Goal: Task Accomplishment & Management: Use online tool/utility

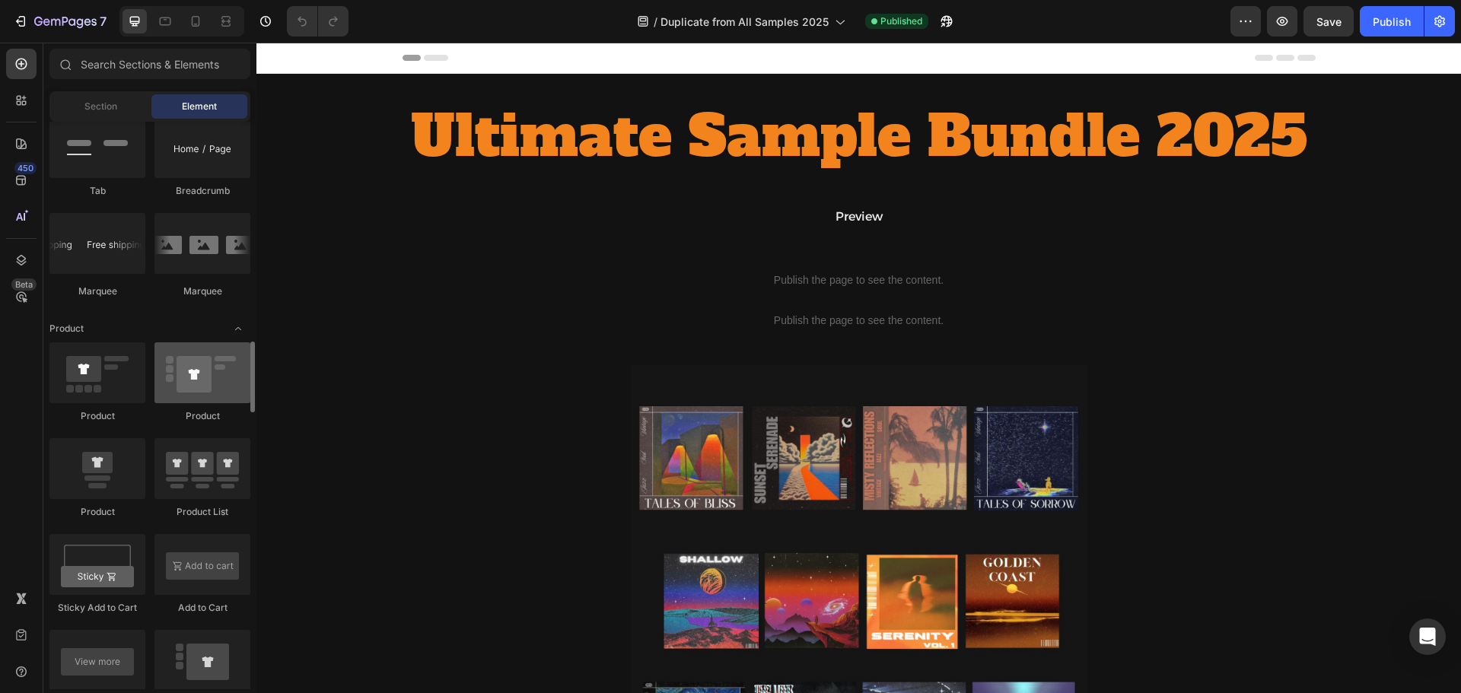
scroll to position [1903, 0]
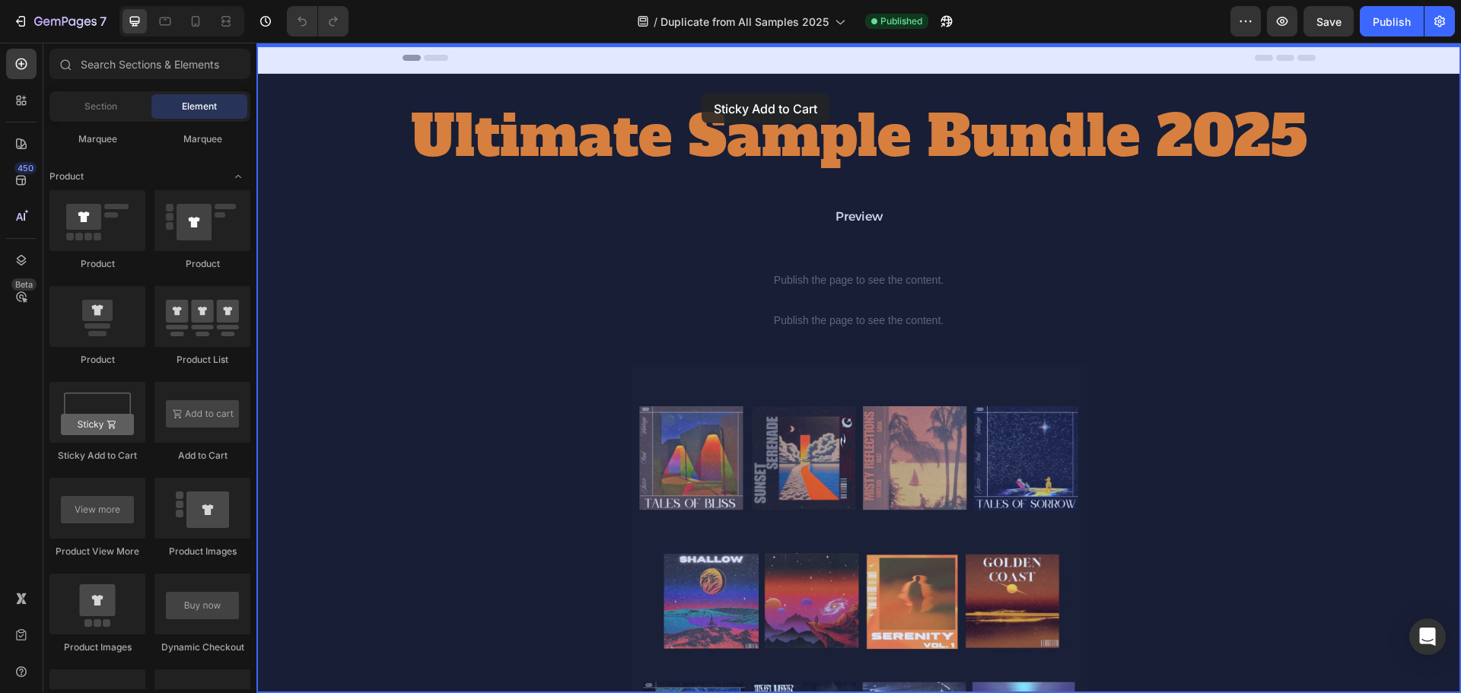
drag, startPoint x: 366, startPoint y: 471, endPoint x: 701, endPoint y: 94, distance: 504.6
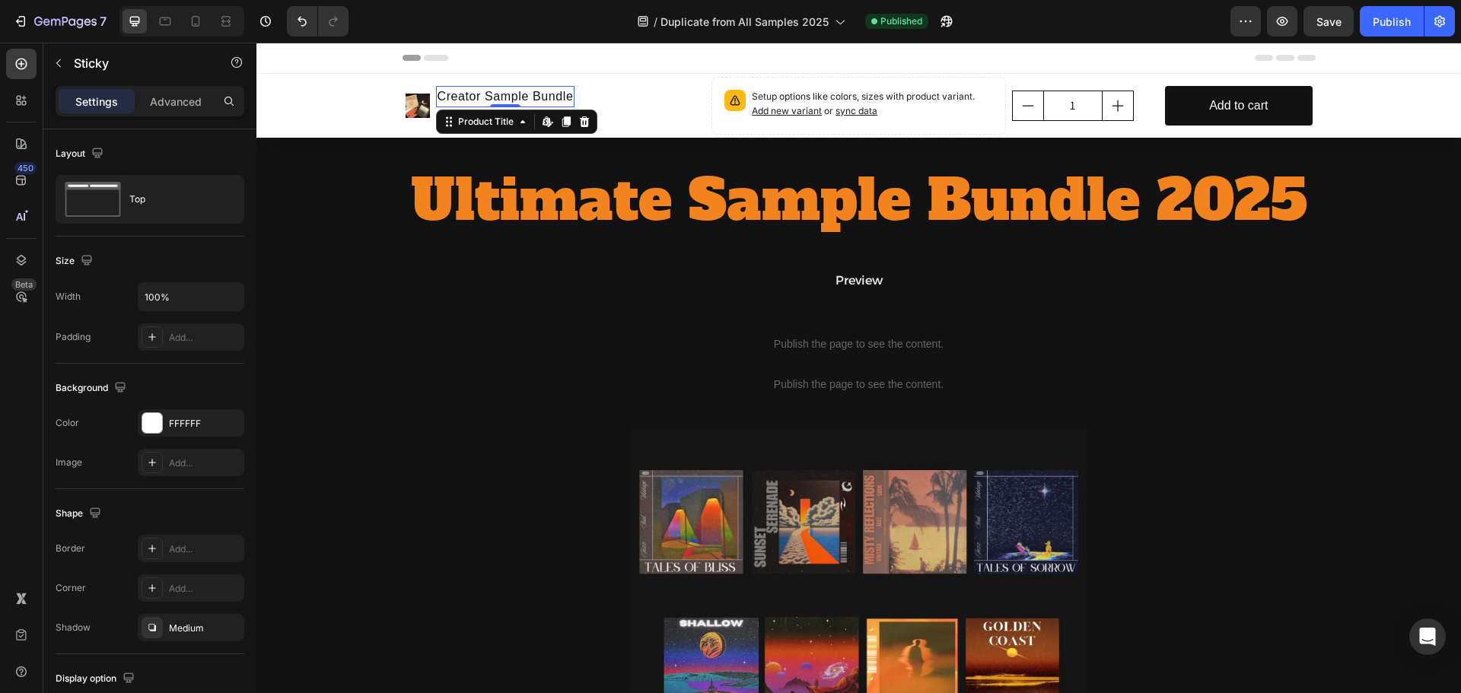
click at [522, 96] on h1 "Creator Sample Bundle" at bounding box center [505, 96] width 139 height 21
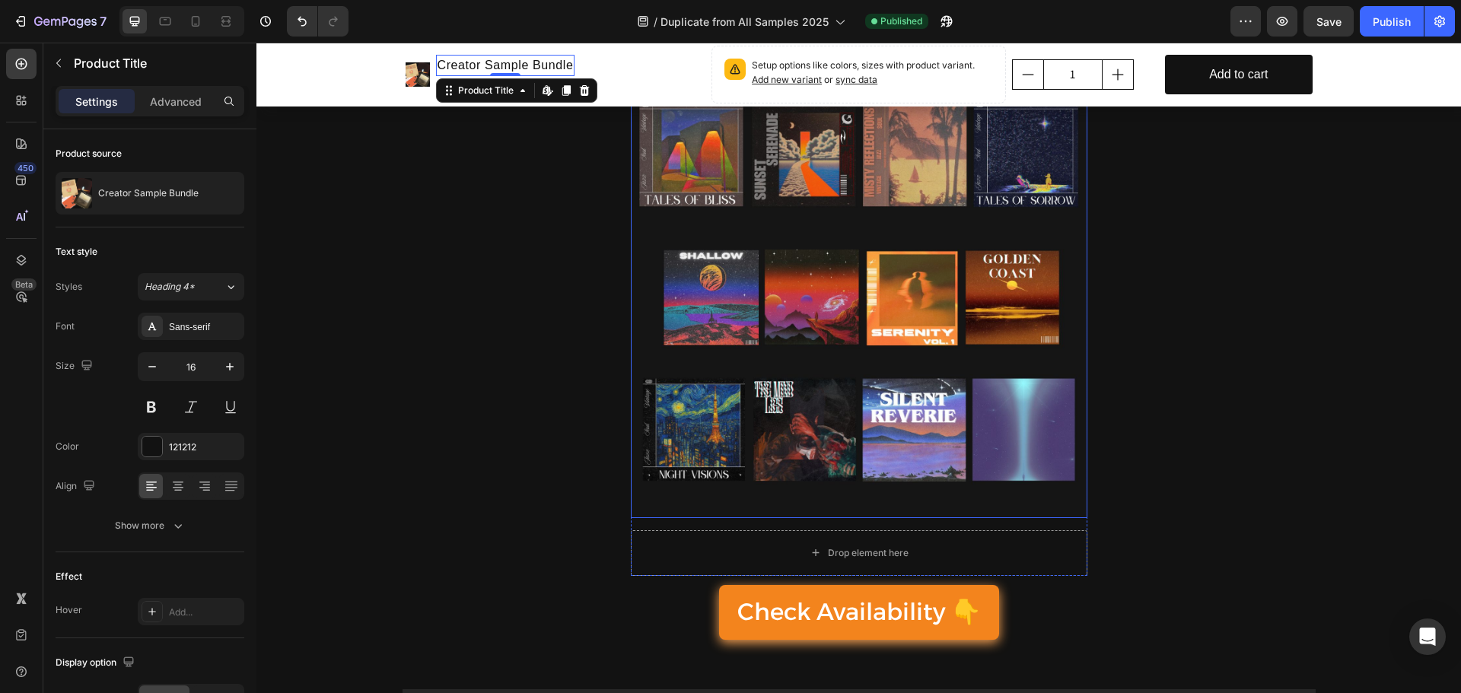
scroll to position [0, 0]
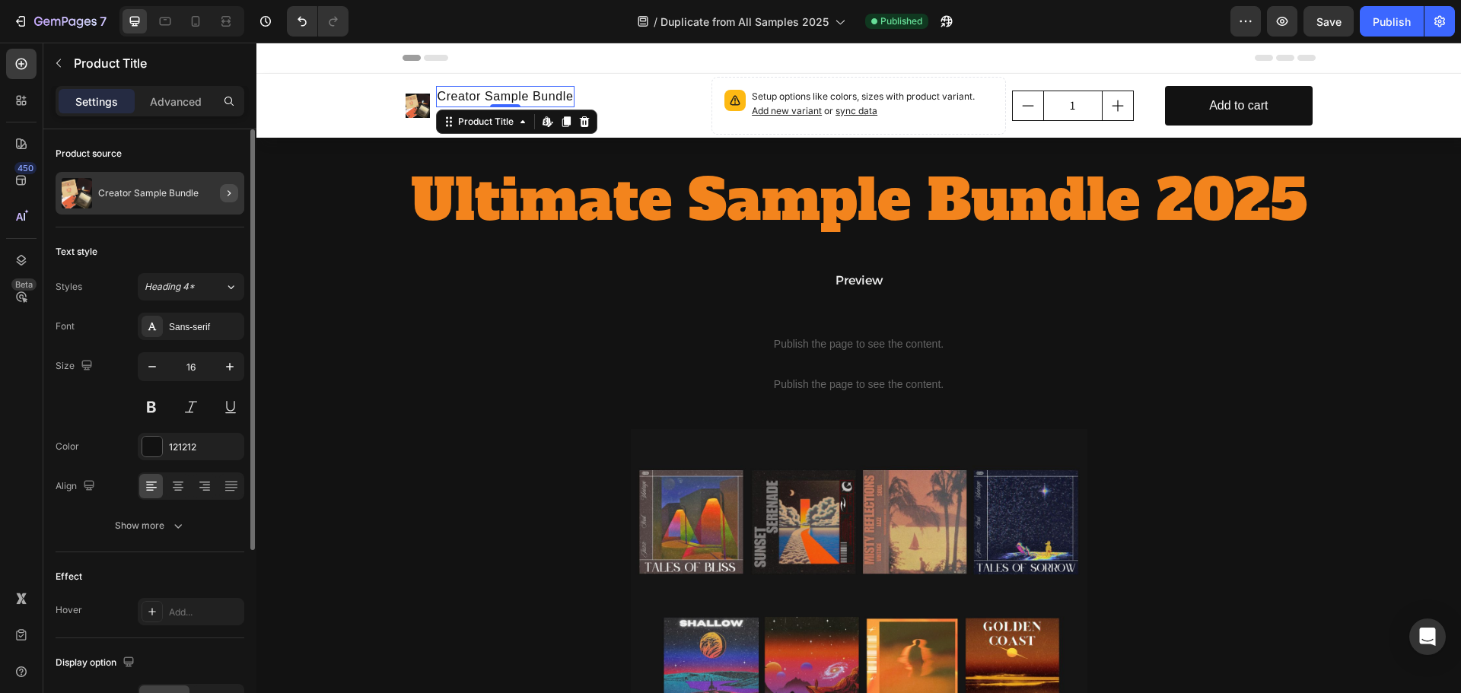
click at [228, 193] on icon "button" at bounding box center [229, 193] width 12 height 12
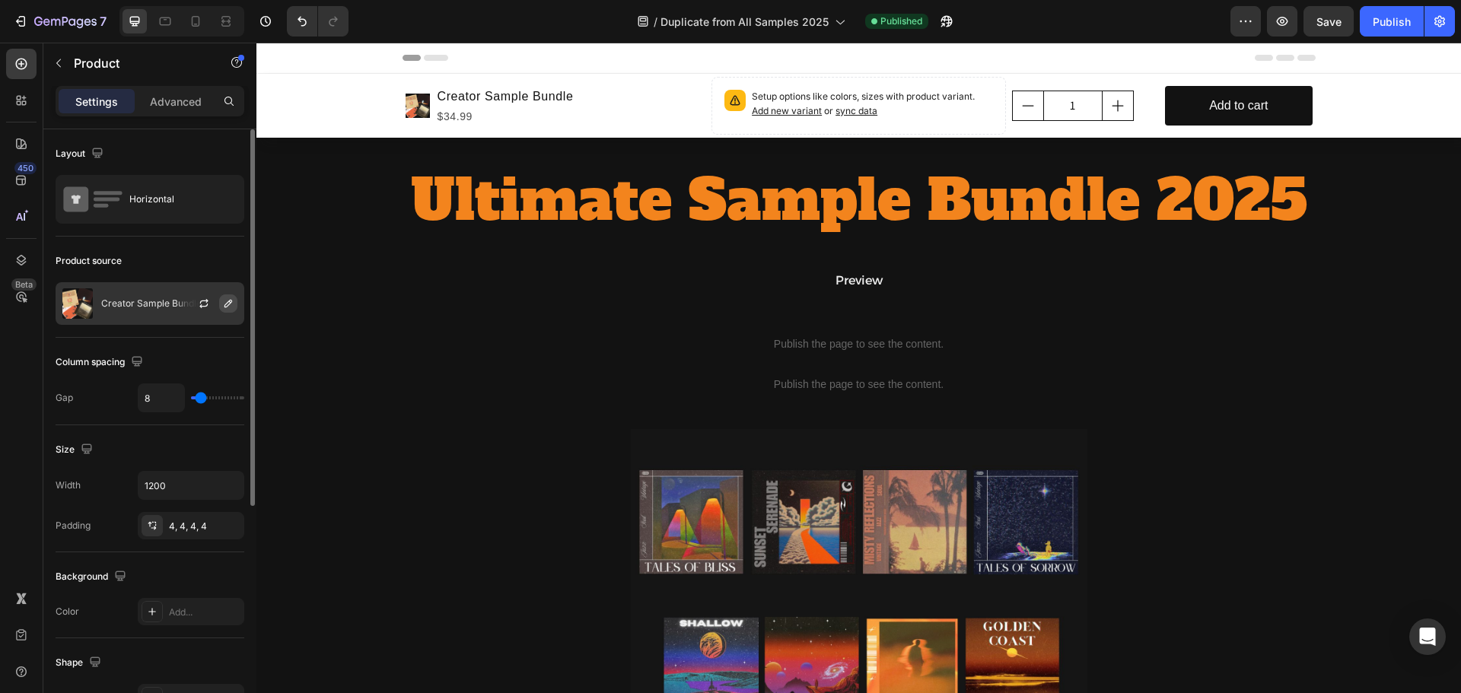
click at [220, 302] on div at bounding box center [210, 303] width 67 height 41
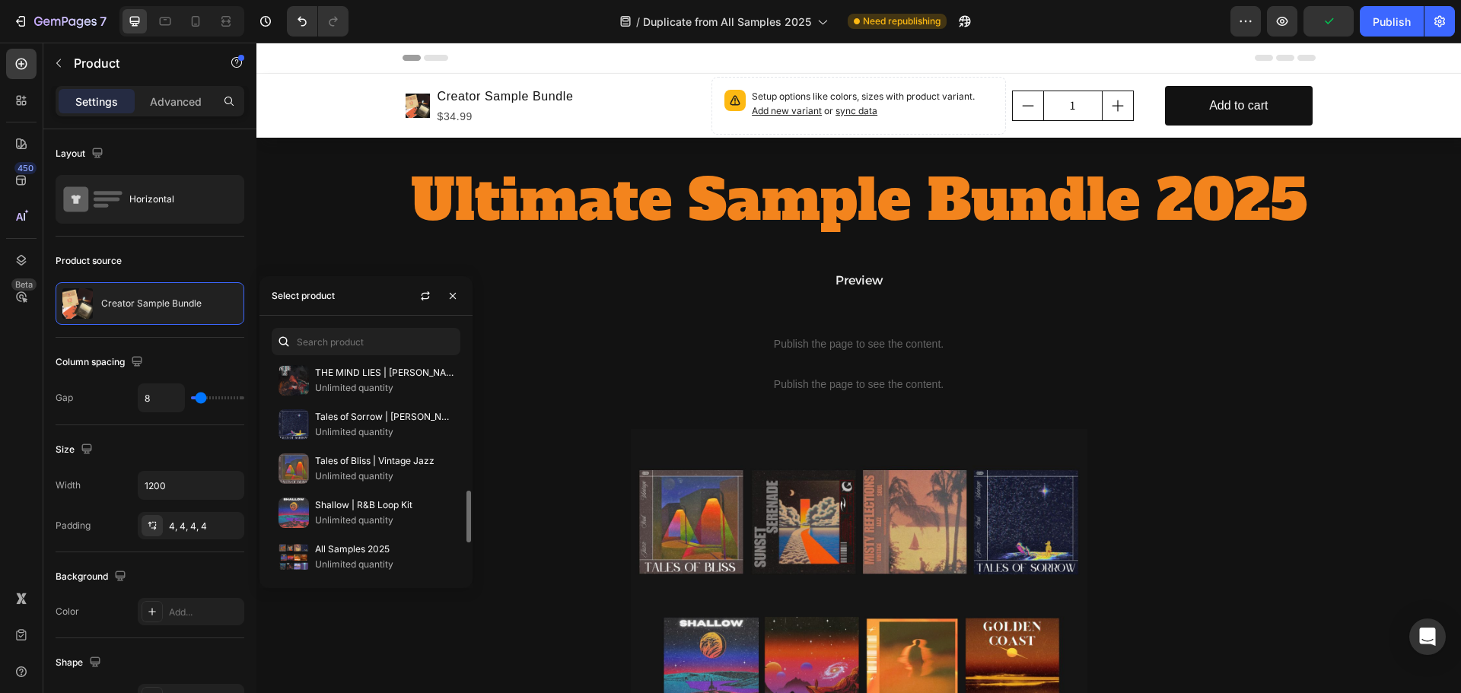
scroll to position [685, 0]
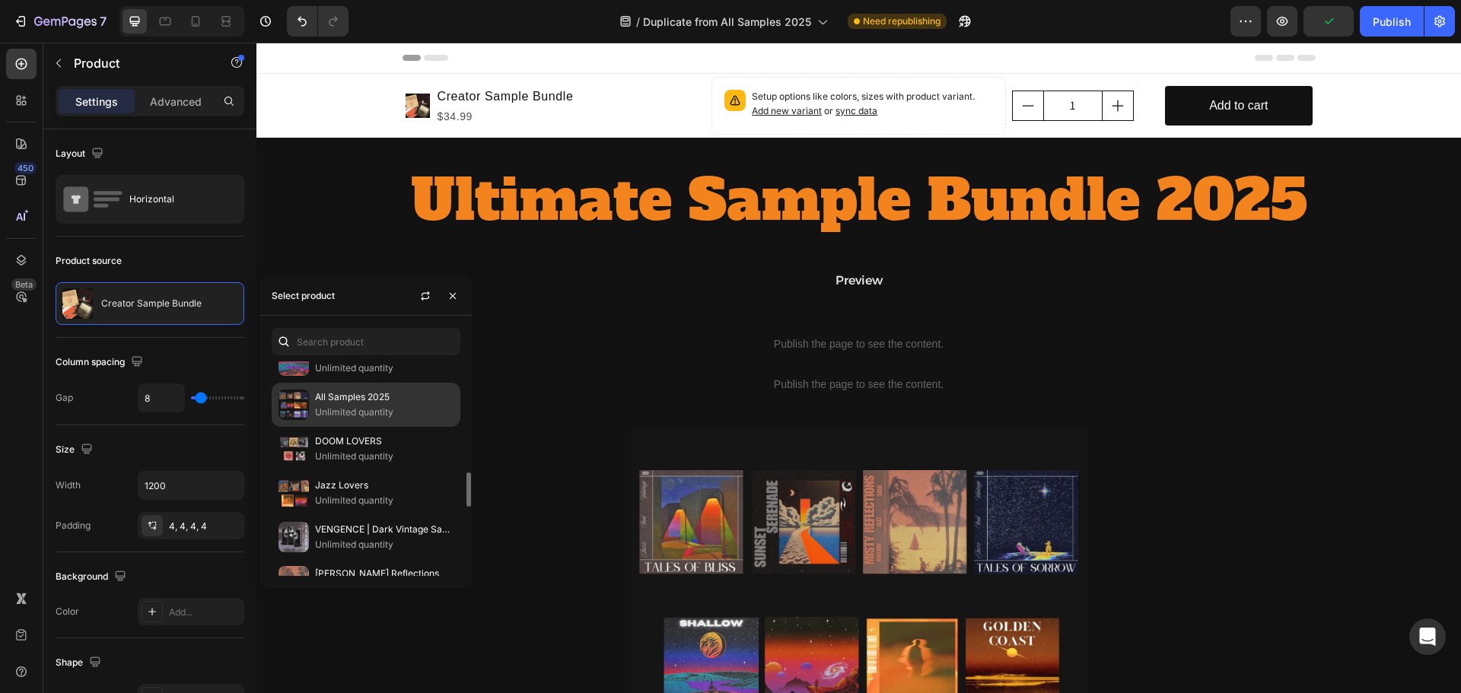
click at [351, 397] on p "All Samples 2025" at bounding box center [384, 397] width 139 height 15
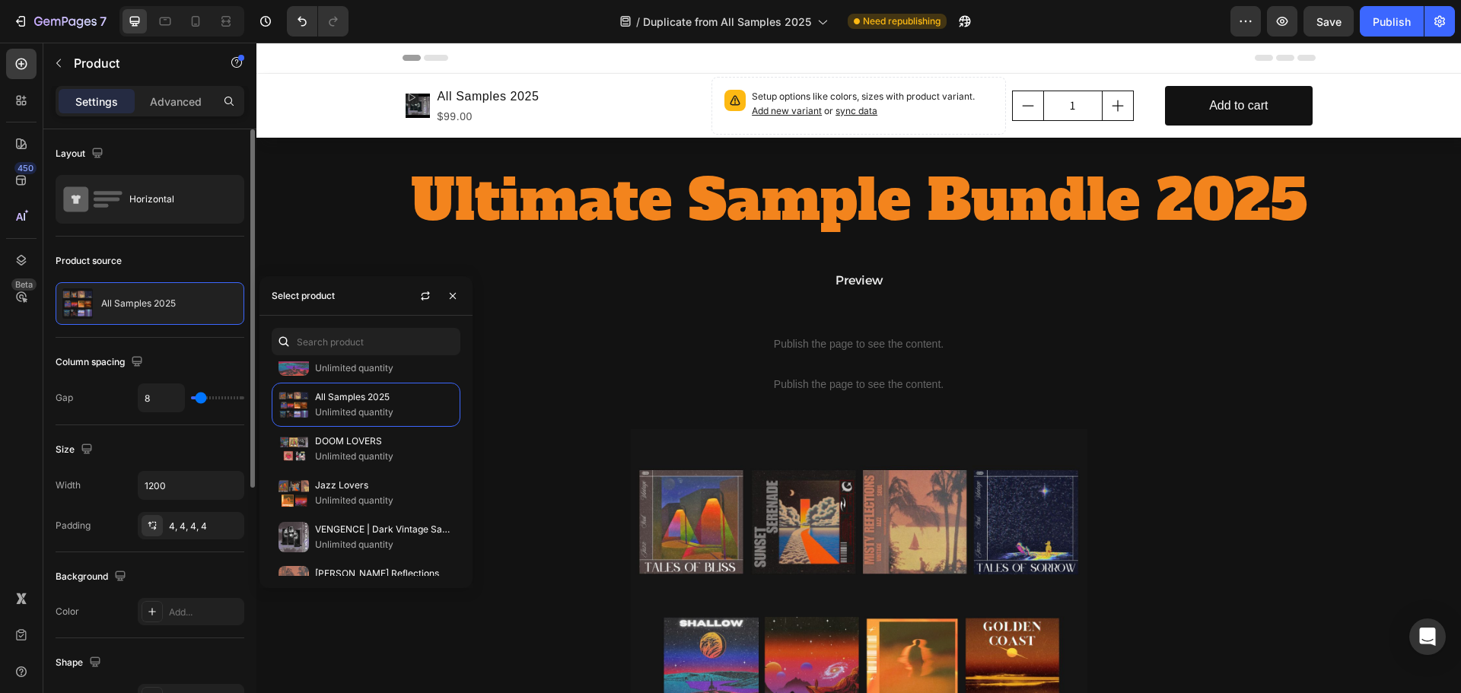
click at [208, 254] on div "Product source" at bounding box center [150, 261] width 189 height 24
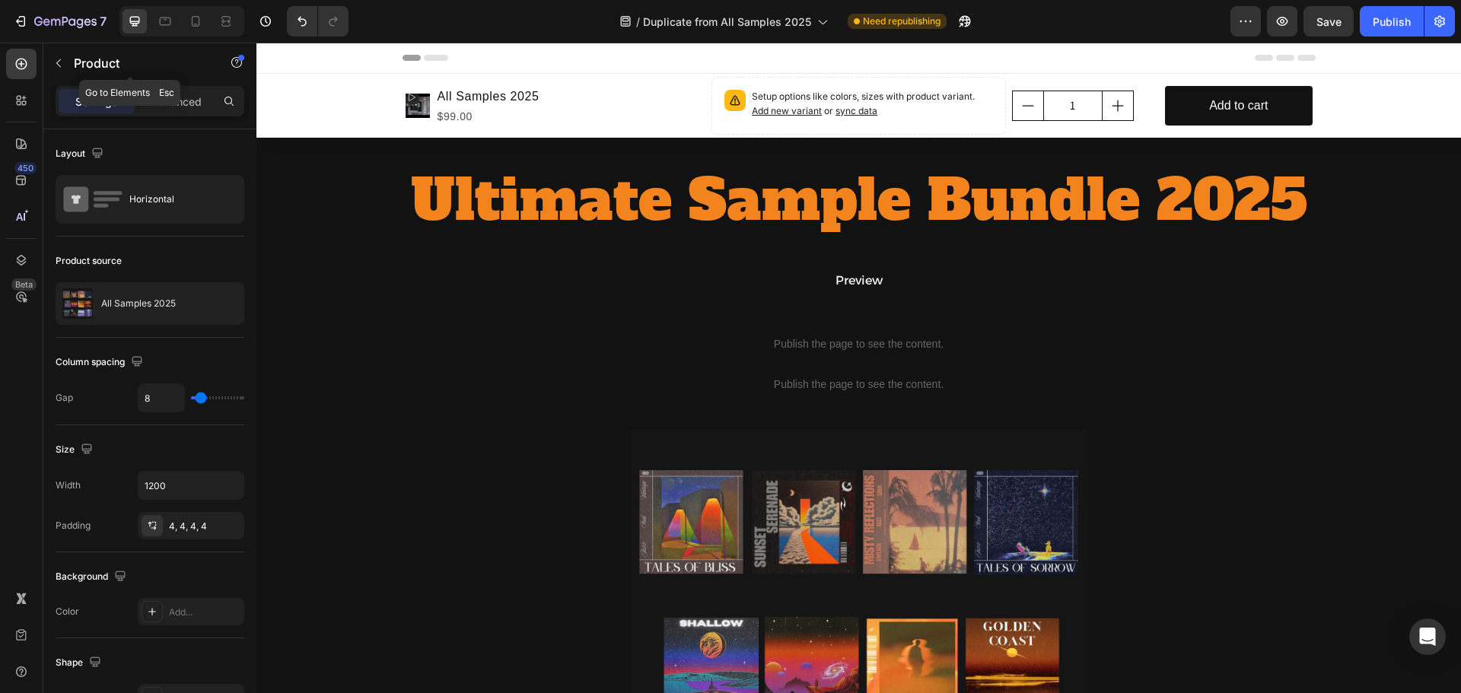
click at [56, 46] on div "Product" at bounding box center [130, 63] width 174 height 40
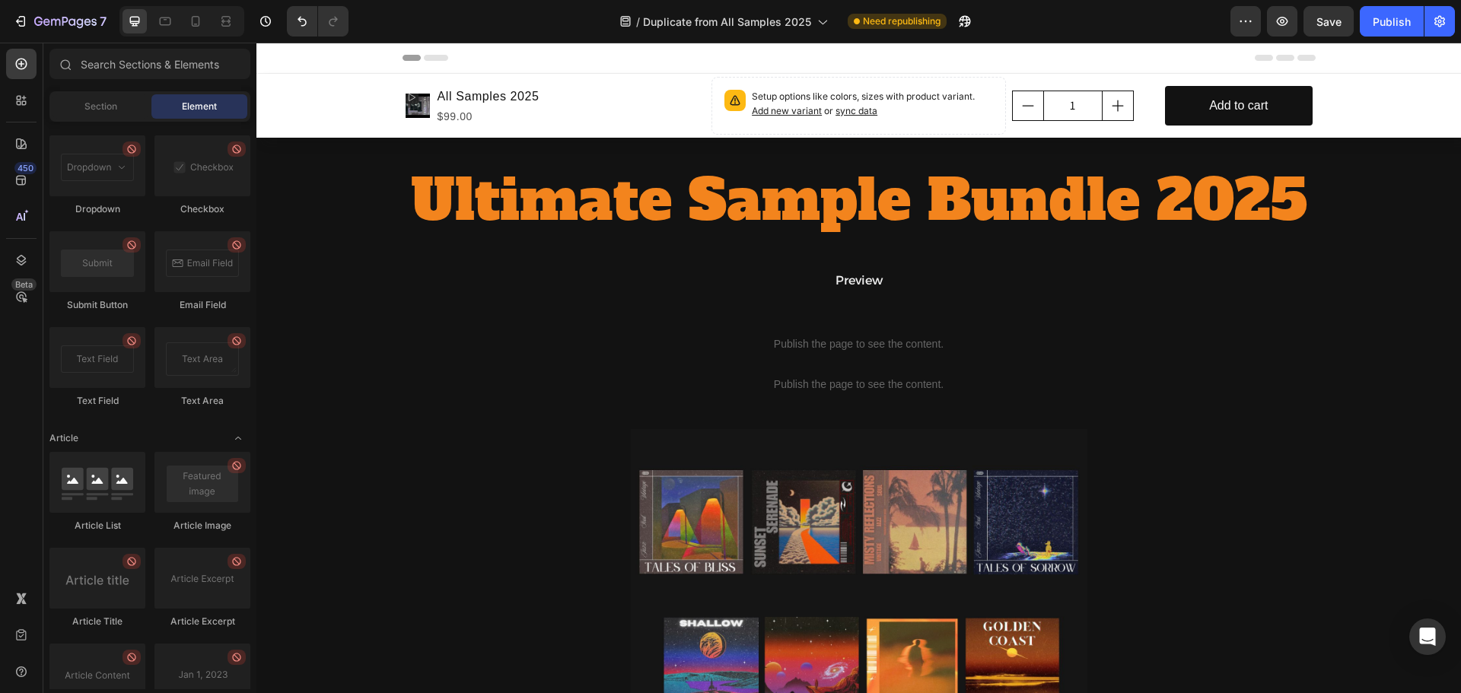
scroll to position [3805, 0]
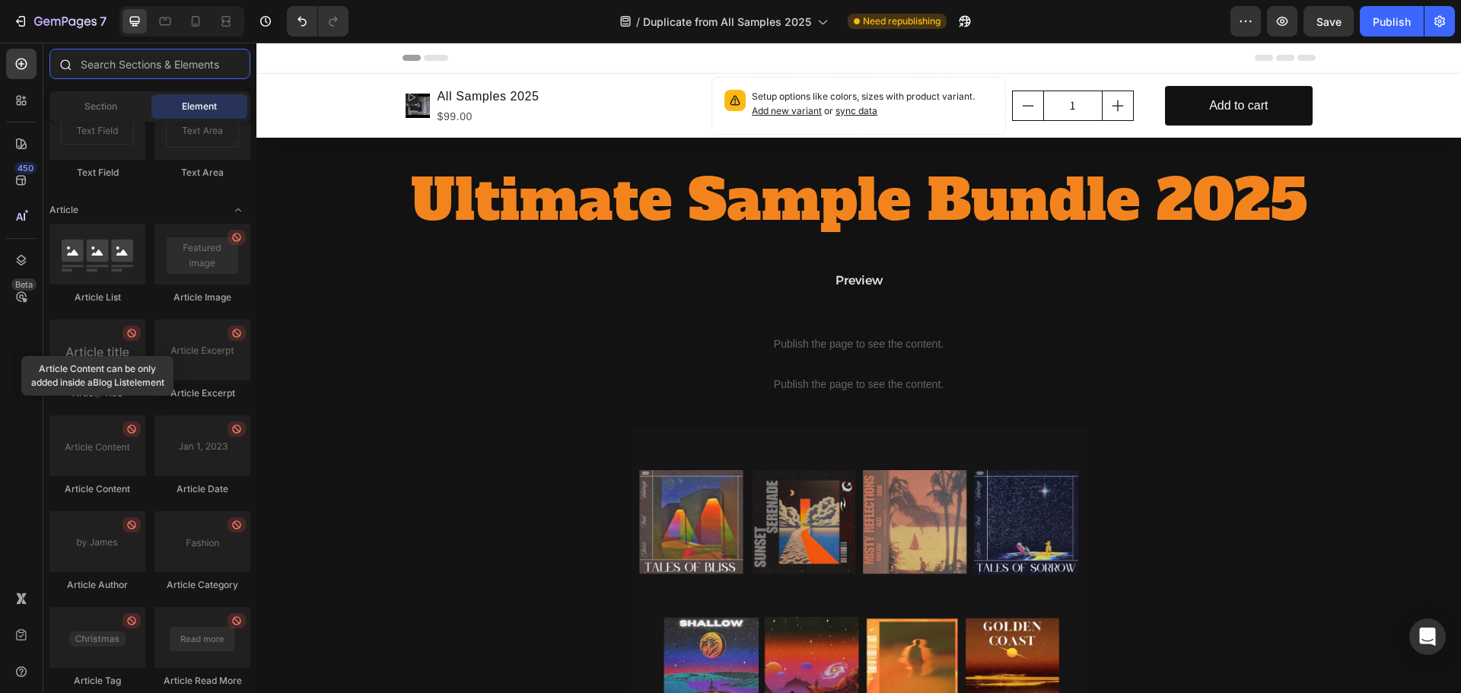
click at [104, 57] on input "text" at bounding box center [149, 64] width 201 height 30
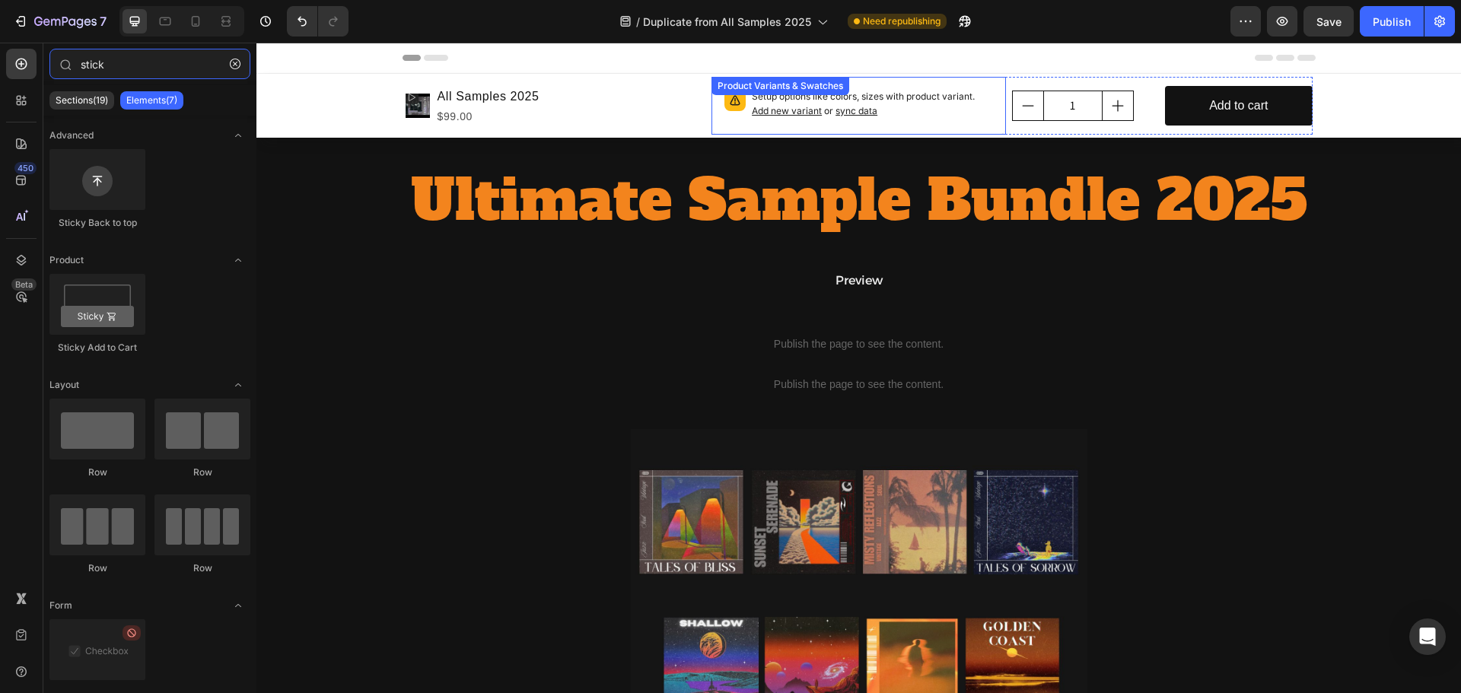
type input "stick"
click at [865, 110] on span "sync data" at bounding box center [857, 110] width 42 height 11
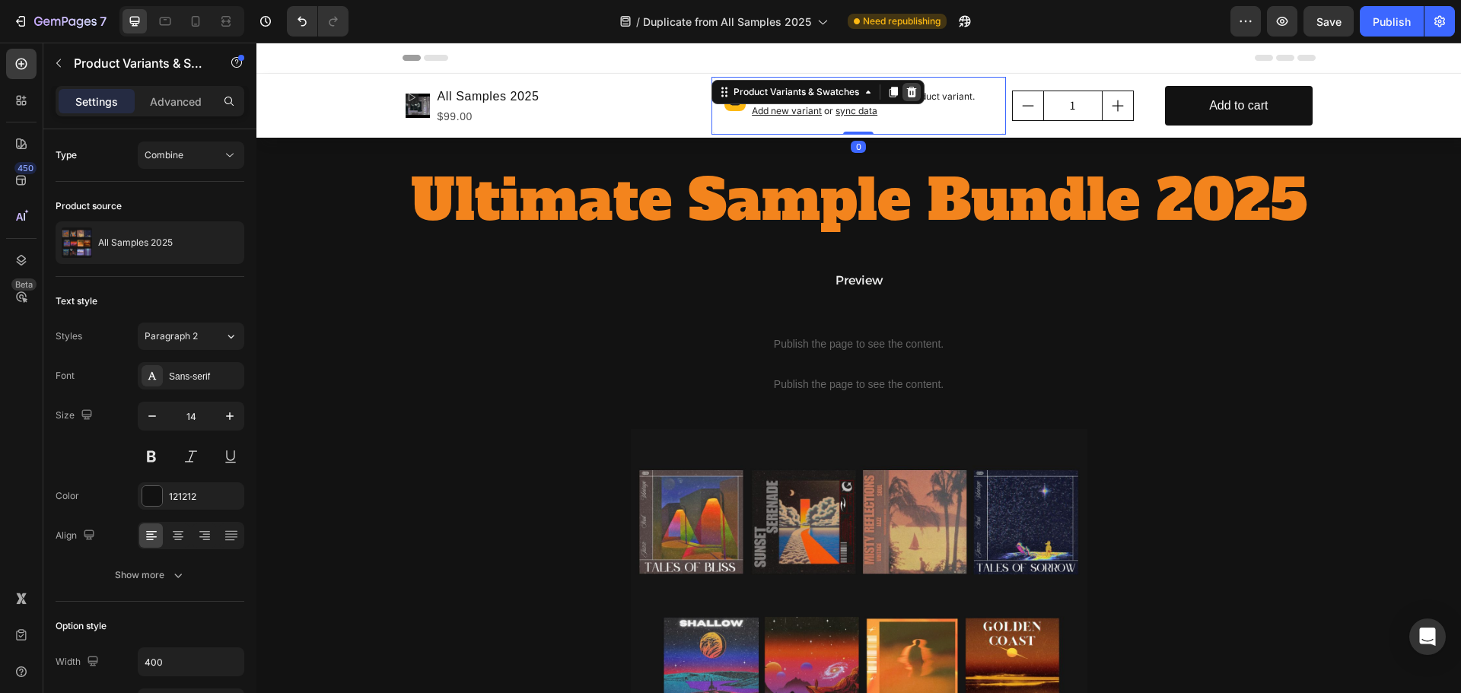
click at [909, 91] on icon at bounding box center [912, 92] width 12 height 12
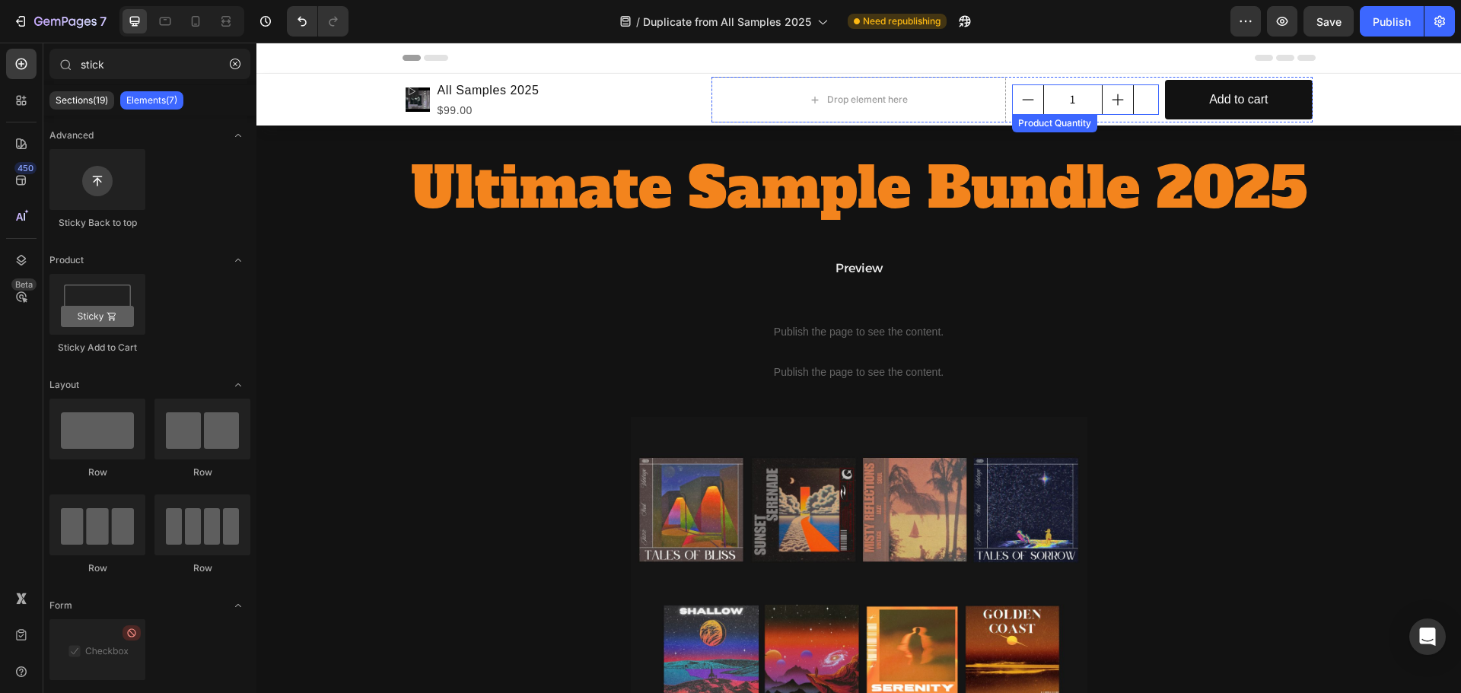
click at [1145, 87] on div "1" at bounding box center [1085, 99] width 147 height 30
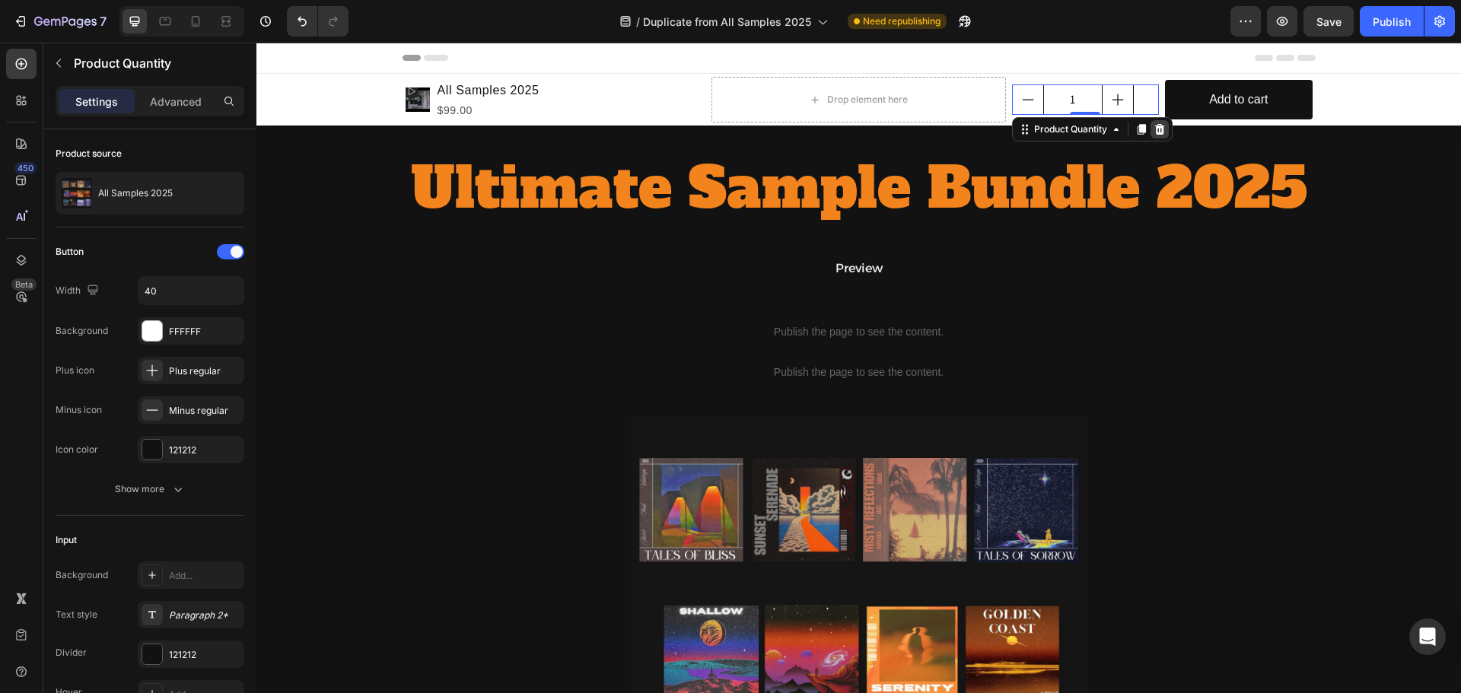
click at [1154, 131] on icon at bounding box center [1159, 129] width 10 height 11
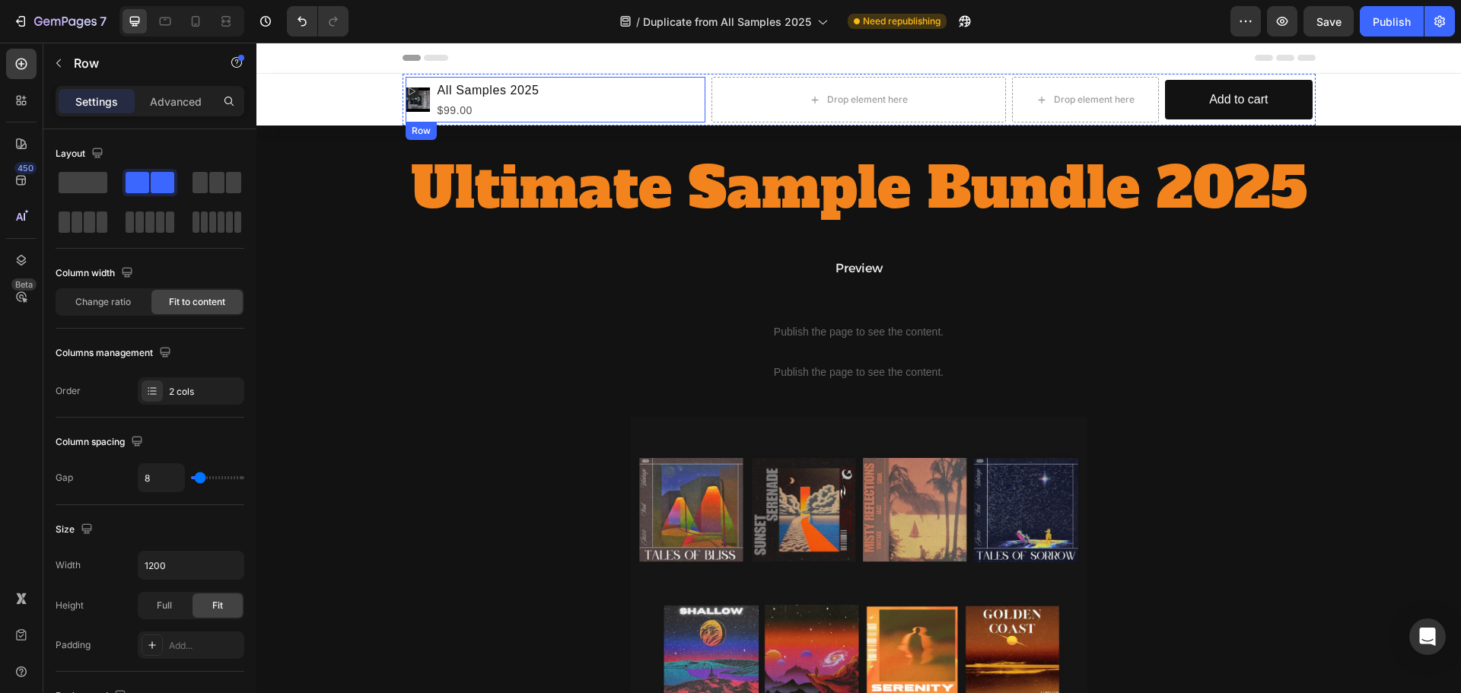
click at [567, 96] on div "Product Images All Samples 2025 Product Title $99.00 Product Price Product Pric…" at bounding box center [556, 100] width 301 height 46
click at [494, 135] on icon at bounding box center [499, 137] width 10 height 11
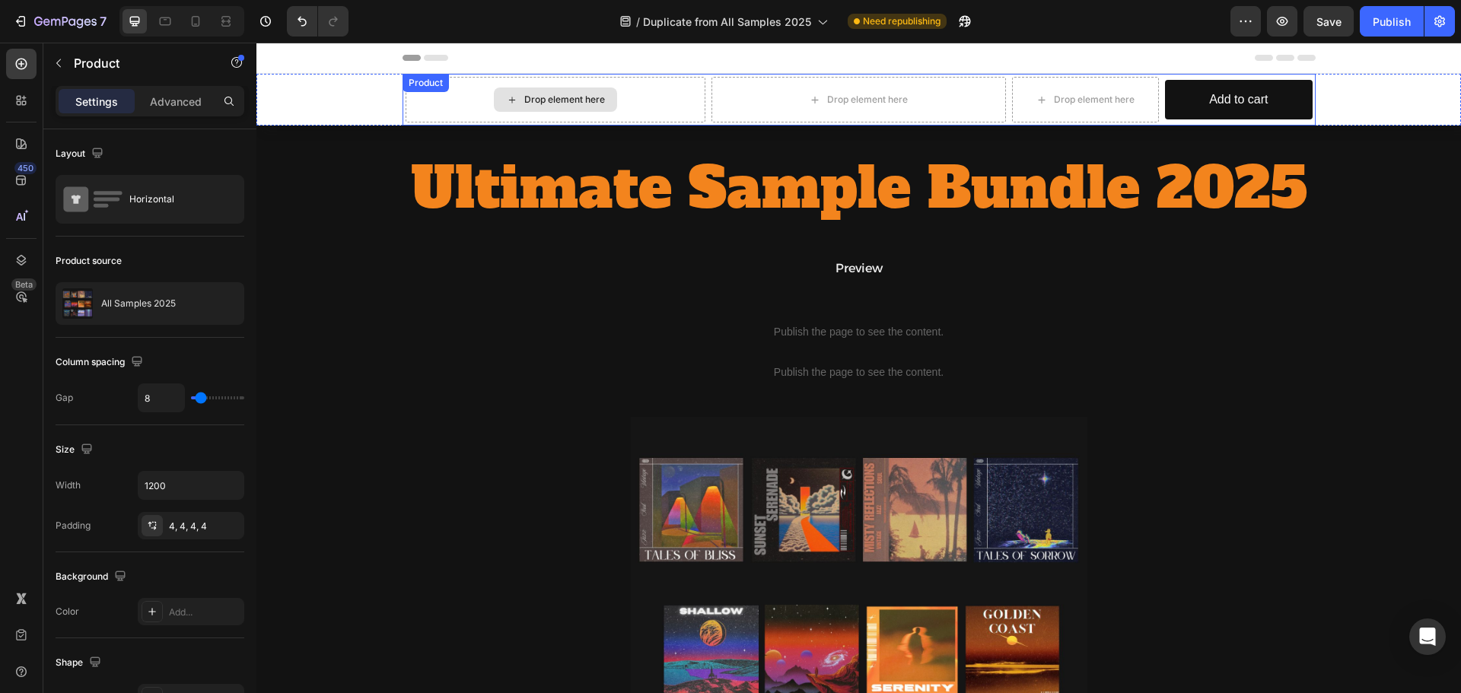
click at [658, 92] on div "Drop element here" at bounding box center [556, 100] width 301 height 46
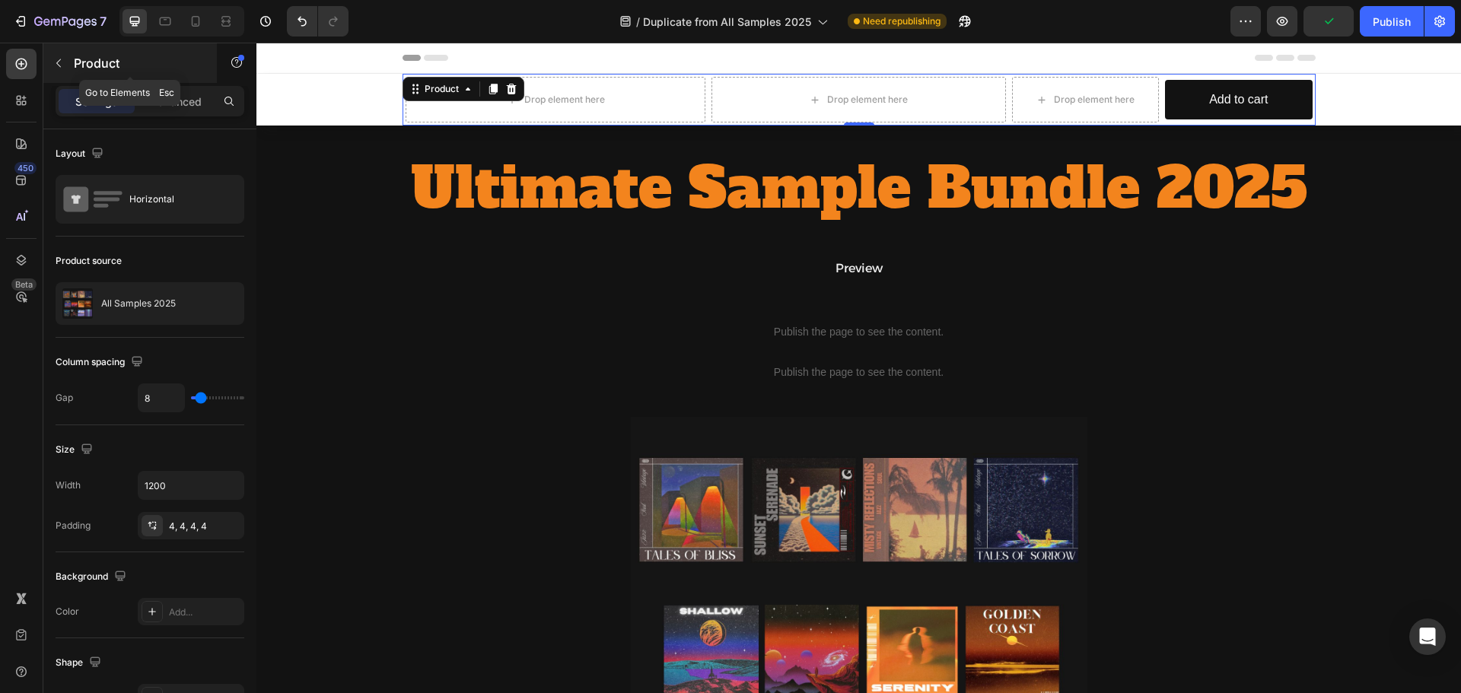
click at [183, 81] on div "Product" at bounding box center [130, 63] width 174 height 40
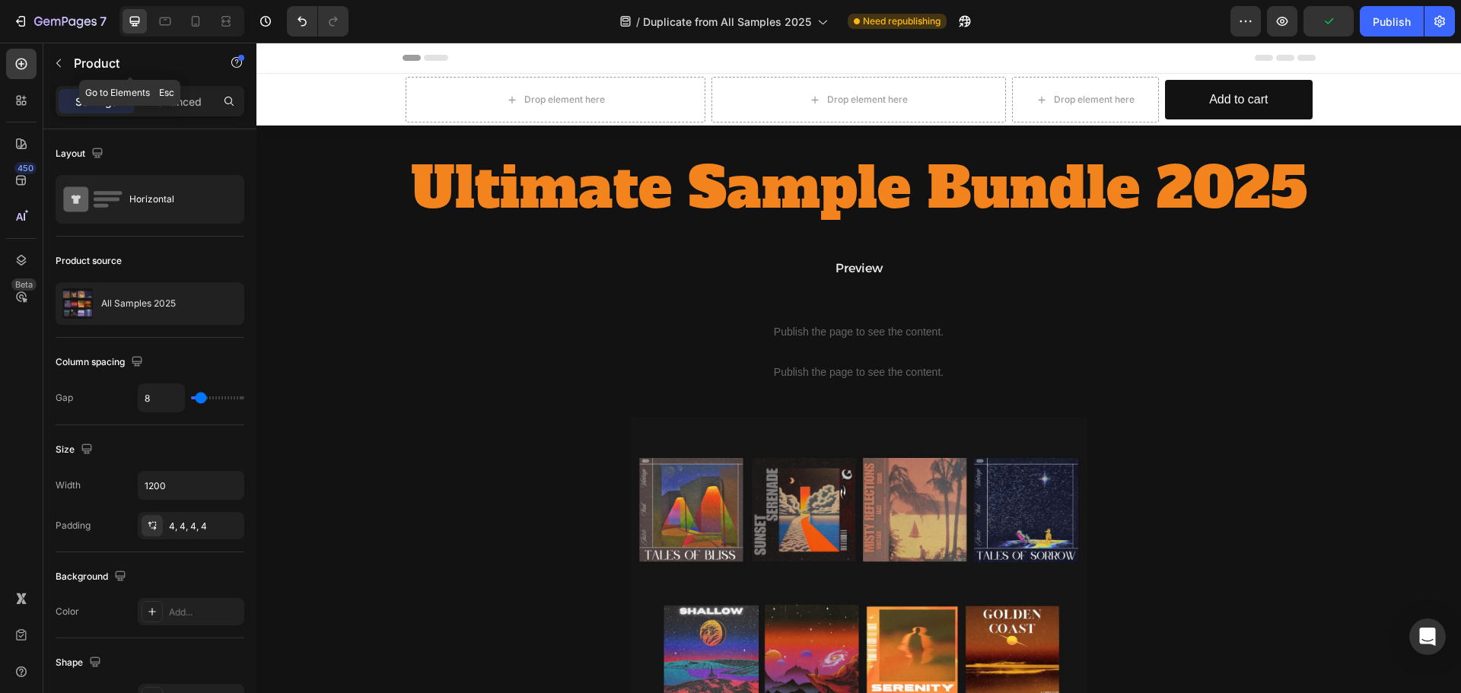
click at [0, 0] on div "Elements(7)" at bounding box center [0, 0] width 0 height 0
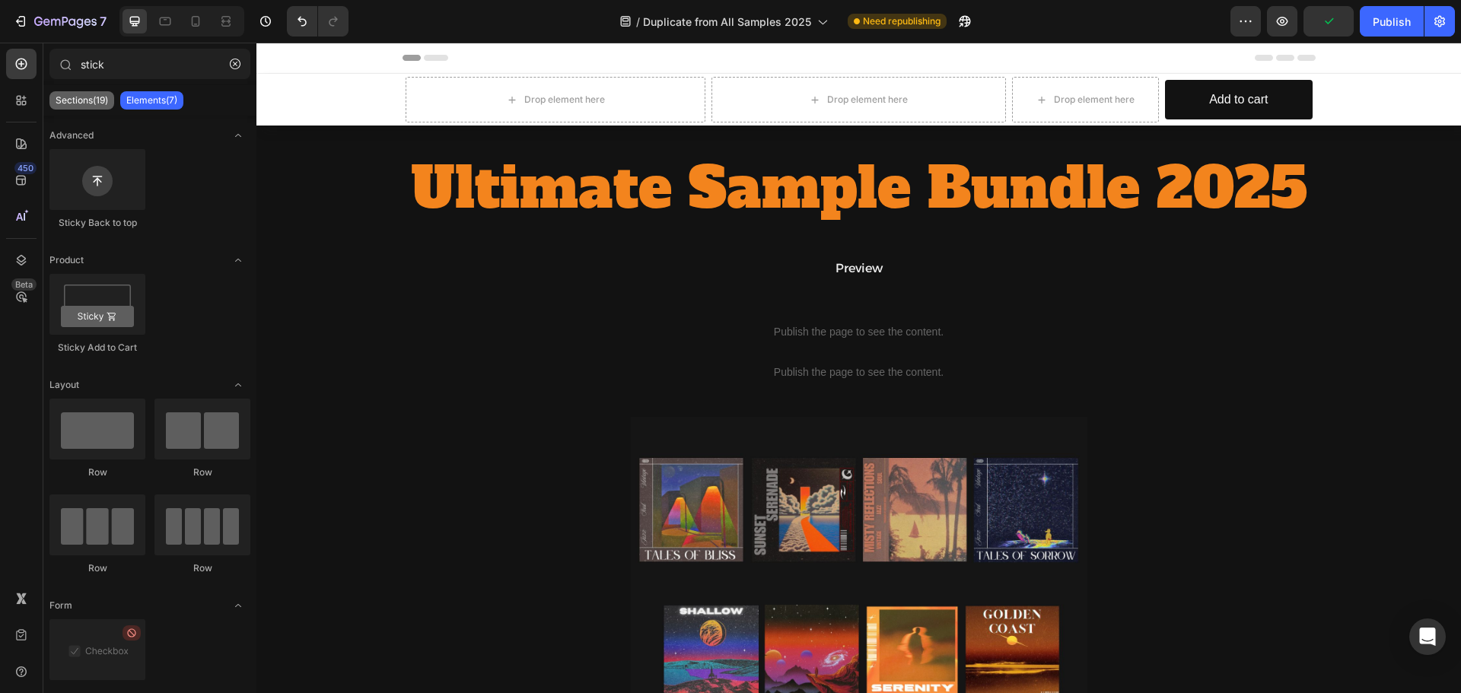
click at [65, 96] on p "Sections(19)" at bounding box center [82, 100] width 53 height 12
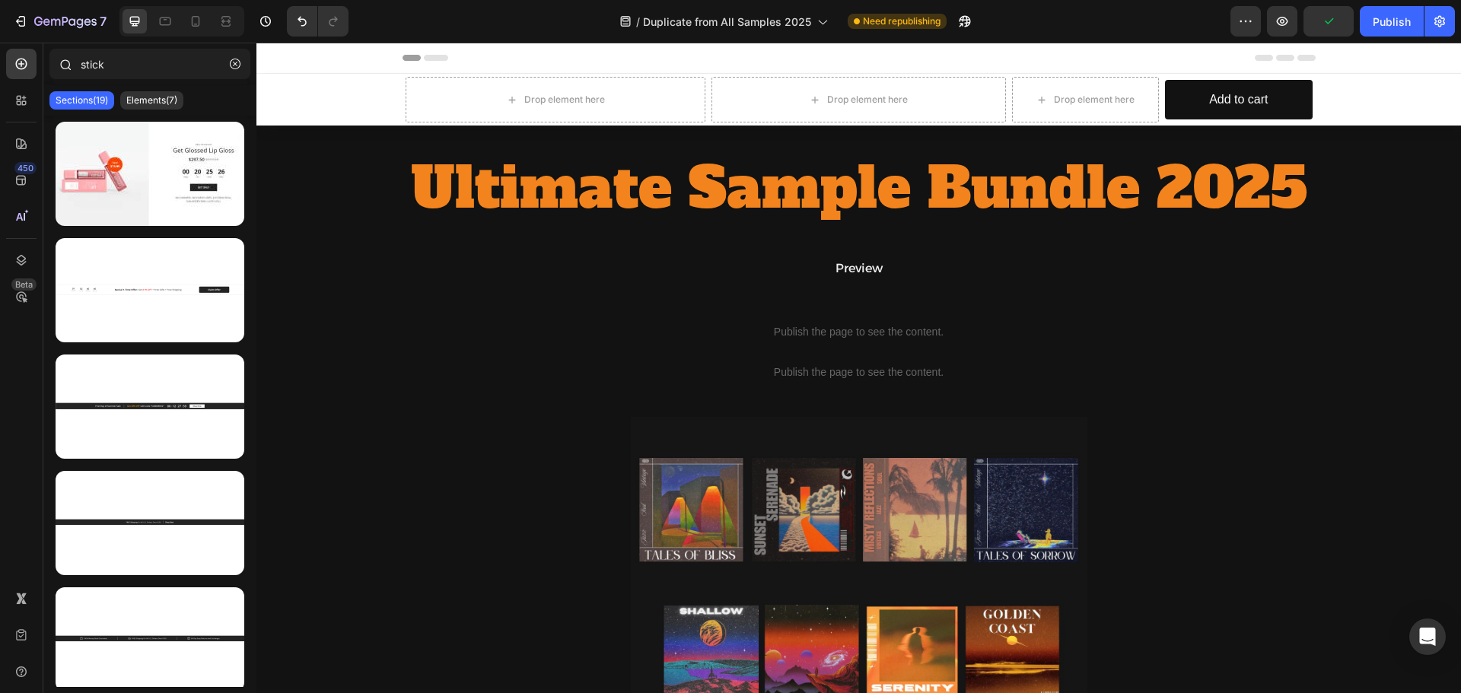
click at [60, 61] on icon at bounding box center [65, 64] width 12 height 12
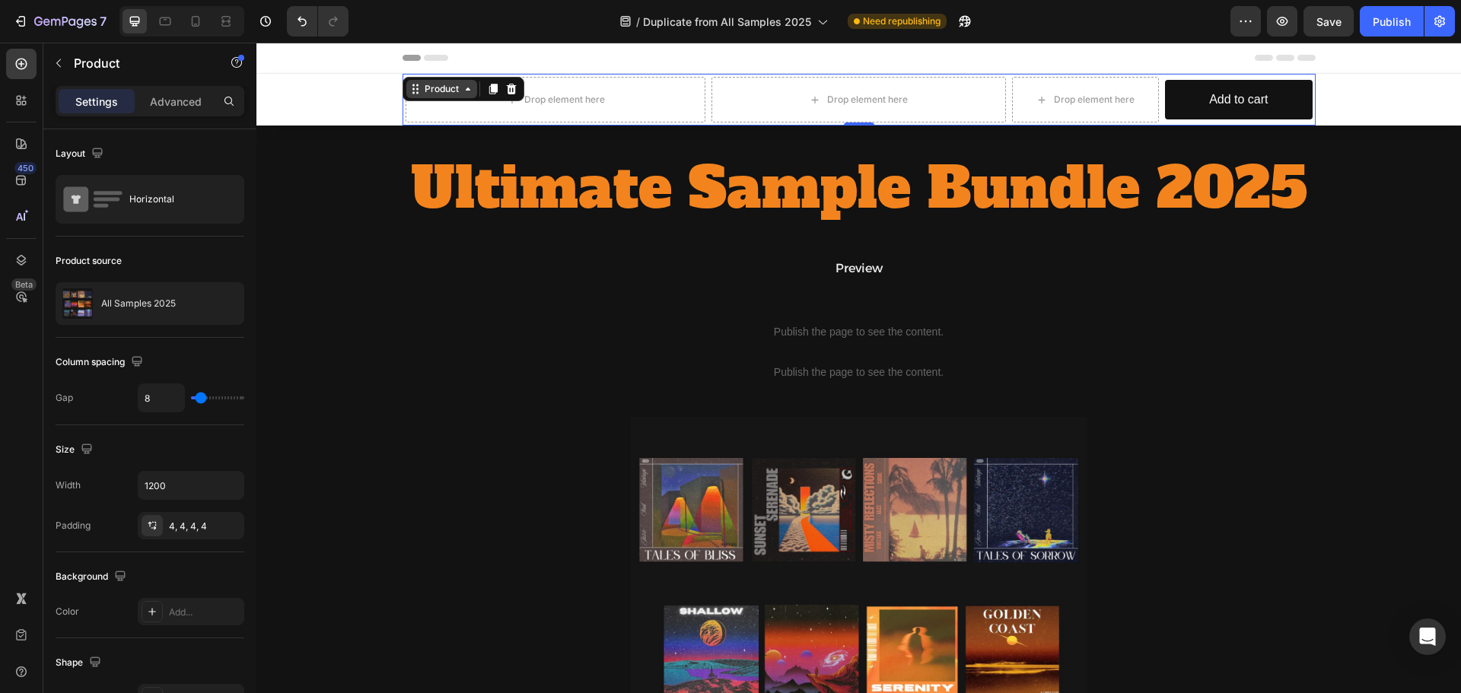
click at [450, 91] on div "Drop element here Drop element here Drop element here Add to cart Add to Cart R…" at bounding box center [859, 100] width 913 height 52
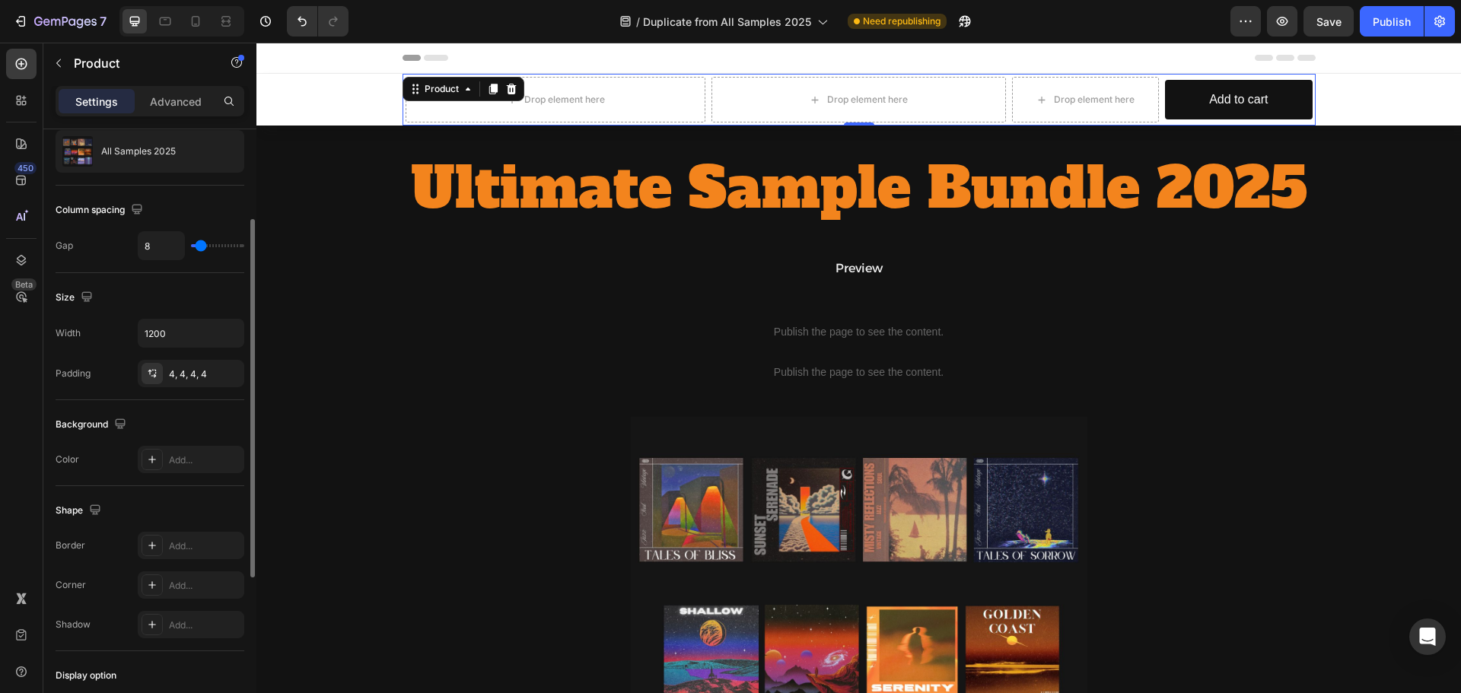
scroll to position [0, 0]
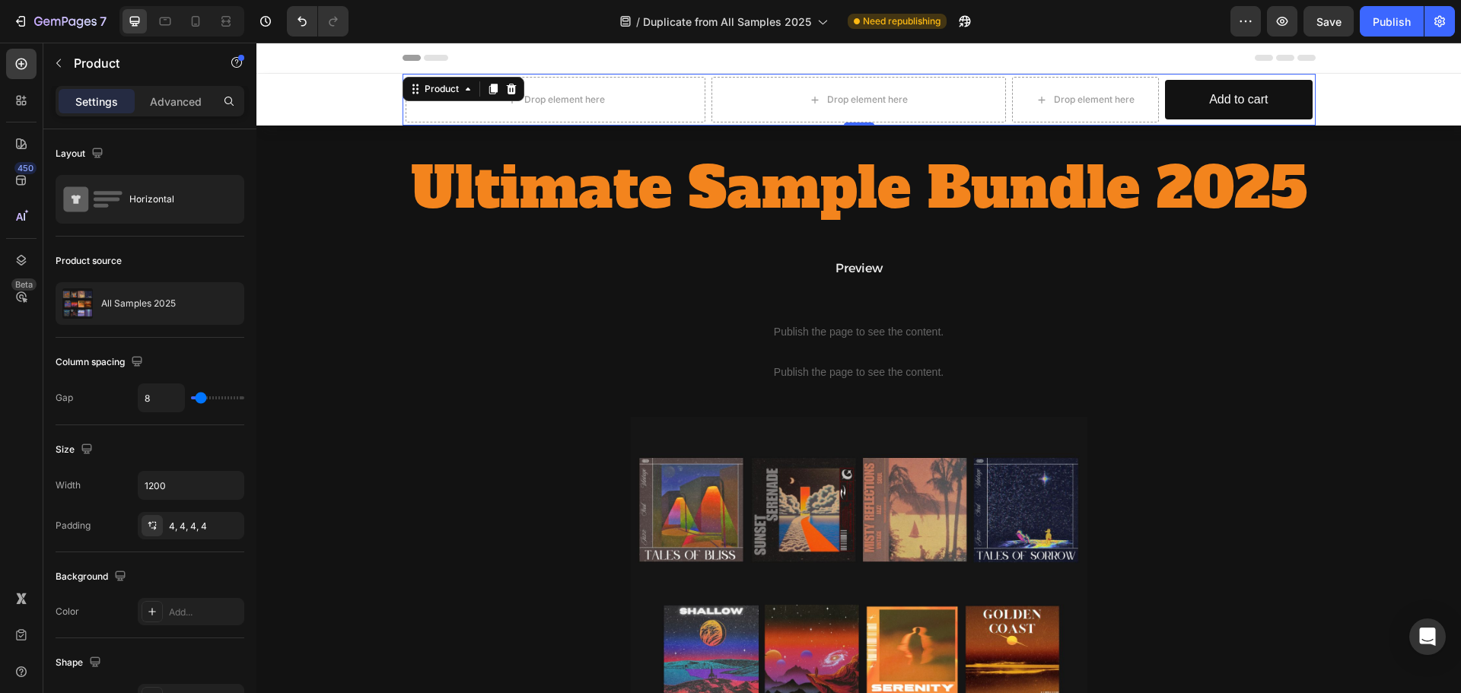
click at [158, 120] on div "Settings Advanced" at bounding box center [149, 107] width 213 height 43
click at [162, 116] on div "Settings Advanced" at bounding box center [150, 101] width 189 height 30
click at [161, 114] on div "Settings Advanced" at bounding box center [150, 101] width 189 height 30
click at [151, 112] on div "Settings Advanced" at bounding box center [150, 101] width 189 height 30
click at [152, 113] on div "Advanced" at bounding box center [176, 101] width 76 height 24
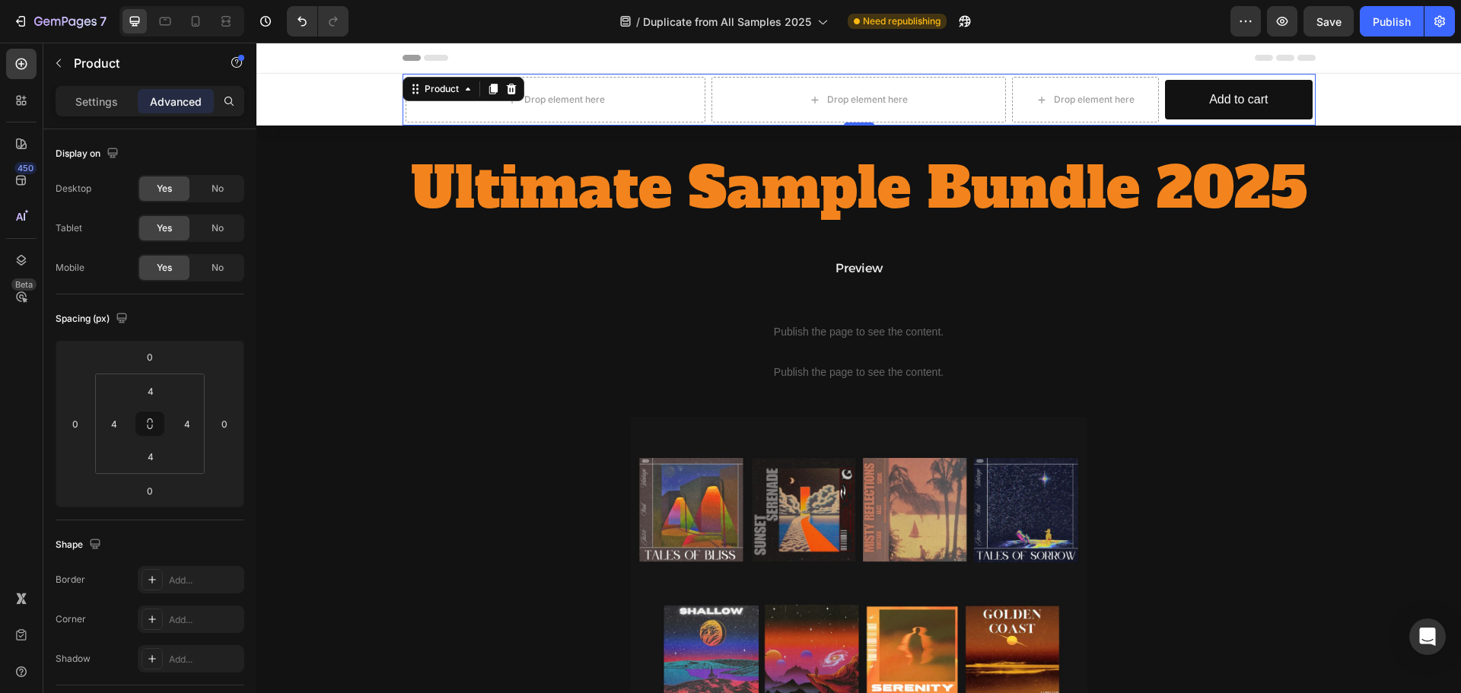
click at [110, 115] on div "Settings Advanced" at bounding box center [150, 101] width 189 height 30
click at [110, 113] on div "Settings" at bounding box center [97, 101] width 76 height 24
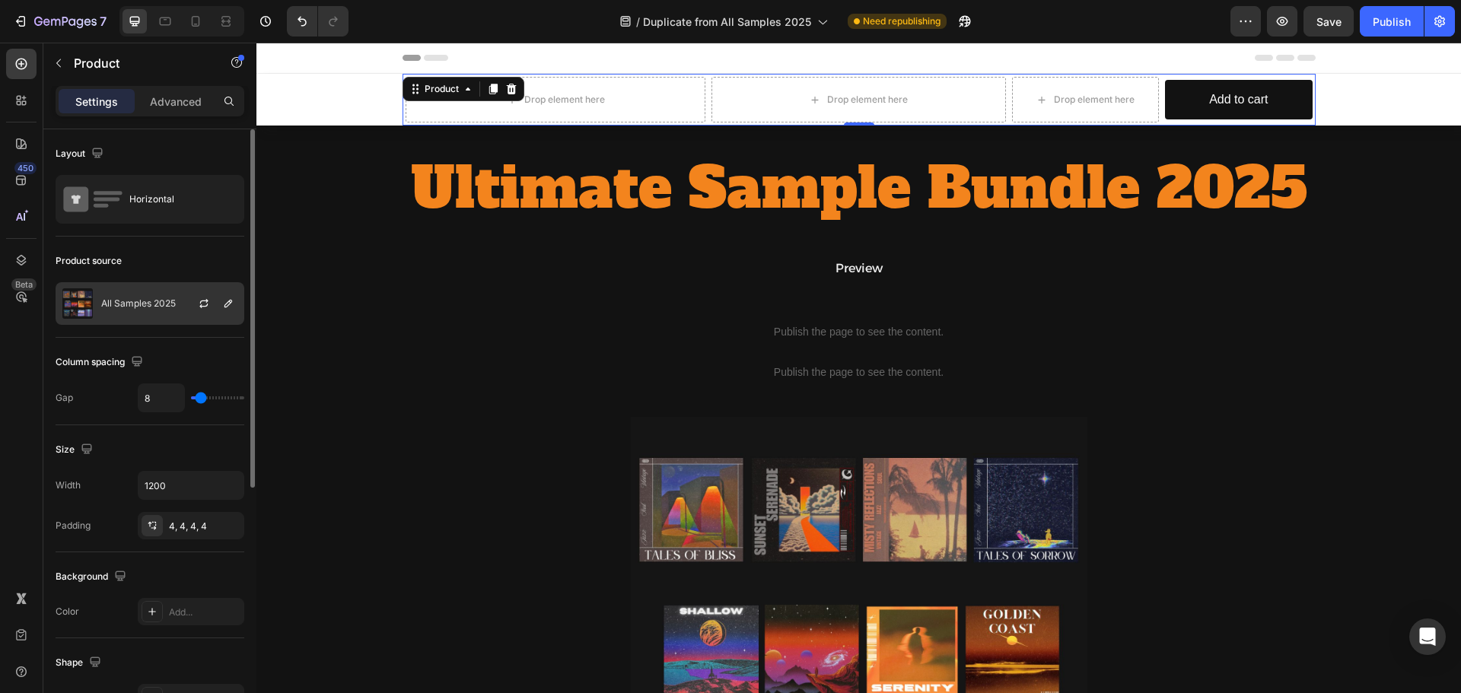
scroll to position [152, 0]
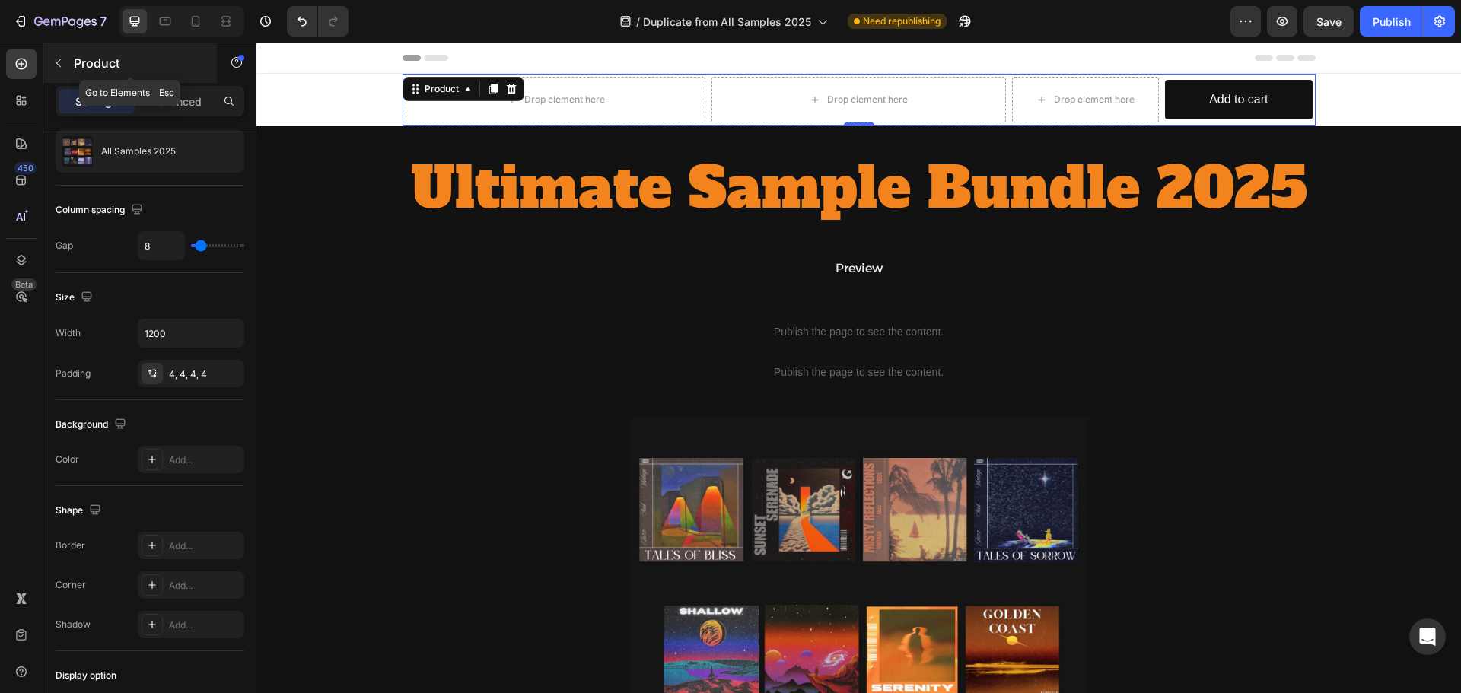
click at [59, 55] on button "button" at bounding box center [58, 63] width 24 height 24
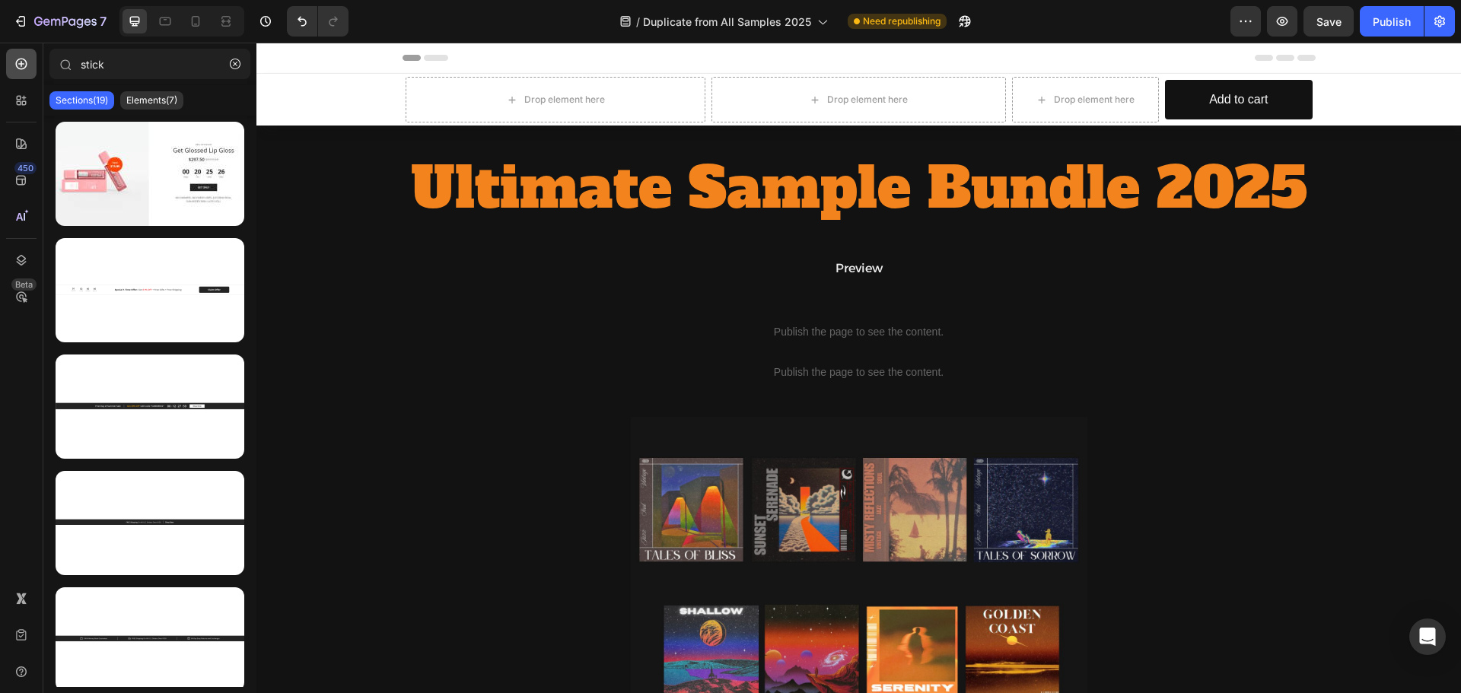
click at [24, 66] on icon at bounding box center [21, 63] width 15 height 15
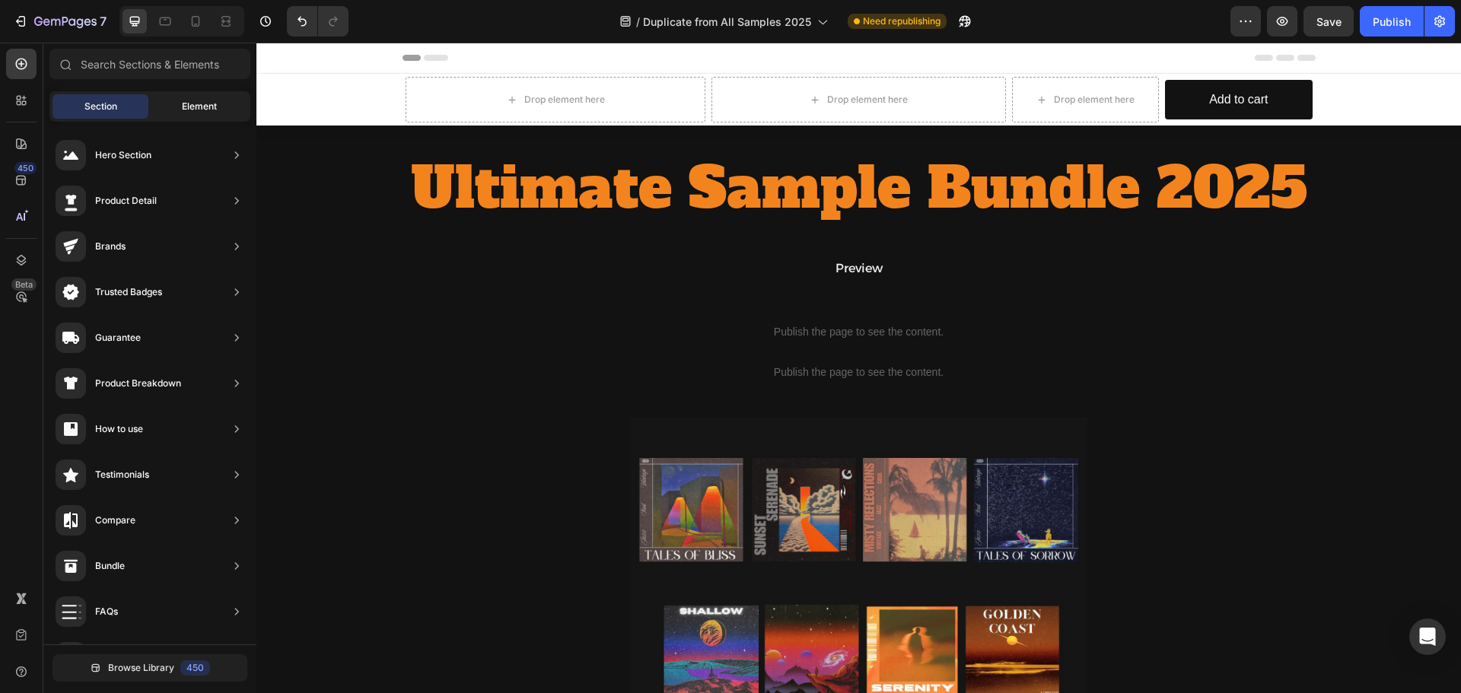
click at [171, 105] on div "Element" at bounding box center [199, 106] width 96 height 24
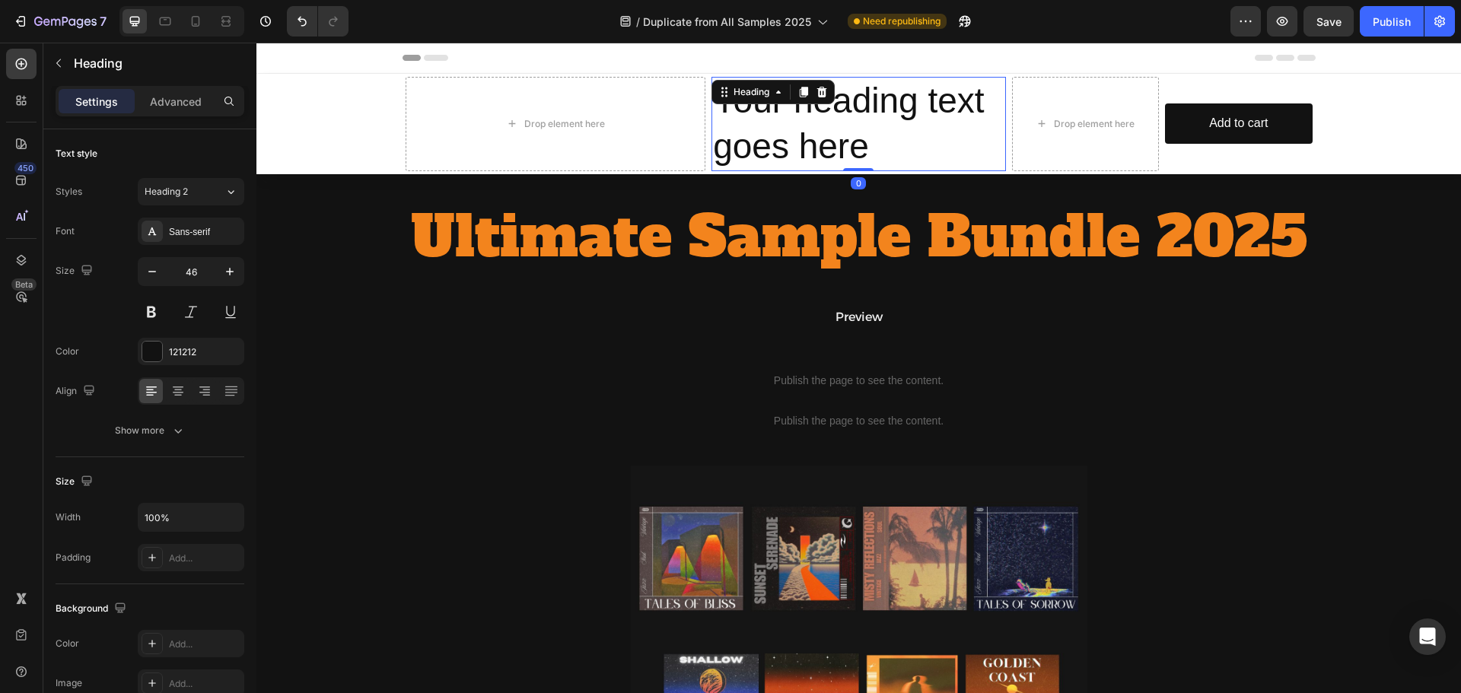
click at [908, 130] on h2 "Your heading text goes here" at bounding box center [859, 124] width 295 height 94
click at [908, 130] on p "Your heading text goes here" at bounding box center [858, 123] width 291 height 91
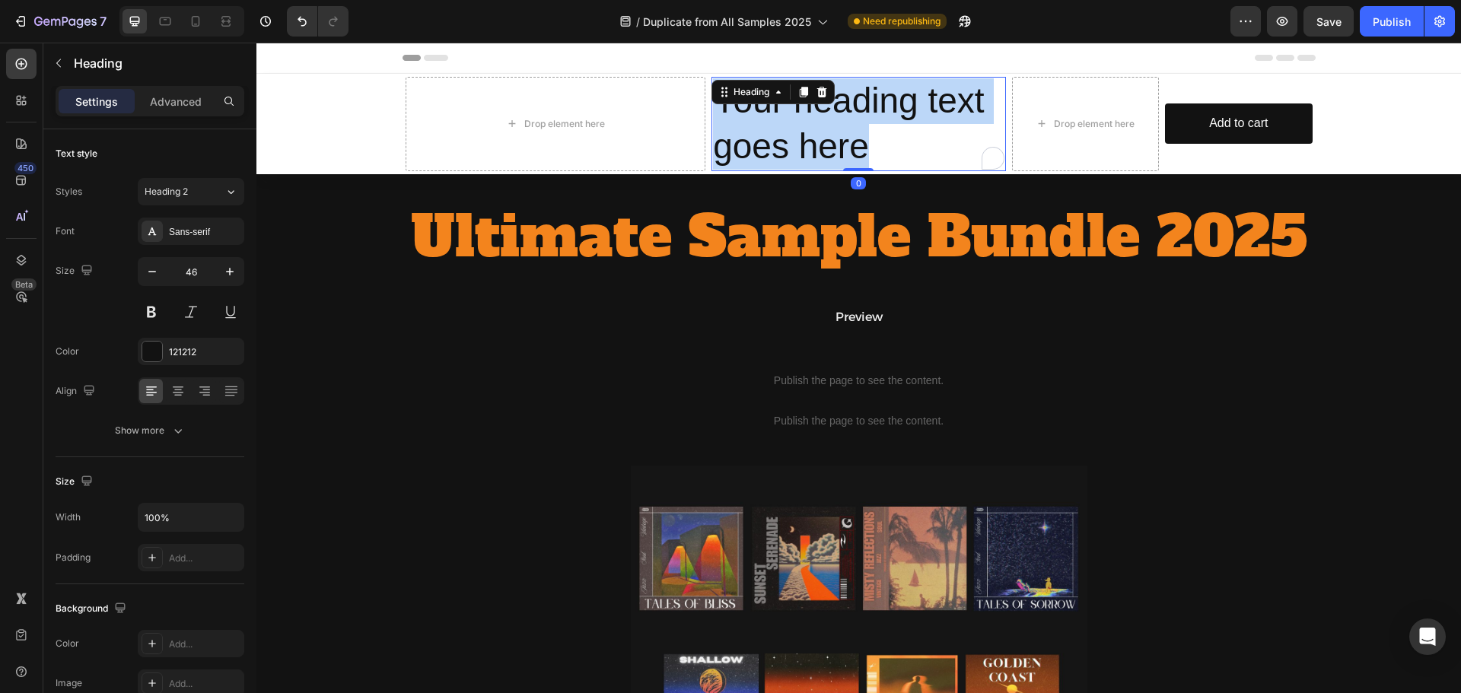
click at [908, 130] on p "Your heading text goes here" at bounding box center [858, 123] width 291 height 91
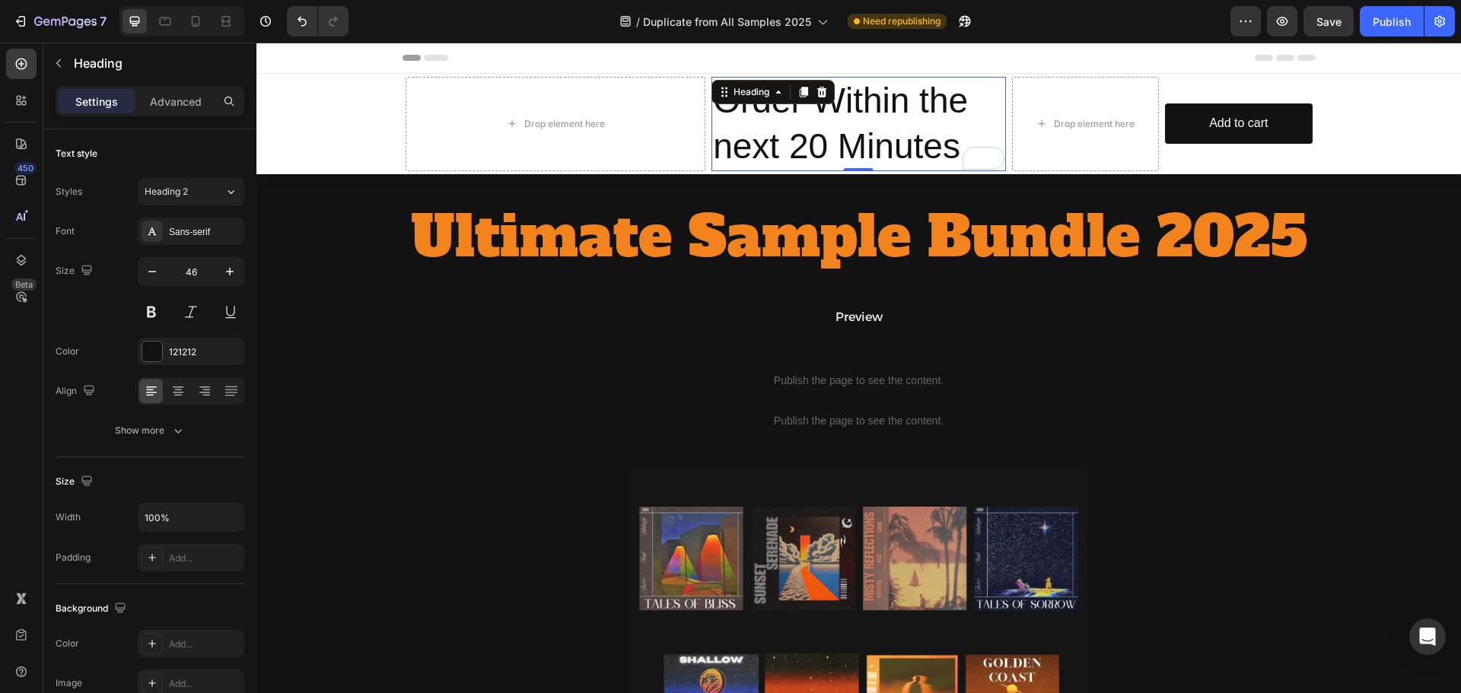
click at [927, 146] on p "Order Within the next 20 Minutes" at bounding box center [858, 123] width 291 height 91
click at [956, 135] on p "Order Within the next 20 Minutes" at bounding box center [858, 123] width 291 height 91
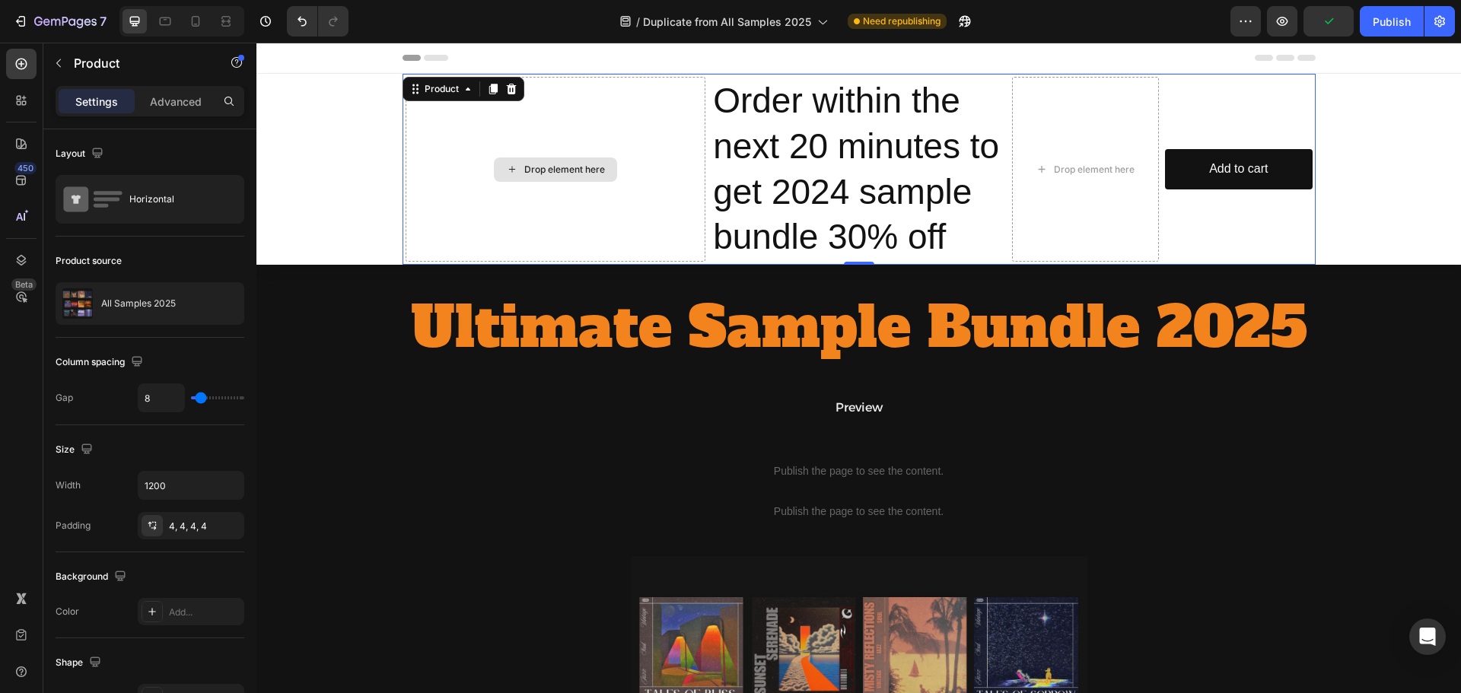
click at [486, 124] on div "Drop element here" at bounding box center [556, 169] width 301 height 185
click at [508, 94] on icon at bounding box center [511, 89] width 10 height 11
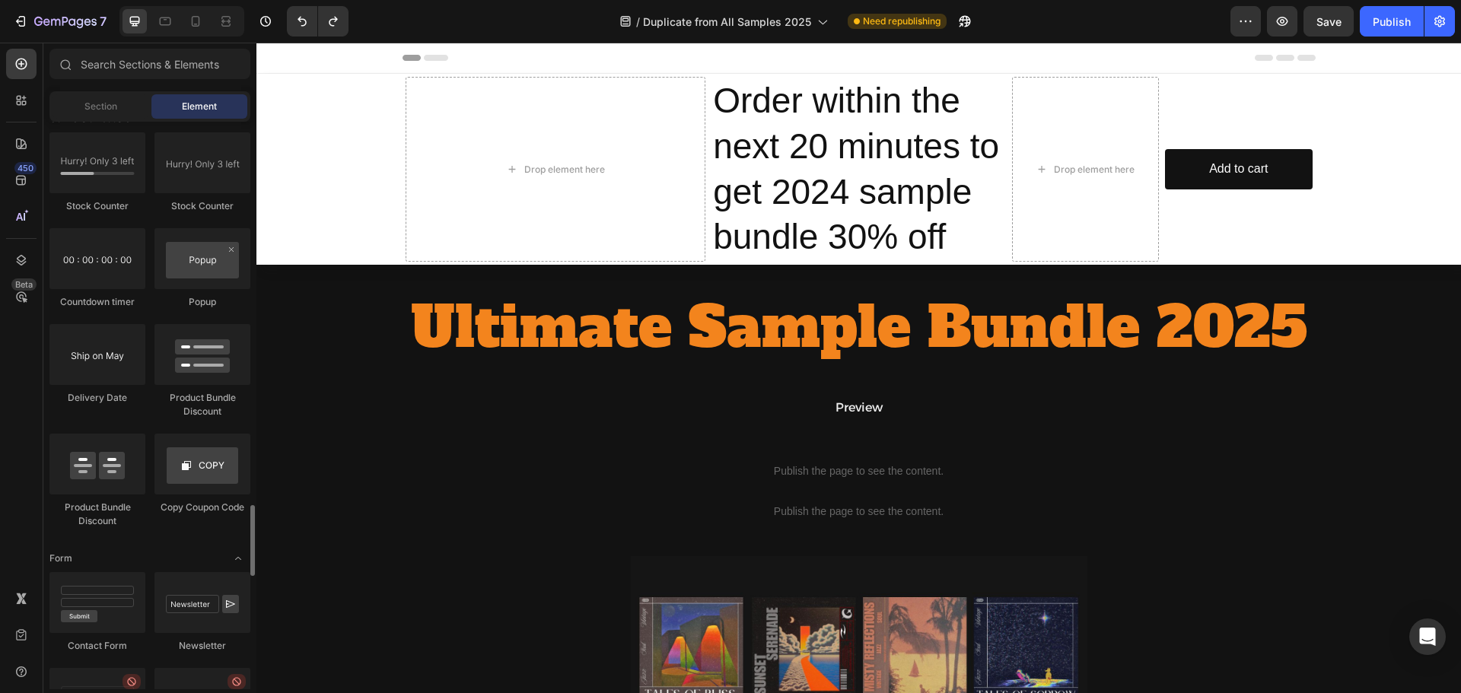
scroll to position [2816, 0]
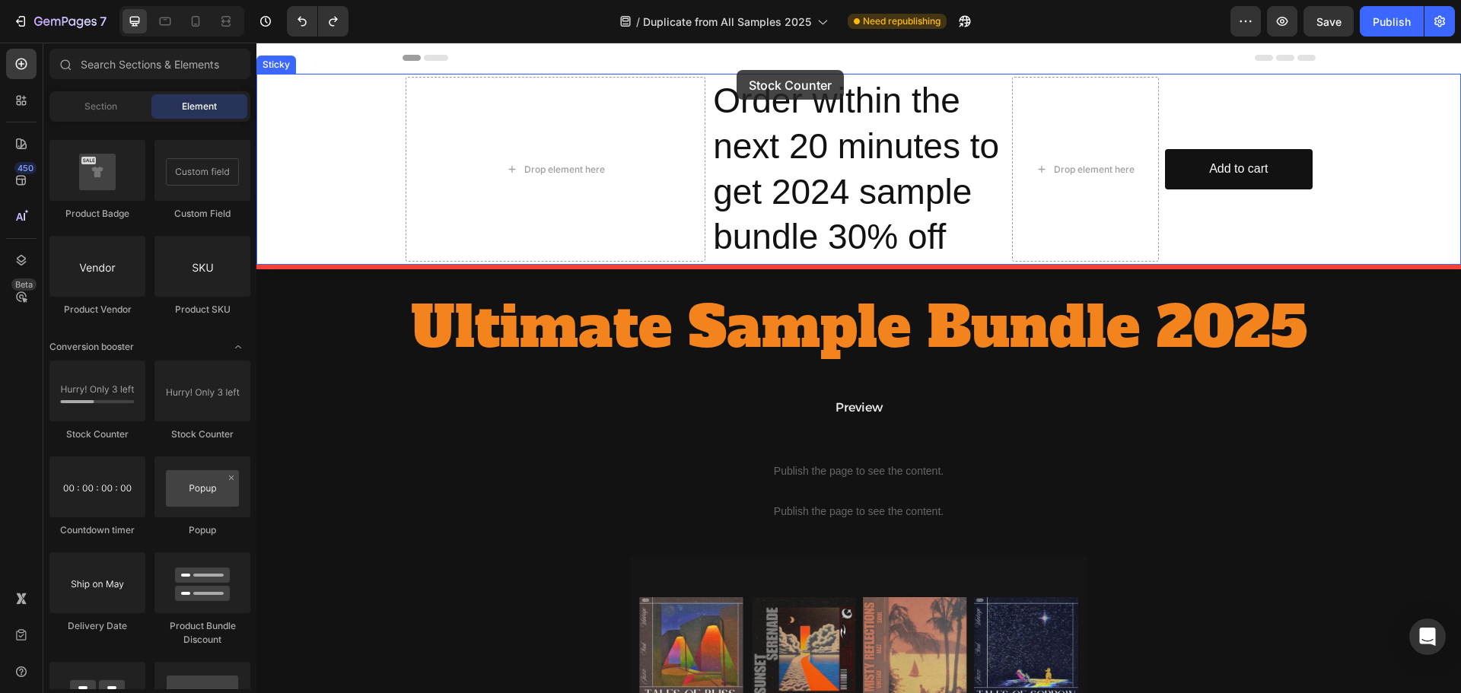
drag, startPoint x: 440, startPoint y: 444, endPoint x: 737, endPoint y: 70, distance: 477.2
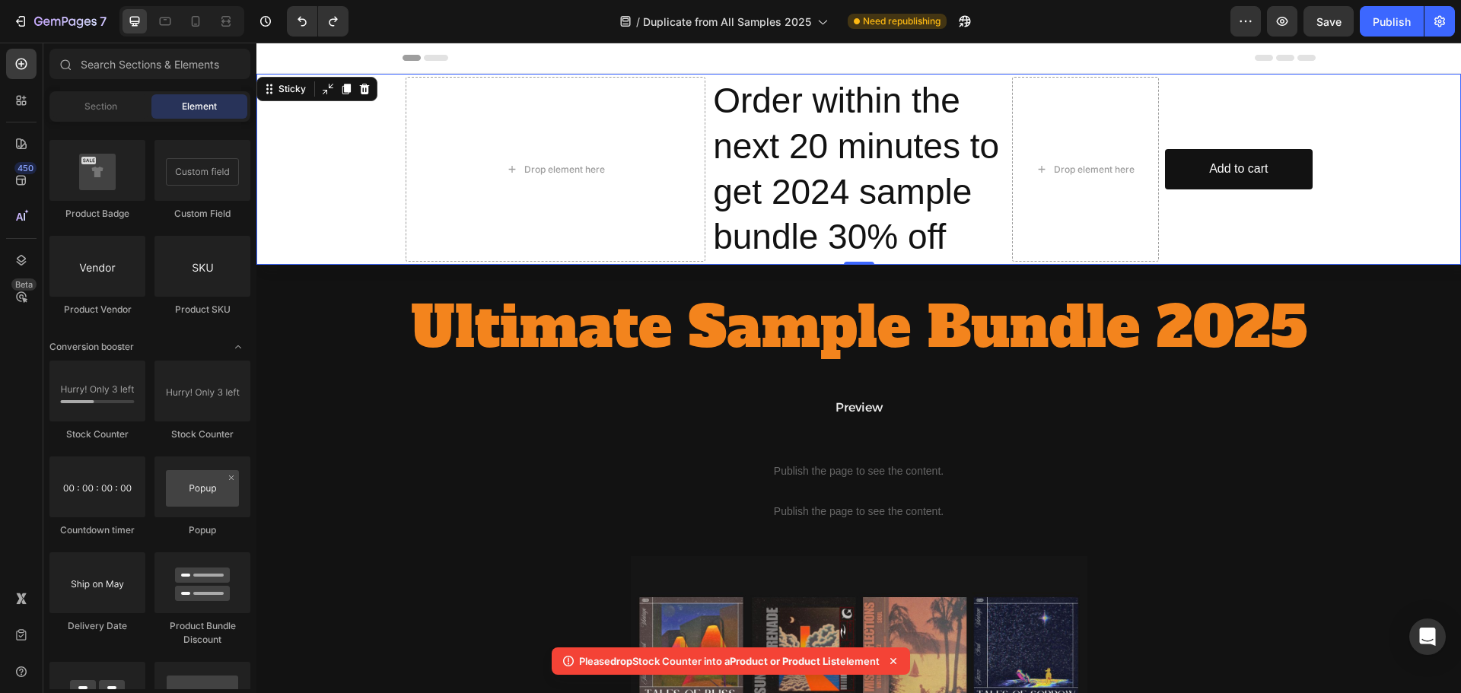
click at [348, 120] on div "Drop element here Order within the next 20 minutes to get 2024 sample bundle 30…" at bounding box center [858, 169] width 1205 height 191
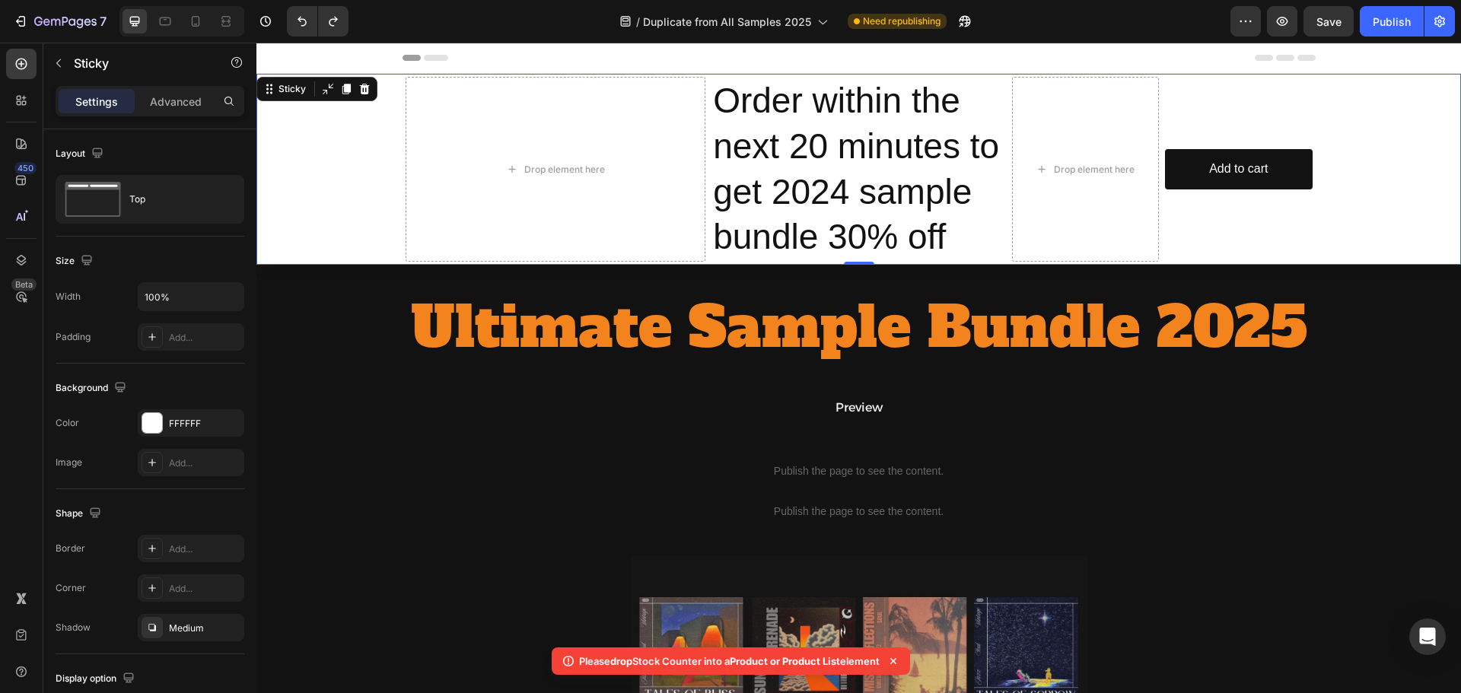
click at [369, 83] on icon at bounding box center [364, 89] width 12 height 12
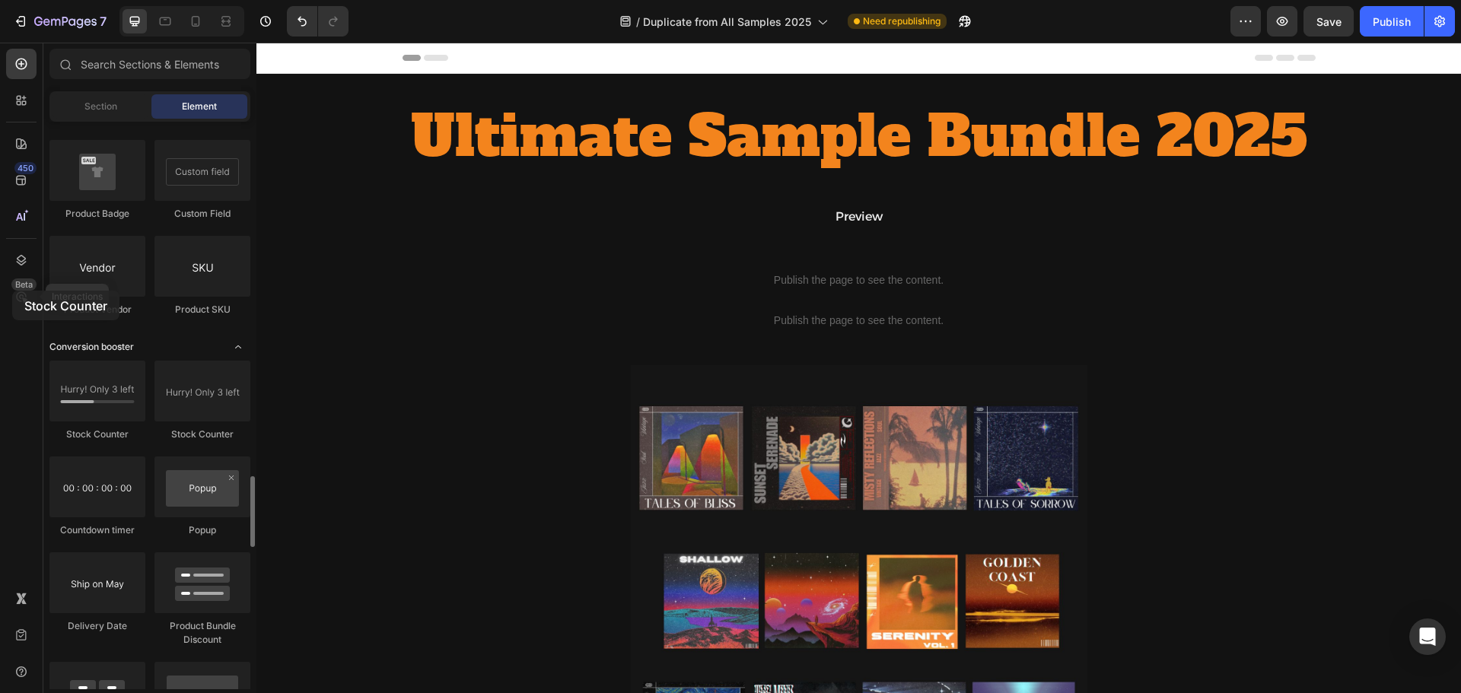
drag, startPoint x: 103, startPoint y: 403, endPoint x: 125, endPoint y: 349, distance: 57.7
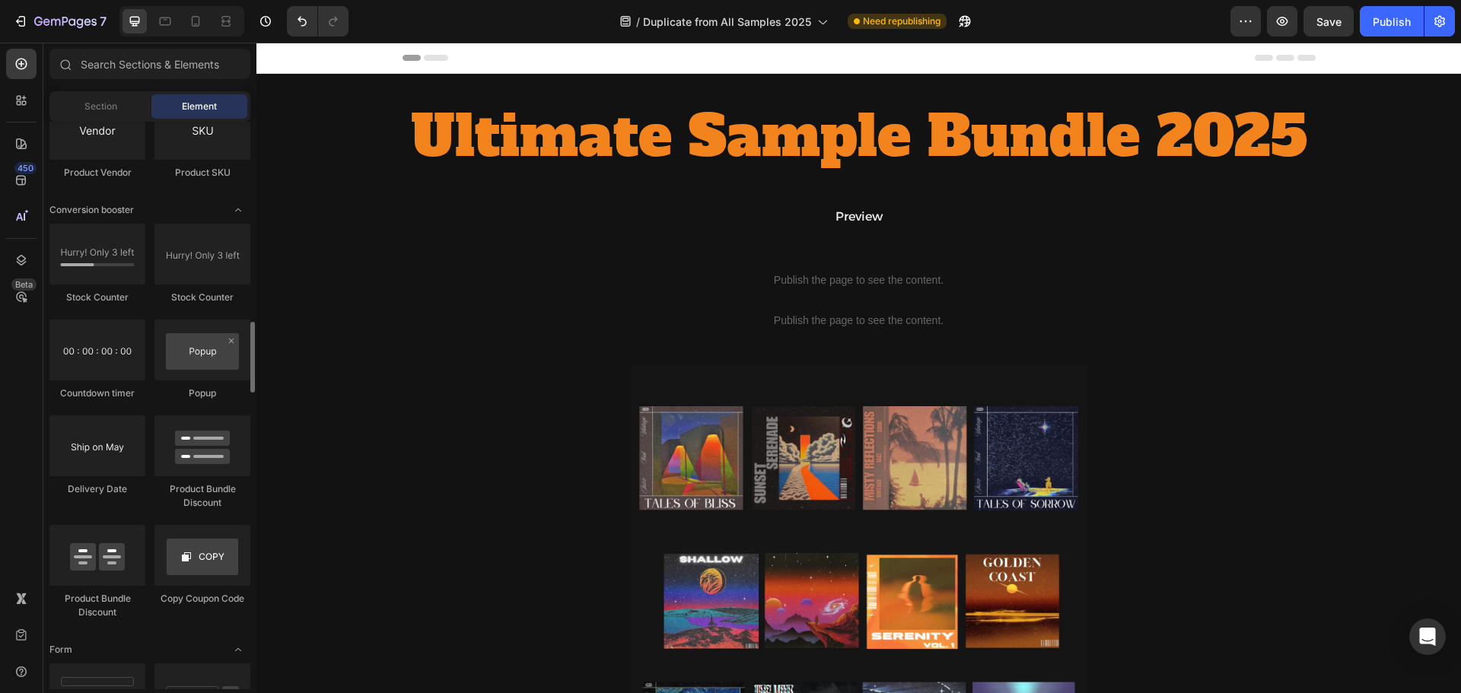
scroll to position [2724, 0]
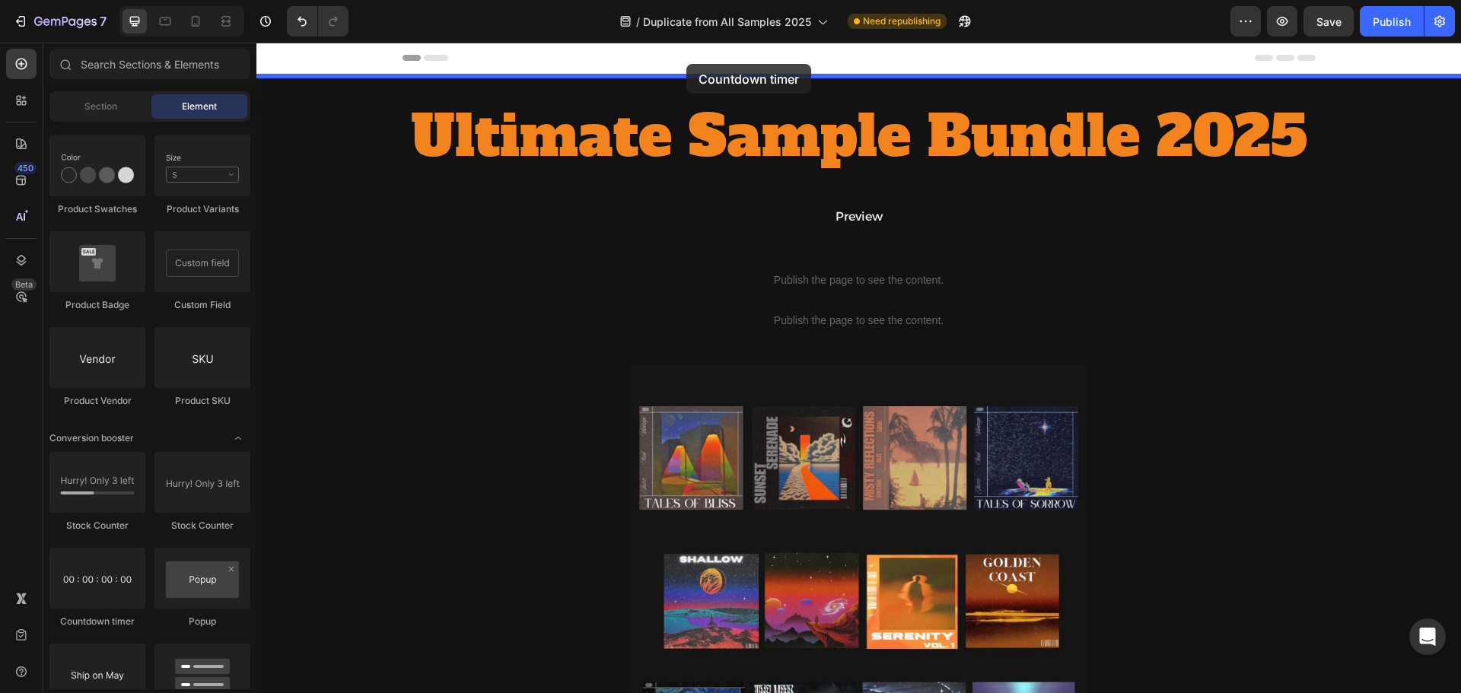
drag, startPoint x: 489, startPoint y: 359, endPoint x: 686, endPoint y: 64, distance: 355.0
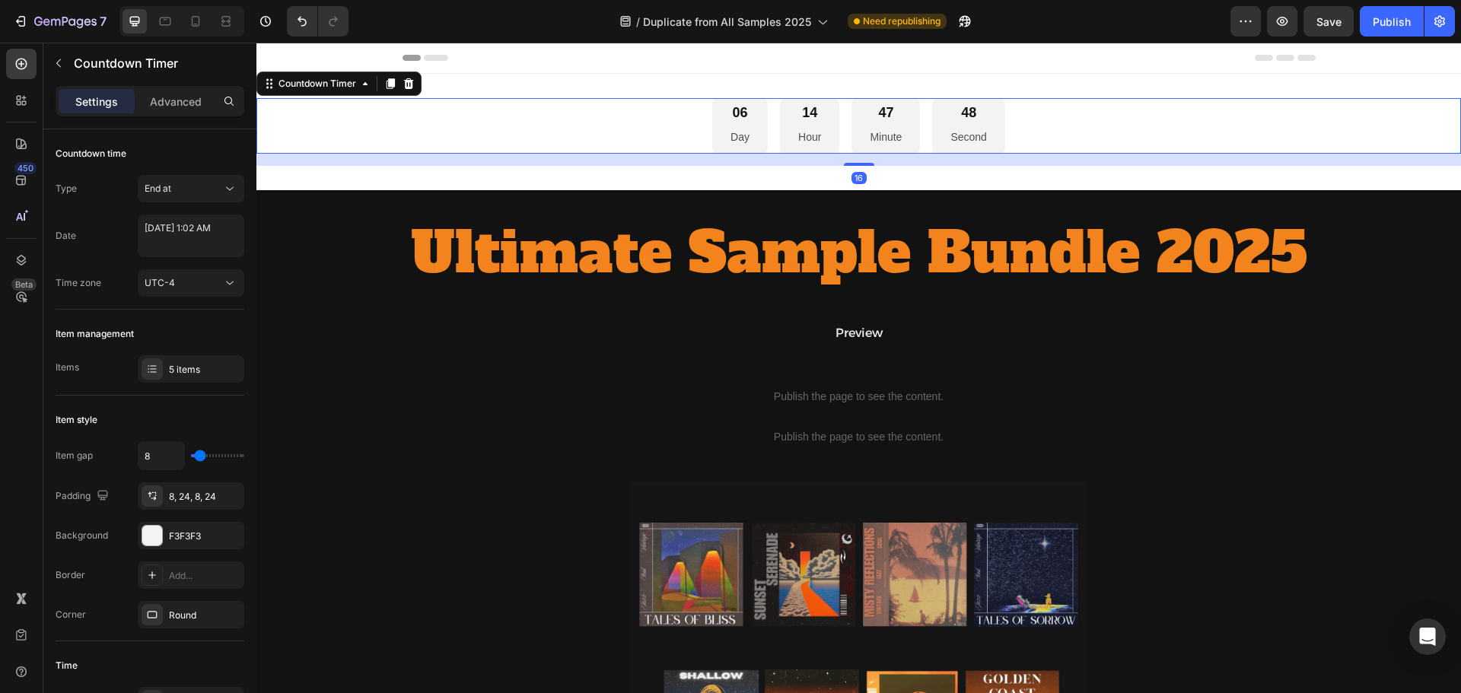
click at [677, 107] on div "06 Day 14 Hour 47 Minute 48 Second" at bounding box center [858, 126] width 1205 height 56
click at [174, 377] on div "5 items" at bounding box center [191, 368] width 107 height 27
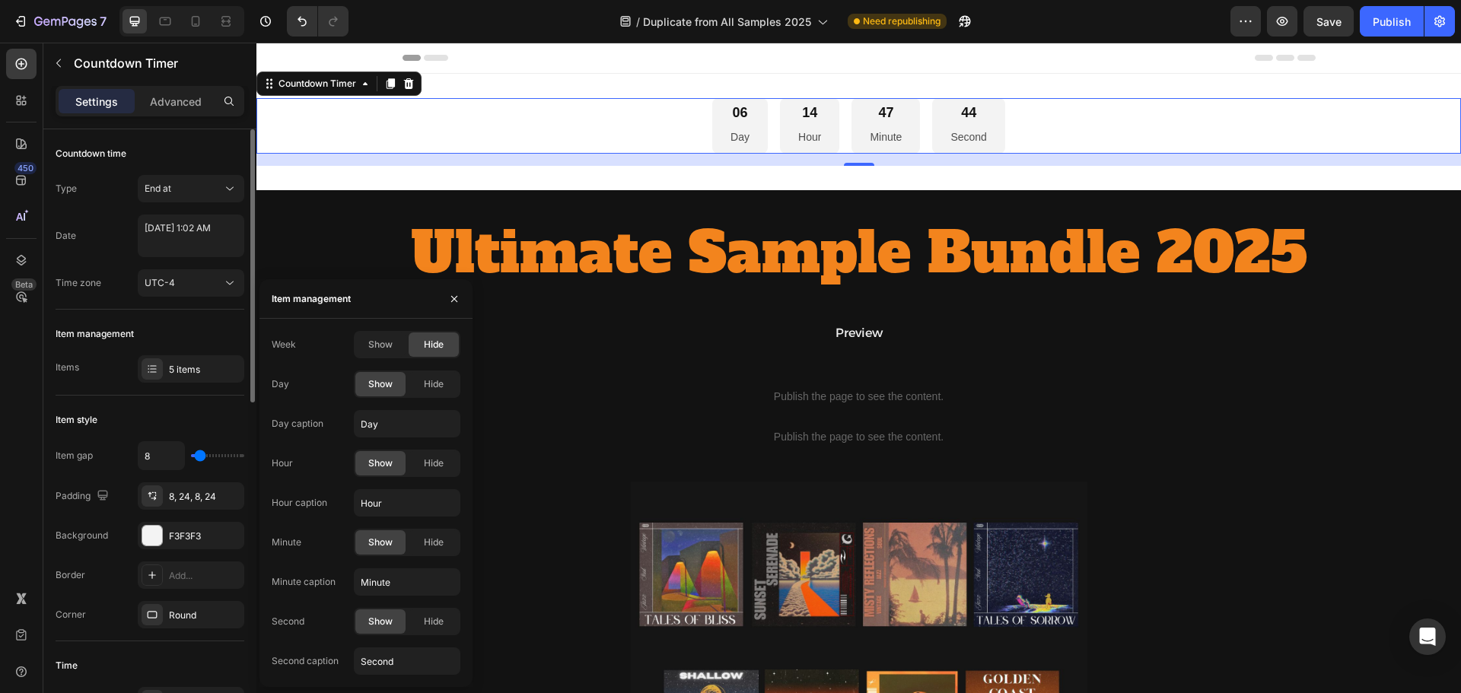
click at [163, 333] on div "Item management" at bounding box center [150, 334] width 189 height 24
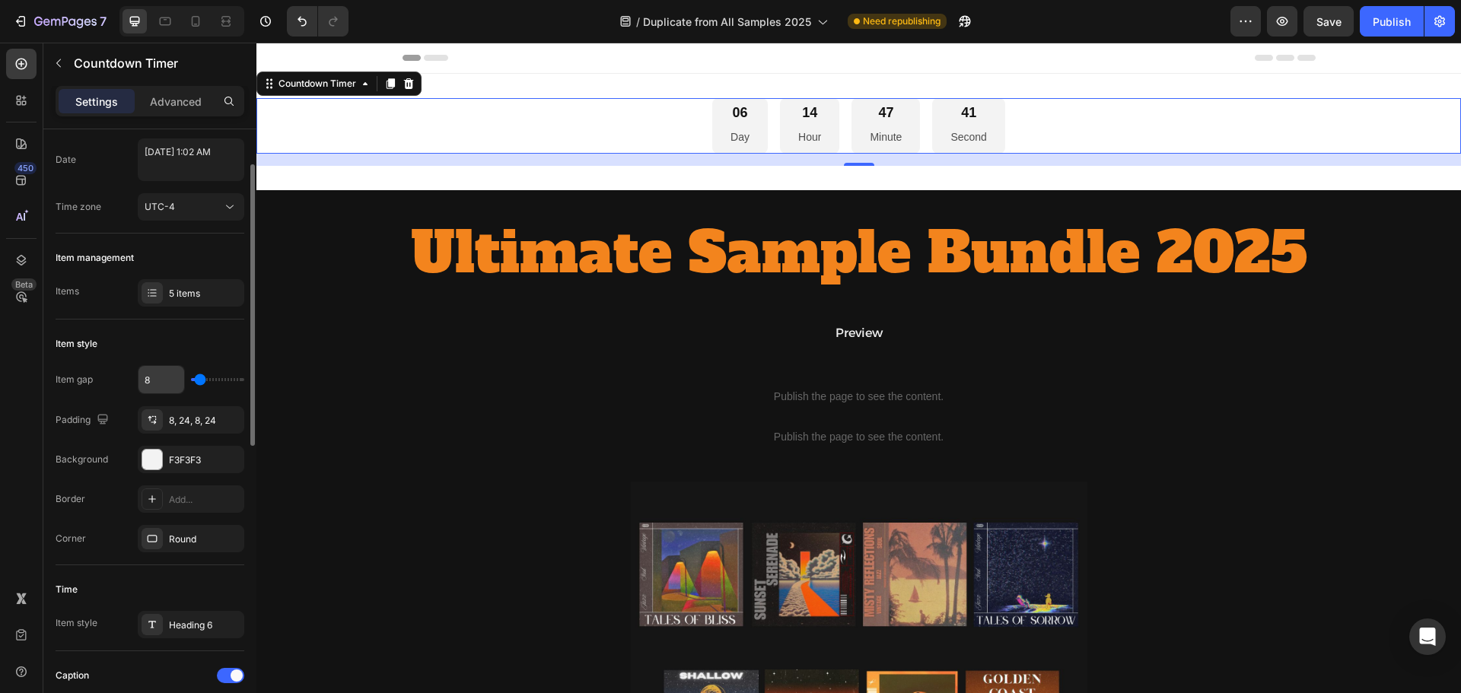
scroll to position [152, 0]
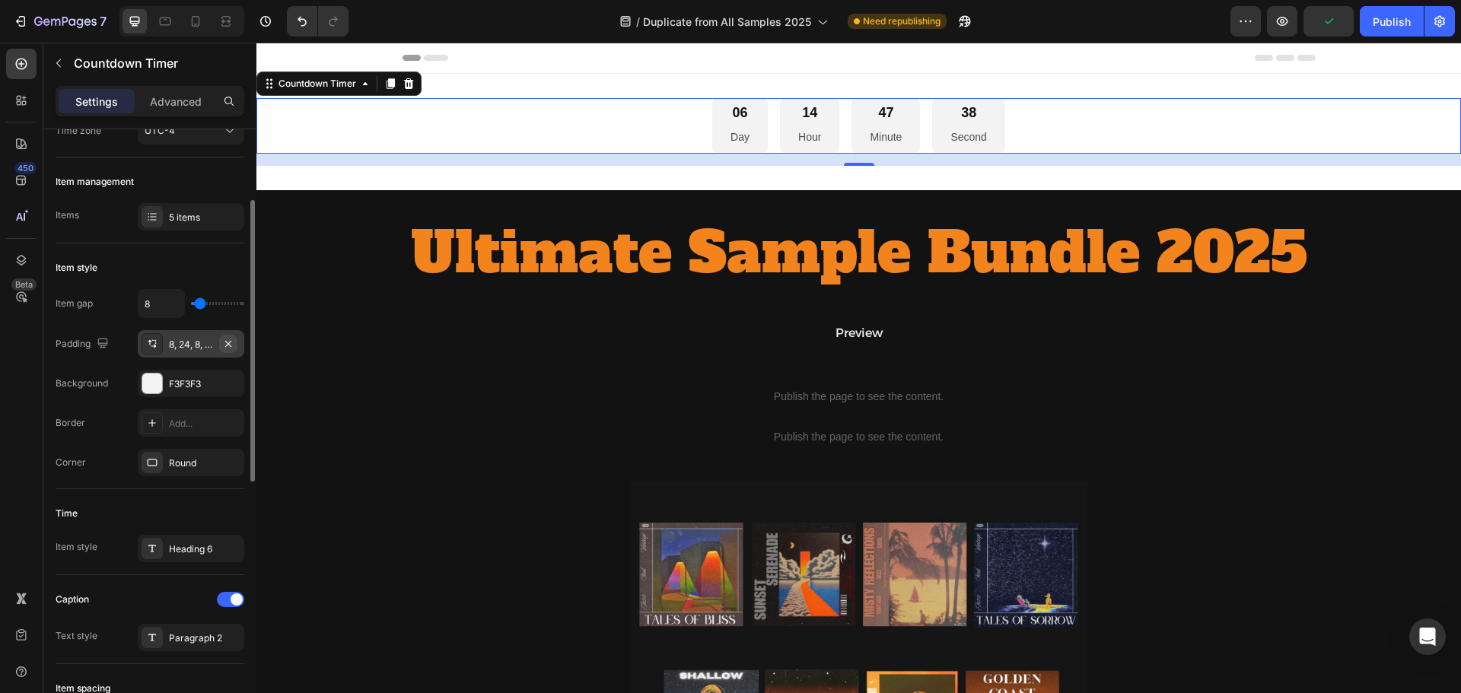
click at [228, 347] on icon "button" at bounding box center [228, 344] width 12 height 12
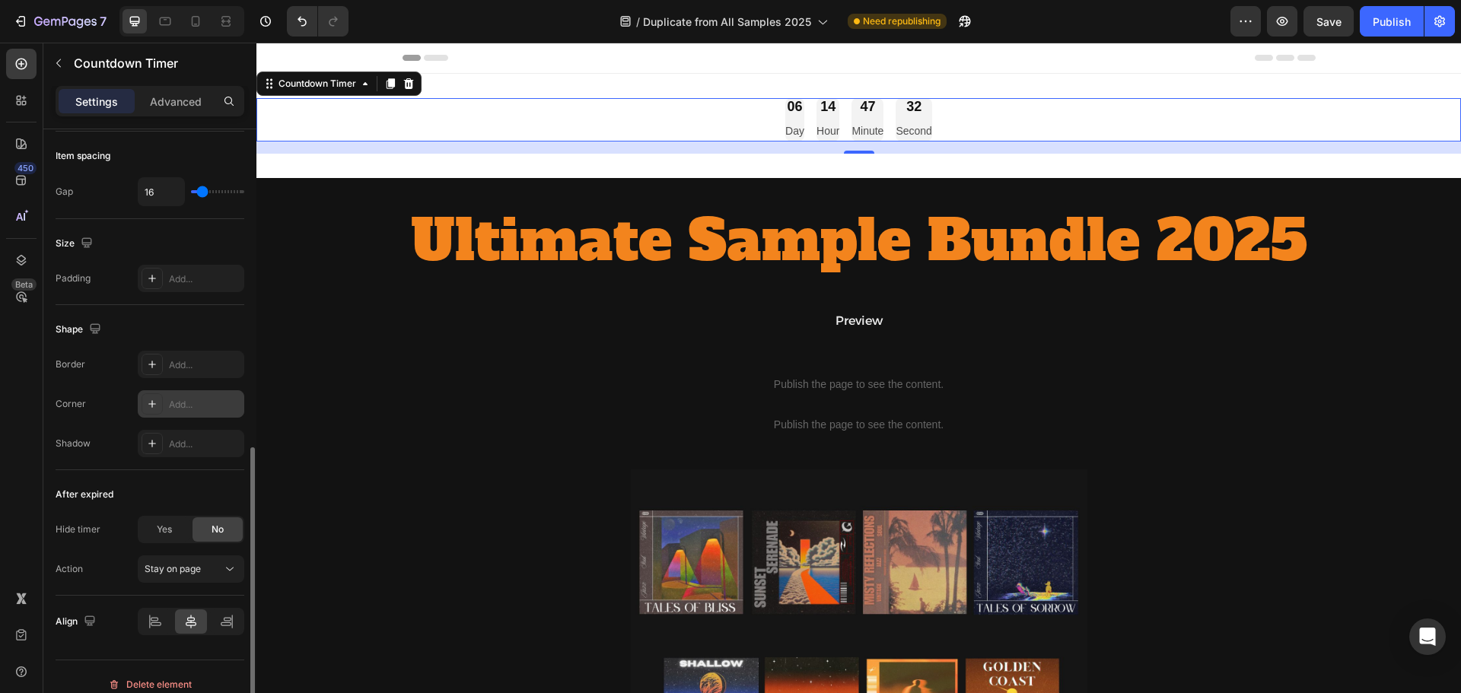
scroll to position [700, 0]
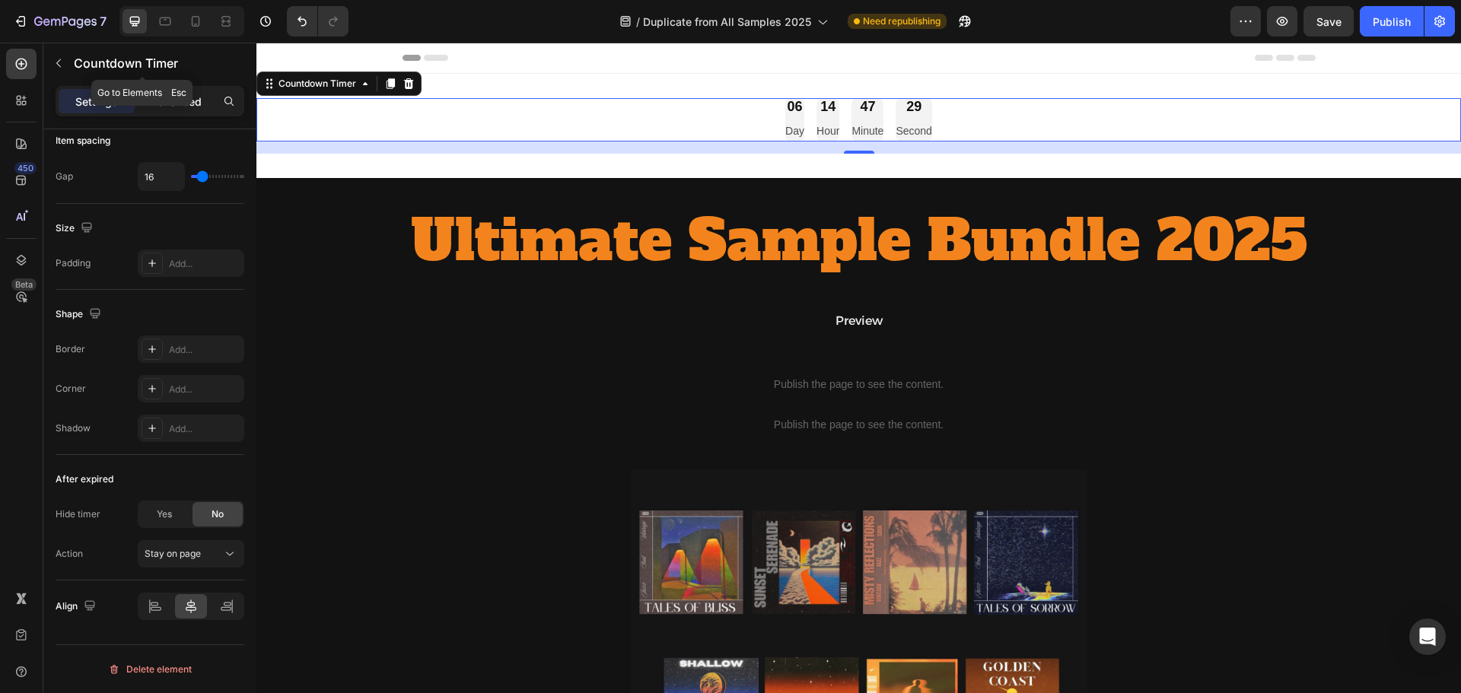
click at [198, 103] on p "Advanced" at bounding box center [176, 102] width 52 height 16
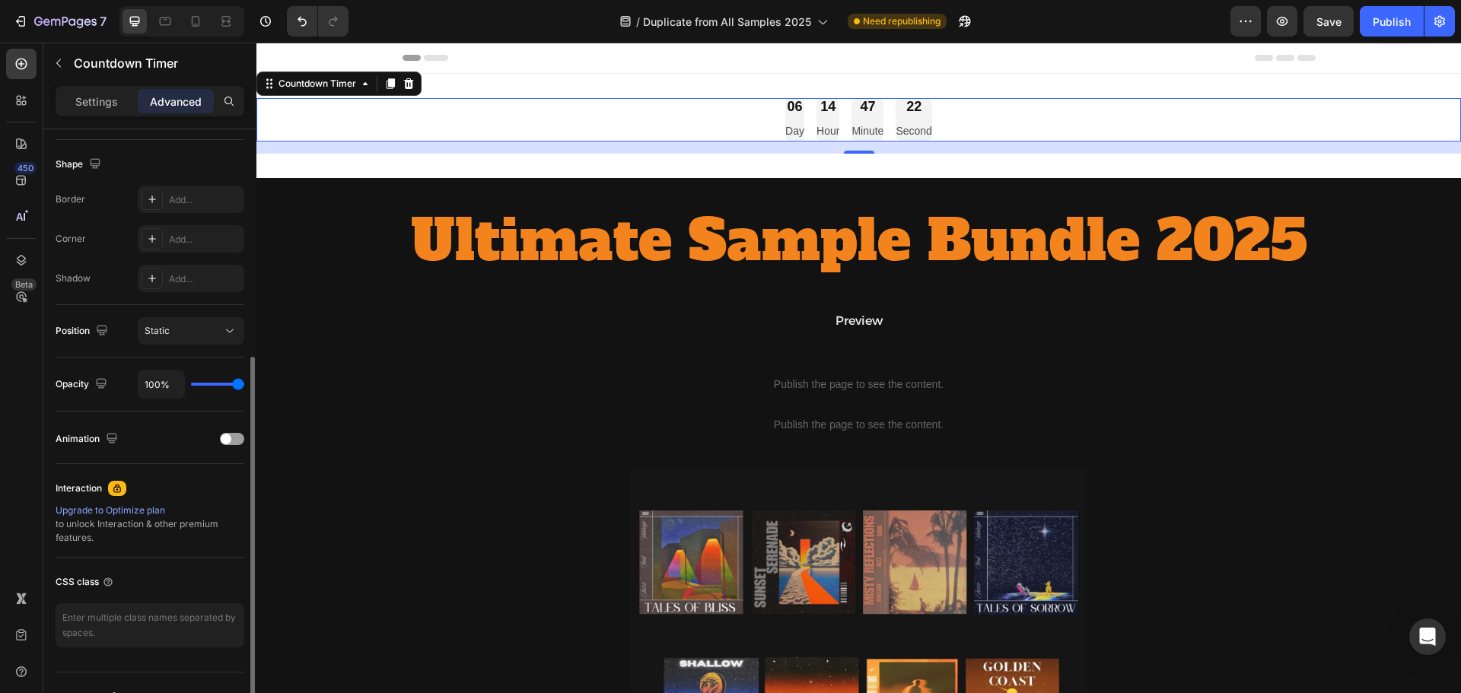
scroll to position [76, 0]
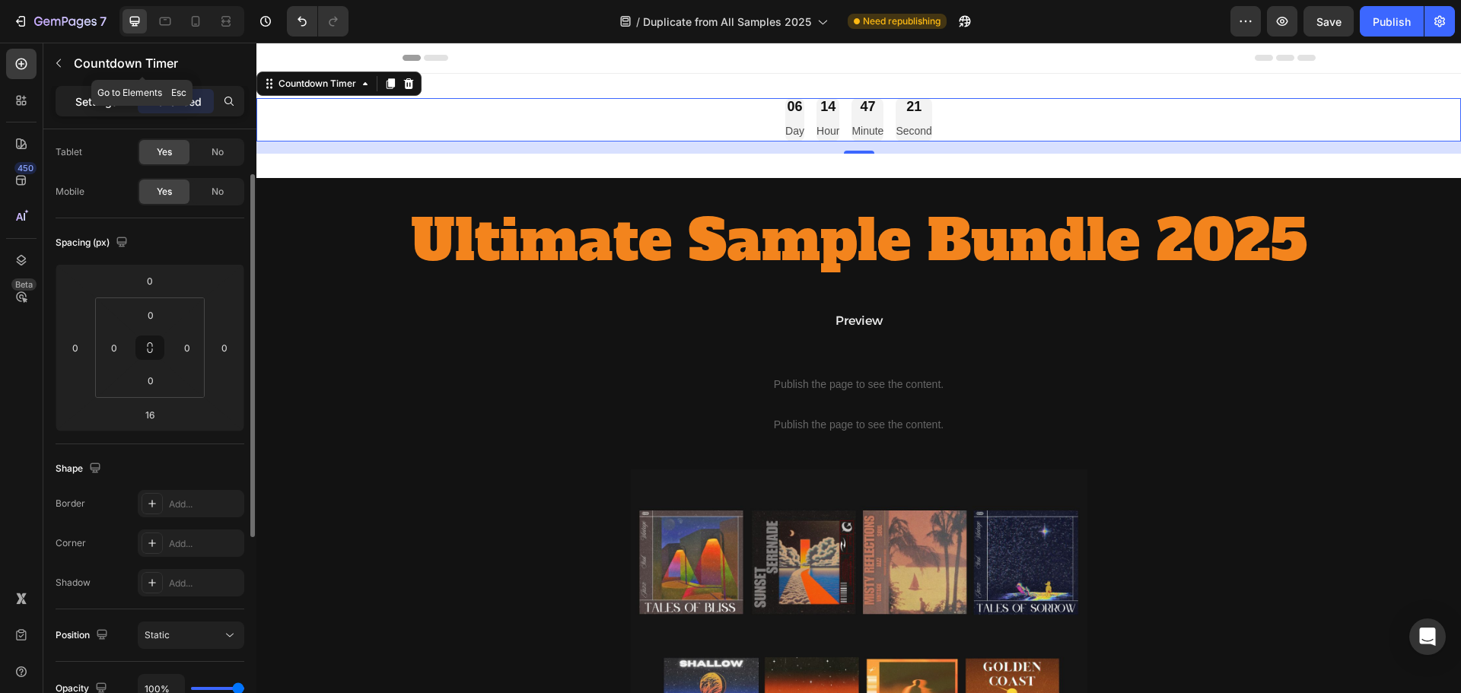
click at [81, 96] on p "Settings" at bounding box center [96, 102] width 43 height 16
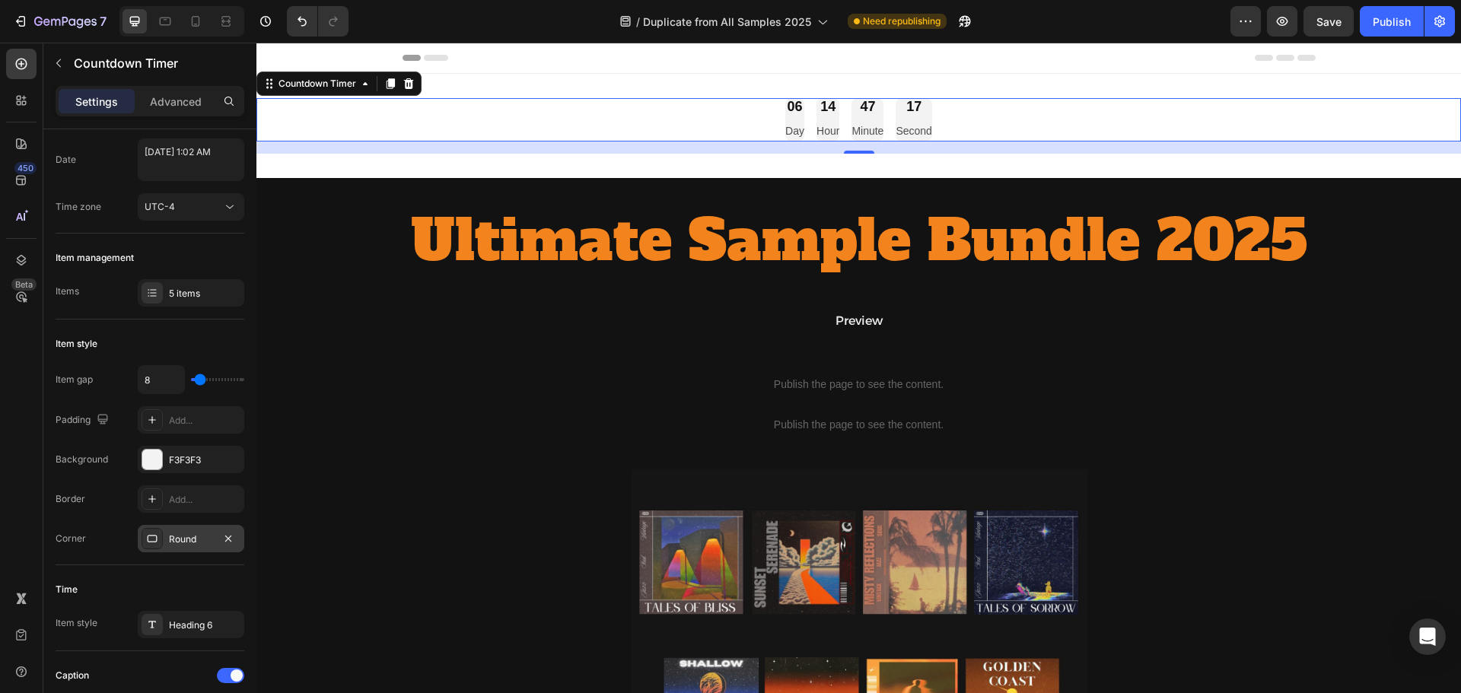
click at [154, 531] on div at bounding box center [152, 538] width 21 height 21
click at [119, 344] on div "Item style" at bounding box center [150, 344] width 189 height 24
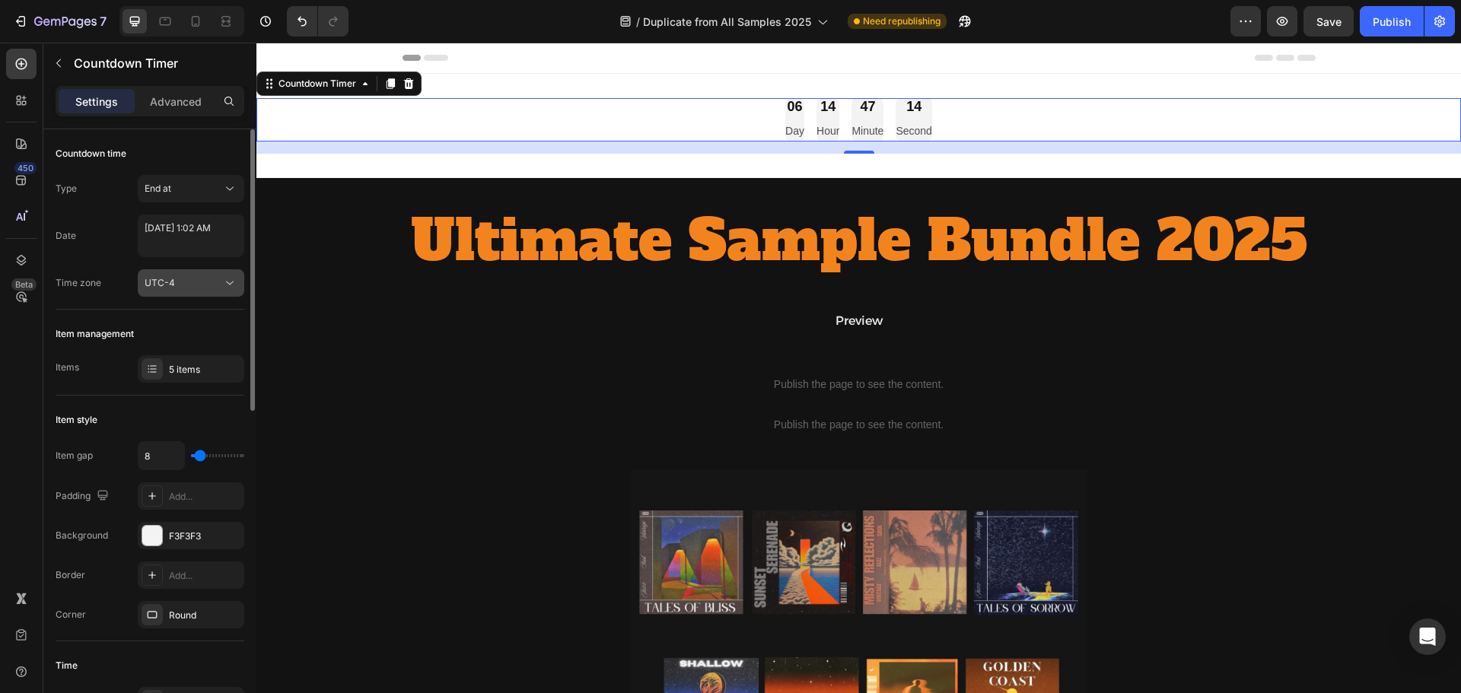
click at [218, 278] on div "UTC-4" at bounding box center [184, 283] width 78 height 14
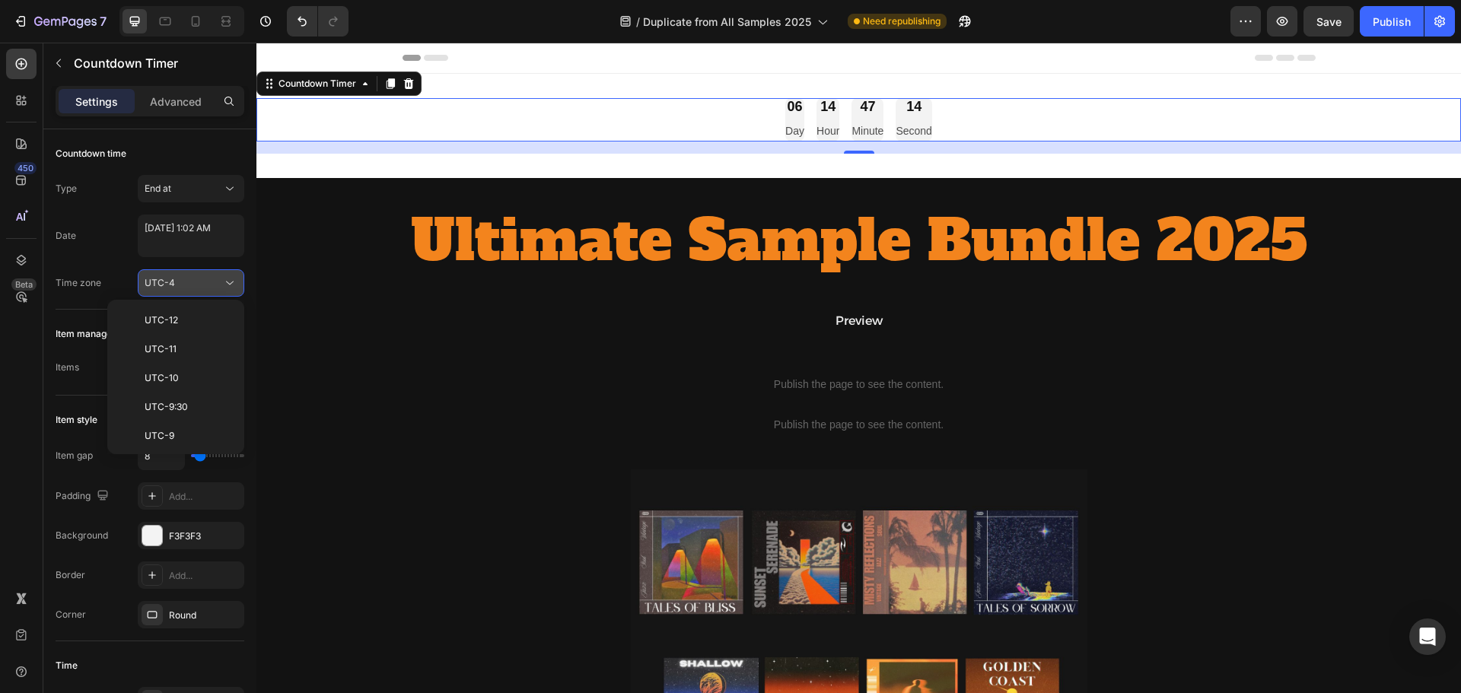
scroll to position [164, 0]
click at [218, 277] on div "UTC-4" at bounding box center [184, 283] width 78 height 14
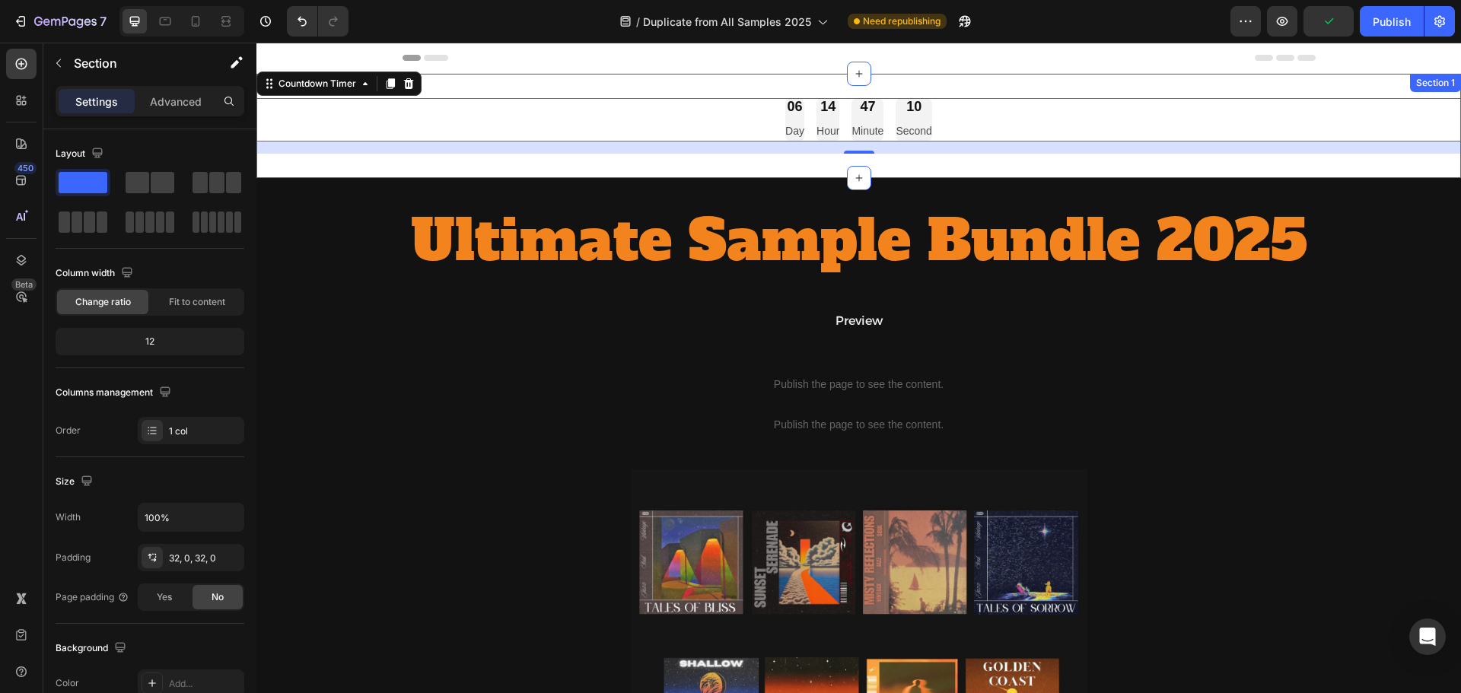
click at [425, 81] on div "06 Day 14 Hour 47 Minute 10 Second Countdown Timer 16 Section 1" at bounding box center [858, 126] width 1205 height 104
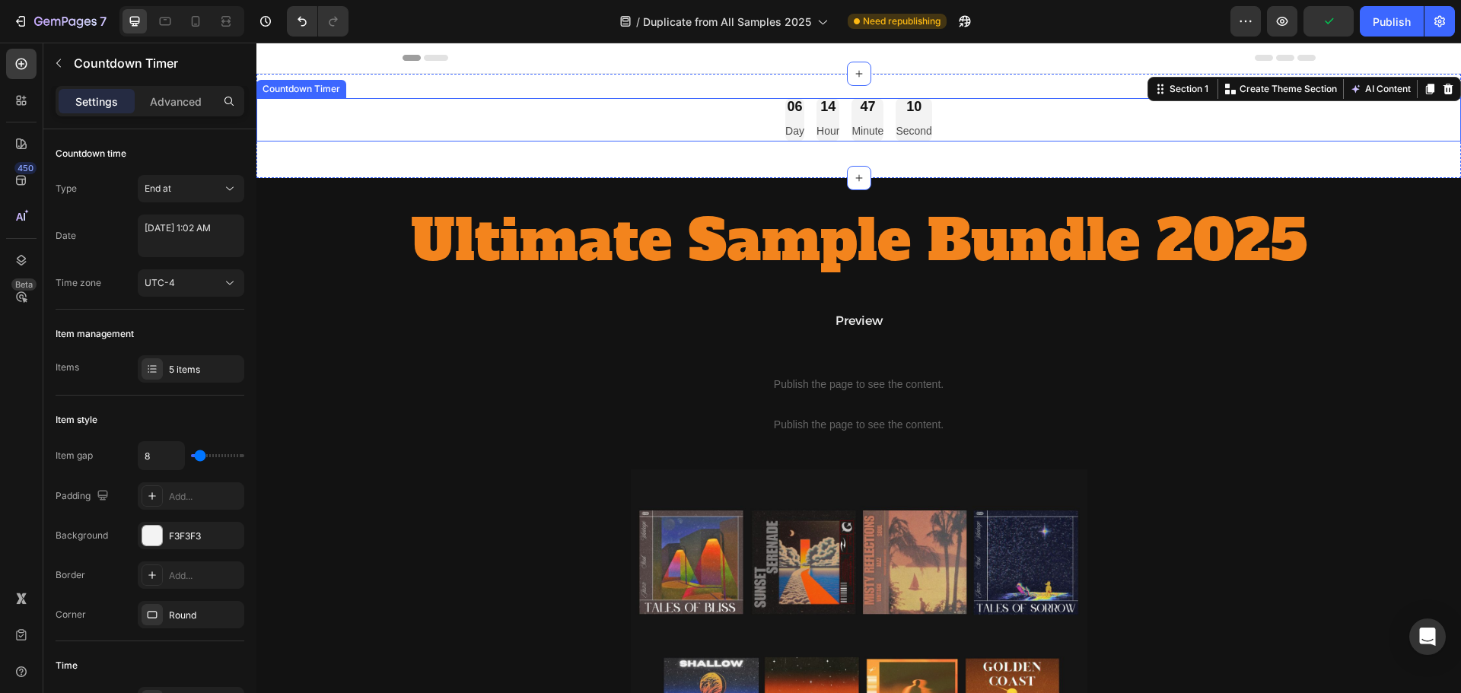
click at [418, 125] on div "06 Day 14 Hour 47 Minute 10 Second" at bounding box center [858, 119] width 1205 height 43
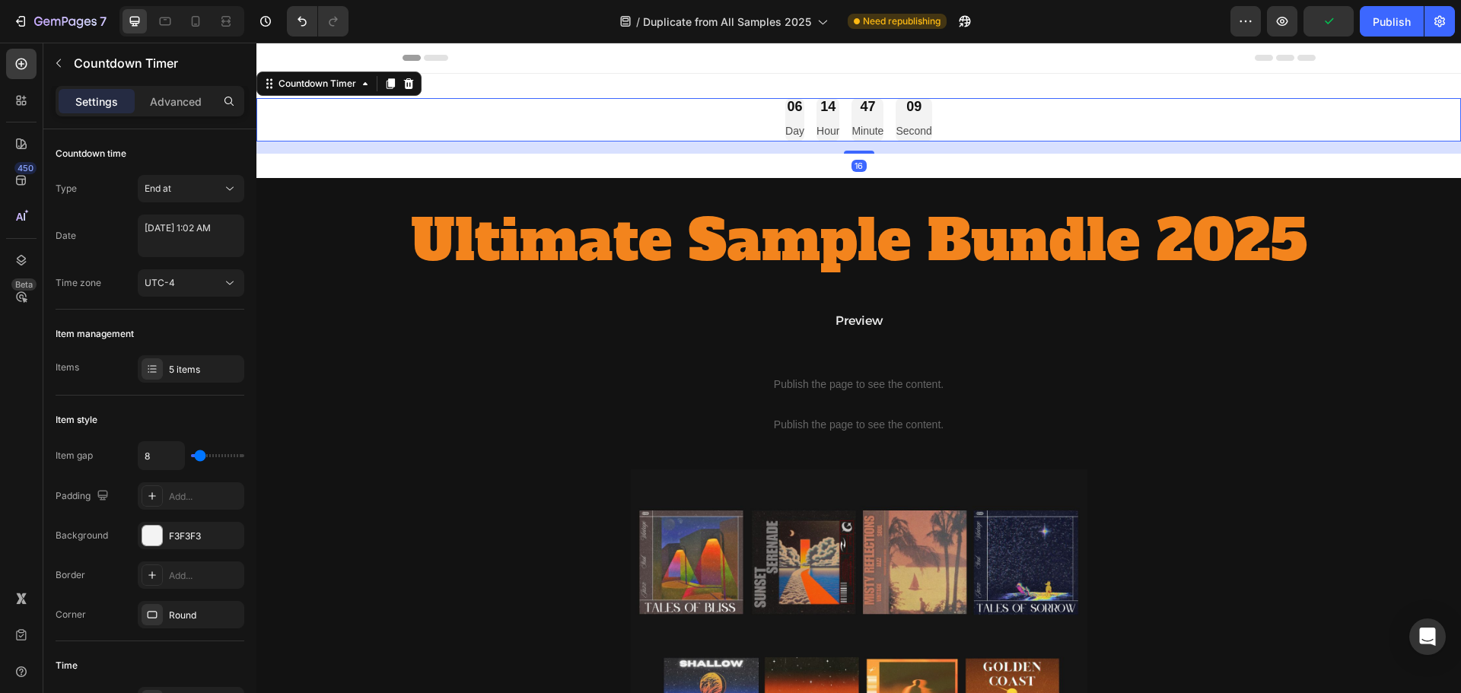
click at [403, 86] on div at bounding box center [409, 84] width 18 height 18
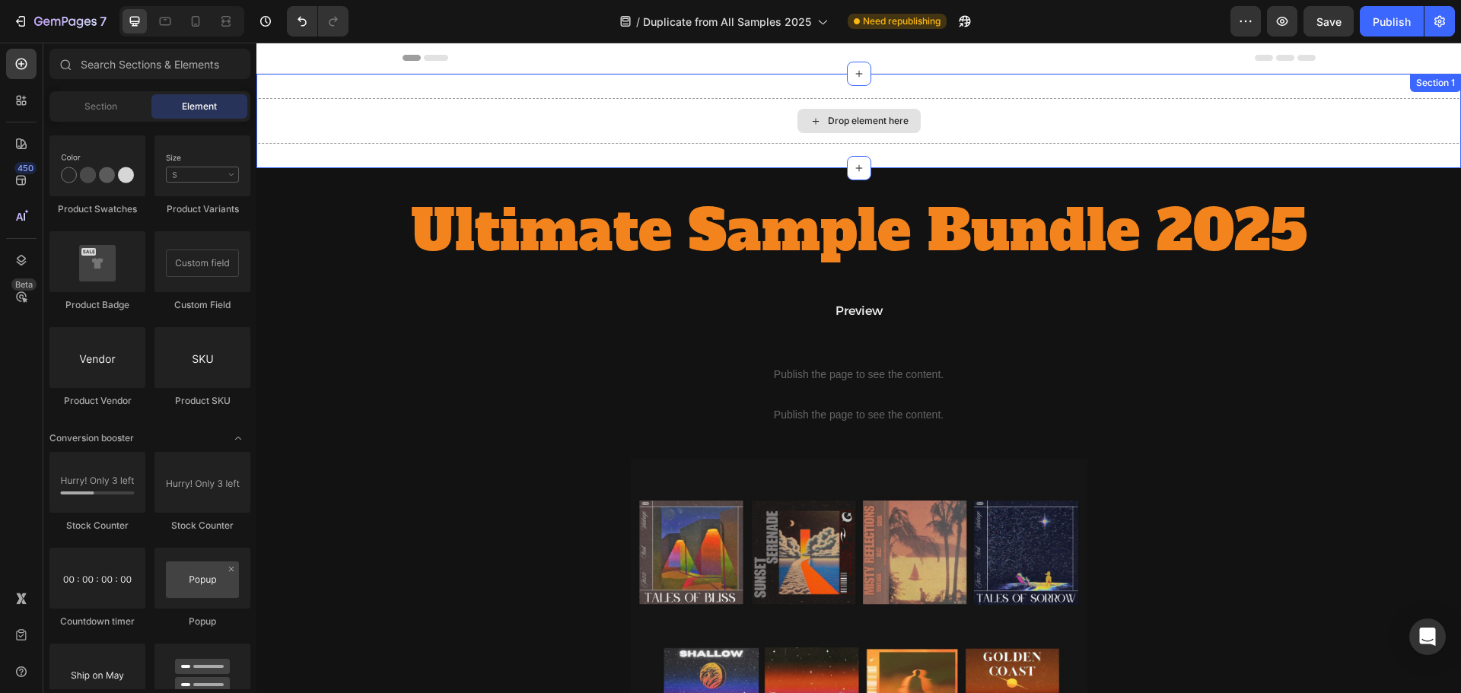
click at [409, 123] on div "Drop element here" at bounding box center [858, 121] width 1205 height 46
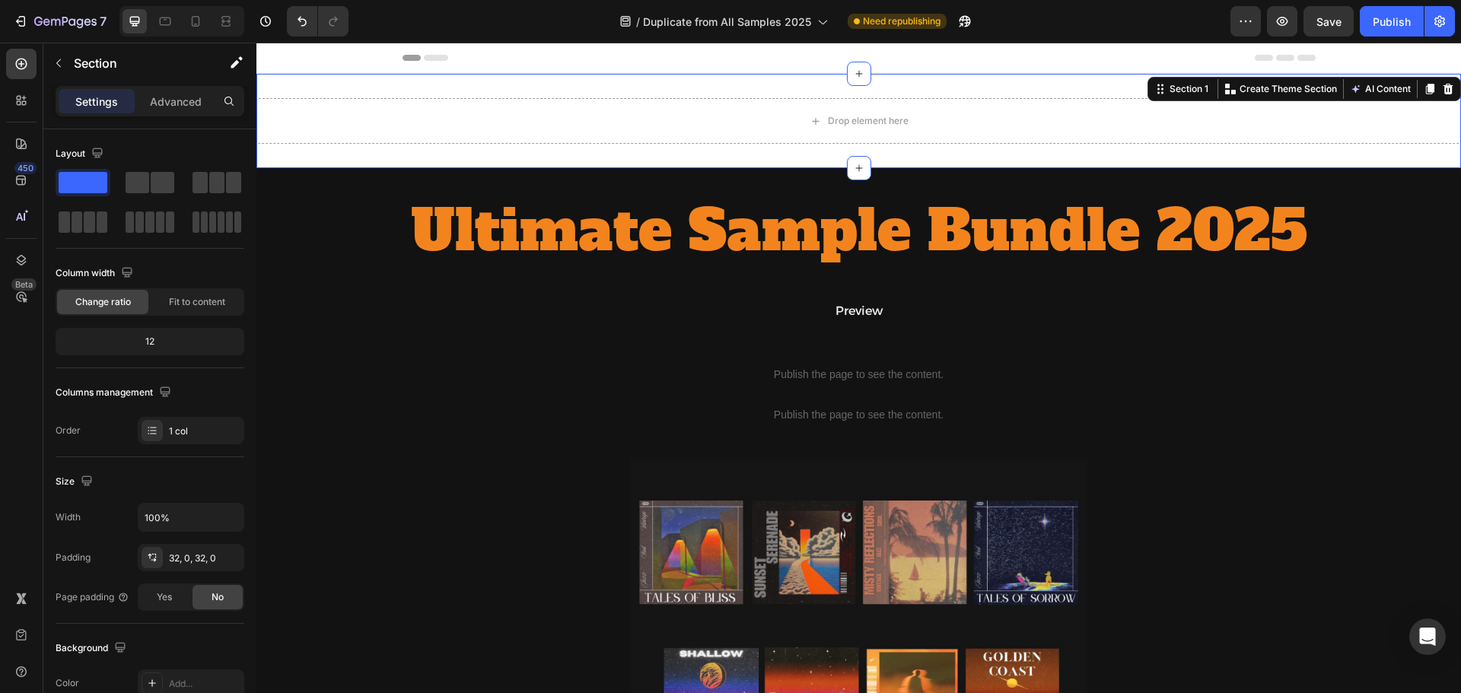
click at [1444, 88] on icon at bounding box center [1449, 89] width 10 height 11
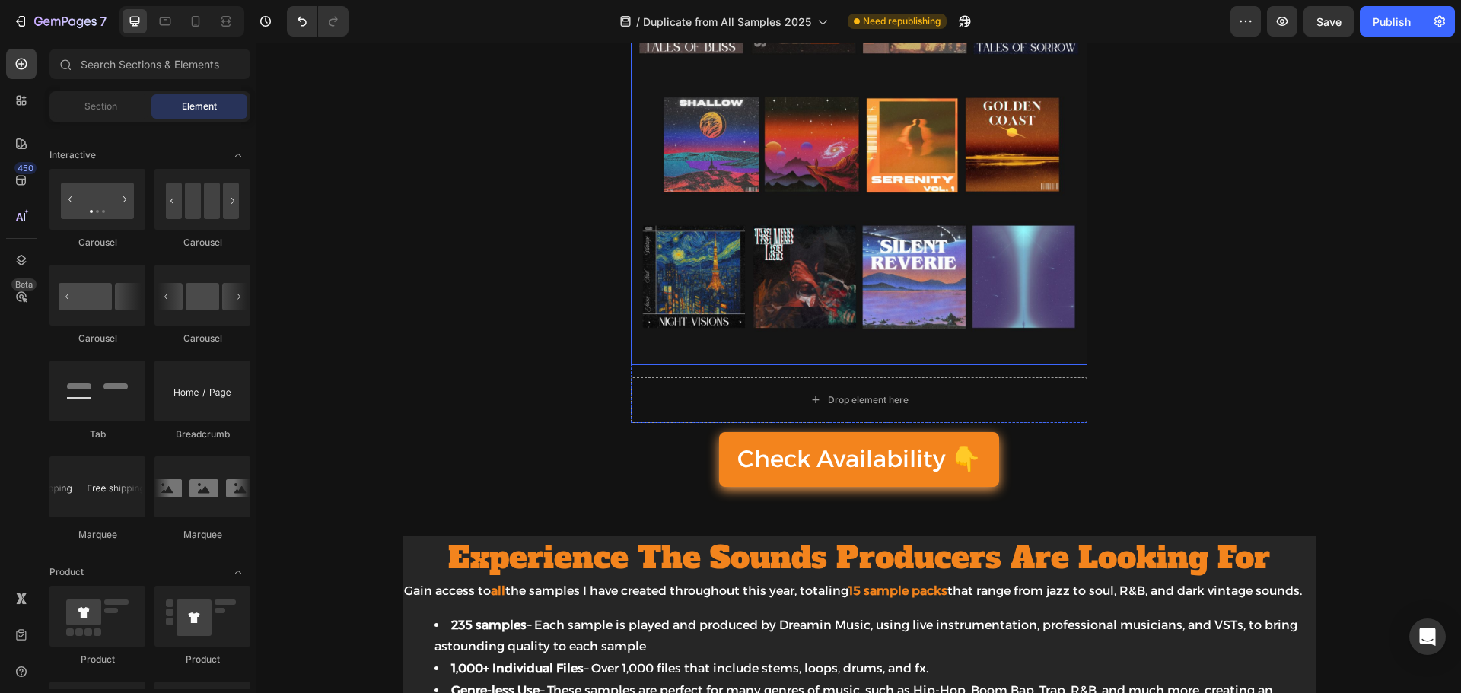
scroll to position [533, 0]
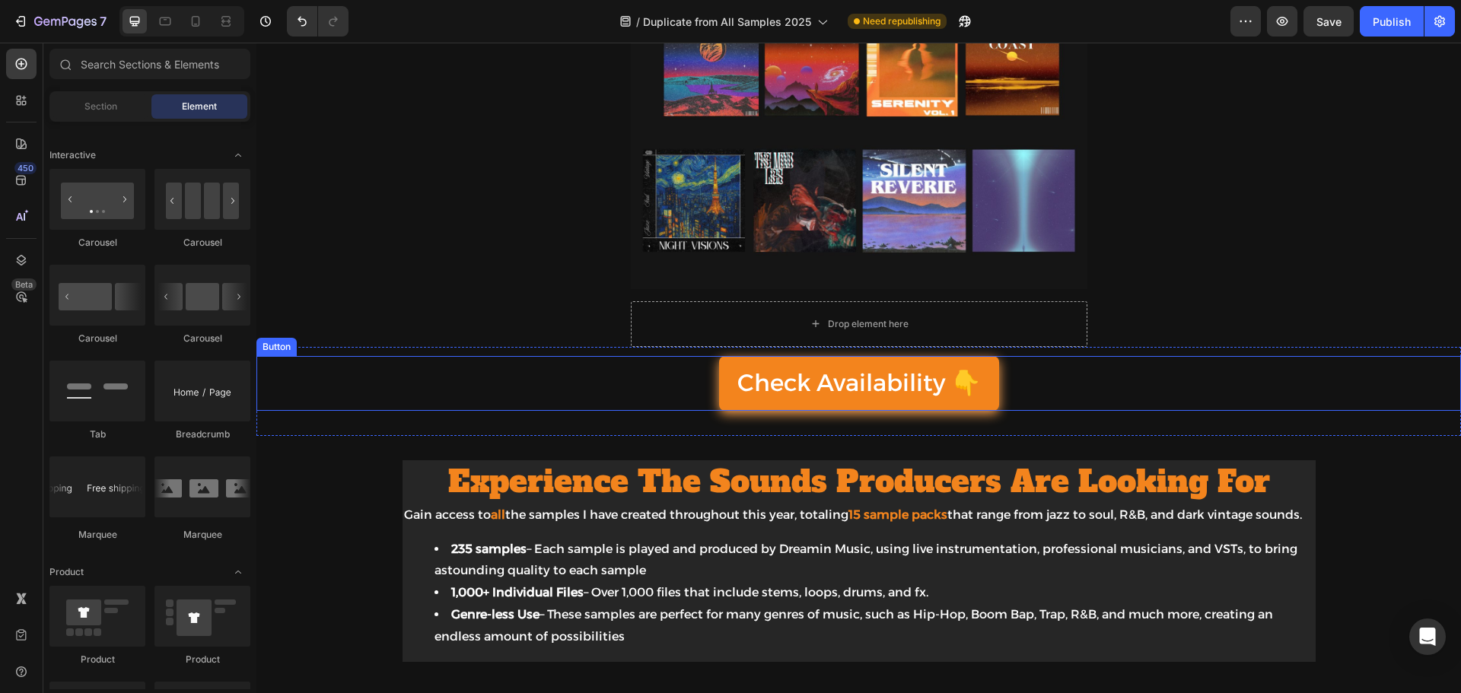
click at [1033, 373] on div "Check Availability 👇 Button" at bounding box center [858, 383] width 1205 height 55
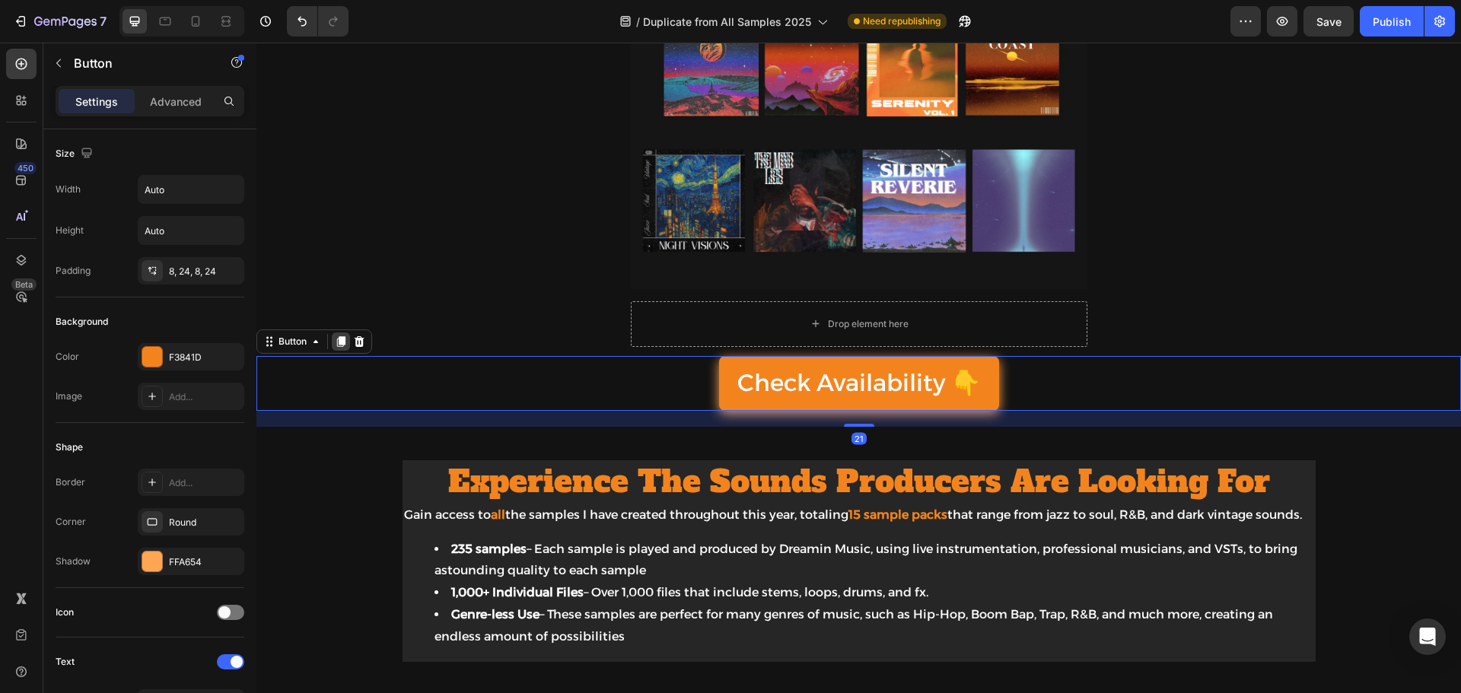
click at [346, 342] on icon at bounding box center [341, 342] width 12 height 12
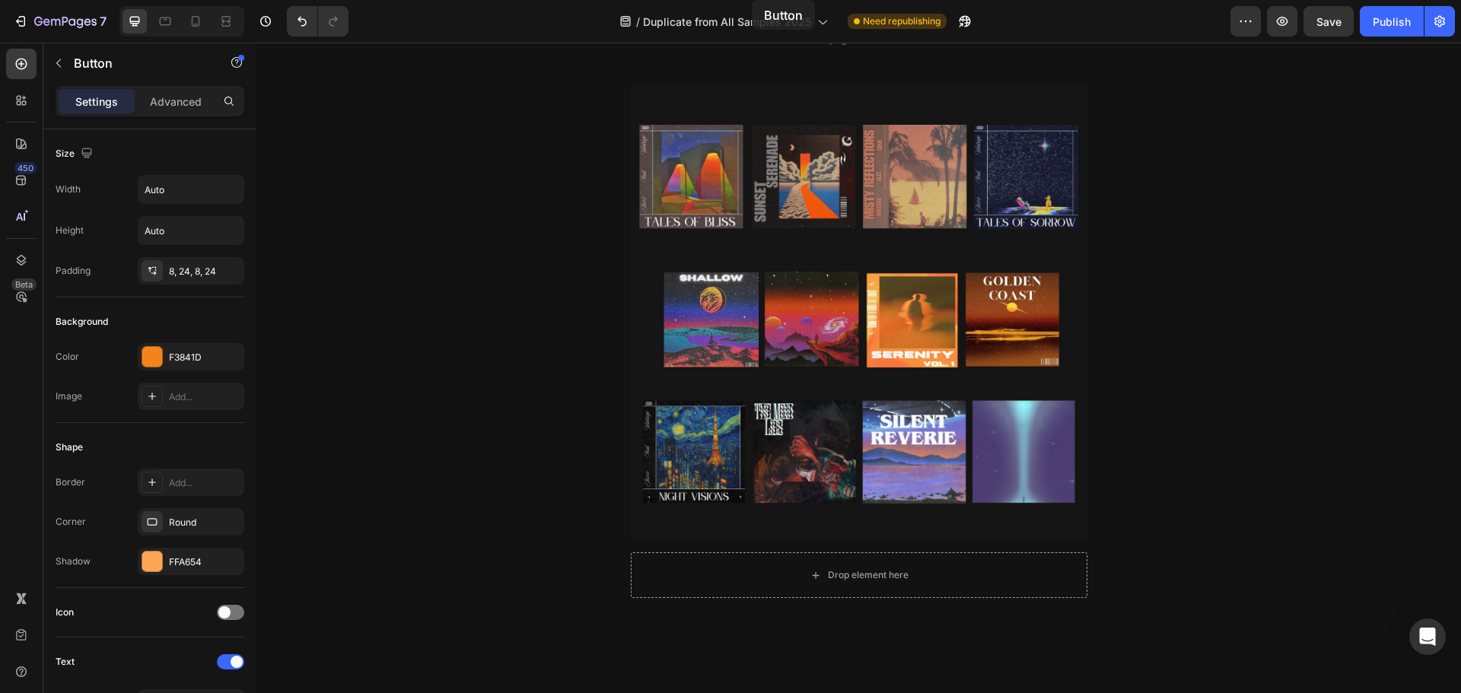
scroll to position [0, 0]
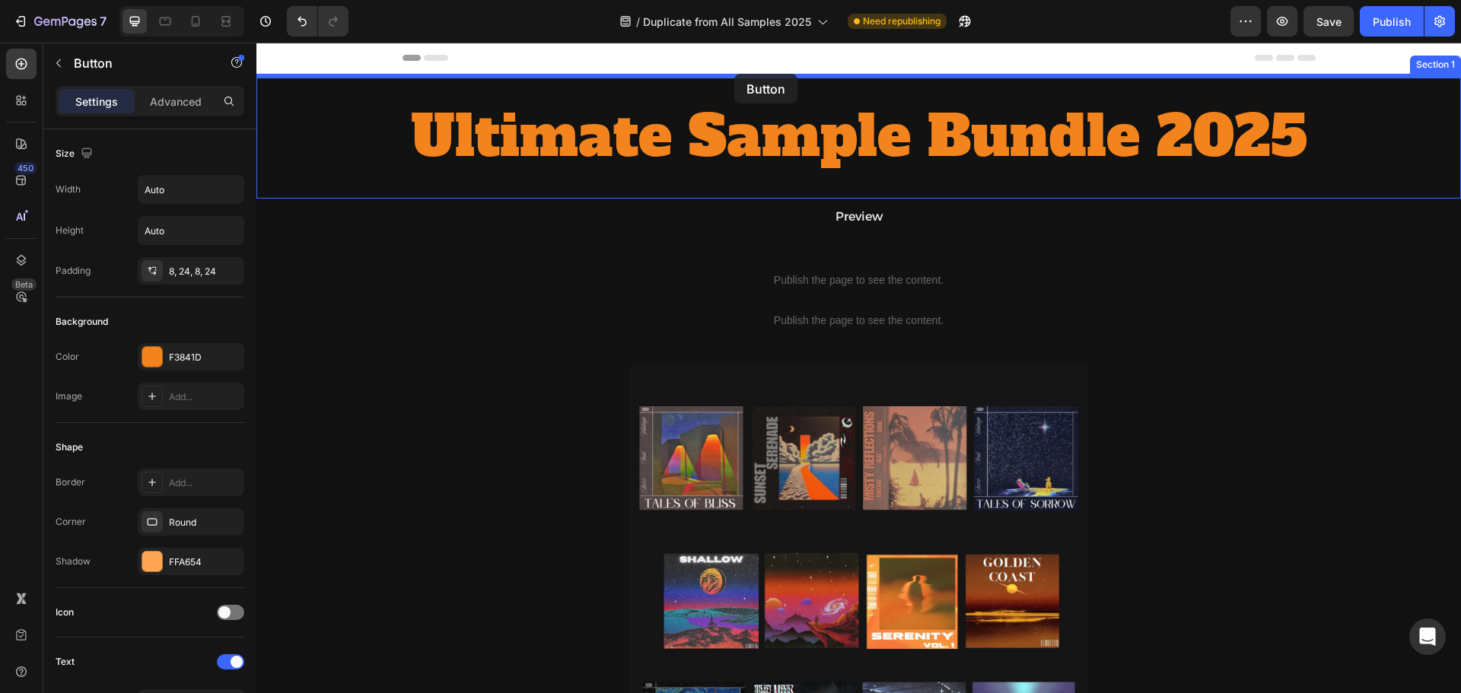
drag, startPoint x: 293, startPoint y: 409, endPoint x: 732, endPoint y: 77, distance: 550.4
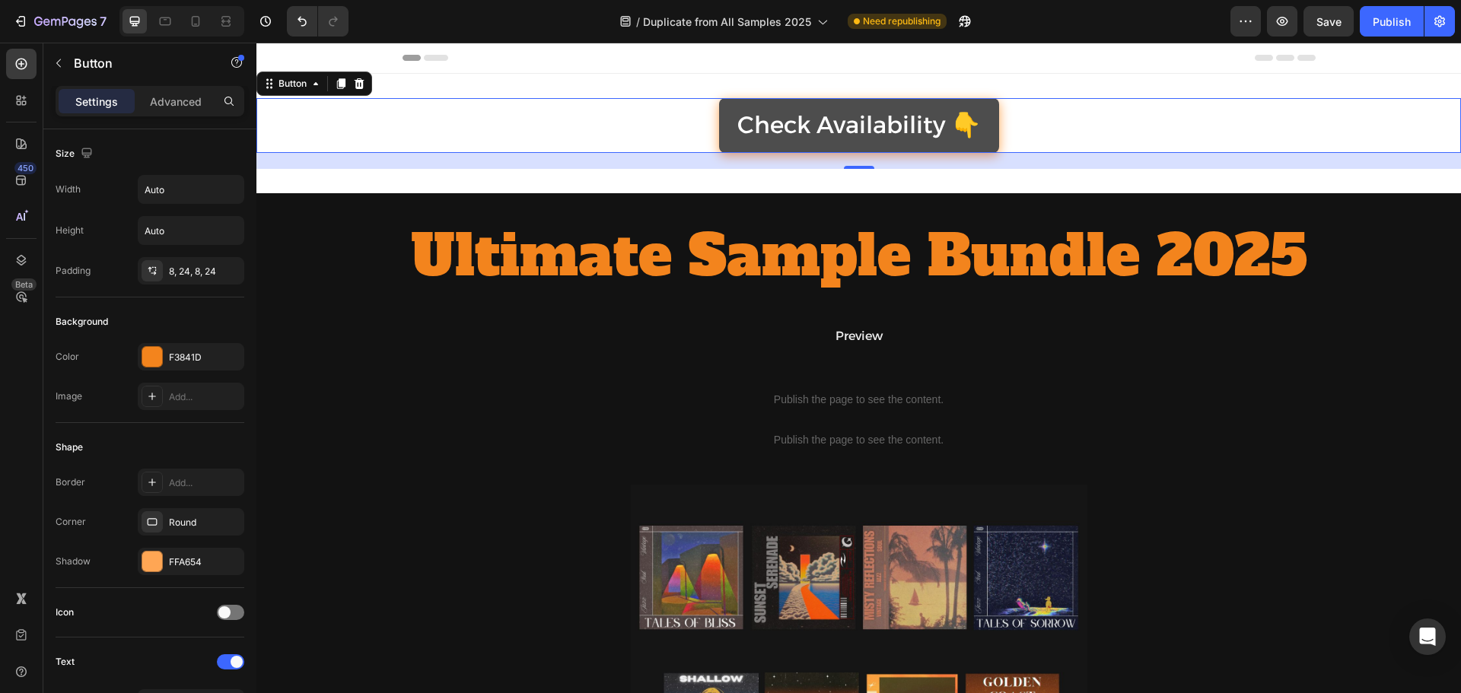
click at [719, 124] on link "Check Availability 👇" at bounding box center [859, 125] width 280 height 55
click at [756, 111] on p "Check Availability 👇" at bounding box center [859, 125] width 244 height 43
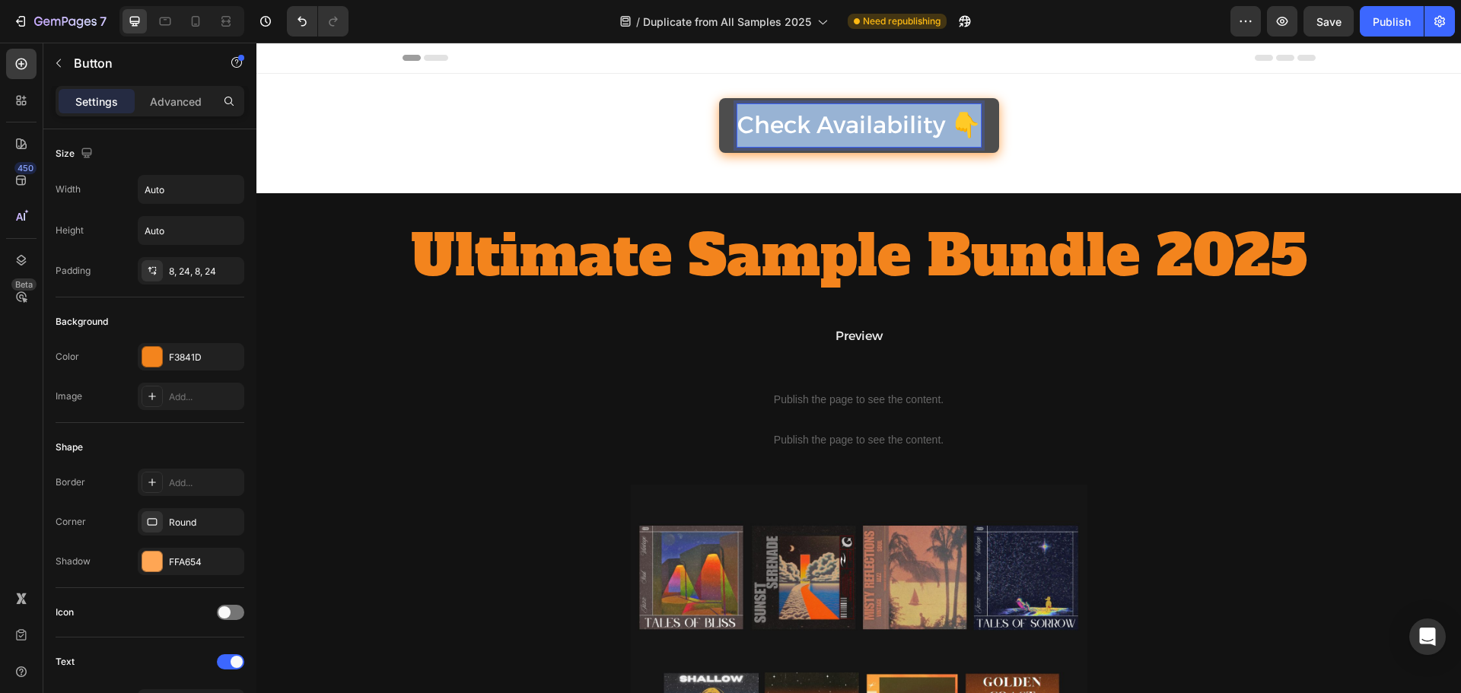
click at [756, 111] on p "Check Availability 👇" at bounding box center [859, 125] width 244 height 43
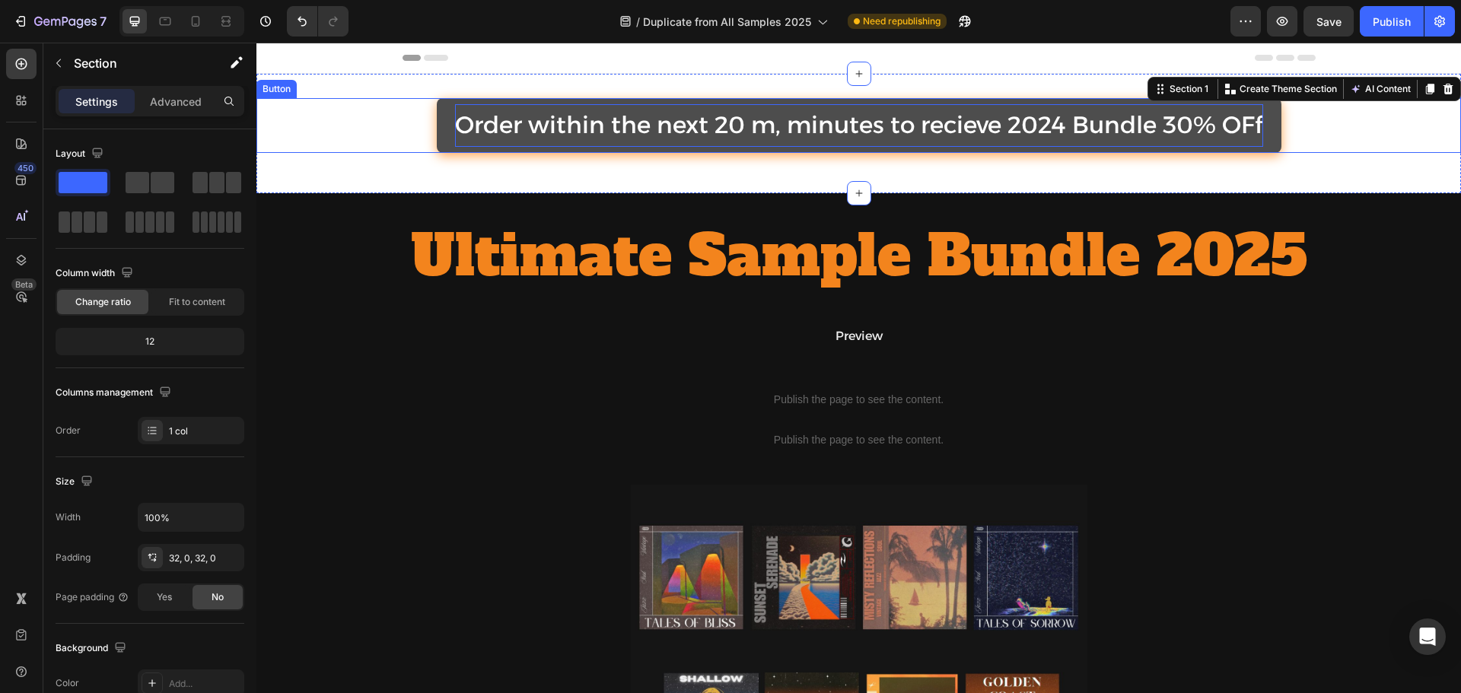
click at [781, 129] on p "Order within the next 20 m, minutes to recieve 2024 Bundle 30% OFf" at bounding box center [859, 125] width 808 height 43
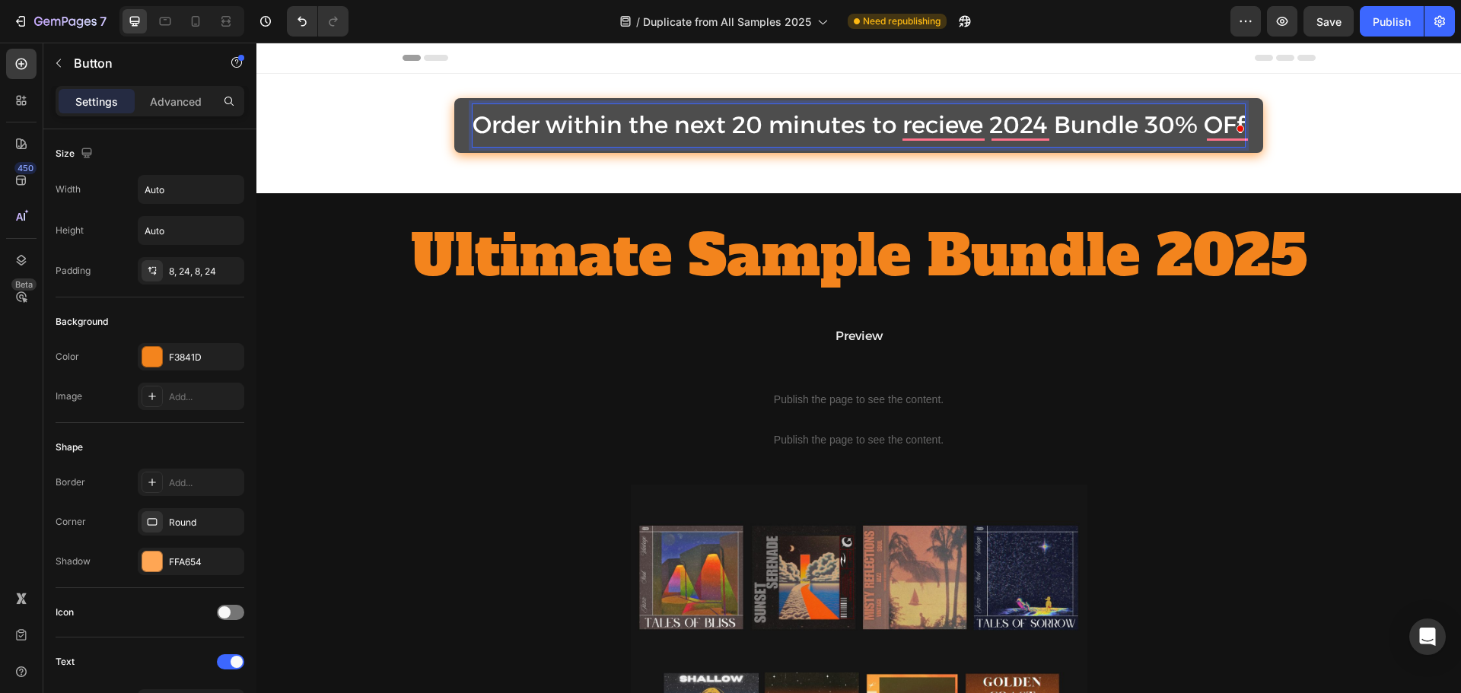
click at [657, 129] on p "Order within the next 20 minutes to recieve 2024 Bundle 30% OFf" at bounding box center [859, 125] width 772 height 43
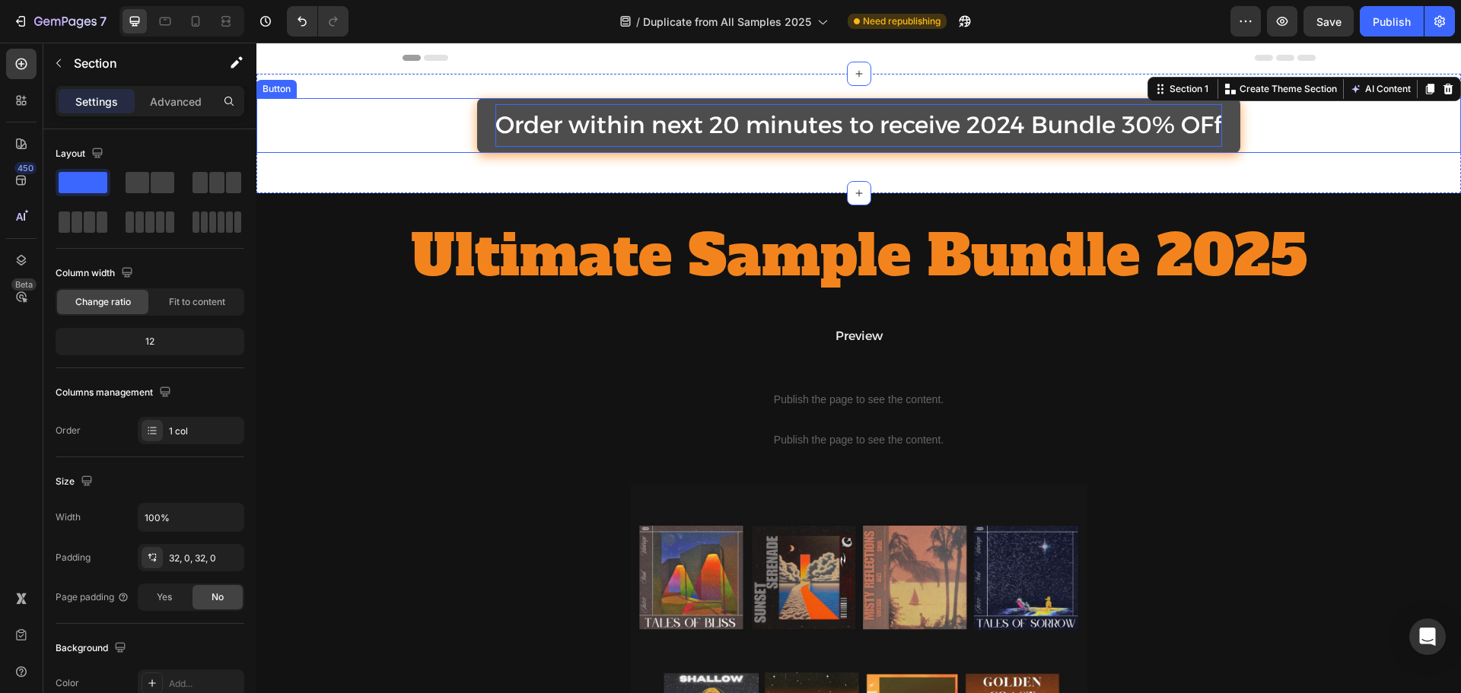
click at [873, 113] on p "Order within next 20 minutes to receive 2024 Bundle 30% OFf" at bounding box center [858, 125] width 727 height 43
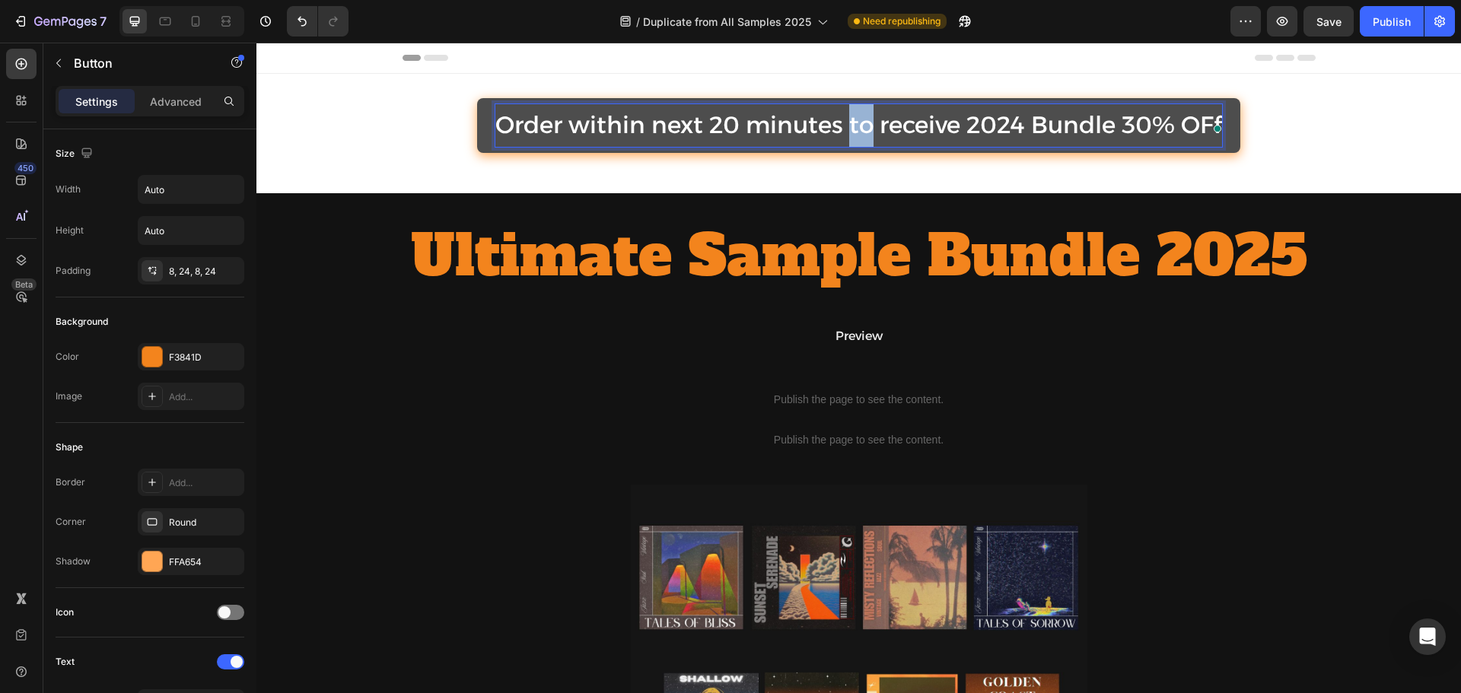
drag, startPoint x: 867, startPoint y: 121, endPoint x: 846, endPoint y: 106, distance: 25.6
click at [842, 116] on p "Order within next 20 minutes to receive 2024 Bundle 30% OFf" at bounding box center [858, 125] width 727 height 43
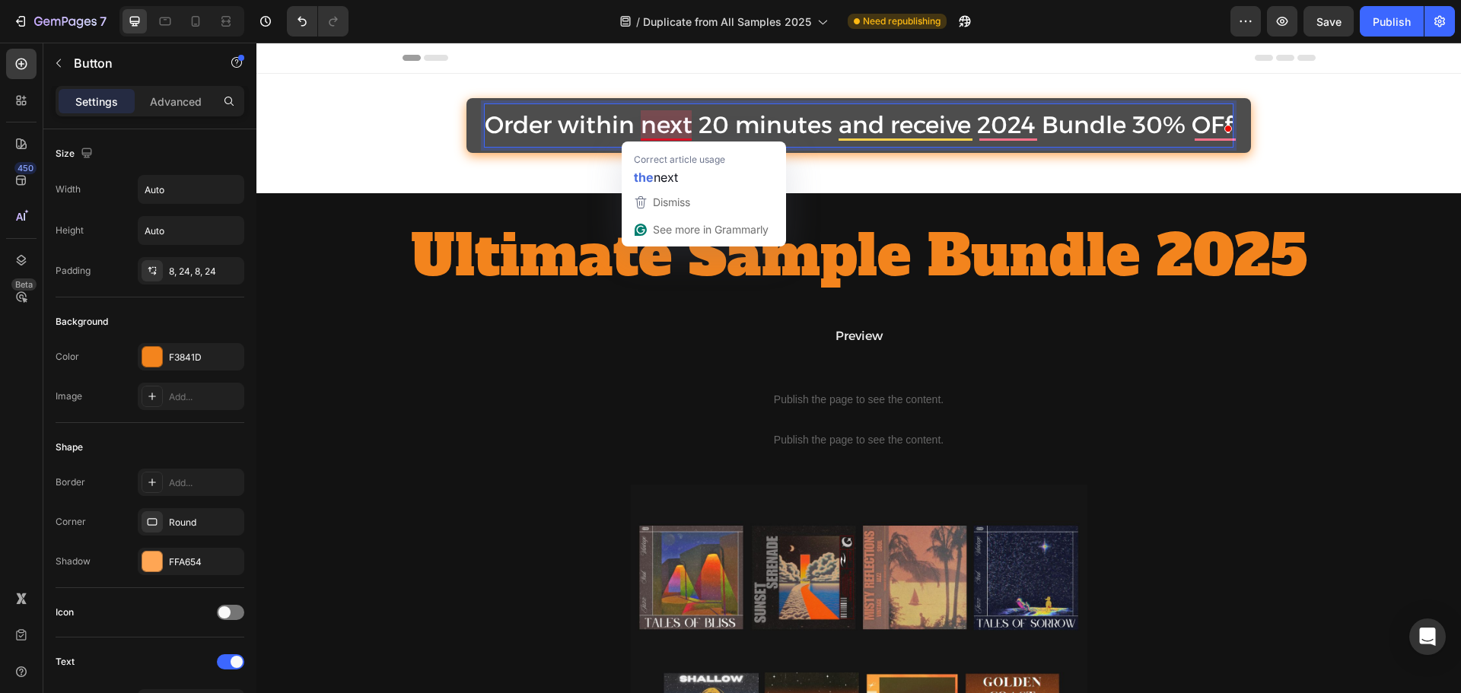
click at [661, 119] on p "Order within next 20 minutes and receive 2024 Bundle 30% OFf" at bounding box center [859, 125] width 748 height 43
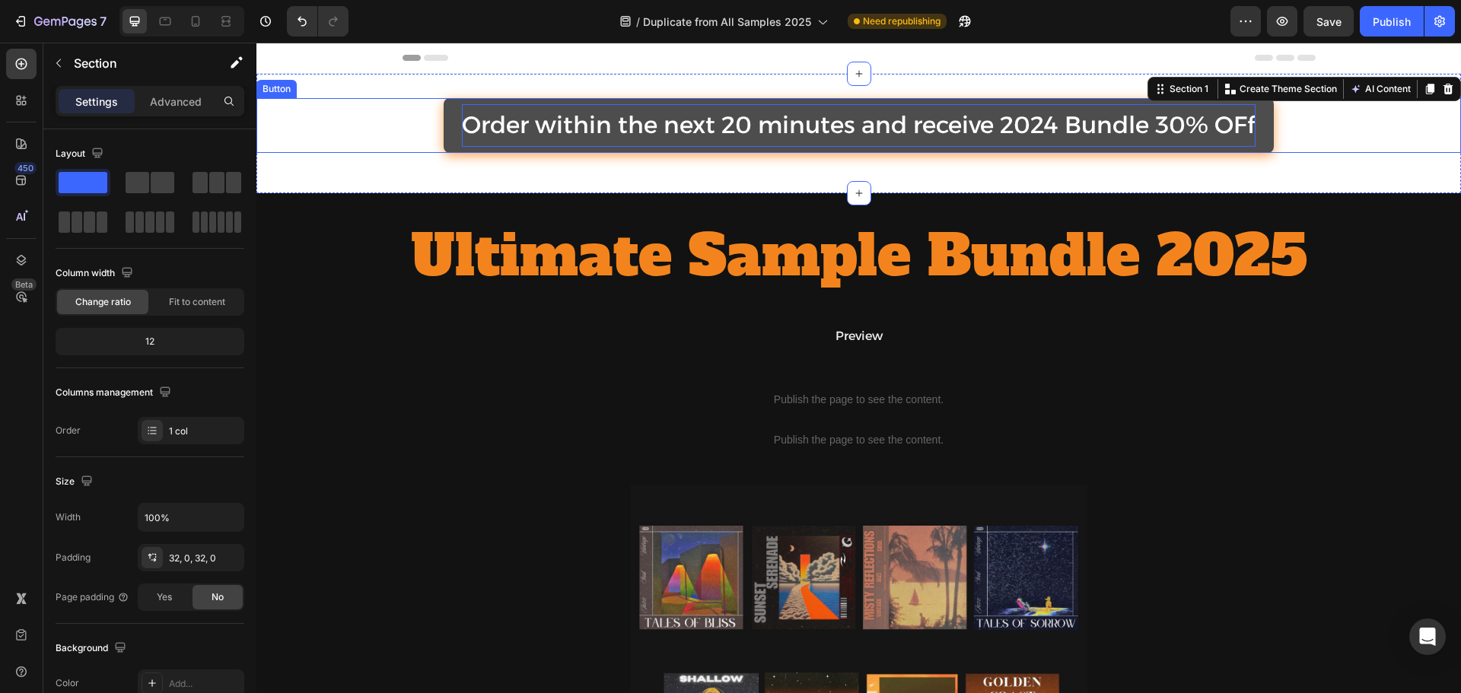
click at [654, 124] on p "Order within the next 20 minutes and receive 2024 Bundle 30% OFf" at bounding box center [859, 125] width 794 height 43
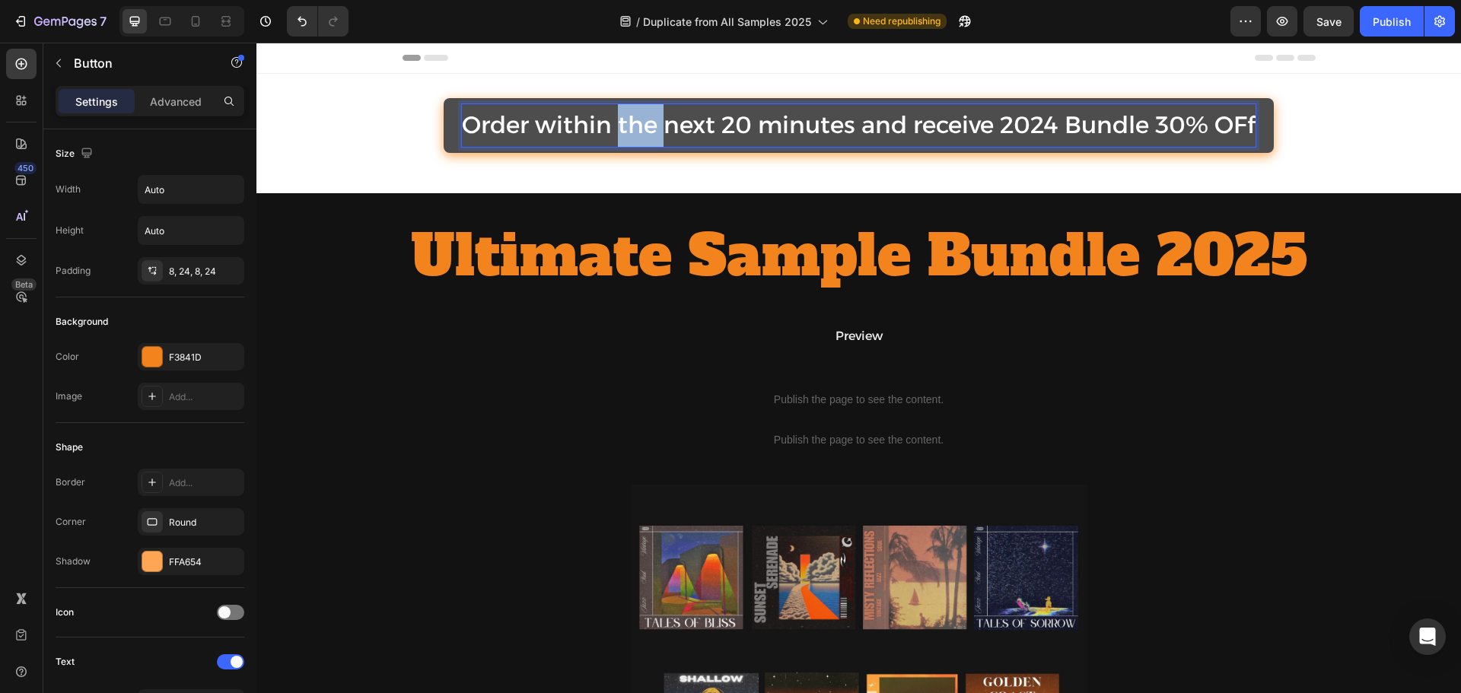
click at [640, 123] on p "Order within the next 20 minutes and receive 2024 Bundle 30% OFf" at bounding box center [859, 125] width 794 height 43
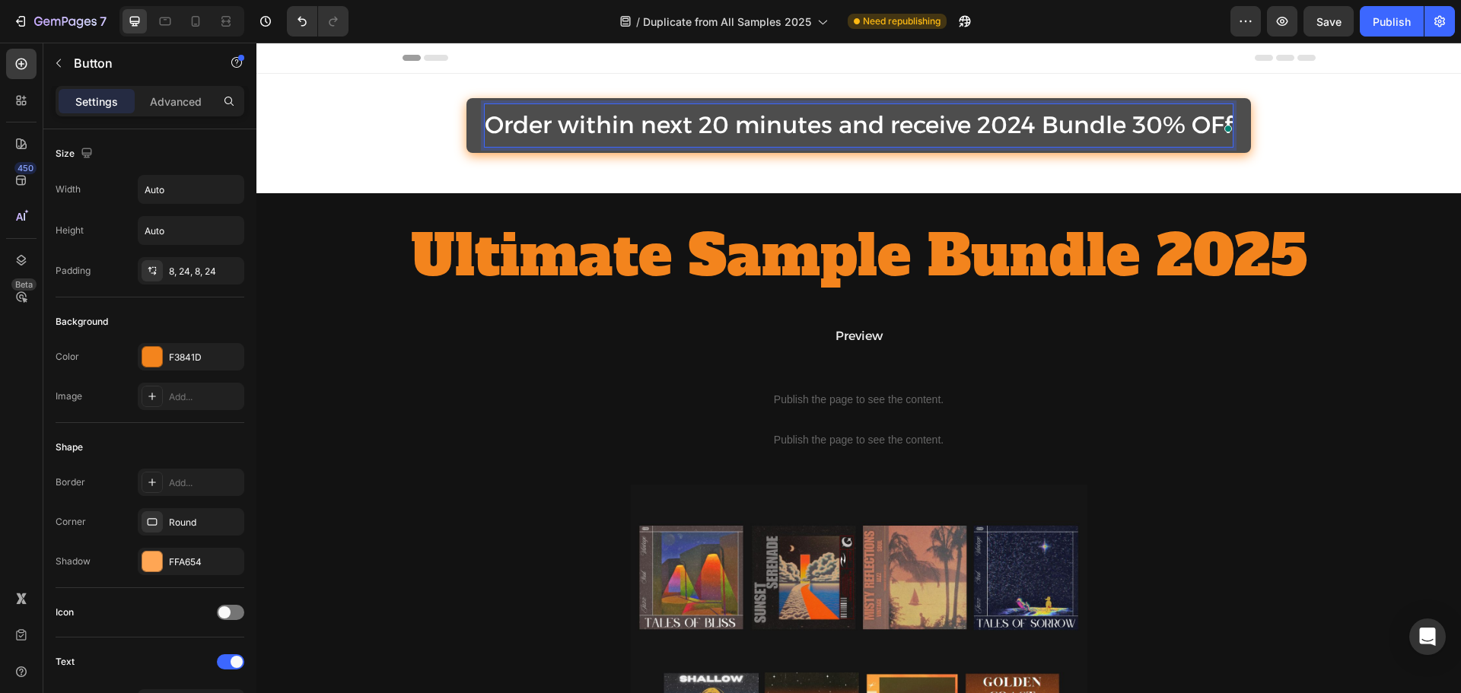
click at [640, 123] on p "Order within next 20 minutes and receive 2024 Bundle 30% OFf" at bounding box center [859, 125] width 748 height 43
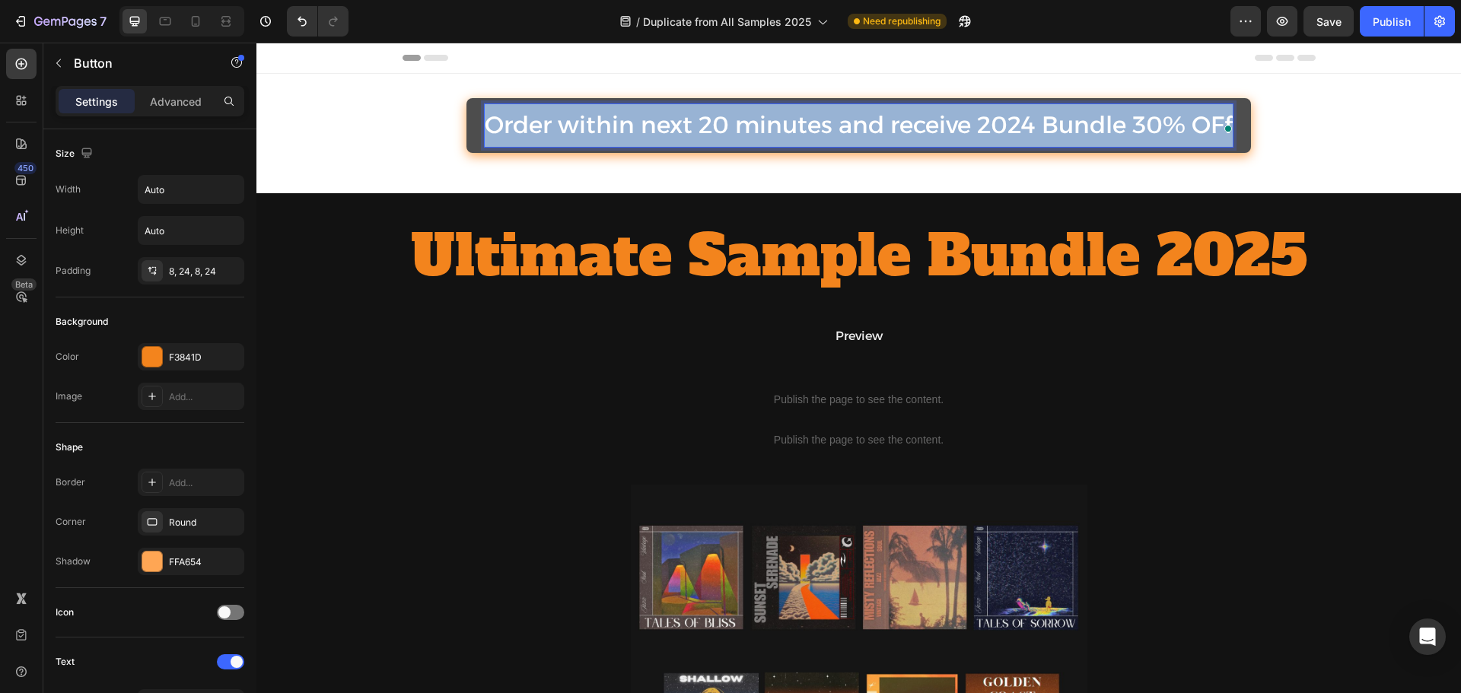
click at [640, 124] on p "Order within next 20 minutes and receive 2024 Bundle 30% OFf" at bounding box center [859, 125] width 748 height 43
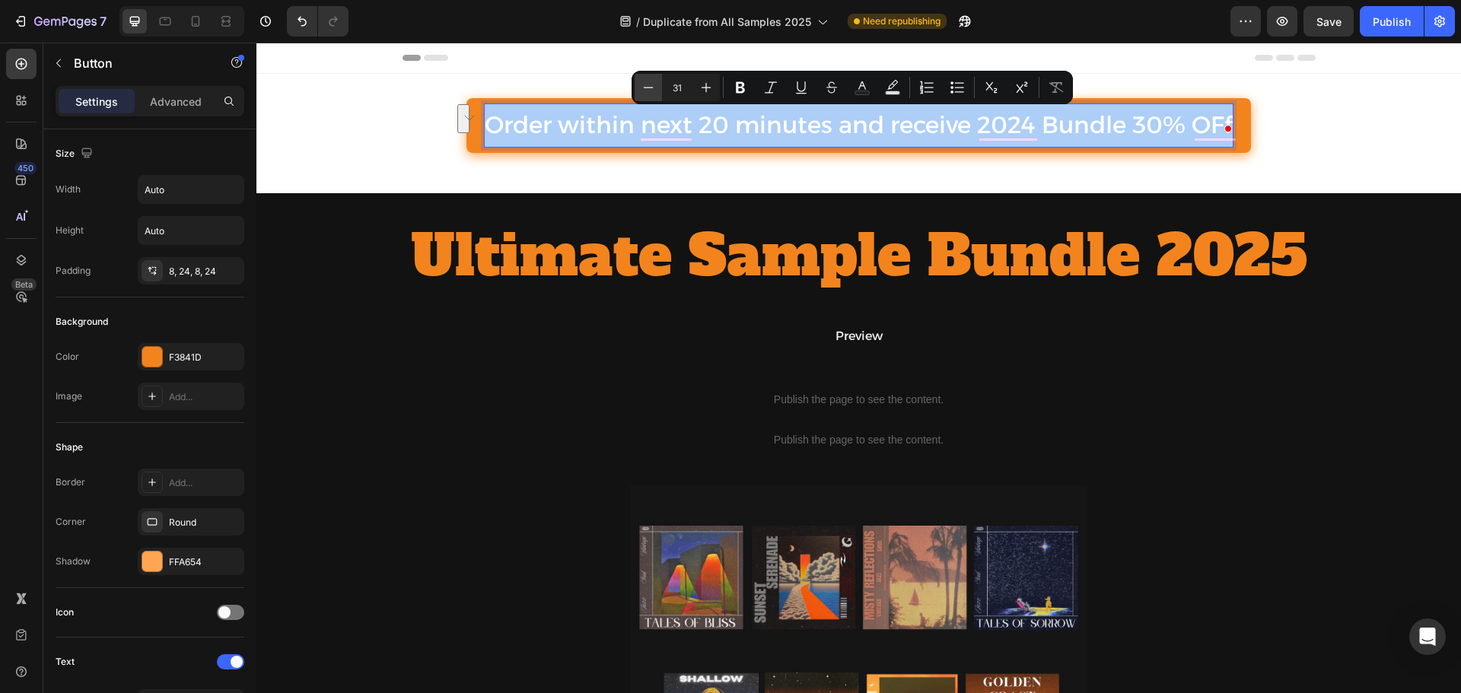
click at [646, 87] on icon "Editor contextual toolbar" at bounding box center [648, 87] width 15 height 15
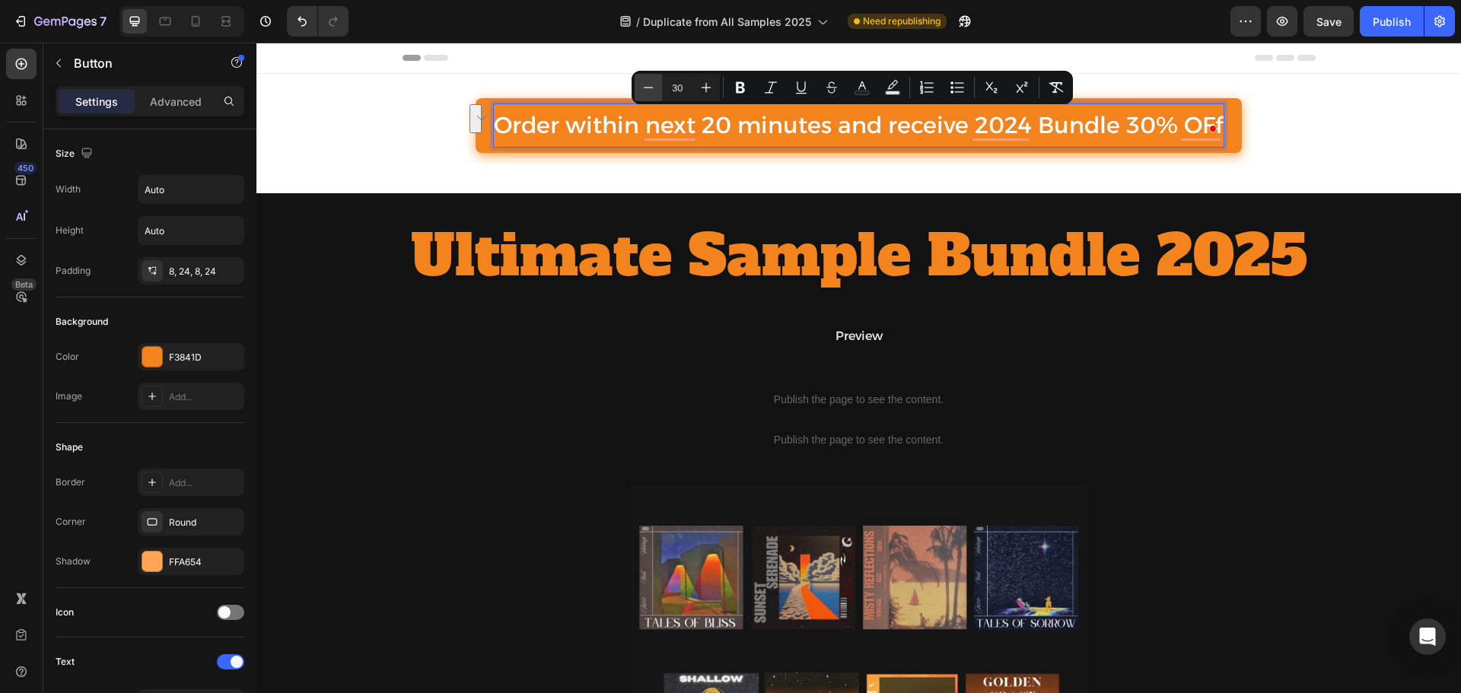
click at [646, 86] on icon "Editor contextual toolbar" at bounding box center [648, 87] width 15 height 15
click at [645, 86] on icon "Editor contextual toolbar" at bounding box center [648, 87] width 15 height 15
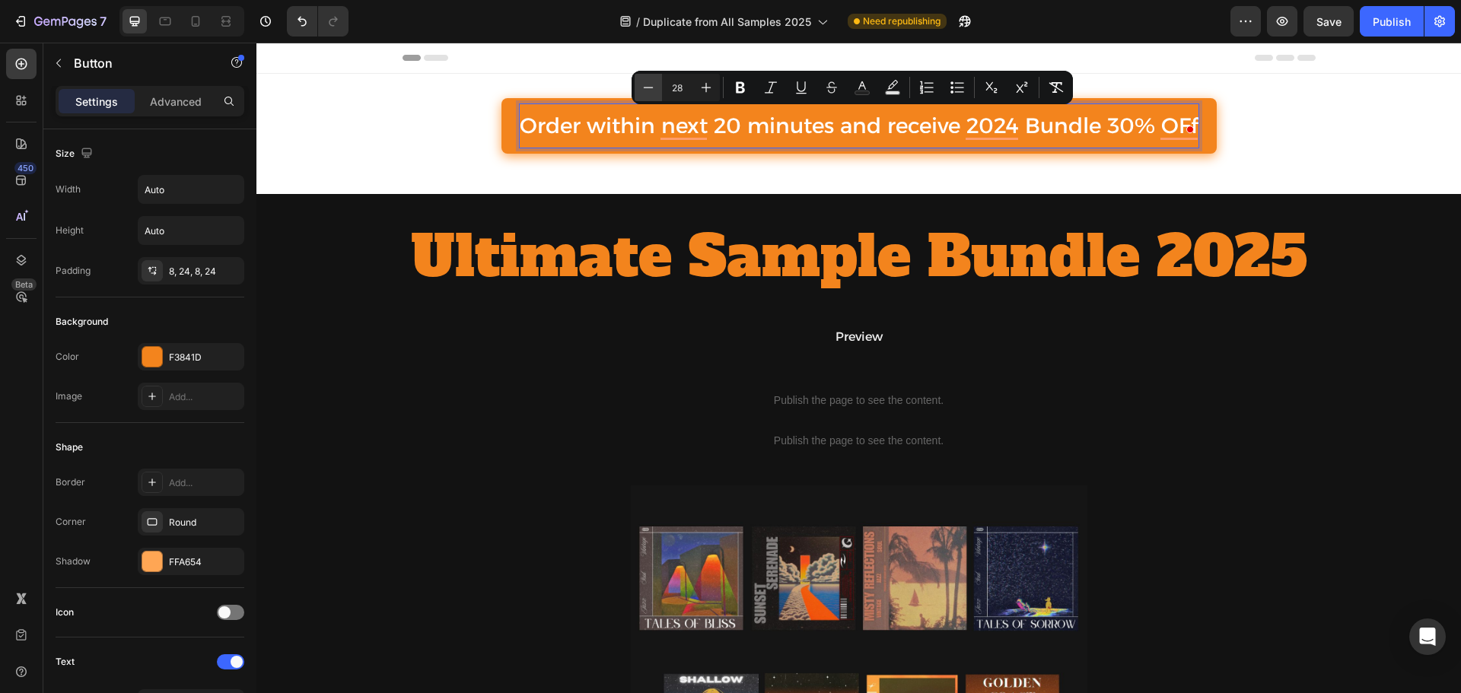
click at [645, 86] on icon "Editor contextual toolbar" at bounding box center [648, 87] width 15 height 15
click at [643, 88] on icon "Editor contextual toolbar" at bounding box center [648, 87] width 15 height 15
type input "26"
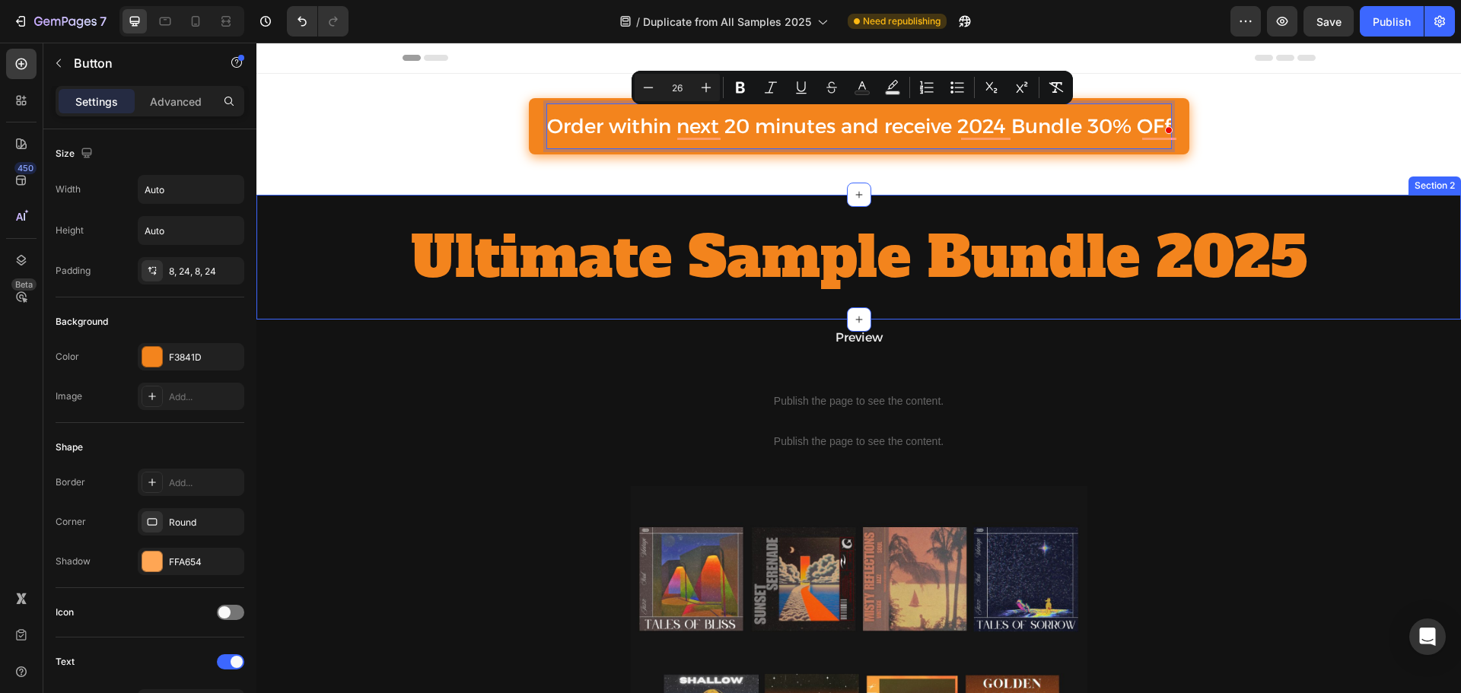
click at [678, 197] on div "Ultimate Sample Bundle 2025 Heading Section 2" at bounding box center [858, 257] width 1205 height 125
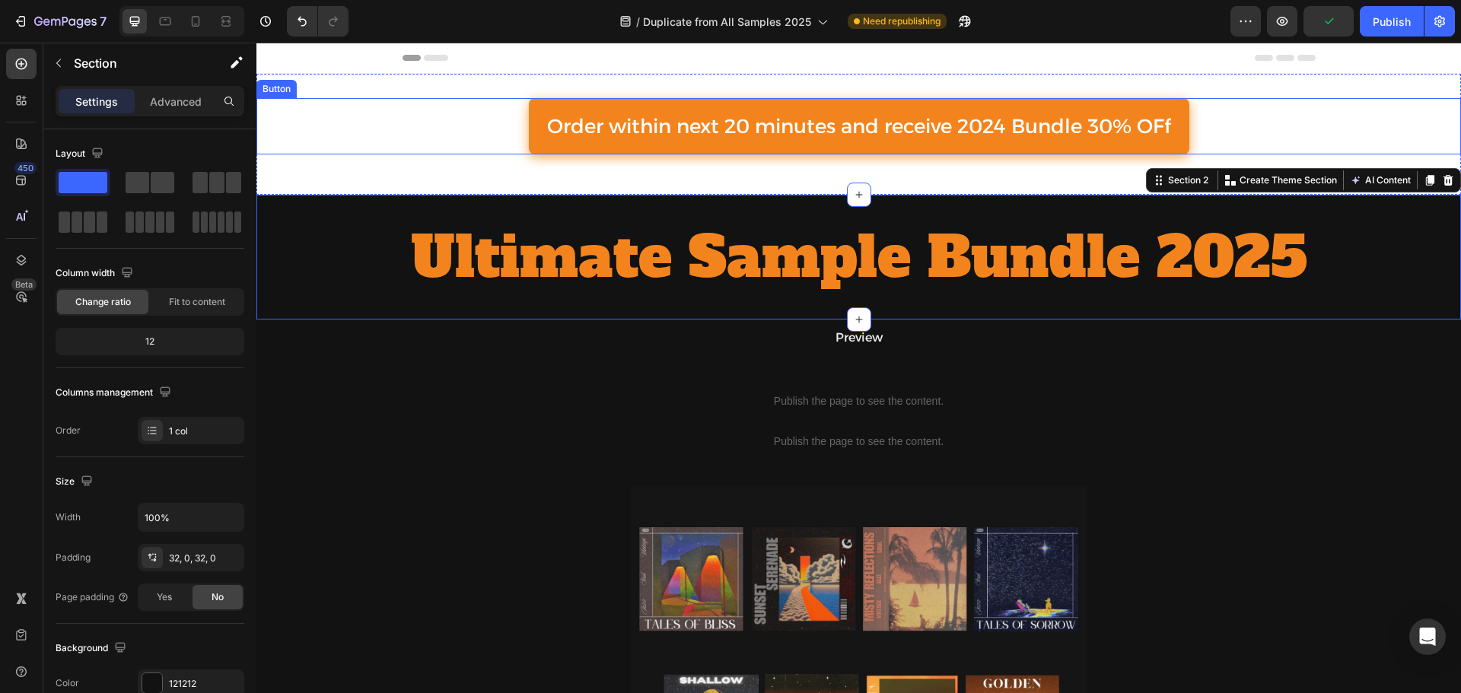
click at [973, 95] on div "Order within next 20 minutes and receive 2024 Bundle 30% OFf Button Section 1" at bounding box center [858, 134] width 1205 height 121
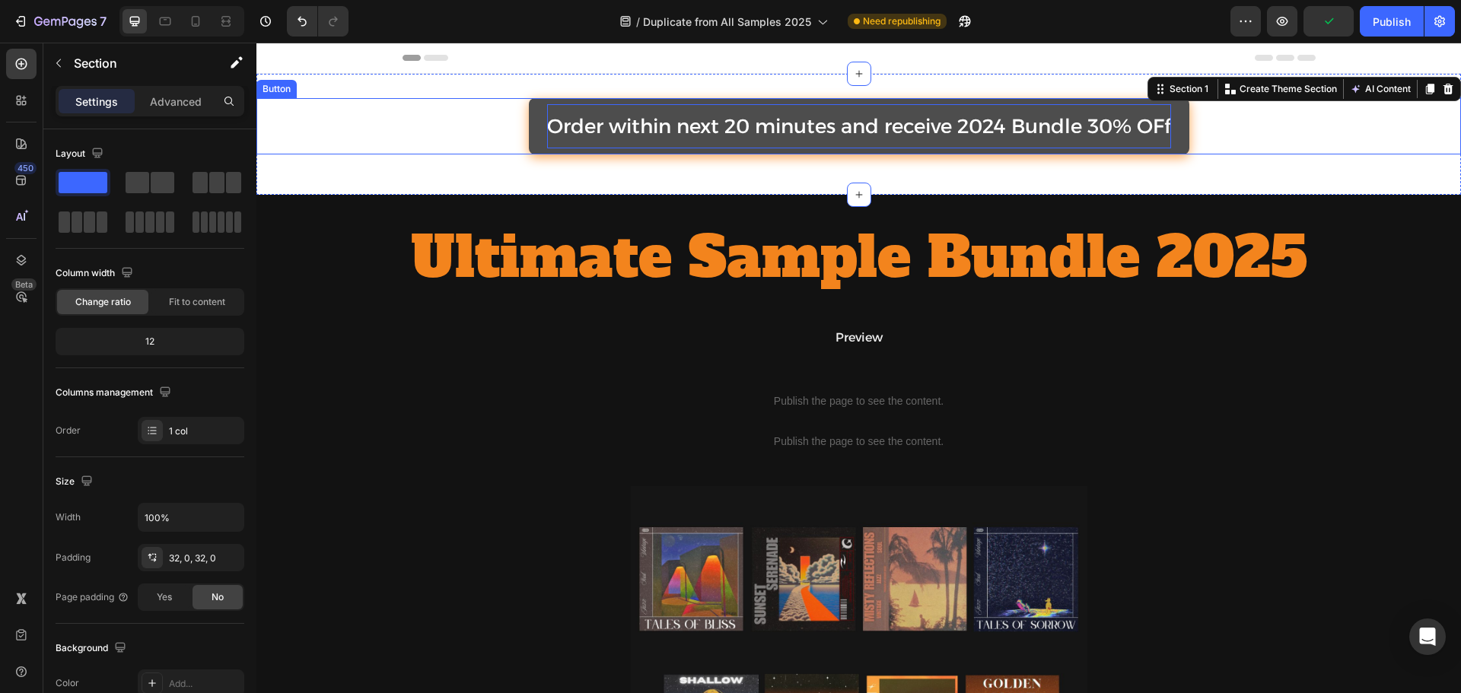
click at [956, 109] on p "Order within next 20 minutes and receive 2024 Bundle 30% OFf" at bounding box center [859, 126] width 624 height 44
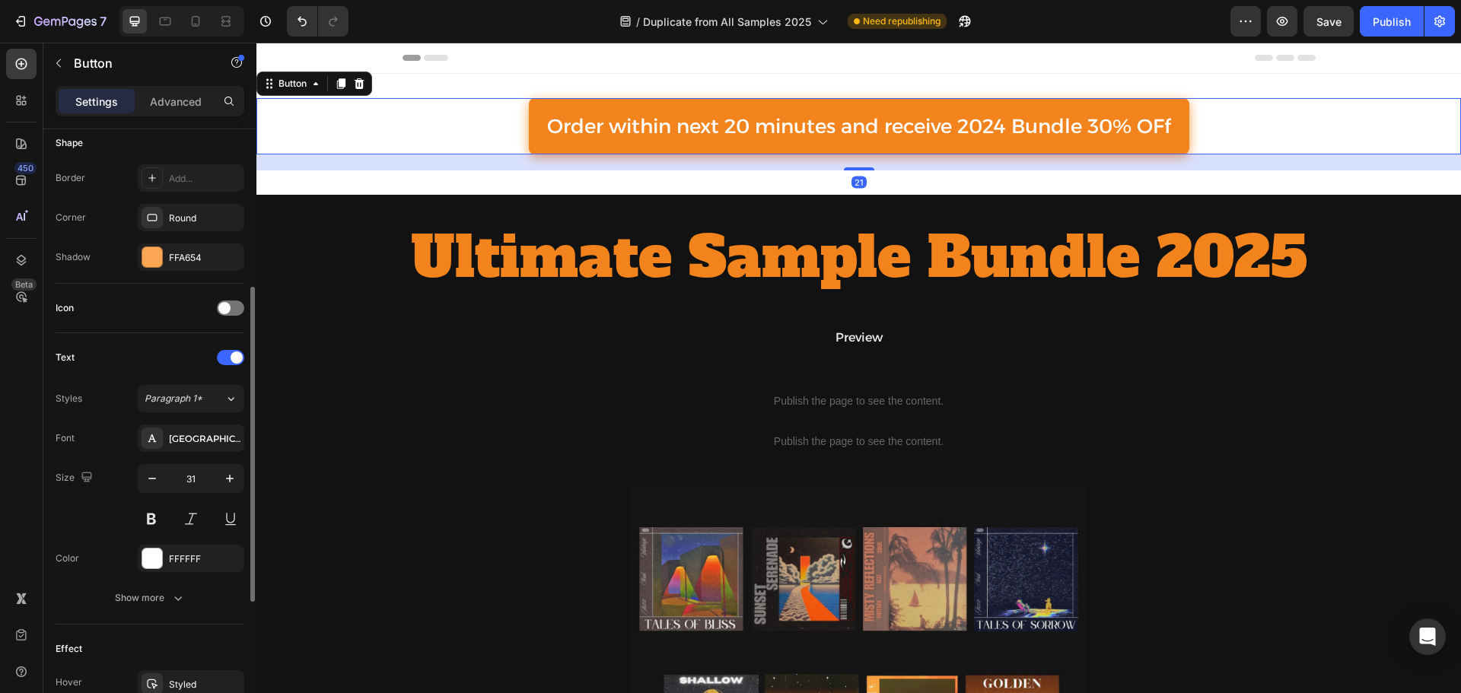
scroll to position [563, 0]
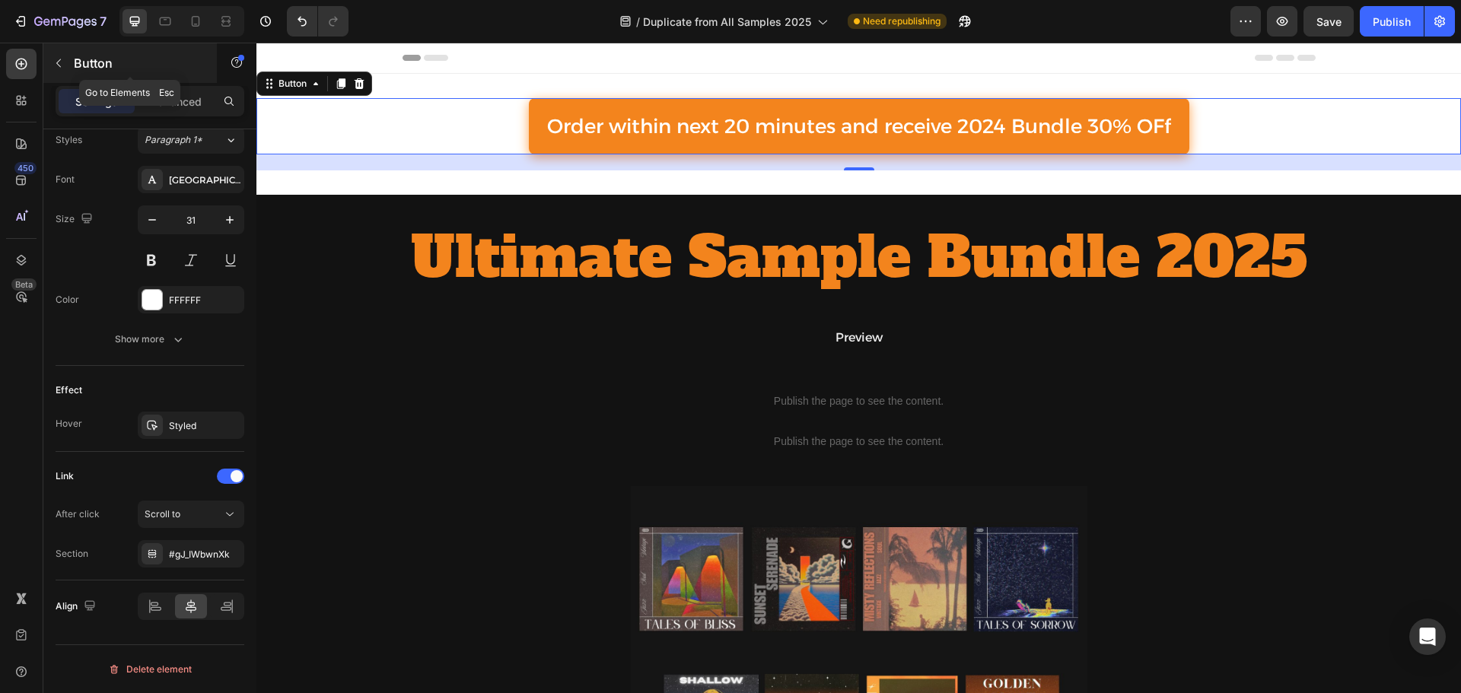
click at [180, 79] on div "Button" at bounding box center [130, 63] width 174 height 40
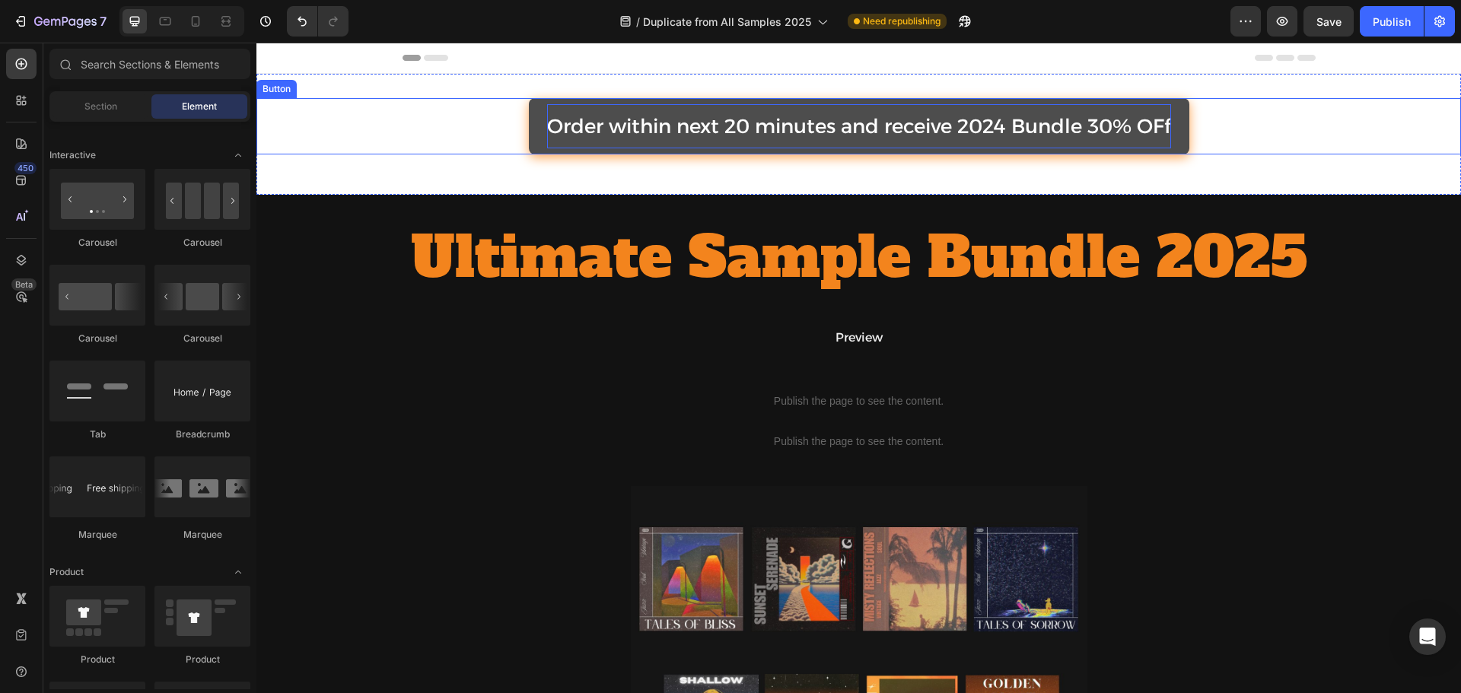
click at [590, 124] on span "Order within next 20 minutes and receive 2024 Bundle 30% OFf" at bounding box center [859, 126] width 624 height 24
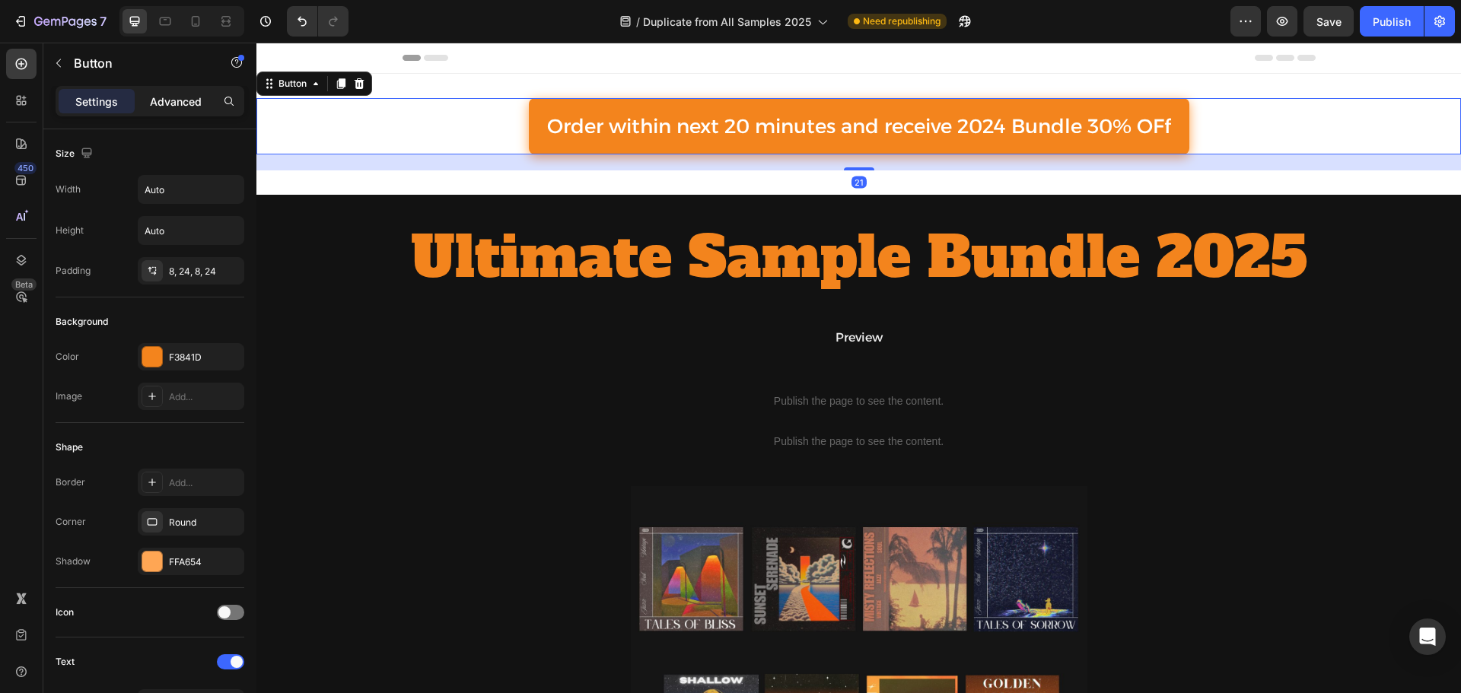
click at [167, 113] on div "Advanced" at bounding box center [176, 101] width 76 height 24
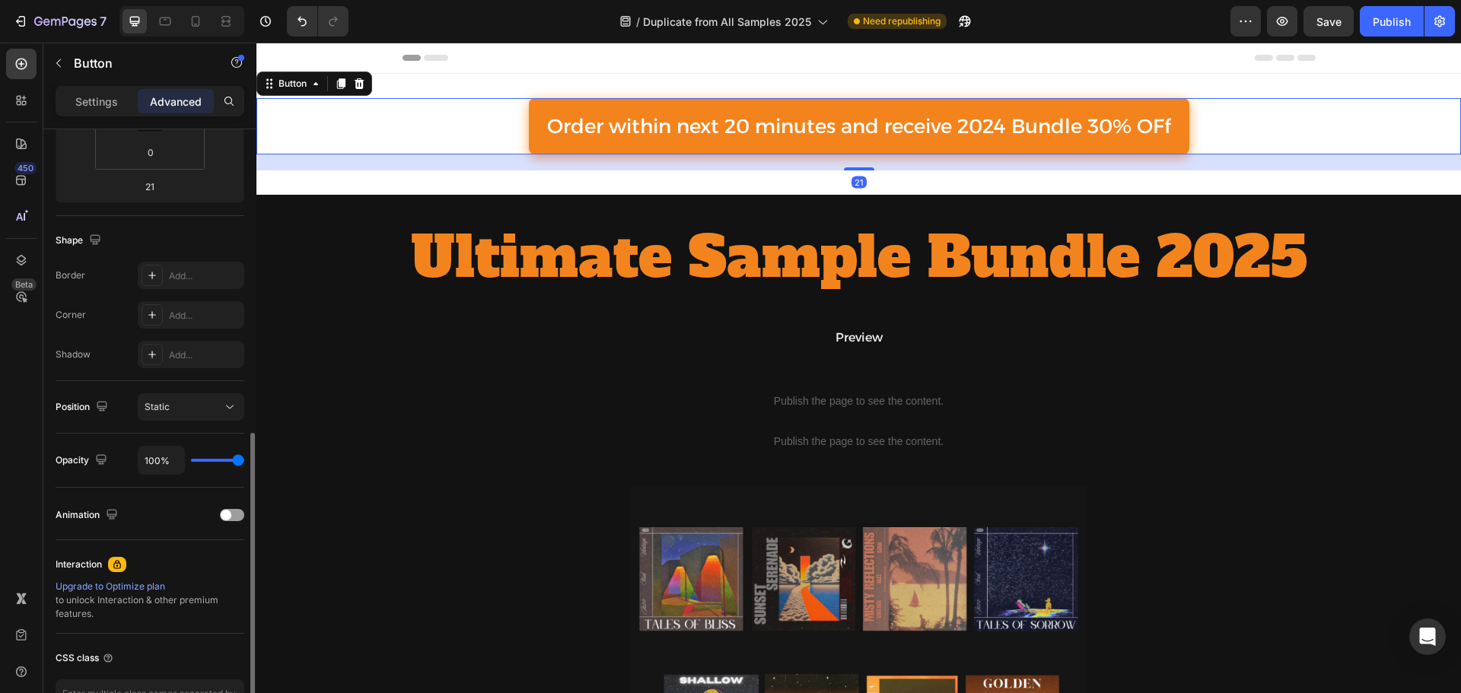
scroll to position [381, 0]
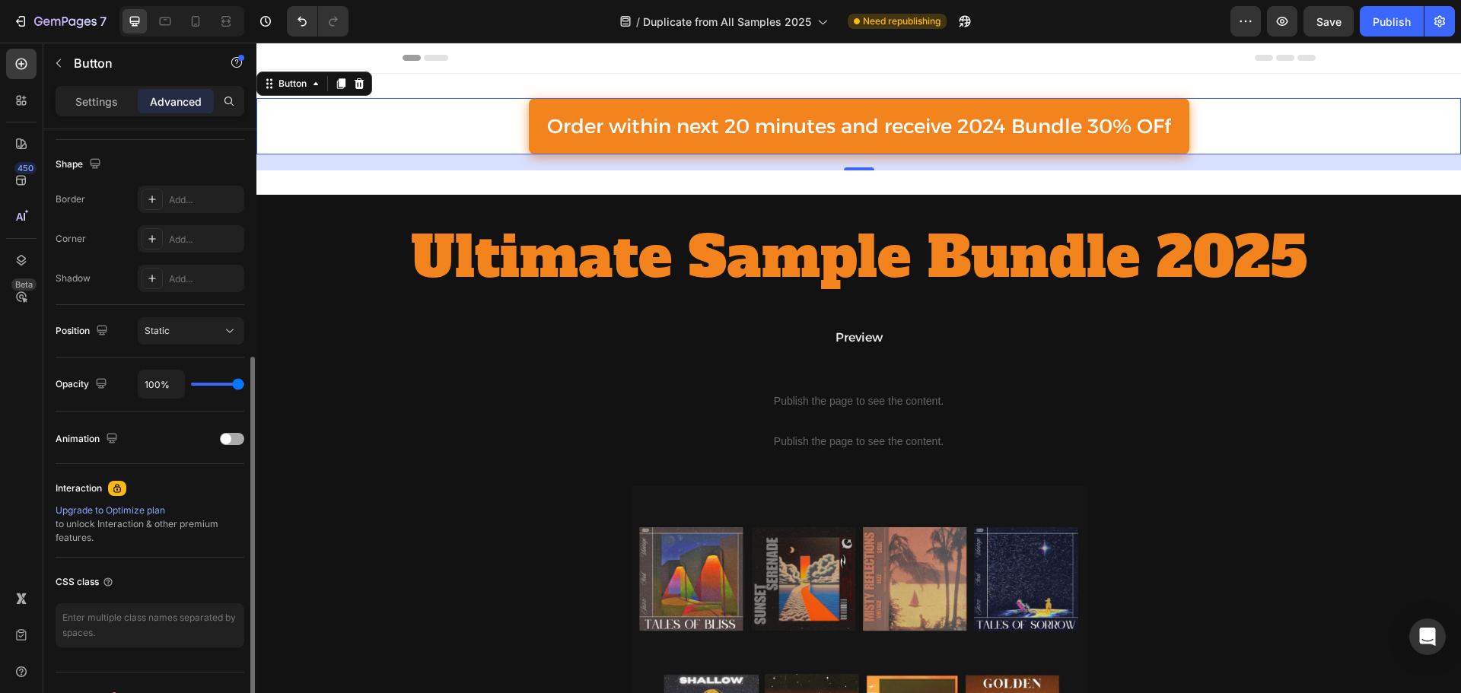
click at [237, 441] on div at bounding box center [232, 439] width 24 height 12
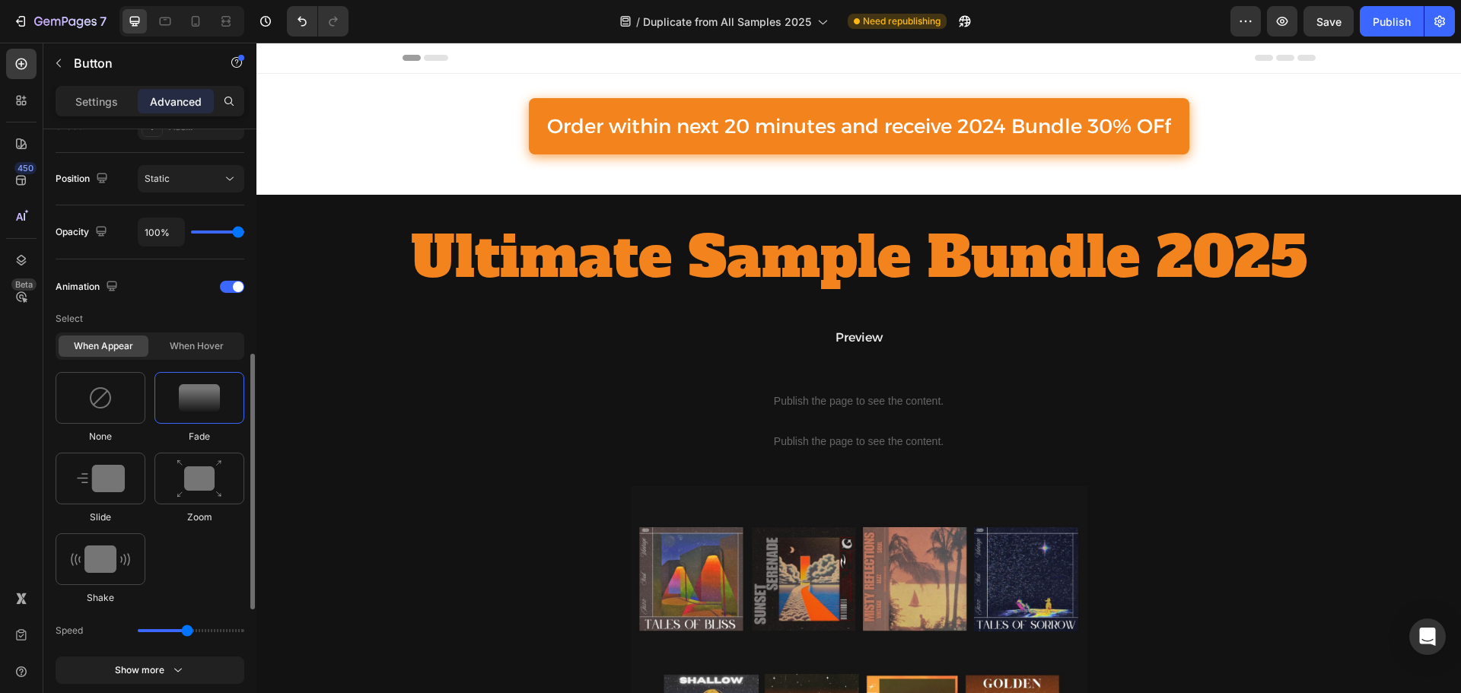
scroll to position [609, 0]
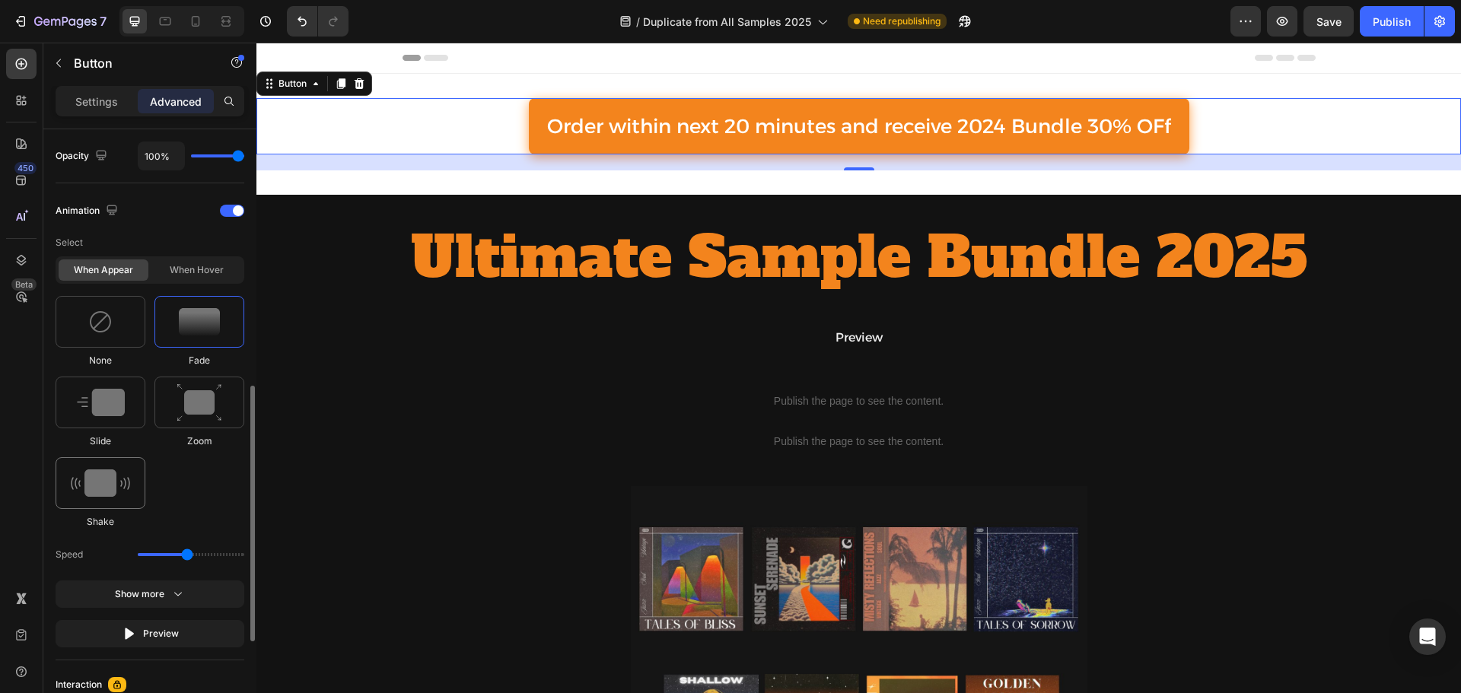
click at [77, 470] on img at bounding box center [100, 483] width 59 height 27
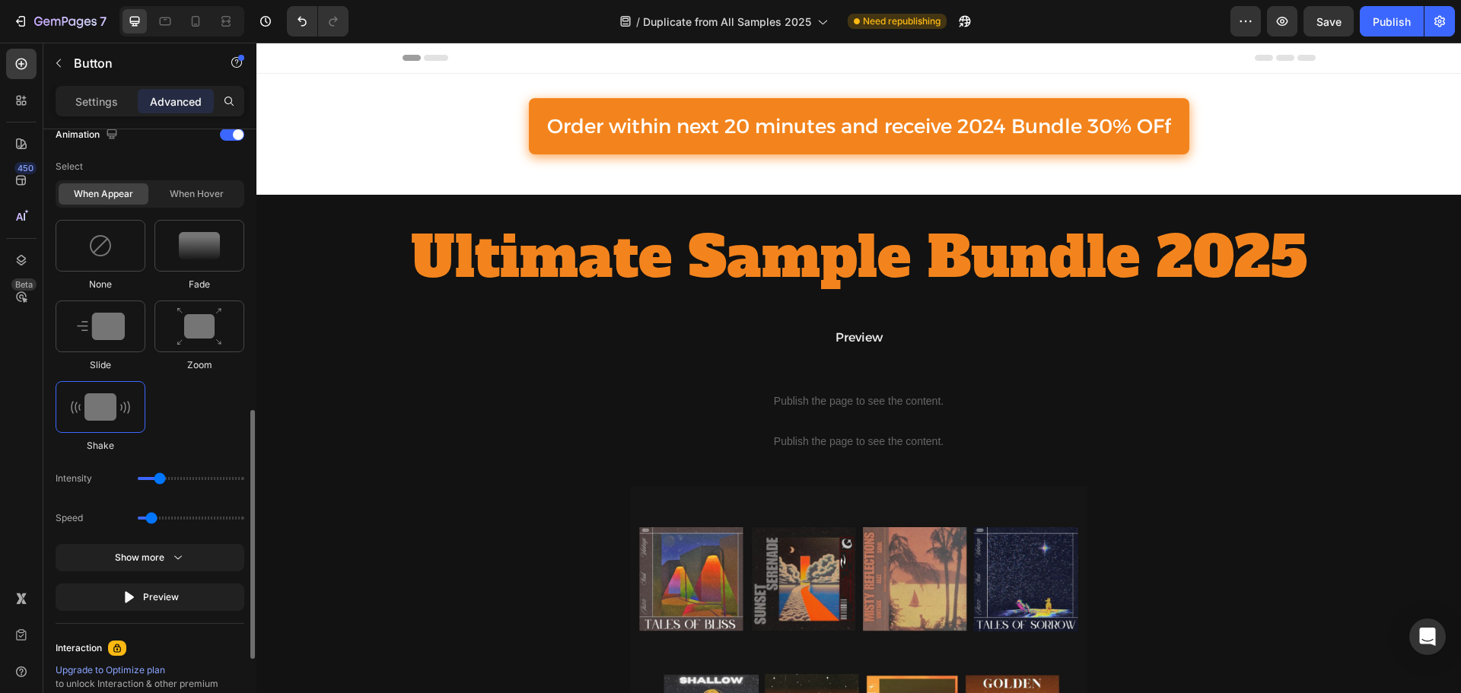
scroll to position [761, 0]
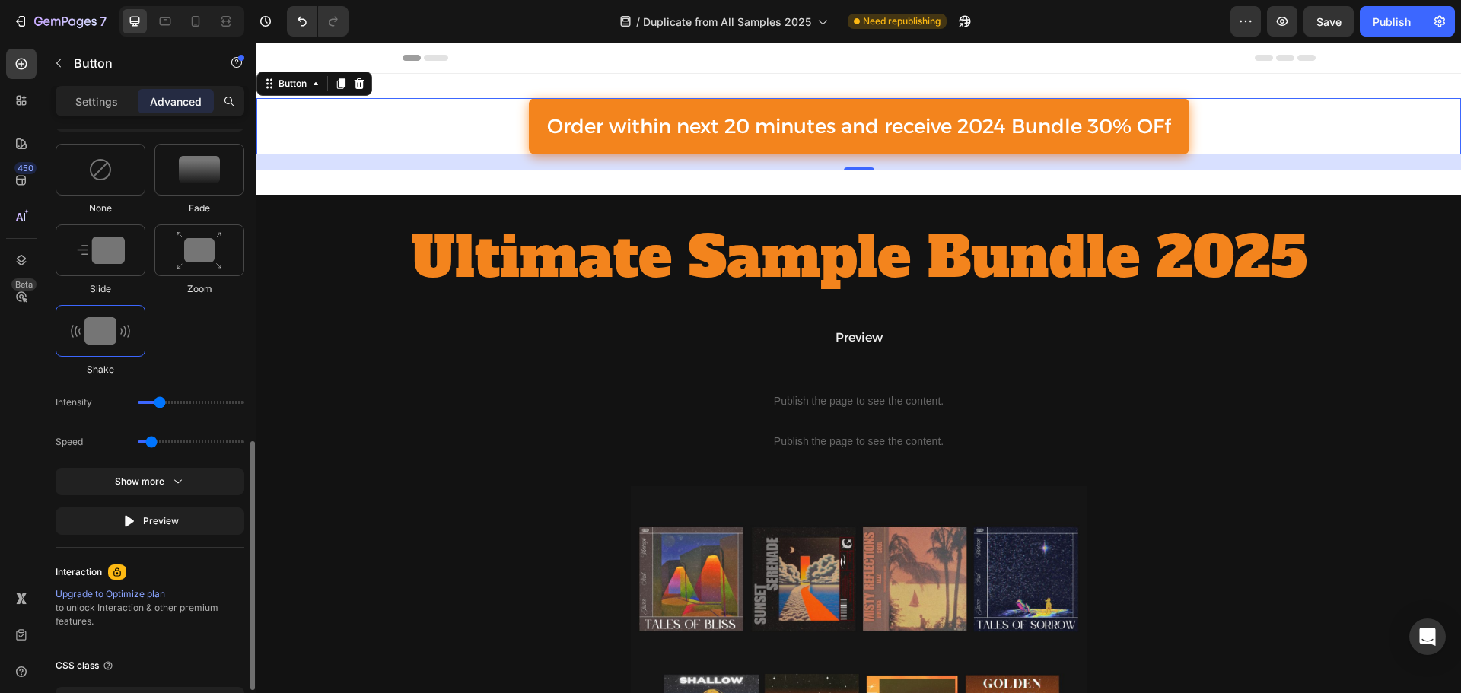
click at [191, 465] on div "Select When appear When hover None Fade Slide Zoom Shake Intensity Speed Show m…" at bounding box center [150, 306] width 189 height 458
click at [180, 479] on icon "button" at bounding box center [177, 481] width 15 height 15
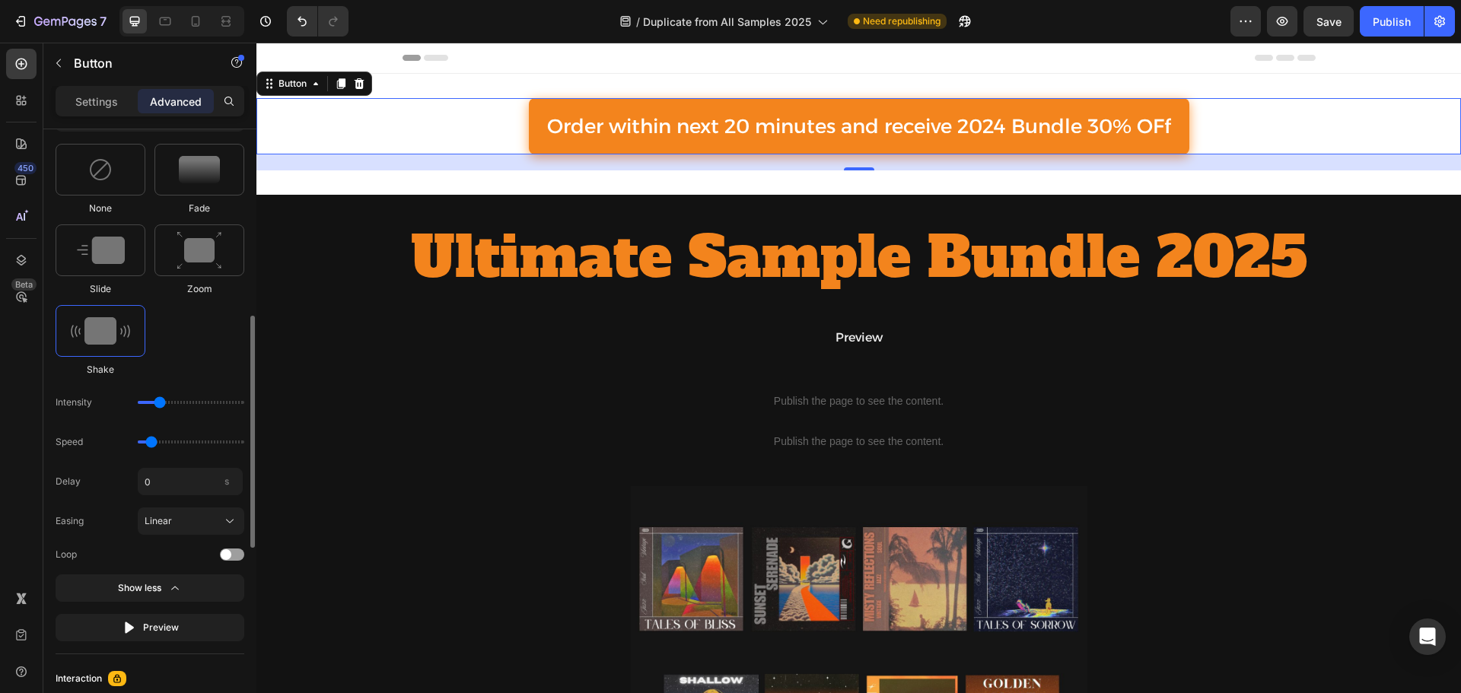
scroll to position [685, 0]
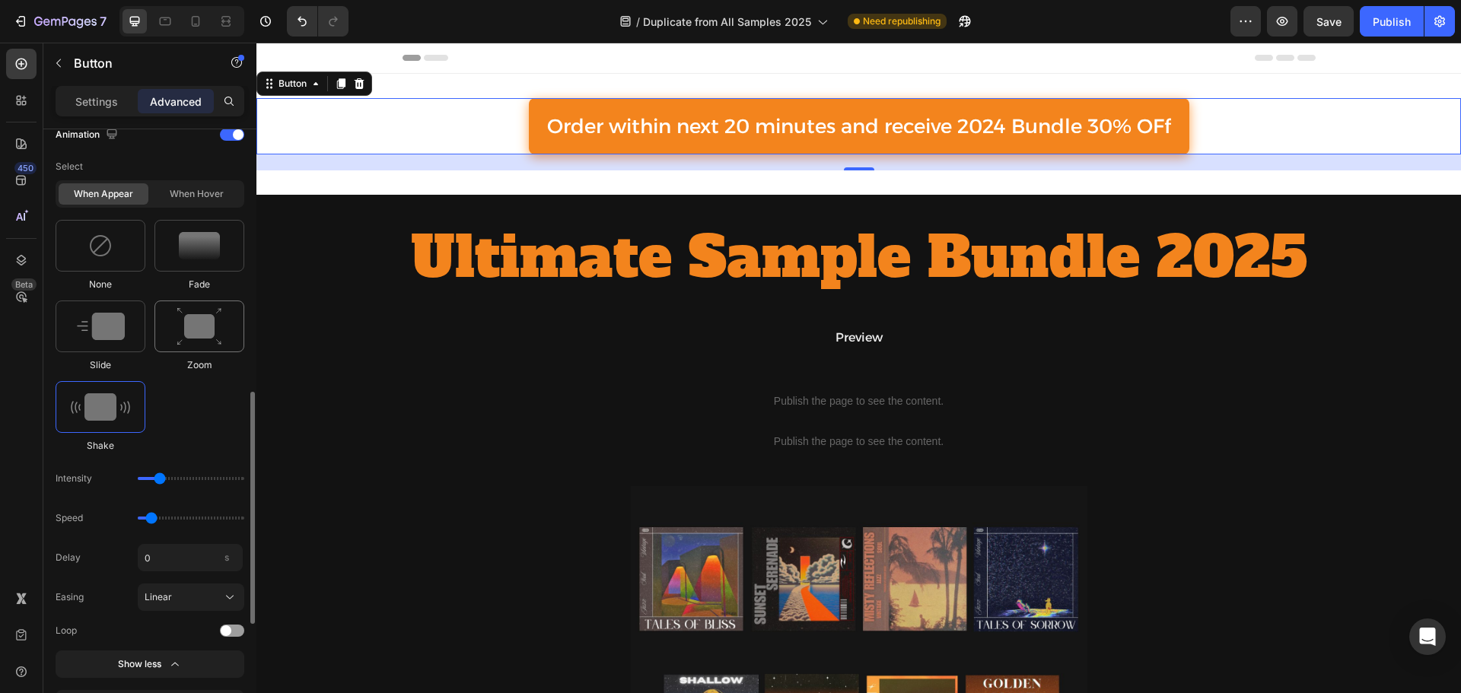
click at [199, 342] on img at bounding box center [200, 326] width 46 height 39
type input "1.7"
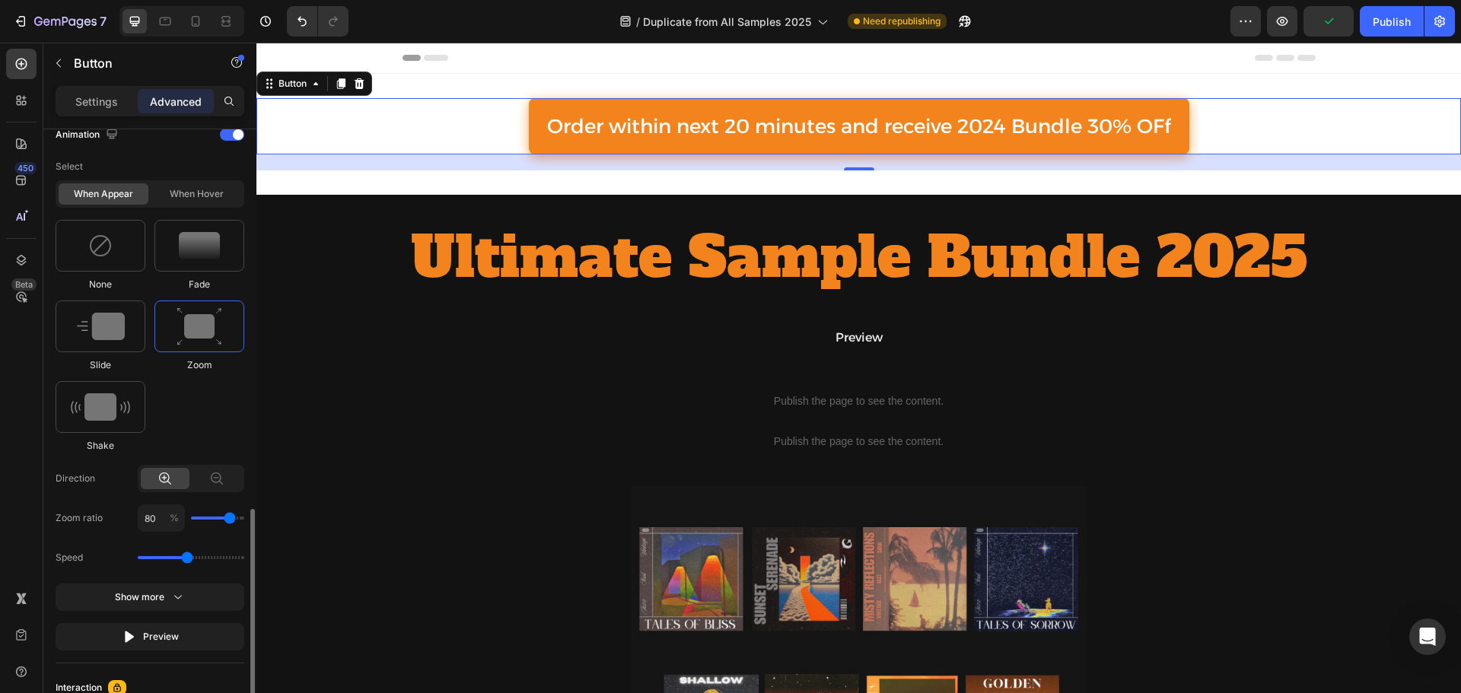
scroll to position [761, 0]
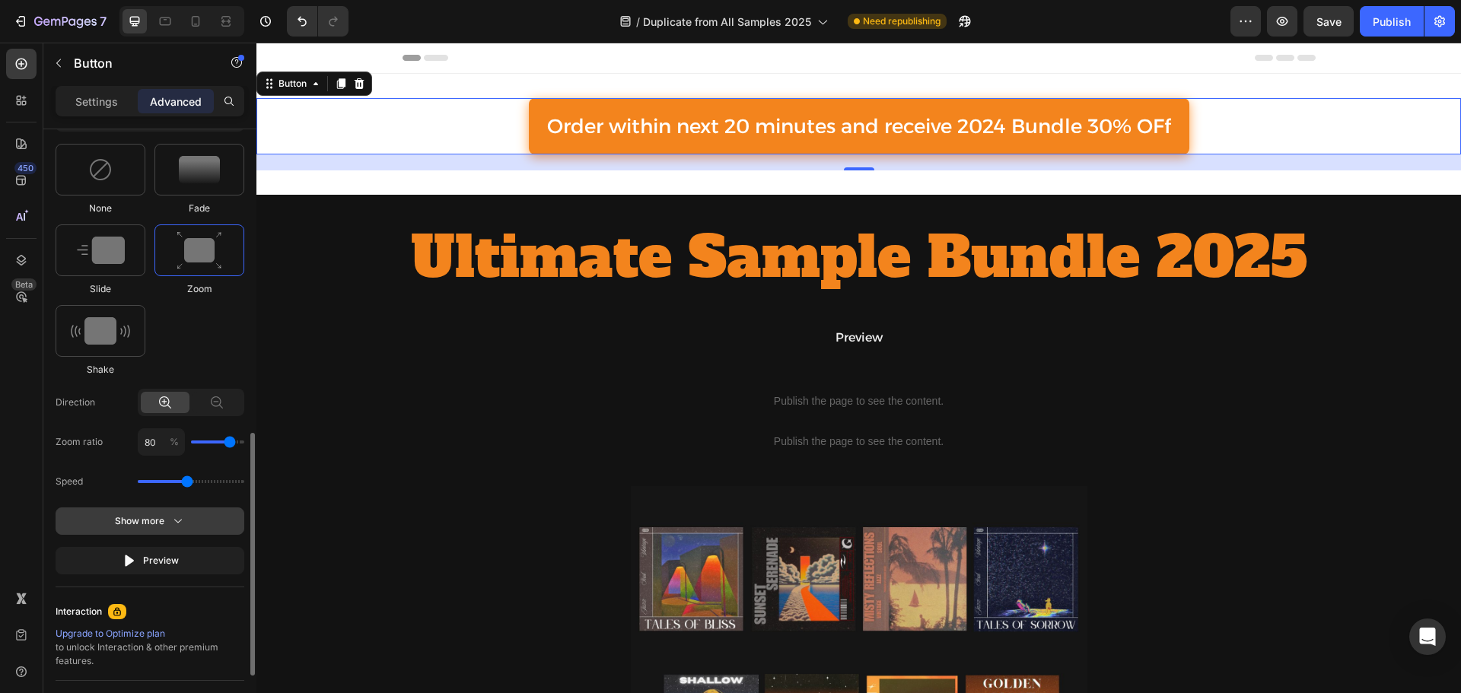
click at [186, 547] on button "Show more" at bounding box center [150, 560] width 189 height 27
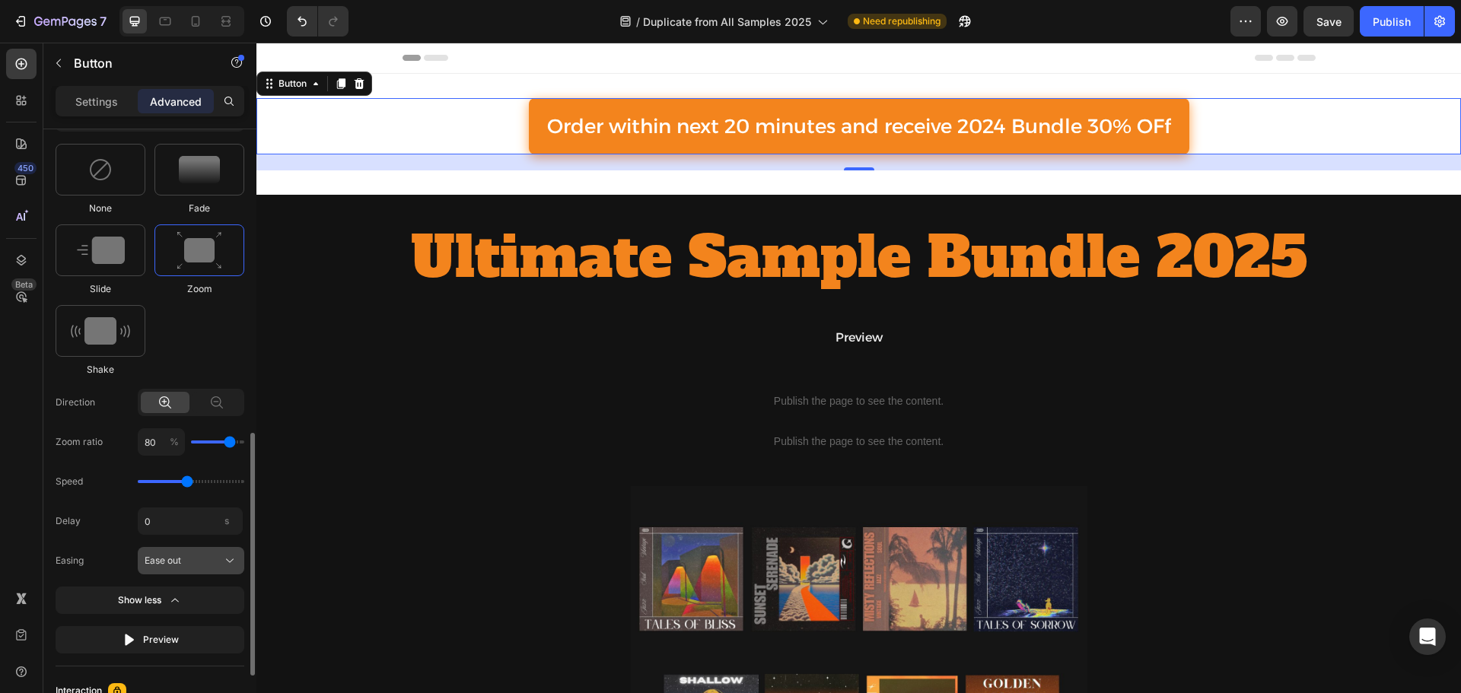
click at [208, 556] on div "Ease out" at bounding box center [182, 561] width 75 height 14
click at [122, 570] on div "Easing Ease out" at bounding box center [150, 560] width 189 height 27
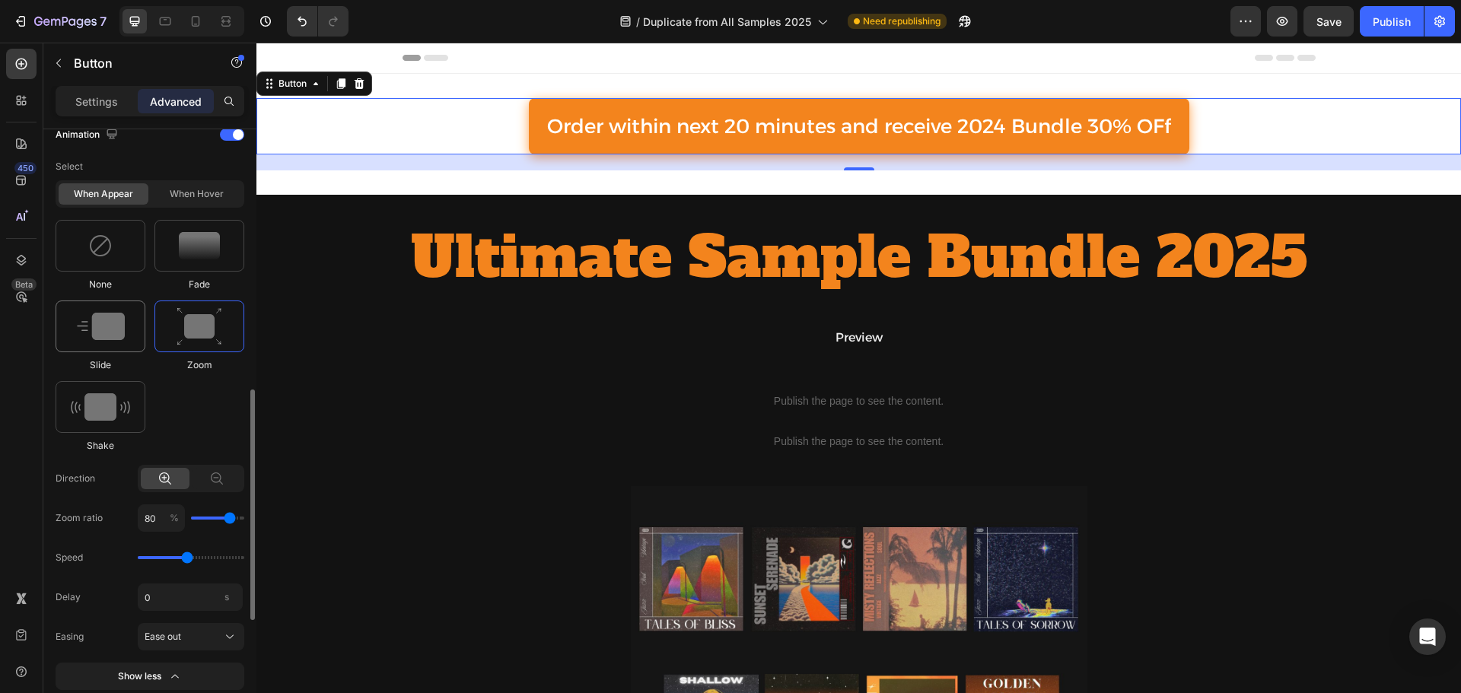
click at [88, 310] on div at bounding box center [101, 327] width 90 height 52
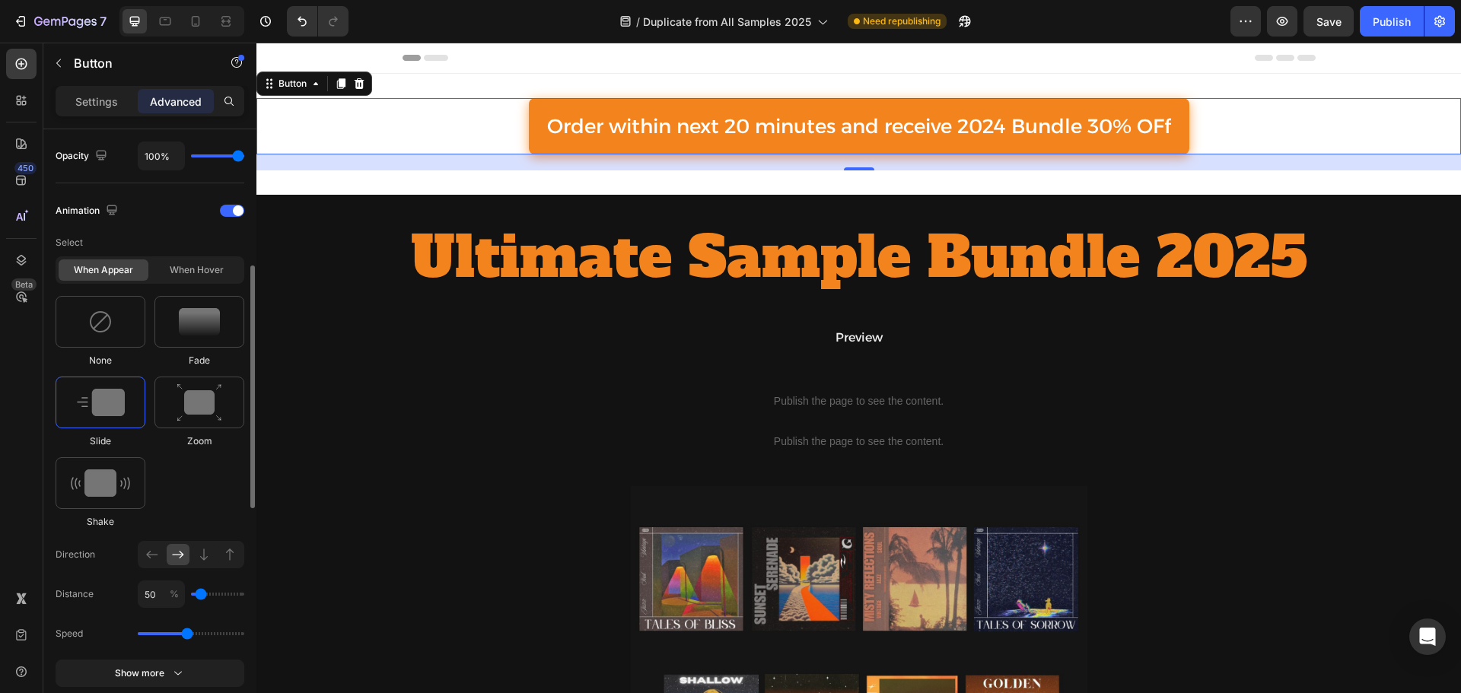
scroll to position [533, 0]
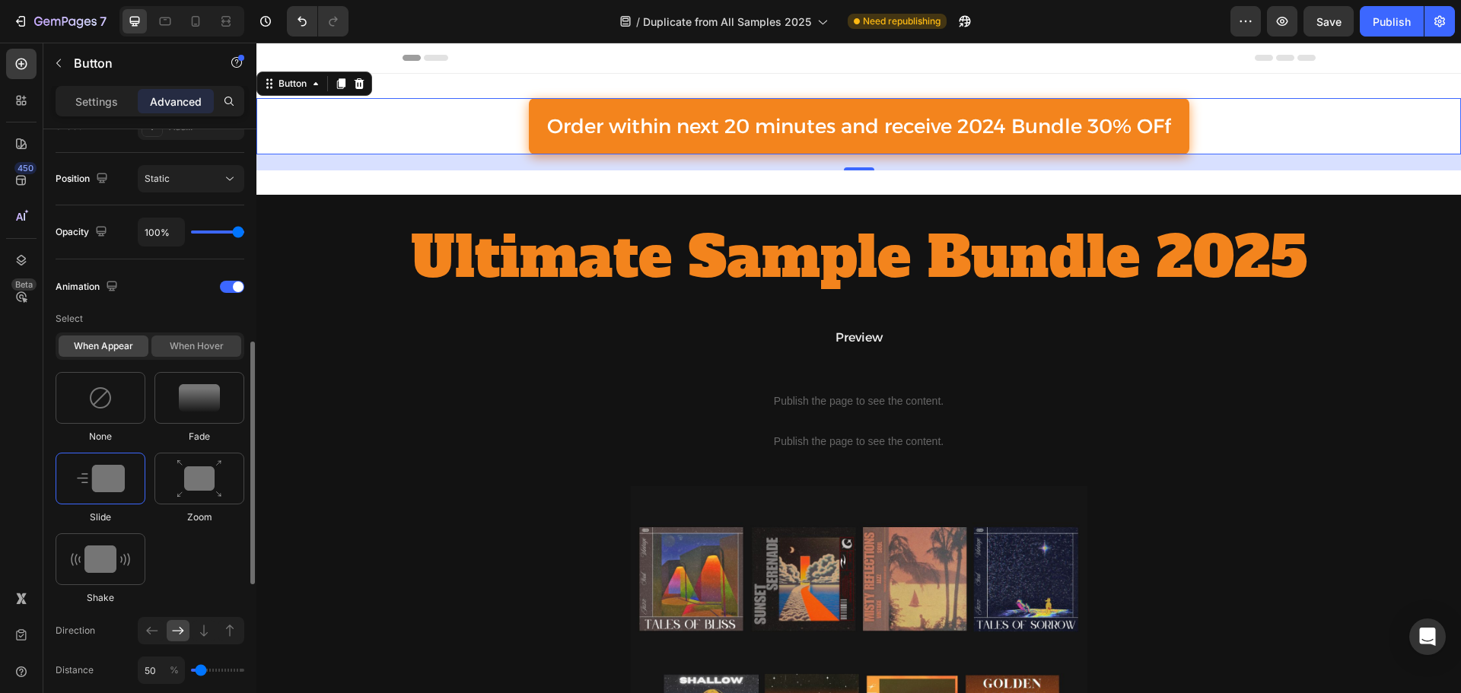
click at [172, 347] on div "When hover" at bounding box center [196, 346] width 90 height 21
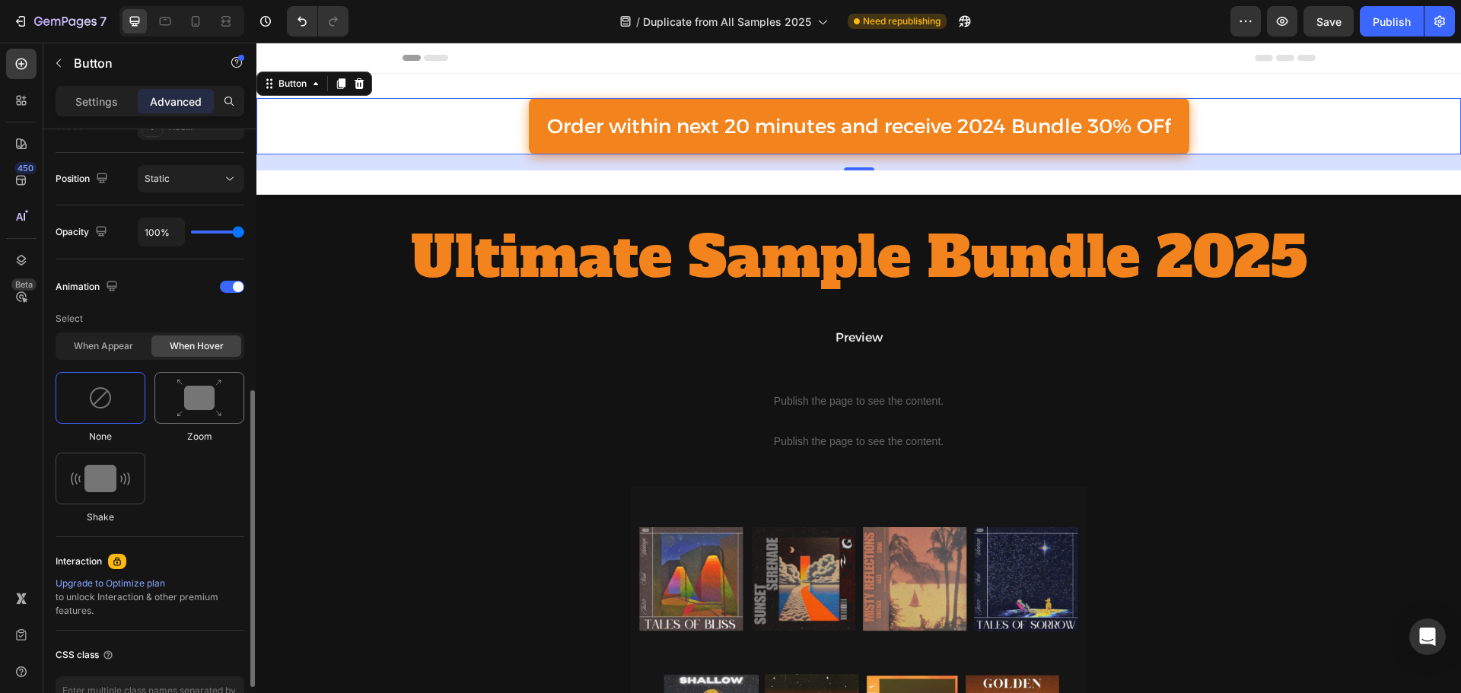
click at [189, 392] on img at bounding box center [200, 398] width 46 height 39
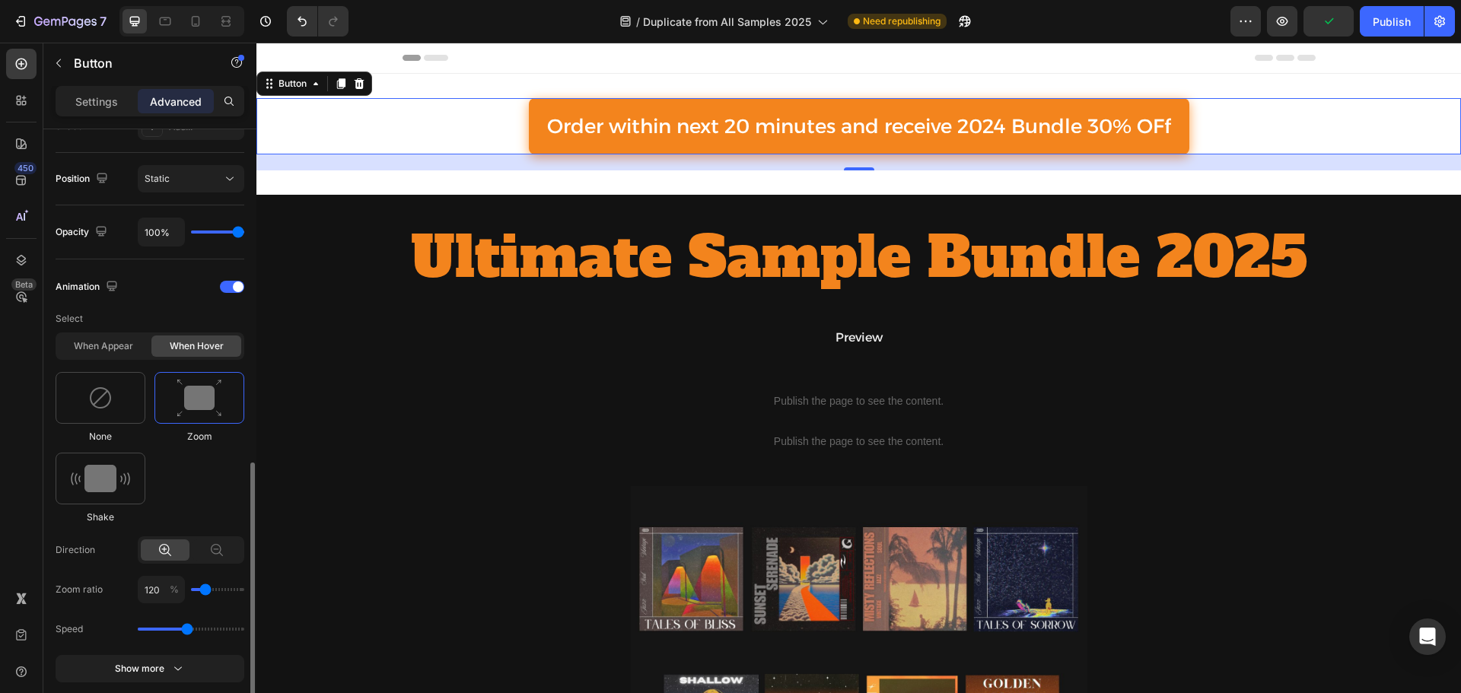
scroll to position [609, 0]
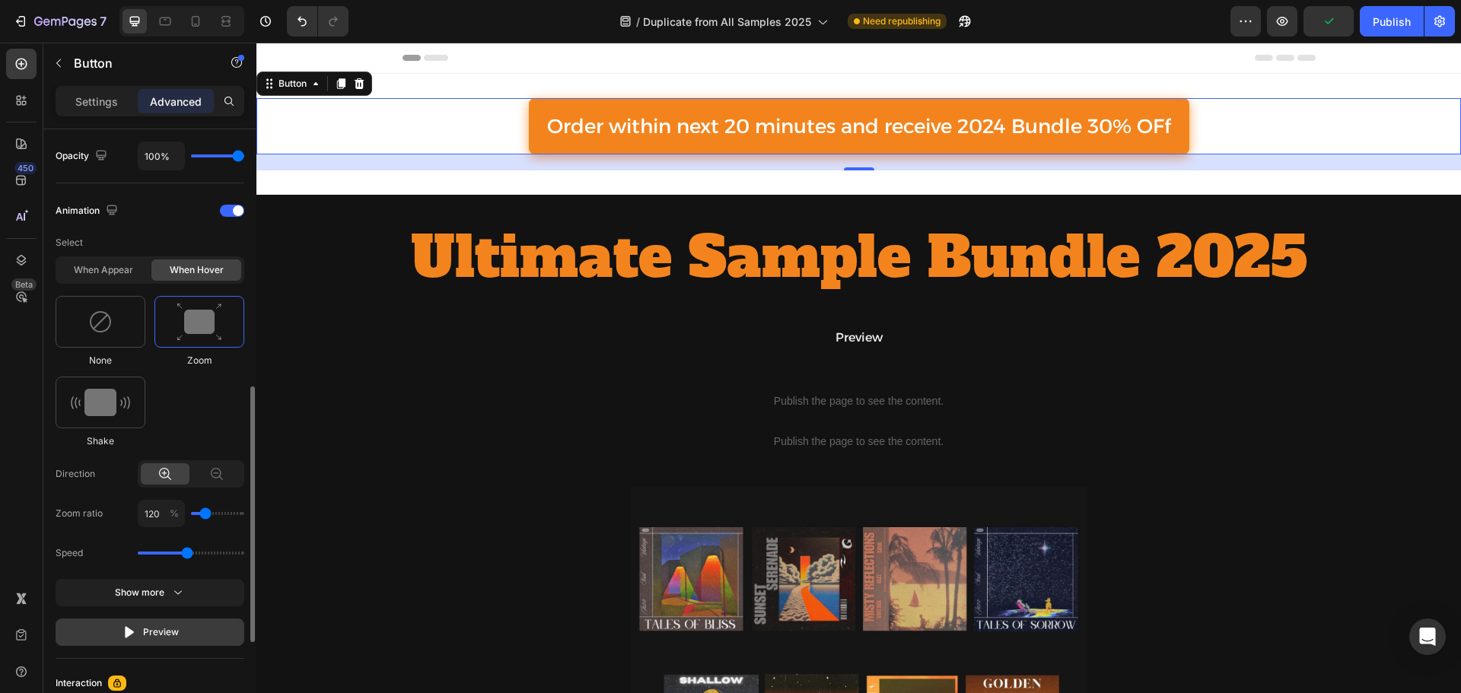
click at [171, 624] on button "Preview" at bounding box center [150, 632] width 189 height 27
click at [110, 406] on img at bounding box center [100, 402] width 59 height 27
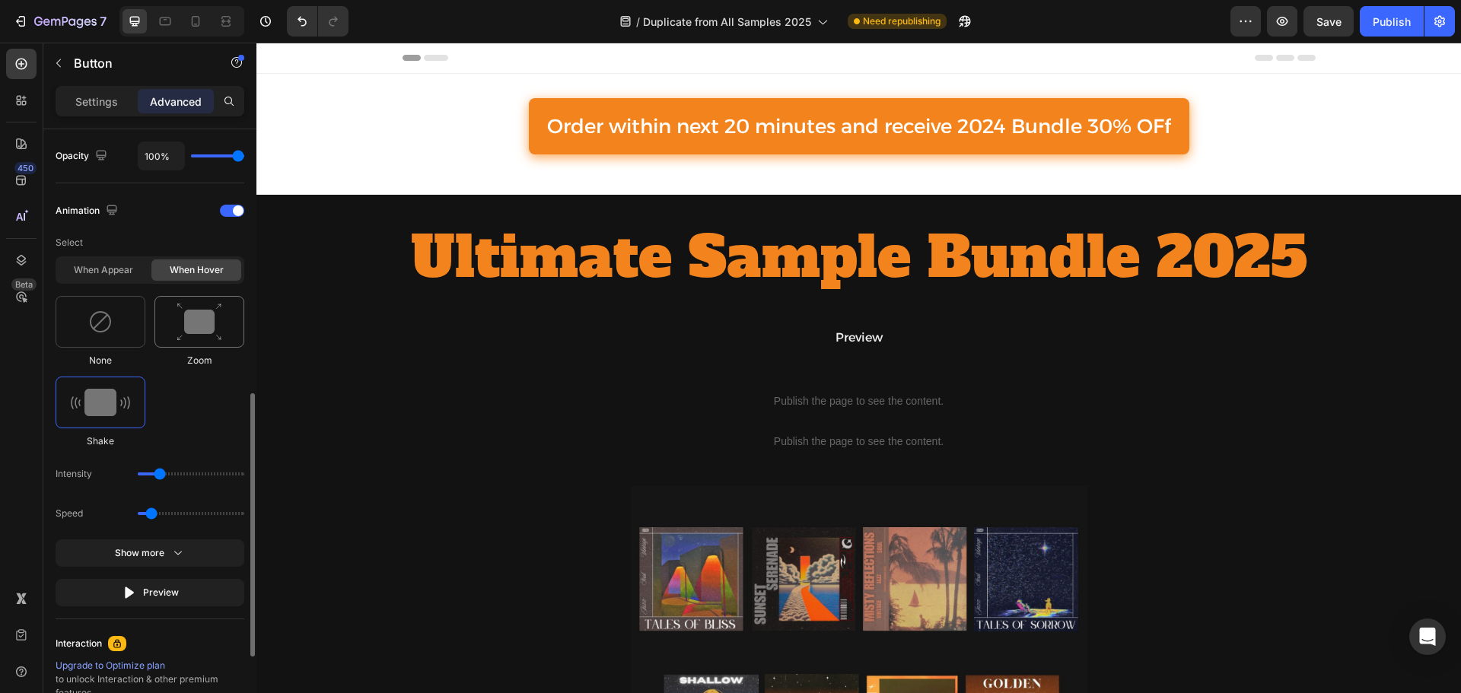
click at [183, 311] on img at bounding box center [200, 322] width 46 height 39
type input "1.7"
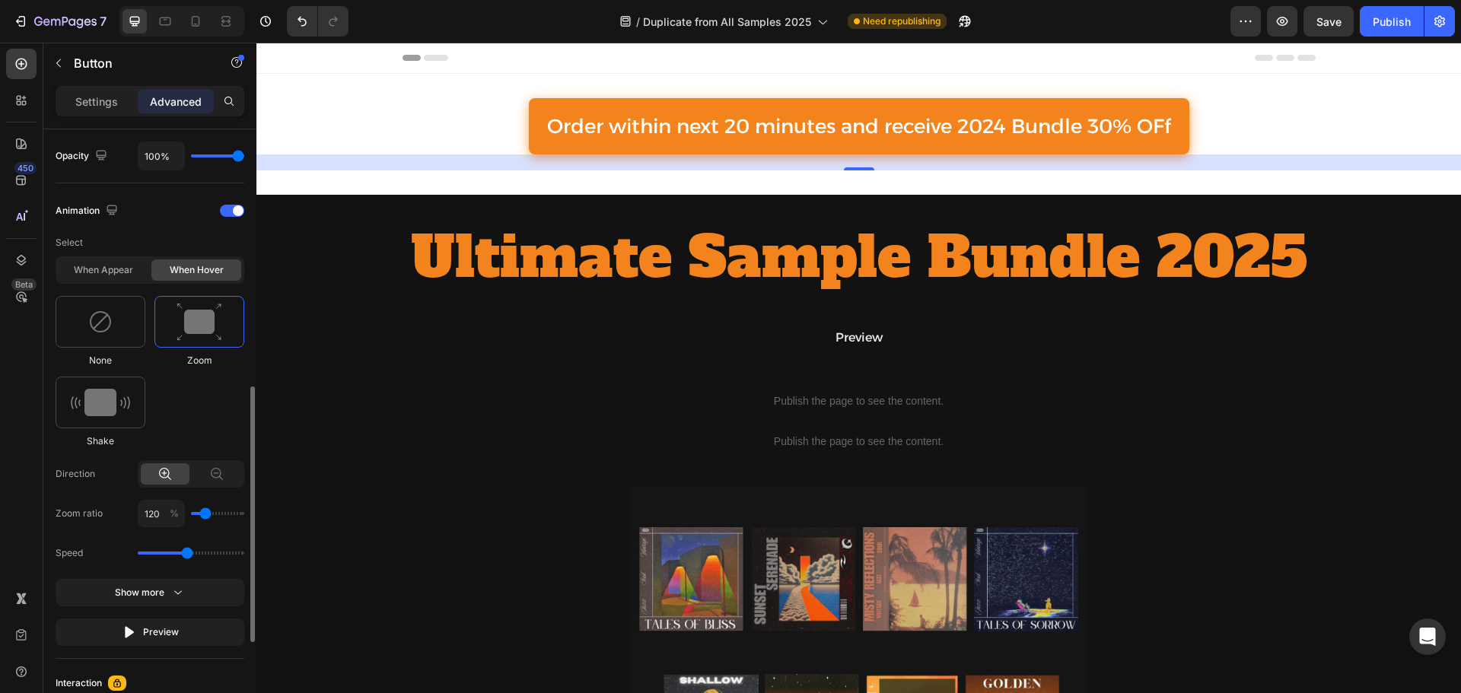
type input "110"
click at [203, 515] on input "range" at bounding box center [217, 513] width 53 height 3
click at [170, 557] on div "Speed" at bounding box center [150, 553] width 189 height 27
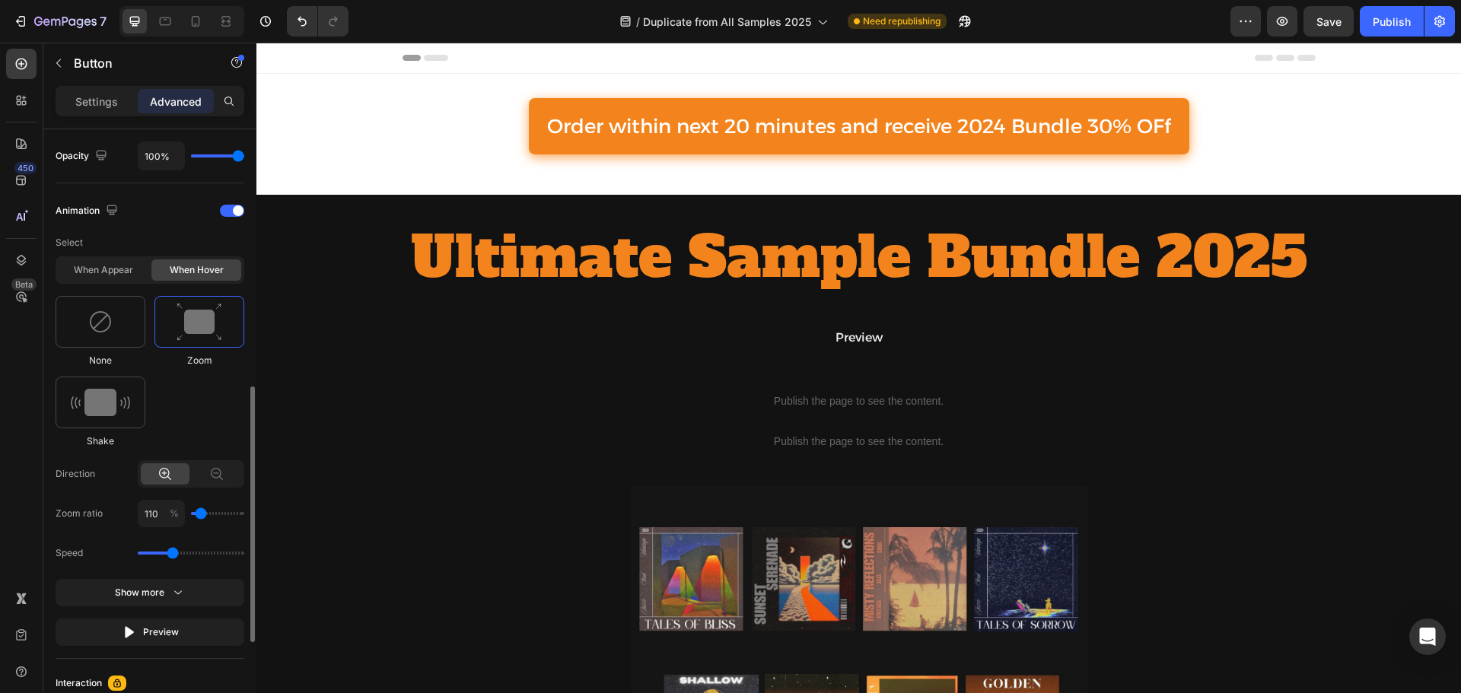
click at [173, 552] on input "range" at bounding box center [191, 553] width 107 height 3
click at [109, 267] on div "When appear" at bounding box center [104, 270] width 90 height 21
type input "1.7"
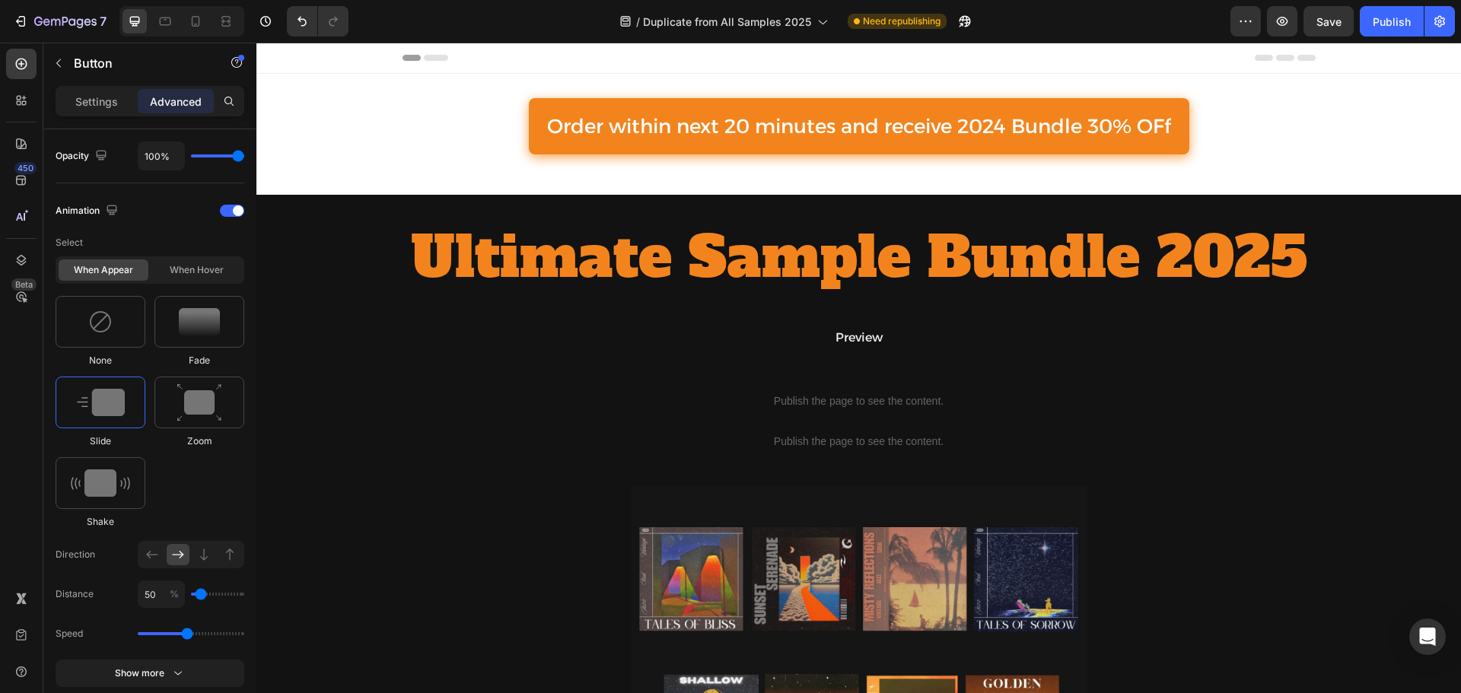
click at [1224, 139] on div "Order within next 20 minutes and receive 2024 Bundle 30% OFf Button 21" at bounding box center [858, 126] width 1205 height 56
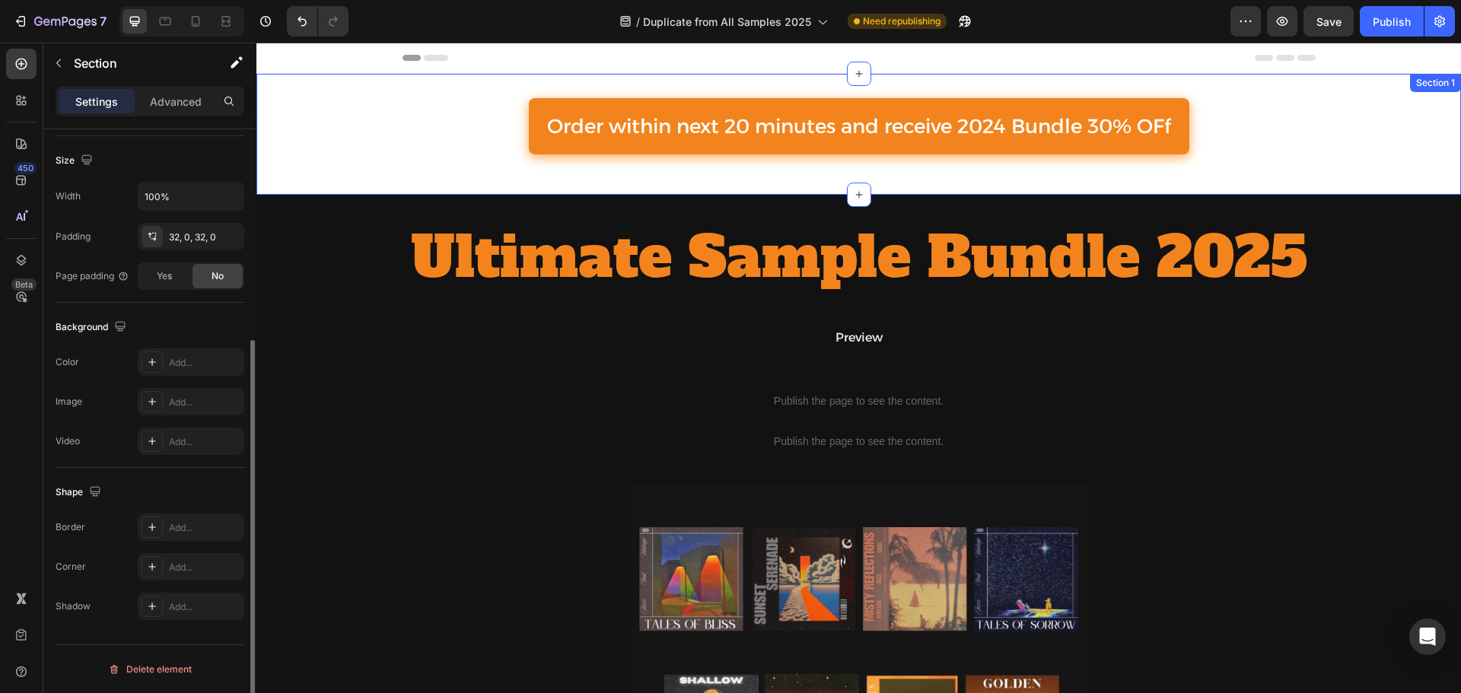
click at [1218, 88] on div "Order within next 20 minutes and receive 2024 Bundle 30% OFf Button 21 Section 1" at bounding box center [858, 134] width 1205 height 121
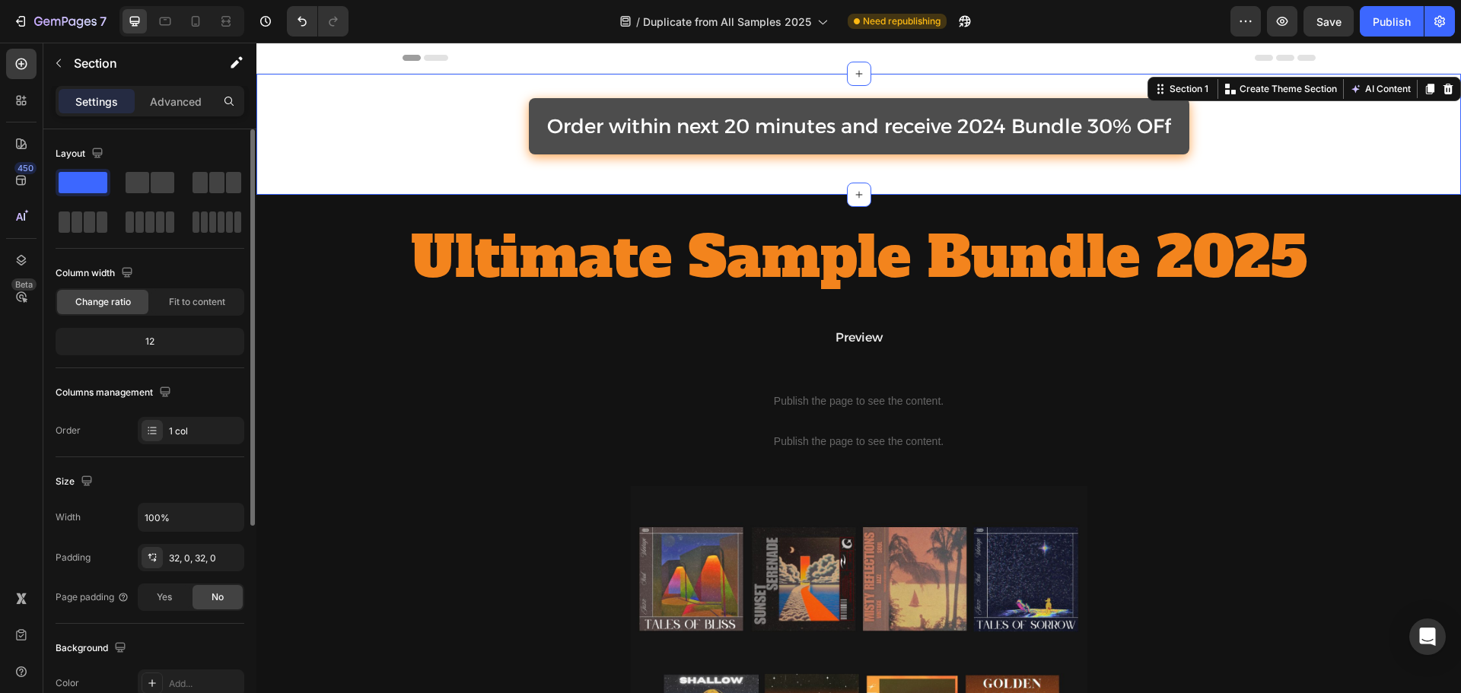
click at [759, 99] on link "Order within next 20 minutes and receive 2024 Bundle 30% OFf" at bounding box center [859, 126] width 661 height 56
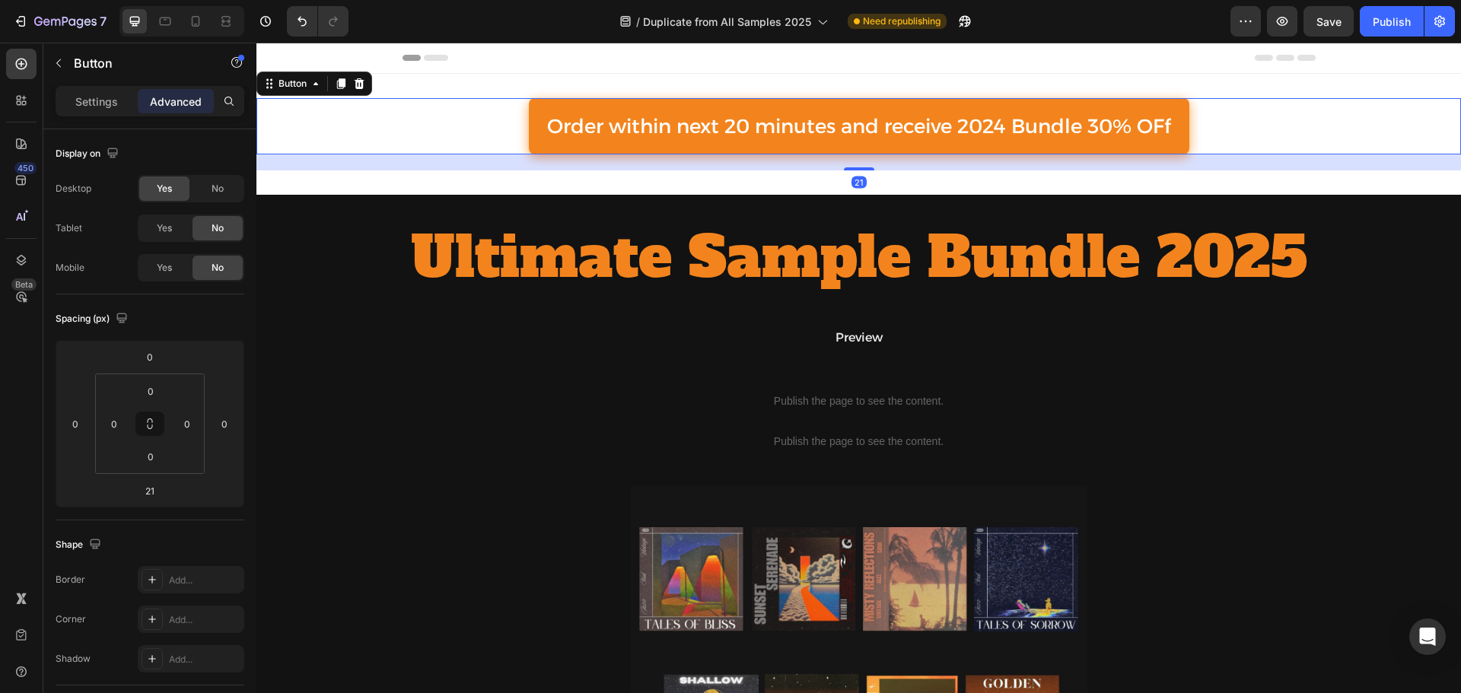
drag, startPoint x: 349, startPoint y: 78, endPoint x: 353, endPoint y: 86, distance: 9.5
click at [349, 80] on div at bounding box center [341, 84] width 18 height 18
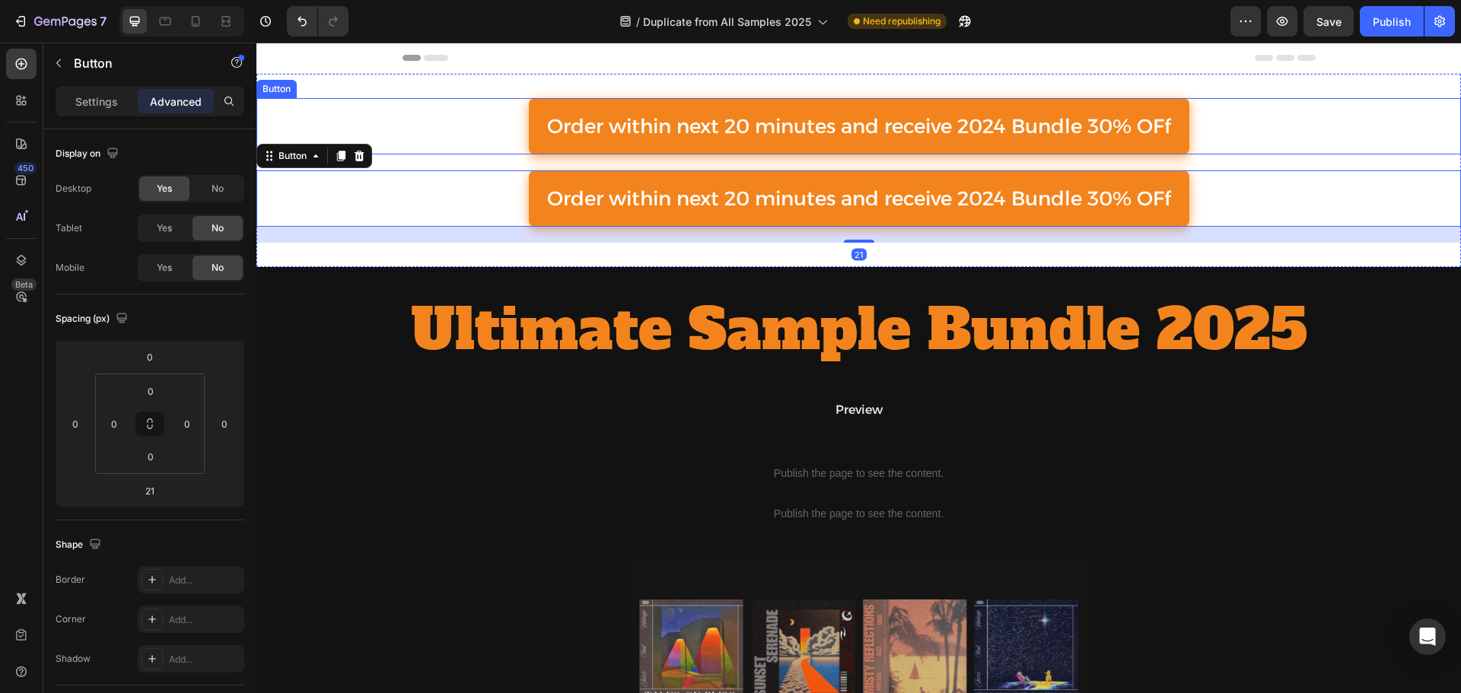
click at [439, 111] on div "Order within next 20 minutes and receive 2024 Bundle 30% OFf Button" at bounding box center [858, 126] width 1205 height 56
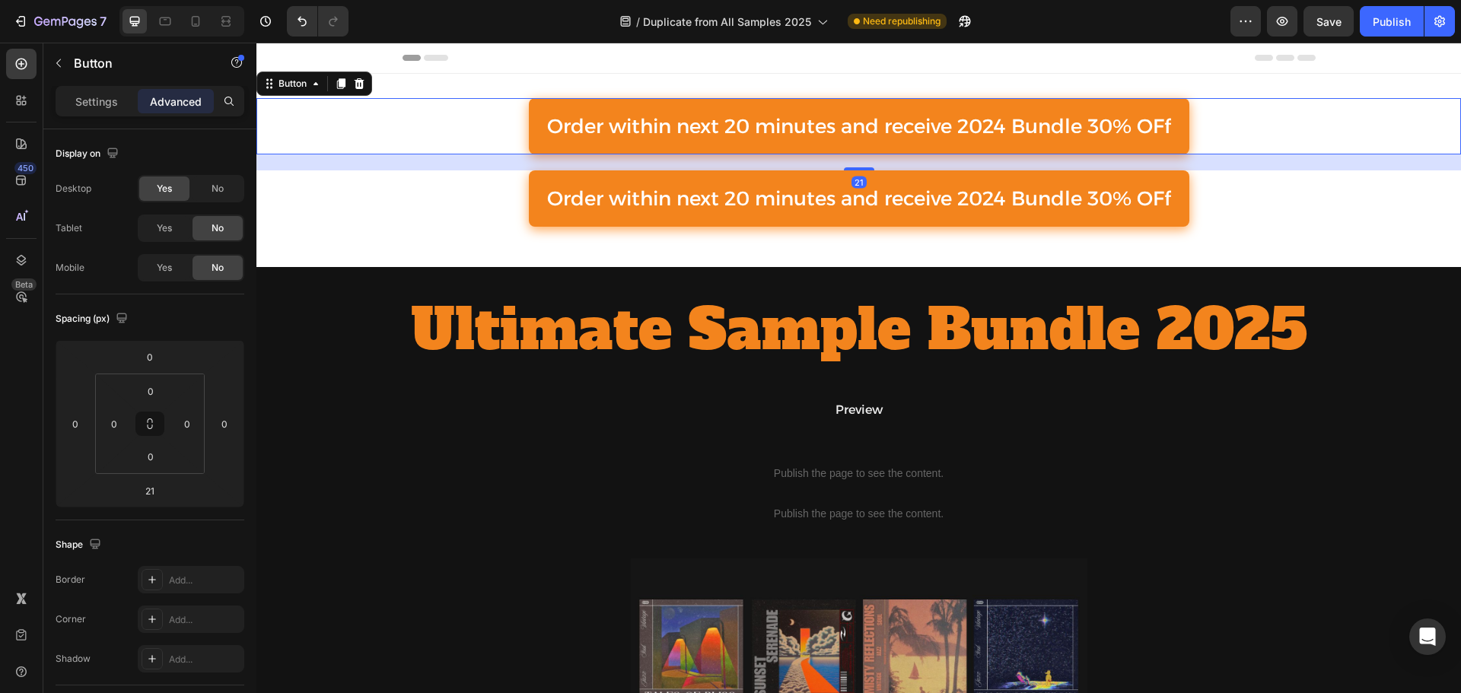
click at [369, 95] on div "Button" at bounding box center [314, 84] width 116 height 24
click at [362, 88] on icon at bounding box center [360, 83] width 10 height 11
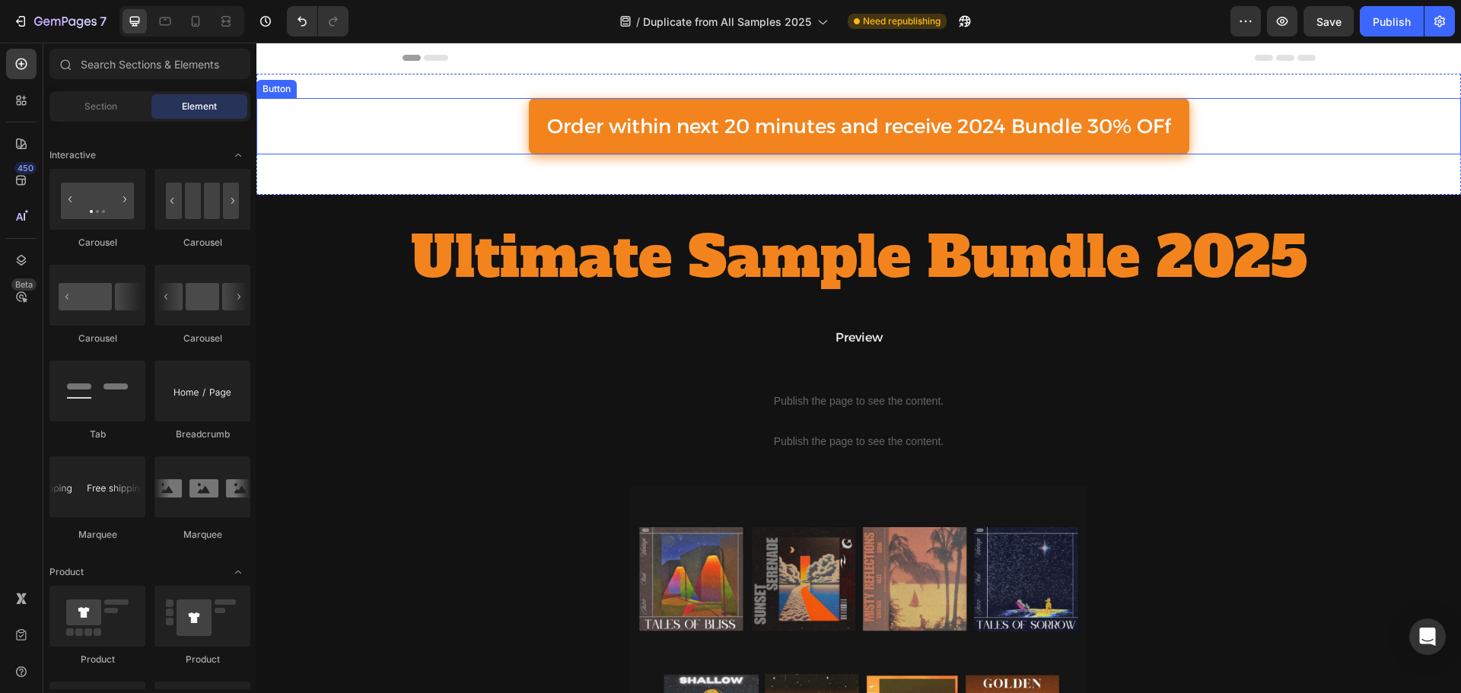
click at [411, 111] on div "Order within next 20 minutes and receive 2024 Bundle 30% OFf Button" at bounding box center [858, 126] width 1205 height 56
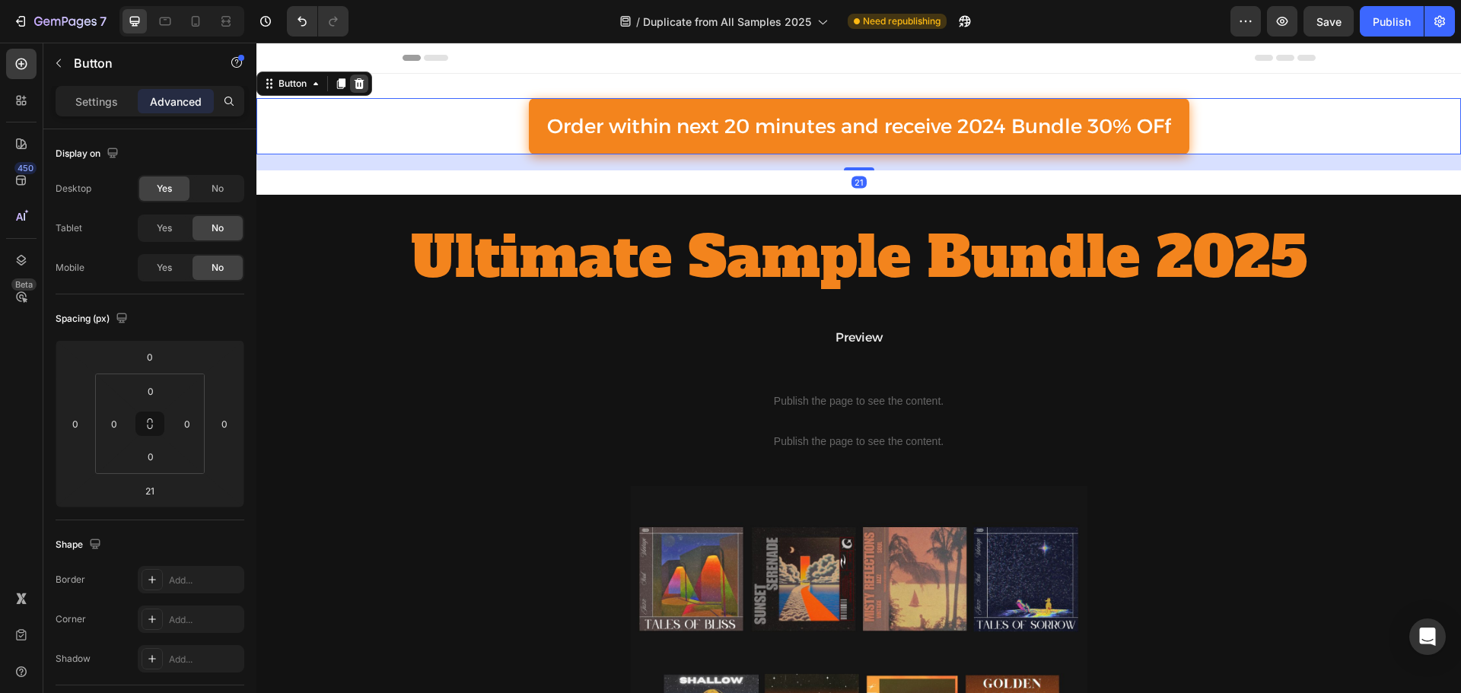
click at [361, 83] on icon at bounding box center [359, 84] width 12 height 12
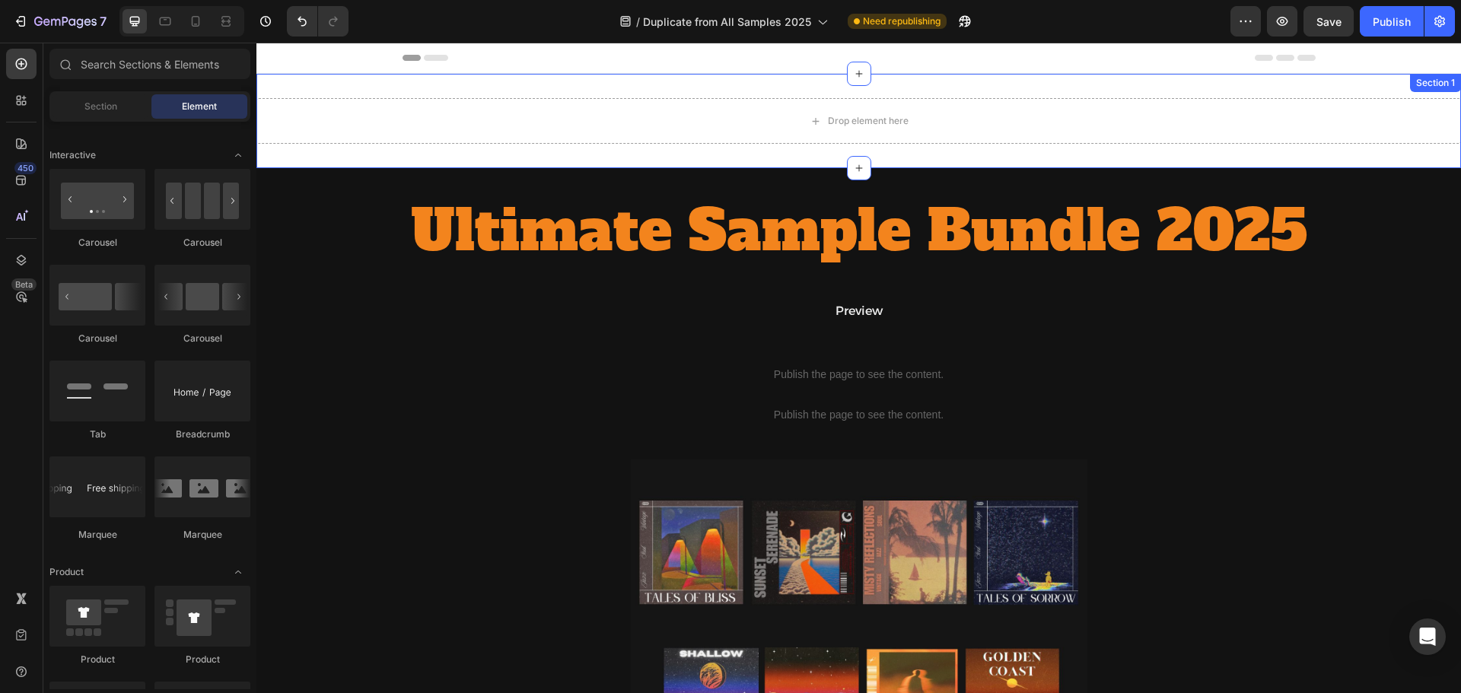
click at [499, 84] on div "Drop element here Section 1" at bounding box center [858, 121] width 1205 height 94
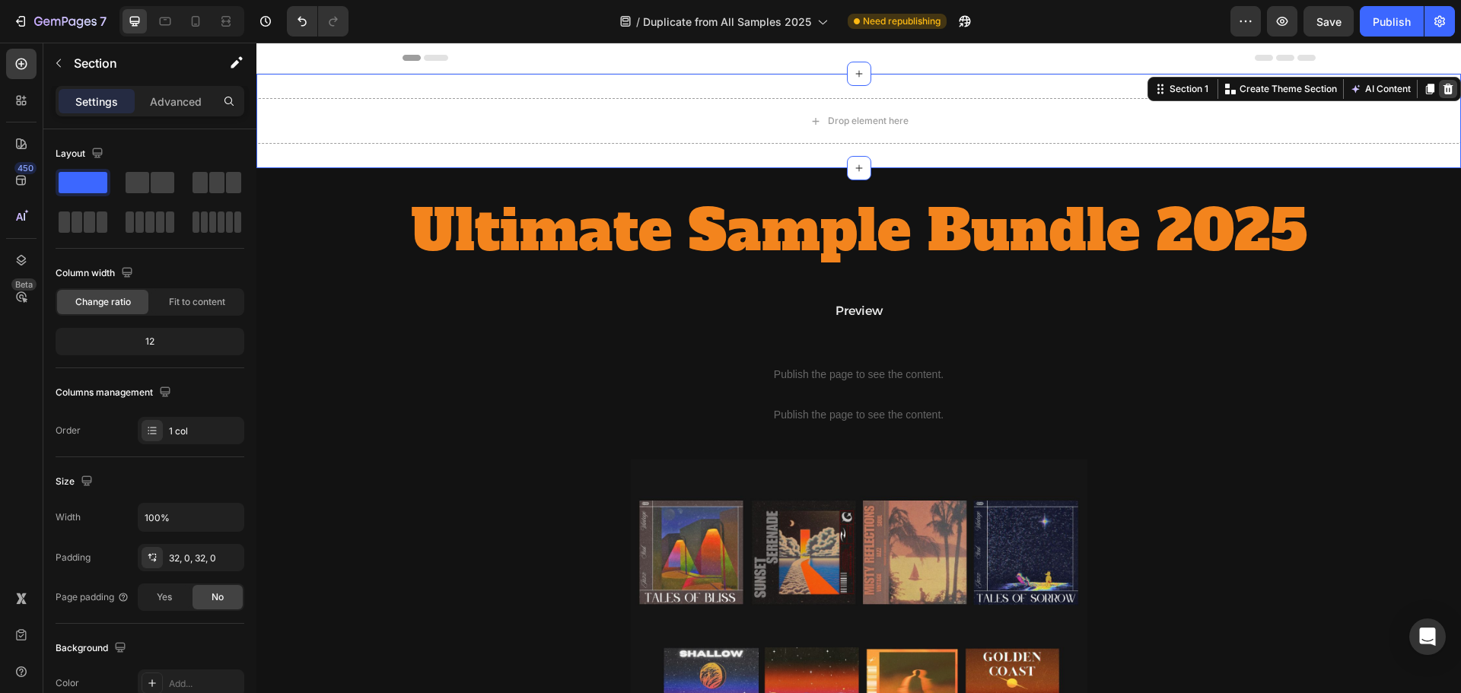
click at [1439, 82] on div at bounding box center [1448, 89] width 18 height 18
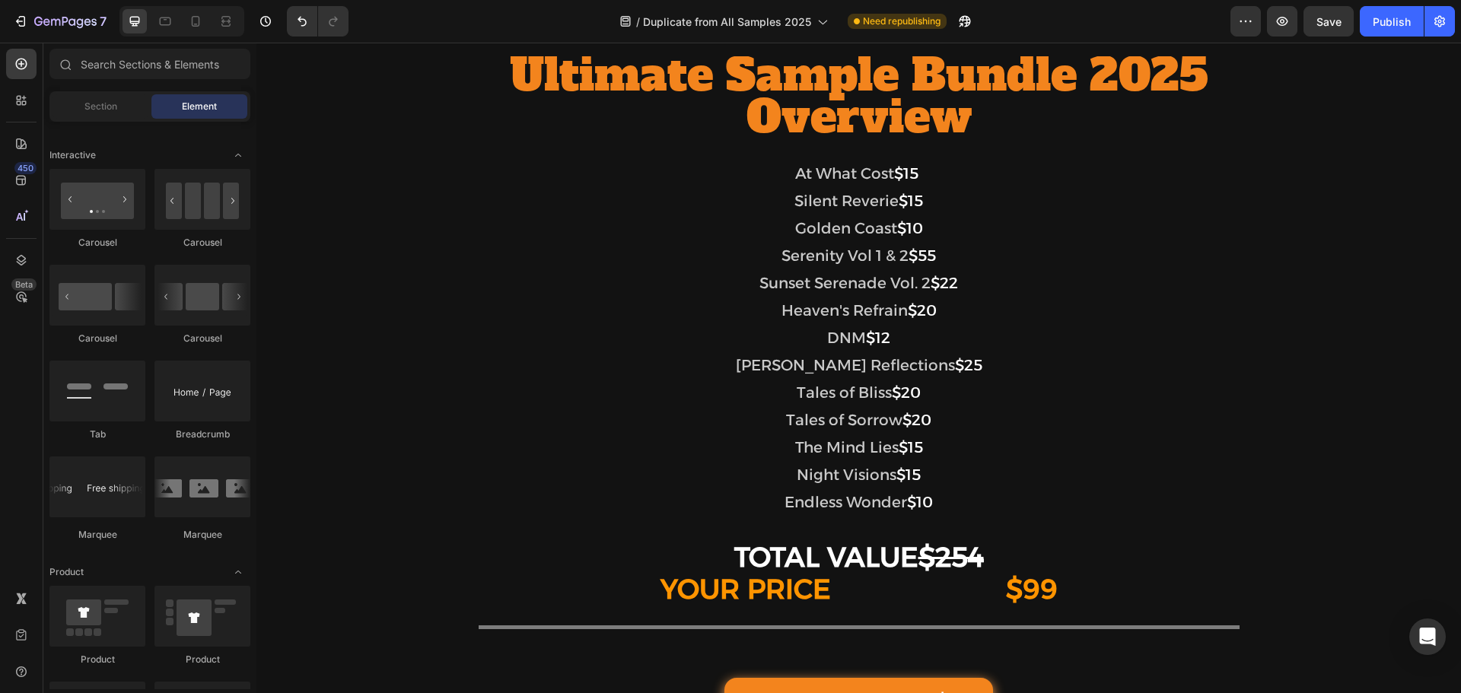
scroll to position [1750, 0]
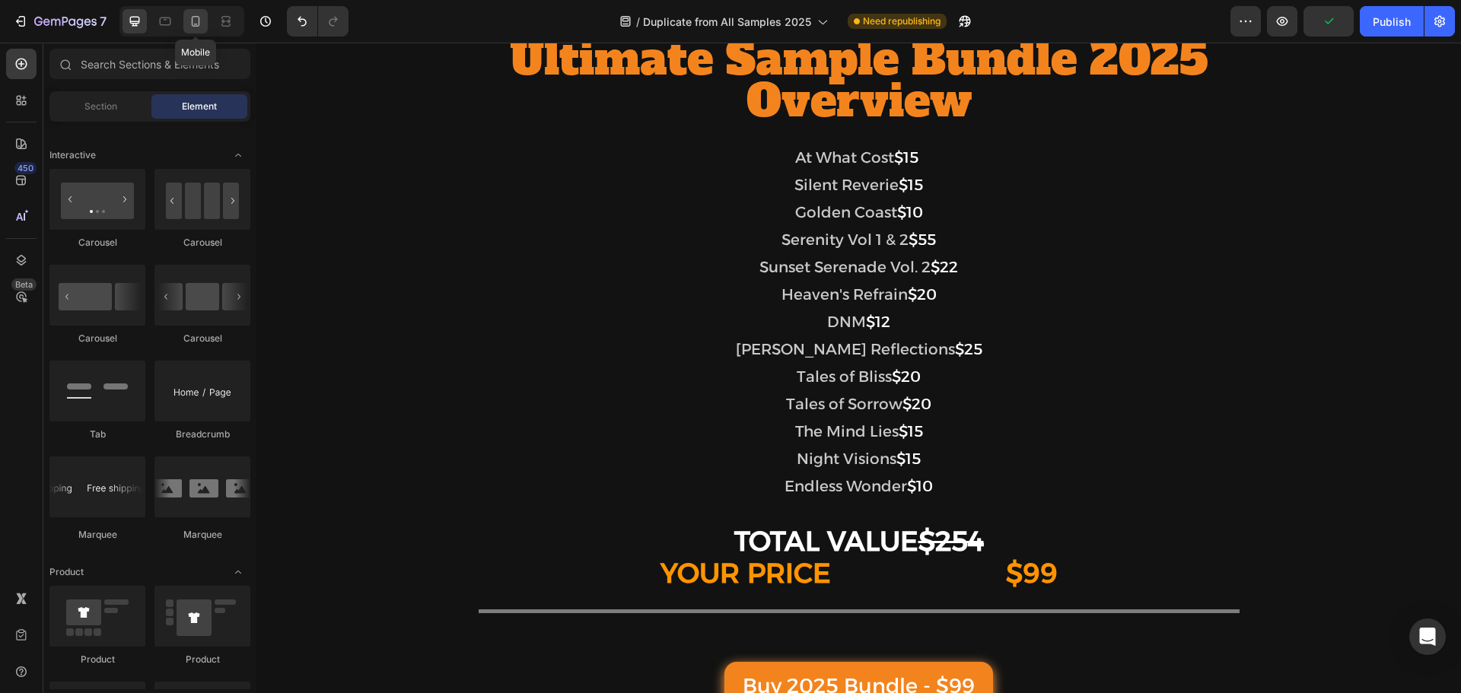
click at [190, 21] on icon at bounding box center [195, 21] width 15 height 15
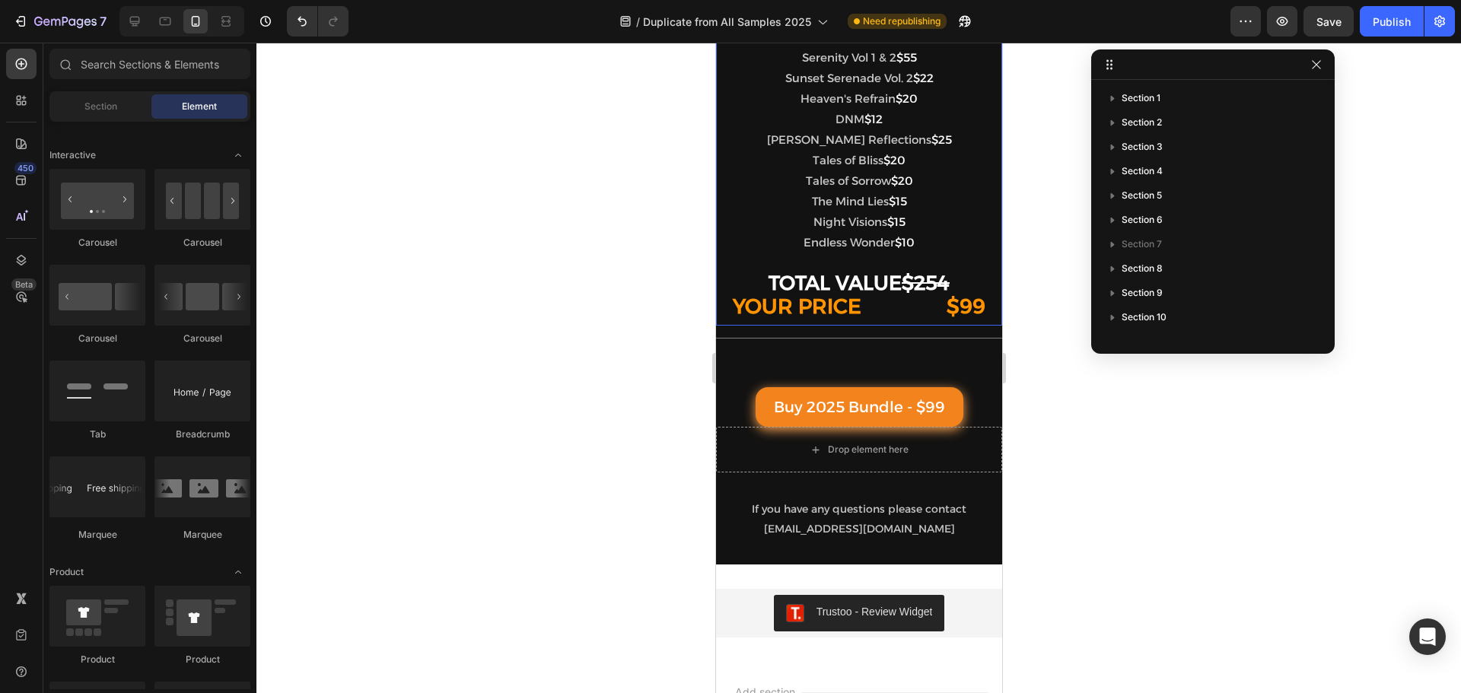
scroll to position [2207, 0]
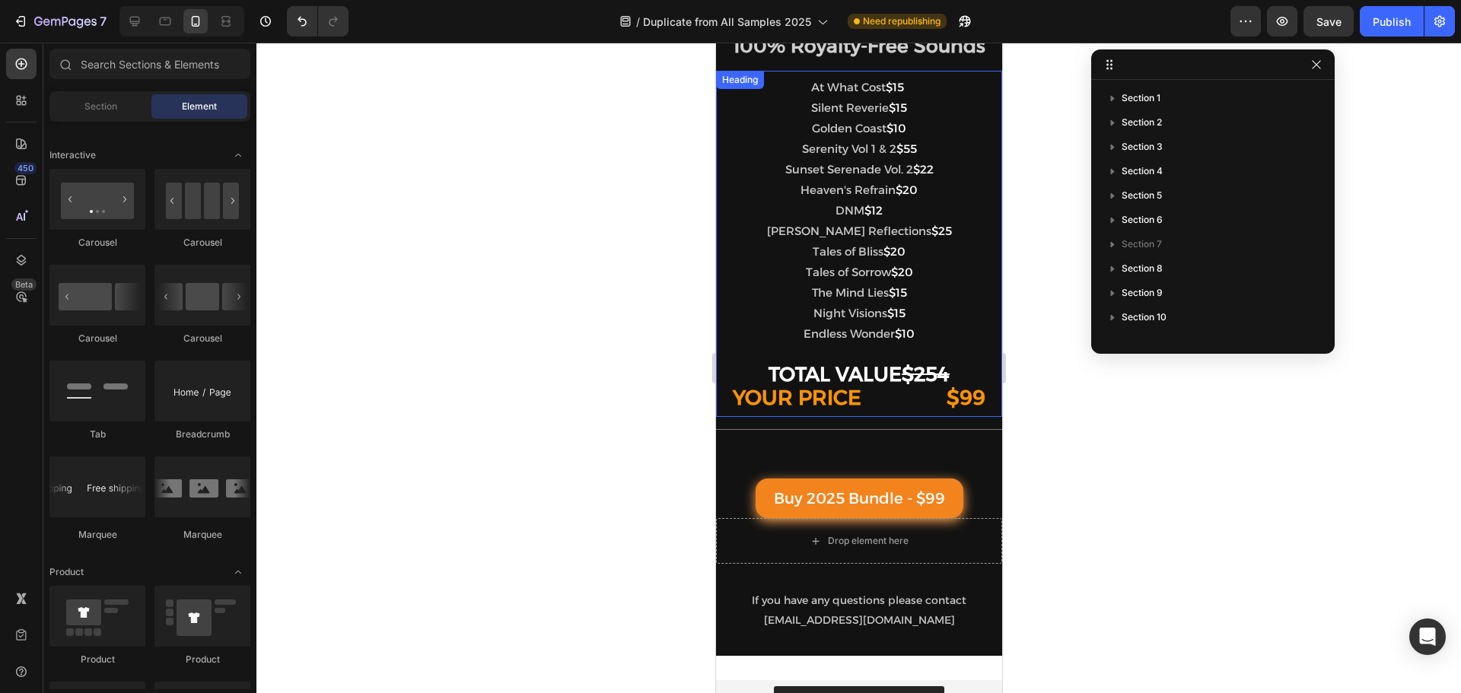
click at [880, 294] on span "The Mind Lies" at bounding box center [849, 292] width 77 height 14
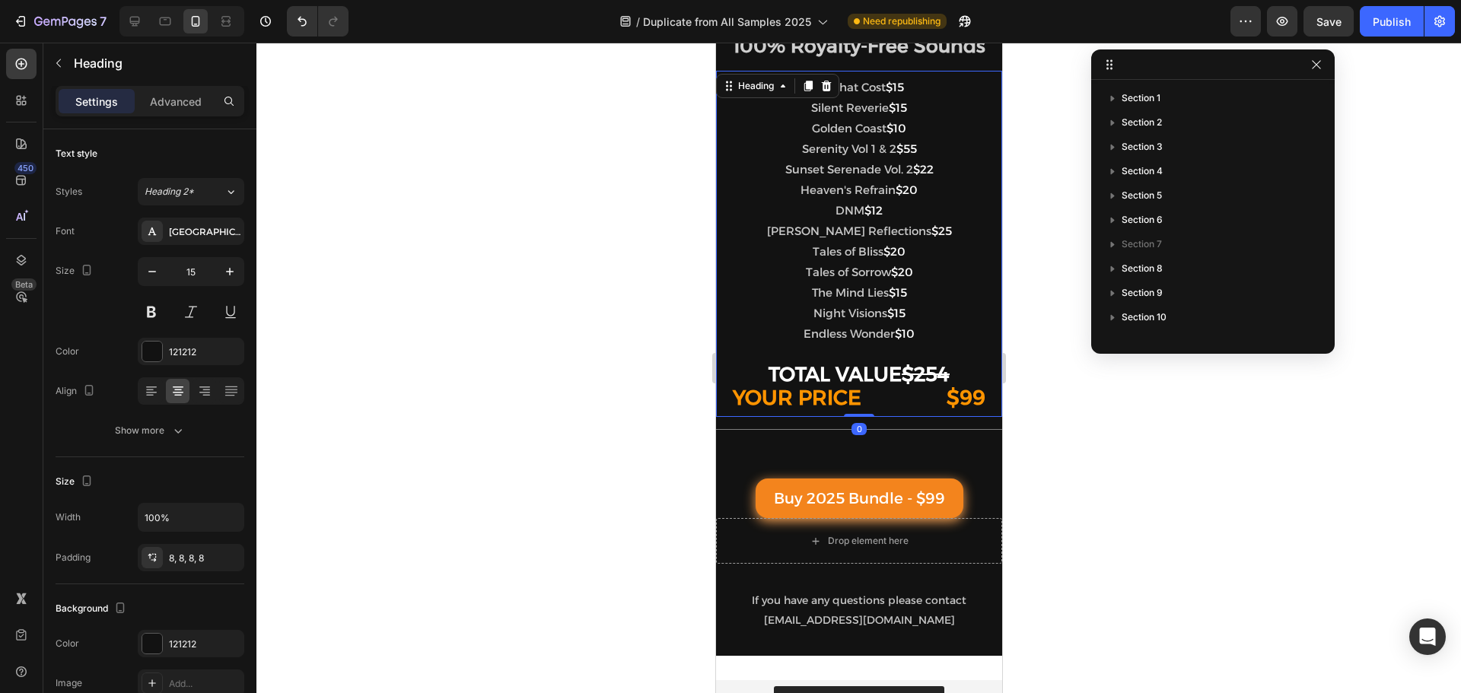
scroll to position [260, 0]
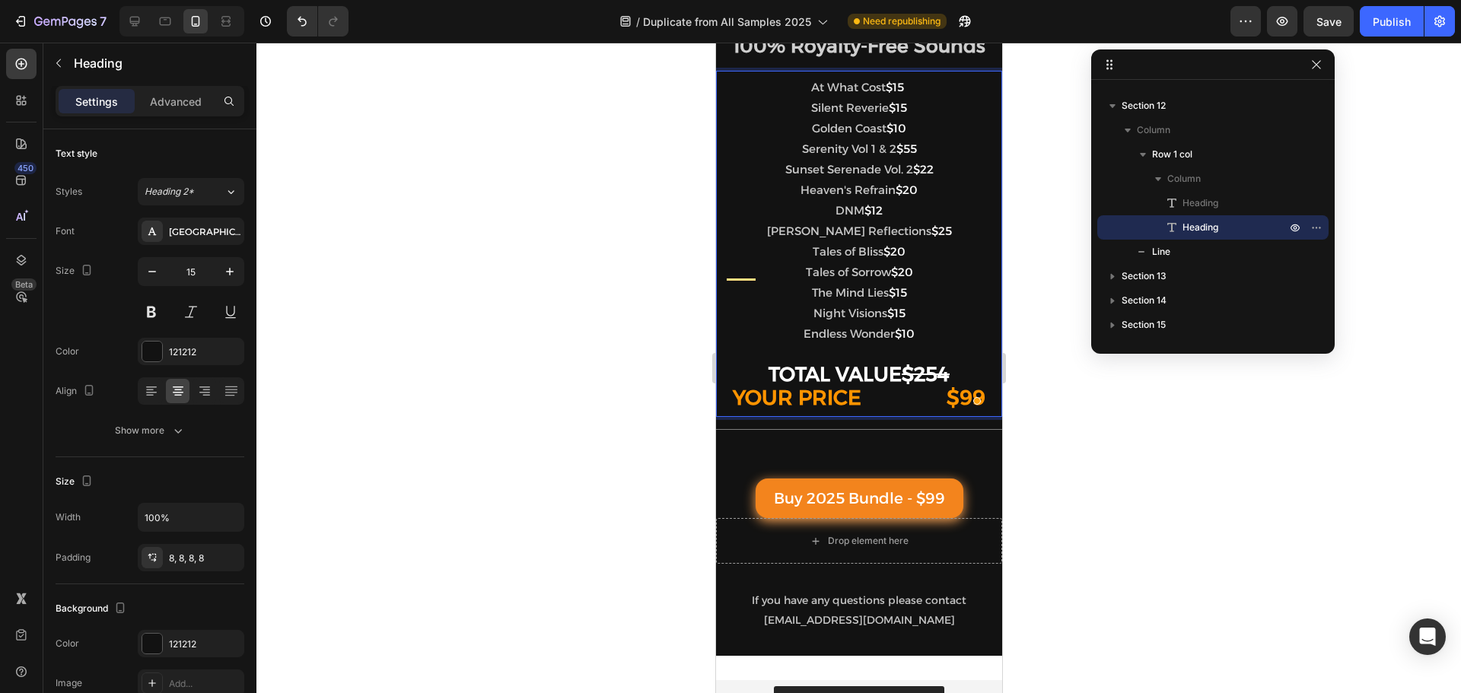
click at [890, 274] on span "Tales of Sorrow" at bounding box center [847, 272] width 85 height 14
click at [883, 248] on span "Tales of Bliss" at bounding box center [847, 251] width 71 height 14
click at [913, 224] on p "At What Cost $15 Silent Reverie $15 Golden Coast $10 Serenity Vol 1 & 2 $55 Sun…" at bounding box center [858, 244] width 274 height 334
click at [864, 211] on span "DNM" at bounding box center [849, 210] width 29 height 14
click at [895, 184] on span "Heaven's Refrain" at bounding box center [847, 190] width 95 height 14
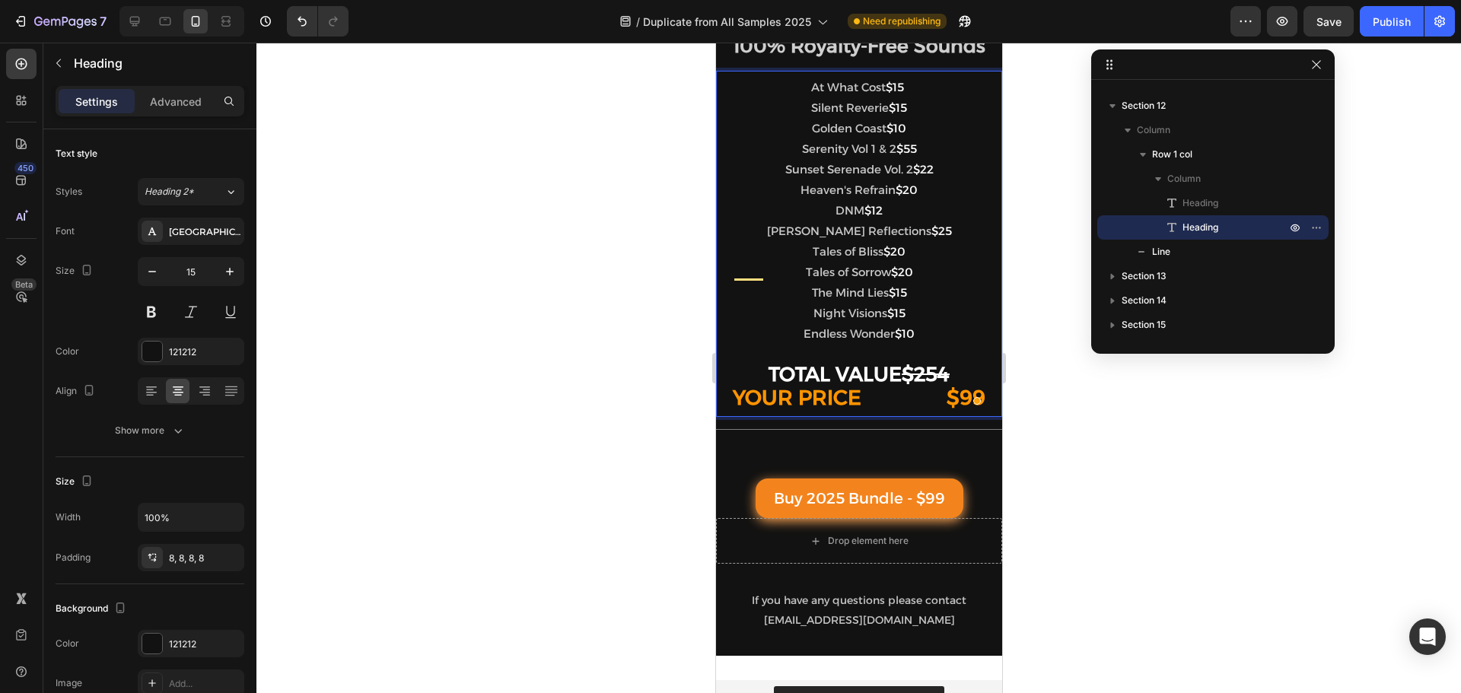
click at [912, 169] on span "Sunset Serenade Vol. 2" at bounding box center [849, 169] width 128 height 14
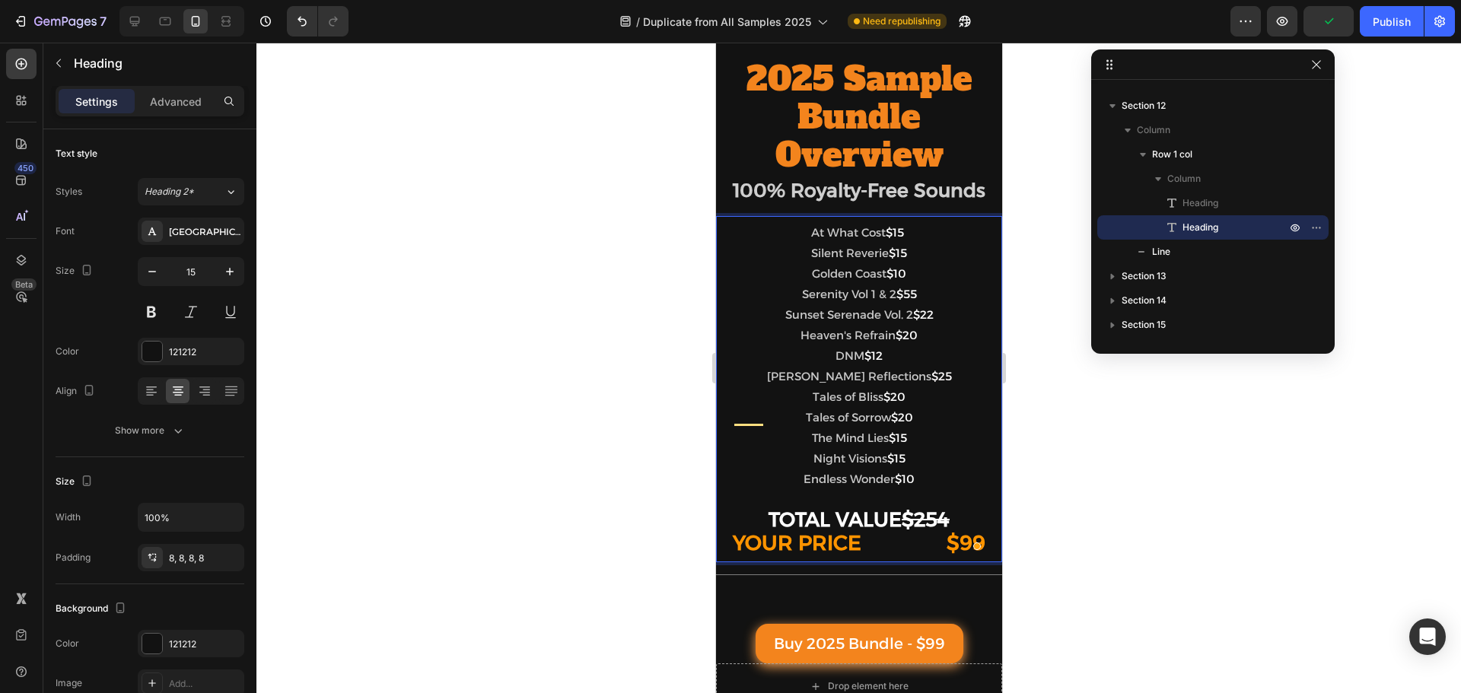
scroll to position [1979, 0]
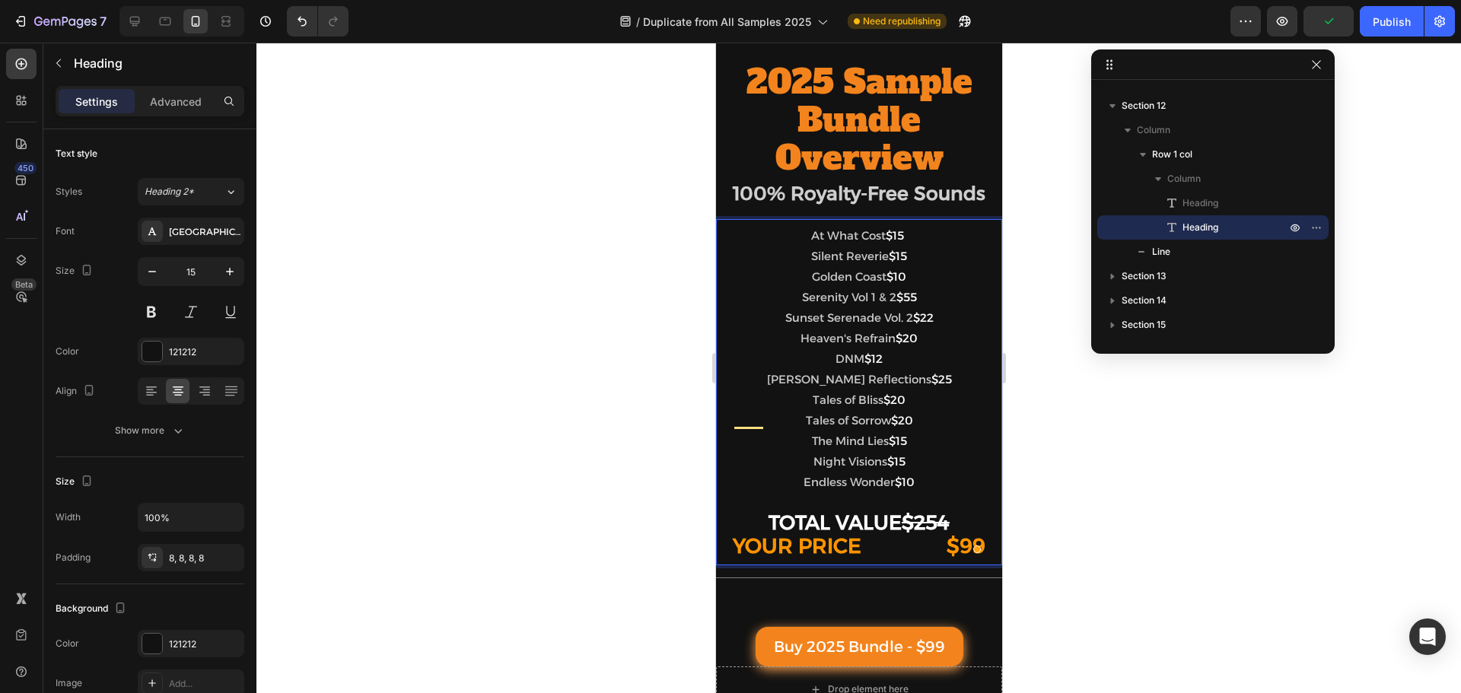
click at [896, 304] on span "Serenity Vol 1 & 2" at bounding box center [848, 297] width 94 height 14
click at [938, 366] on p "At What Cost $15 Silent Reverie $15 Golden Coast $10 Serenity Vol 1 & 2 $55 Sun…" at bounding box center [858, 392] width 274 height 334
click at [888, 263] on span "Silent Reverie" at bounding box center [849, 256] width 78 height 14
click at [943, 307] on p "At What Cost $15 Silent Reverie $15 Golden Coast $10 Serenity Vol 1 & 2 $55 Sun…" at bounding box center [858, 392] width 274 height 334
click at [887, 469] on span "Night Visions" at bounding box center [850, 461] width 74 height 14
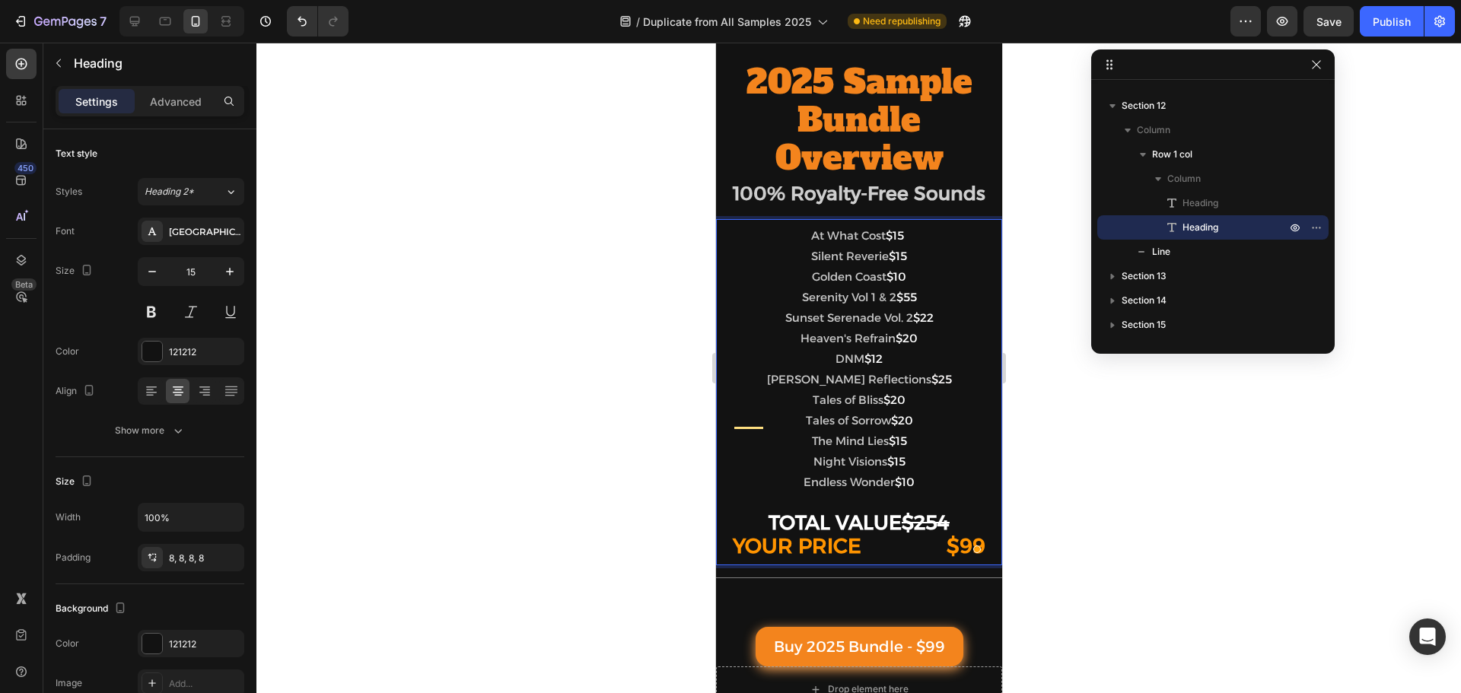
click at [933, 559] on p "At What Cost $15 Silent Reverie $15 Golden Coast $10 Serenity Vol 1 & 2 $55 Sun…" at bounding box center [858, 392] width 274 height 334
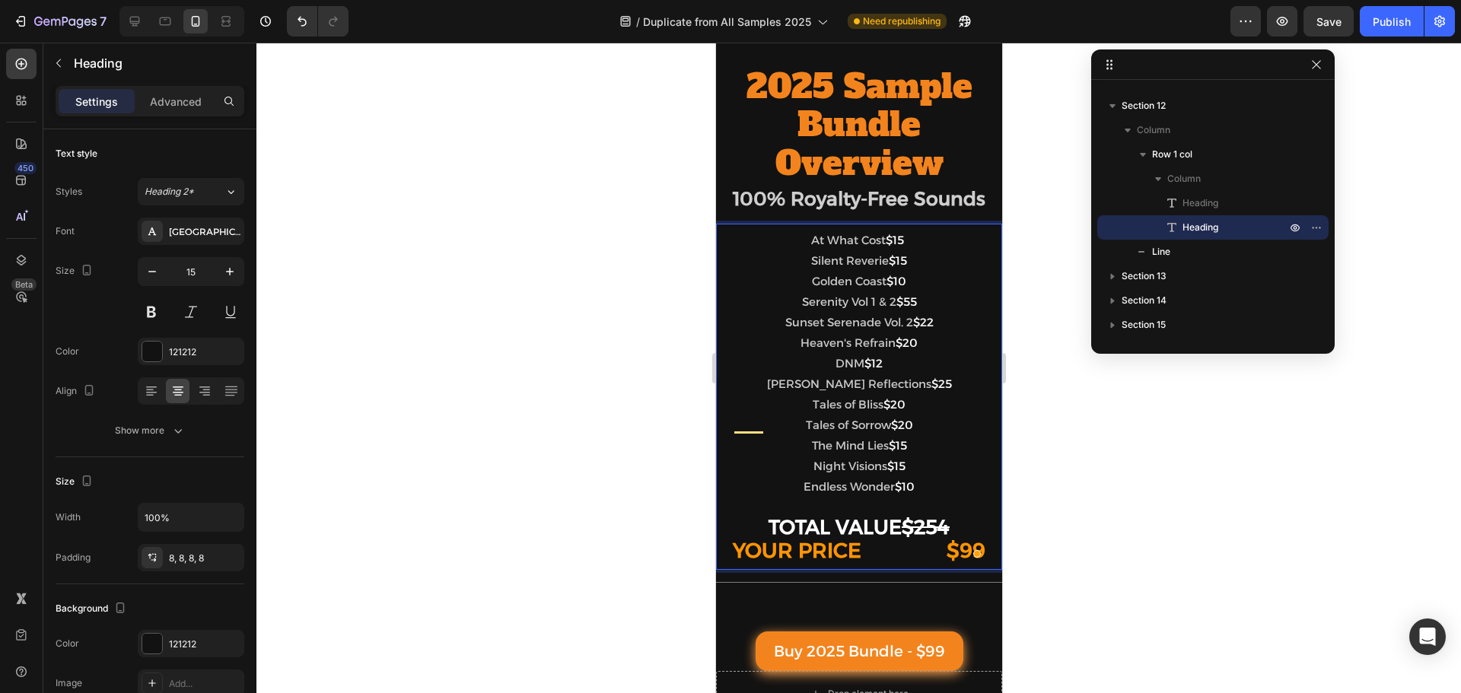
scroll to position [2055, 0]
click at [899, 529] on strong "TOTAL VALUE" at bounding box center [834, 526] width 133 height 24
click at [906, 553] on strong "YOUR PRICE $99" at bounding box center [858, 549] width 253 height 25
click at [894, 529] on strong "TOTAL VALUE" at bounding box center [834, 526] width 133 height 24
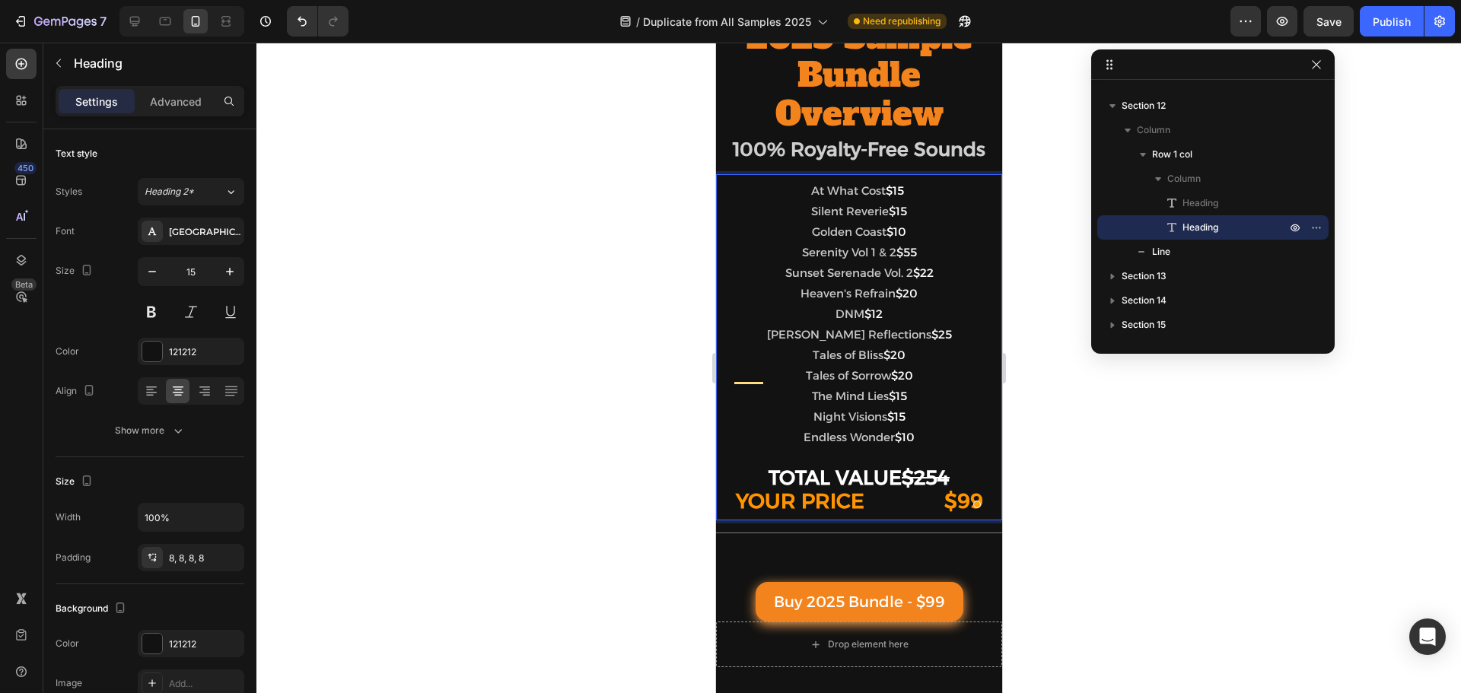
scroll to position [2131, 0]
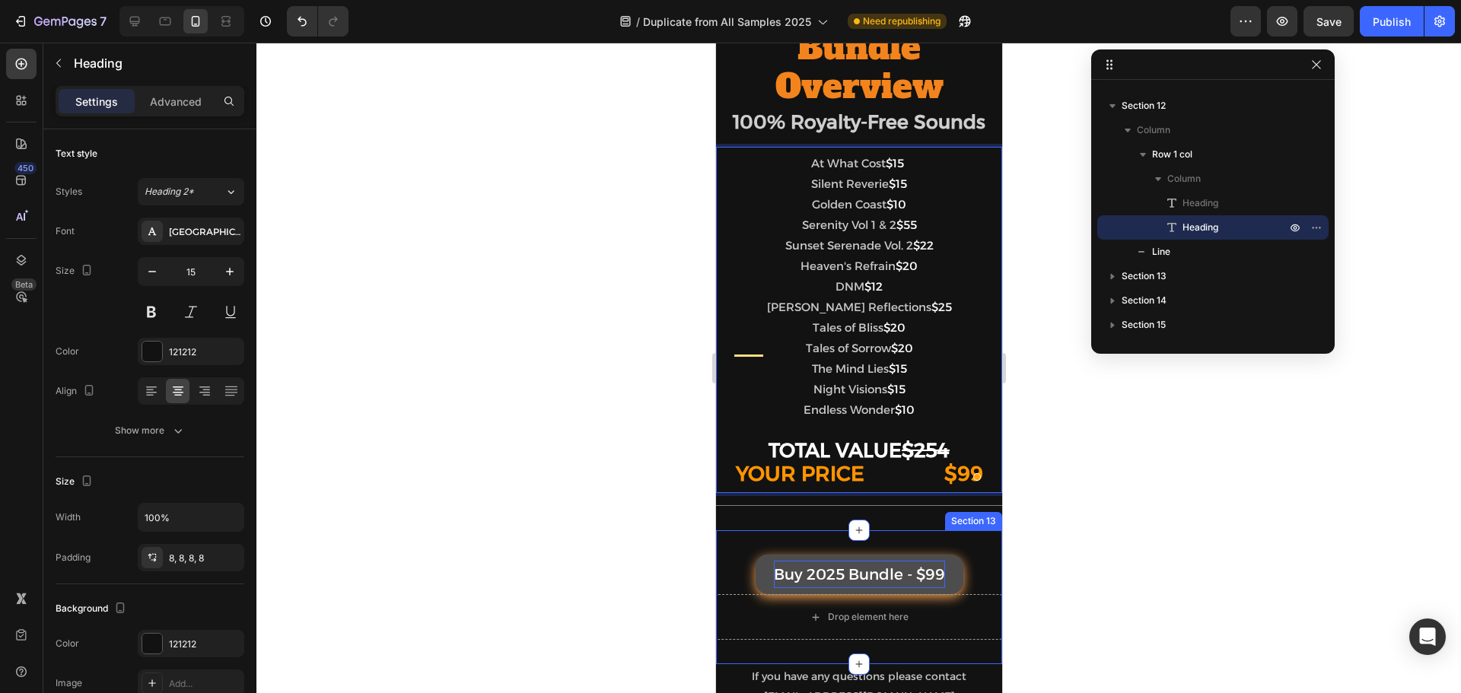
click at [906, 567] on div "Buy 2025 Bundle - $99" at bounding box center [858, 574] width 171 height 27
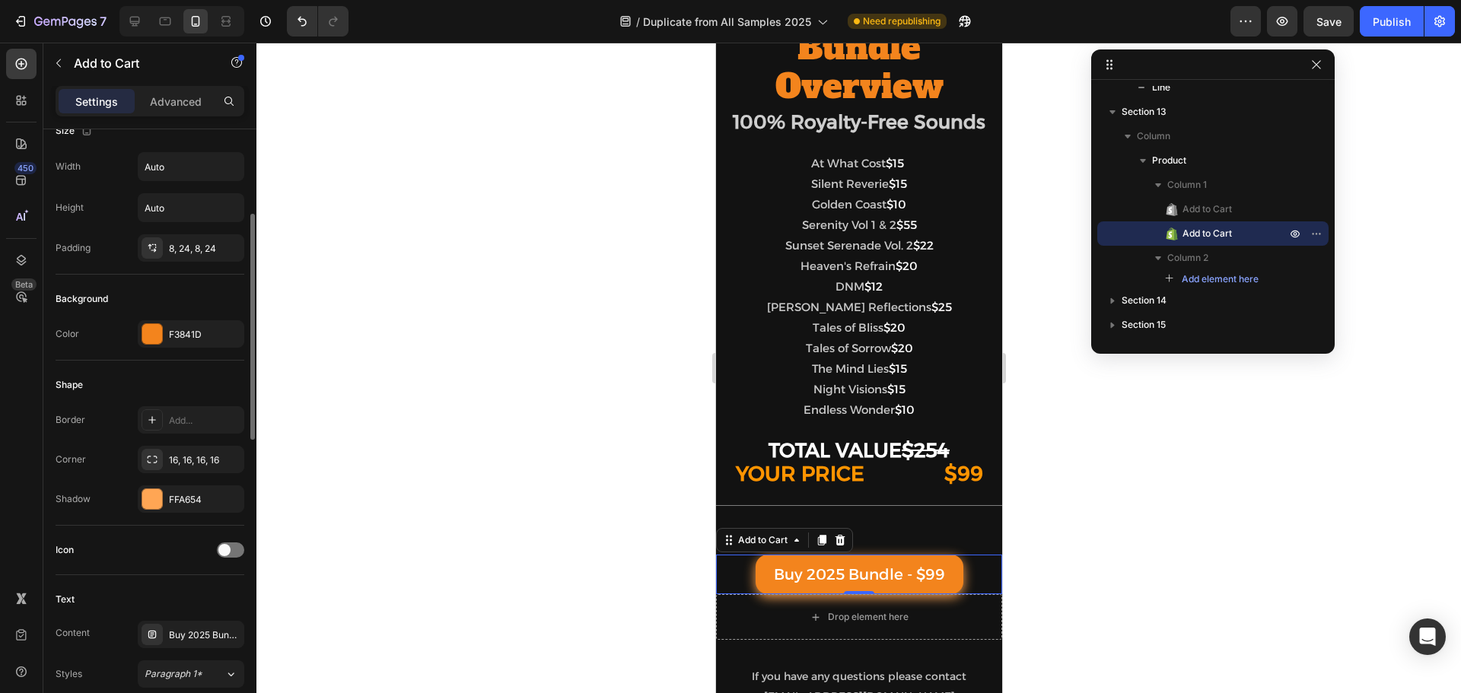
scroll to position [533, 0]
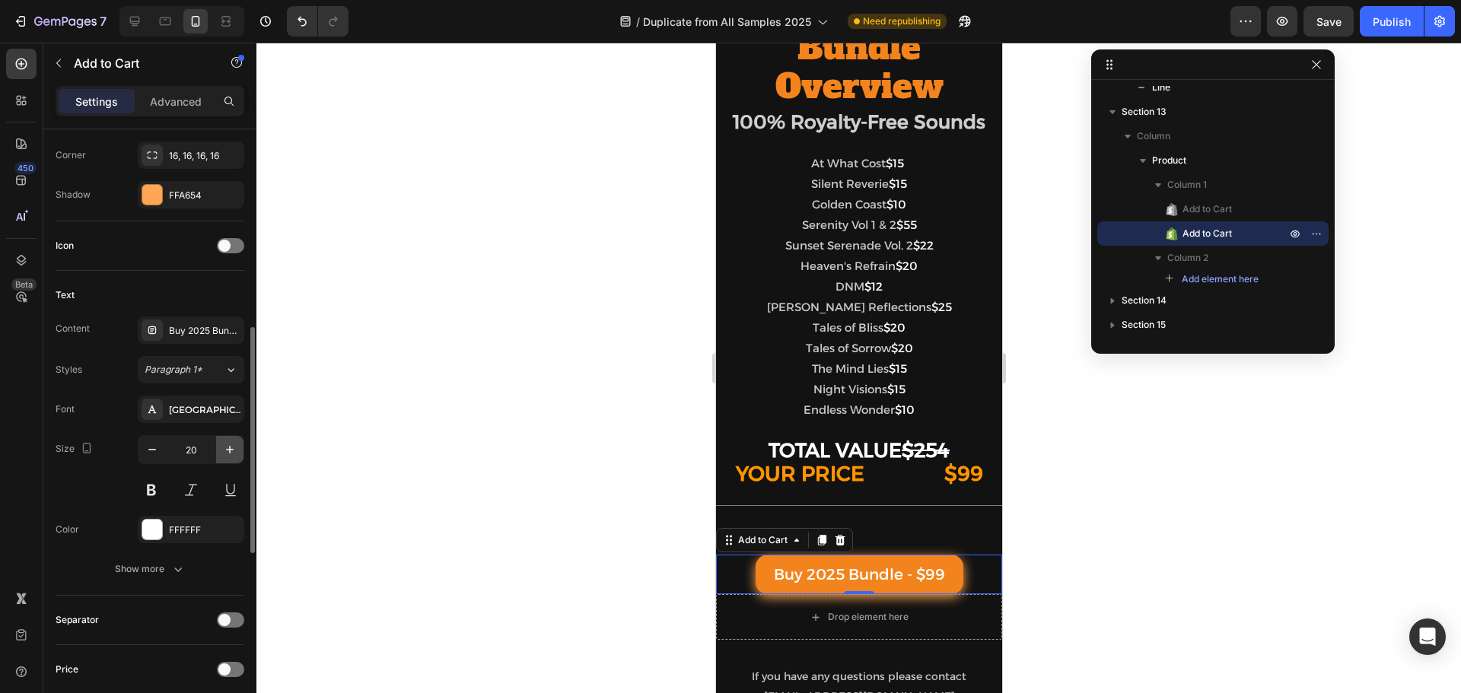
click at [228, 444] on icon "button" at bounding box center [229, 449] width 15 height 15
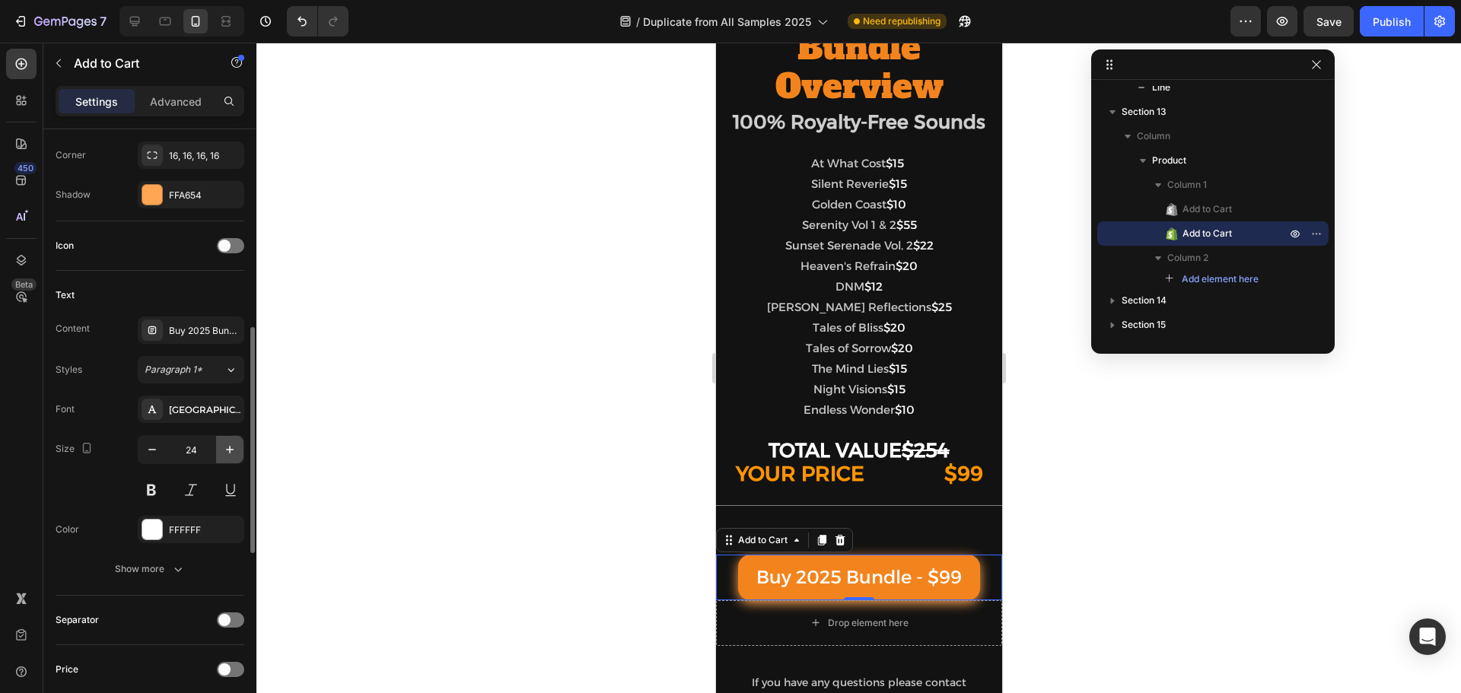
click at [228, 444] on icon "button" at bounding box center [229, 449] width 15 height 15
type input "25"
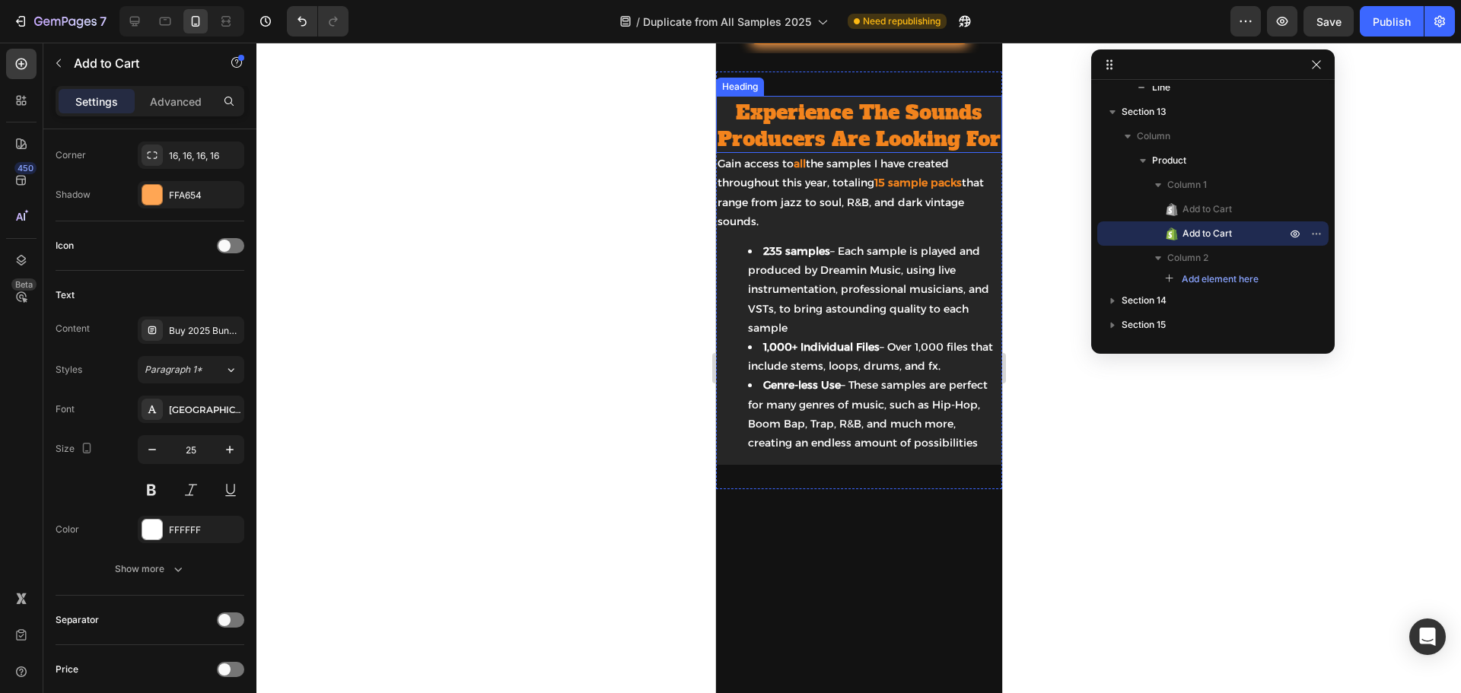
scroll to position [609, 0]
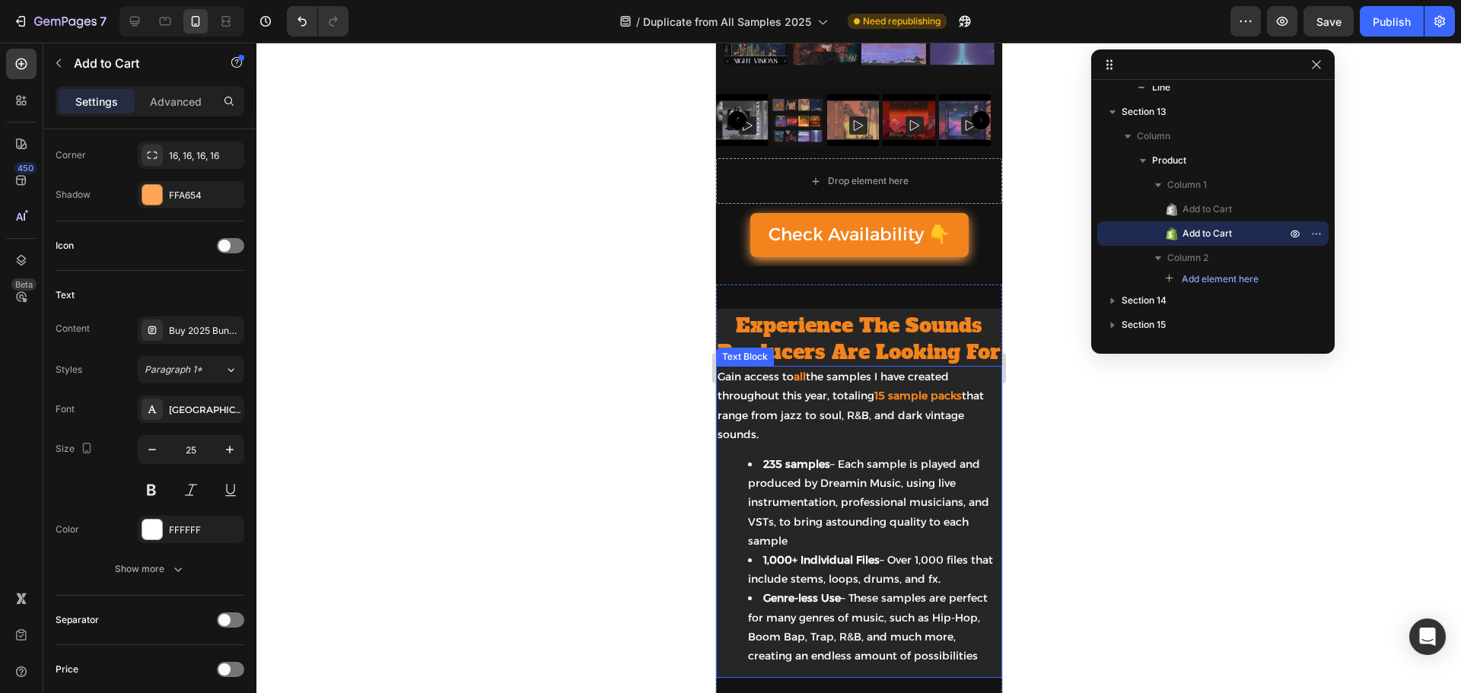
click at [791, 409] on p "Gain access to all the samples I have created throughout this year, totaling 15…" at bounding box center [858, 406] width 283 height 77
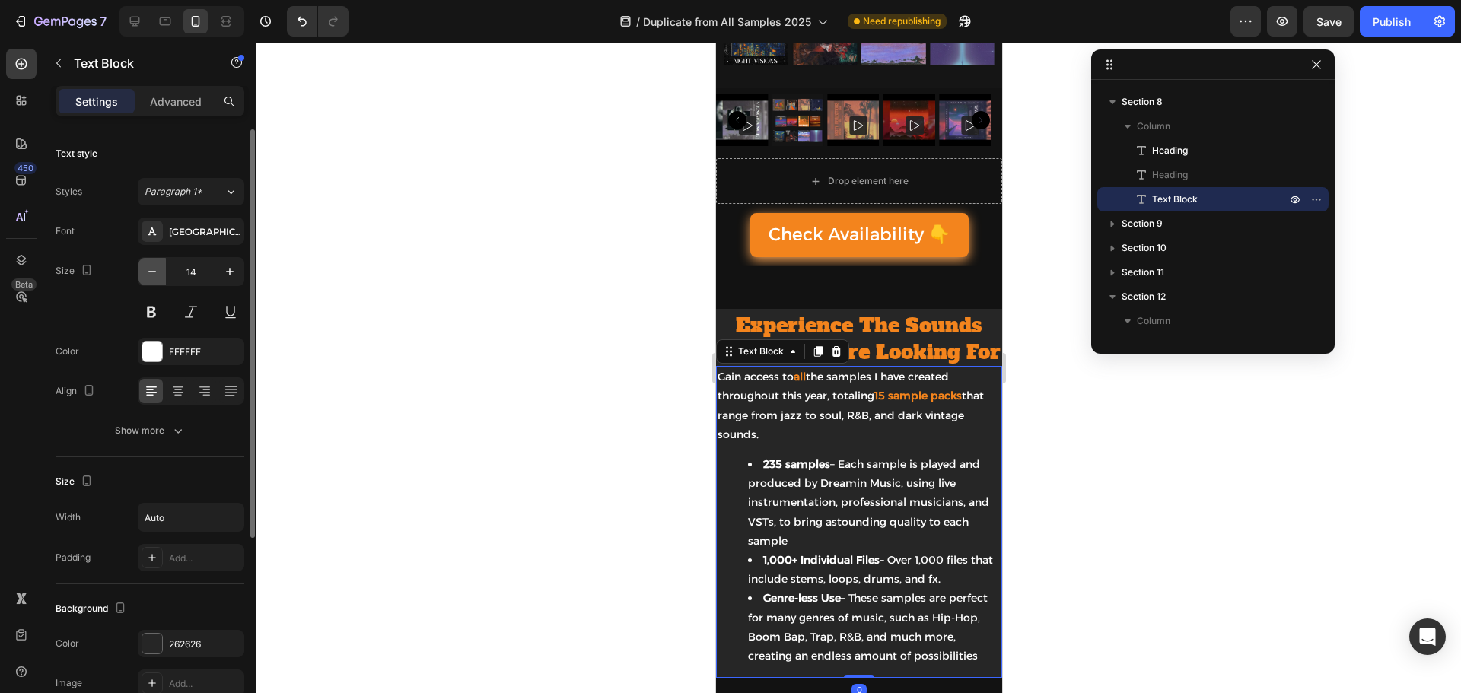
click at [153, 272] on icon "button" at bounding box center [152, 271] width 15 height 15
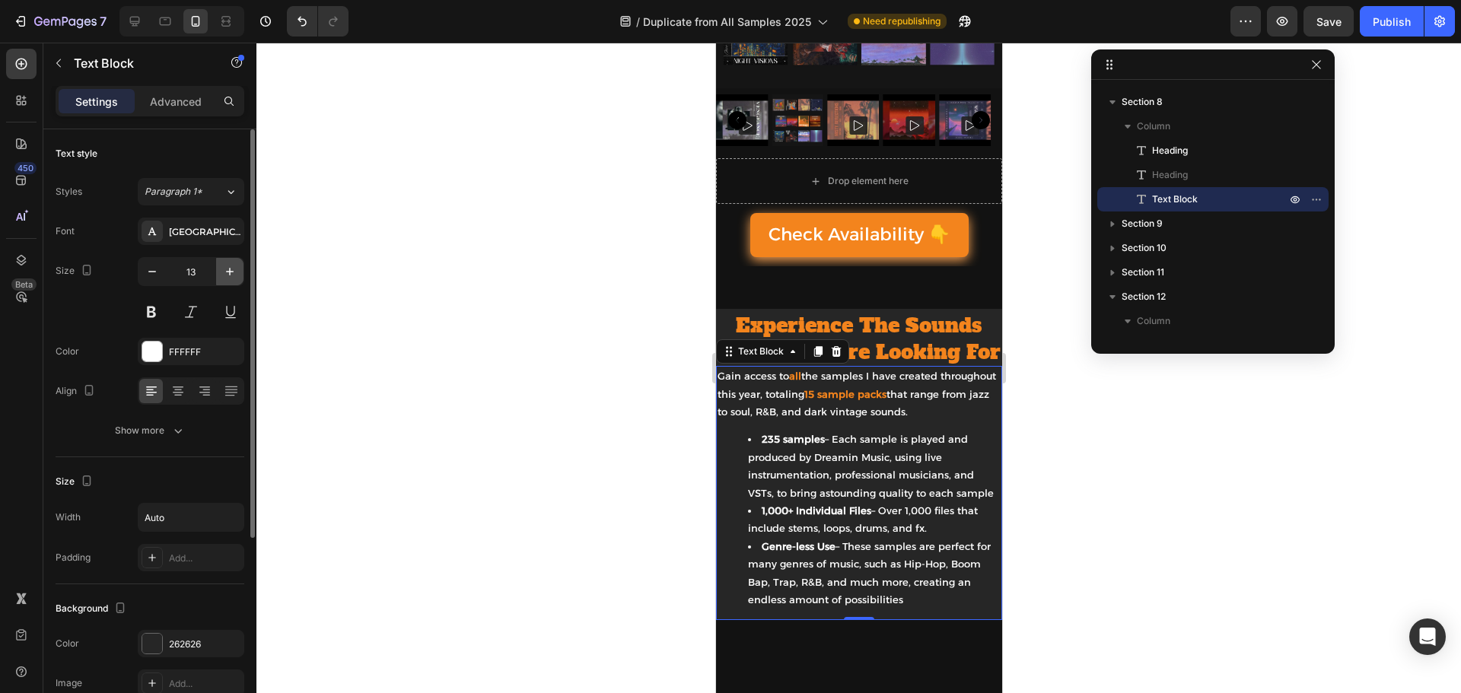
click at [239, 273] on button "button" at bounding box center [229, 271] width 27 height 27
type input "14"
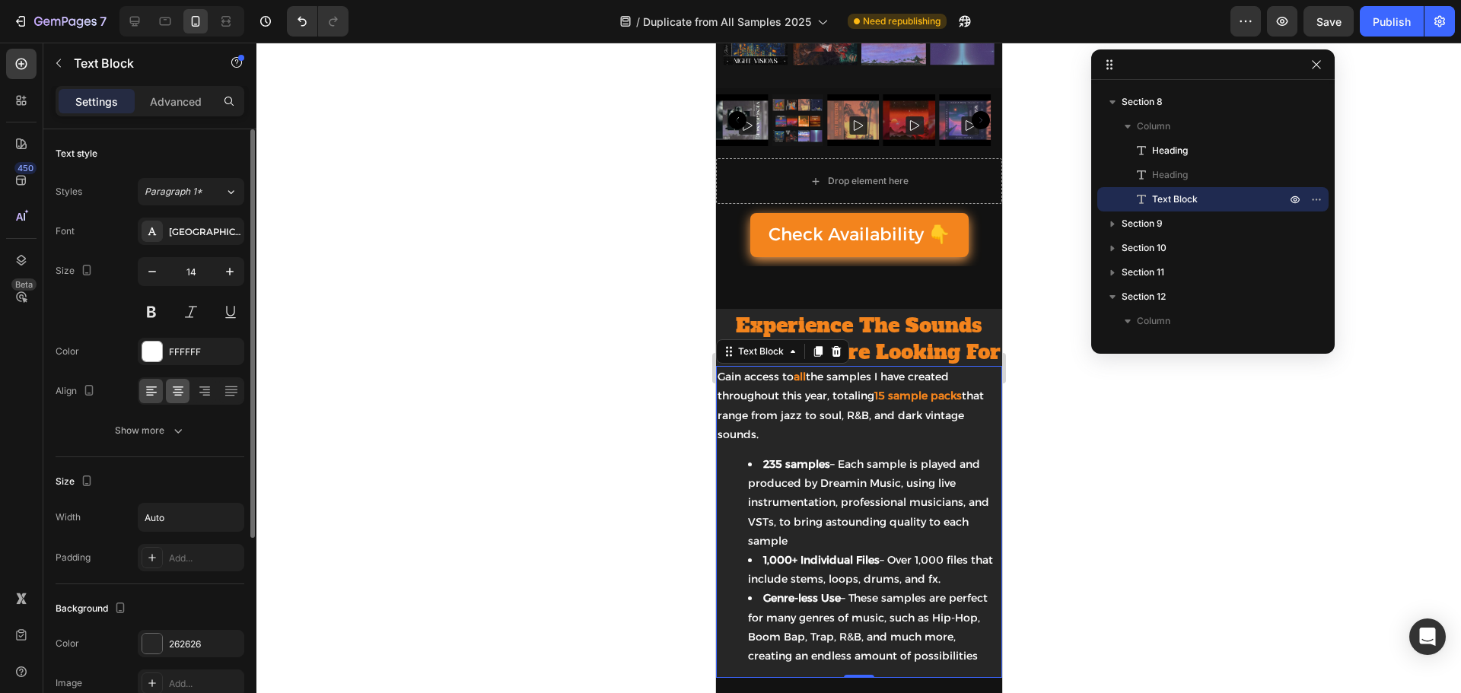
click at [179, 384] on icon at bounding box center [177, 391] width 15 height 15
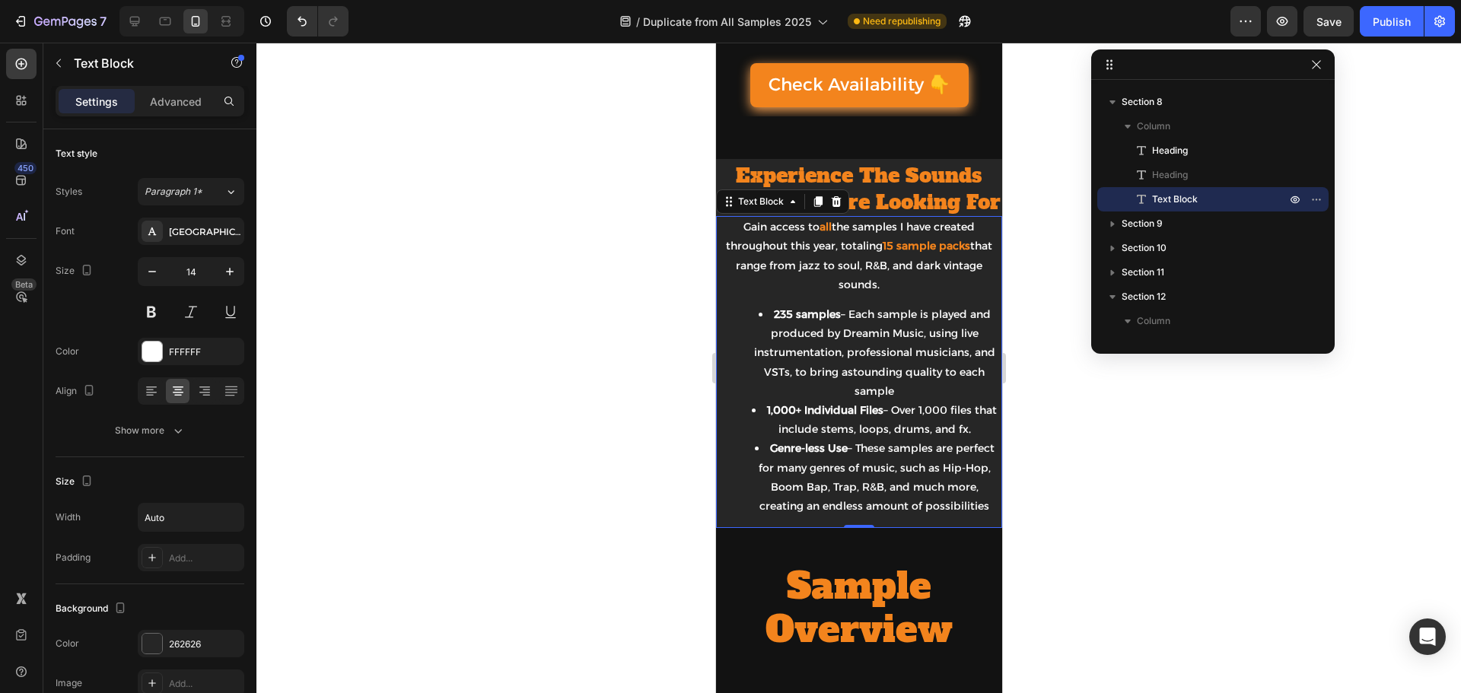
scroll to position [761, 0]
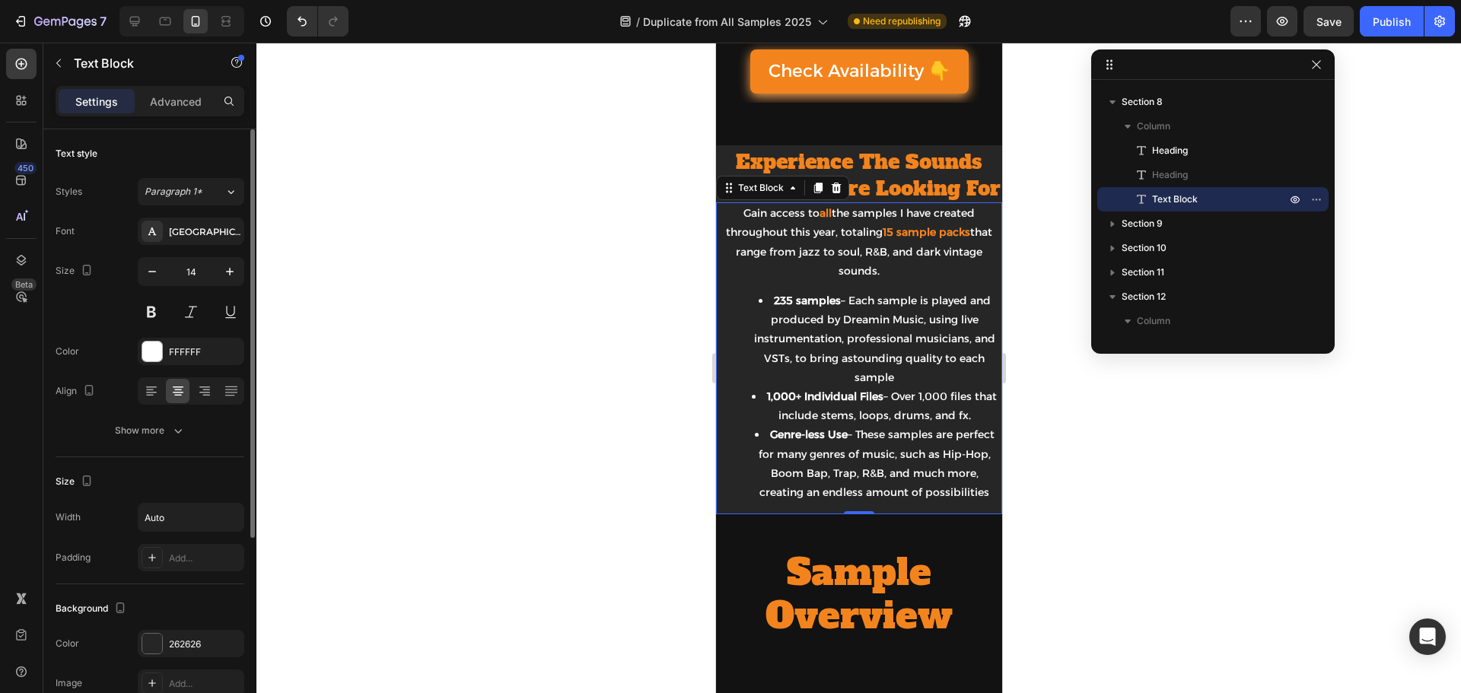
click at [147, 378] on div at bounding box center [191, 390] width 107 height 27
click at [148, 387] on icon at bounding box center [151, 388] width 11 height 2
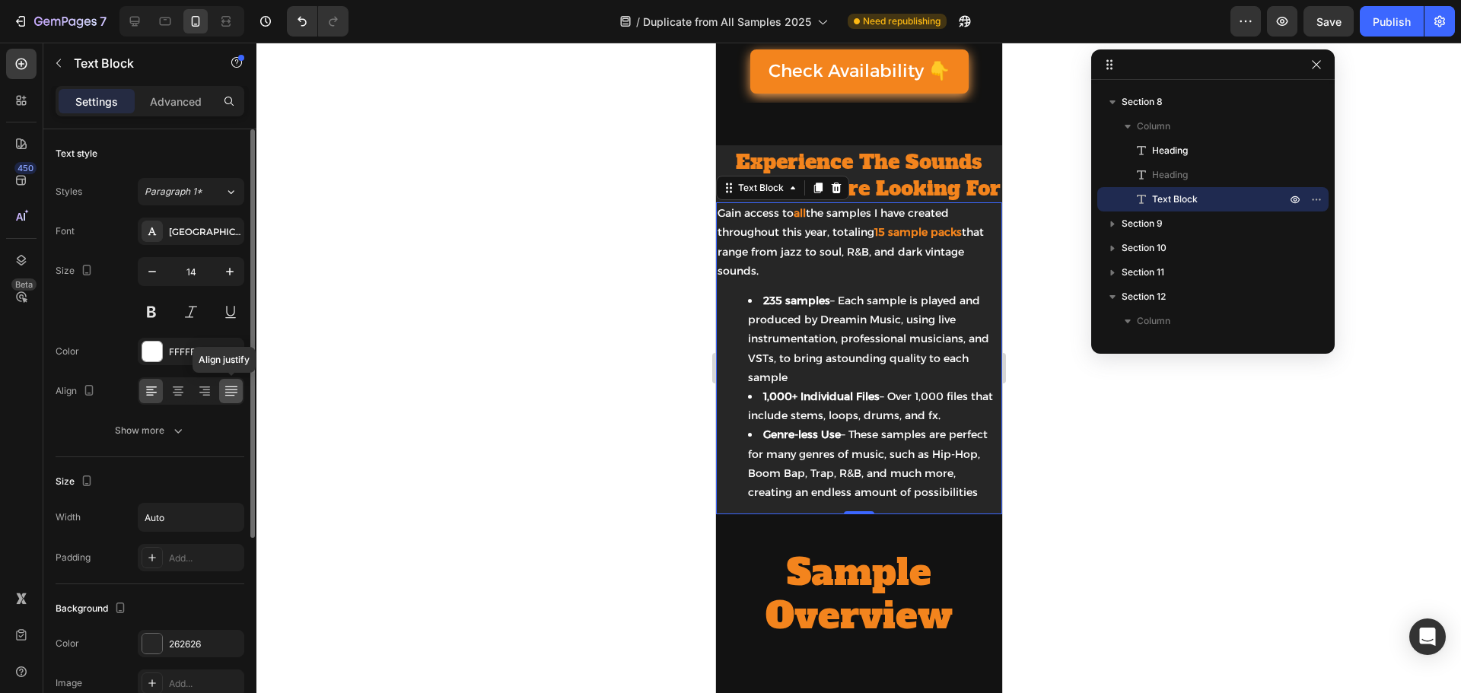
click at [232, 388] on icon at bounding box center [231, 391] width 15 height 15
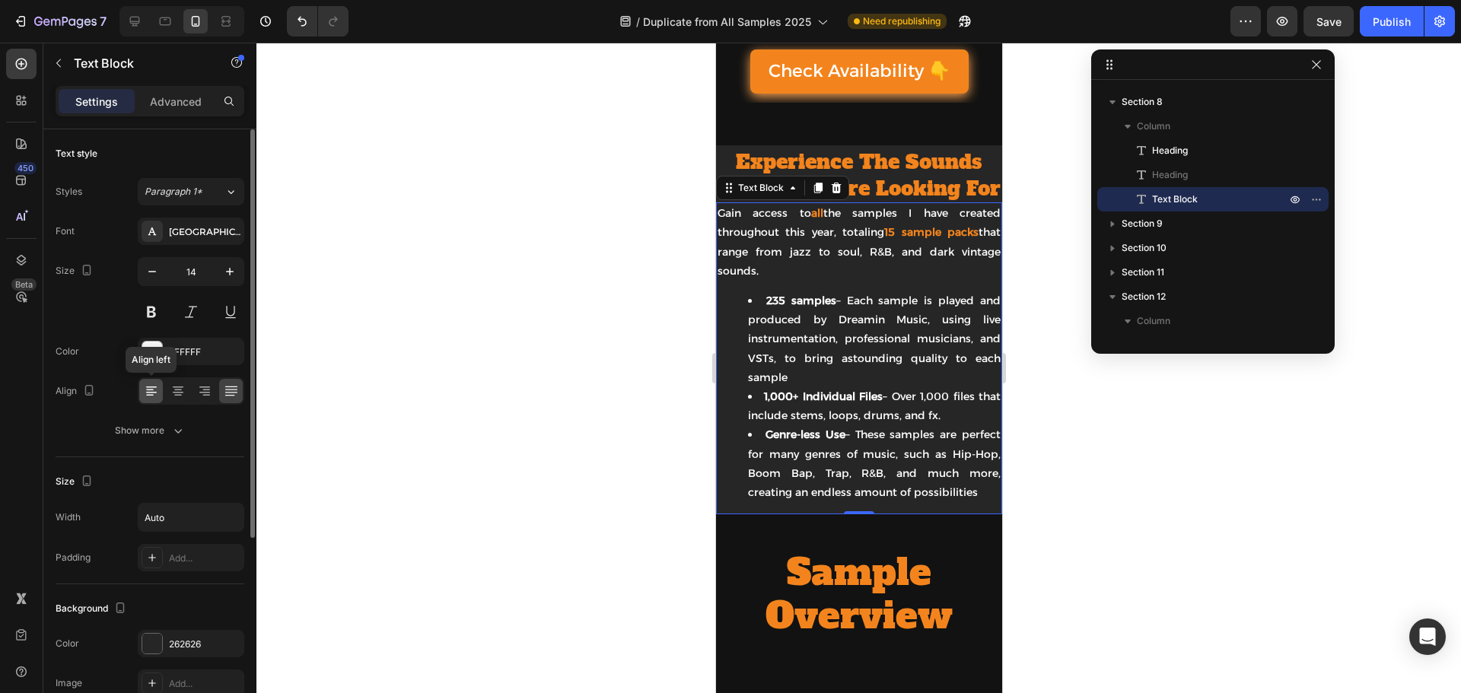
click at [144, 396] on icon at bounding box center [151, 391] width 15 height 15
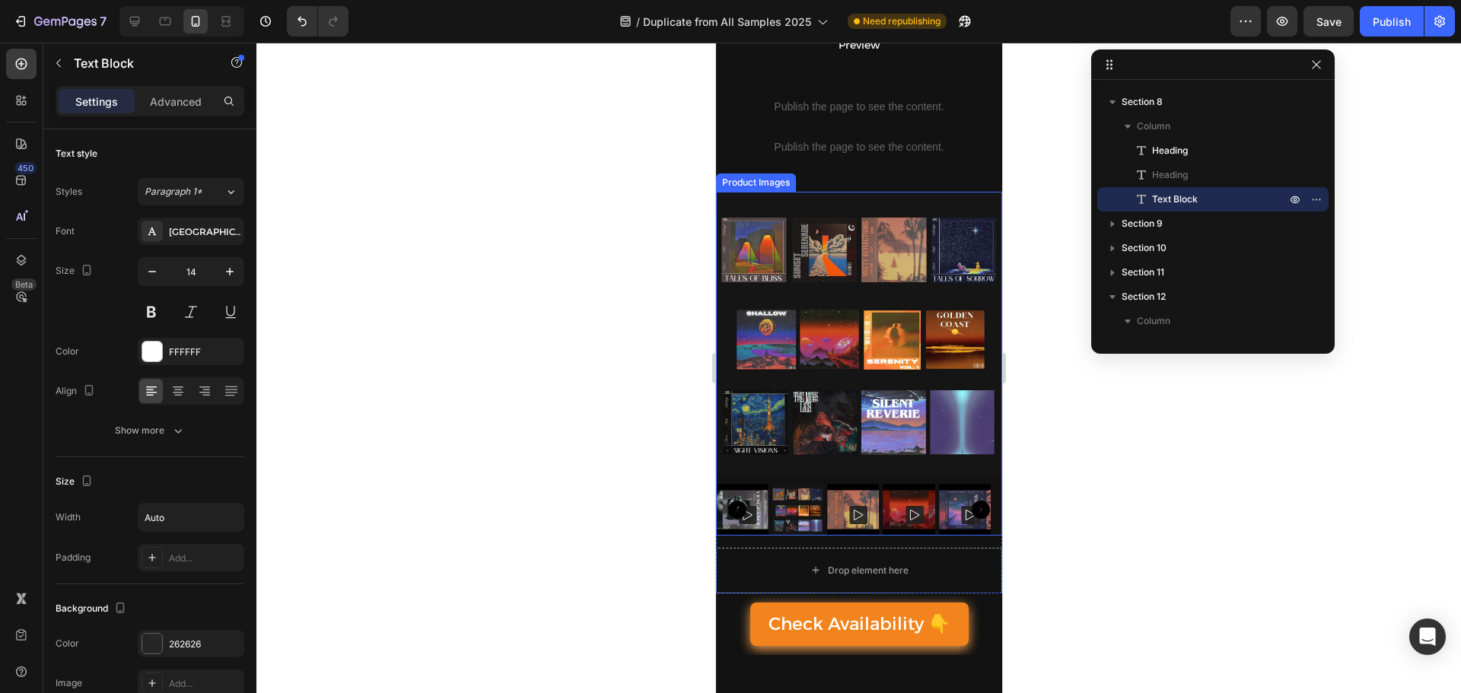
scroll to position [228, 0]
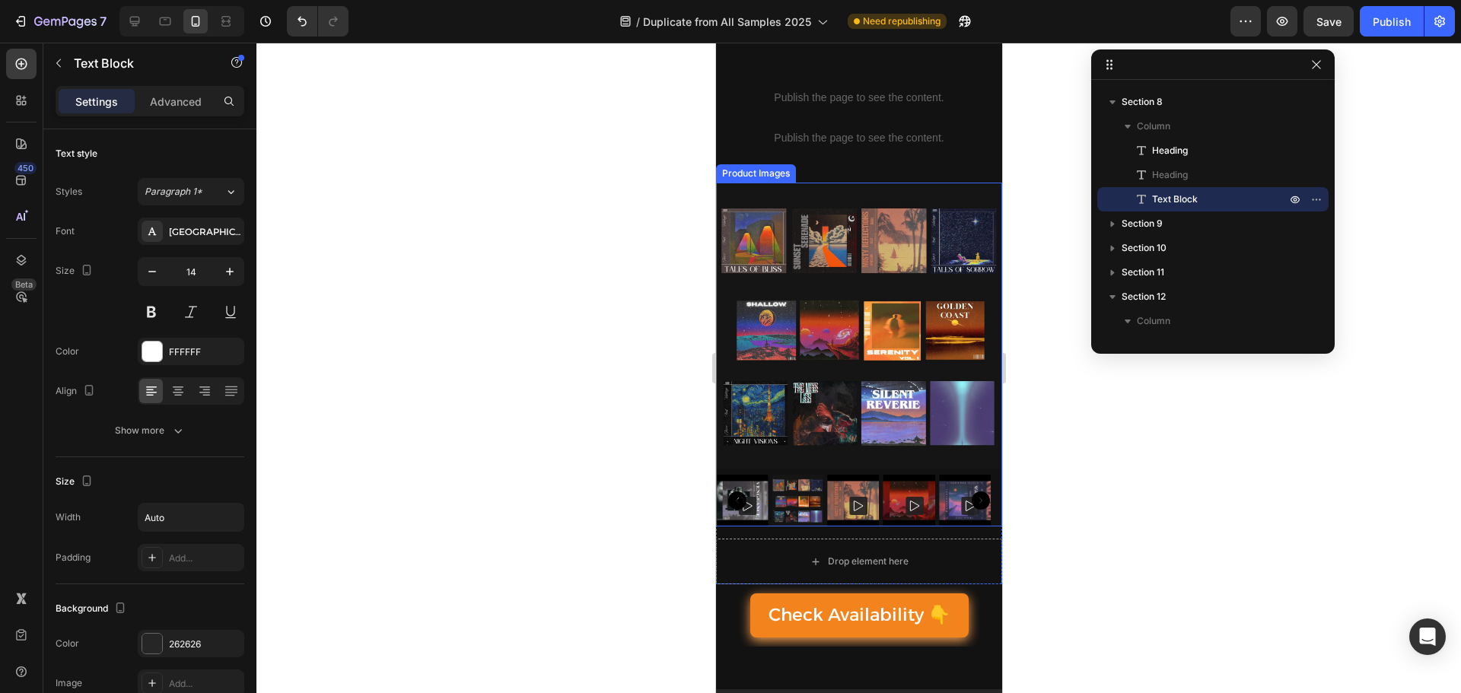
click at [800, 443] on img at bounding box center [858, 326] width 286 height 286
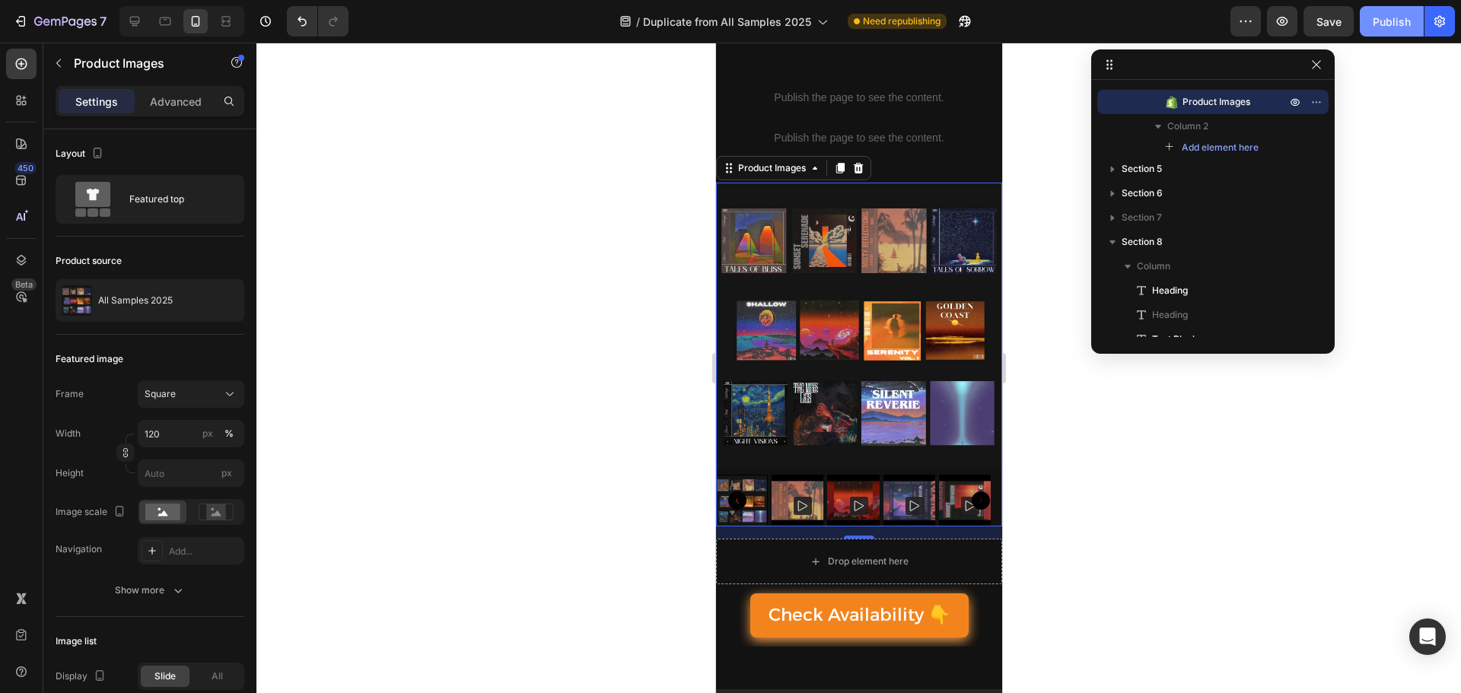
click at [1389, 29] on div "Publish" at bounding box center [1392, 22] width 38 height 16
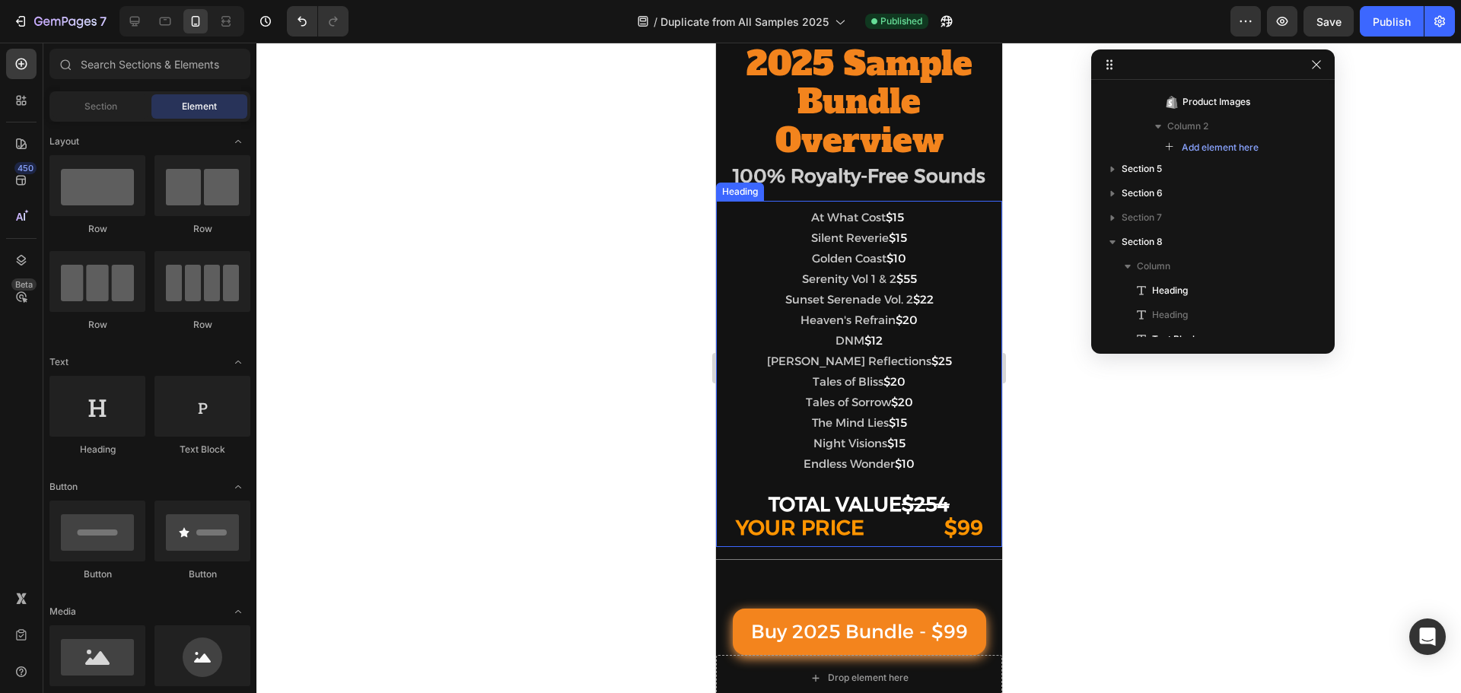
scroll to position [2055, 0]
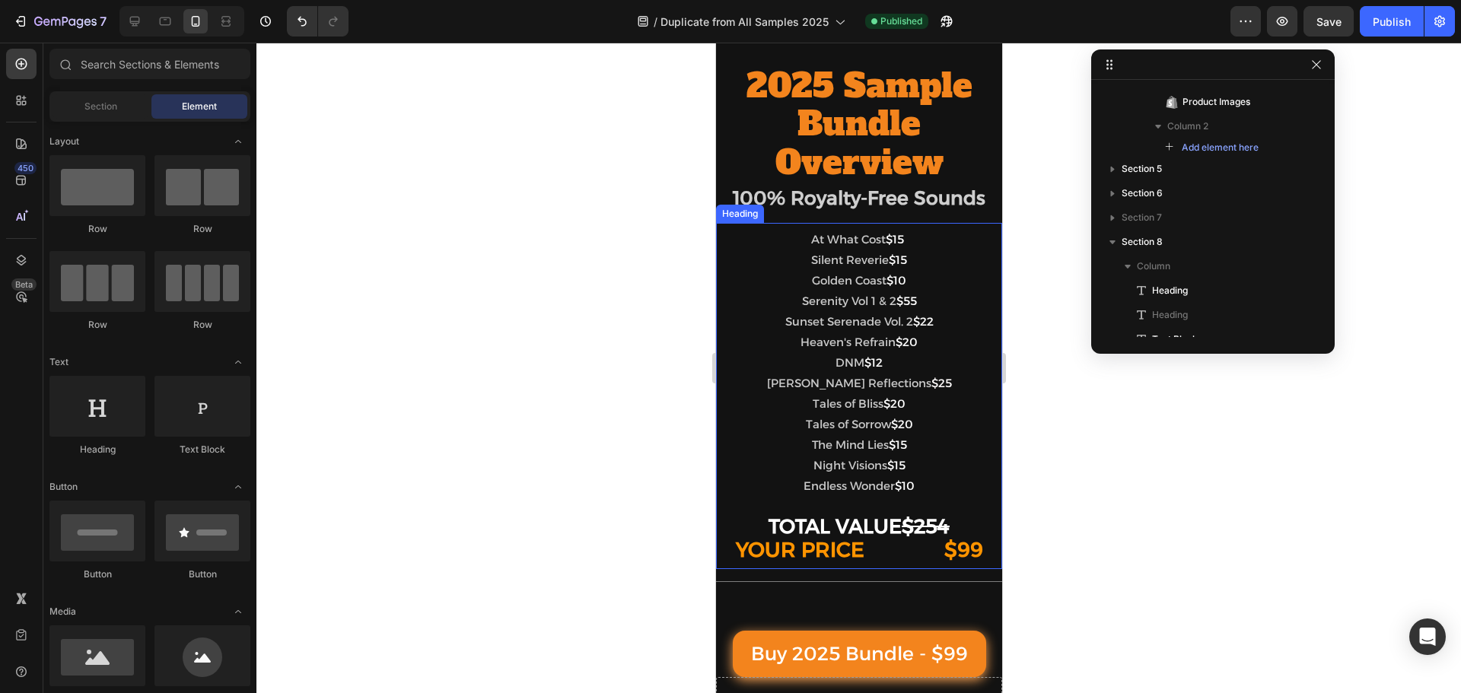
click at [835, 368] on span "DNM" at bounding box center [849, 362] width 29 height 14
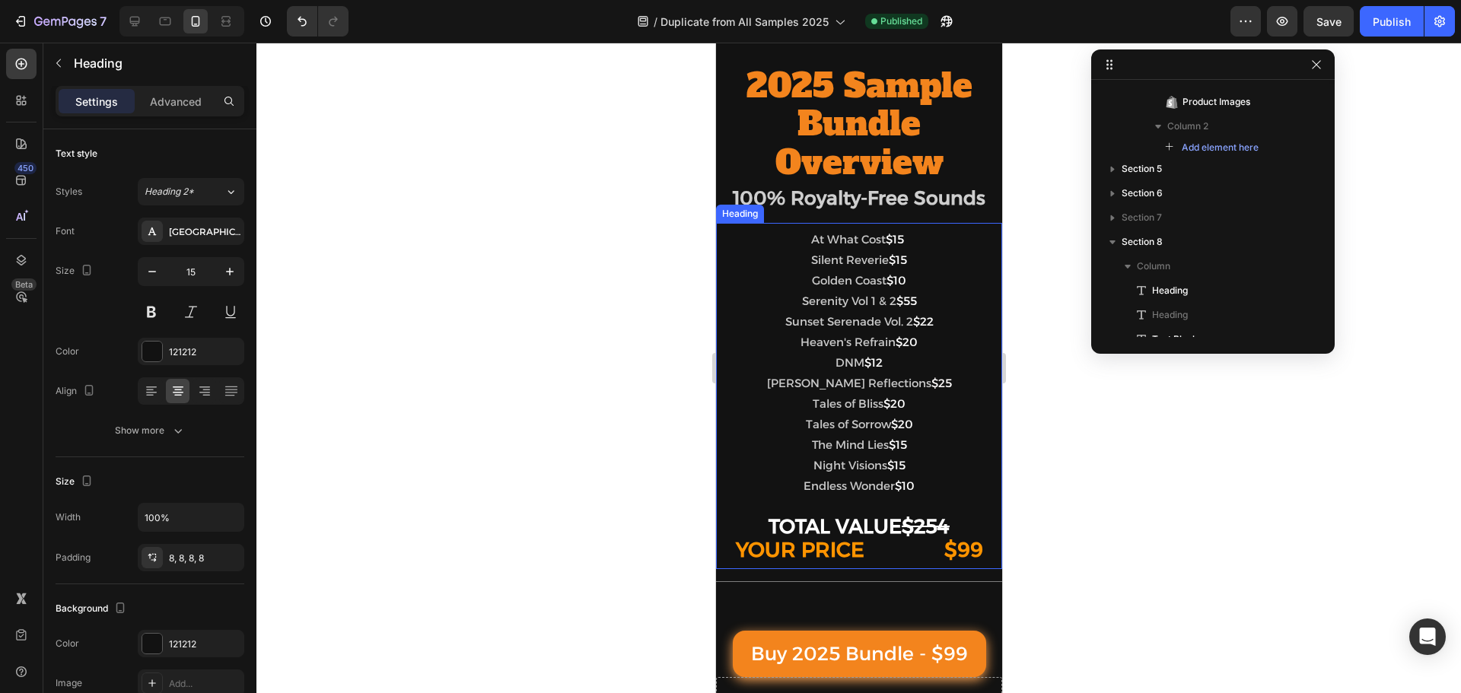
scroll to position [526, 0]
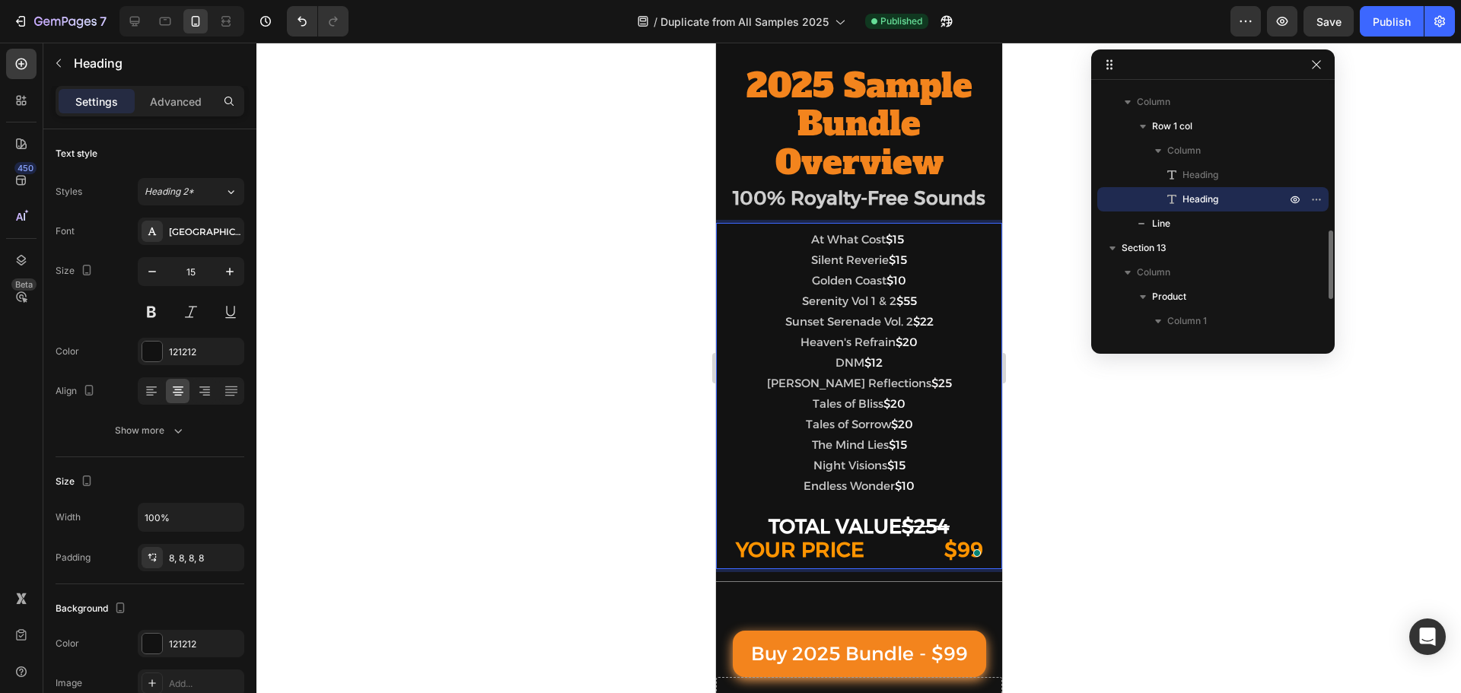
click at [731, 340] on p "At What Cost $15 Silent Reverie $15 Golden Coast $10 Serenity Vol 1 & 2 $55 Sun…" at bounding box center [858, 396] width 274 height 334
click at [895, 343] on span "Heaven's Refrain" at bounding box center [847, 342] width 95 height 14
click at [728, 322] on p "At What Cost $15 Silent Reverie $15 Golden Coast $10 Serenity Vol 1 & 2 $55 Sun…" at bounding box center [858, 396] width 274 height 334
click at [912, 325] on span "Sunset Serenade Vol. 2" at bounding box center [849, 321] width 128 height 14
click at [728, 303] on p "At What Cost $15 Silent Reverie $15 Golden Coast $10 Serenity Vol 1 & 2 $55 Sun…" at bounding box center [858, 396] width 274 height 334
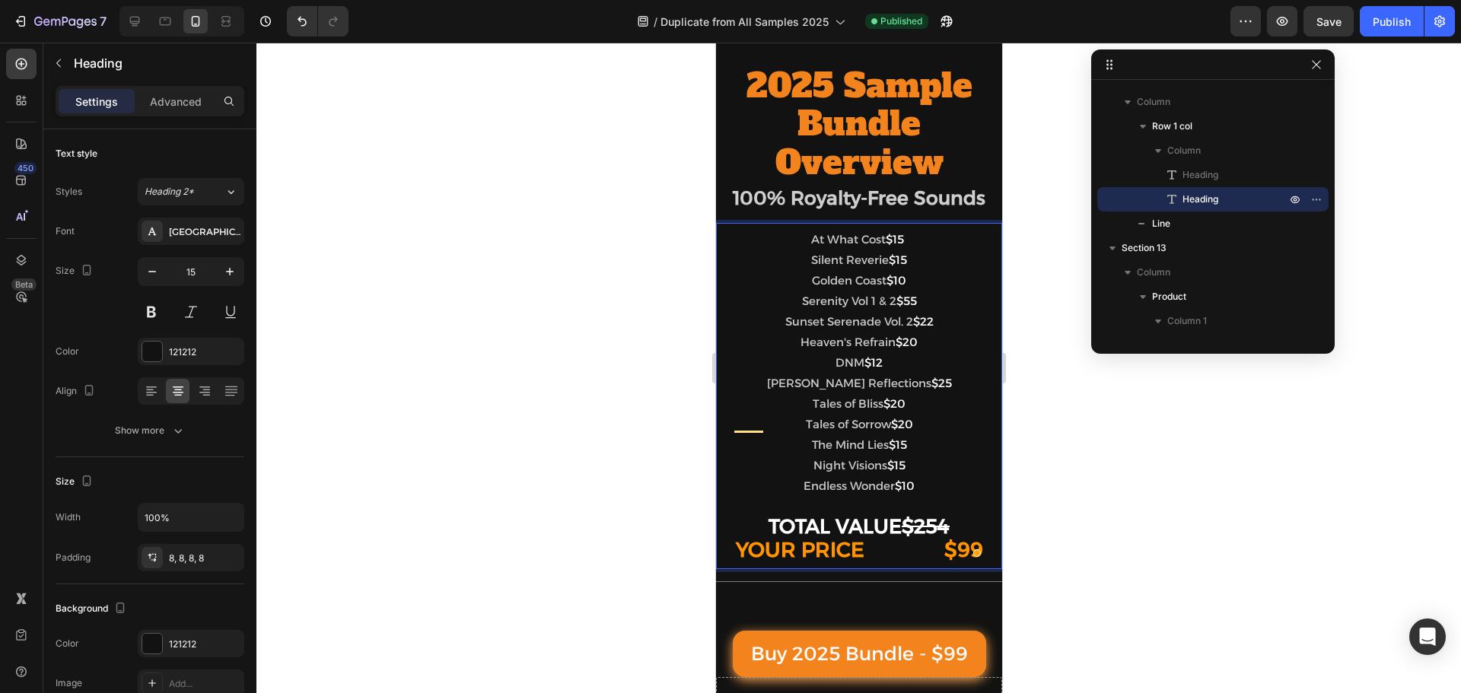
click at [894, 304] on span "Serenity Vol 1 & 2" at bounding box center [848, 301] width 94 height 14
click at [734, 279] on p "At What Cost $15 Silent Reverie $15 Golden Coast $10 Serenity Vol 1 & 2 $55 Sun…" at bounding box center [858, 396] width 274 height 334
click at [886, 279] on span "Golden Coast" at bounding box center [848, 280] width 75 height 14
click at [731, 263] on p "At What Cost $15 Silent Reverie $15 Golden Coast $10 Serenity Vol 1 & 2 $55 Sun…" at bounding box center [858, 396] width 274 height 334
click at [859, 263] on span "Silent Reverie" at bounding box center [849, 260] width 78 height 14
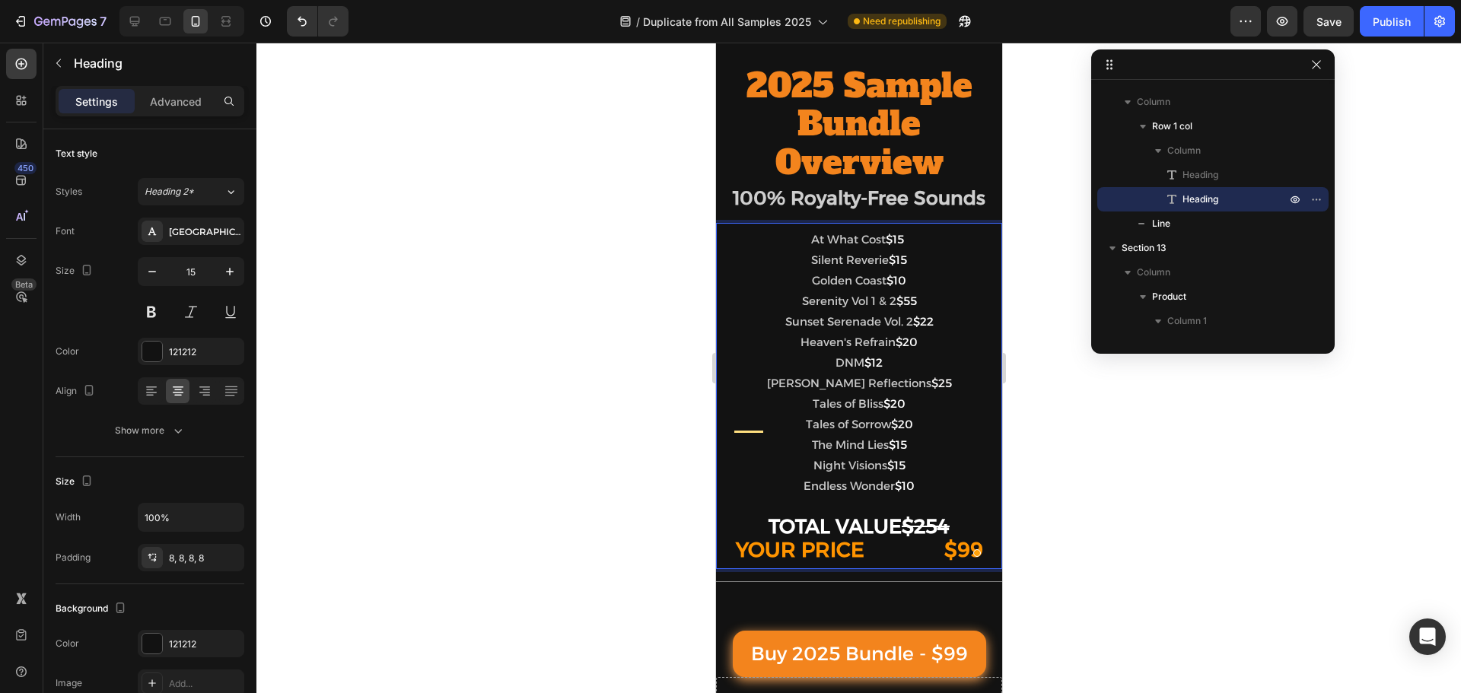
click at [731, 247] on p "At What Cost $15 Silent Reverie $15 Golden Coast $10 Serenity Vol 1 & 2 $55 Sun…" at bounding box center [858, 396] width 274 height 334
click at [885, 240] on span "At What Cost" at bounding box center [847, 239] width 75 height 14
click at [810, 261] on span "Silent Reverie" at bounding box center [849, 260] width 78 height 14
click at [888, 262] on span "Silent Reverie" at bounding box center [849, 260] width 78 height 14
click at [811, 279] on span "Golden Coast" at bounding box center [848, 280] width 75 height 14
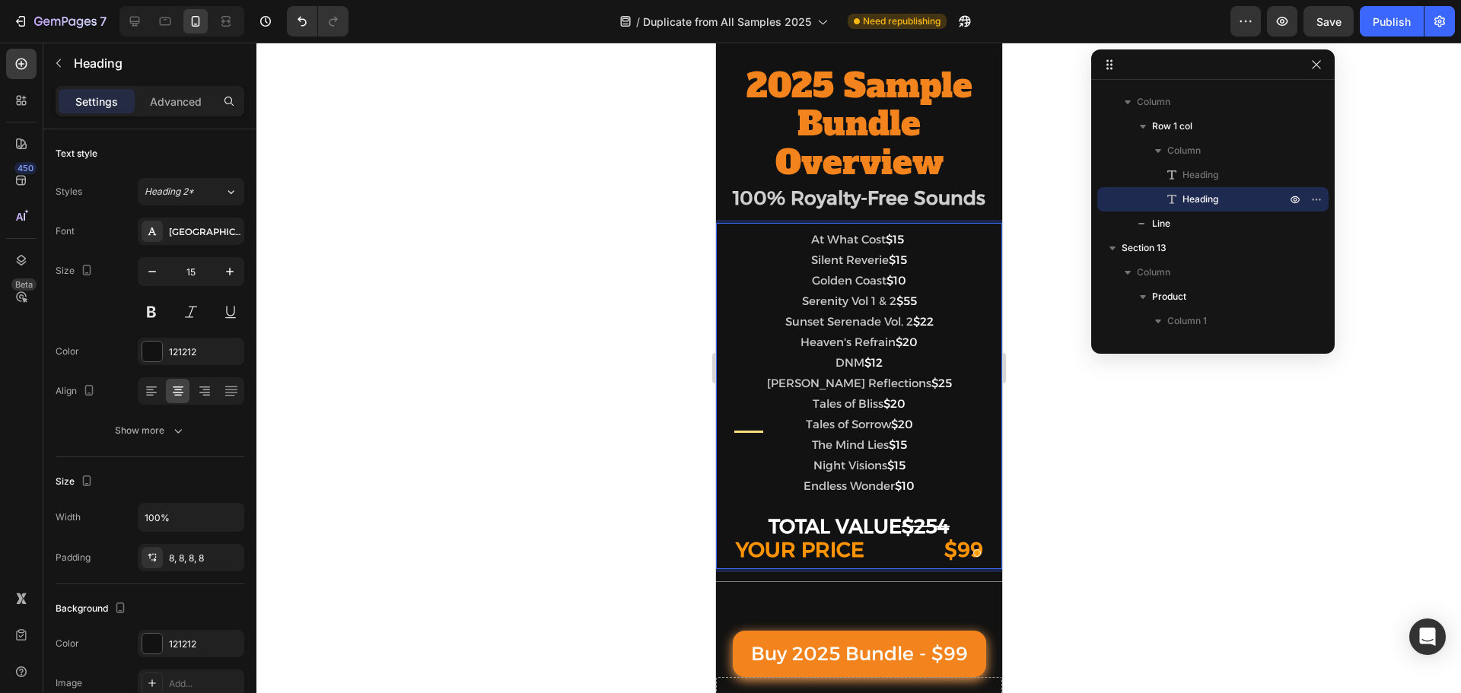
click at [885, 283] on span "Golden Coast" at bounding box center [848, 280] width 75 height 14
click at [801, 301] on span "Serenity Vol 1 & 2" at bounding box center [848, 301] width 94 height 14
click at [863, 303] on span "Serenity Vol 1 & 2" at bounding box center [848, 301] width 94 height 14
click at [785, 320] on span "Sunset Serenade Vol. 2" at bounding box center [849, 321] width 128 height 14
click at [912, 320] on span "Sunset Serenade Vol. 2" at bounding box center [849, 321] width 128 height 14
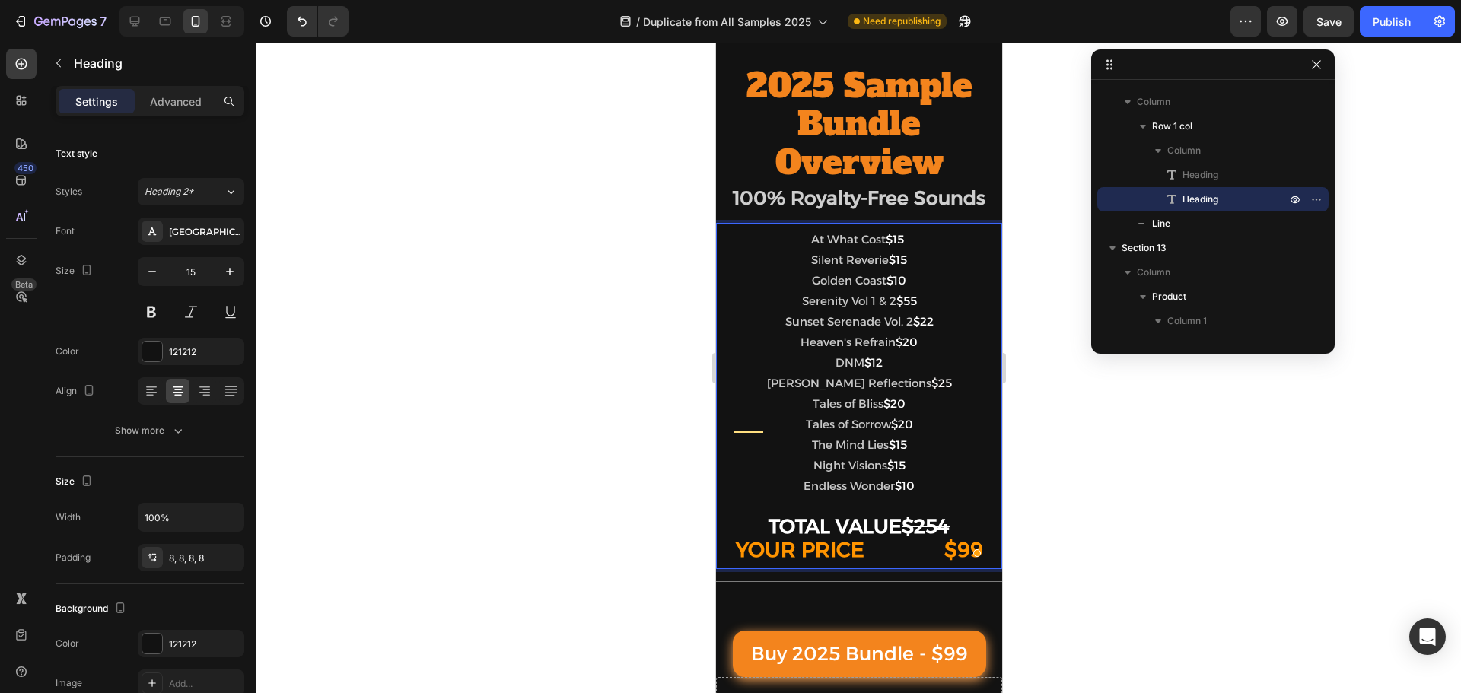
click at [800, 342] on span "Heaven's Refrain" at bounding box center [847, 342] width 95 height 14
click at [852, 339] on span "Heaven's Refrain" at bounding box center [847, 342] width 95 height 14
click at [835, 363] on span "DNM" at bounding box center [849, 362] width 29 height 14
click at [734, 384] on p "At What Cost $15 Silent Reverie $15 Golden Coast $10 Serenity Vol 1 & 2 $55 Sun…" at bounding box center [858, 396] width 274 height 334
click at [893, 385] on span "[PERSON_NAME] Reflections" at bounding box center [848, 383] width 164 height 14
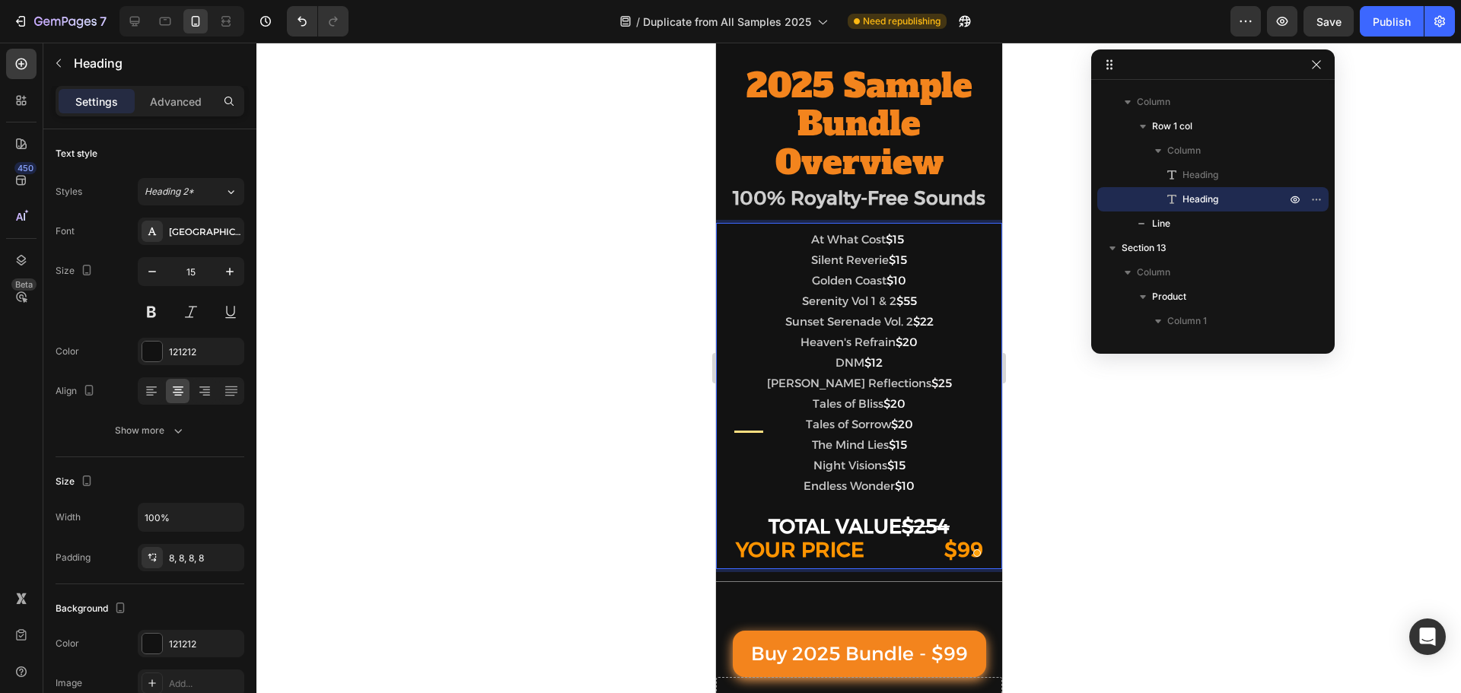
click at [766, 383] on span "[PERSON_NAME] Reflections" at bounding box center [848, 383] width 164 height 14
click at [728, 412] on p "At What Cost $15 Silent Reverie $15 Golden Coast $10 Serenity Vol 1 & 2 $55 Sun…" at bounding box center [858, 396] width 274 height 334
click at [731, 424] on p "At What Cost $15 Silent Reverie $15 Golden Coast $10 Serenity Vol 1 & 2 $55 Sun…" at bounding box center [858, 396] width 274 height 334
click at [736, 443] on p "At What Cost $15 Silent Reverie $15 Golden Coast $10 Serenity Vol 1 & 2 $55 Sun…" at bounding box center [858, 396] width 274 height 334
click at [732, 467] on p "At What Cost $15 Silent Reverie $15 Golden Coast $10 Serenity Vol 1 & 2 $55 Sun…" at bounding box center [858, 396] width 274 height 334
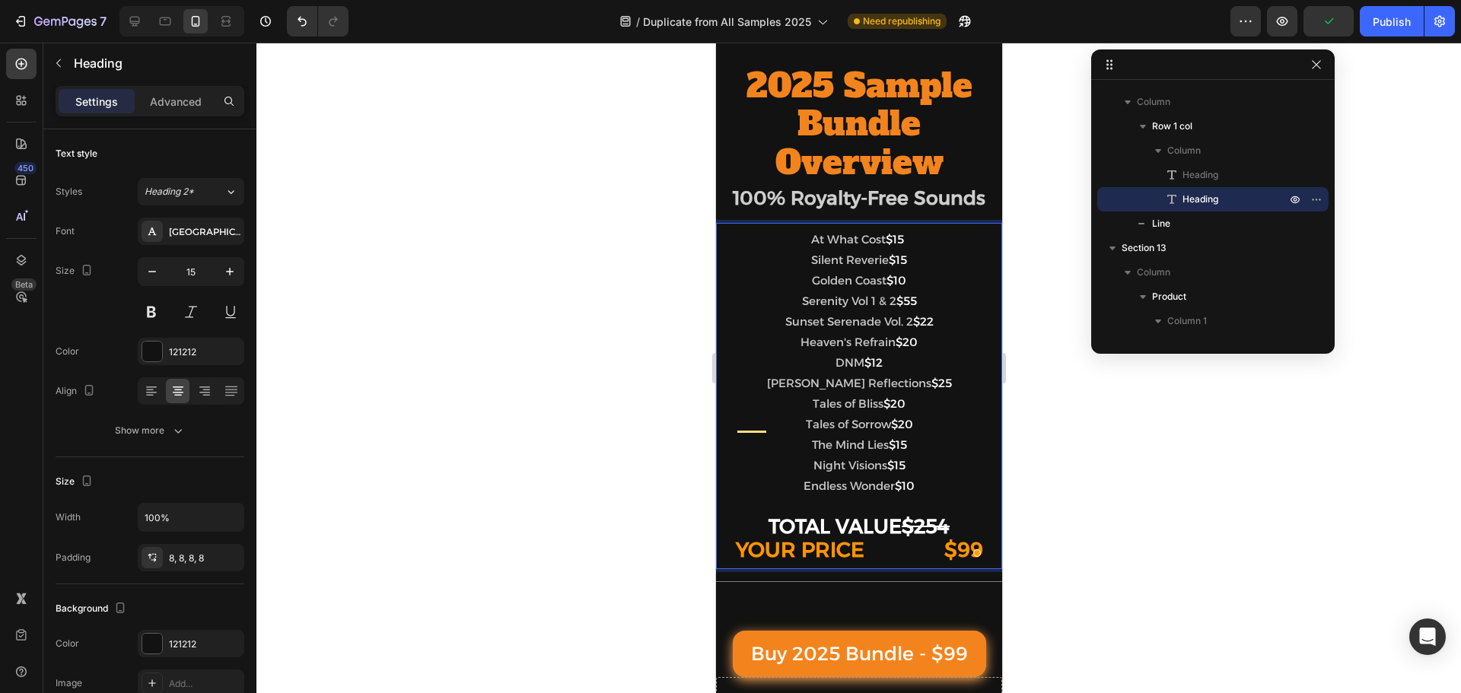
click at [735, 486] on p "At What Cost $15 Silent Reverie $15 Golden Coast $10 Serenity Vol 1 & 2 $55 Sun…" at bounding box center [858, 396] width 274 height 334
click at [894, 493] on span "Endless Wonder" at bounding box center [848, 486] width 91 height 14
click at [803, 485] on span "Endless Wonder" at bounding box center [848, 486] width 91 height 14
click at [887, 469] on span "Night Visions" at bounding box center [850, 465] width 74 height 14
click at [813, 466] on span "Night Visions" at bounding box center [850, 465] width 74 height 14
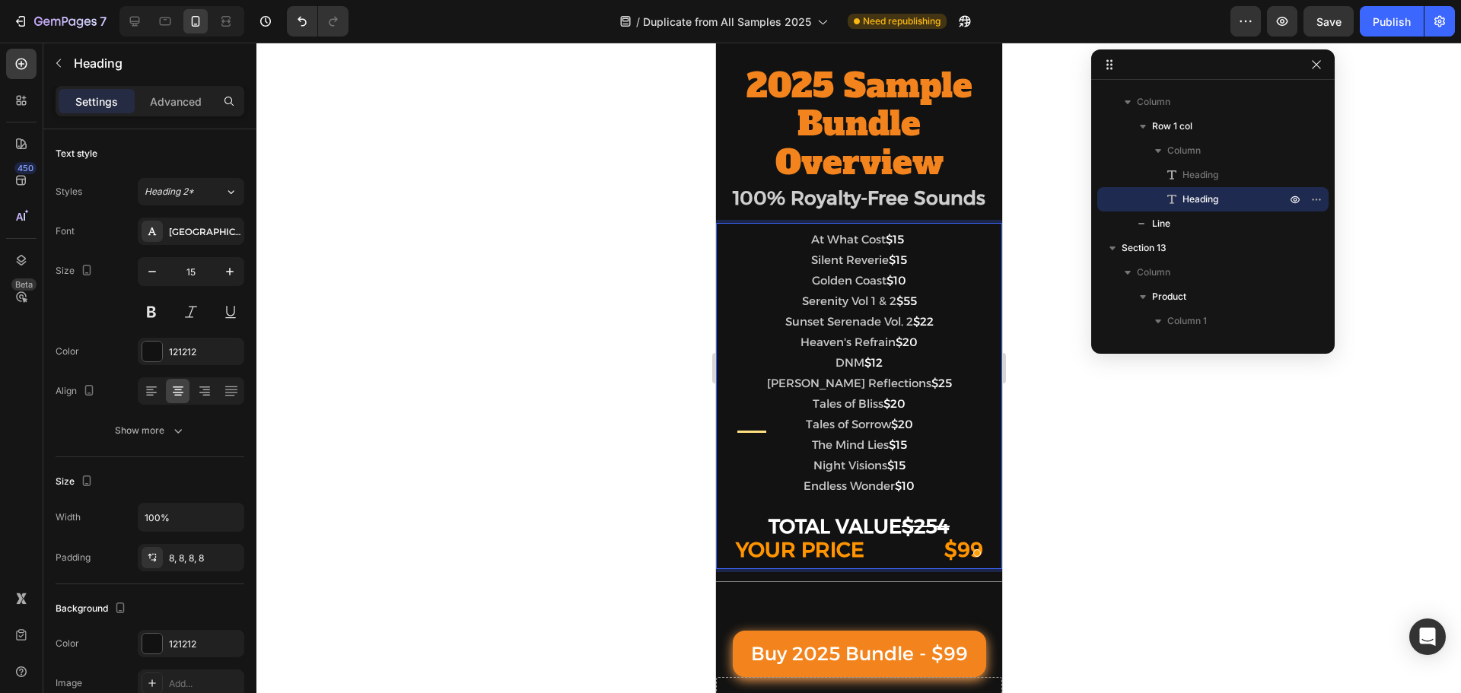
click at [888, 446] on span "The Mind Lies" at bounding box center [849, 445] width 77 height 14
click at [735, 450] on p "At What Cost $15 Silent Reverie $15 Golden Coast $10 Serenity Vol 1 & 2 $55 Sun…" at bounding box center [858, 396] width 274 height 334
click at [811, 449] on span "The Mind Lies" at bounding box center [849, 445] width 77 height 14
click at [888, 444] on span "The Mind Lies" at bounding box center [849, 445] width 77 height 14
click at [906, 444] on span "$15" at bounding box center [897, 445] width 18 height 14
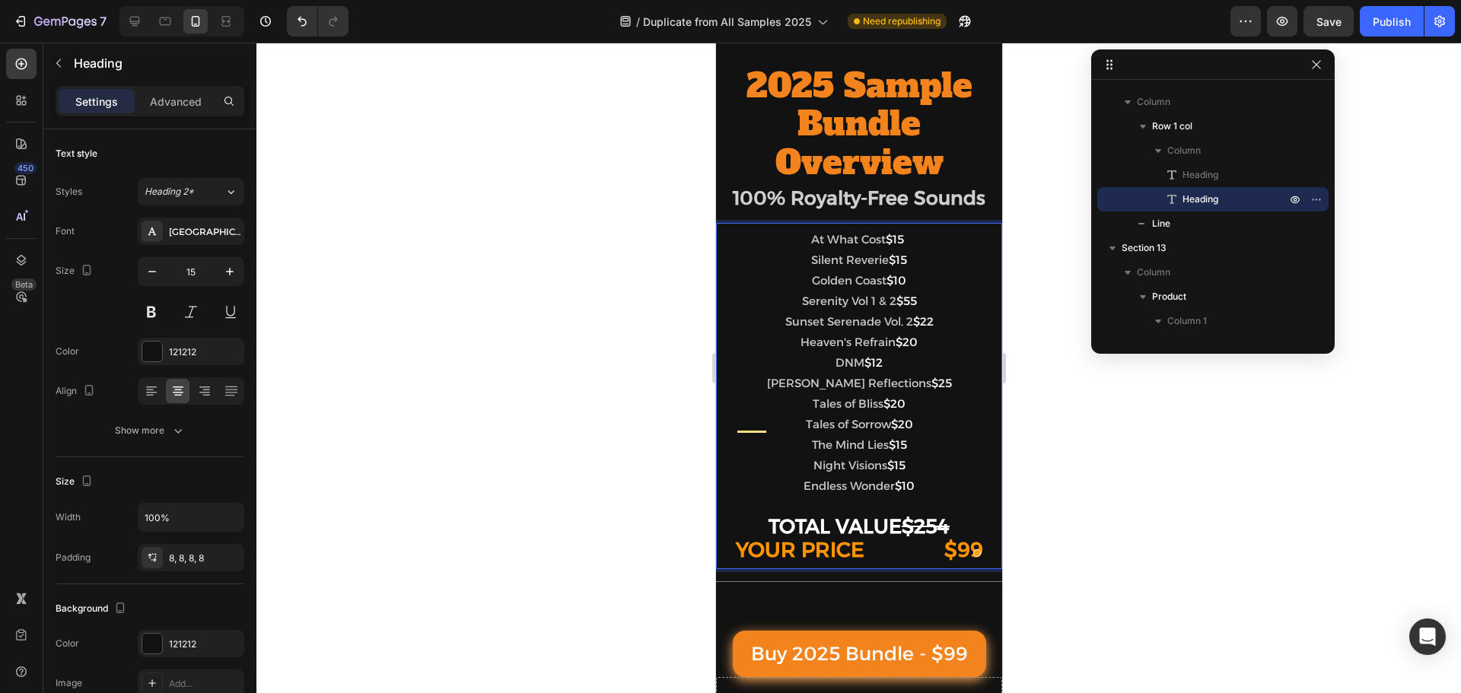
click at [948, 444] on p "At What Cost $15 Silent Reverie $15 Golden Coast $10 Serenity Vol 1 & 2 $55 Sun…" at bounding box center [858, 396] width 274 height 334
click at [811, 447] on span "The Mind Lies" at bounding box center [849, 445] width 77 height 14
click at [805, 419] on span "Tales of Sorrow" at bounding box center [847, 424] width 85 height 14
click at [890, 429] on span "Tales of Sorrow" at bounding box center [847, 424] width 85 height 14
click at [805, 425] on span "Tales of Sorrow" at bounding box center [847, 424] width 85 height 14
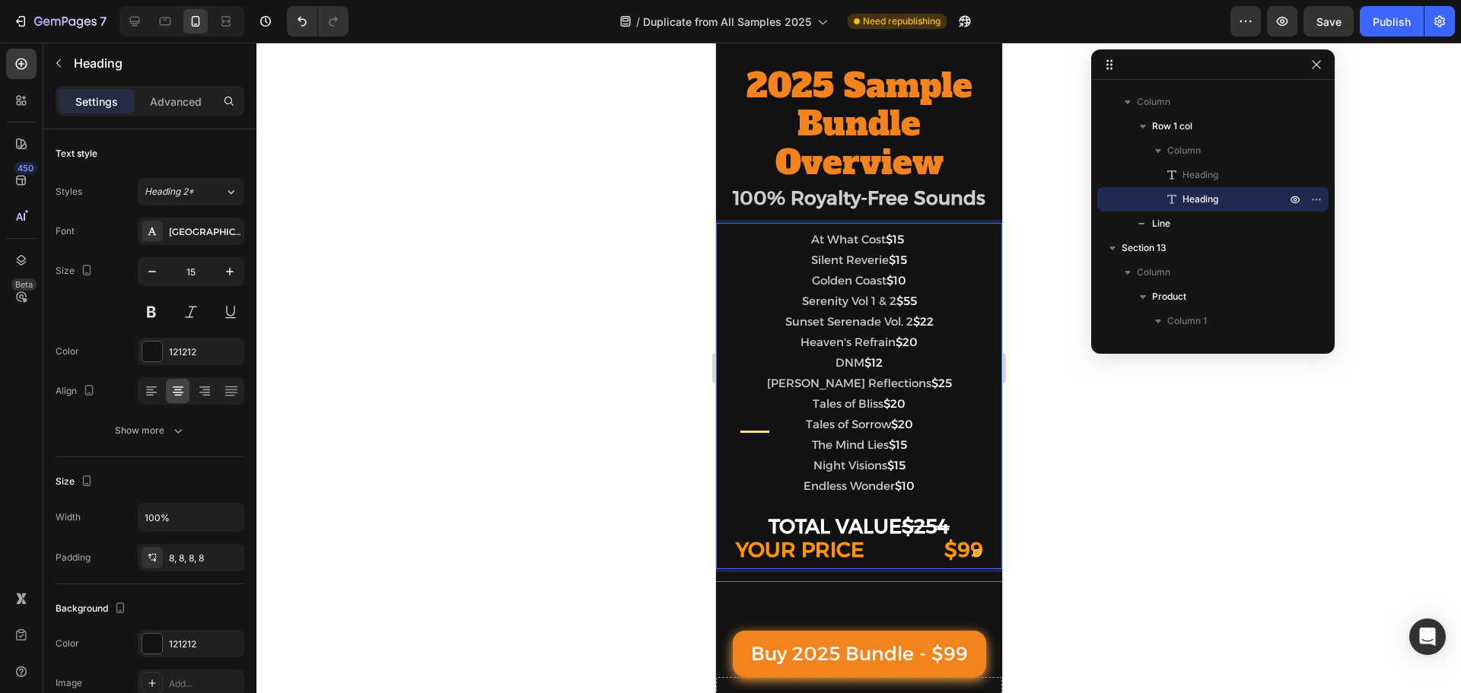
click at [732, 407] on p "At What Cost $15 Silent Reverie $15 Golden Coast $10 Serenity Vol 1 & 2 $55 Sun…" at bounding box center [858, 396] width 274 height 334
click at [873, 409] on span "Tales of Bliss" at bounding box center [847, 403] width 71 height 14
click at [812, 408] on span "Tales of Bliss" at bounding box center [847, 403] width 71 height 14
click at [855, 384] on span "[PERSON_NAME] Reflections" at bounding box center [848, 383] width 164 height 14
click at [919, 387] on span "[PERSON_NAME] Reflections" at bounding box center [848, 383] width 164 height 14
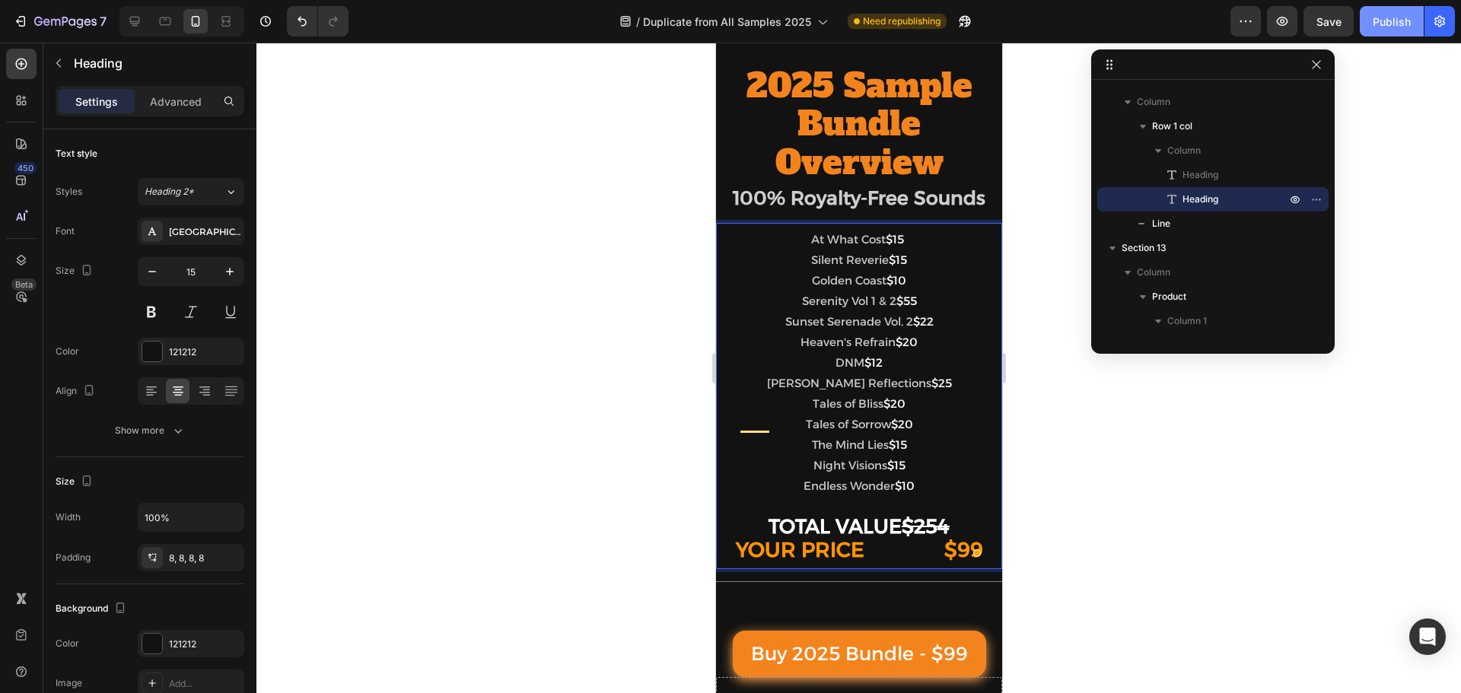
click at [1386, 24] on div "Publish" at bounding box center [1392, 22] width 38 height 16
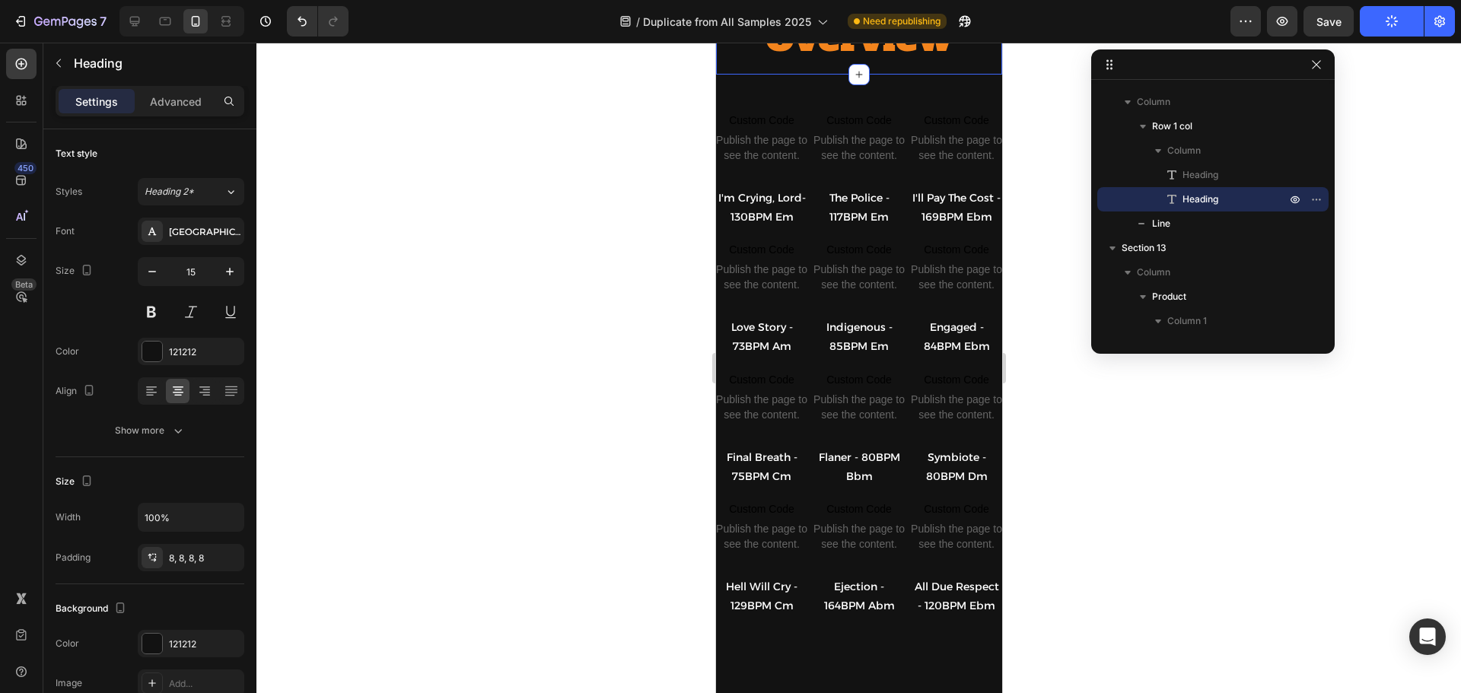
scroll to position [1370, 0]
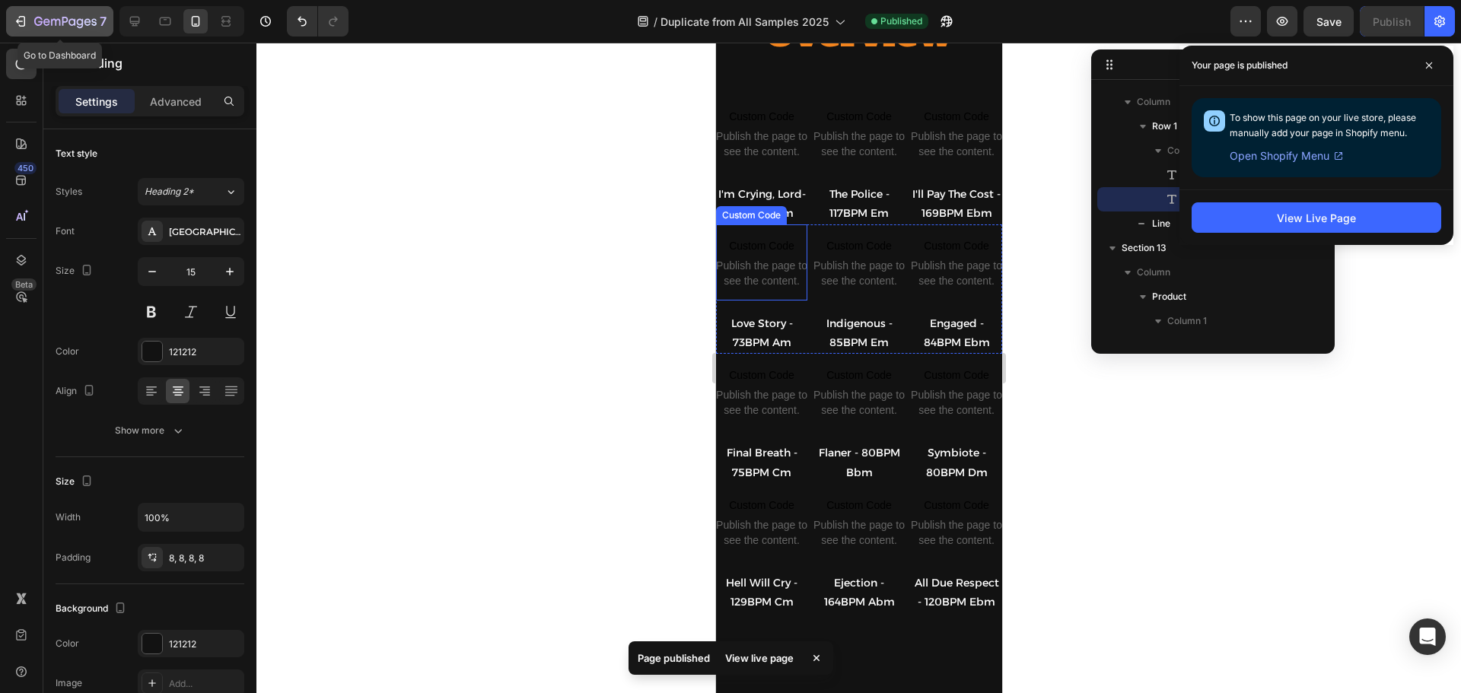
click at [43, 18] on icon "button" at bounding box center [65, 22] width 62 height 13
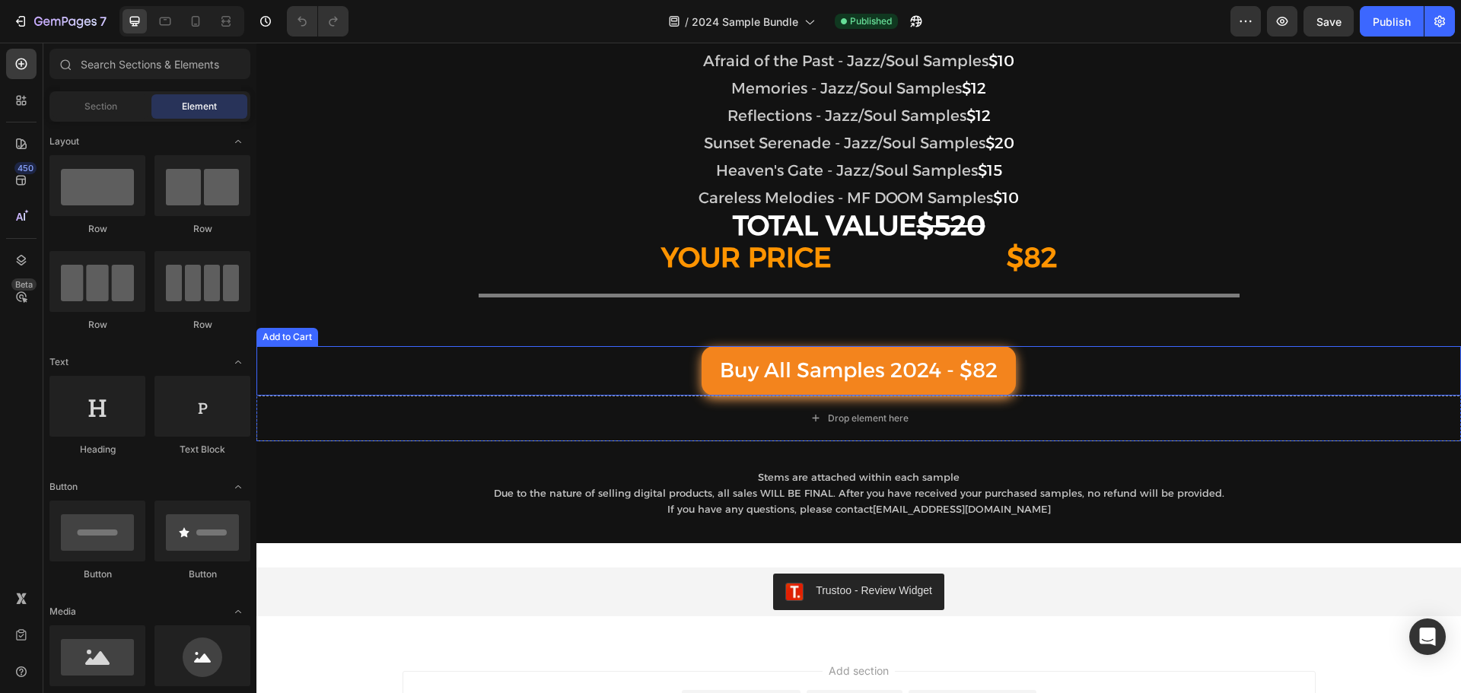
scroll to position [4262, 0]
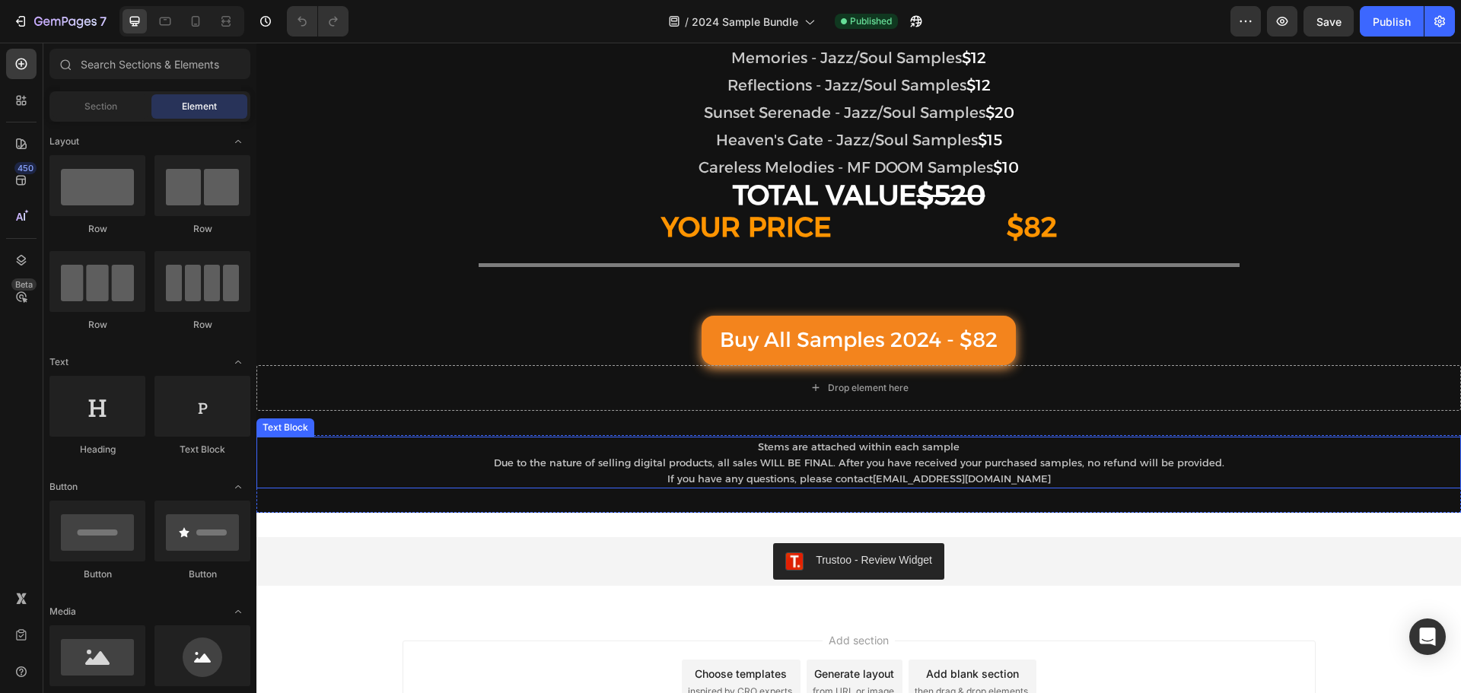
click at [562, 450] on p "Stems are attached within each sample" at bounding box center [859, 446] width 1202 height 16
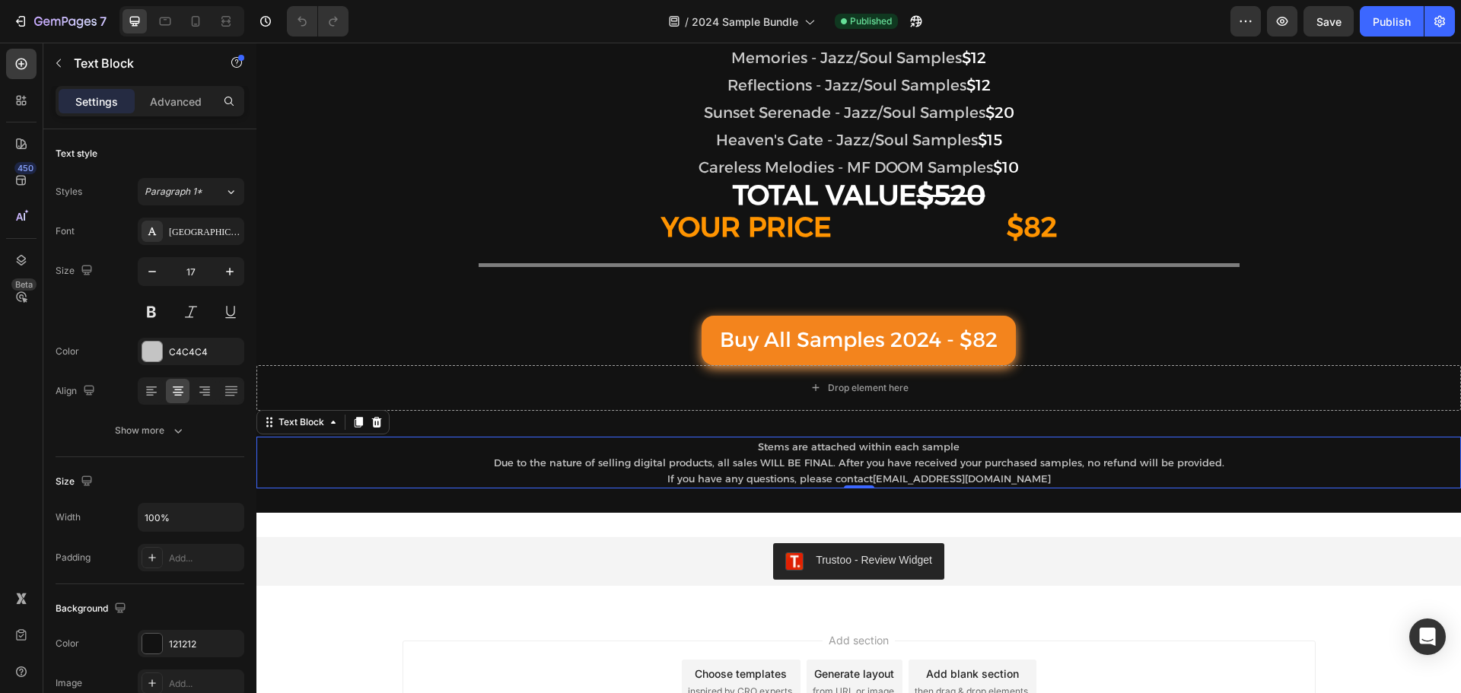
click at [524, 457] on span "Due to the nature of selling digital products, all sales WILL BE FINAL. After y…" at bounding box center [859, 463] width 731 height 12
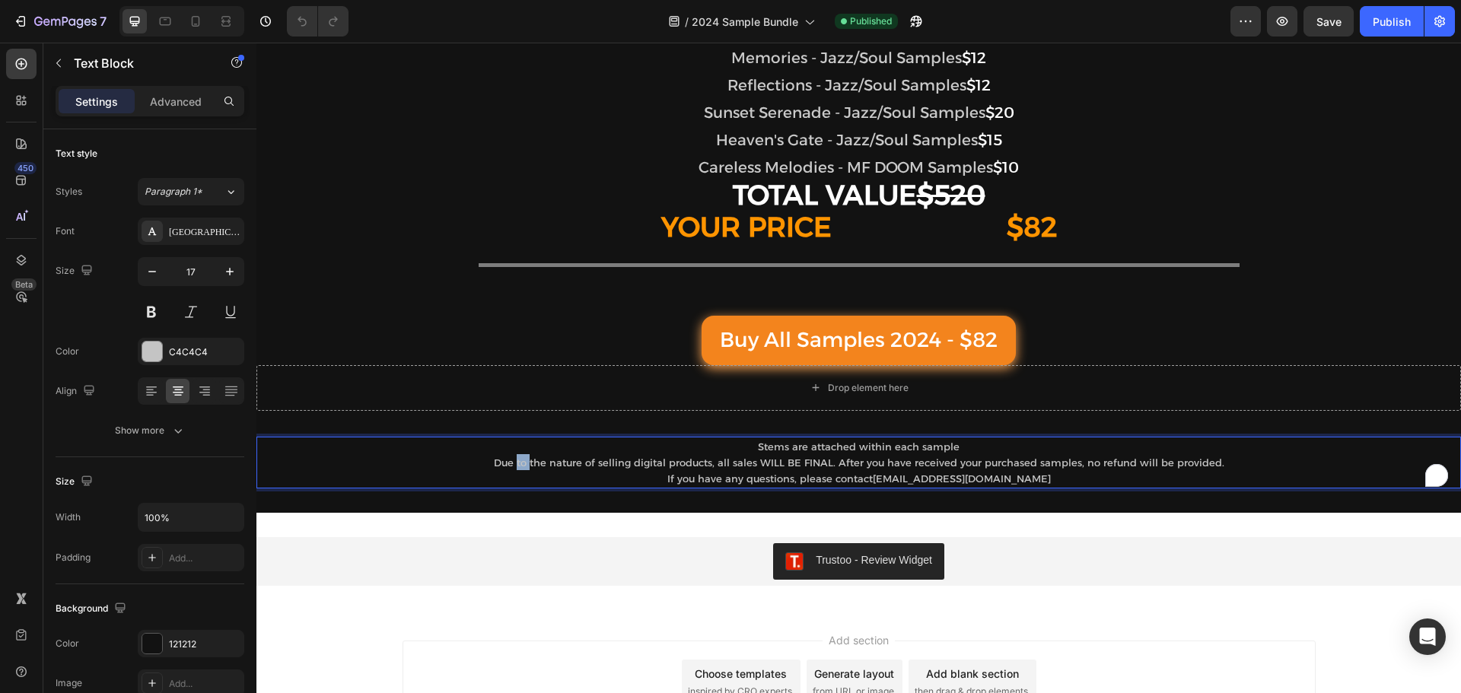
click at [524, 457] on span "Due to the nature of selling digital products, all sales WILL BE FINAL. After y…" at bounding box center [859, 463] width 731 height 12
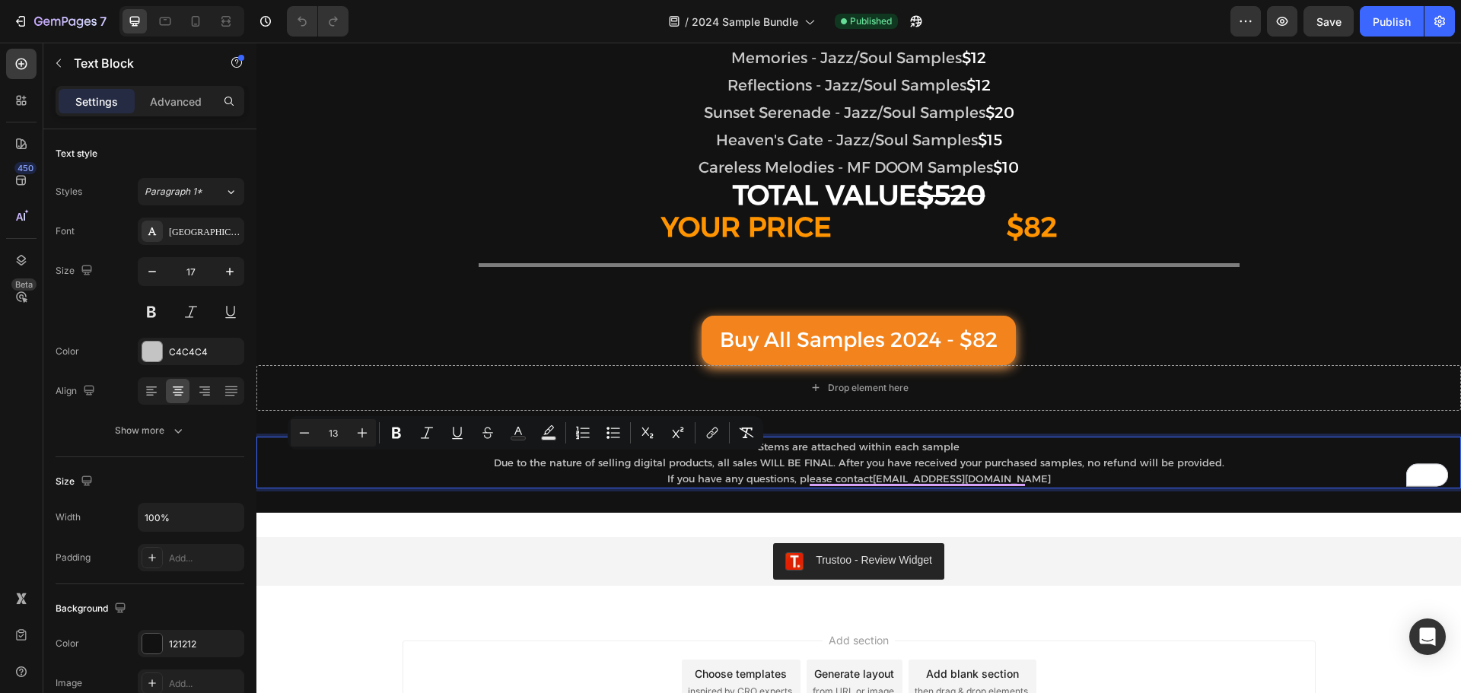
click at [766, 460] on span "Due to the nature of selling digital products, all sales WILL BE FINAL. After y…" at bounding box center [859, 463] width 731 height 12
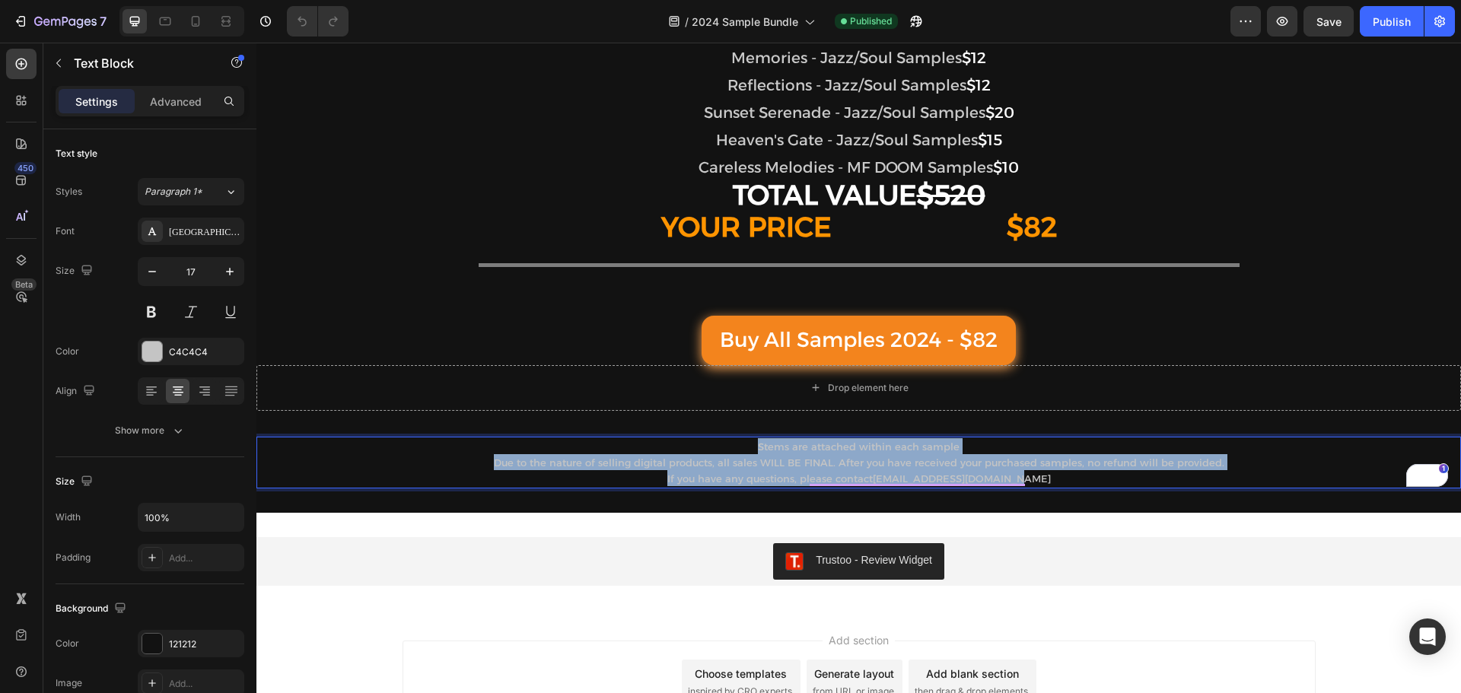
drag, startPoint x: 753, startPoint y: 449, endPoint x: 1033, endPoint y: 474, distance: 281.2
click at [1033, 474] on div "Stems are attached within each sample Due to the nature of selling digital prod…" at bounding box center [858, 463] width 1205 height 52
copy div "Stems are attached within each sample Due to the nature of selling digital prod…"
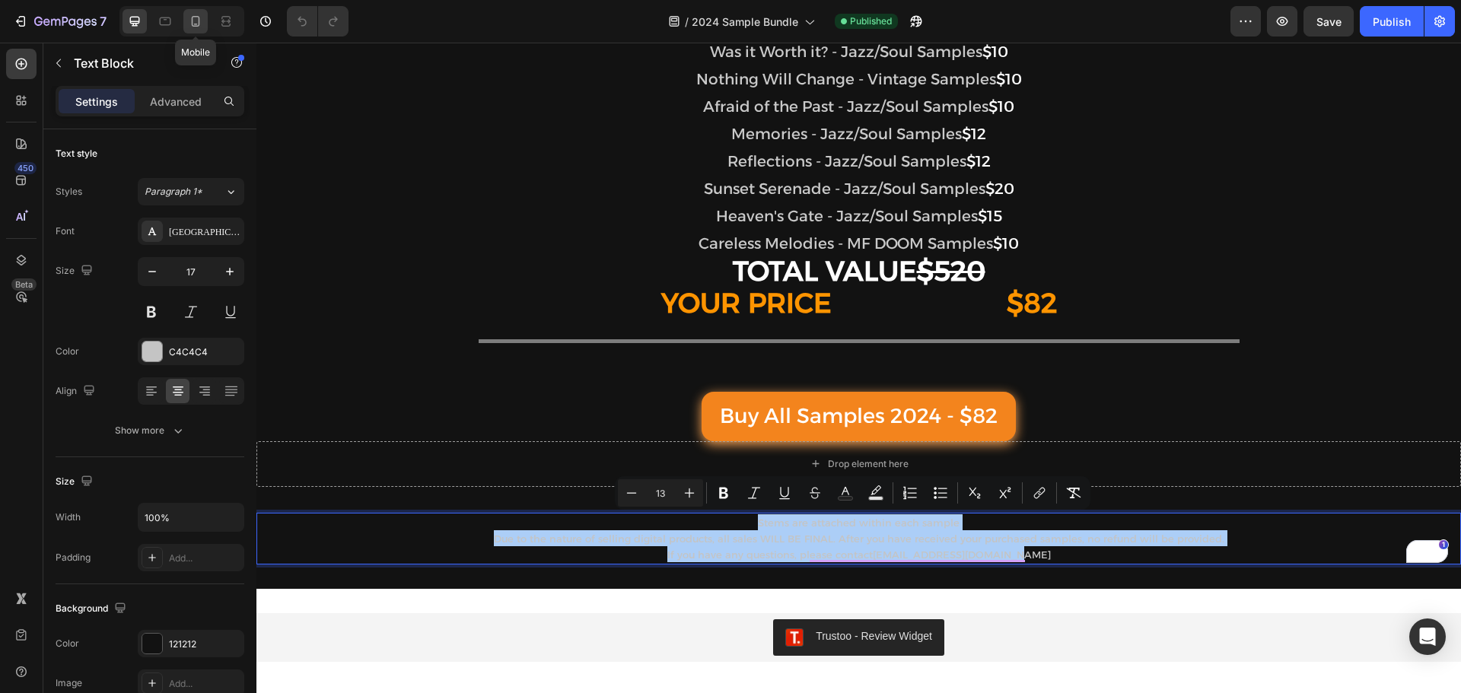
click at [200, 23] on icon at bounding box center [195, 21] width 15 height 15
type input "14"
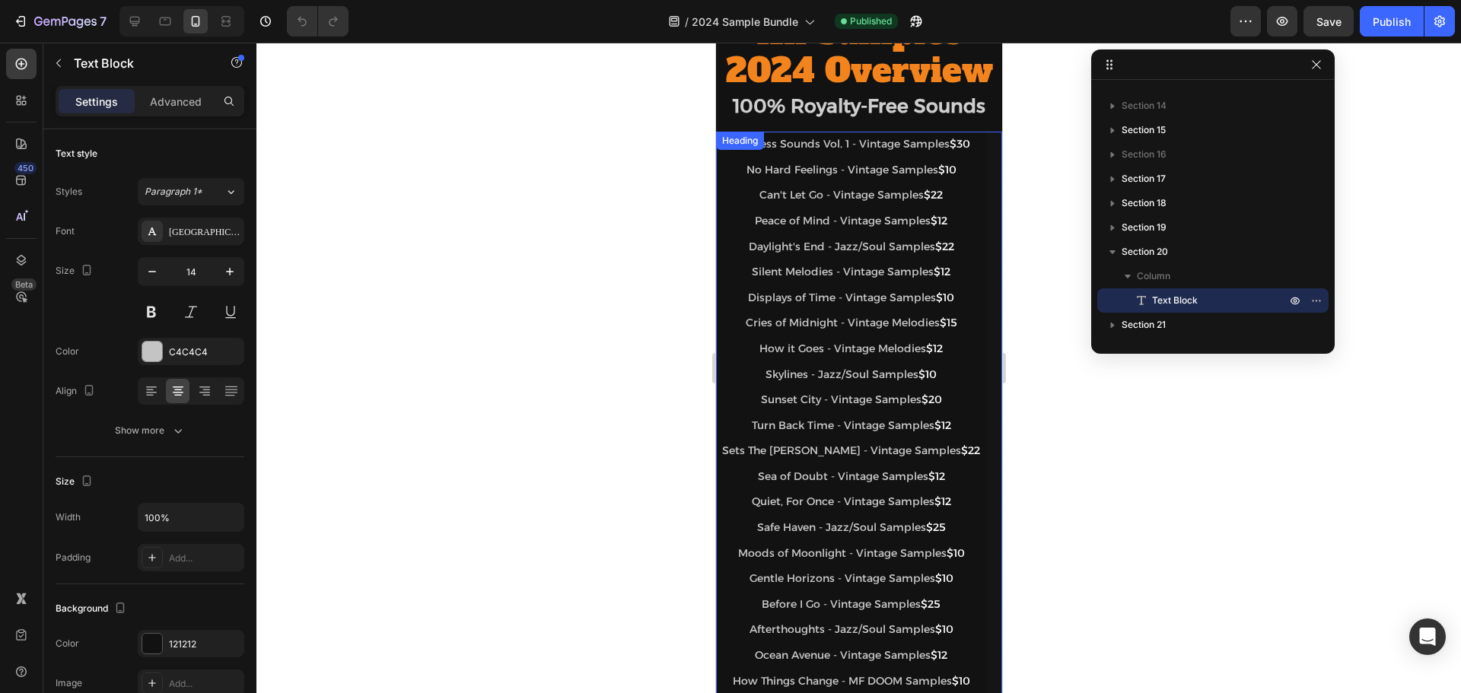
scroll to position [3114, 0]
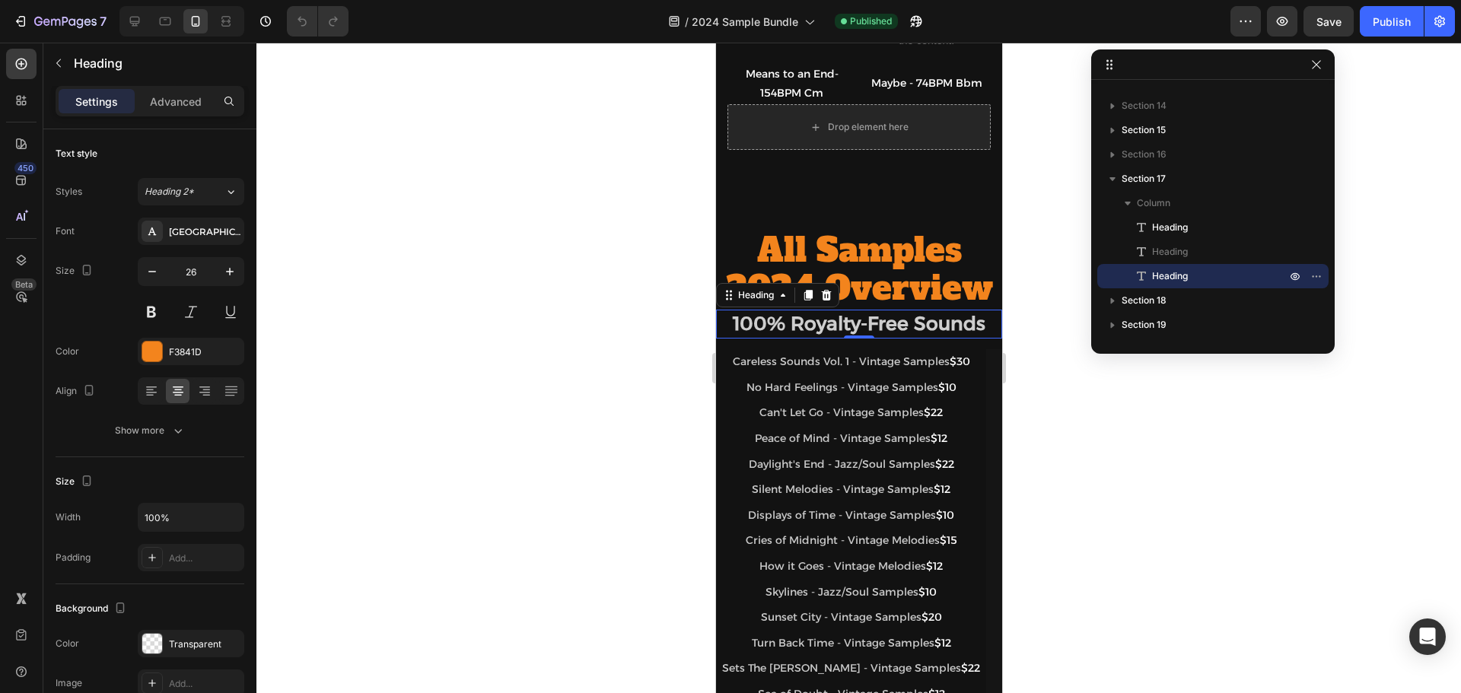
click at [775, 335] on h2 "100% Royalty-Free Sounds" at bounding box center [858, 324] width 286 height 29
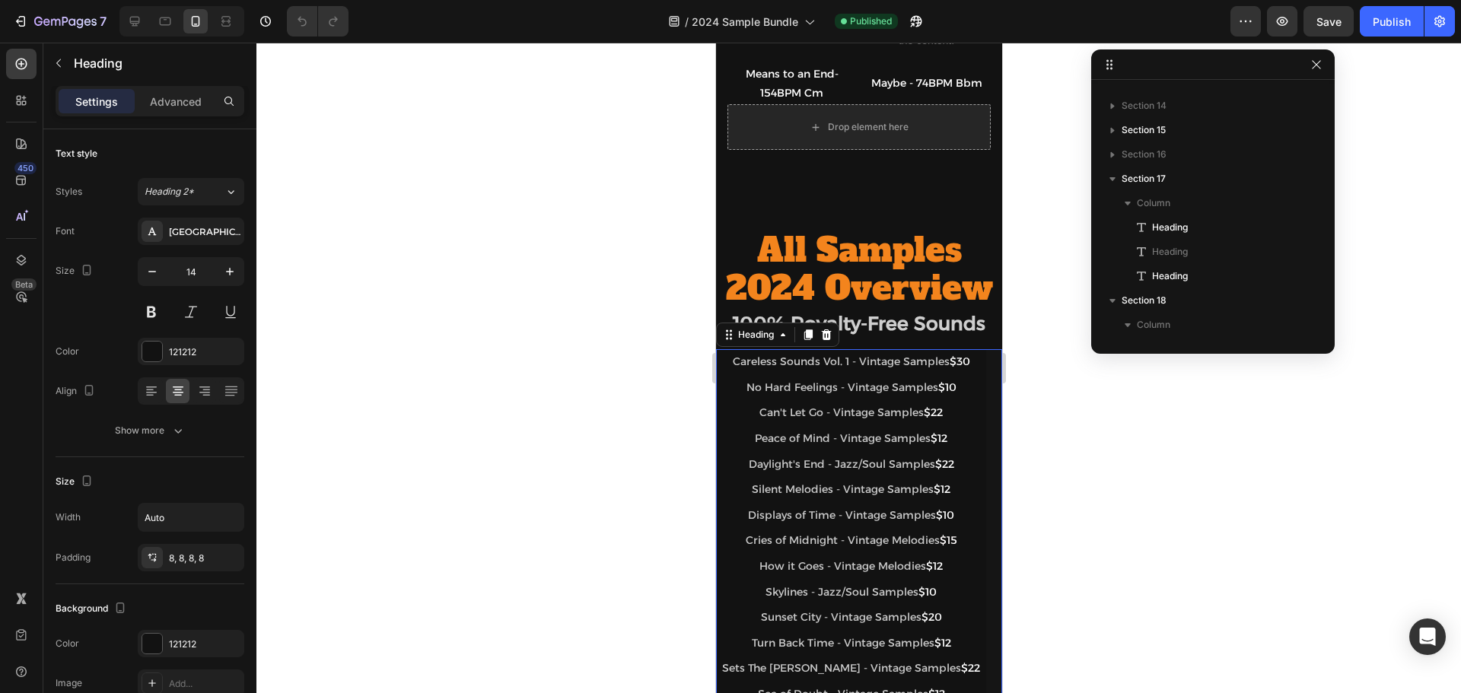
scroll to position [532, 0]
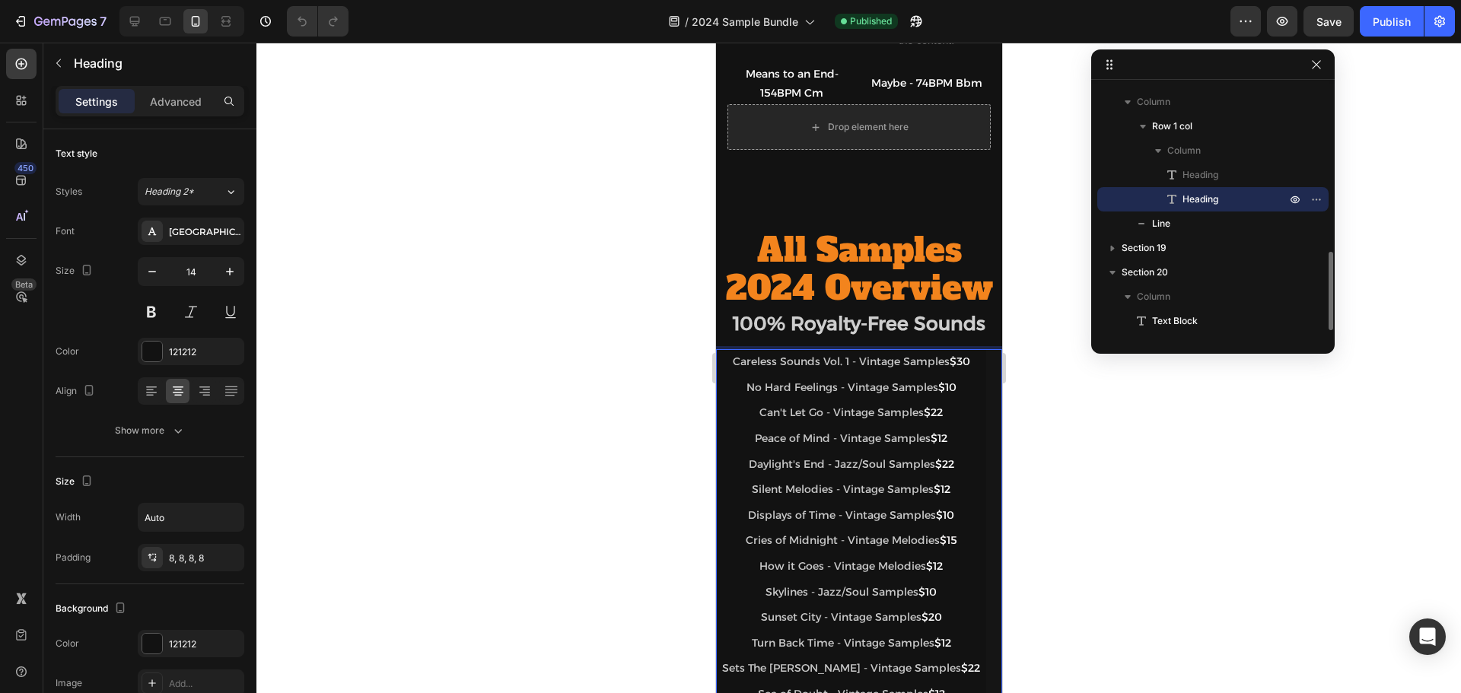
click at [778, 359] on span "Careless Sounds Vol. 1 - Vintage Samples" at bounding box center [840, 362] width 217 height 14
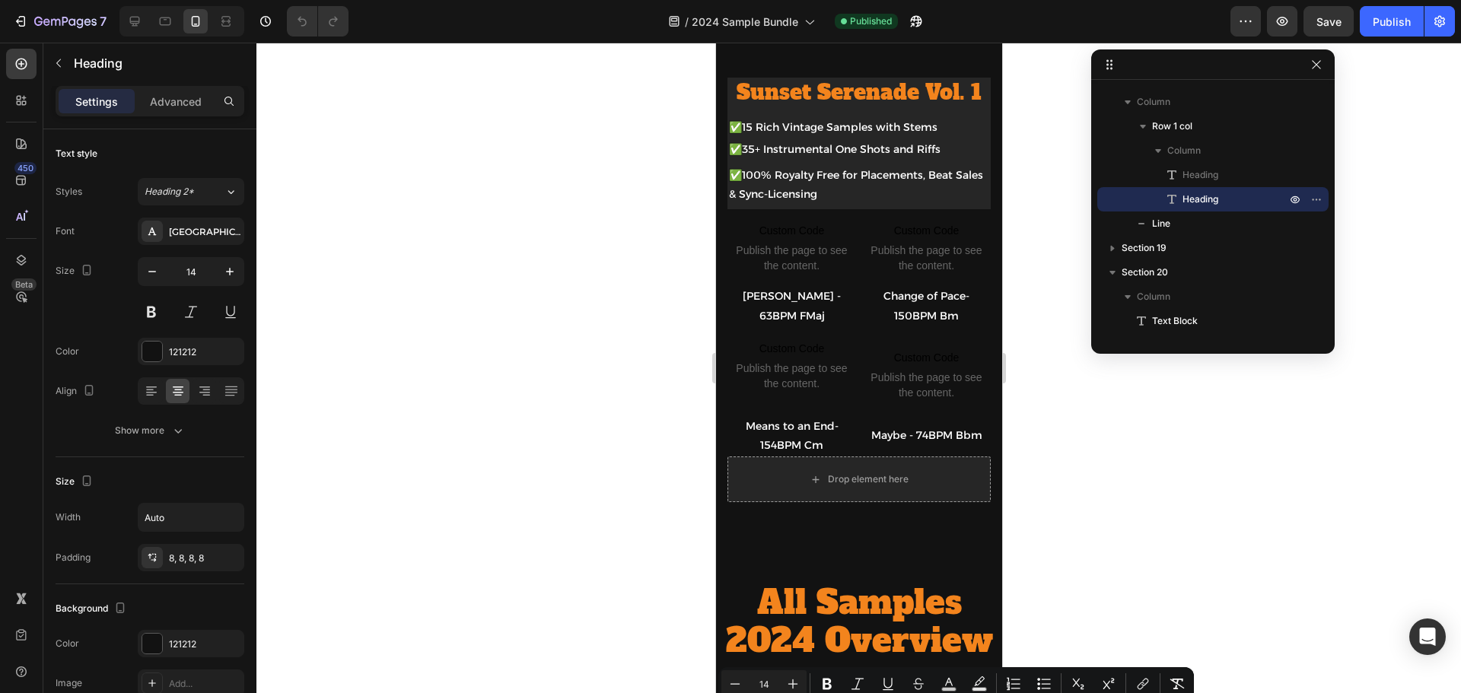
type input "16"
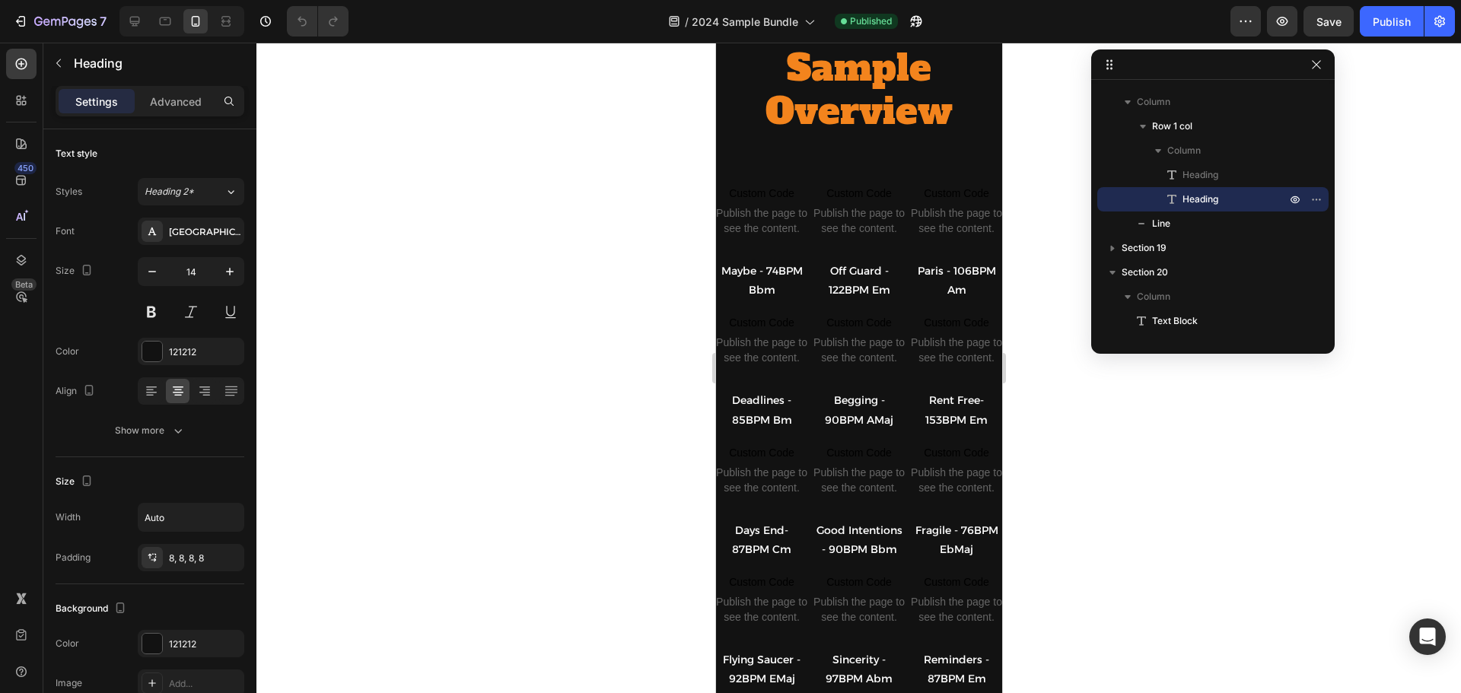
scroll to position [1212, 0]
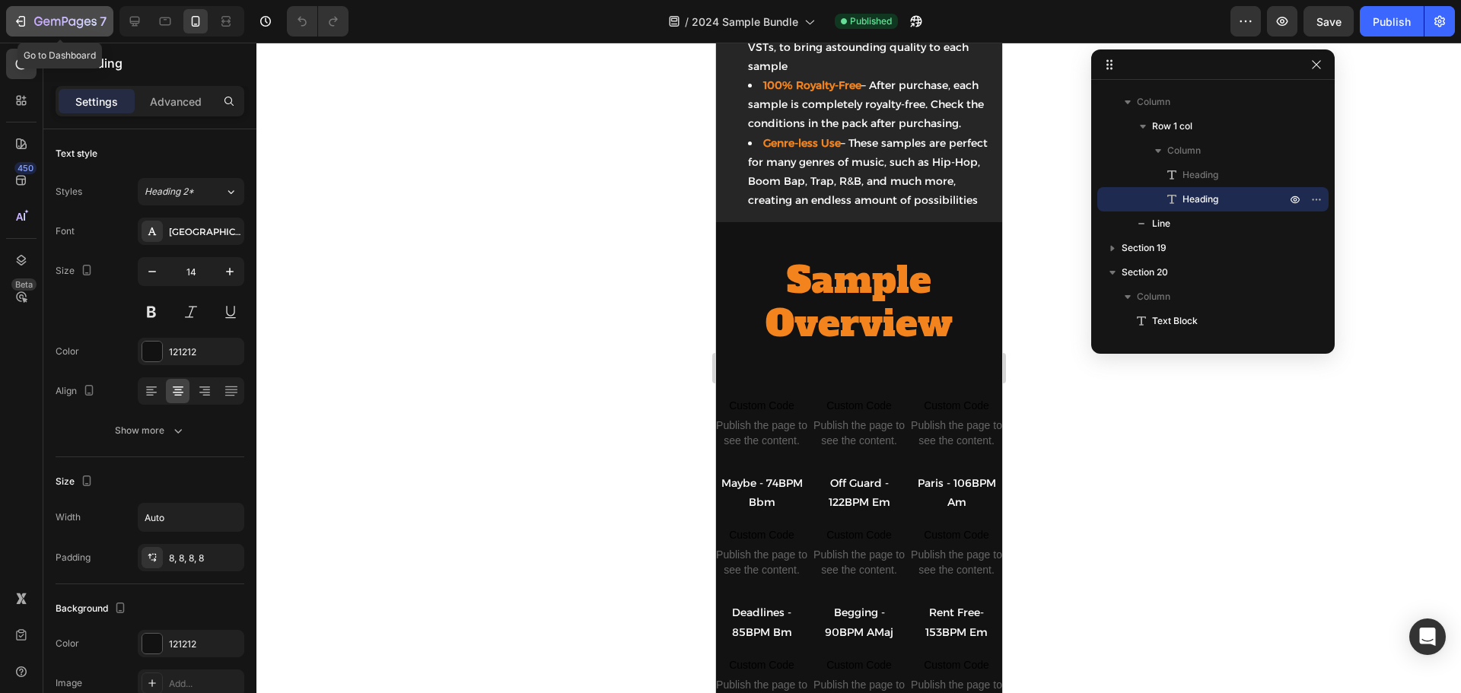
click at [34, 20] on icon "button" at bounding box center [65, 22] width 62 height 13
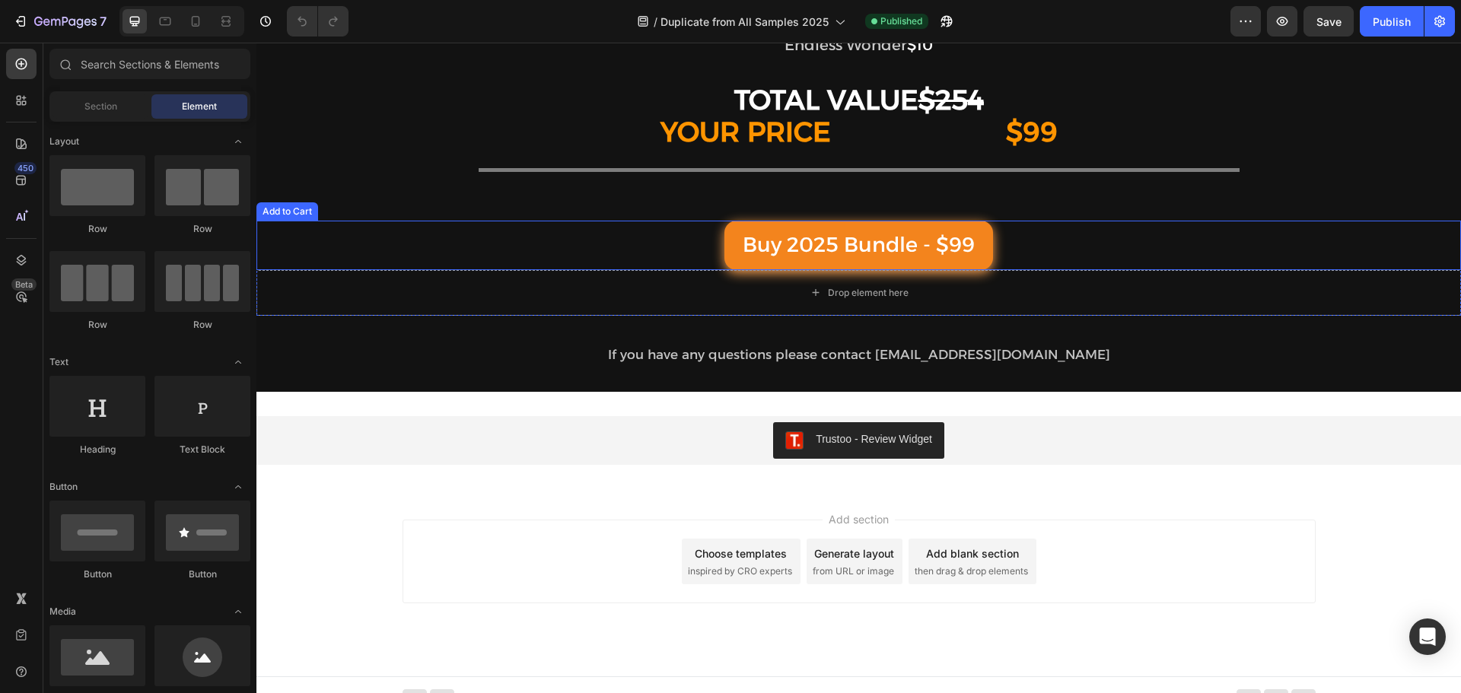
scroll to position [2207, 0]
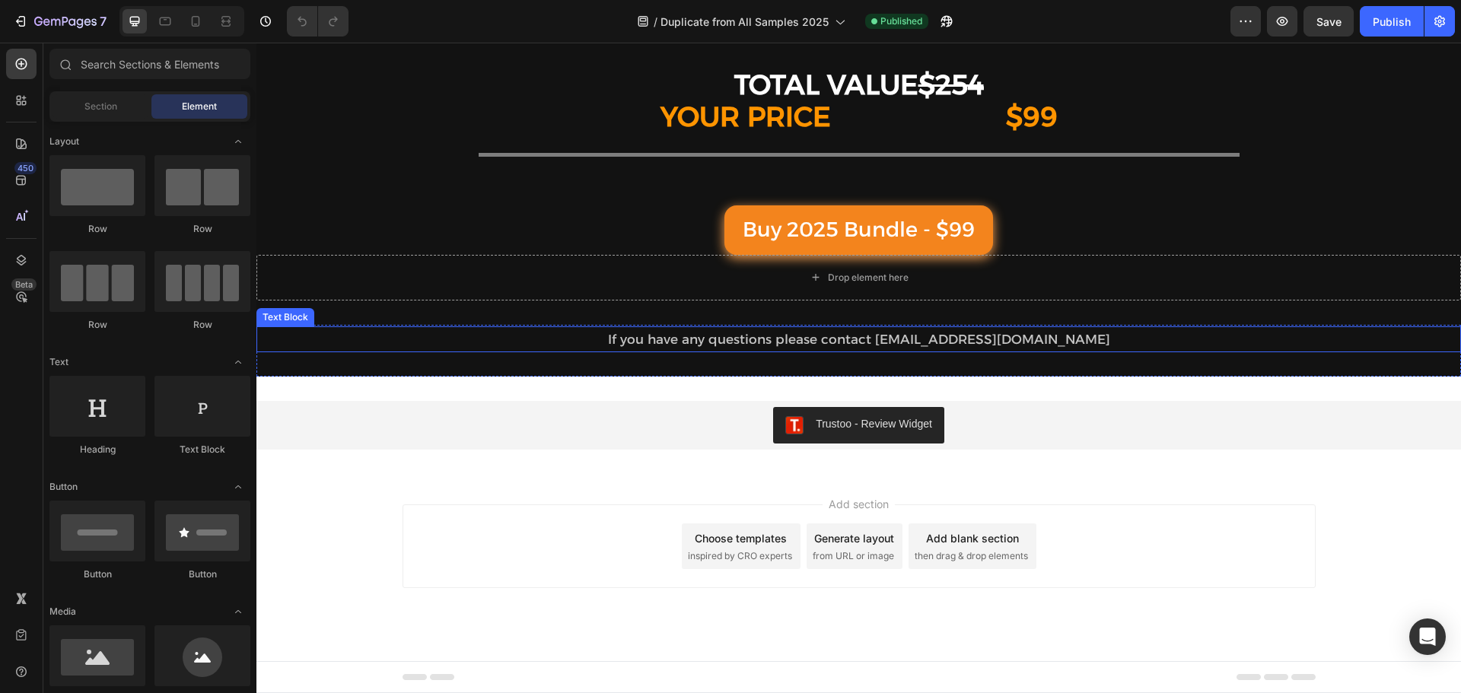
click at [778, 340] on p "If you have any questions please contact dreamincolor55@gmail.com" at bounding box center [859, 340] width 910 height 24
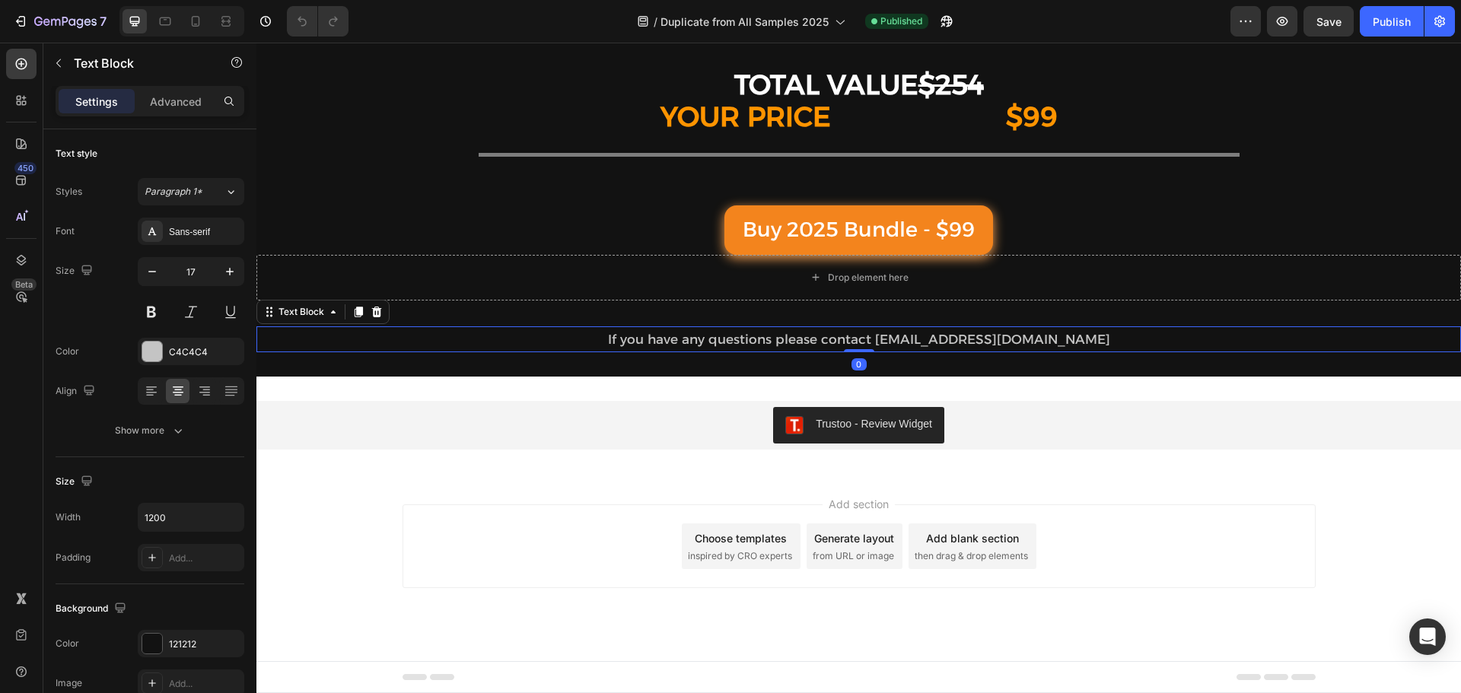
click at [778, 340] on p "If you have any questions please contact dreamincolor55@gmail.com" at bounding box center [859, 340] width 910 height 24
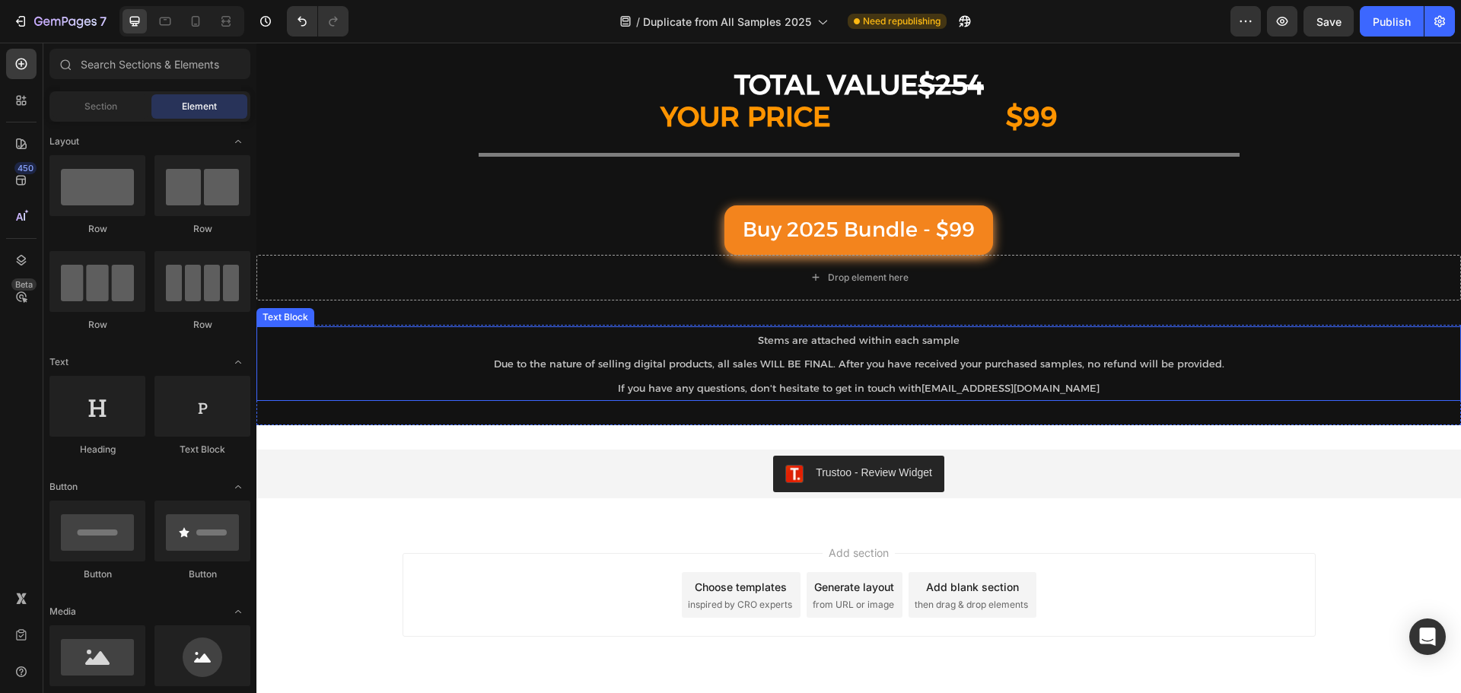
click at [1052, 368] on span "Due to the nature of selling digital products, all sales WILL BE FINAL. After y…" at bounding box center [859, 364] width 731 height 12
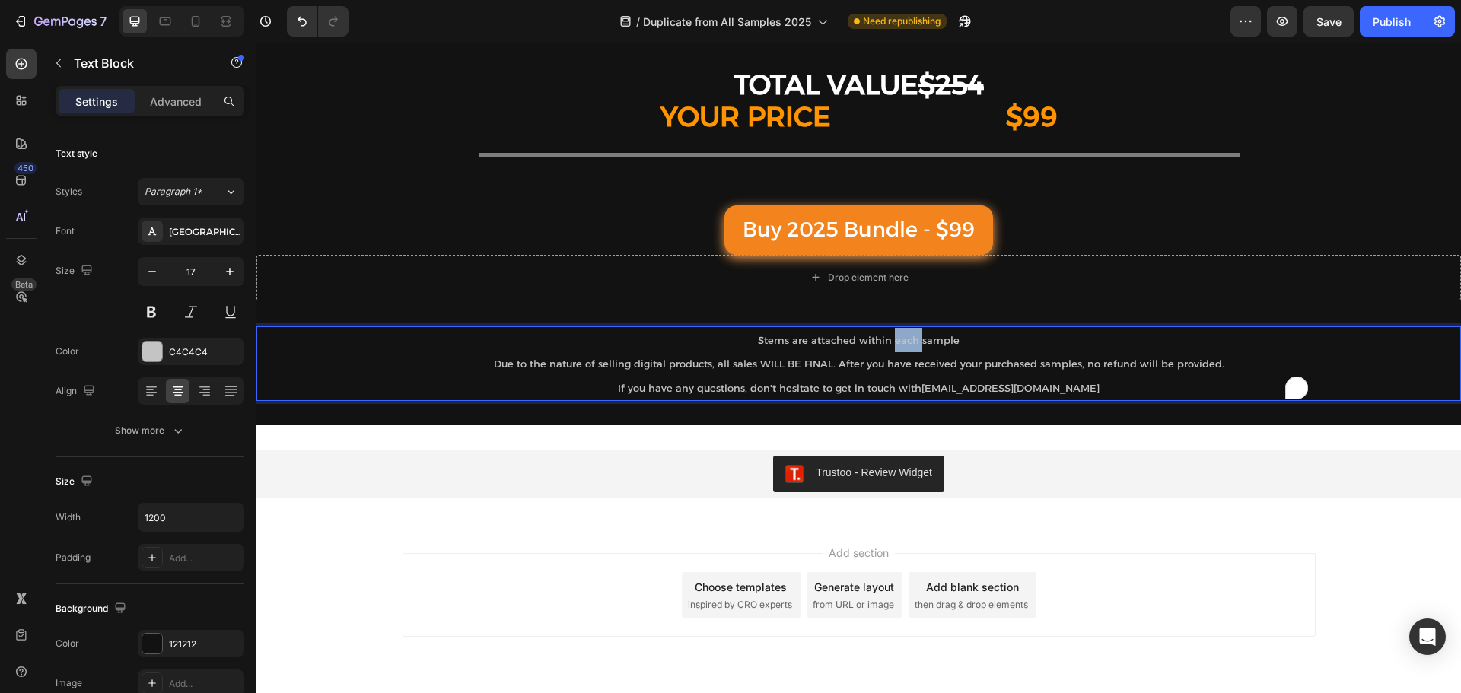
click at [890, 348] on p "Stems are attached within each sample" at bounding box center [859, 340] width 910 height 24
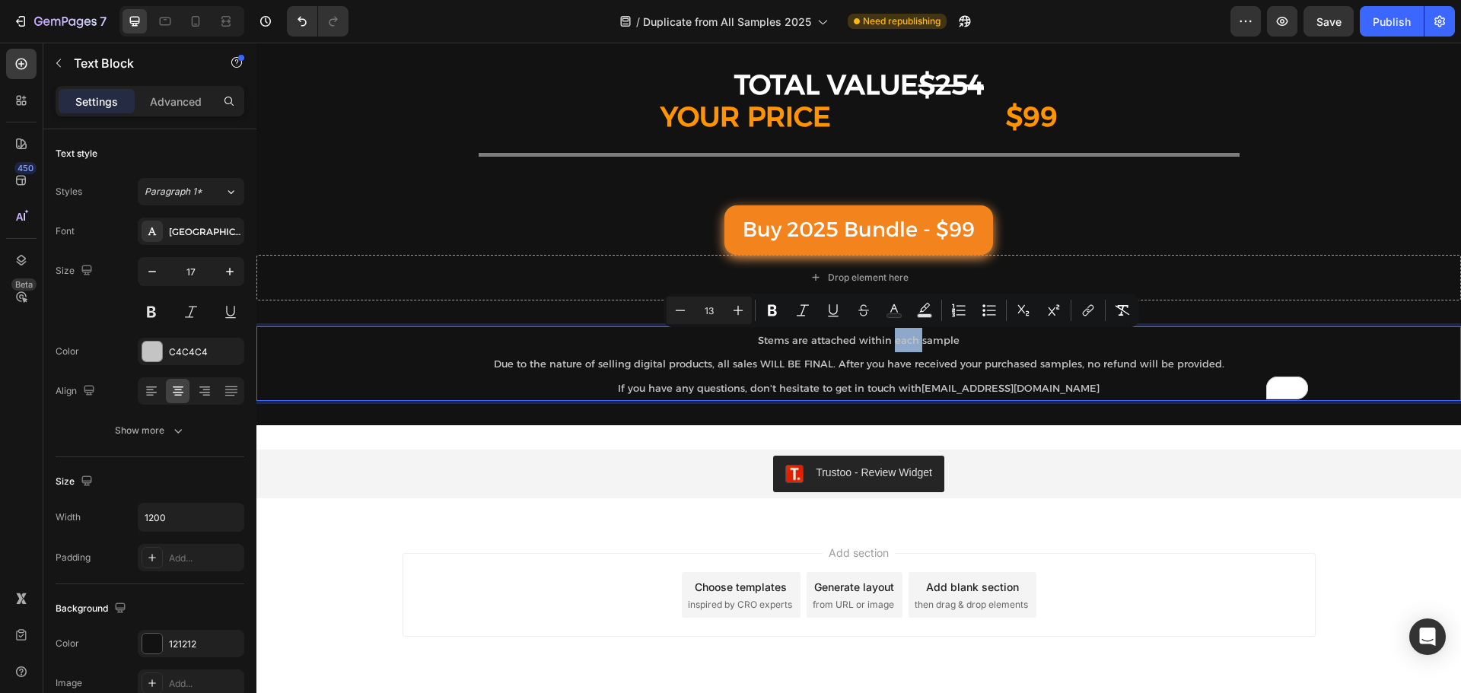
click at [896, 342] on span "Stems are attached within each sample" at bounding box center [859, 340] width 202 height 12
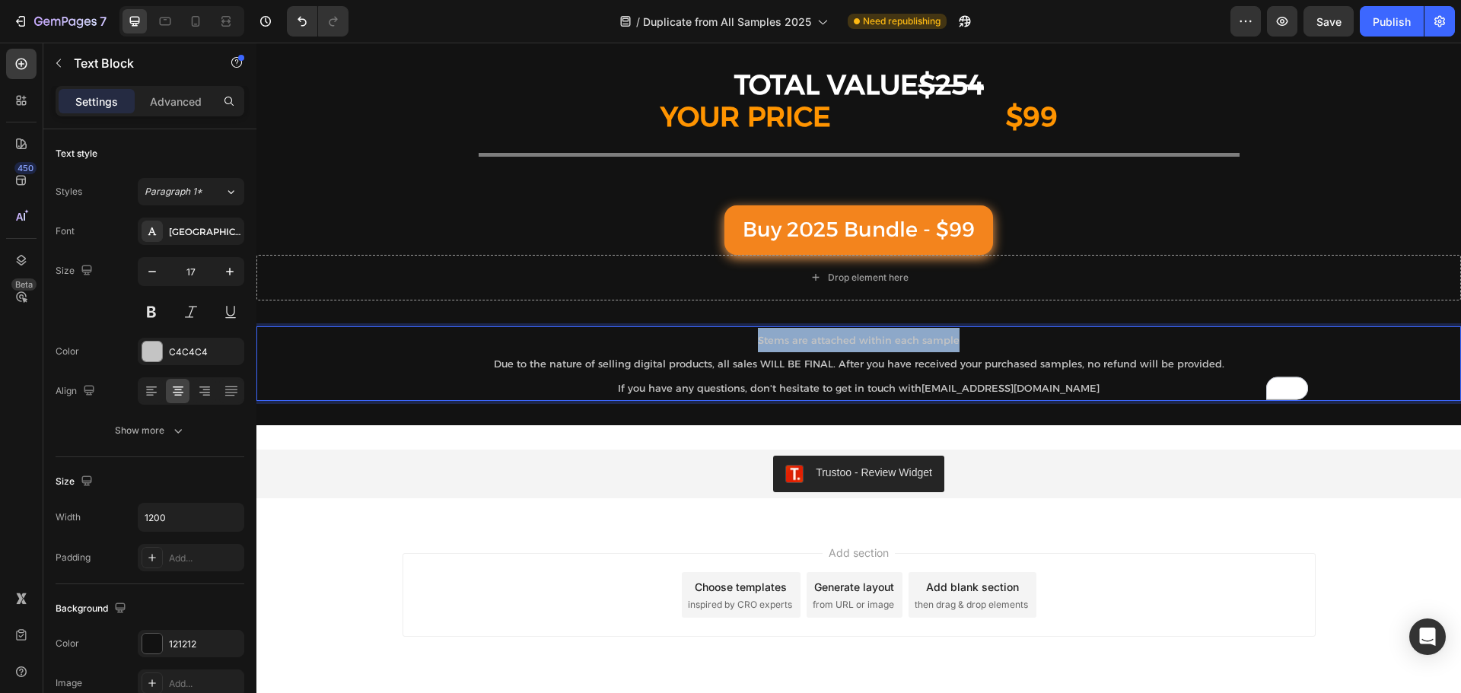
click at [896, 342] on span "Stems are attached within each sample" at bounding box center [859, 340] width 202 height 12
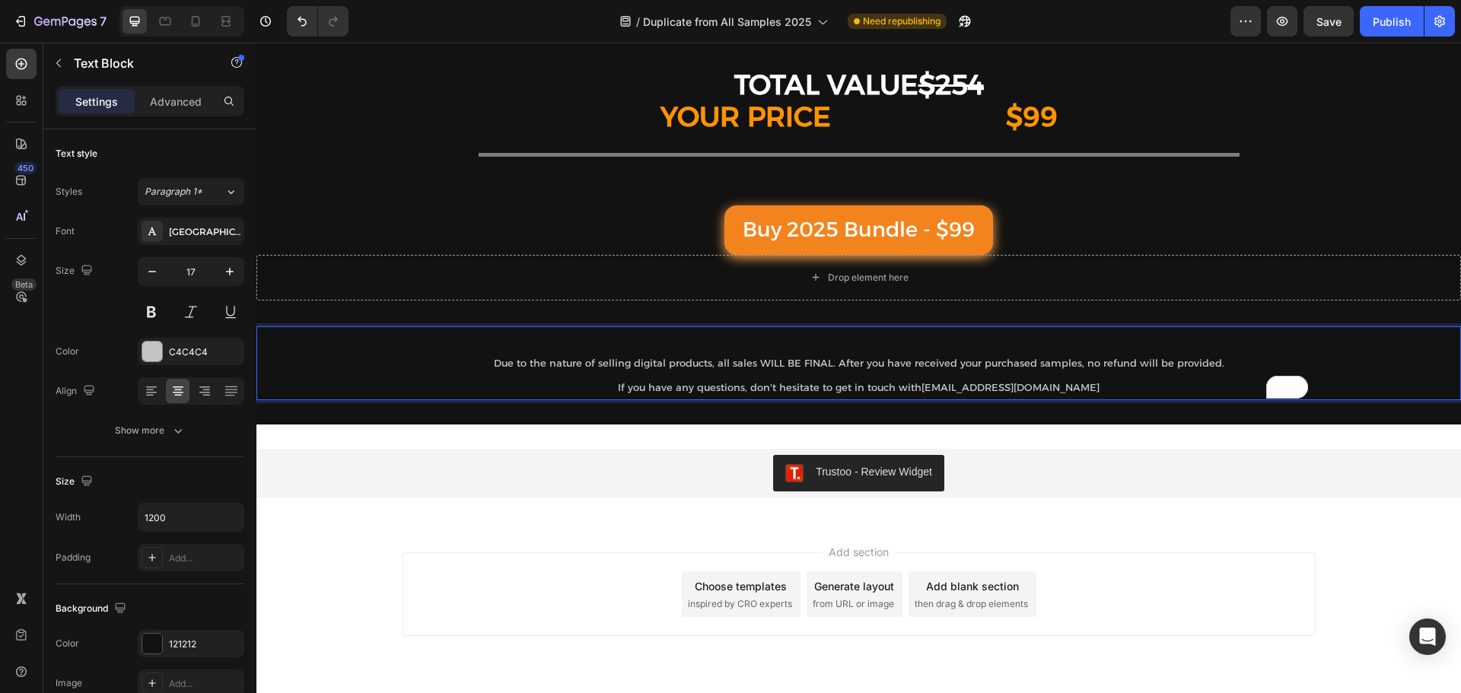
click at [490, 365] on p "Due to the nature of selling digital products, all sales WILL BE FINAL. After y…" at bounding box center [859, 363] width 910 height 24
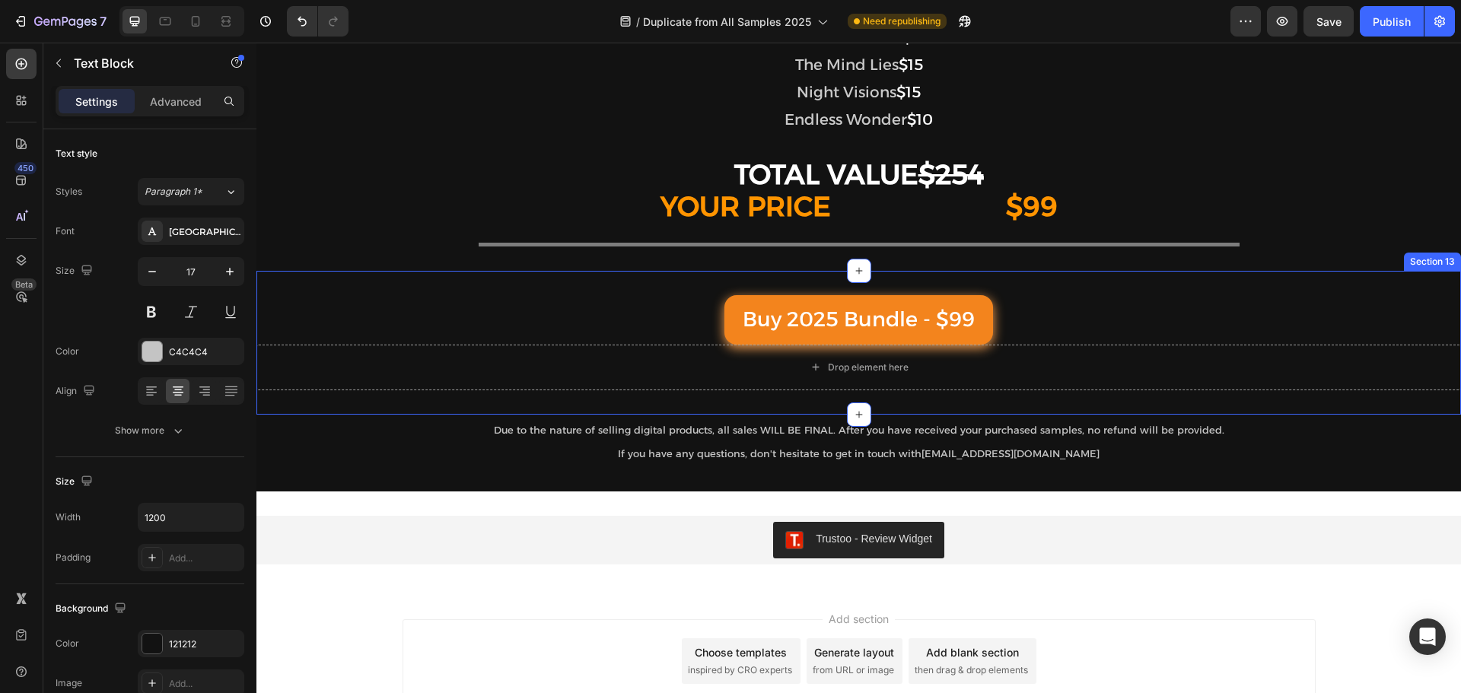
scroll to position [2131, 0]
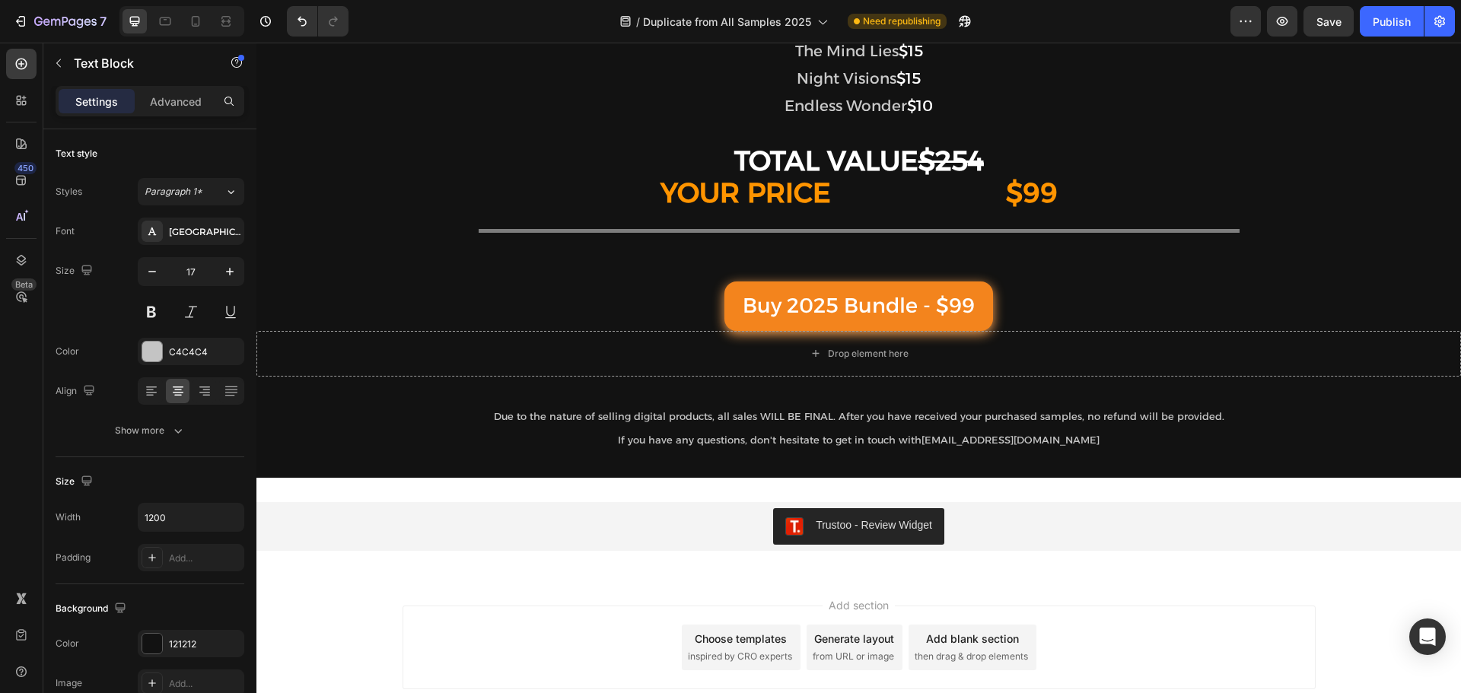
click at [486, 412] on p "Due to the nature of selling digital products, all sales WILL BE FINAL. After y…" at bounding box center [859, 416] width 910 height 24
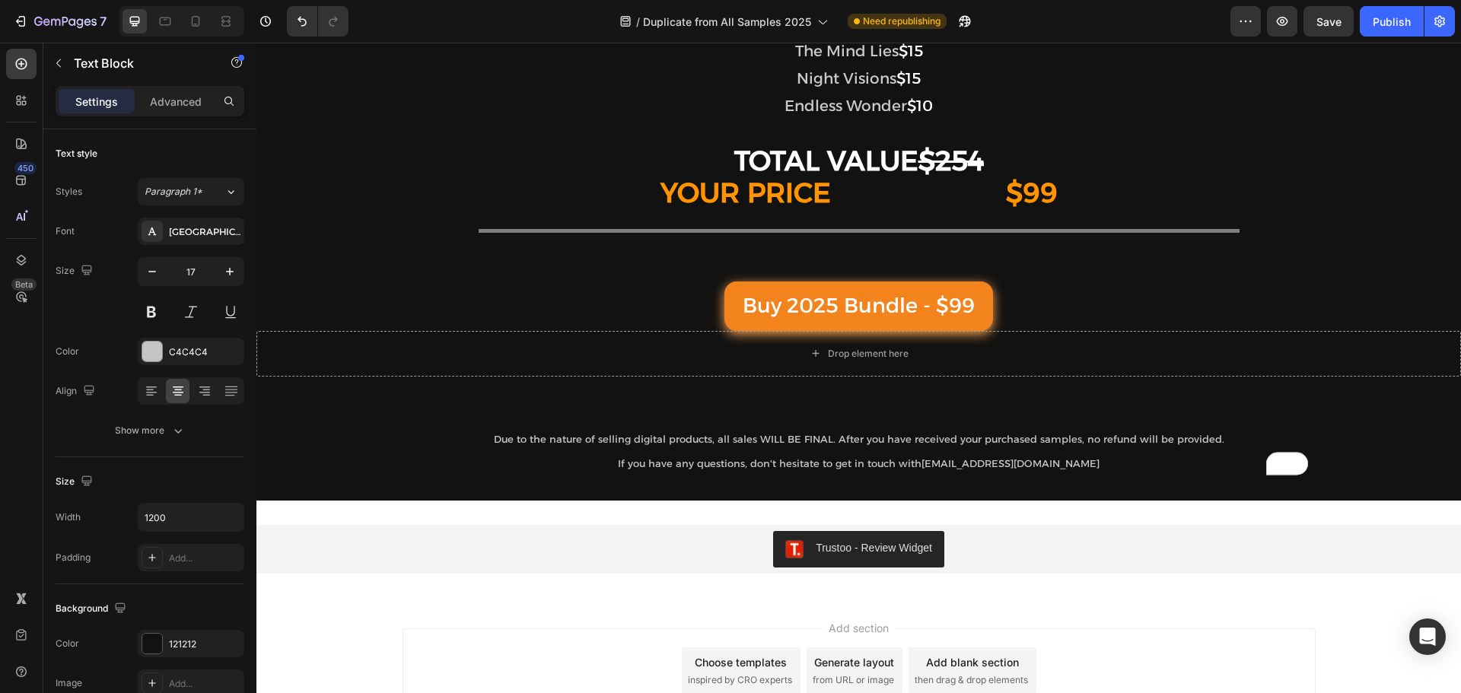
click at [753, 407] on p "To enrich screen reader interactions, please activate Accessibility in Grammarl…" at bounding box center [859, 416] width 910 height 24
click at [747, 421] on p "All samples are royalty-free for beat selling purposes and minor releases" at bounding box center [859, 416] width 910 height 24
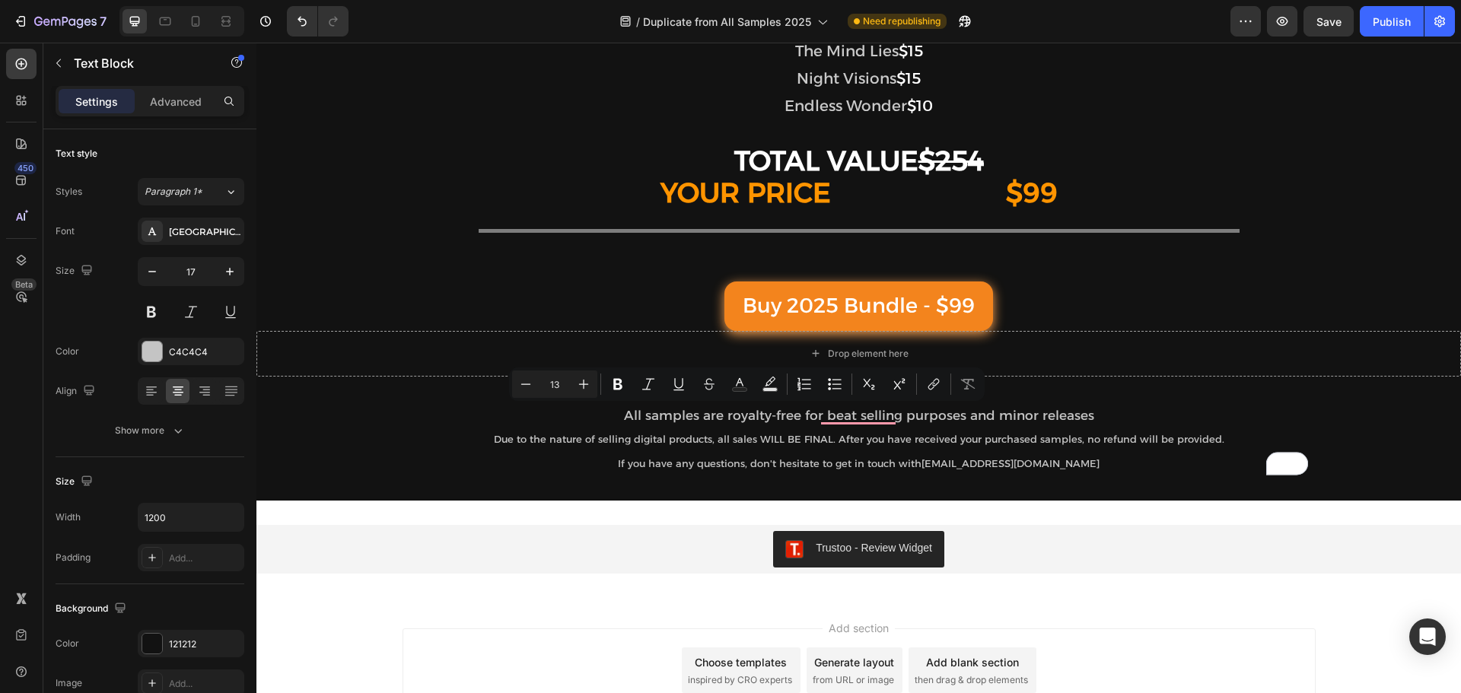
click at [750, 438] on span "Due to the nature of selling digital products, all sales WILL BE FINAL. After y…" at bounding box center [859, 439] width 731 height 12
click at [771, 440] on span "Due to the nature of selling digital products, all sales WILL BE FINAL. After y…" at bounding box center [859, 439] width 731 height 12
click at [757, 419] on p "All samples are royalty-free for beat selling purposes and minor releases" at bounding box center [859, 416] width 910 height 24
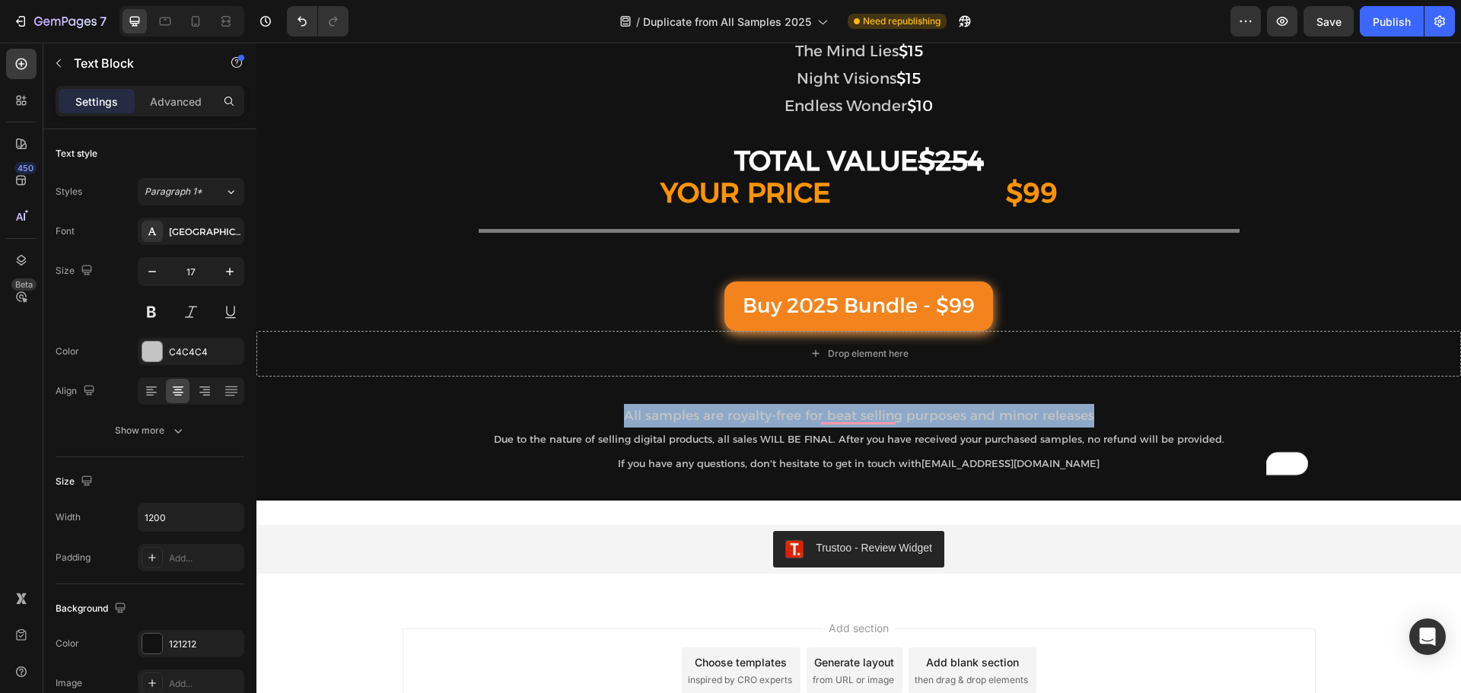
click at [757, 419] on p "All samples are royalty-free for beat selling purposes and minor releases" at bounding box center [859, 416] width 910 height 24
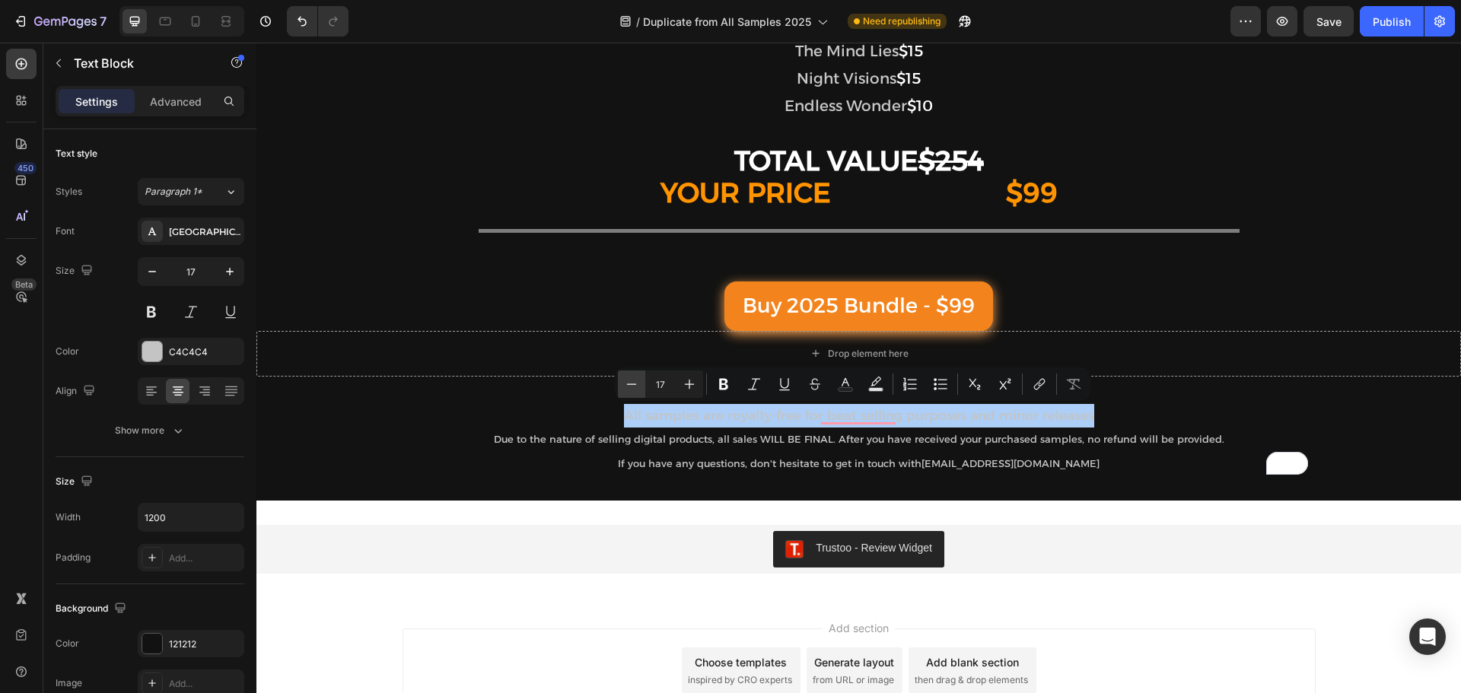
click at [632, 386] on icon "Editor contextual toolbar" at bounding box center [631, 384] width 15 height 15
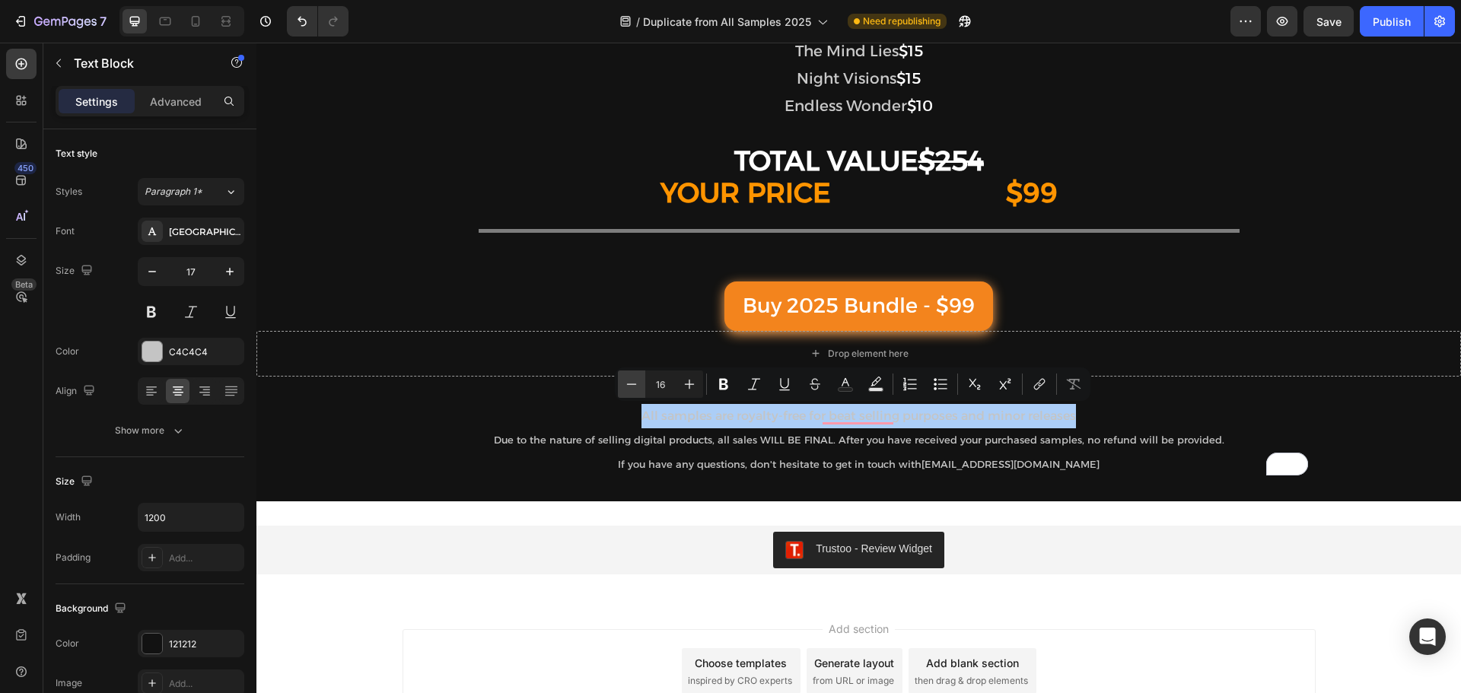
click at [632, 386] on icon "Editor contextual toolbar" at bounding box center [631, 384] width 15 height 15
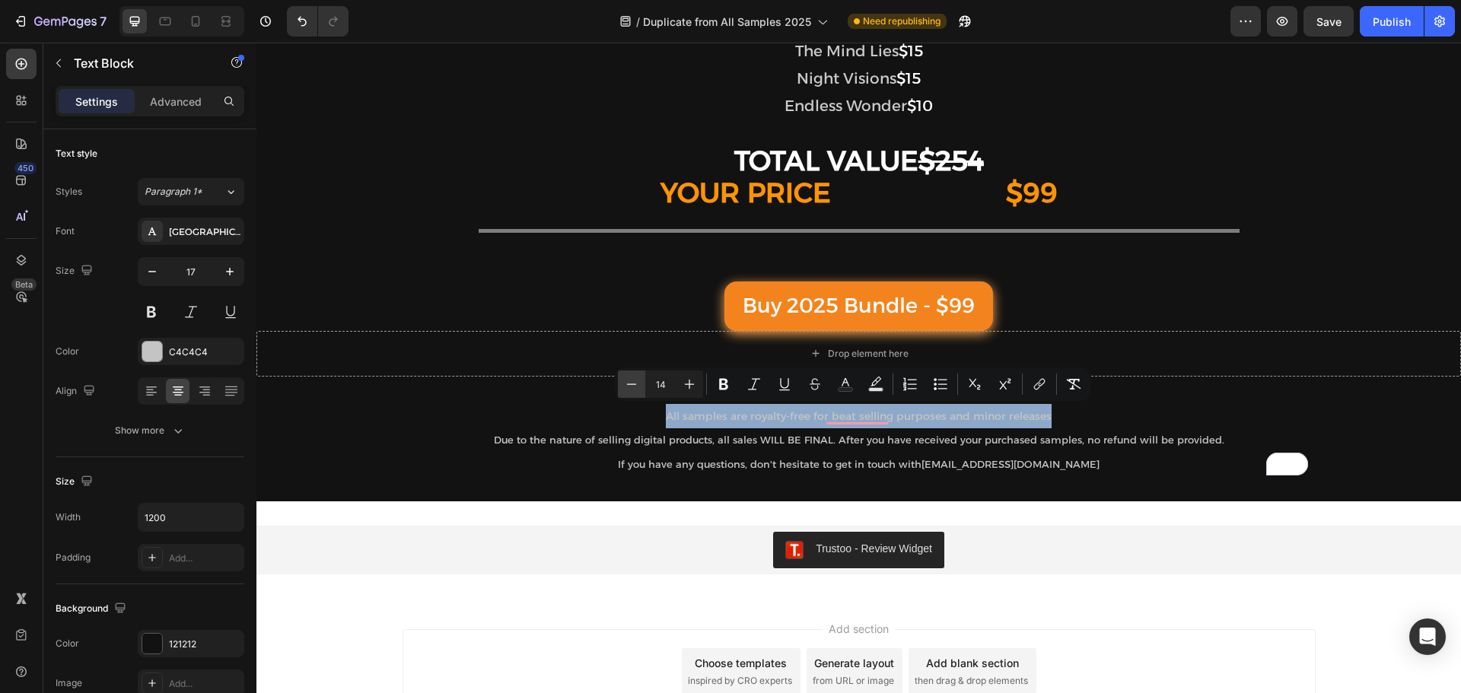
type input "13"
click at [686, 416] on span "All samples are royalty-free for beat selling purposes and minor releases" at bounding box center [859, 416] width 364 height 12
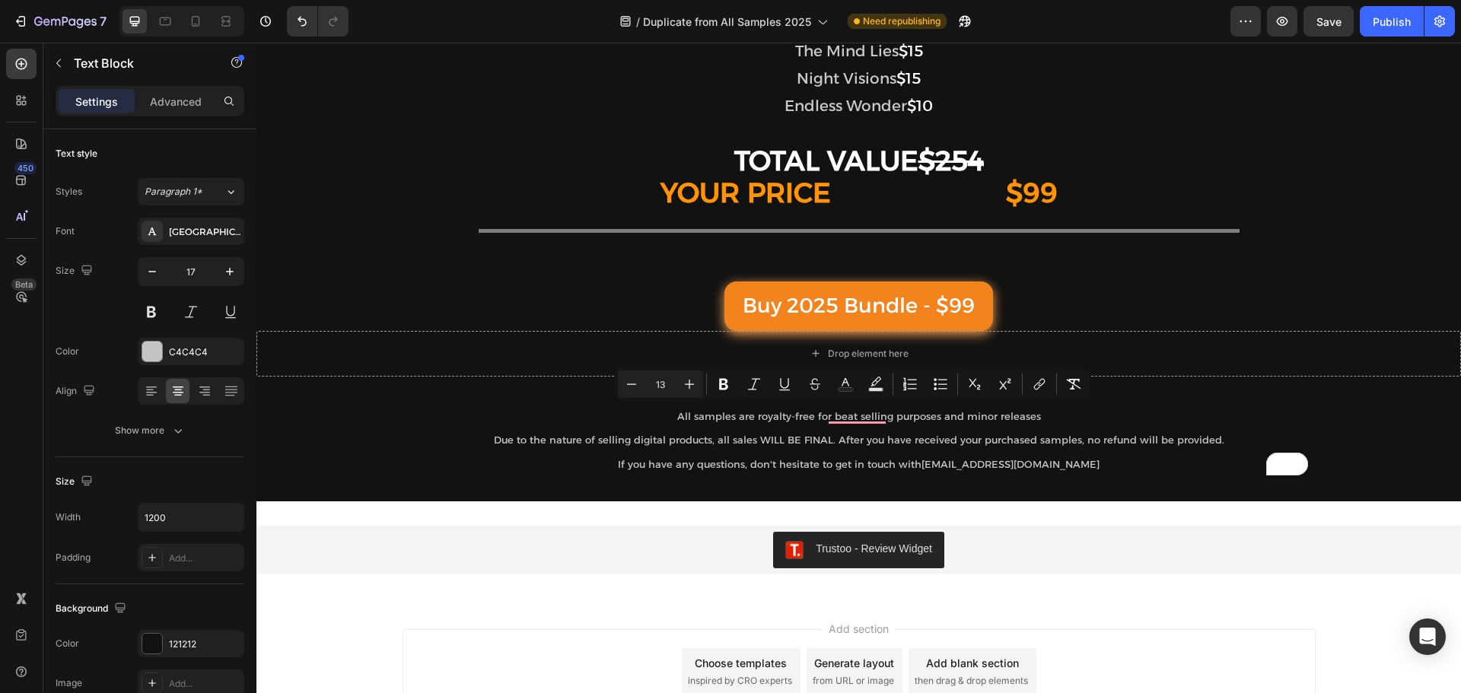
click at [816, 424] on p "All samples are royalty-free for beat selling purposes and minor releases" at bounding box center [859, 416] width 910 height 24
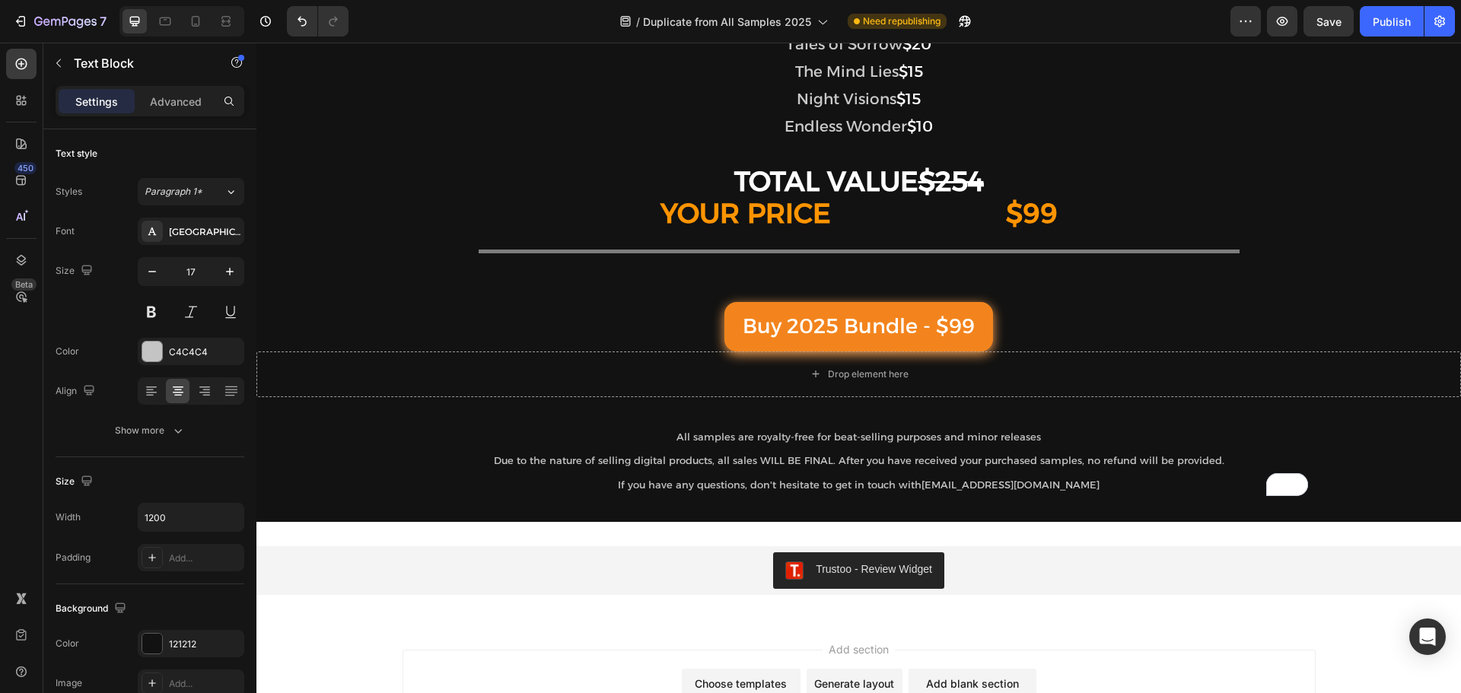
scroll to position [2055, 0]
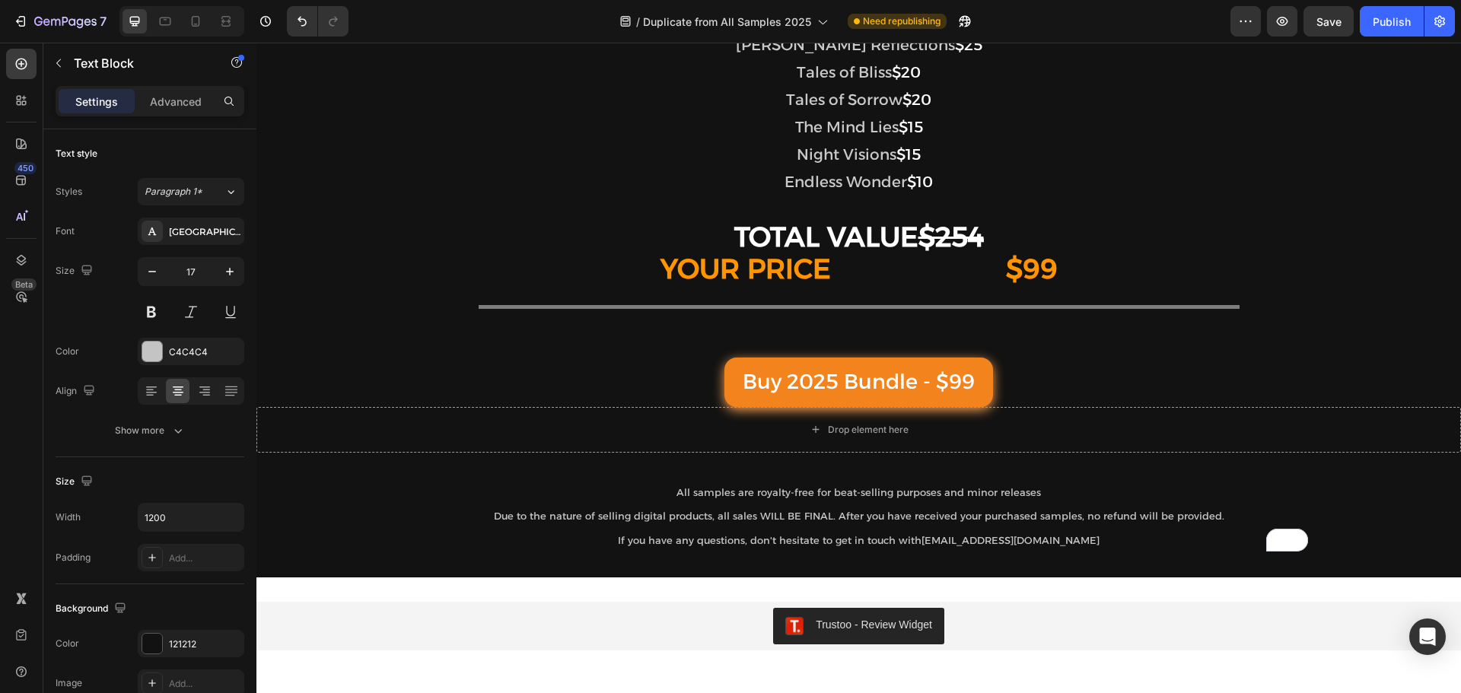
click at [930, 514] on span "Due to the nature of selling digital products, all sales WILL BE FINAL. After y…" at bounding box center [859, 516] width 731 height 12
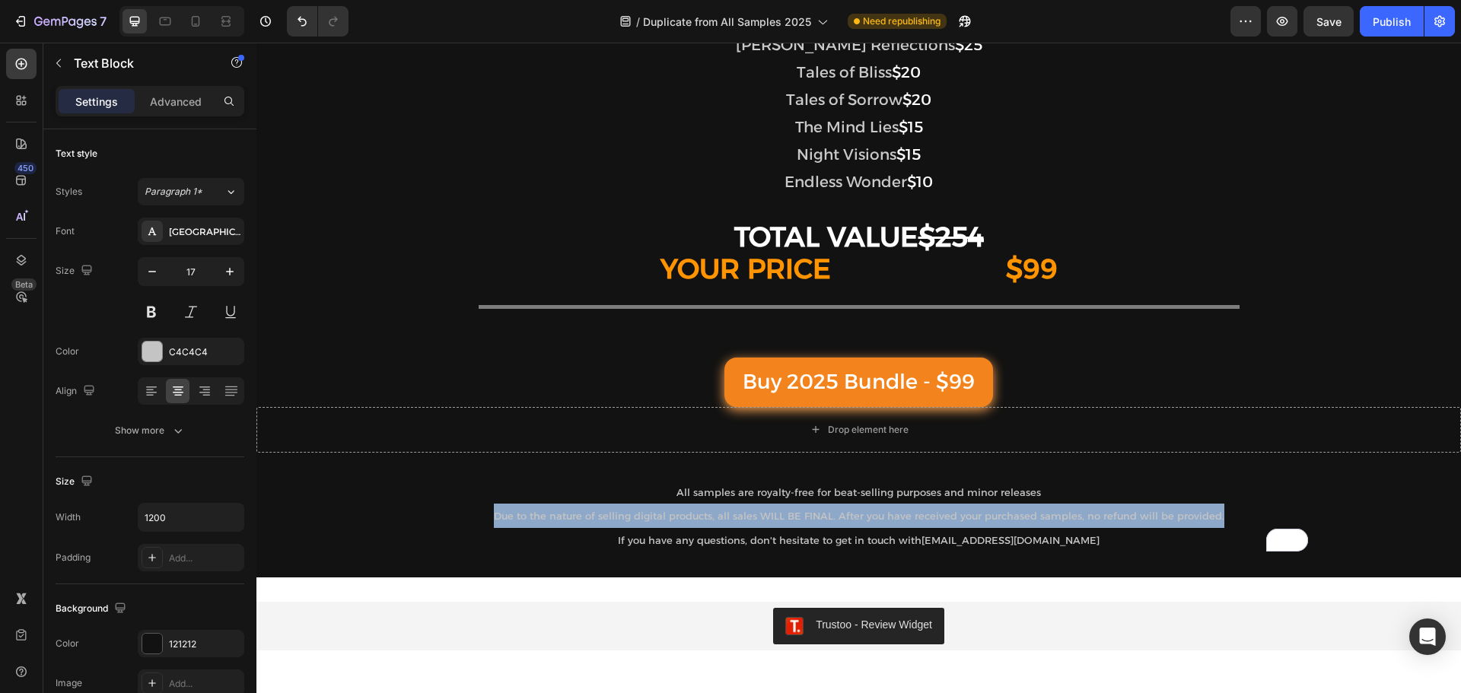
click at [930, 513] on span "Due to the nature of selling digital products, all sales WILL BE FINAL. After y…" at bounding box center [859, 516] width 731 height 12
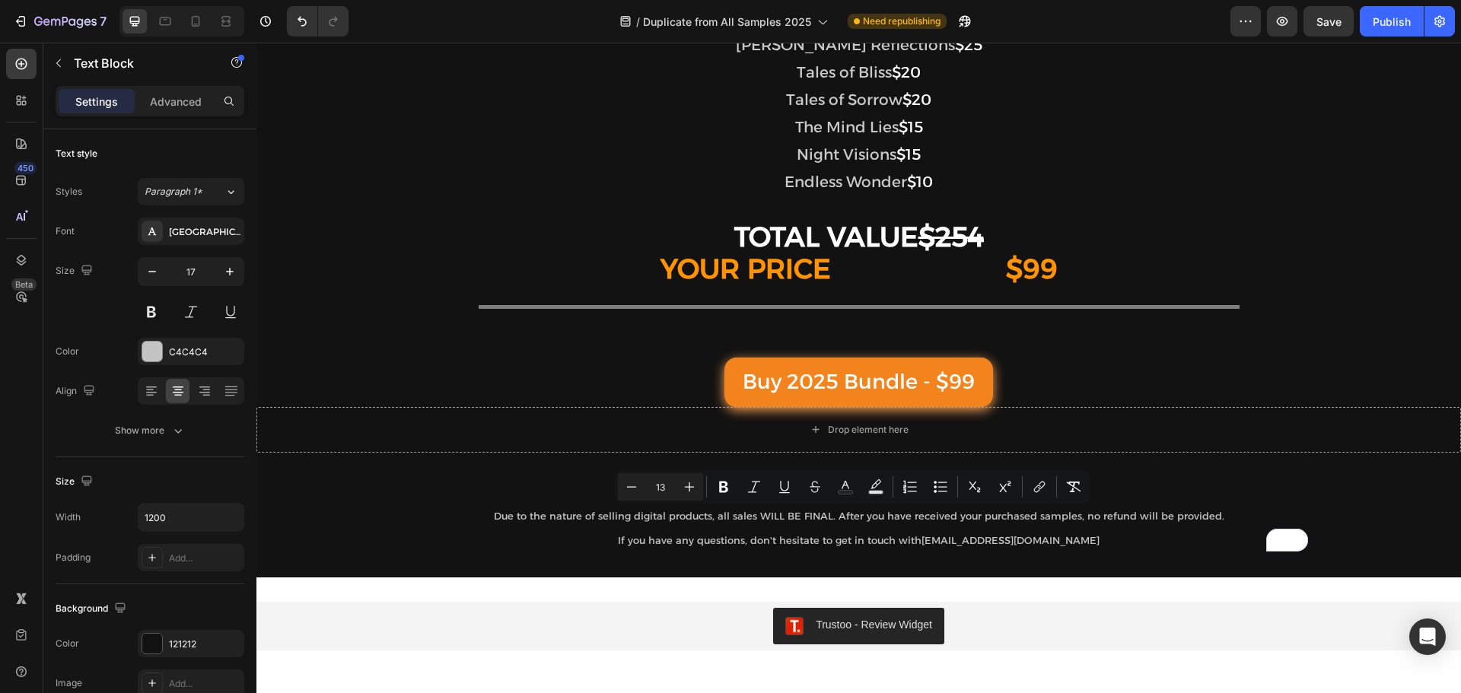
click at [1055, 541] on span "[EMAIL_ADDRESS][DOMAIN_NAME]" at bounding box center [1011, 540] width 178 height 12
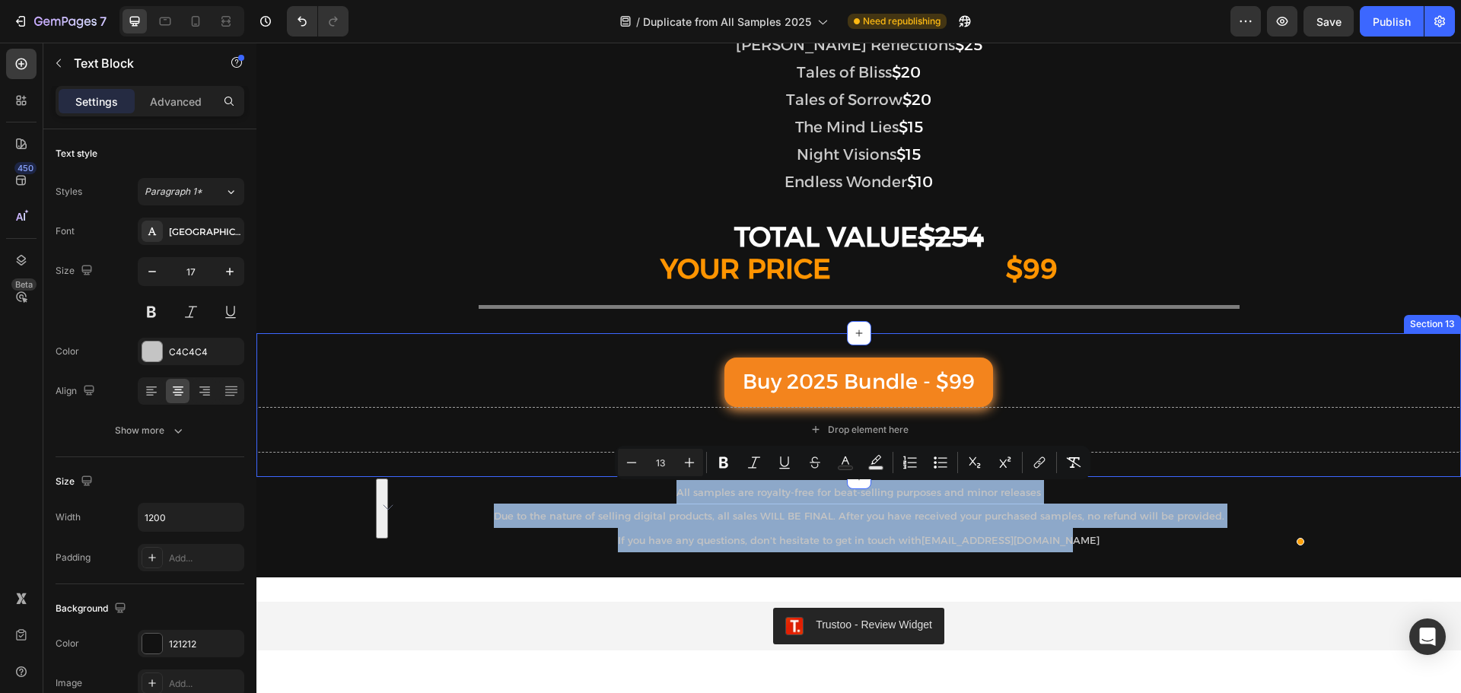
drag, startPoint x: 1086, startPoint y: 539, endPoint x: 670, endPoint y: 464, distance: 422.9
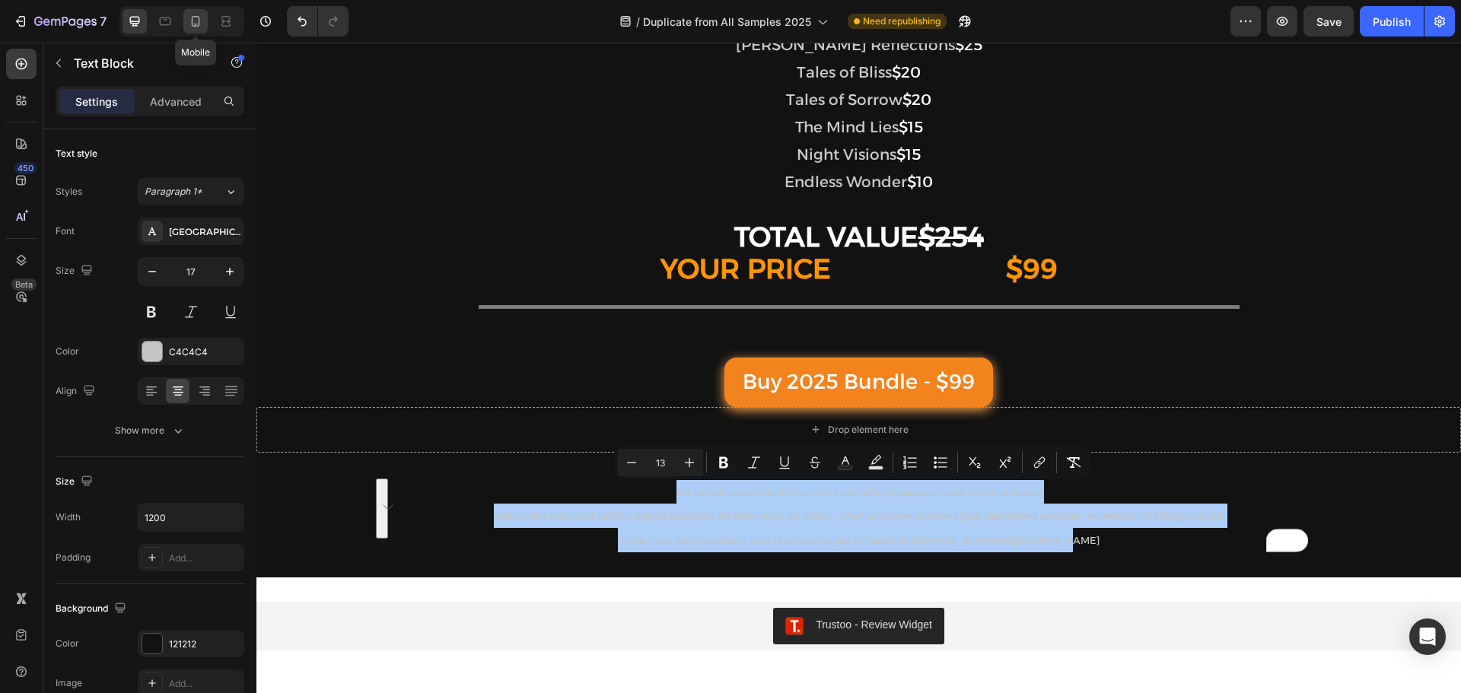
click at [186, 26] on div at bounding box center [195, 21] width 24 height 24
type input "14"
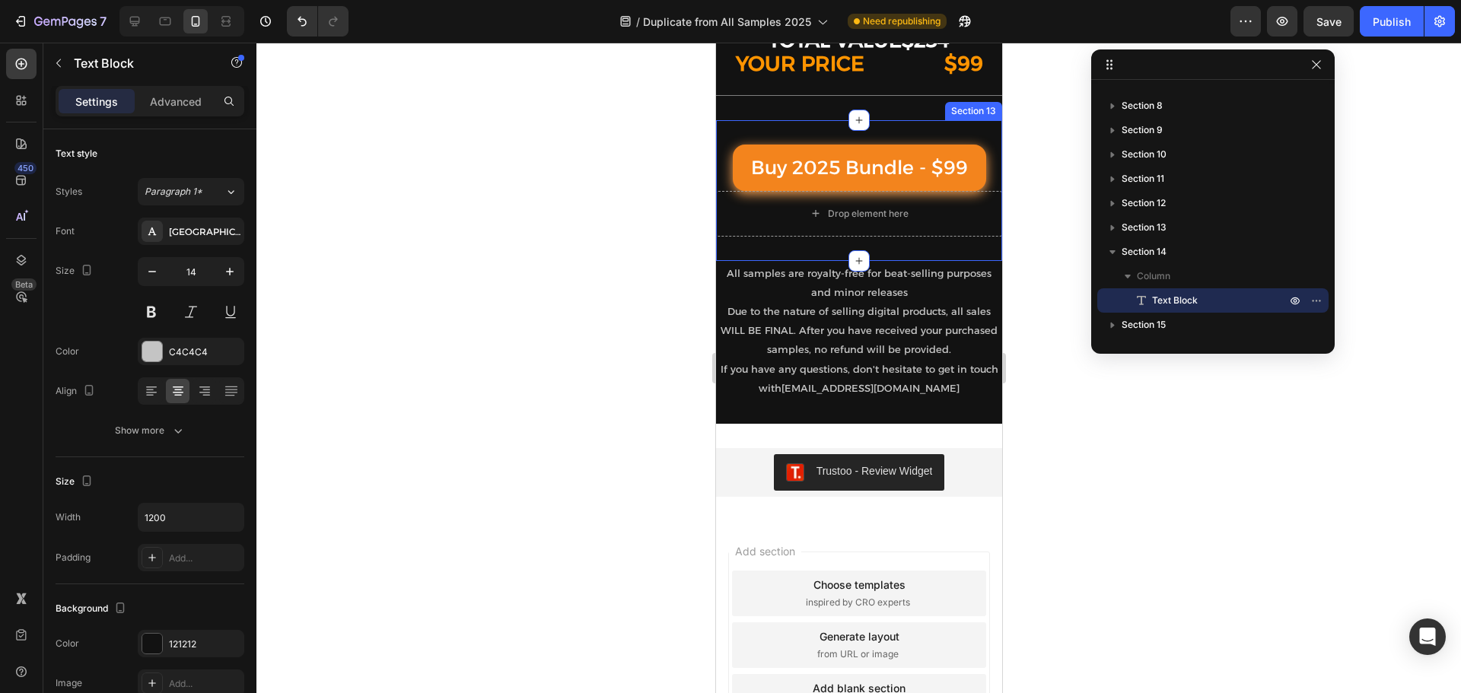
scroll to position [2215, 0]
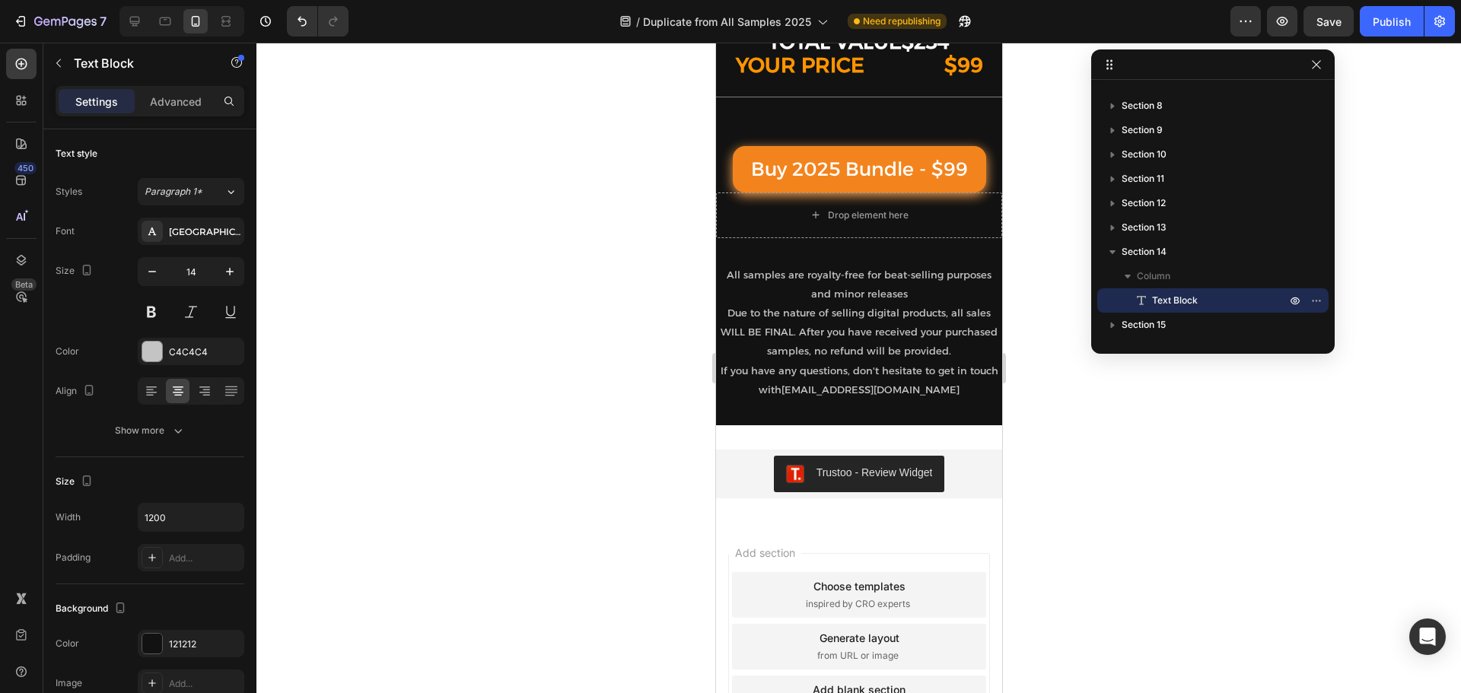
click at [765, 284] on p "All samples are royalty-free for beat-selling purposes and minor releases" at bounding box center [858, 285] width 283 height 38
click at [750, 314] on span "Due to the nature of selling digital products, all sales WILL BE FINAL. After y…" at bounding box center [858, 332] width 277 height 50
click at [739, 282] on p "All samples are royalty-free for beat-selling purposes and minor releases" at bounding box center [858, 285] width 283 height 38
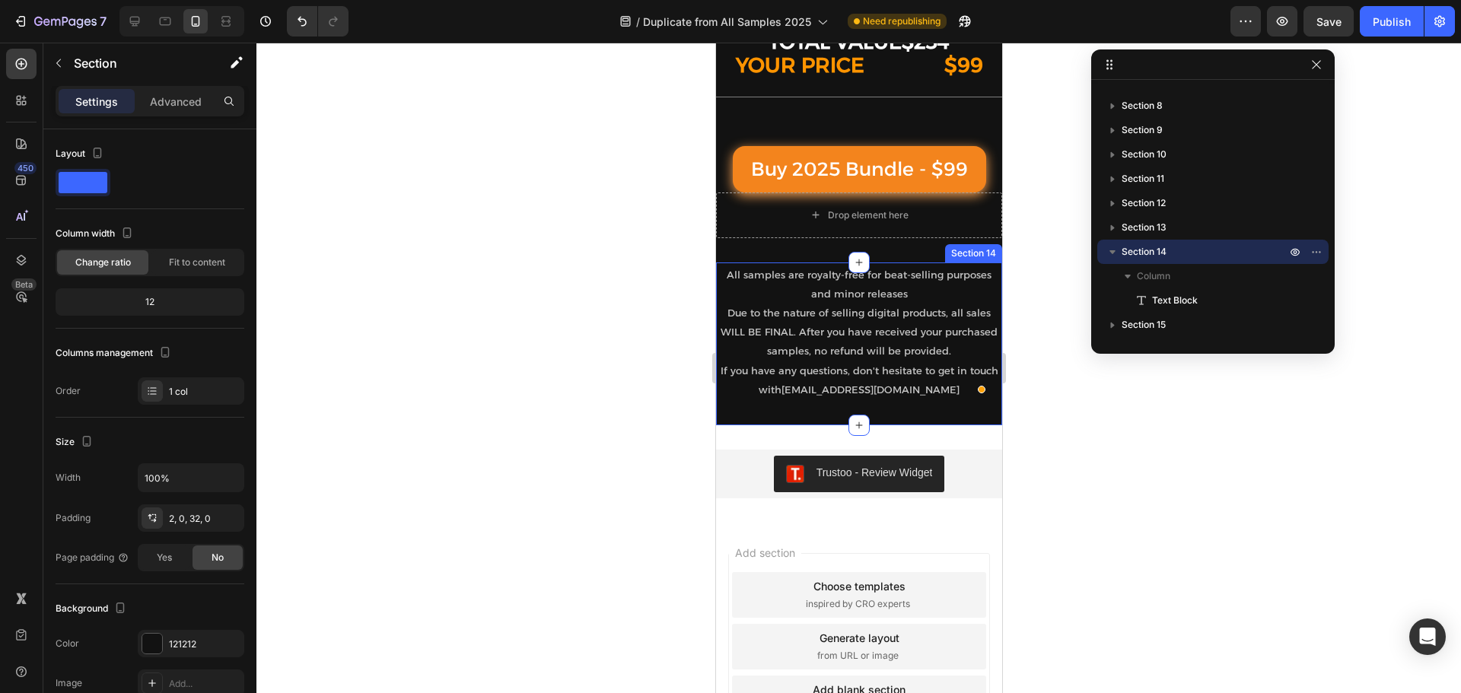
click at [944, 419] on div "All samples are royalty-free for beat-selling purposes and minor releases Due t…" at bounding box center [858, 344] width 286 height 163
click at [964, 253] on icon at bounding box center [970, 248] width 12 height 12
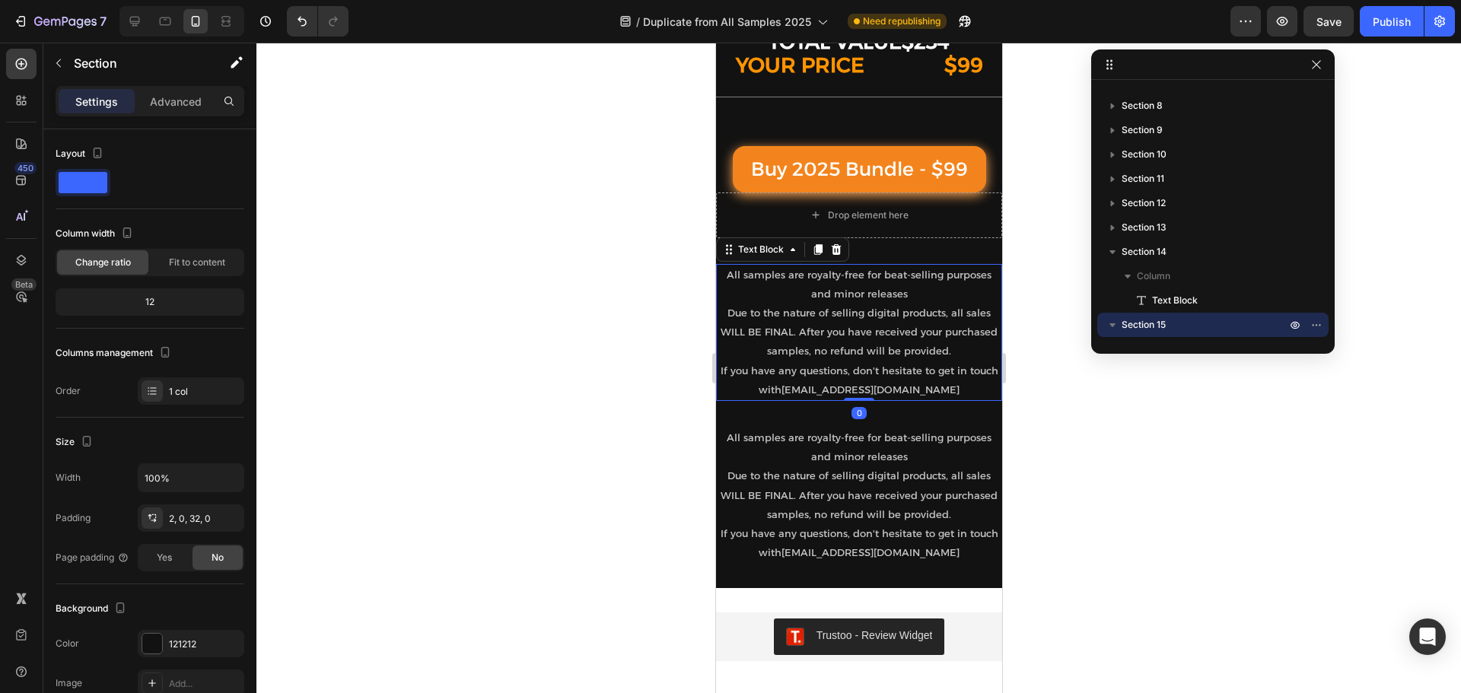
click at [899, 275] on span "All samples are royalty-free for beat-selling purposes and minor releases" at bounding box center [858, 284] width 265 height 31
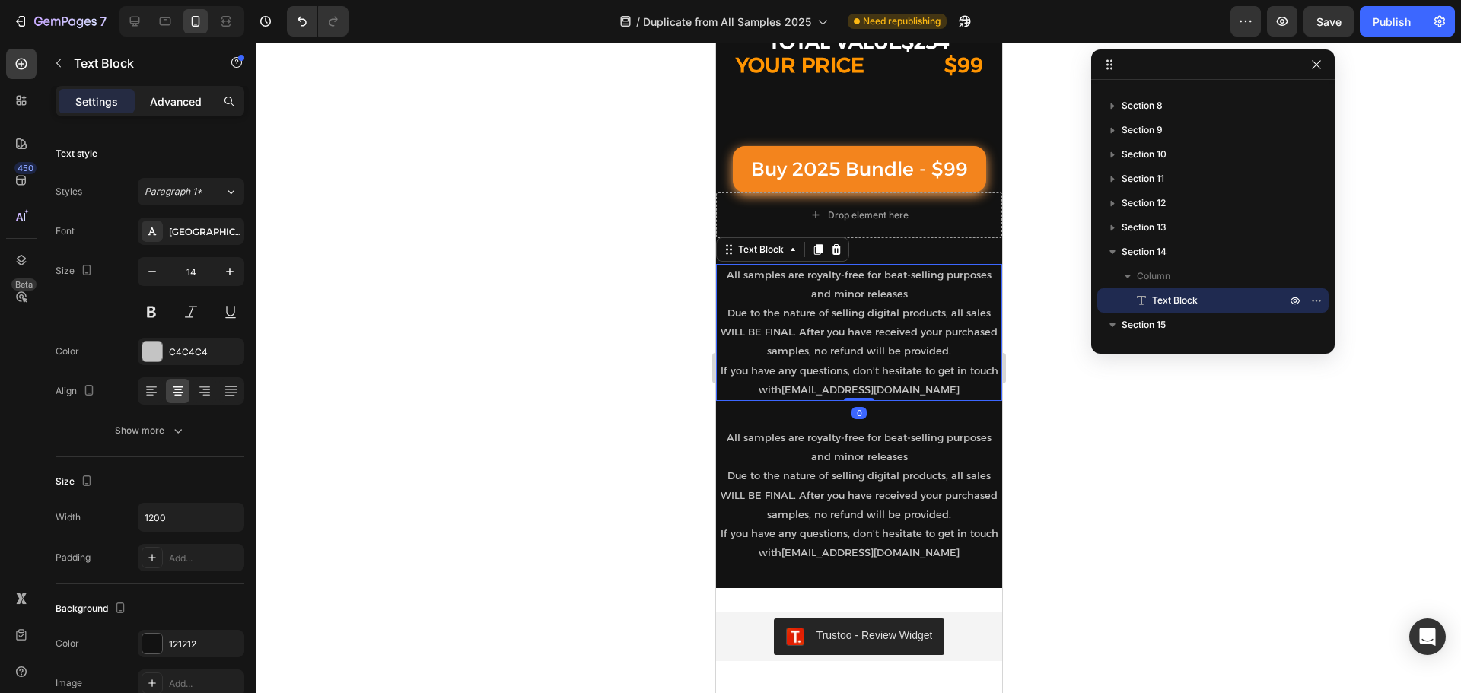
click at [177, 112] on div "Advanced" at bounding box center [176, 101] width 76 height 24
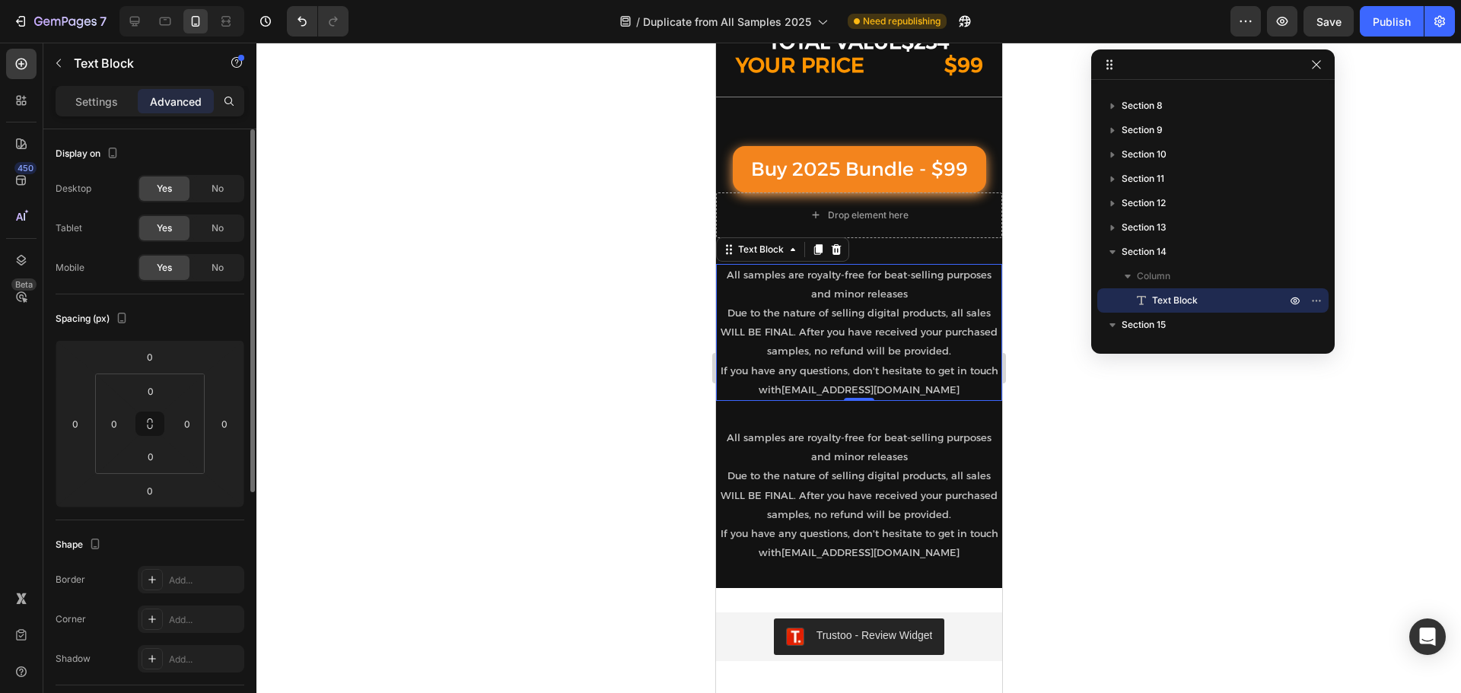
click at [215, 221] on div "No" at bounding box center [218, 228] width 50 height 24
click at [220, 268] on span "No" at bounding box center [218, 268] width 12 height 14
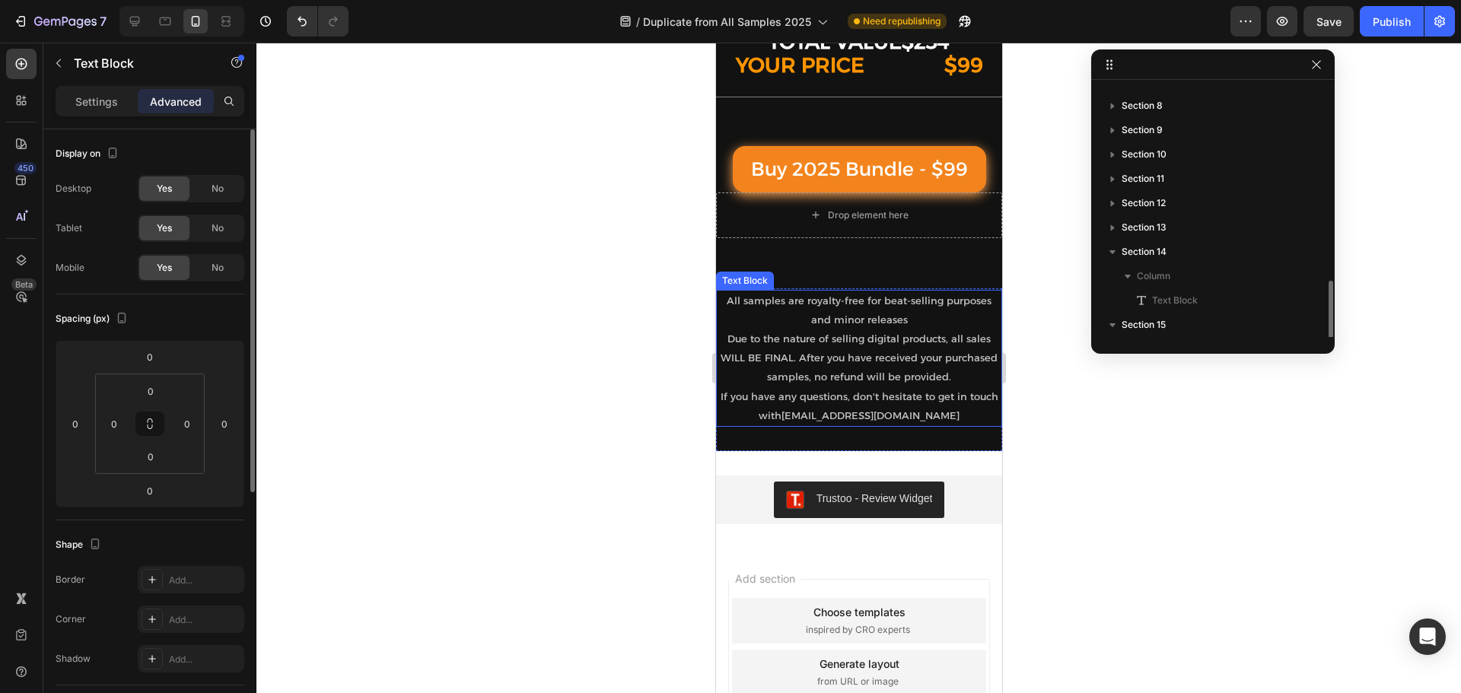
click at [890, 307] on p "All samples are royalty-free for beat-selling purposes and minor releases" at bounding box center [858, 310] width 283 height 38
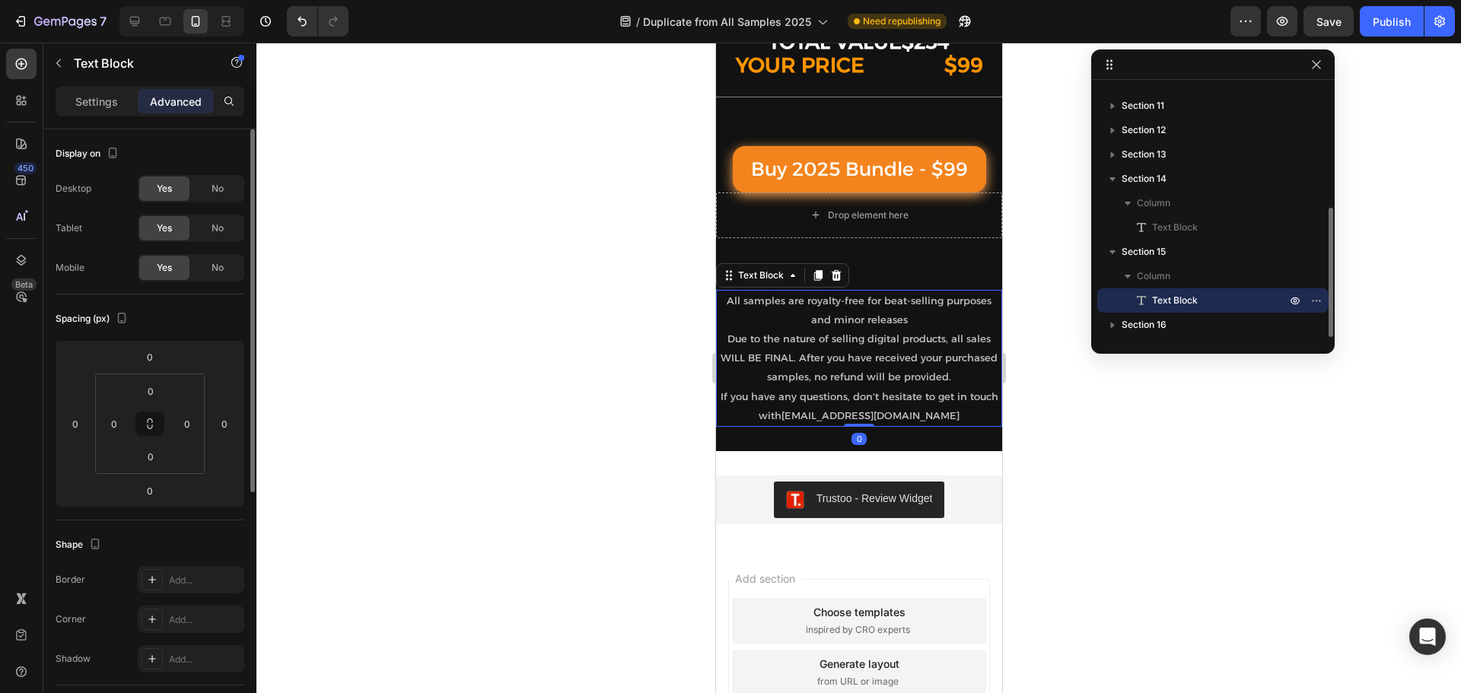
click at [852, 325] on p "All samples are royalty-free for beat-selling purposes and minor releases" at bounding box center [858, 310] width 283 height 38
click at [852, 325] on span "All samples are royalty-free for beat-selling purposes and minor releases" at bounding box center [858, 310] width 265 height 31
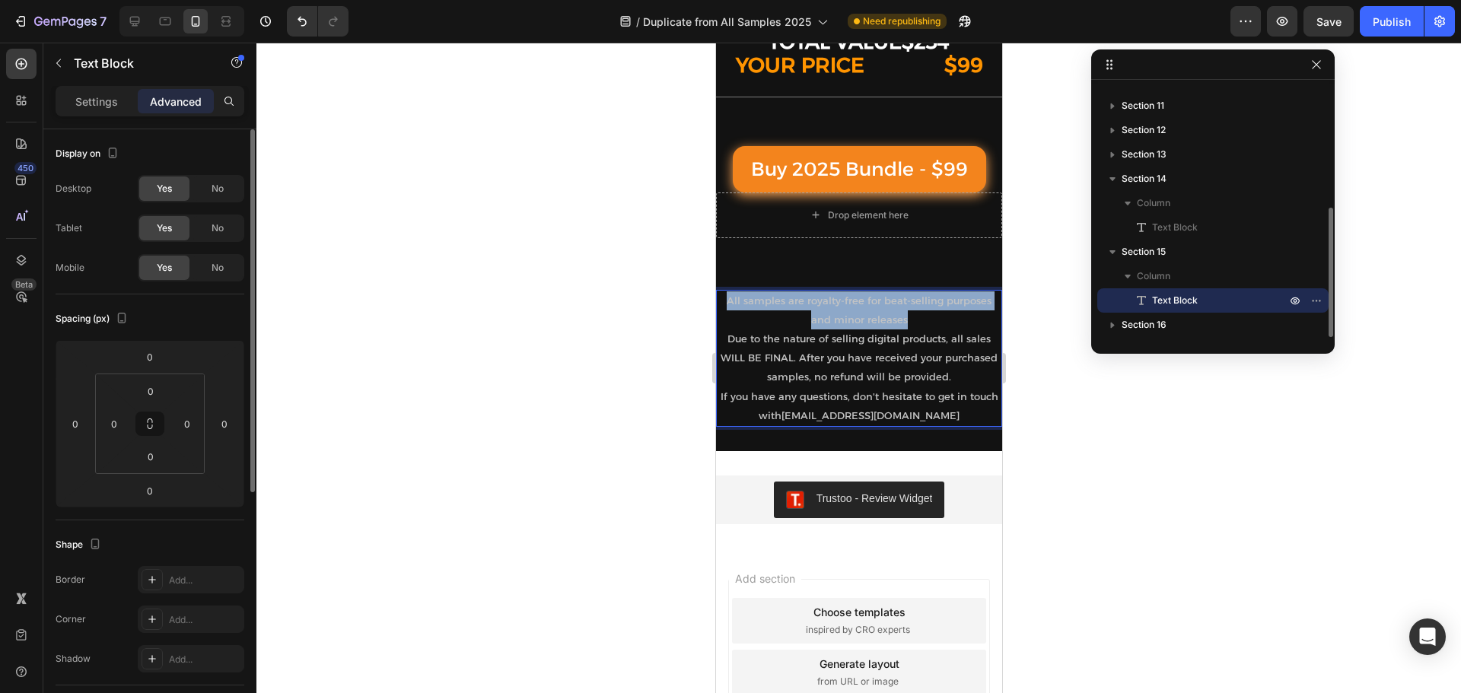
click at [852, 325] on span "All samples are royalty-free for beat-selling purposes and minor releases" at bounding box center [858, 310] width 265 height 31
click at [842, 352] on span "Due to the nature of selling digital products, all sales WILL BE FINAL. After y…" at bounding box center [858, 358] width 277 height 50
click at [939, 404] on p "If you have any questions, don't hesitate to get in touch with dreamincolor55@g…" at bounding box center [858, 406] width 283 height 38
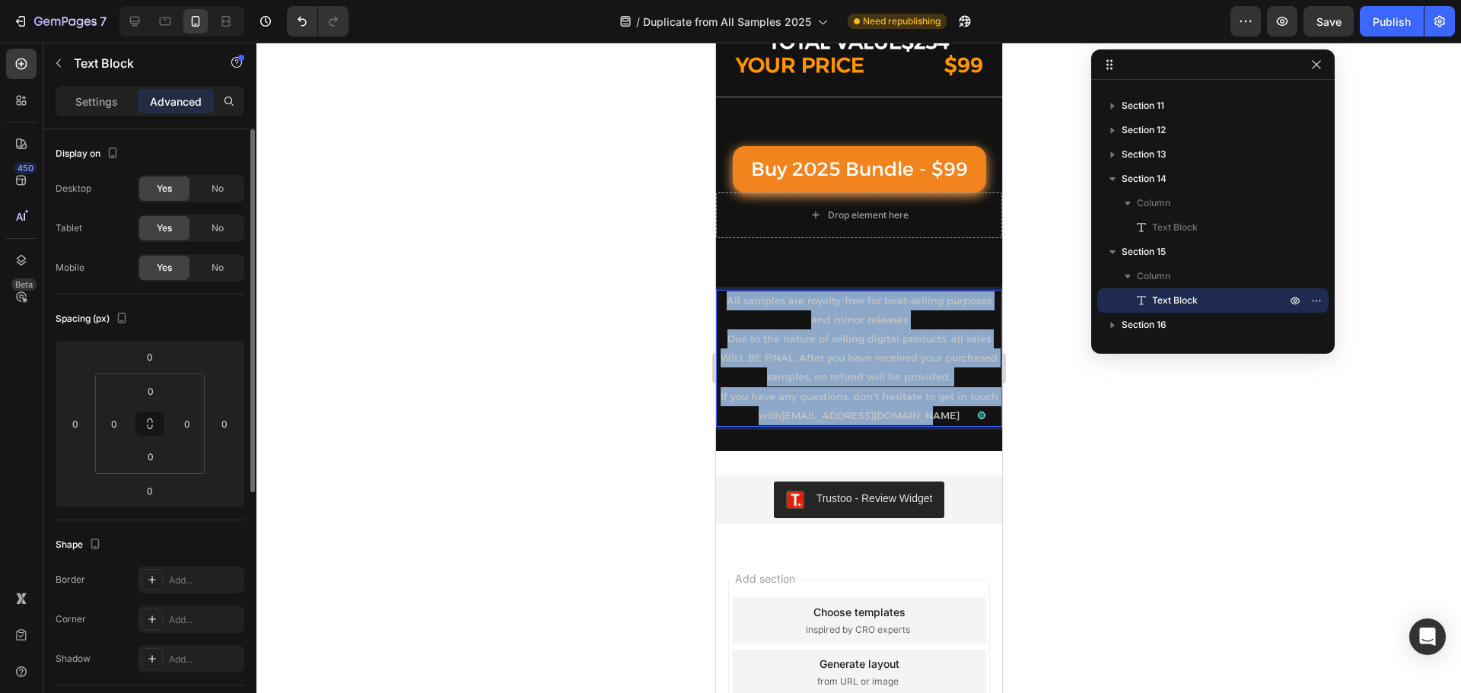
drag, startPoint x: 940, startPoint y: 408, endPoint x: 711, endPoint y: 283, distance: 260.9
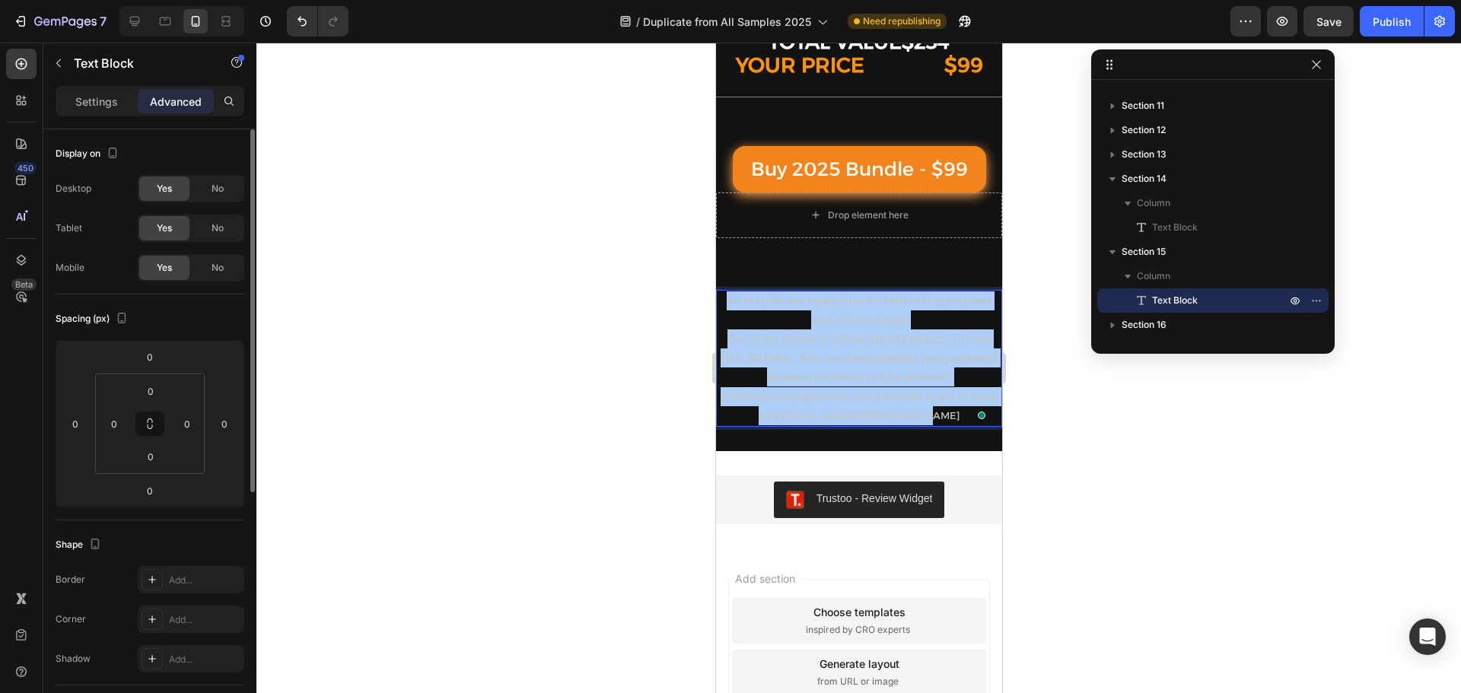
click at [93, 88] on div "Settings Advanced" at bounding box center [150, 101] width 189 height 30
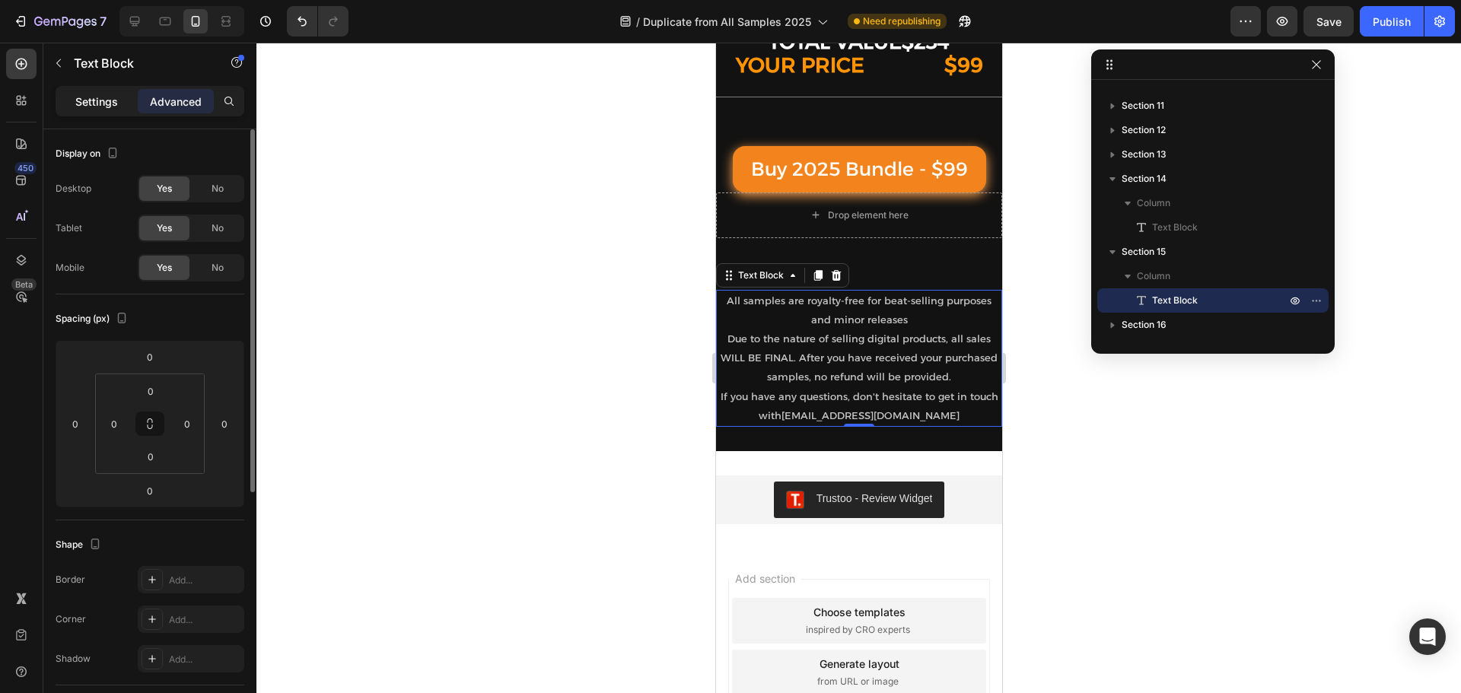
click at [99, 98] on p "Settings" at bounding box center [96, 102] width 43 height 16
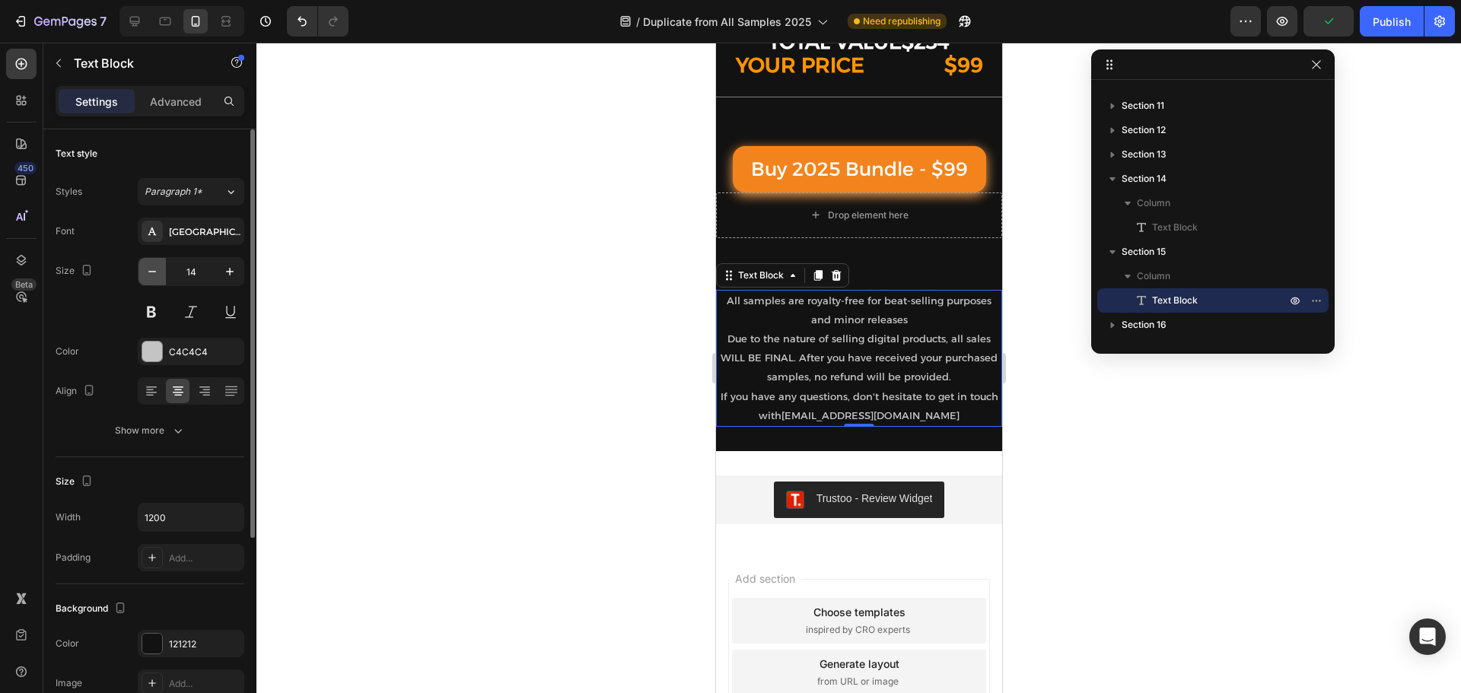
click at [155, 272] on icon "button" at bounding box center [152, 272] width 8 height 2
click at [158, 270] on icon "button" at bounding box center [152, 271] width 15 height 15
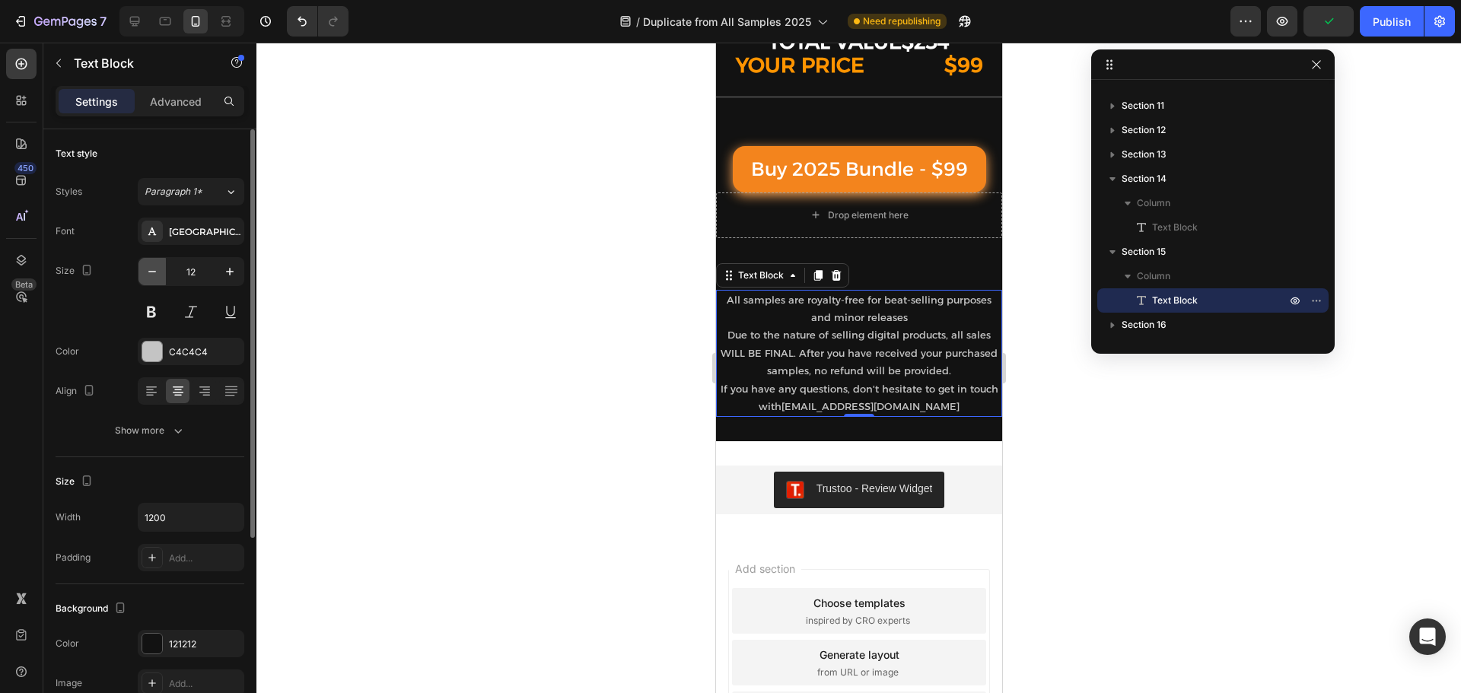
click at [158, 270] on icon "button" at bounding box center [152, 271] width 15 height 15
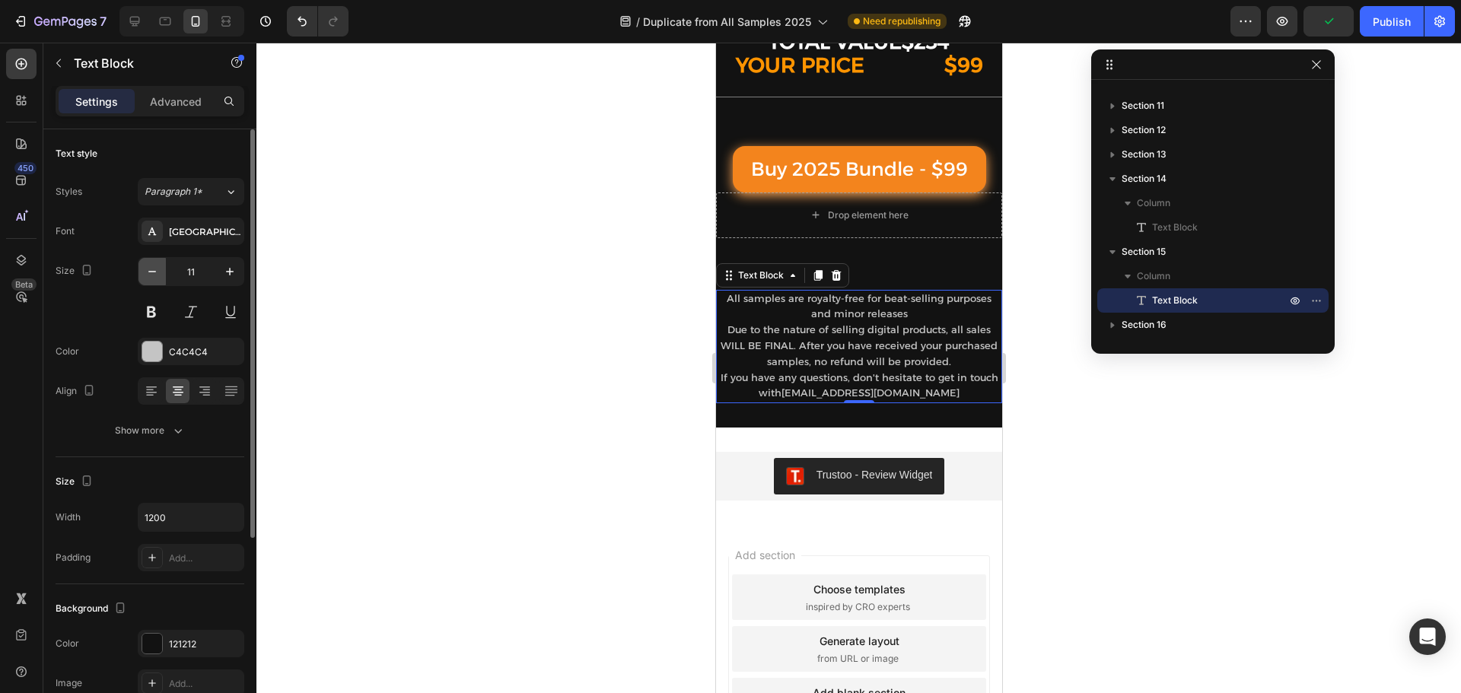
click at [158, 270] on icon "button" at bounding box center [152, 271] width 15 height 15
type input "10"
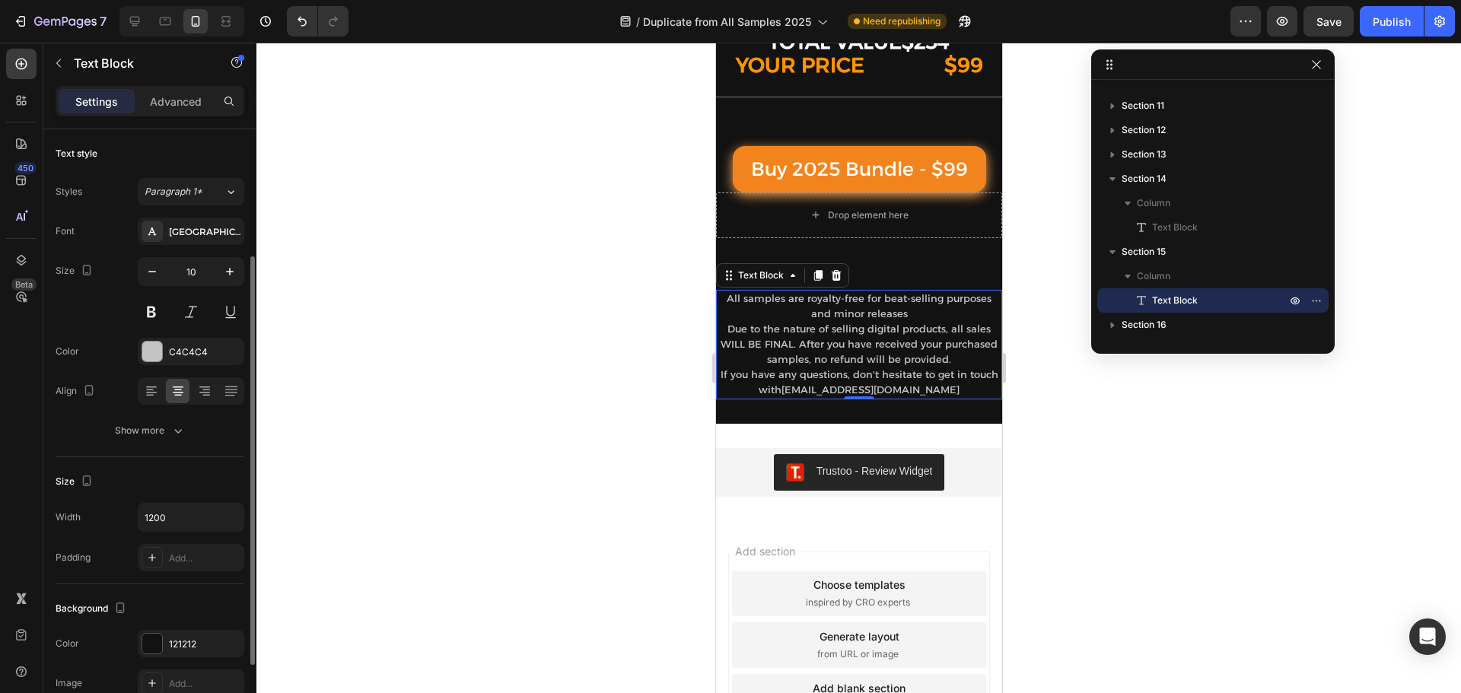
scroll to position [76, 0]
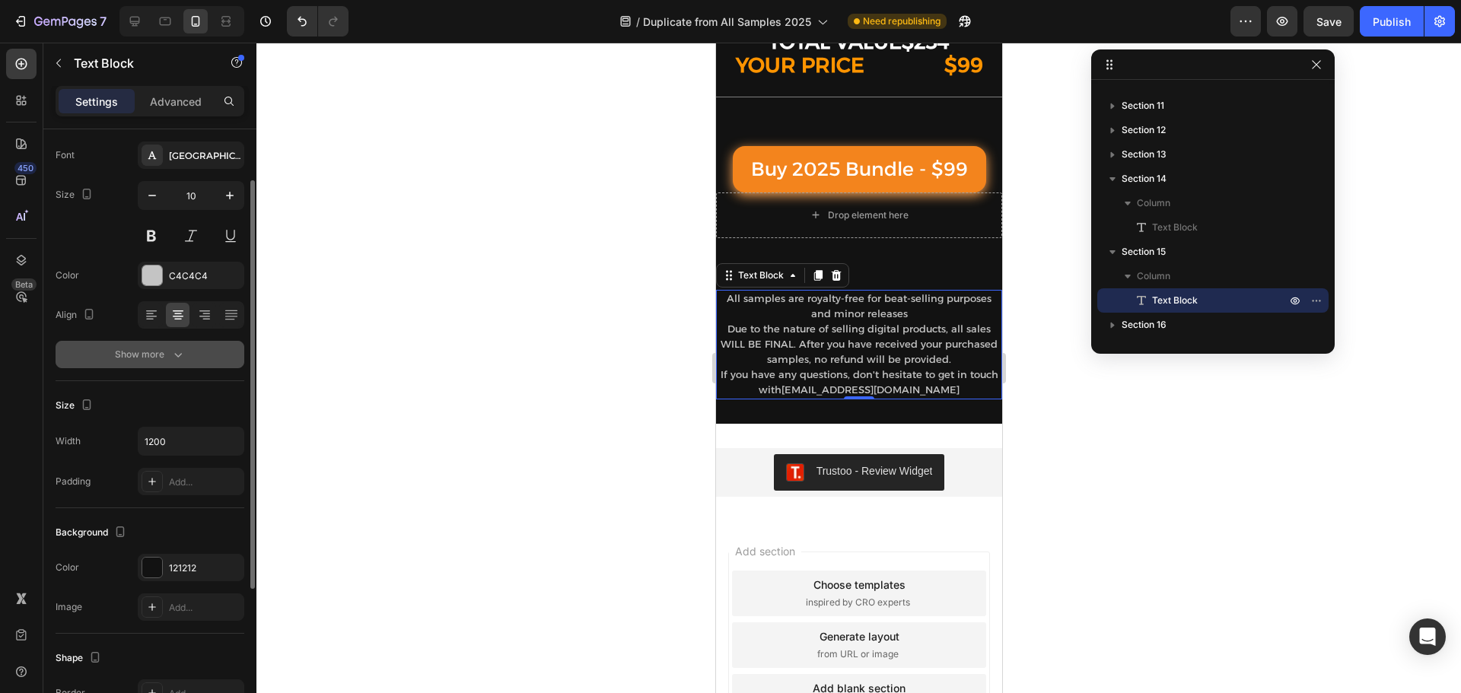
click at [146, 349] on div "Show more" at bounding box center [150, 354] width 71 height 15
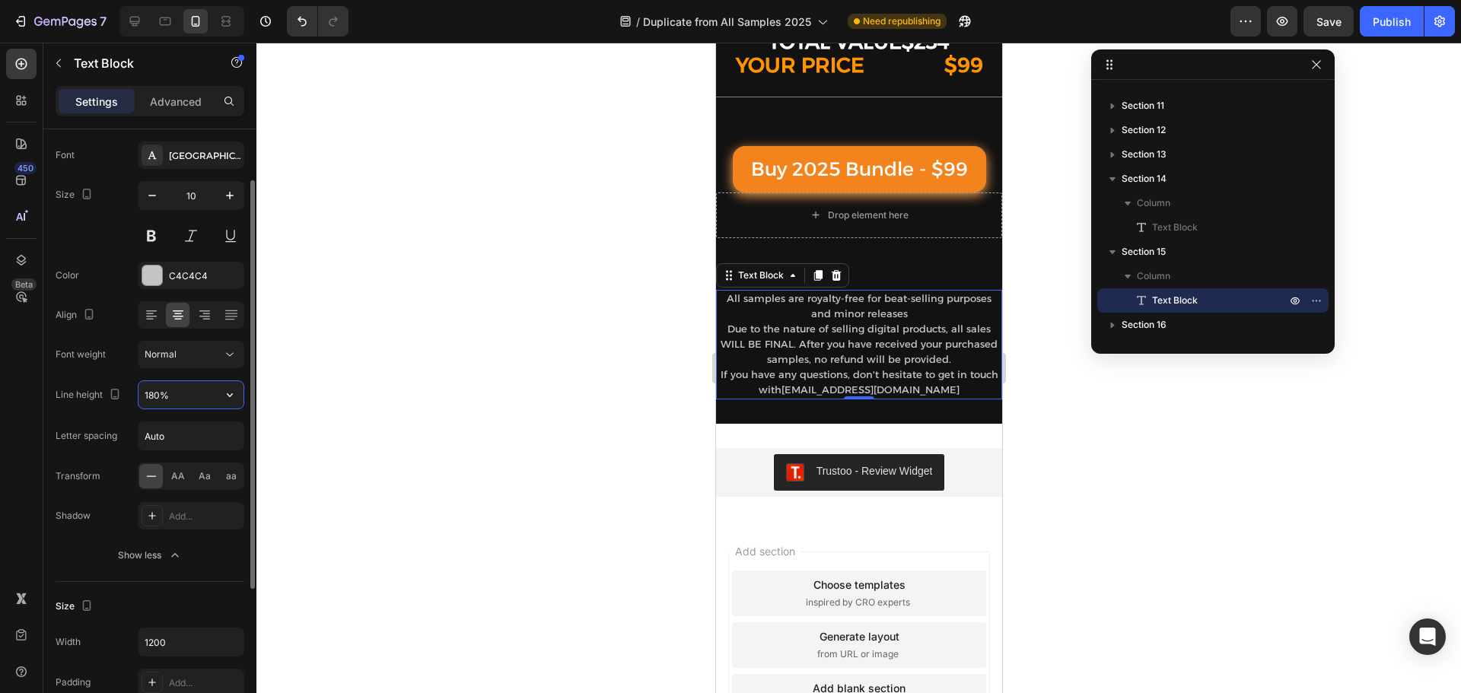
click at [189, 386] on input "180%" at bounding box center [191, 394] width 105 height 27
click at [213, 397] on input "180%" at bounding box center [191, 394] width 105 height 27
click at [235, 400] on icon "button" at bounding box center [229, 394] width 15 height 15
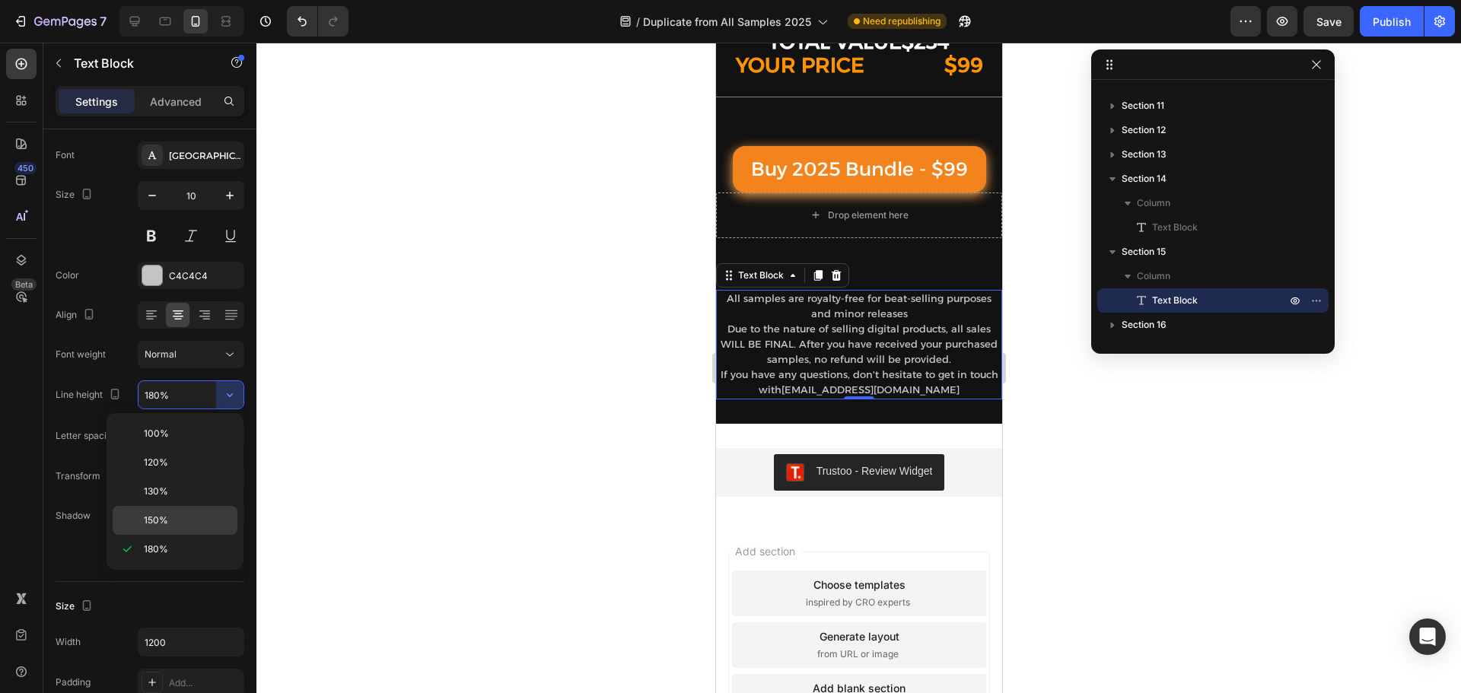
click at [185, 517] on p "150%" at bounding box center [187, 521] width 87 height 14
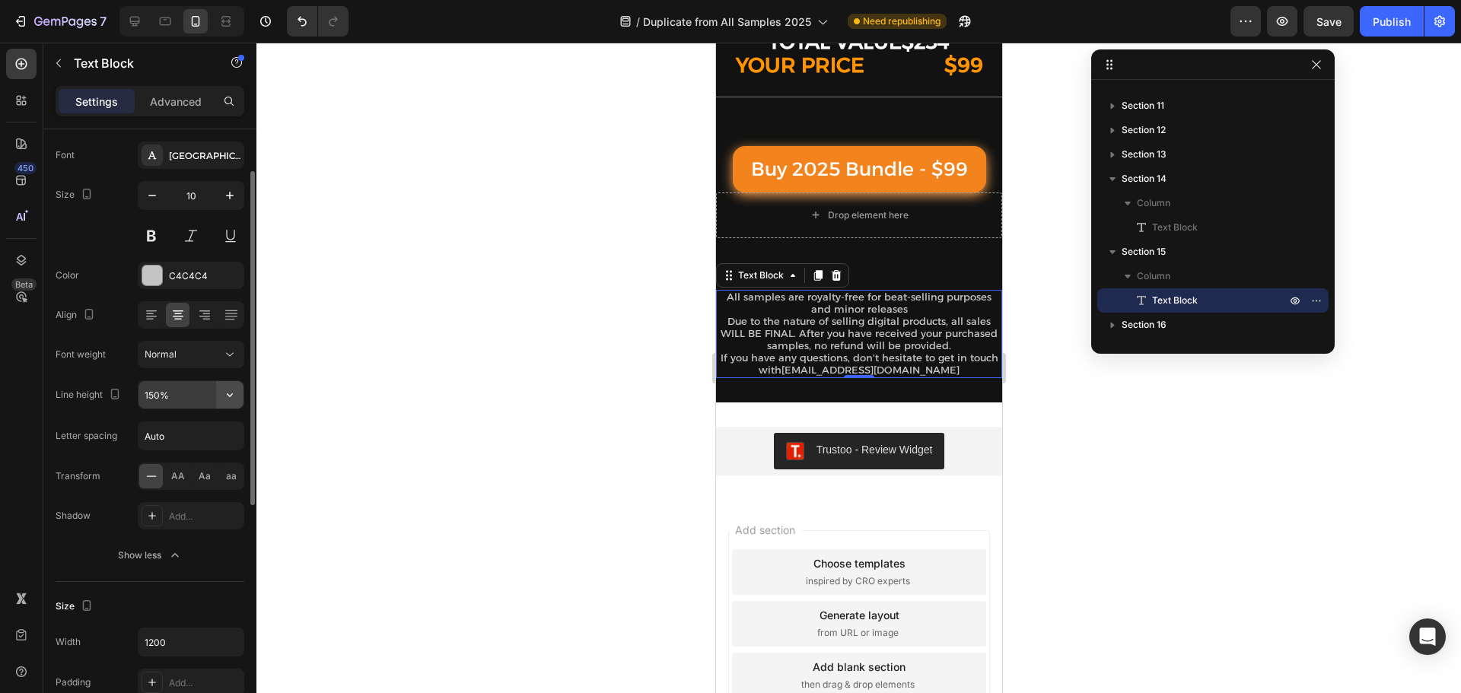
click at [237, 392] on icon "button" at bounding box center [229, 394] width 15 height 15
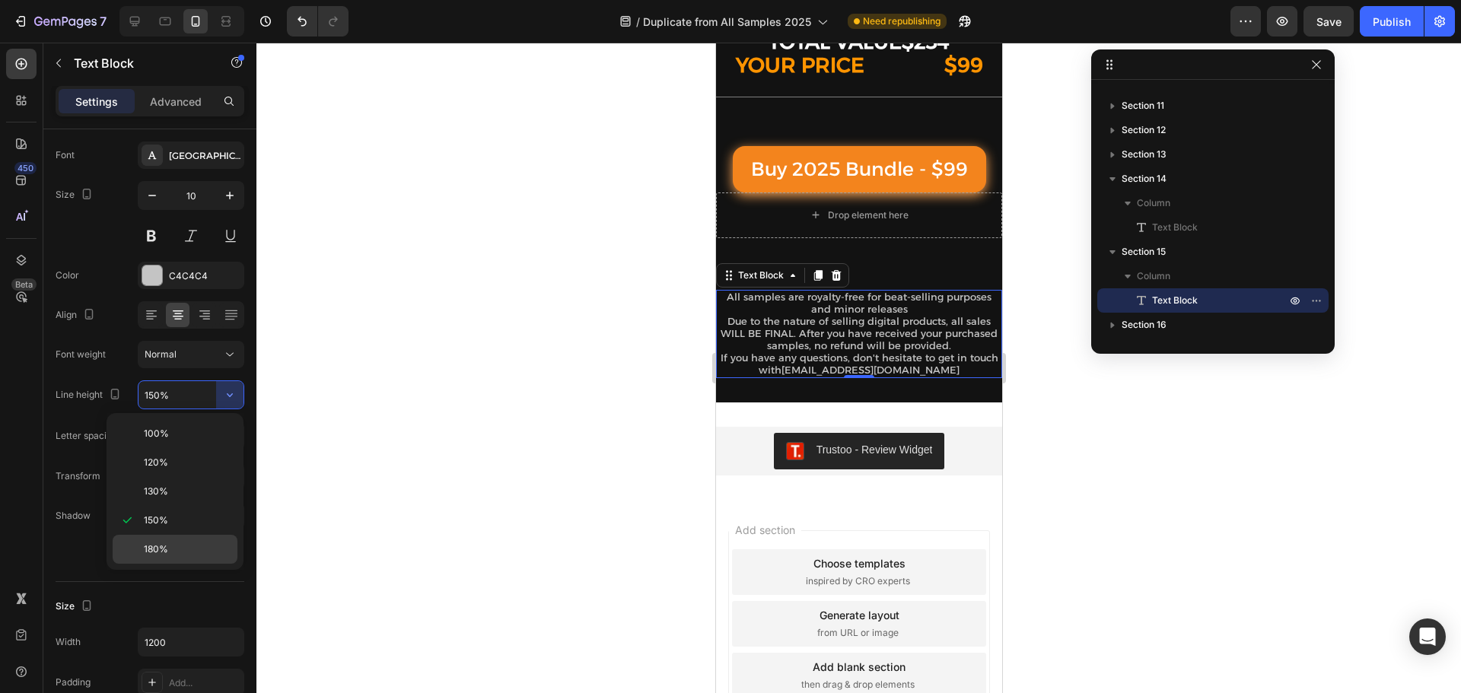
click at [156, 552] on span "180%" at bounding box center [156, 550] width 24 height 14
type input "180%"
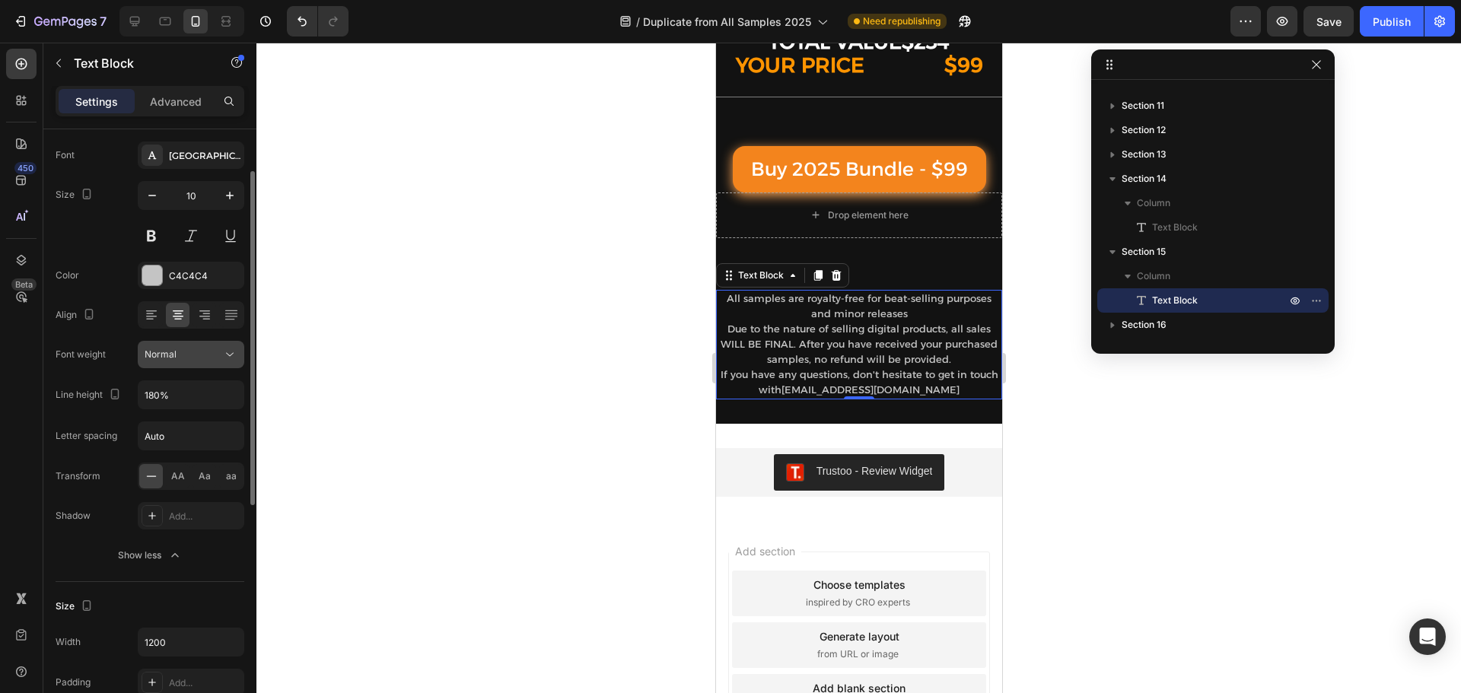
click at [225, 361] on icon at bounding box center [229, 354] width 15 height 15
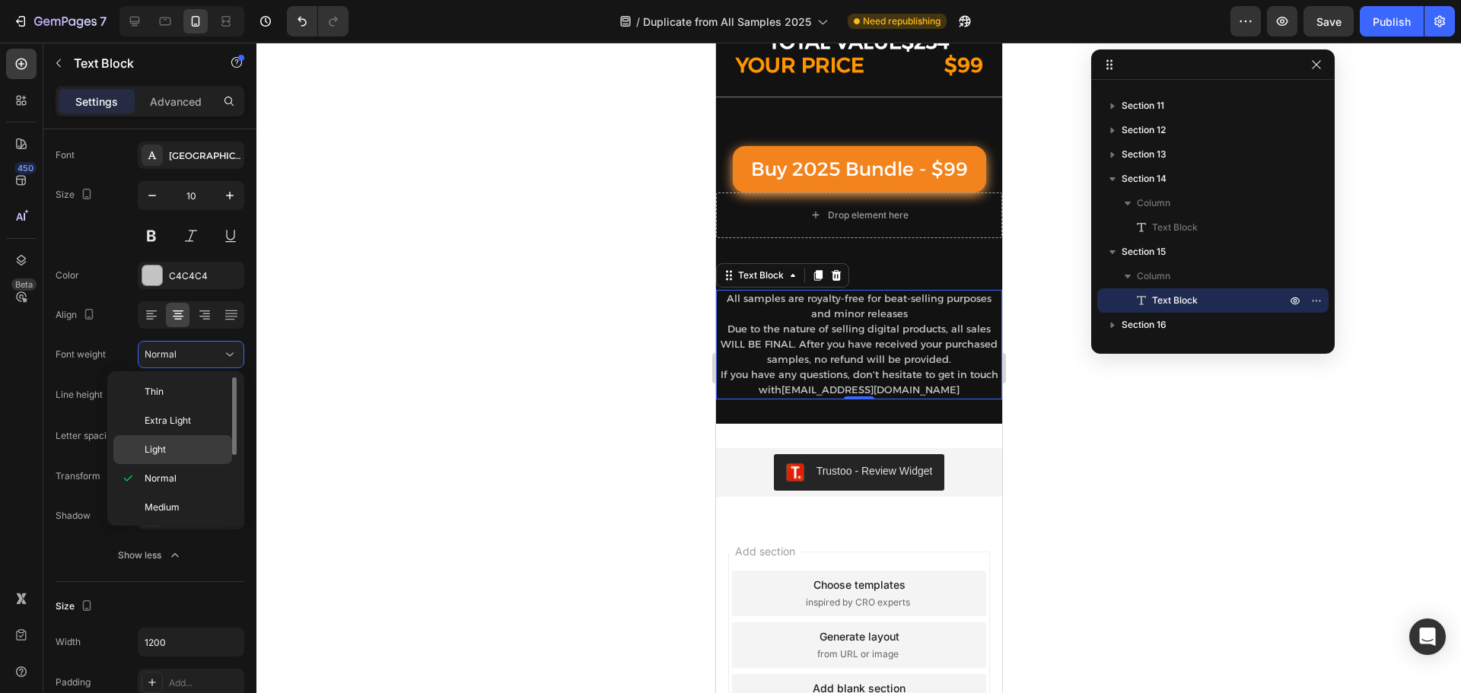
click at [168, 441] on div "Light" at bounding box center [172, 449] width 119 height 29
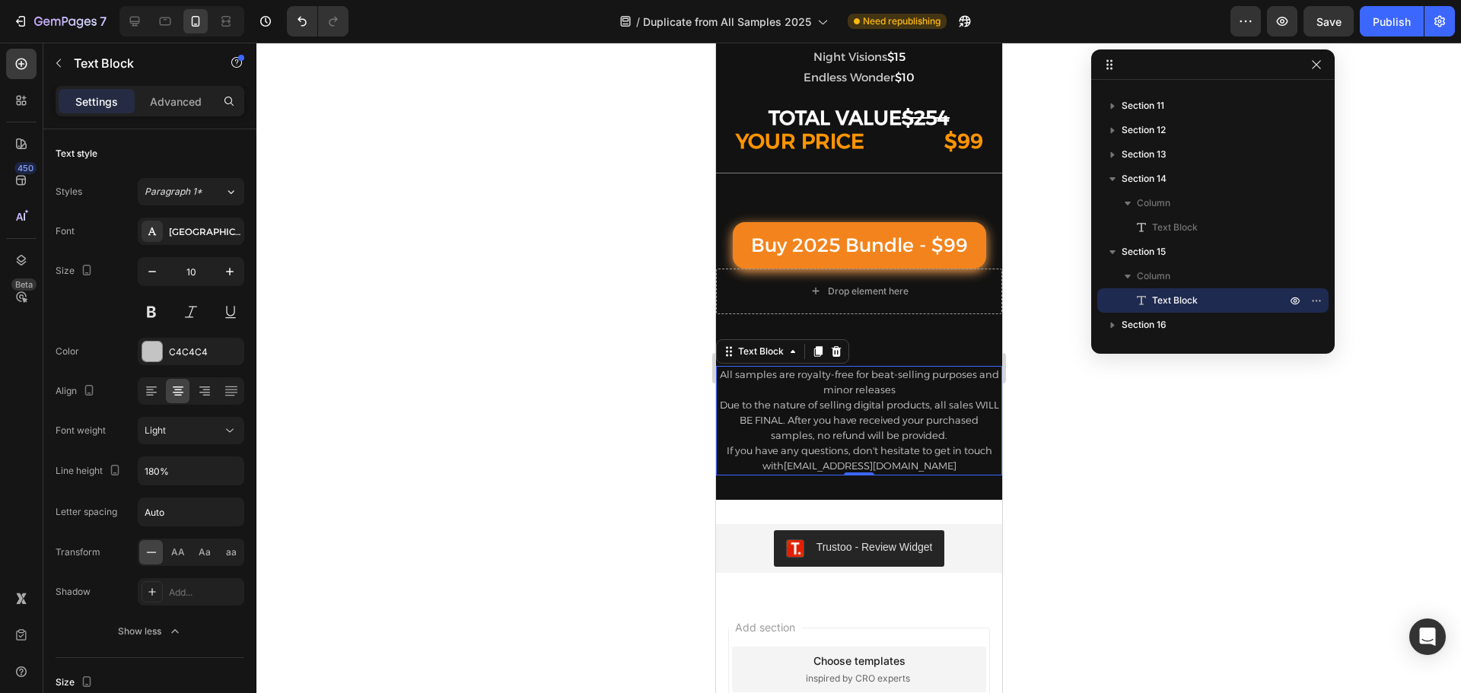
scroll to position [2062, 0]
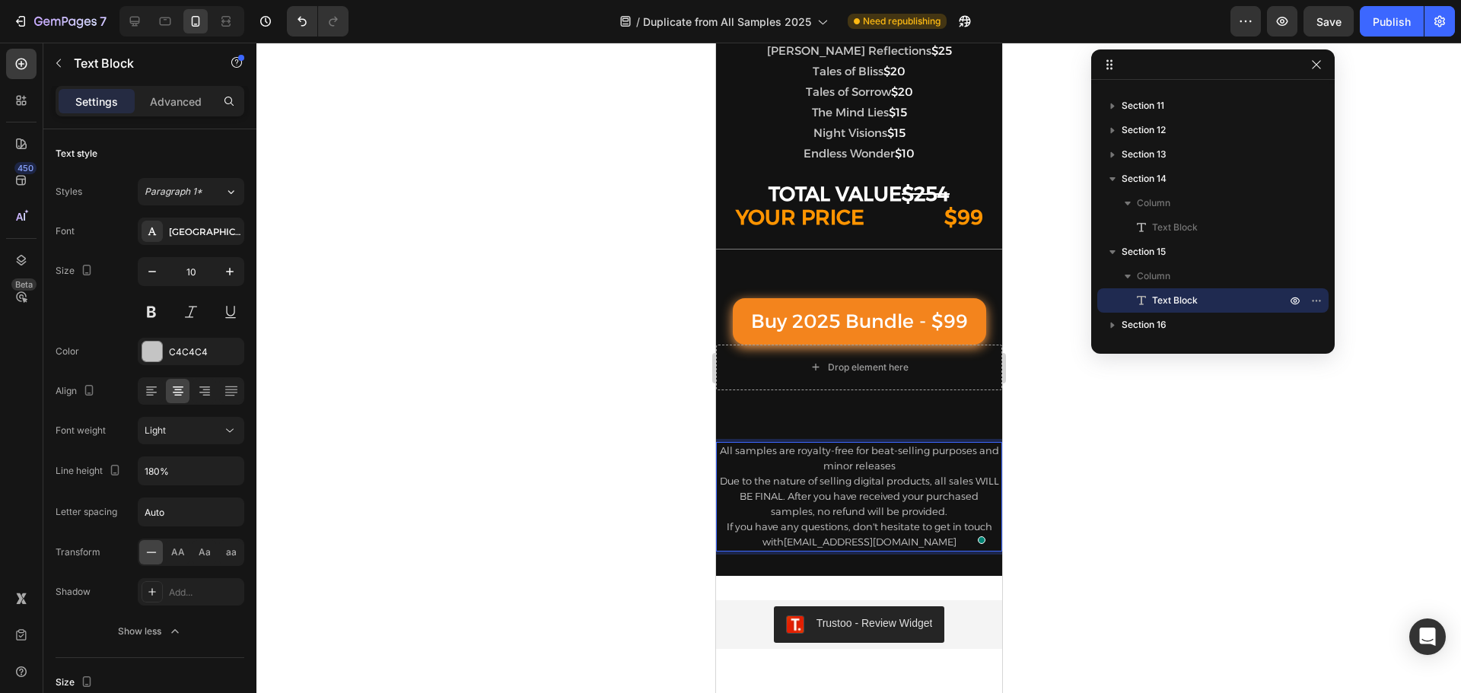
click at [905, 470] on p "All samples are royalty-free for beat-selling purposes and minor releases" at bounding box center [858, 459] width 283 height 30
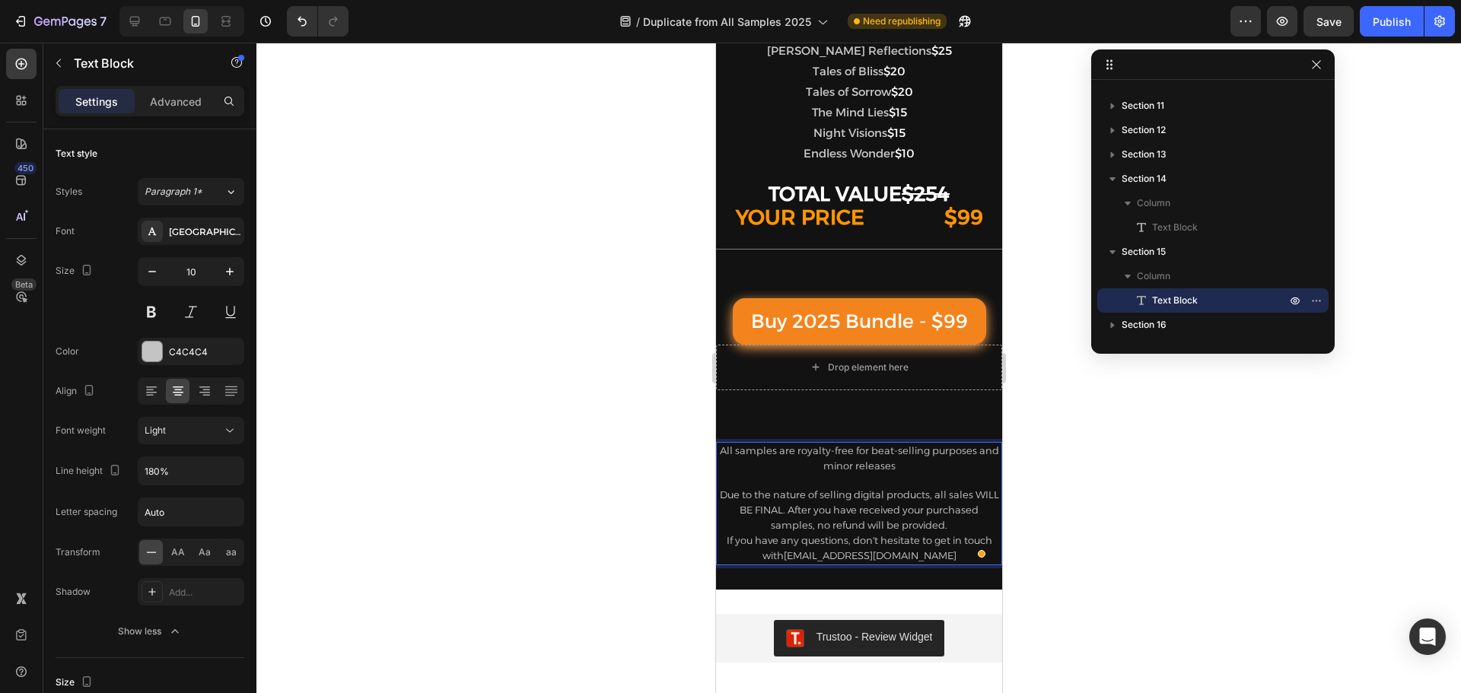
click at [958, 525] on p "Due to the nature of selling digital products, all sales WILL BE FINAL. After y…" at bounding box center [858, 511] width 283 height 46
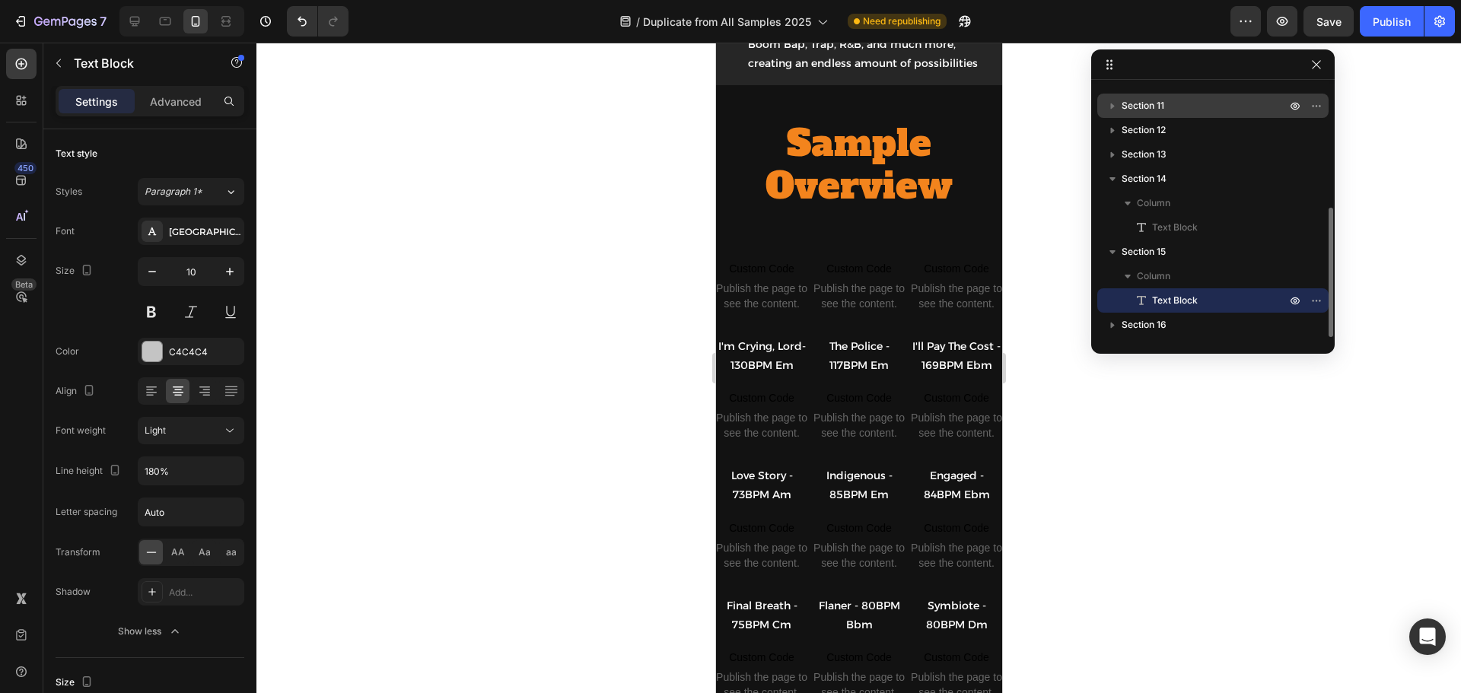
scroll to position [1208, 0]
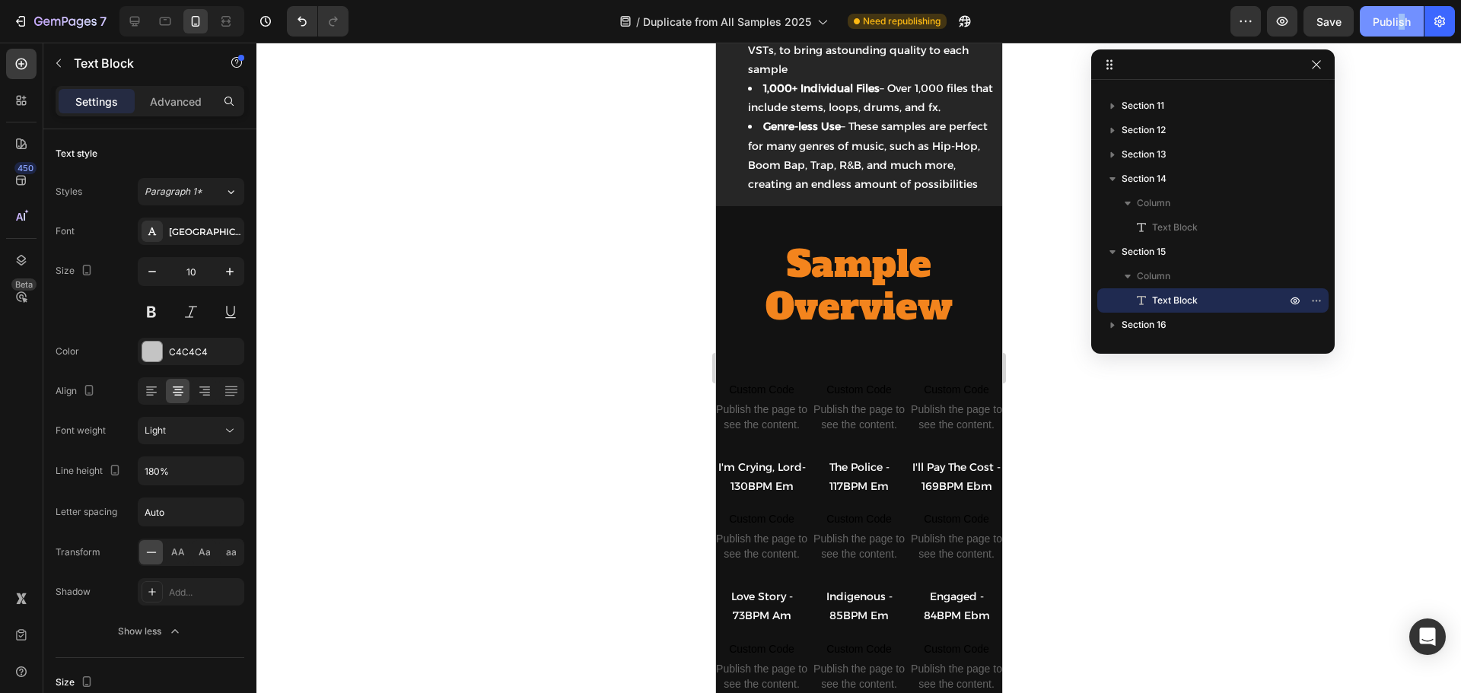
drag, startPoint x: 1397, startPoint y: 42, endPoint x: 1395, endPoint y: 30, distance: 11.6
click at [1398, 42] on div "7 Version history / Duplicate from All Samples 2025 Need republishing Preview S…" at bounding box center [730, 21] width 1461 height 43
click at [1394, 25] on div "Publish" at bounding box center [1392, 22] width 38 height 16
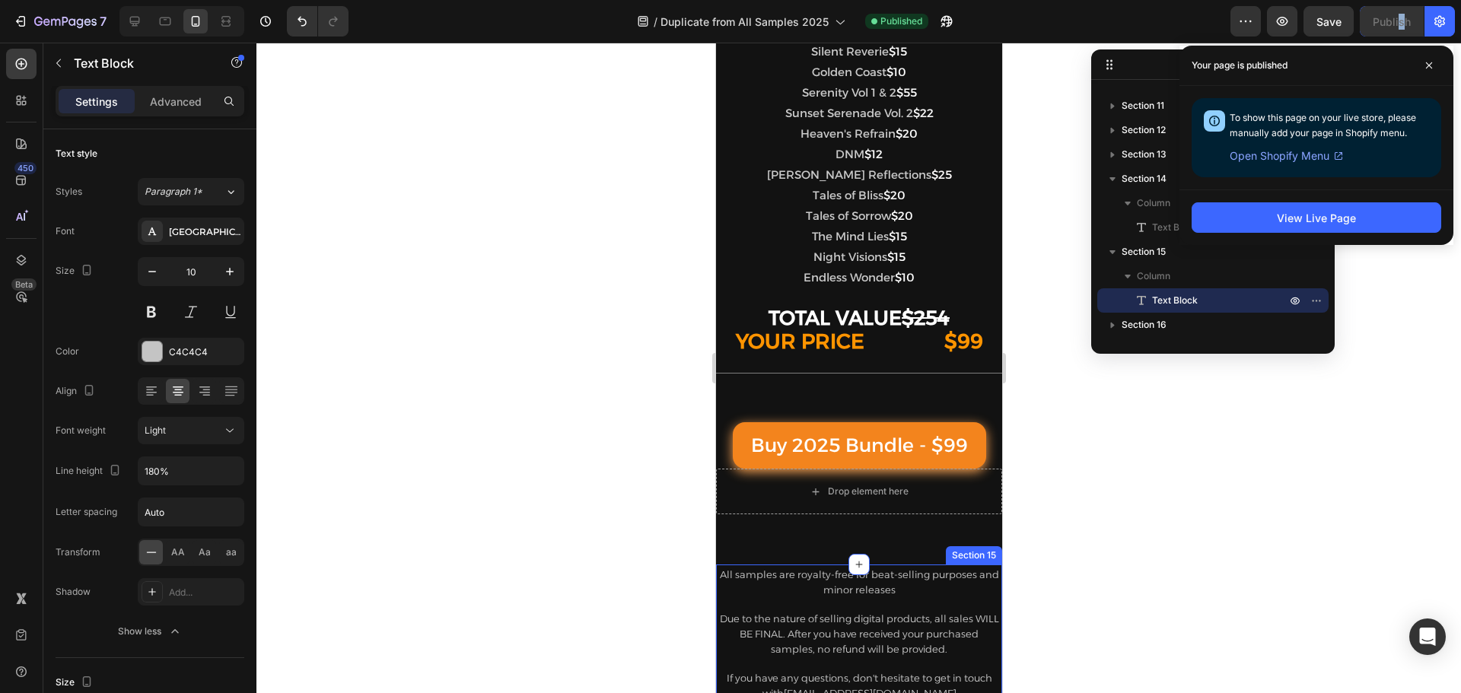
scroll to position [2261, 0]
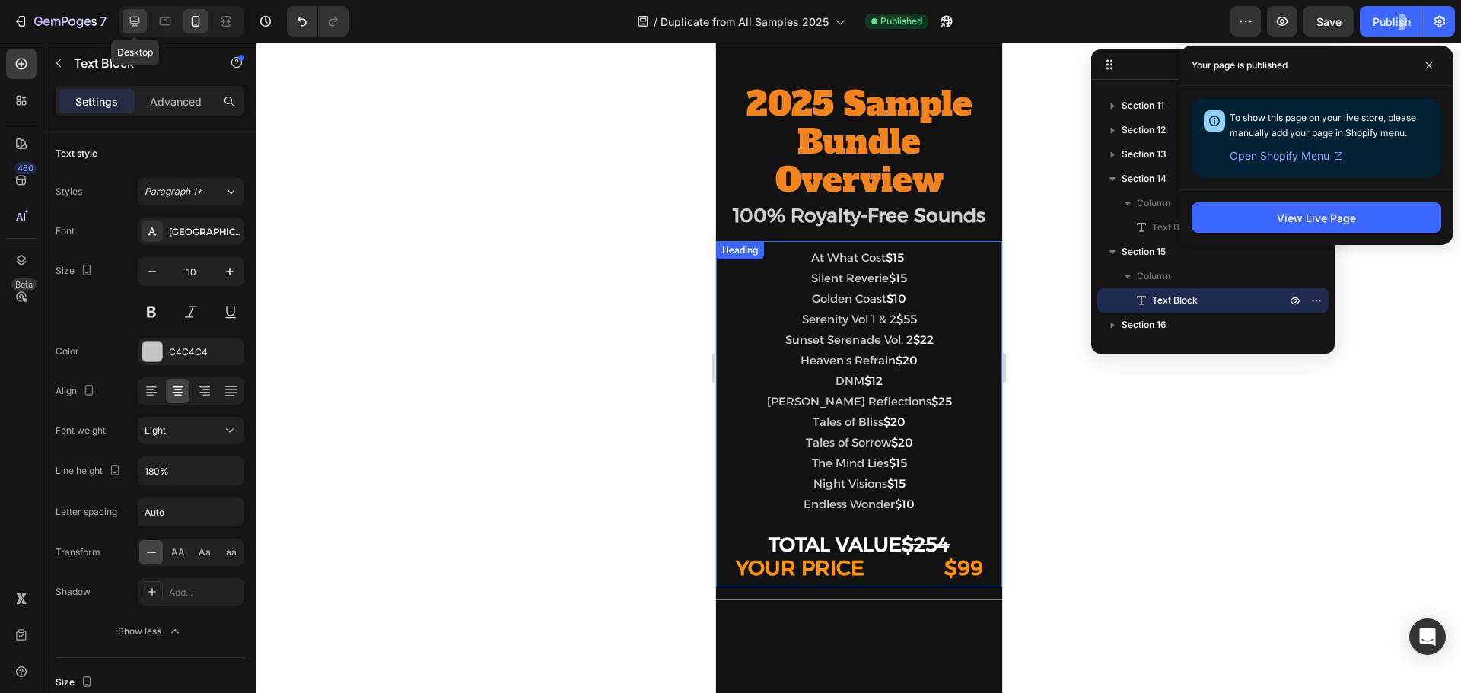
click at [123, 18] on div at bounding box center [135, 21] width 24 height 24
type input "17"
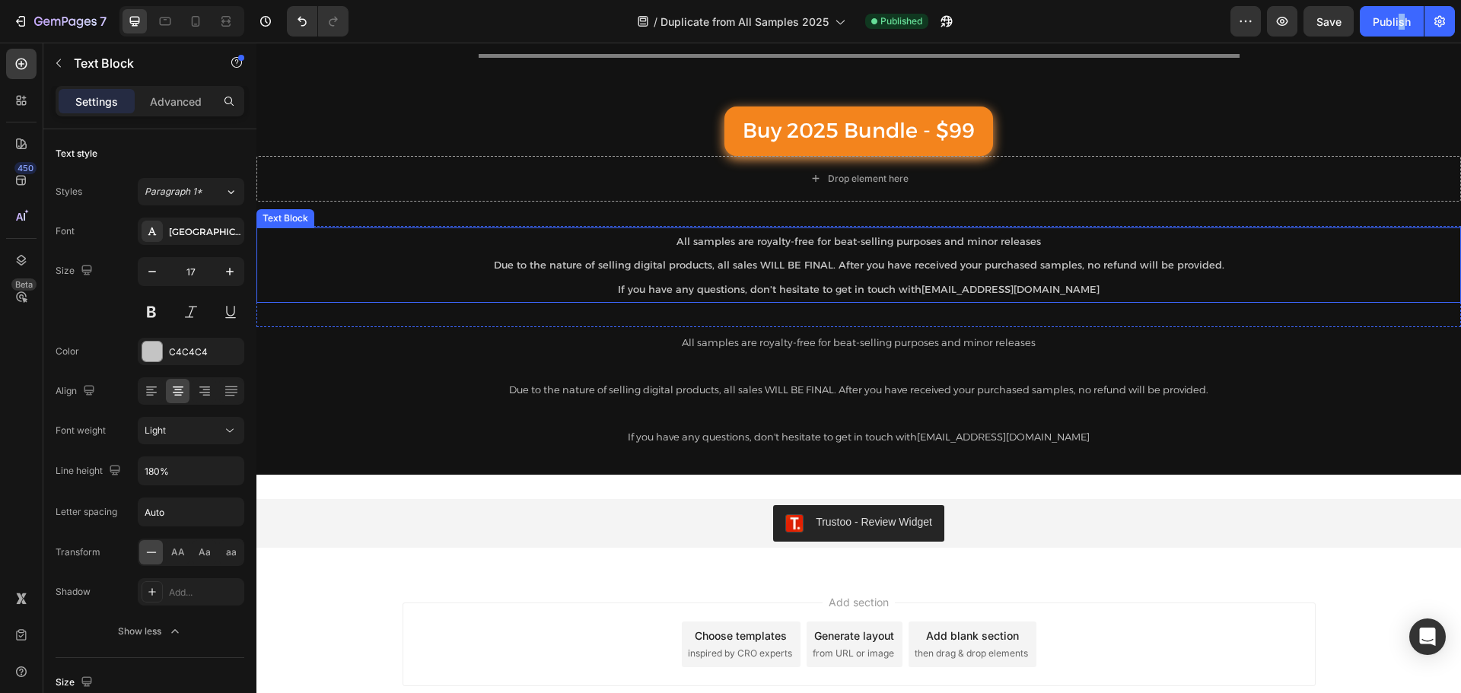
scroll to position [2064, 0]
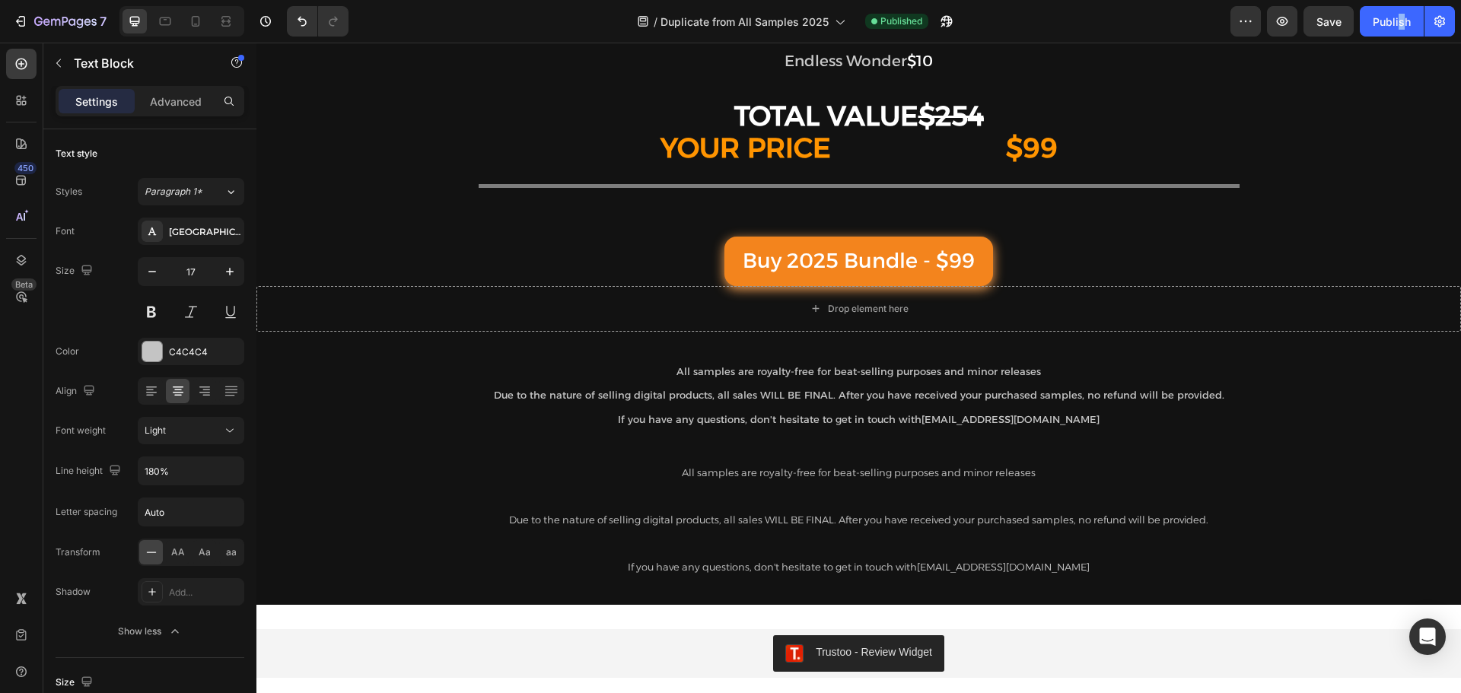
click at [686, 501] on p at bounding box center [859, 496] width 910 height 24
click at [1092, 530] on p "Due to the nature of selling digital products, all sales WILL BE FINAL. After y…" at bounding box center [859, 520] width 910 height 24
click at [1157, 476] on p "All samples are royalty-free for beat-selling purposes and minor releases" at bounding box center [859, 472] width 910 height 24
click at [1253, 491] on p "To enrich screen reader interactions, please activate Accessibility in Grammarl…" at bounding box center [859, 496] width 910 height 24
click at [1104, 377] on p "All samples are royalty-free for beat-selling purposes and minor releases" at bounding box center [859, 371] width 910 height 24
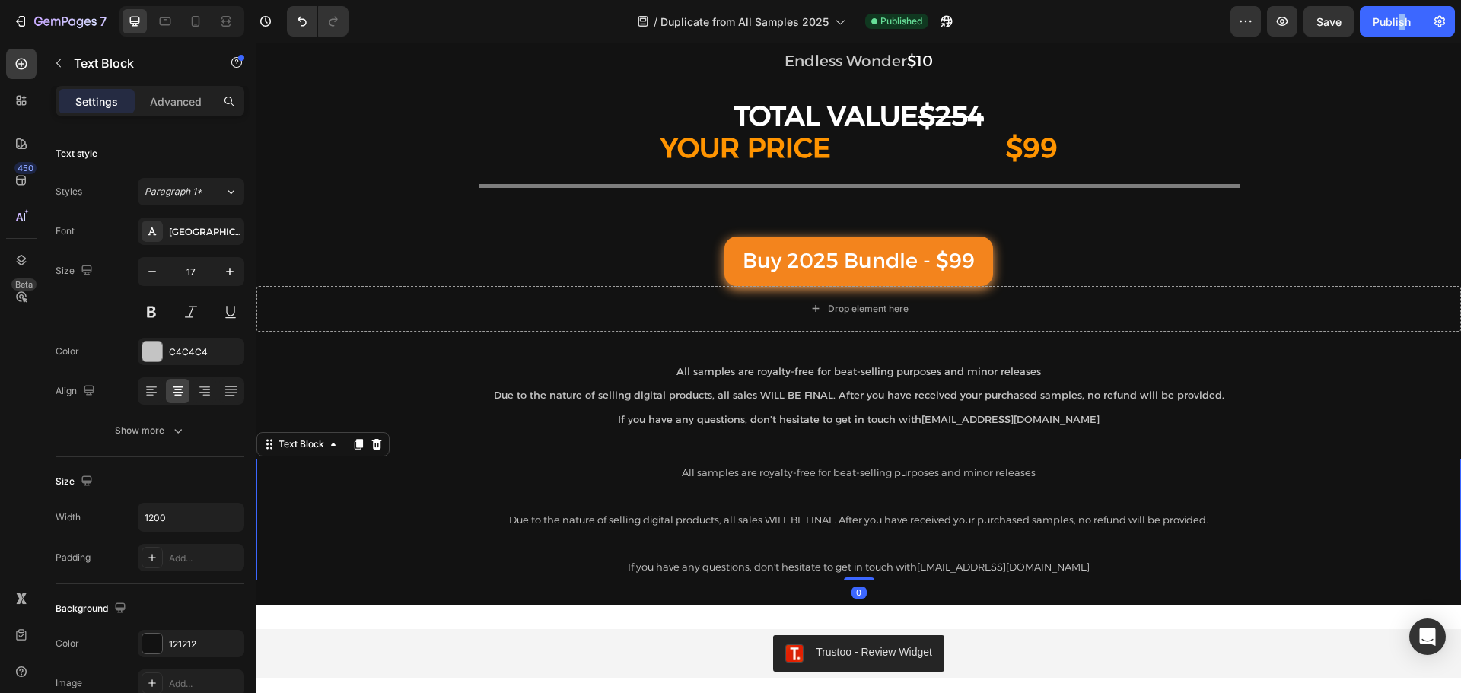
click at [1176, 468] on p "All samples are royalty-free for beat-selling purposes and minor releases" at bounding box center [859, 472] width 910 height 24
drag, startPoint x: 186, startPoint y: 86, endPoint x: 187, endPoint y: 95, distance: 9.3
click at [186, 87] on div "Sections(18) Elements(83) Section Element Hero Section Product Detail Brands Tr…" at bounding box center [149, 368] width 213 height 651
click at [189, 96] on p "Advanced" at bounding box center [176, 102] width 52 height 16
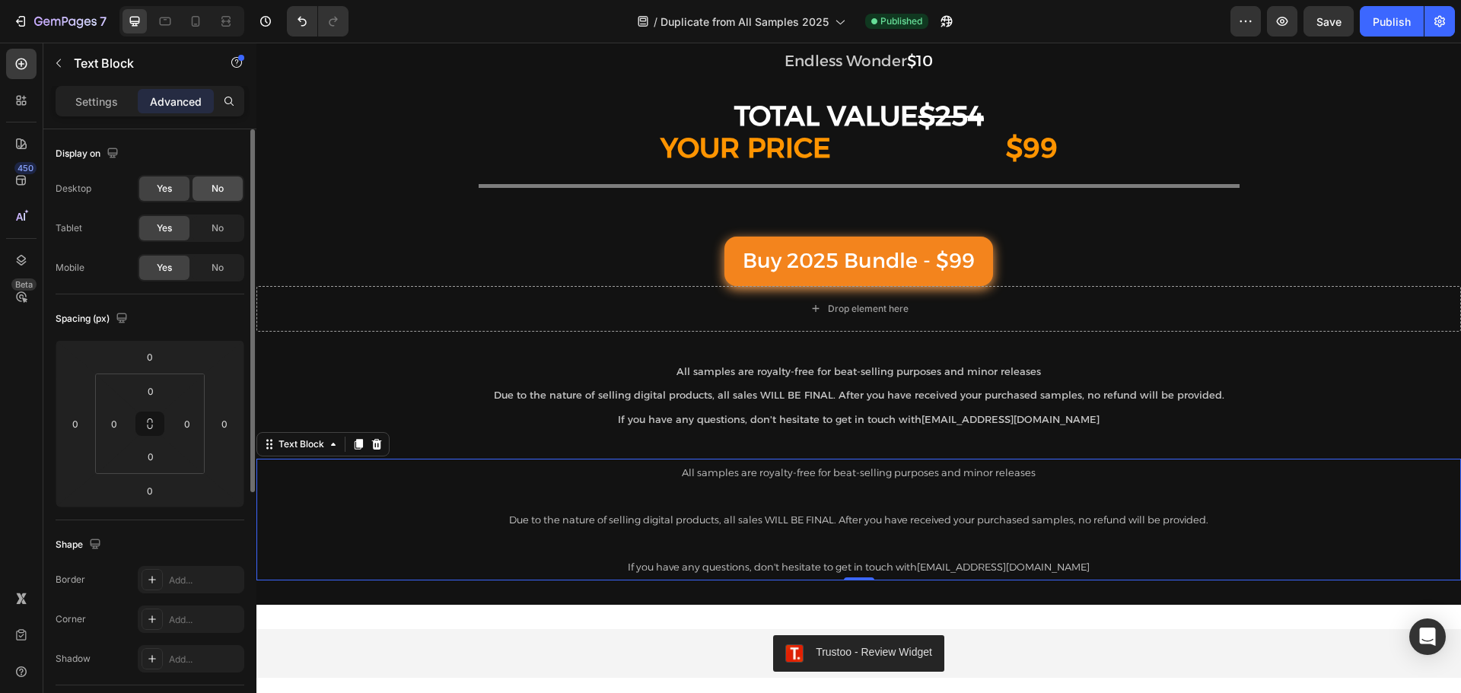
click at [203, 193] on div "No" at bounding box center [218, 189] width 50 height 24
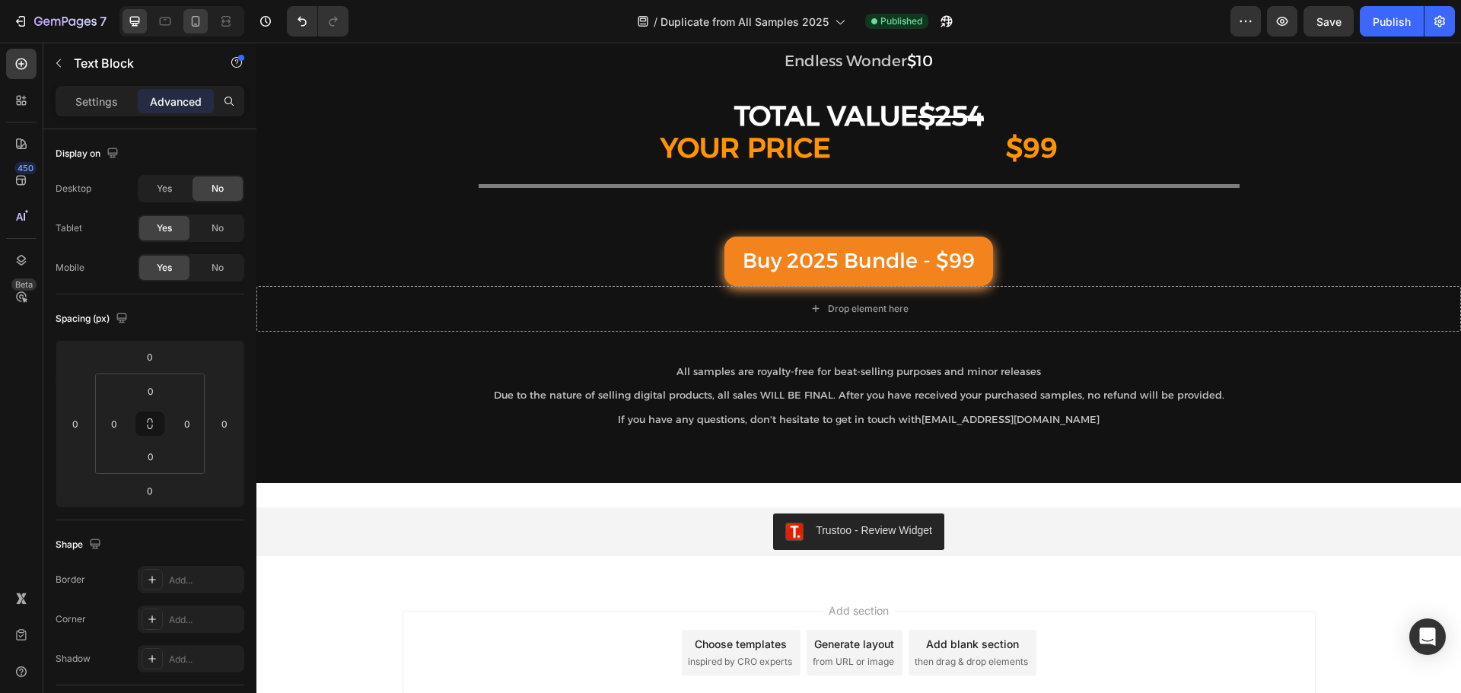
click at [199, 18] on icon at bounding box center [196, 21] width 8 height 11
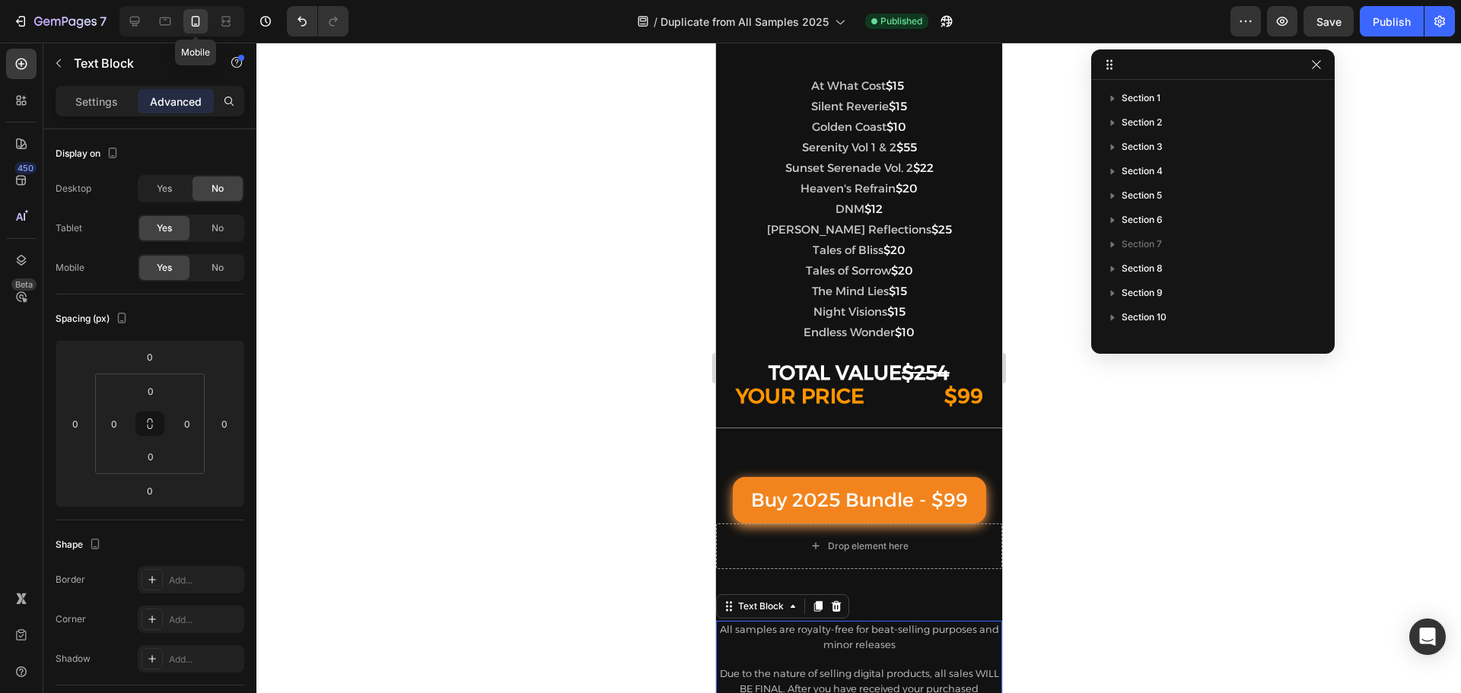
scroll to position [187, 0]
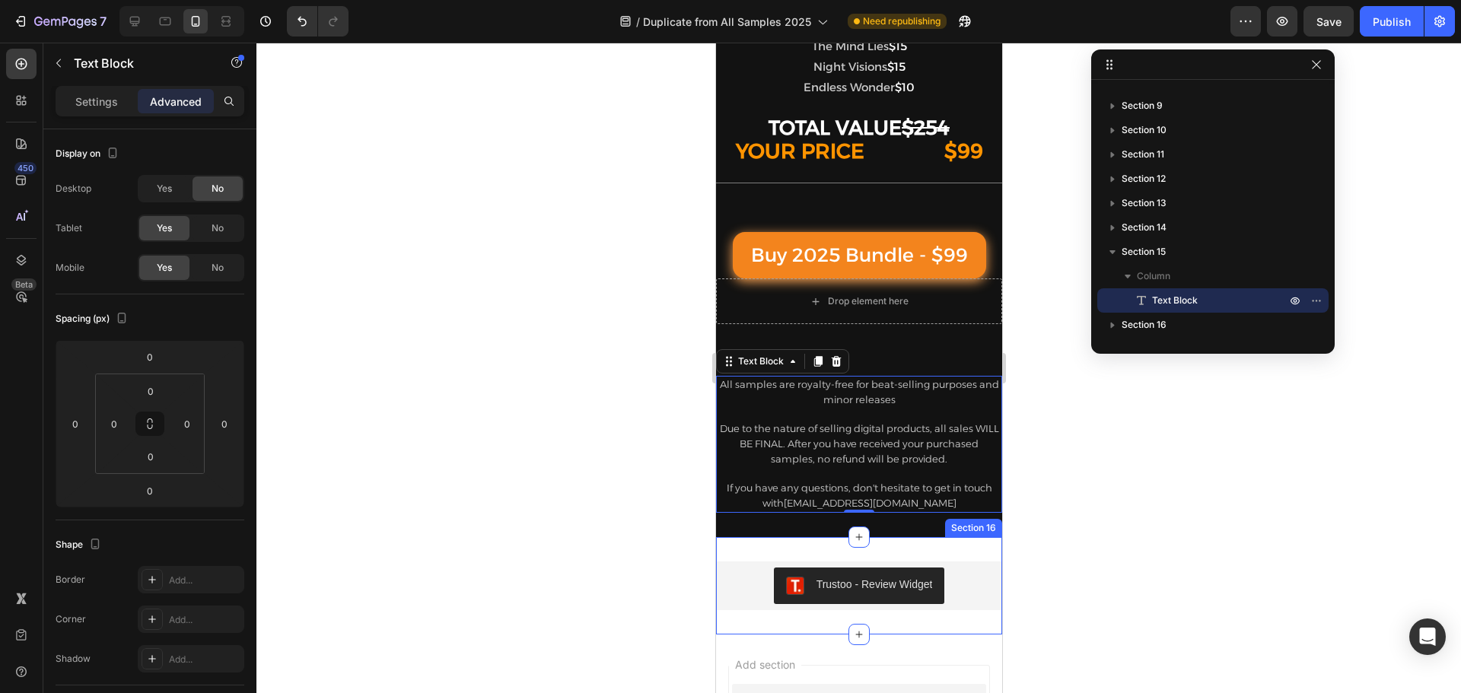
scroll to position [1787, 0]
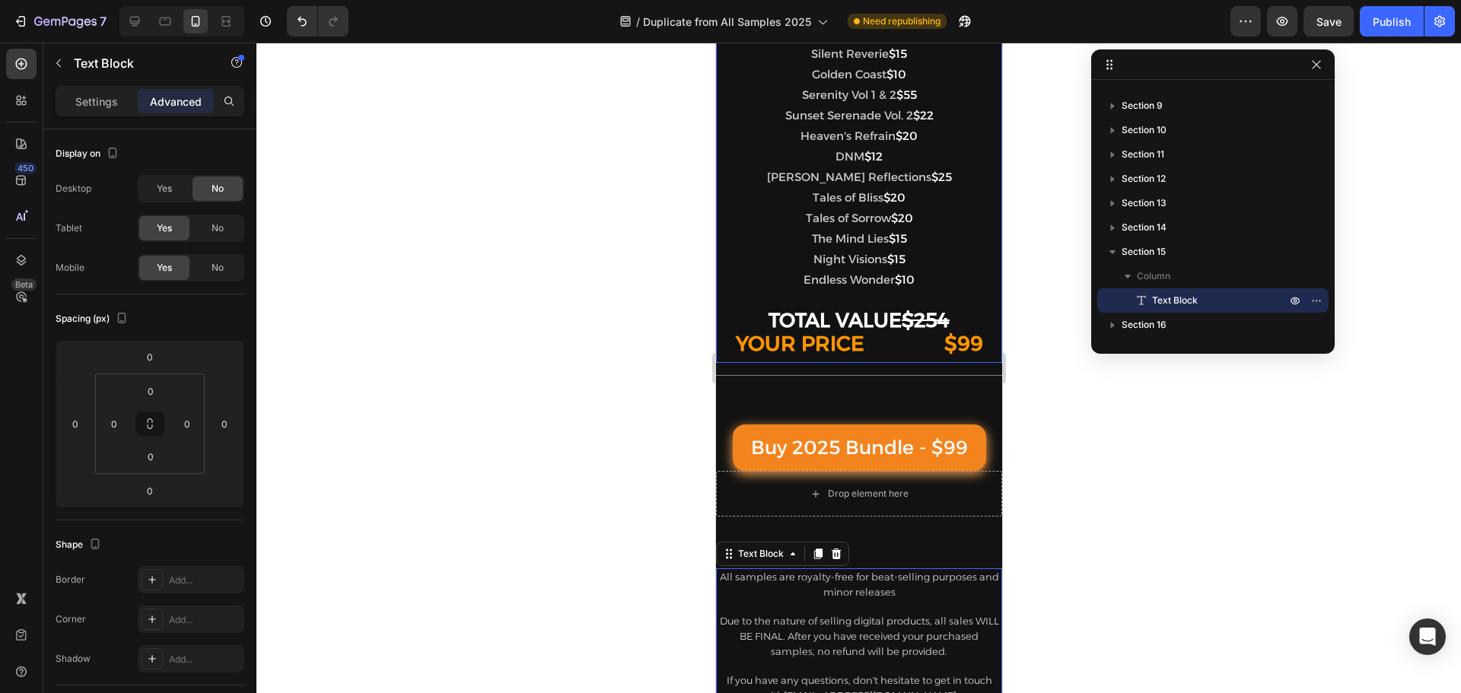
click at [813, 253] on span "Night Visions" at bounding box center [850, 259] width 74 height 14
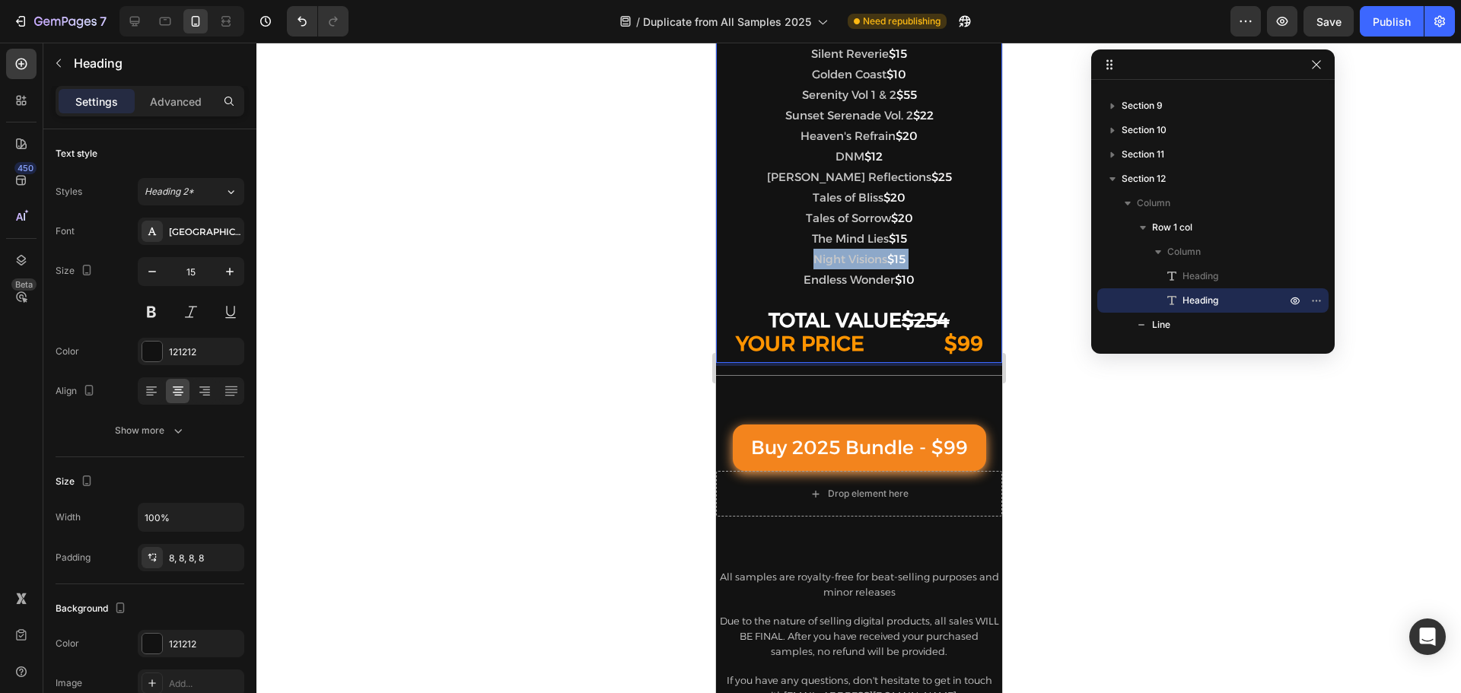
click at [767, 251] on p "At What Cost $15 Silent Reverie $15 Golden Coast $10 Serenity Vol 1 & 2 $55 Sun…" at bounding box center [858, 190] width 274 height 334
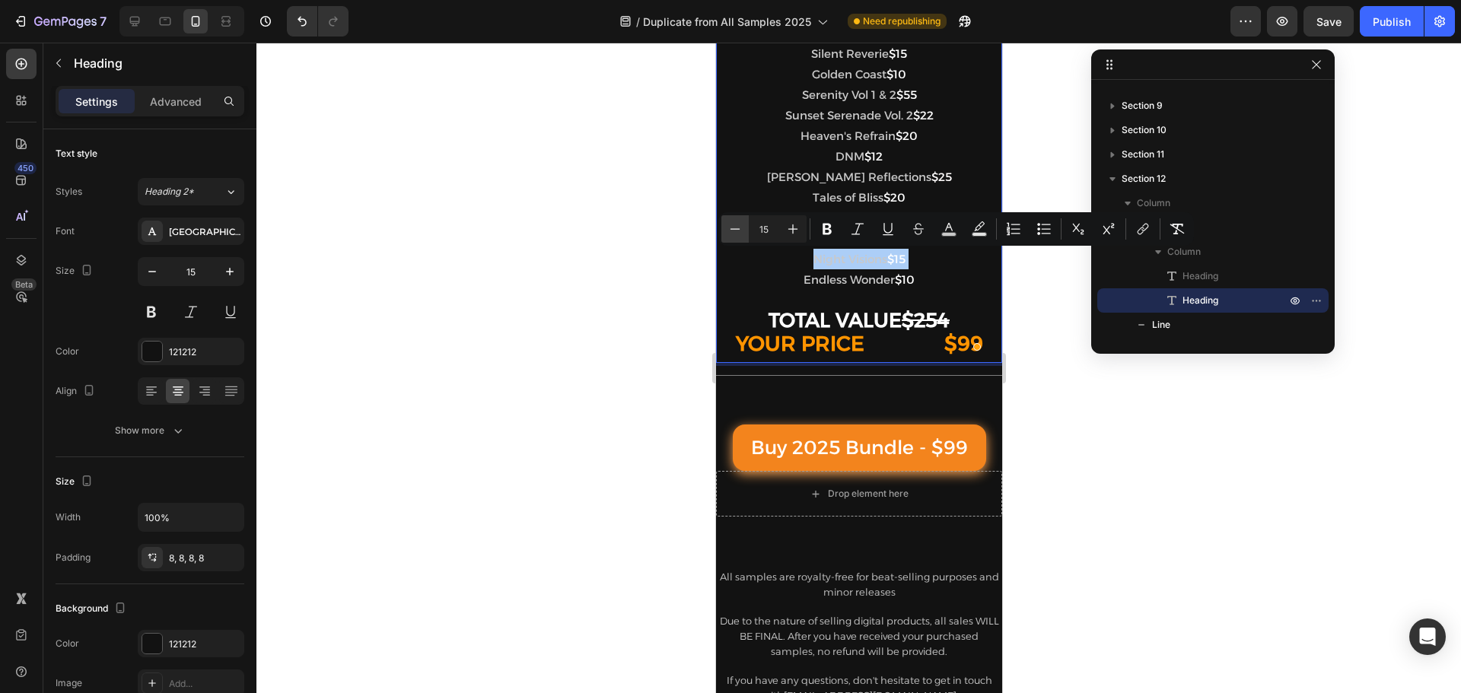
click at [744, 233] on button "Minus" at bounding box center [734, 228] width 27 height 27
type input "14"
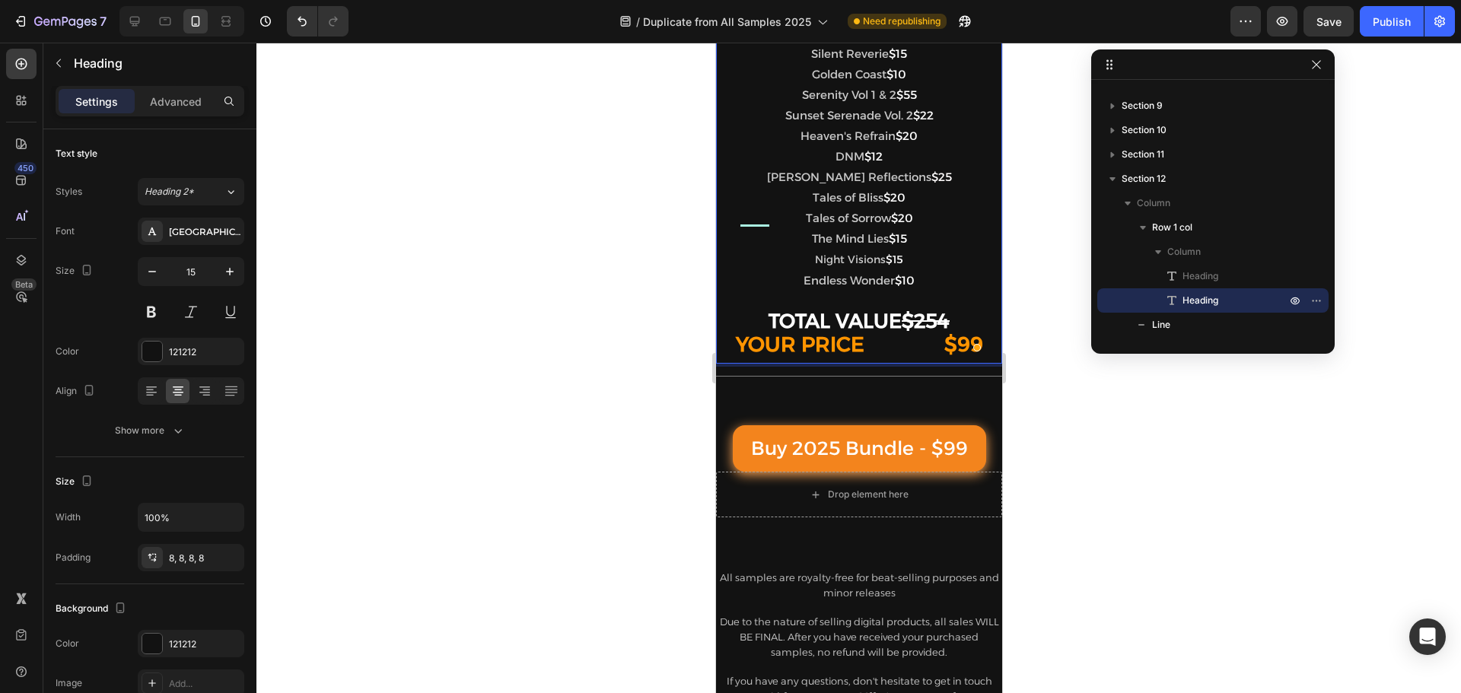
click at [803, 285] on span "Endless Wonder" at bounding box center [848, 280] width 91 height 14
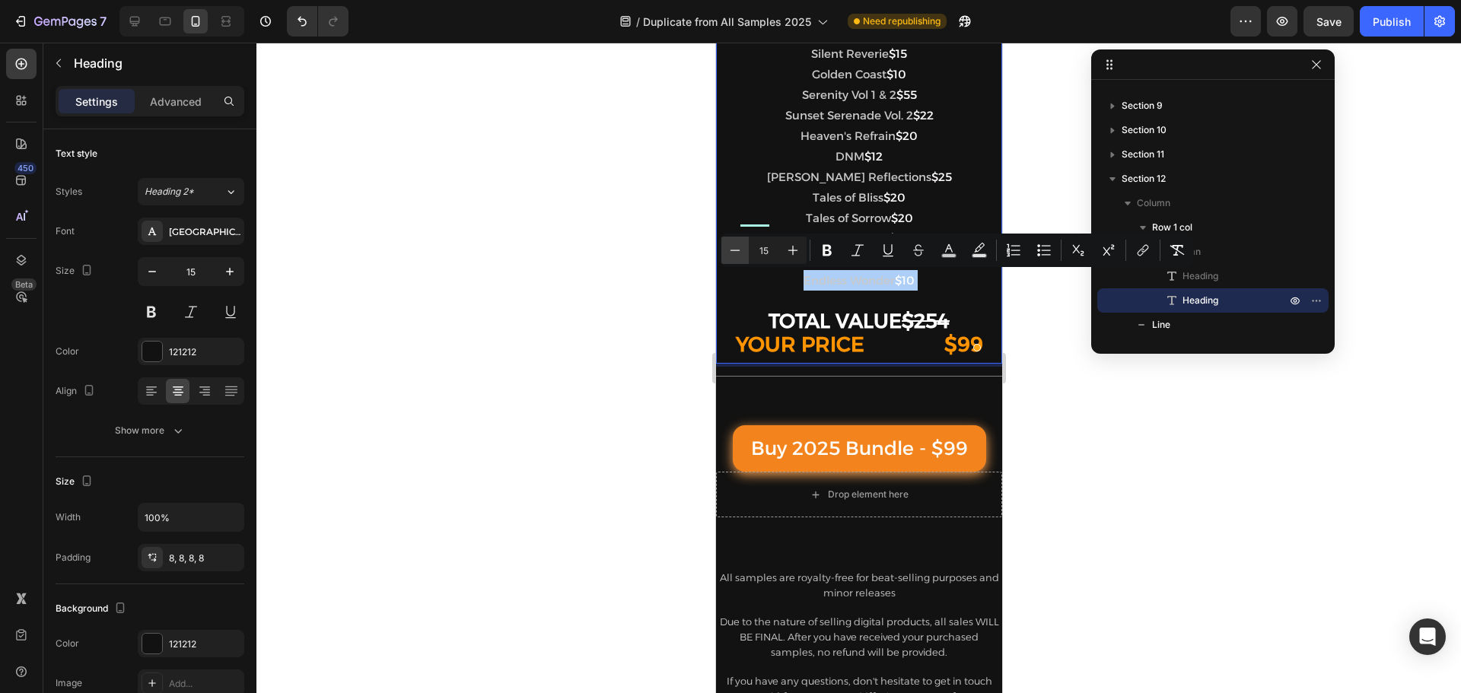
click at [737, 248] on icon "Editor contextual toolbar" at bounding box center [735, 250] width 15 height 15
type input "14"
click at [780, 210] on p "At What Cost $15 Silent Reverie $15 Golden Coast $10 Serenity Vol 1 & 2 $55 Sun…" at bounding box center [858, 191] width 274 height 336
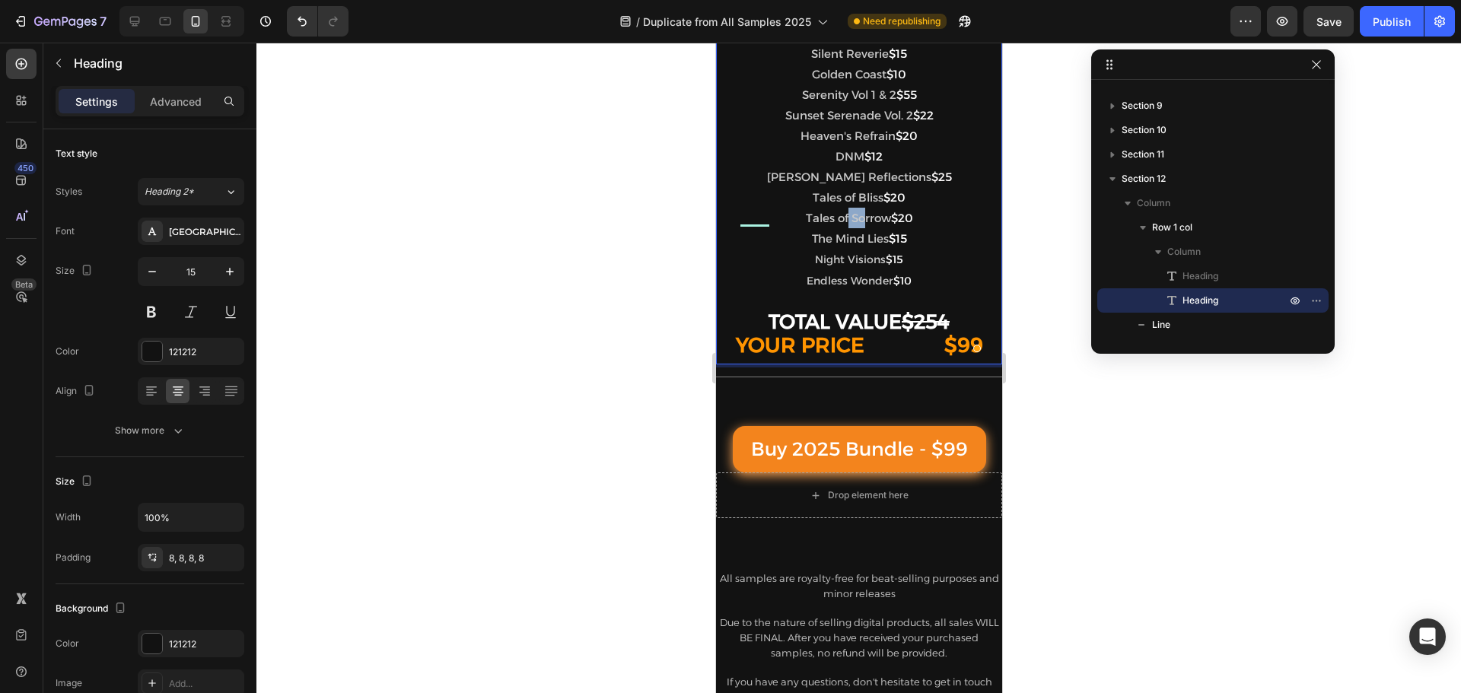
click at [780, 210] on p "At What Cost $15 Silent Reverie $15 Golden Coast $10 Serenity Vol 1 & 2 $55 Sun…" at bounding box center [858, 191] width 274 height 336
click at [778, 210] on p "At What Cost $15 Silent Reverie $15 Golden Coast $10 Serenity Vol 1 & 2 $55 Sun…" at bounding box center [858, 191] width 274 height 336
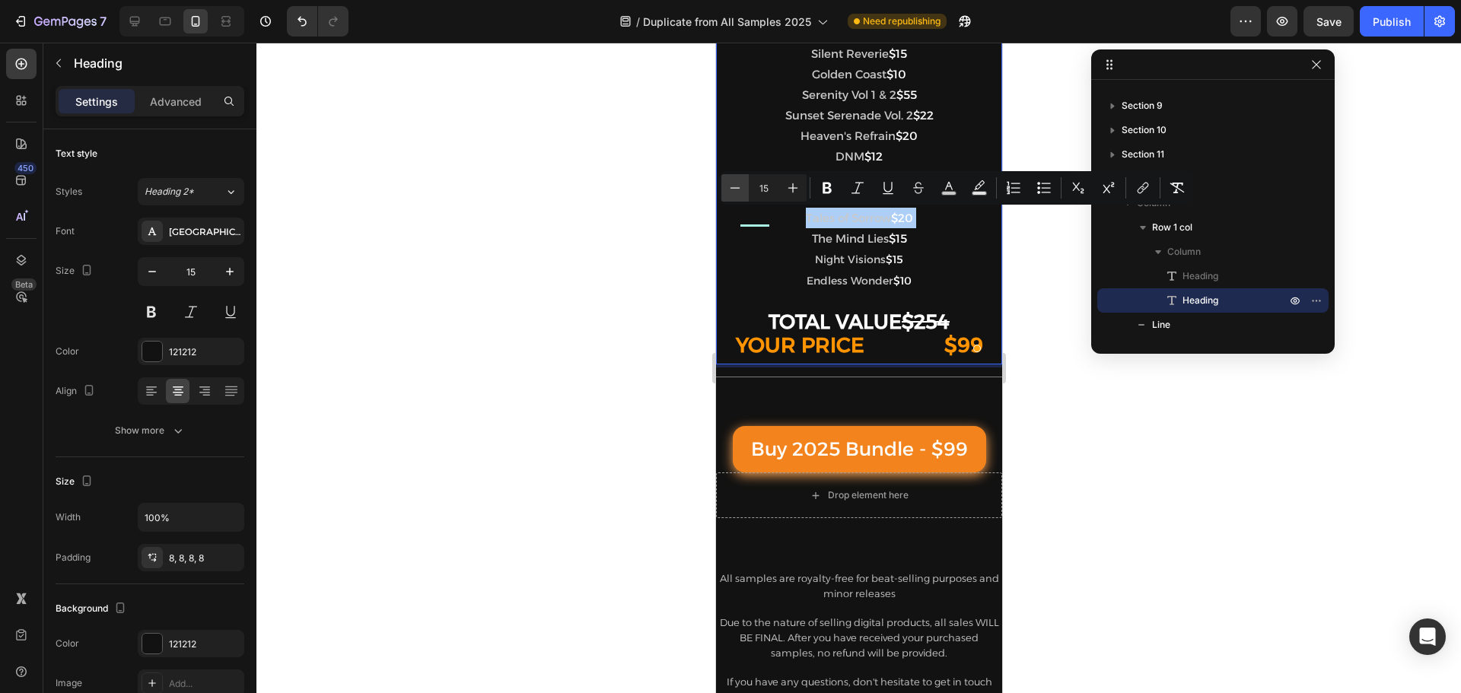
click at [735, 189] on icon "Editor contextual toolbar" at bounding box center [735, 187] width 15 height 15
type input "14"
click at [811, 241] on span "The Mind Lies" at bounding box center [849, 239] width 77 height 14
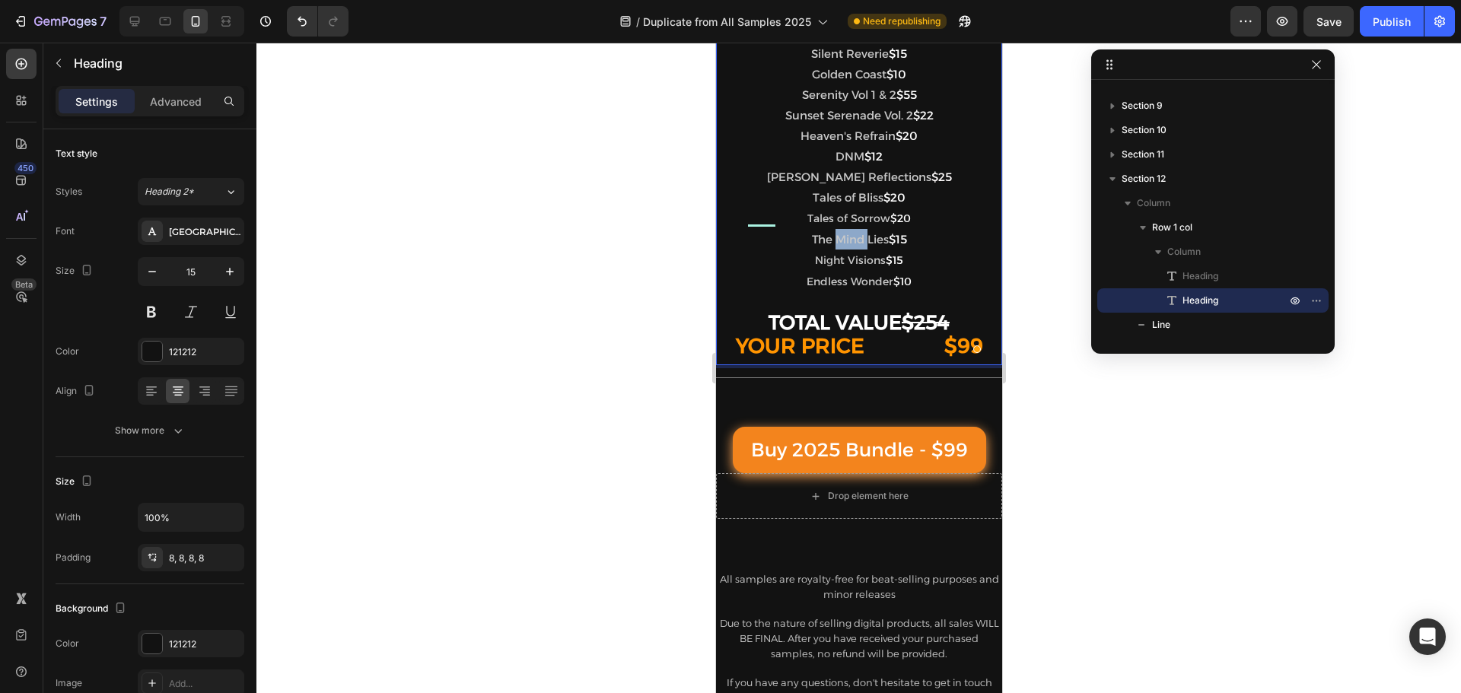
click at [811, 241] on span "The Mind Lies" at bounding box center [849, 239] width 77 height 14
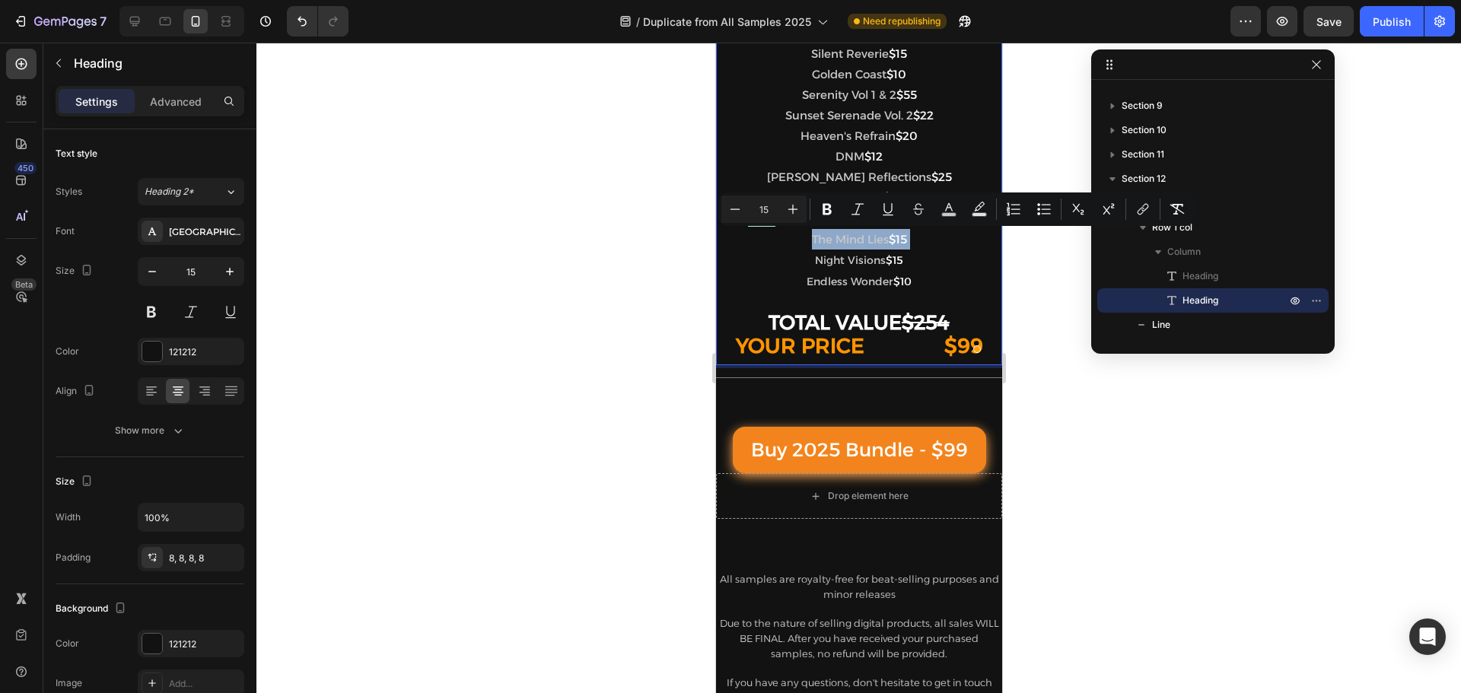
click at [811, 241] on span "The Mind Lies" at bounding box center [849, 239] width 77 height 14
click at [737, 215] on icon "Editor contextual toolbar" at bounding box center [735, 209] width 15 height 15
type input "14"
click at [835, 158] on span "DNM" at bounding box center [849, 156] width 29 height 14
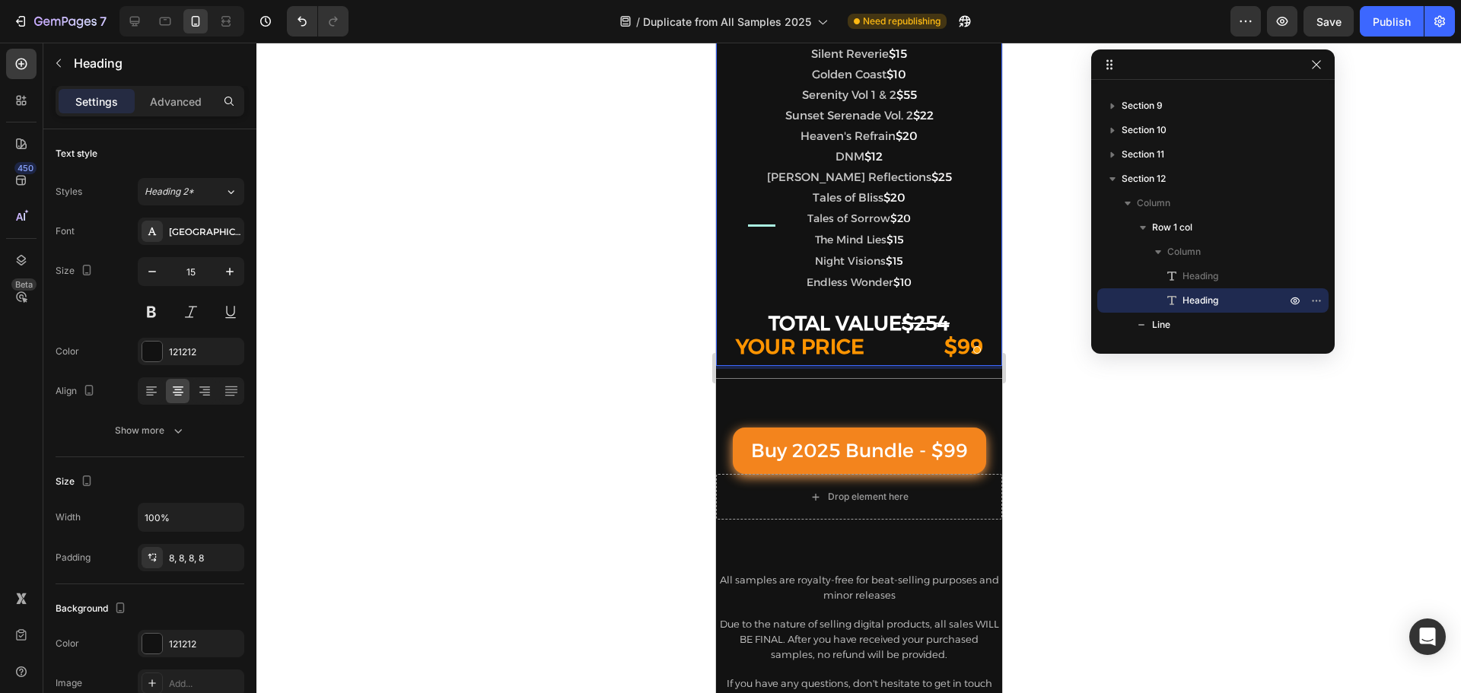
click at [779, 172] on span "Misty Reflections" at bounding box center [848, 177] width 164 height 14
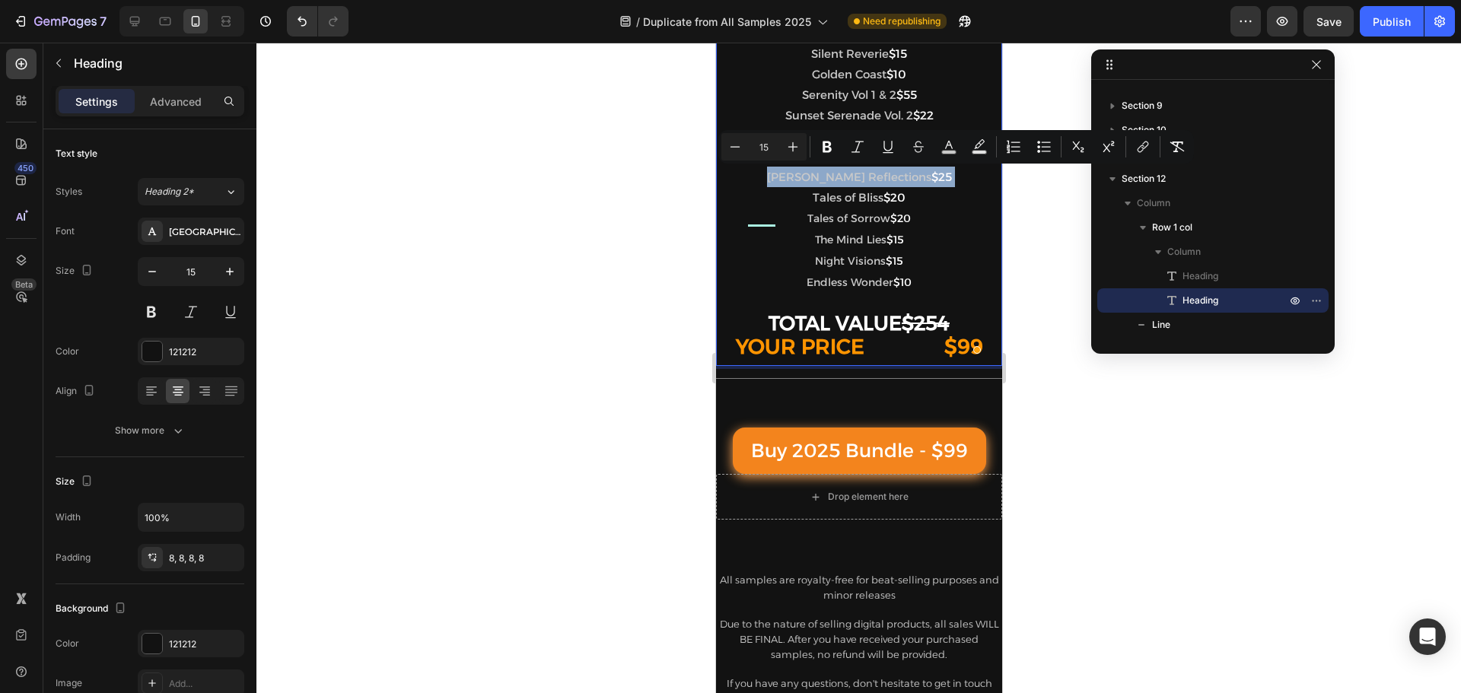
click at [779, 172] on span "Misty Reflections" at bounding box center [848, 177] width 164 height 14
click at [731, 151] on icon "Editor contextual toolbar" at bounding box center [735, 146] width 15 height 15
type input "14"
click at [812, 195] on span "Tales of Bliss" at bounding box center [847, 198] width 71 height 14
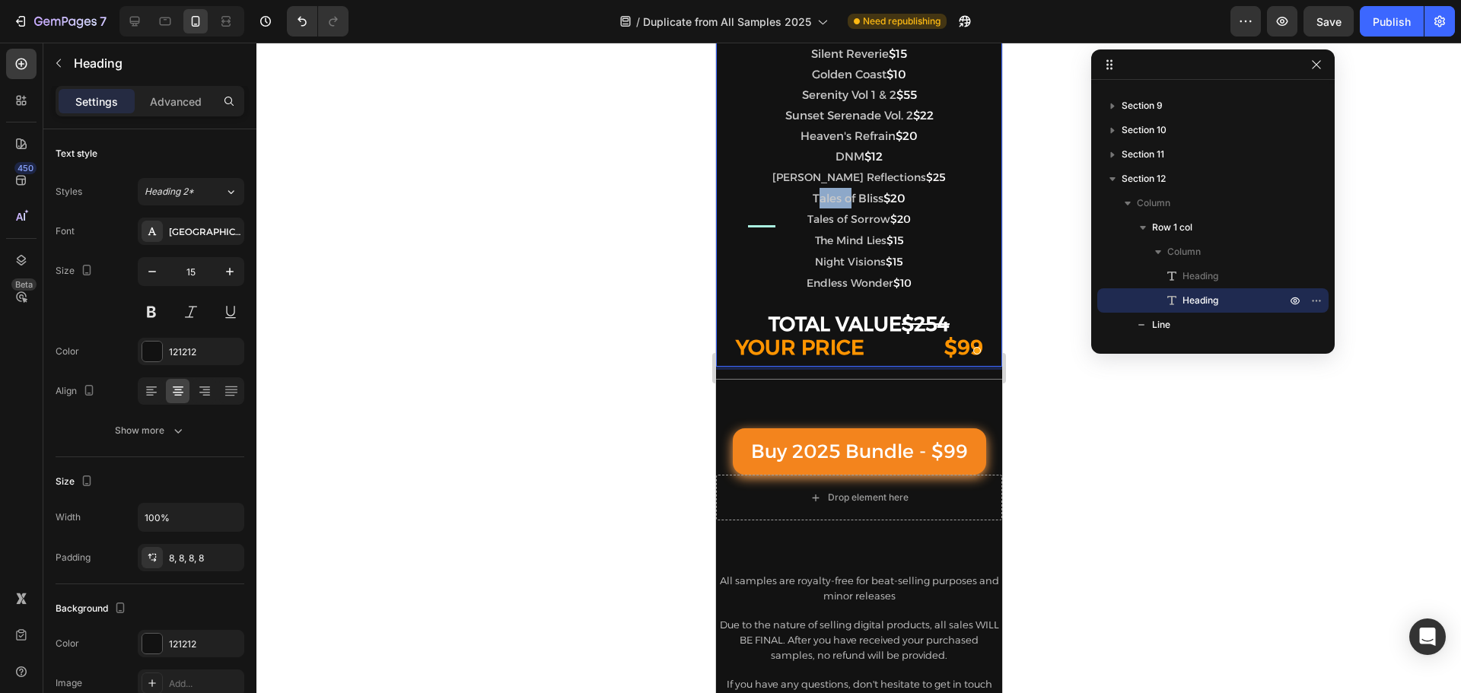
click at [812, 195] on span "Tales of Bliss" at bounding box center [847, 198] width 71 height 14
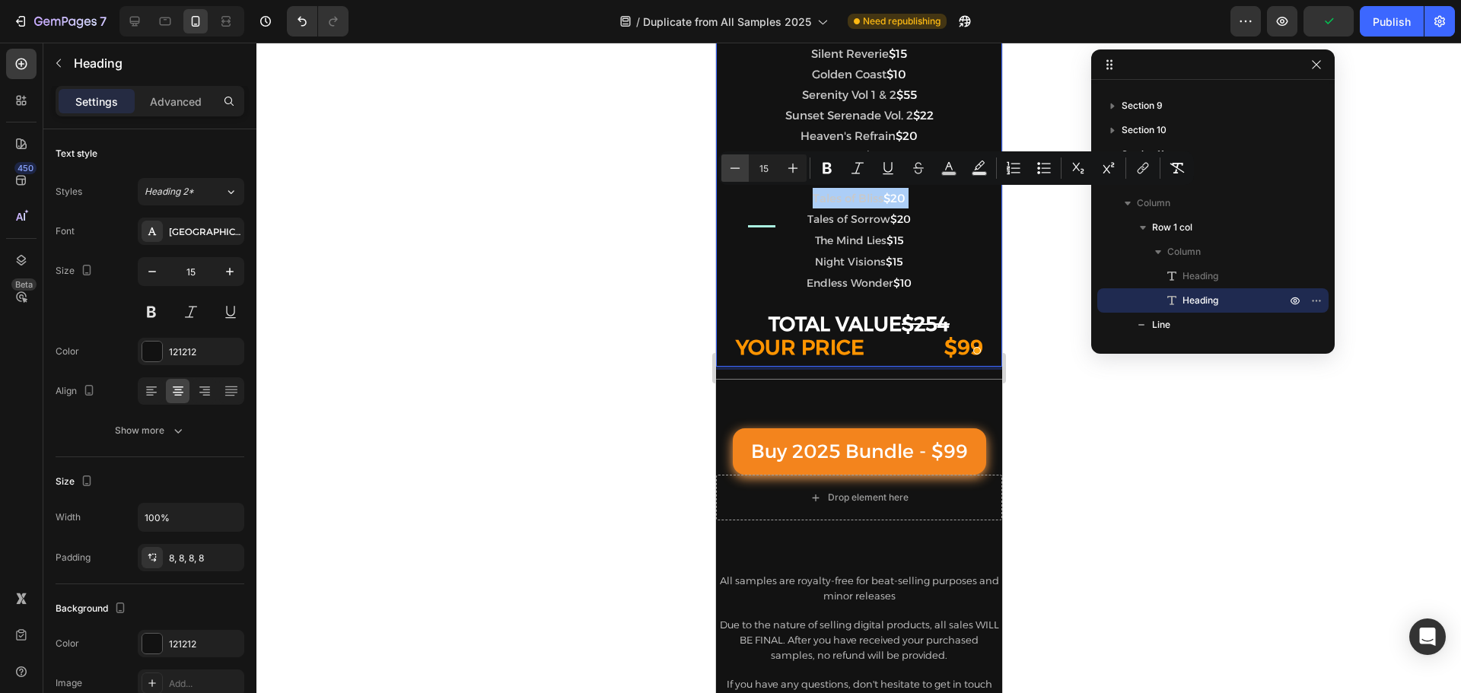
click at [733, 161] on icon "Editor contextual toolbar" at bounding box center [735, 168] width 15 height 15
type input "14"
click at [840, 266] on span "Night Visions" at bounding box center [849, 263] width 71 height 14
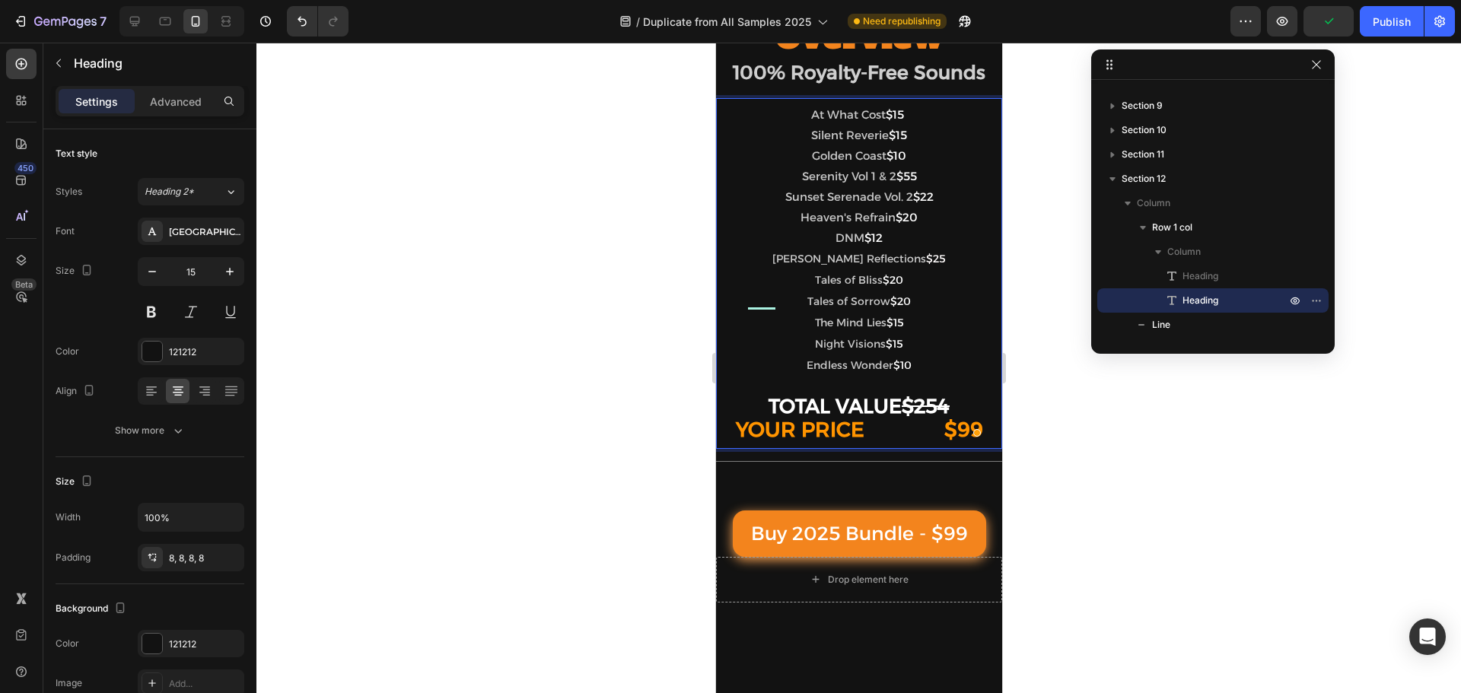
scroll to position [1825, 0]
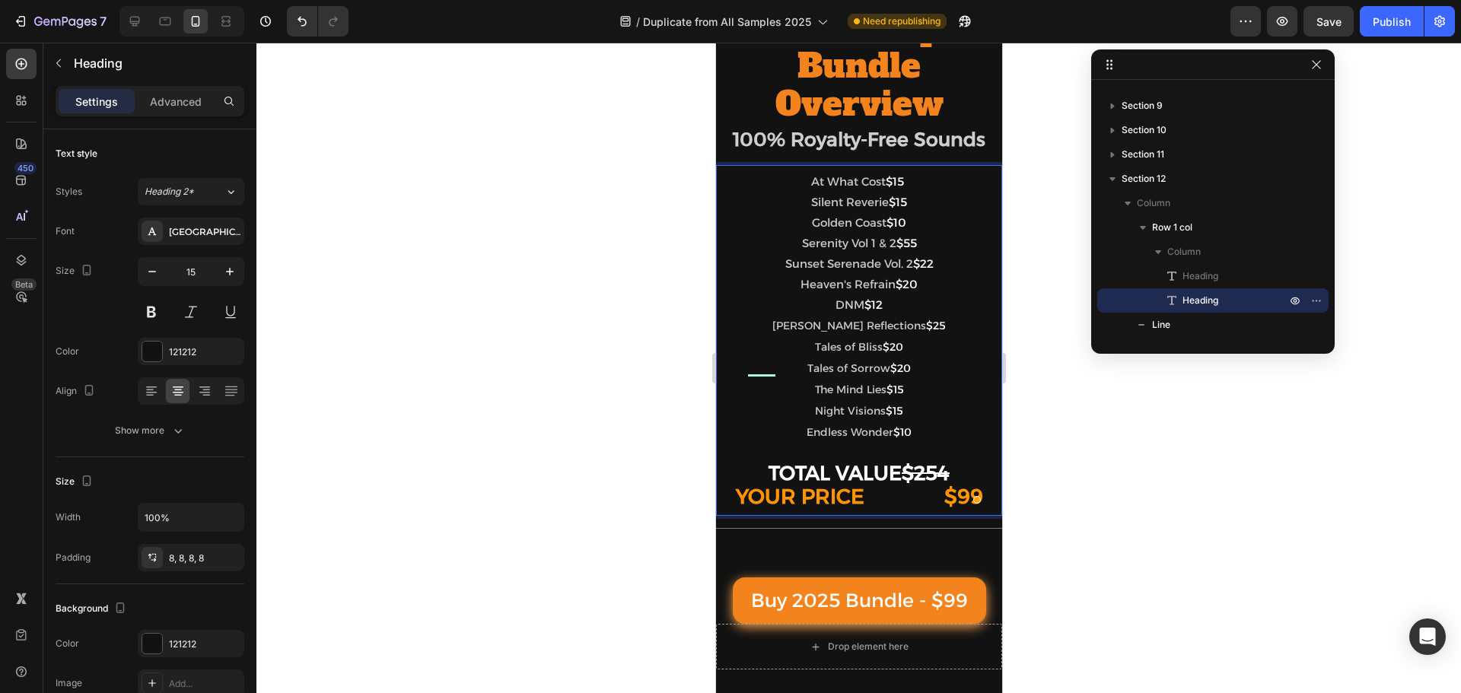
click at [800, 291] on span "Heaven's Refrain" at bounding box center [847, 284] width 95 height 14
click at [835, 312] on span "DNM" at bounding box center [849, 305] width 29 height 14
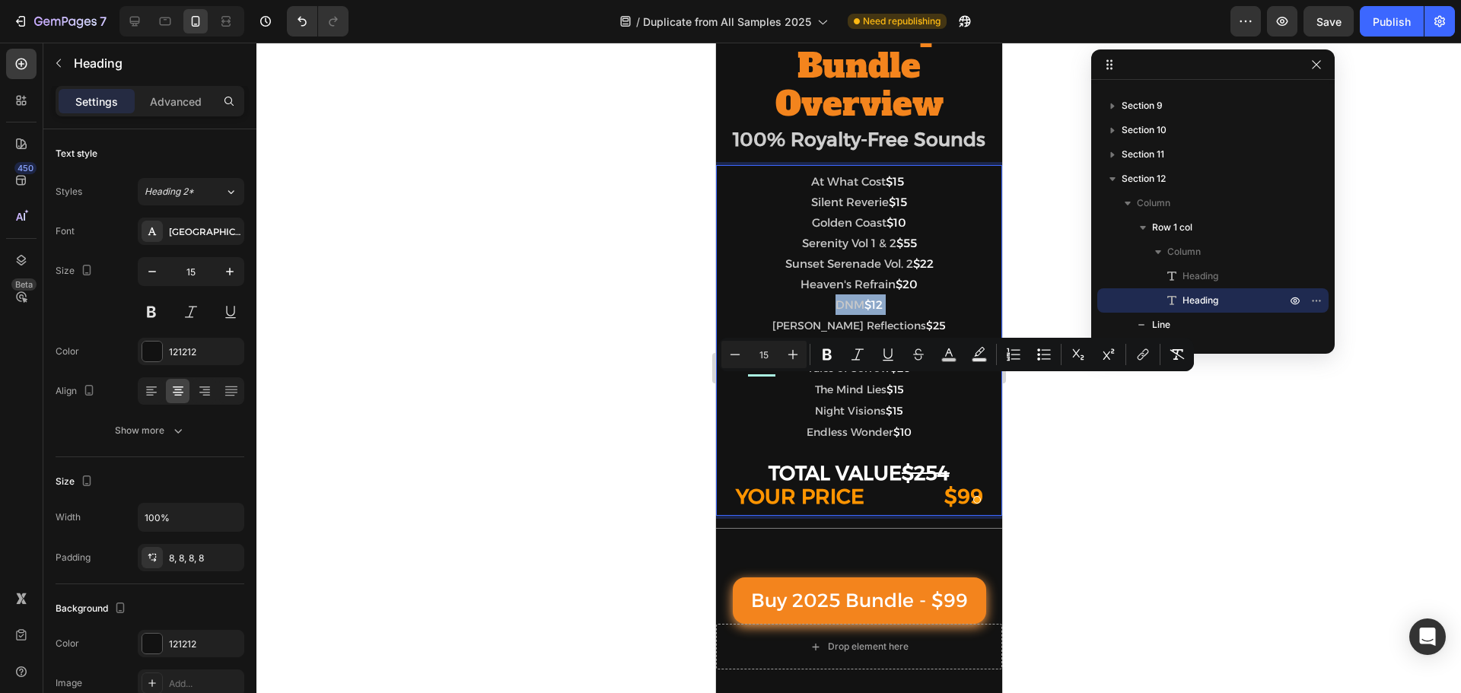
click at [750, 369] on div "Minus 15 Plus Bold Italic Underline Strikethrough color Text Background Color N…" at bounding box center [956, 354] width 476 height 33
click at [736, 361] on icon "Editor contextual toolbar" at bounding box center [735, 354] width 15 height 15
type input "14"
click at [837, 312] on span "DNM" at bounding box center [850, 305] width 27 height 14
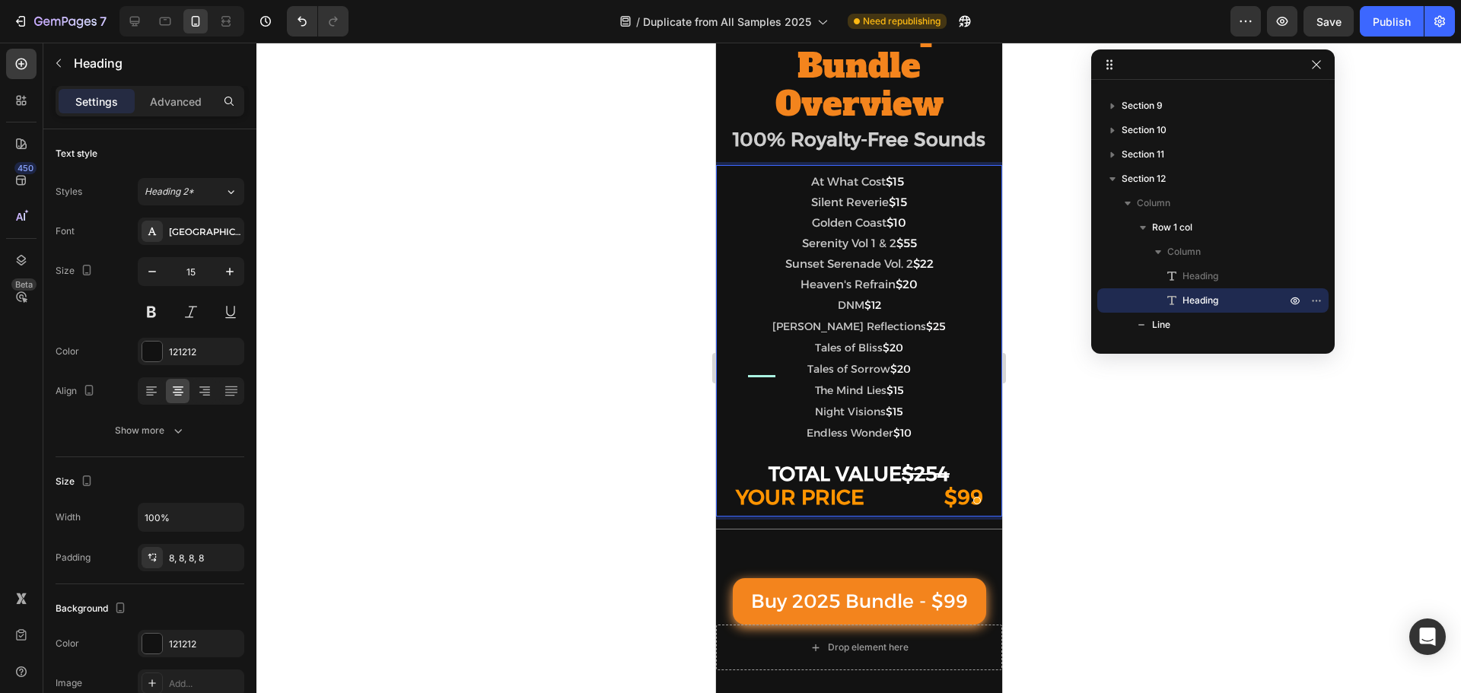
click at [800, 291] on span "Heaven's Refrain" at bounding box center [847, 284] width 95 height 14
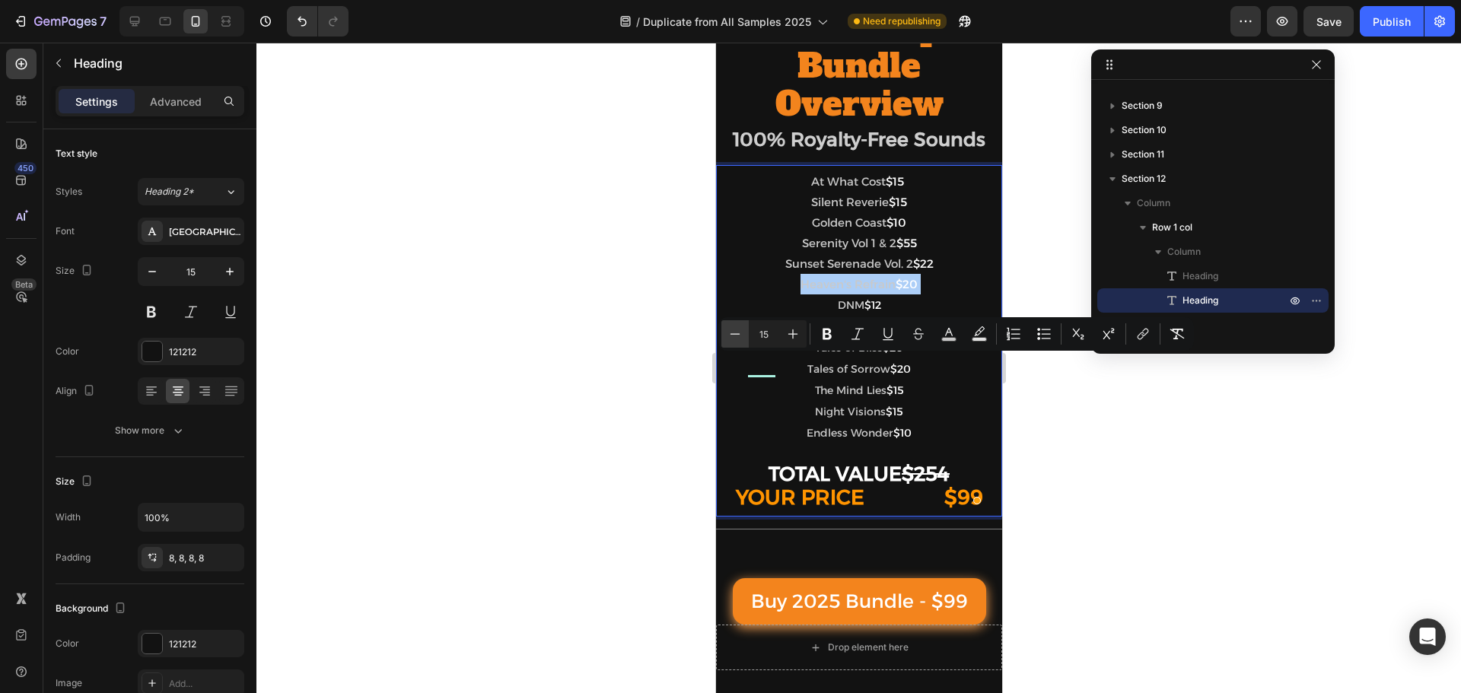
click at [742, 334] on icon "Editor contextual toolbar" at bounding box center [735, 333] width 15 height 15
type input "14"
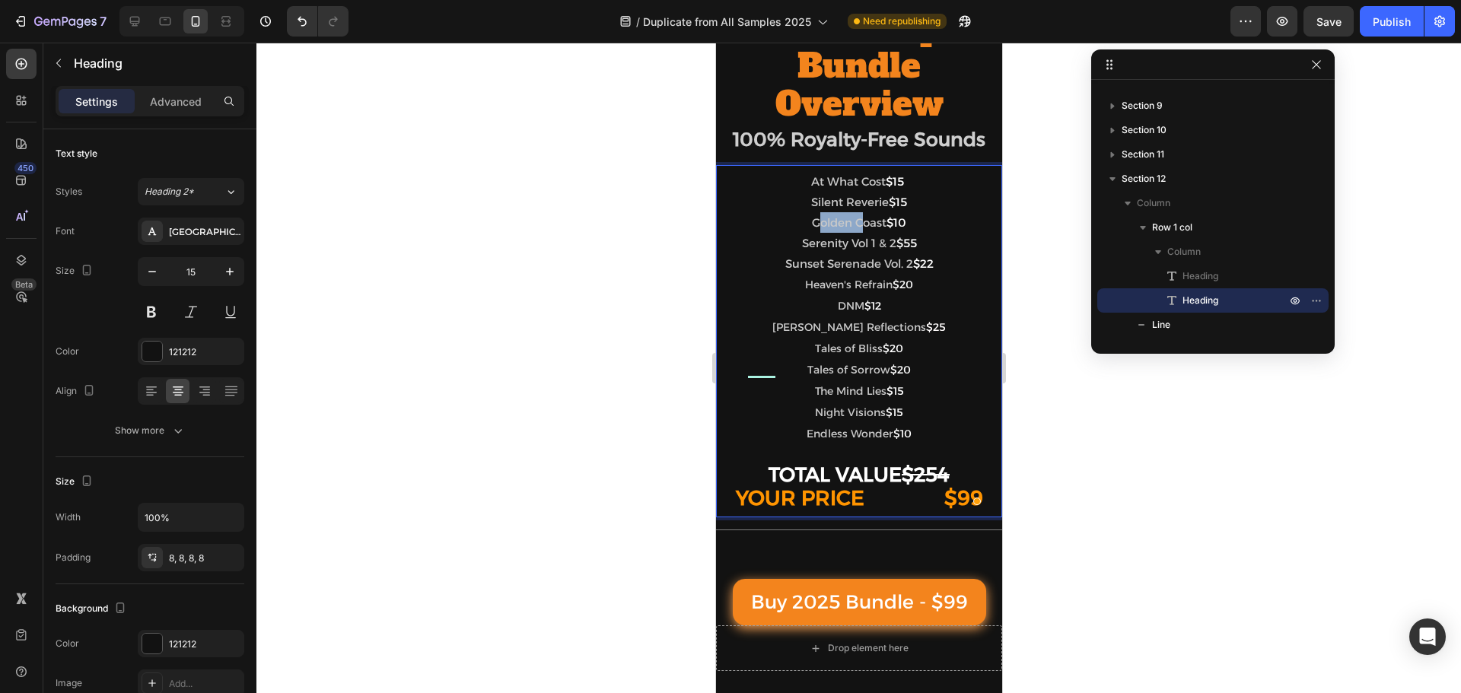
click at [811, 230] on span "Golden Coast" at bounding box center [848, 222] width 75 height 14
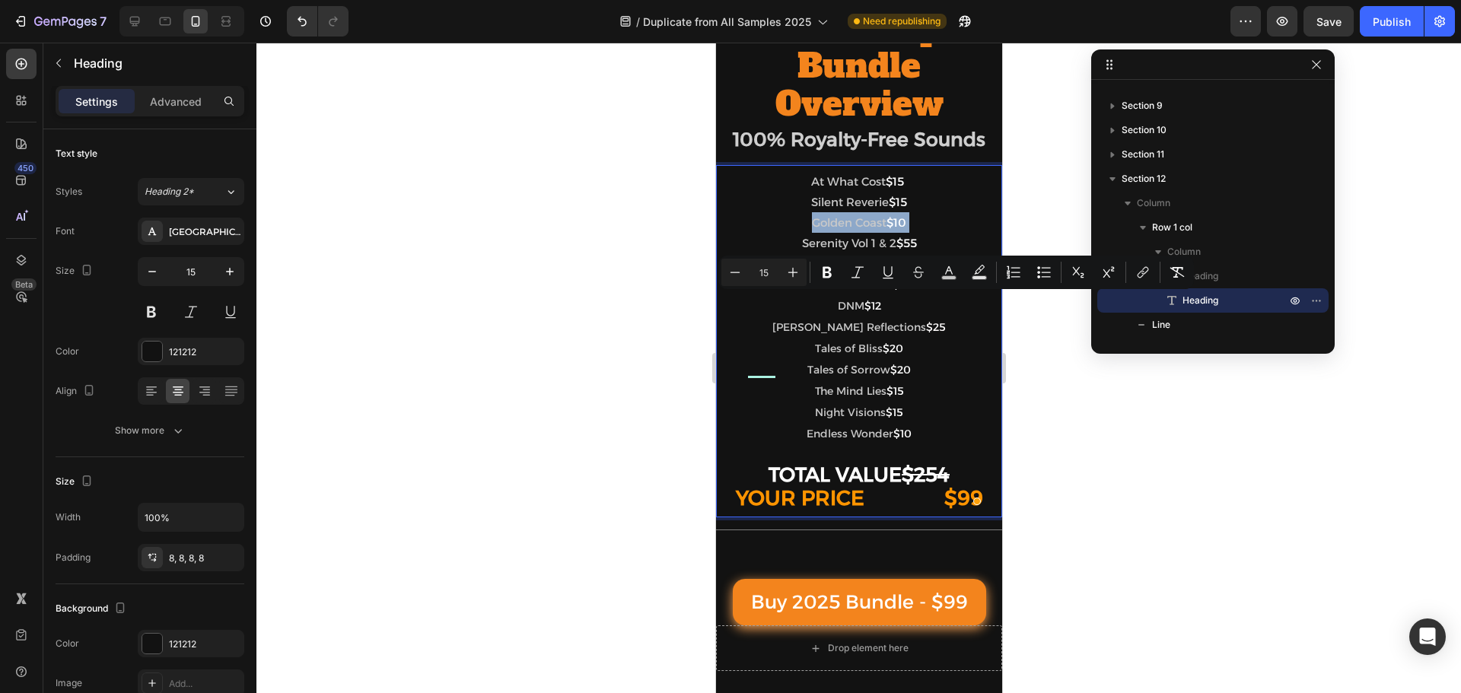
click at [811, 230] on span "Golden Coast" at bounding box center [848, 222] width 75 height 14
click at [724, 266] on button "Minus" at bounding box center [734, 272] width 27 height 27
type input "14"
click at [801, 251] on span "Serenity Vol 1 & 2" at bounding box center [848, 244] width 94 height 14
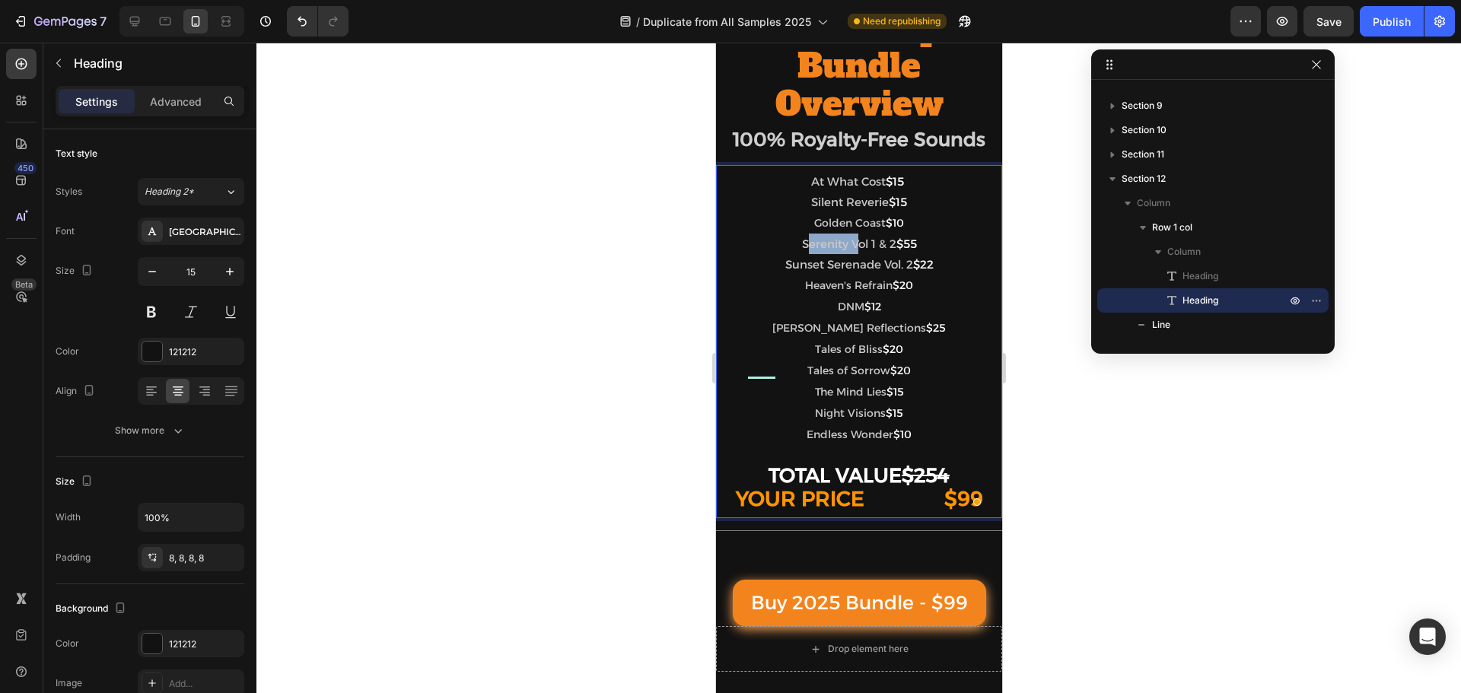
click at [801, 251] on span "Serenity Vol 1 & 2" at bounding box center [848, 244] width 94 height 14
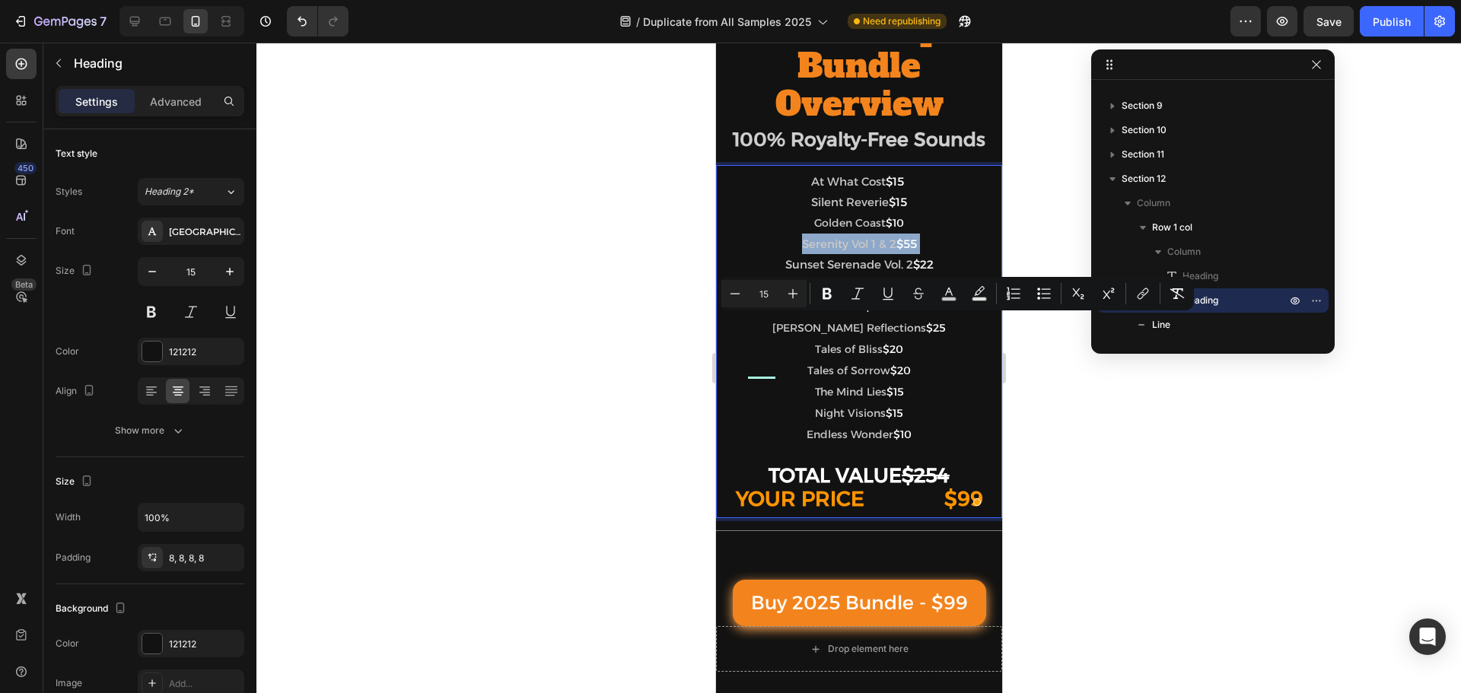
click at [801, 251] on span "Serenity Vol 1 & 2" at bounding box center [848, 244] width 94 height 14
click at [728, 291] on icon "Editor contextual toolbar" at bounding box center [735, 293] width 15 height 15
type input "14"
click at [785, 272] on span "Sunset Serenade Vol. 2" at bounding box center [849, 265] width 128 height 14
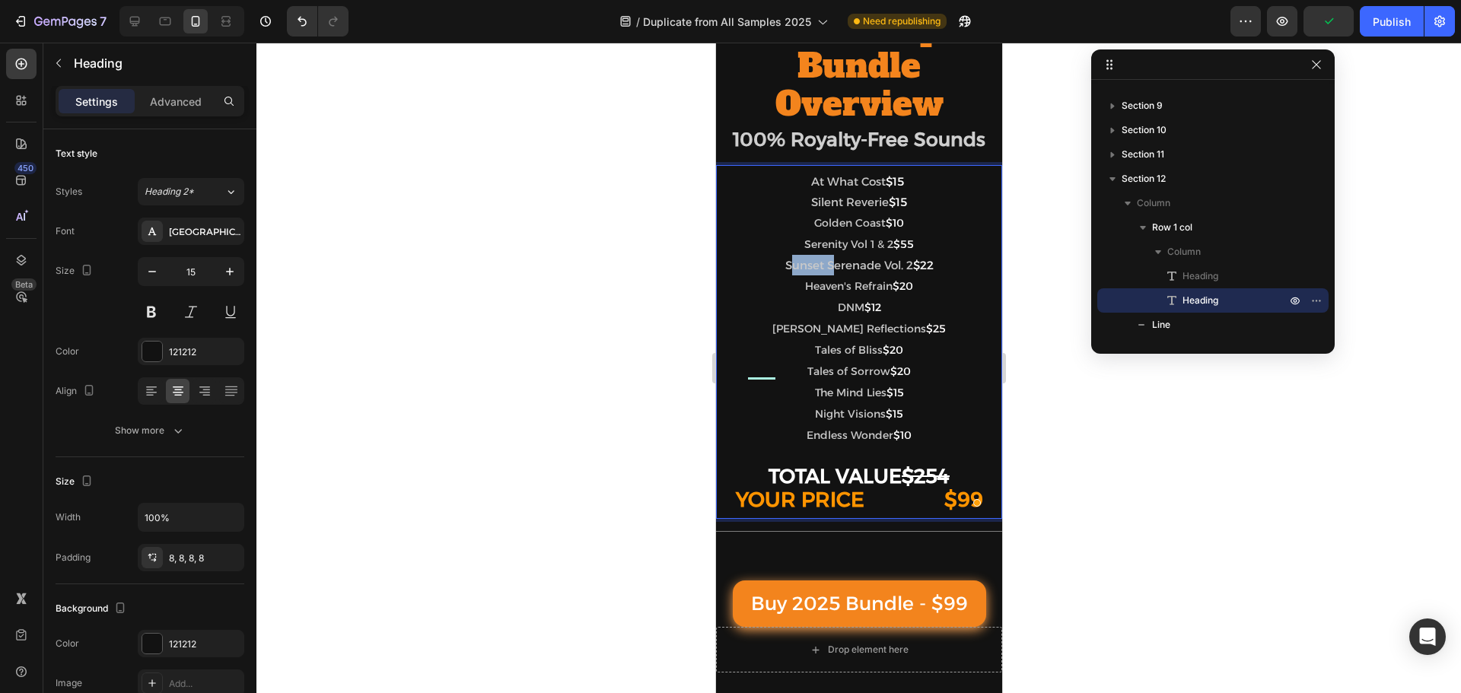
click at [785, 272] on span "Sunset Serenade Vol. 2" at bounding box center [849, 265] width 128 height 14
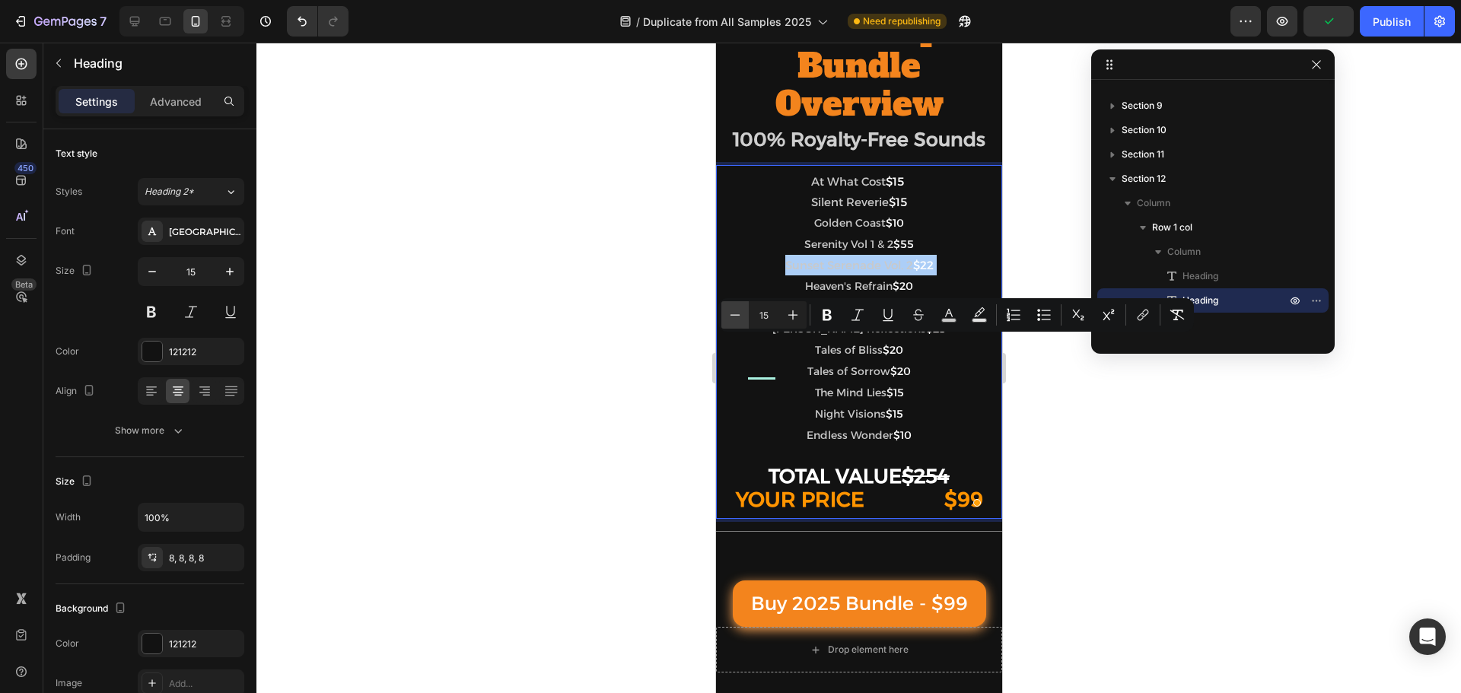
drag, startPoint x: 744, startPoint y: 323, endPoint x: 35, endPoint y: 298, distance: 708.9
click at [744, 323] on button "Minus" at bounding box center [734, 314] width 27 height 27
type input "14"
click at [804, 294] on span "Heaven's Refrain" at bounding box center [848, 287] width 88 height 14
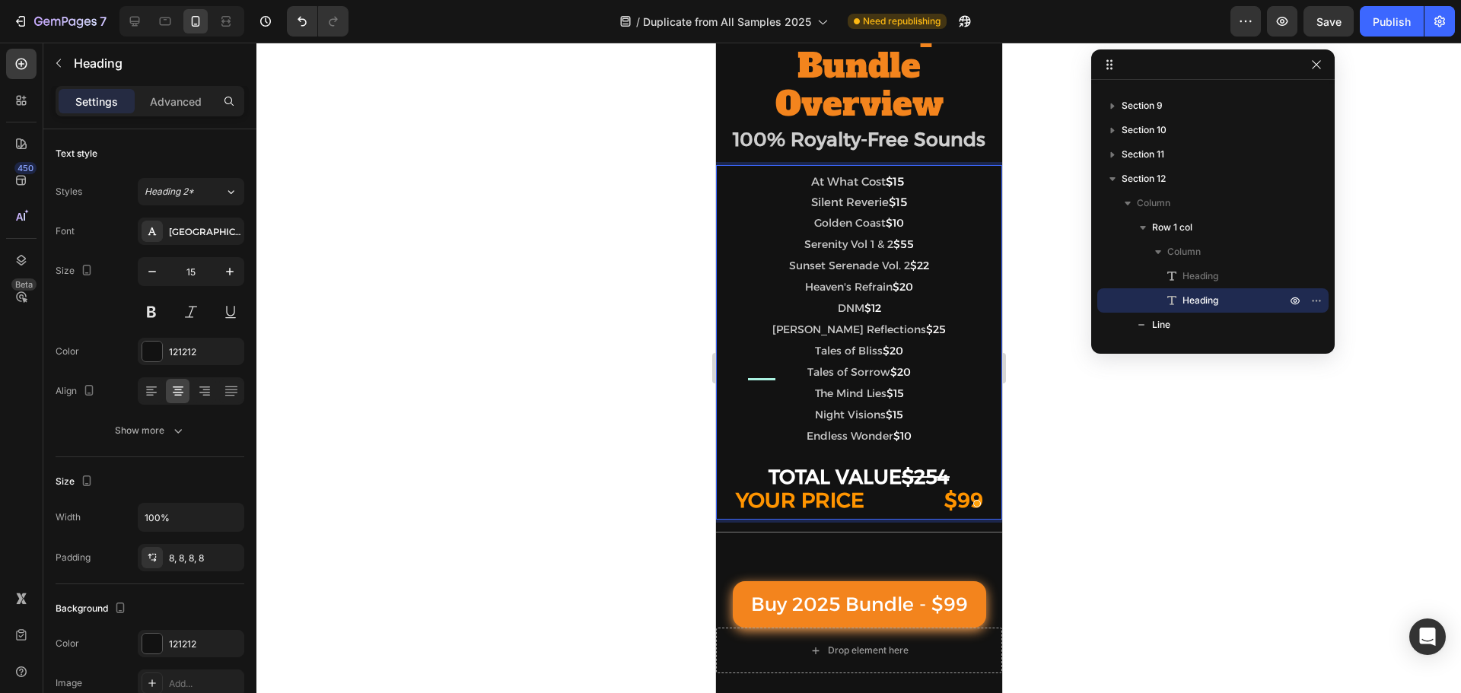
click at [804, 294] on span "Heaven's Refrain" at bounding box center [848, 287] width 88 height 14
click at [791, 336] on span "Misty Reflections" at bounding box center [849, 330] width 154 height 14
click at [810, 209] on span "Silent Reverie" at bounding box center [849, 202] width 78 height 14
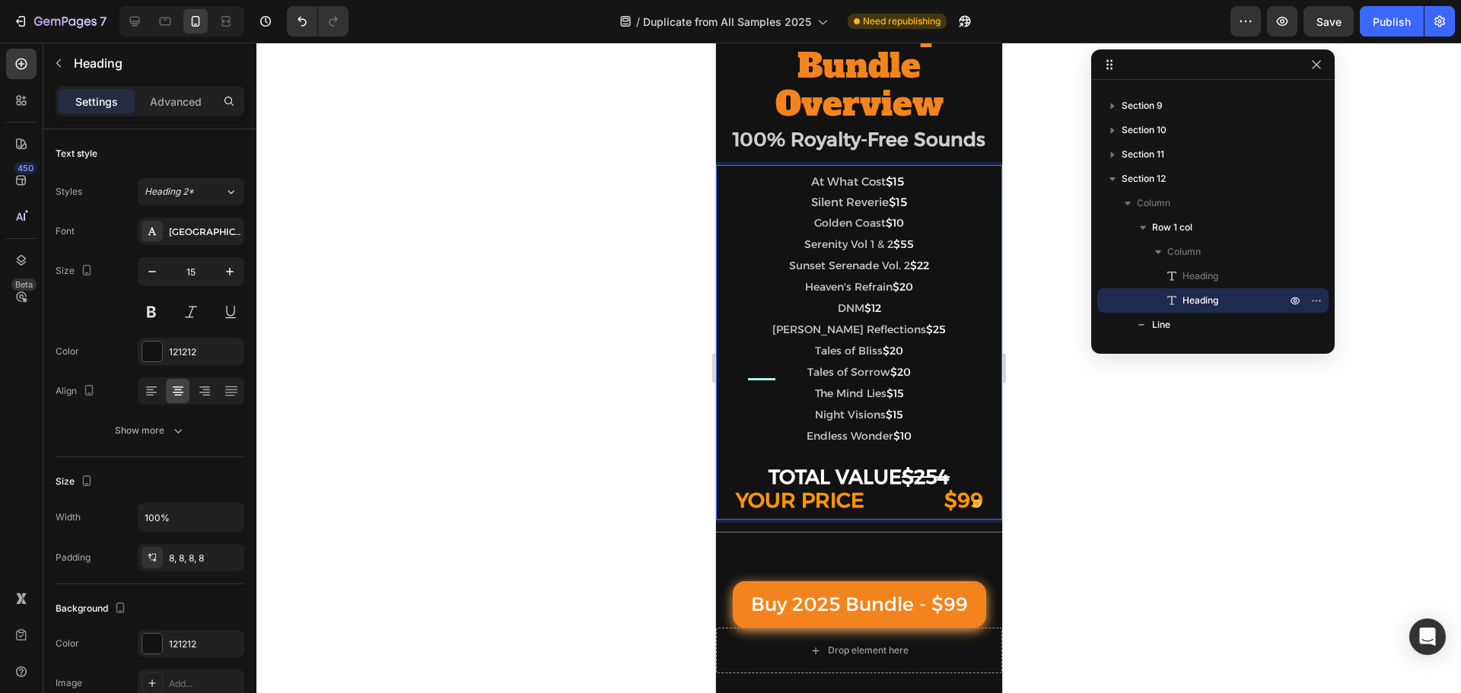
click at [810, 209] on span "Silent Reverie" at bounding box center [849, 202] width 78 height 14
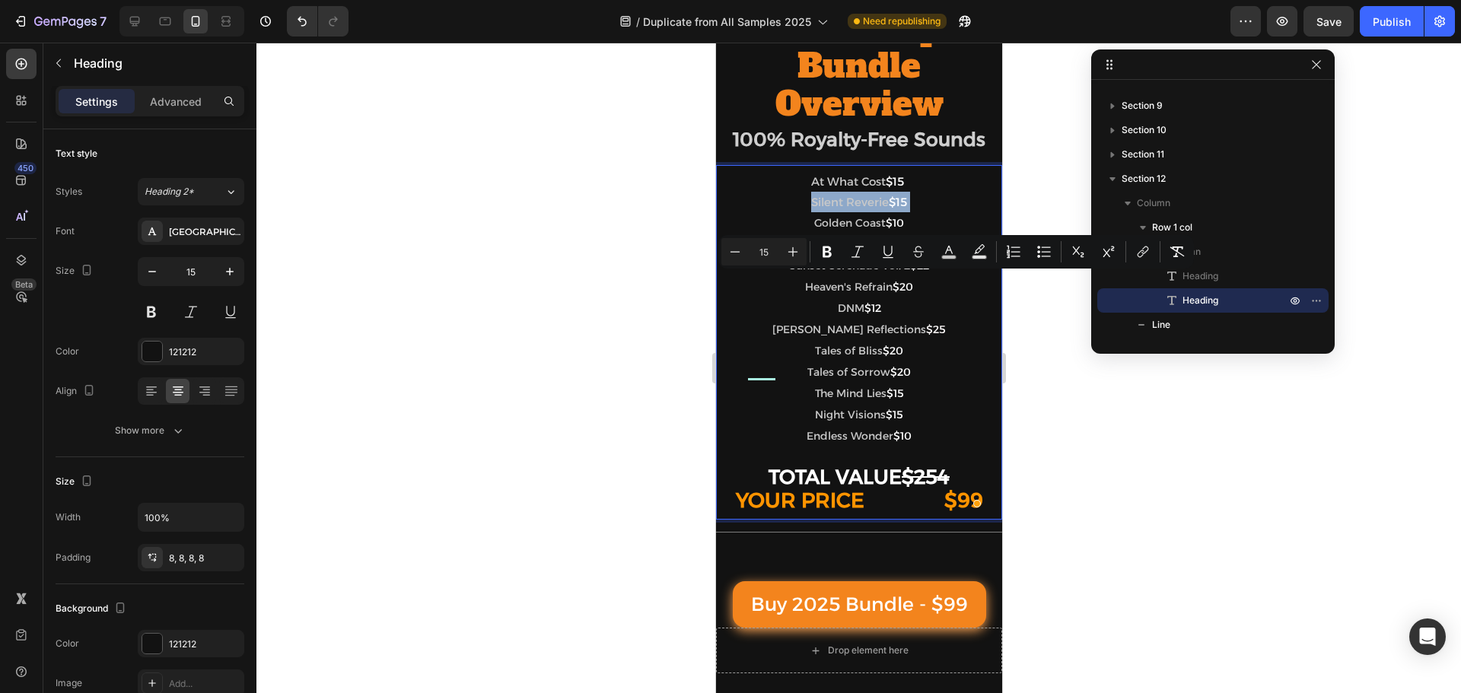
click at [810, 209] on span "Silent Reverie" at bounding box center [849, 202] width 78 height 14
click at [729, 256] on icon "Editor contextual toolbar" at bounding box center [735, 251] width 15 height 15
type input "14"
drag, startPoint x: 788, startPoint y: 299, endPoint x: 1456, endPoint y: 307, distance: 668.2
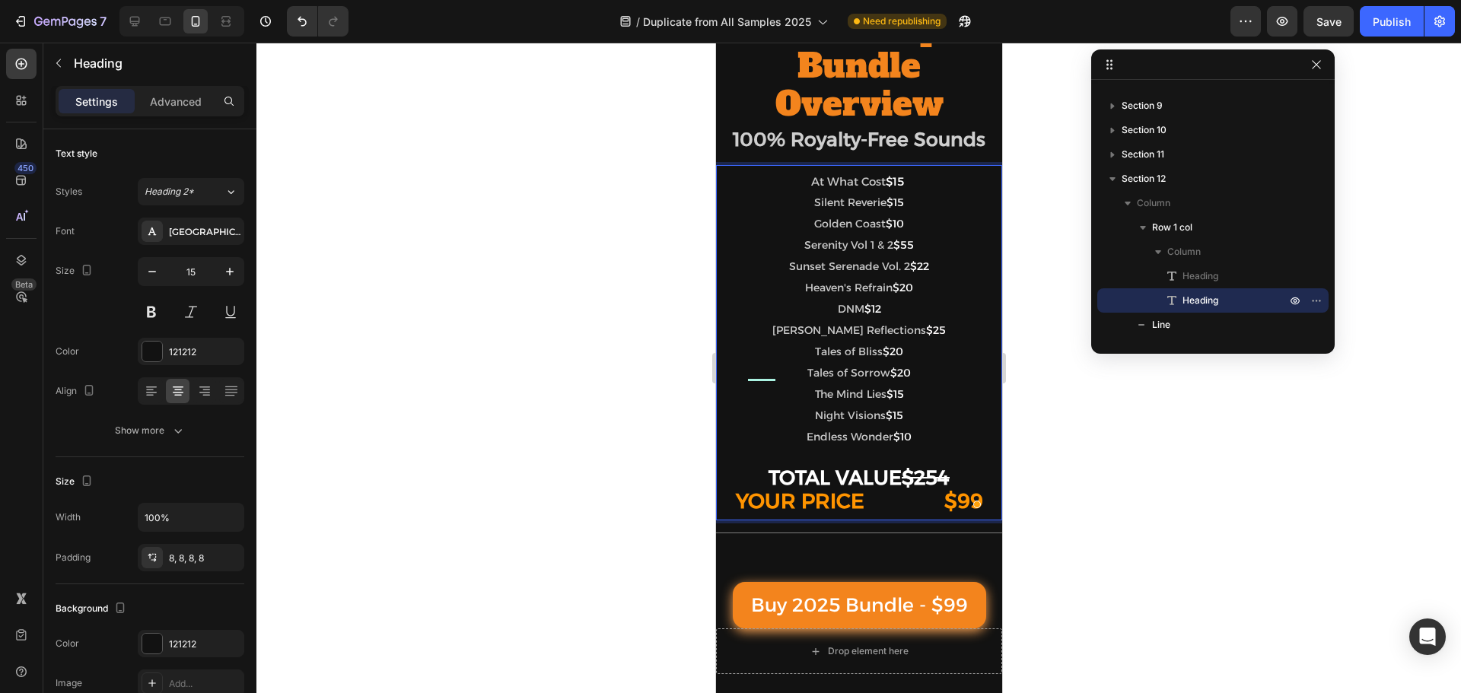
click at [810, 189] on span "At What Cost" at bounding box center [847, 181] width 75 height 14
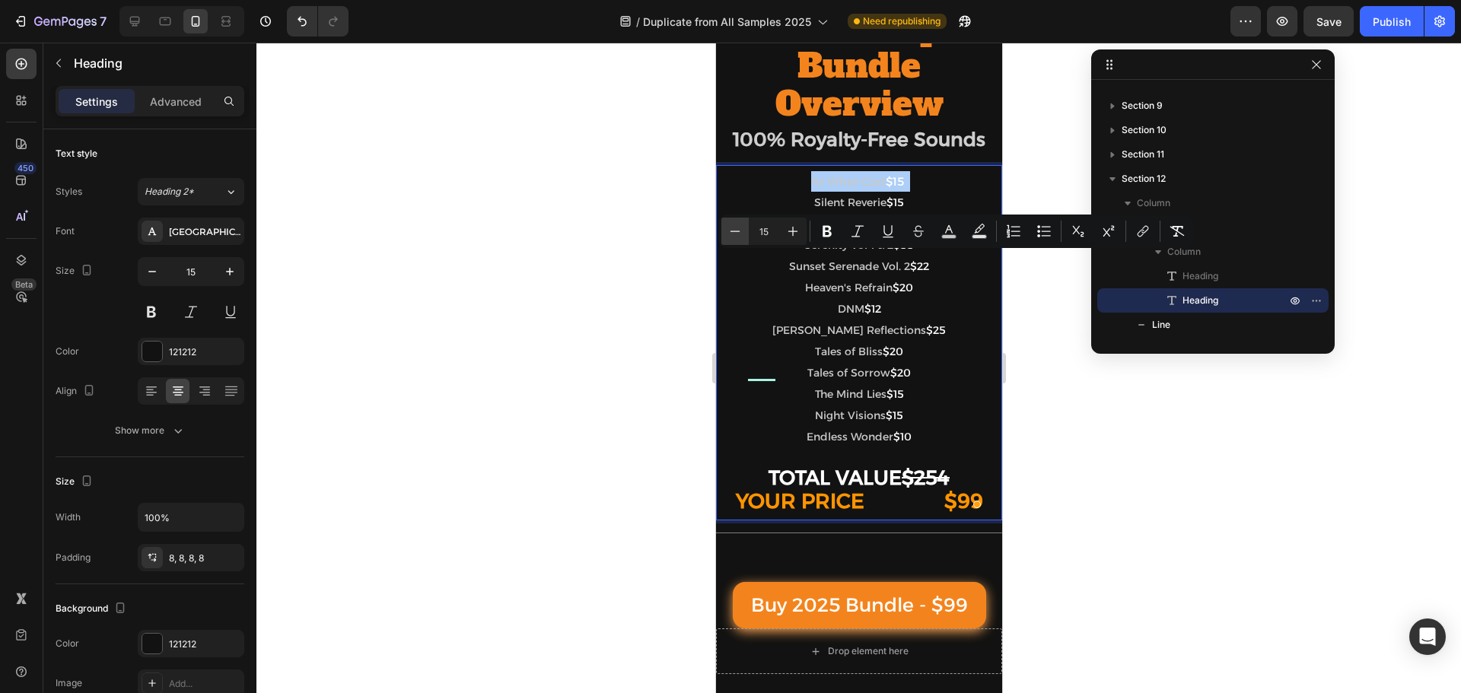
click at [734, 231] on icon "Editor contextual toolbar" at bounding box center [735, 231] width 15 height 15
type input "14"
click at [814, 210] on span "Silent Reverie" at bounding box center [850, 203] width 72 height 14
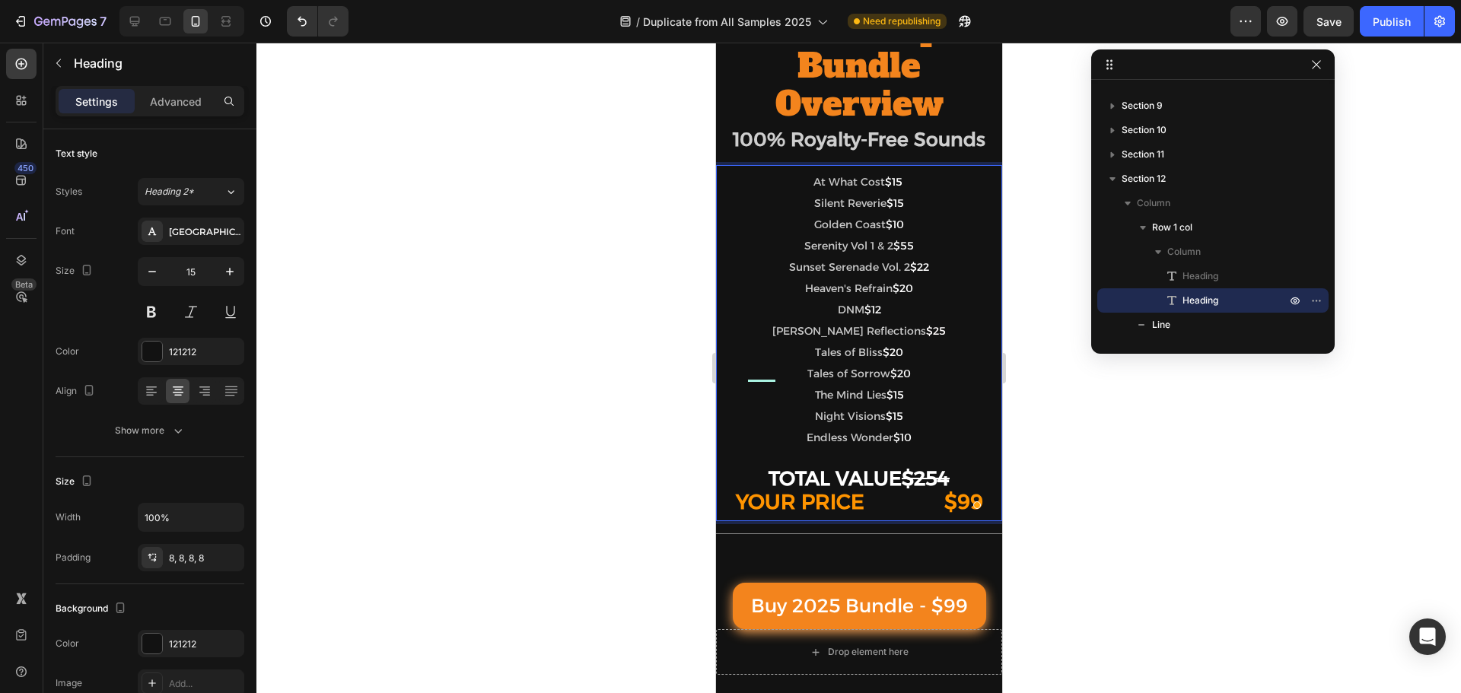
click at [830, 189] on span "At What Cost" at bounding box center [849, 182] width 72 height 14
click at [814, 210] on span "Silent Reverie" at bounding box center [850, 203] width 72 height 14
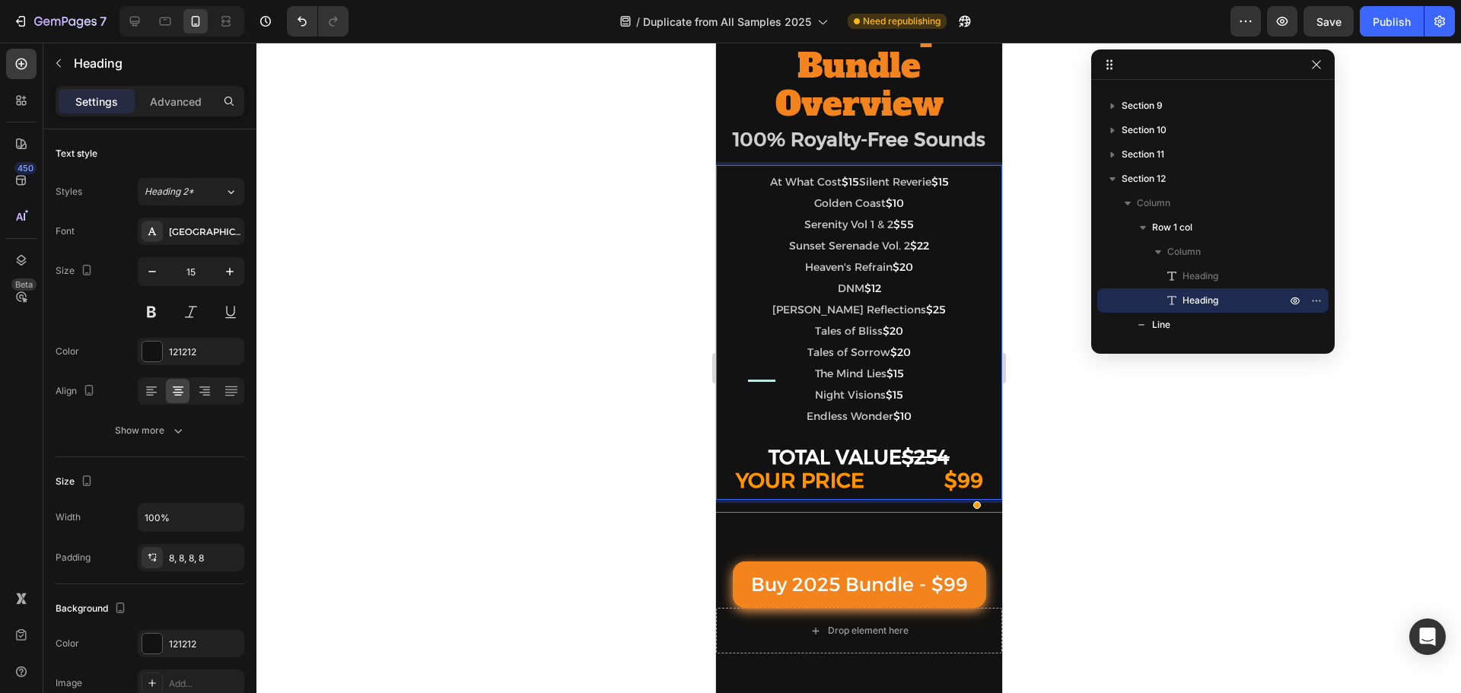
click at [858, 189] on span "Silent Reverie" at bounding box center [894, 182] width 72 height 14
click at [931, 189] on span "Silent Reverie" at bounding box center [894, 182] width 72 height 14
click at [769, 189] on span "At What Cost" at bounding box center [805, 182] width 72 height 14
click at [841, 189] on span "At What Cost" at bounding box center [805, 182] width 72 height 14
click at [734, 271] on p "At What Cost $15 Silent Reverie $15 Golden Coast $10 Serenity Vol 1 & 2 $55 Sun…" at bounding box center [858, 332] width 274 height 323
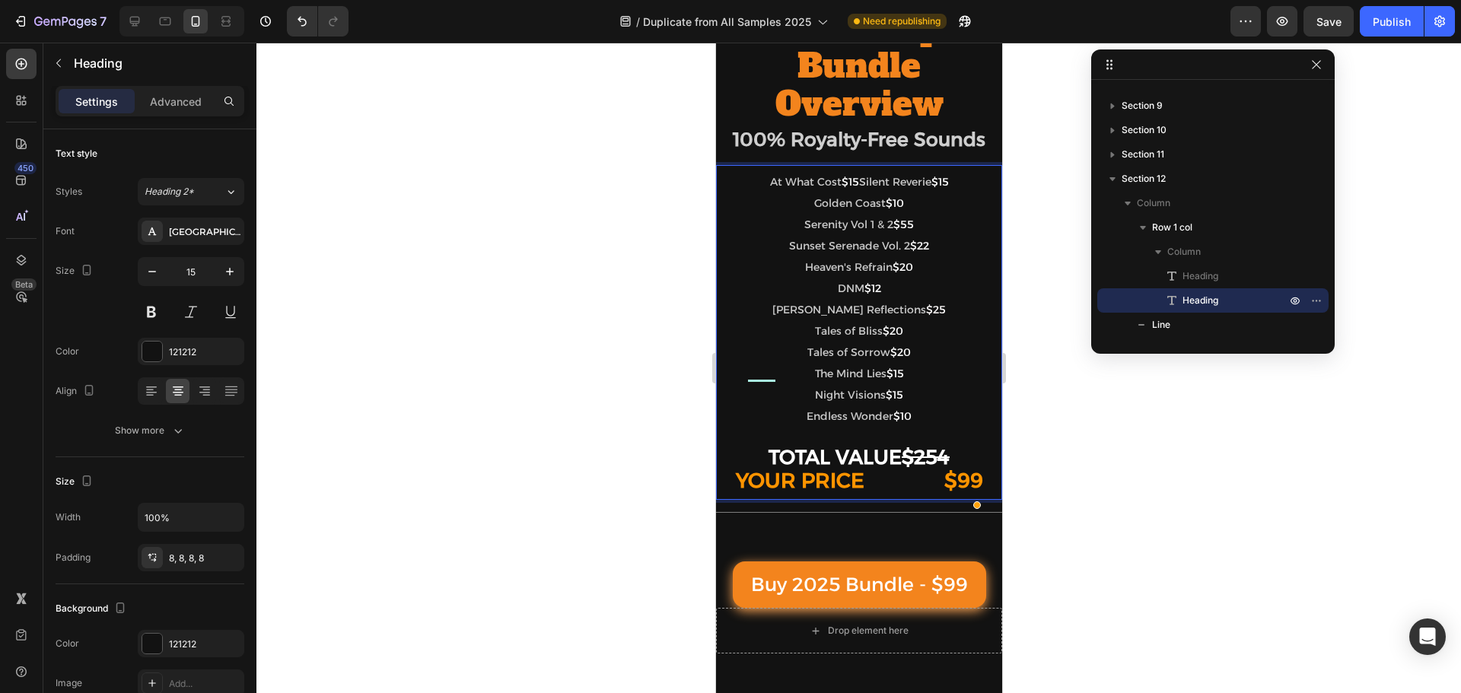
click at [842, 210] on span "Golden Coast" at bounding box center [850, 203] width 72 height 14
click at [833, 210] on span "Golden Coast" at bounding box center [850, 203] width 72 height 14
click at [885, 210] on span "Golden Coast" at bounding box center [850, 203] width 72 height 14
click at [814, 210] on span "Golden Coast" at bounding box center [850, 203] width 72 height 14
click at [891, 231] on span "Serenity Vol 1 & 2" at bounding box center [848, 225] width 89 height 14
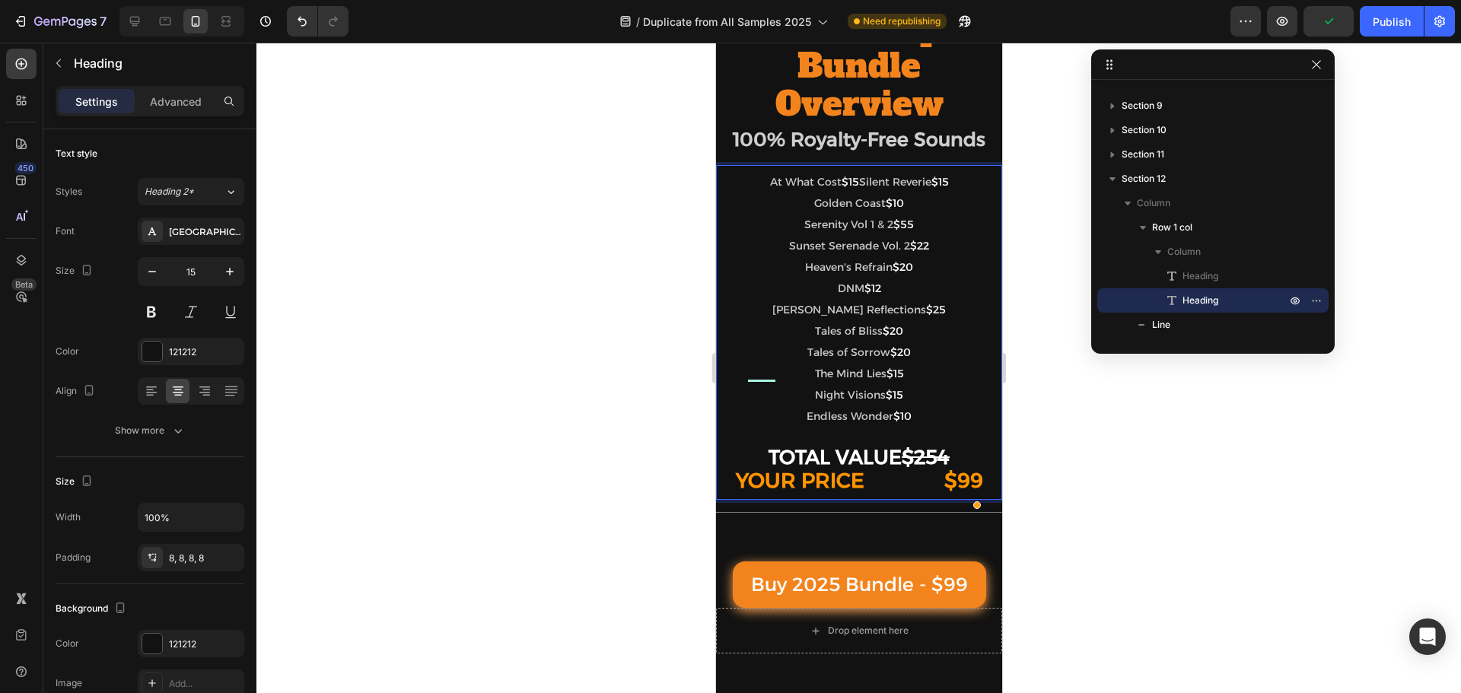
click at [893, 231] on span "Serenity Vol 1 & 2" at bounding box center [848, 225] width 89 height 14
click at [804, 231] on span "Serenity Vol 1 & 2" at bounding box center [848, 225] width 89 height 14
click at [881, 253] on span "Sunset Serenade Vol. 2" at bounding box center [848, 246] width 121 height 14
drag, startPoint x: 742, startPoint y: 344, endPoint x: 780, endPoint y: 335, distance: 39.1
click at [788, 253] on span "Sunset Serenade Vol. 2" at bounding box center [848, 246] width 121 height 14
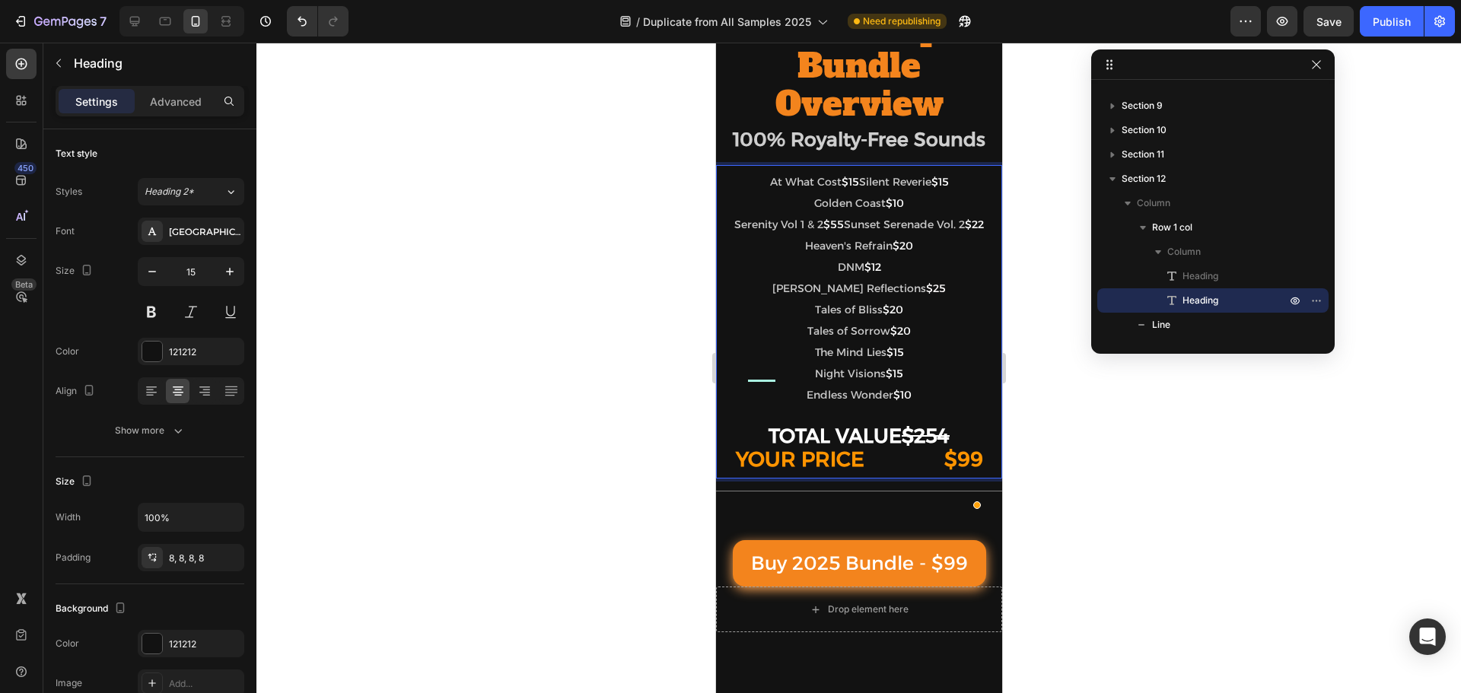
click at [881, 231] on span "Sunset Serenade Vol. 2" at bounding box center [903, 225] width 121 height 14
click at [942, 231] on span "Sunset Serenade Vol. 2" at bounding box center [903, 225] width 121 height 14
click at [843, 231] on span "Sunset Serenade Vol. 2" at bounding box center [903, 225] width 121 height 14
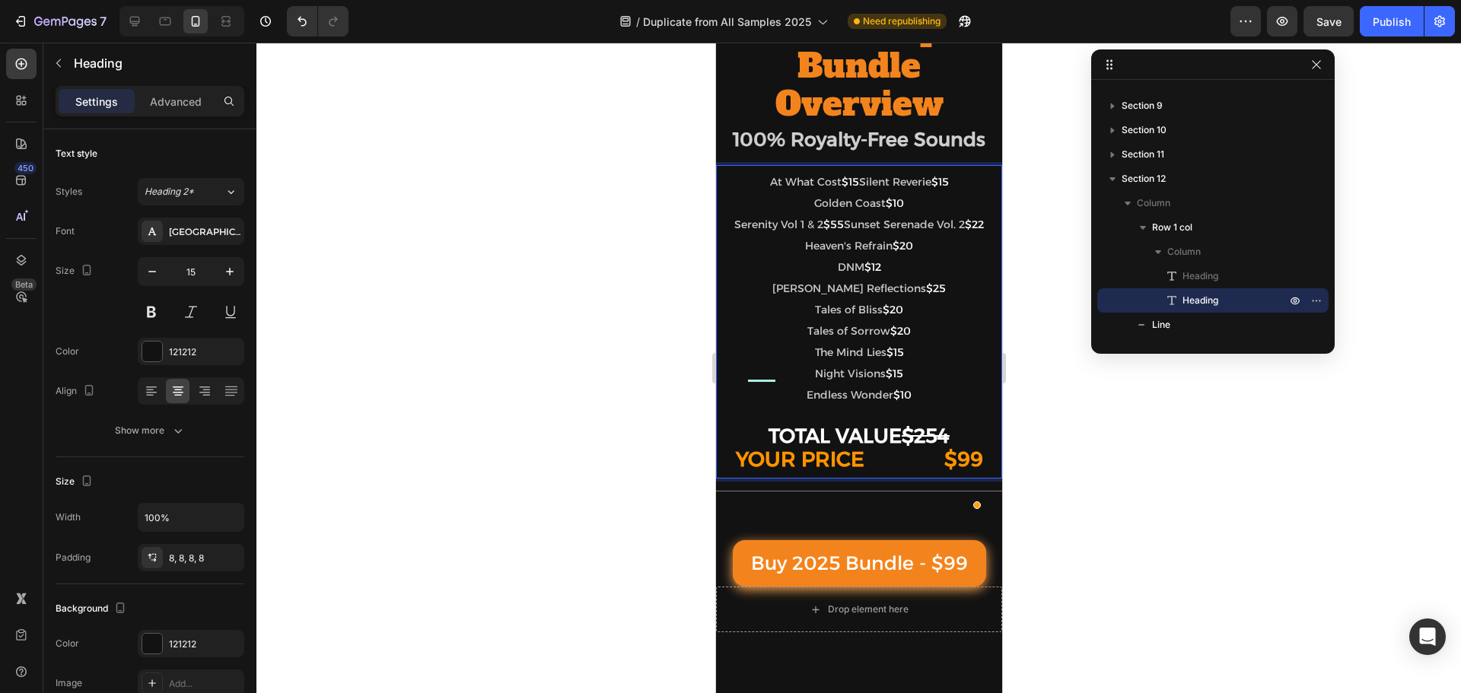
click at [863, 253] on span "Heaven's Refrain" at bounding box center [848, 246] width 88 height 14
click at [804, 253] on span "Heaven's Refrain" at bounding box center [848, 246] width 88 height 14
click at [931, 400] on p "At What Cost $15 Silent Reverie $15 Golden Coast $10 Serenity Vol 1 & 2 $55 Sun…" at bounding box center [858, 321] width 274 height 301
click at [880, 274] on span "$12" at bounding box center [872, 267] width 17 height 14
click at [737, 392] on p "At What Cost $15 Silent Reverie $15 Golden Coast $10 Serenity Vol 1 & 2 $55 Sun…" at bounding box center [858, 321] width 274 height 301
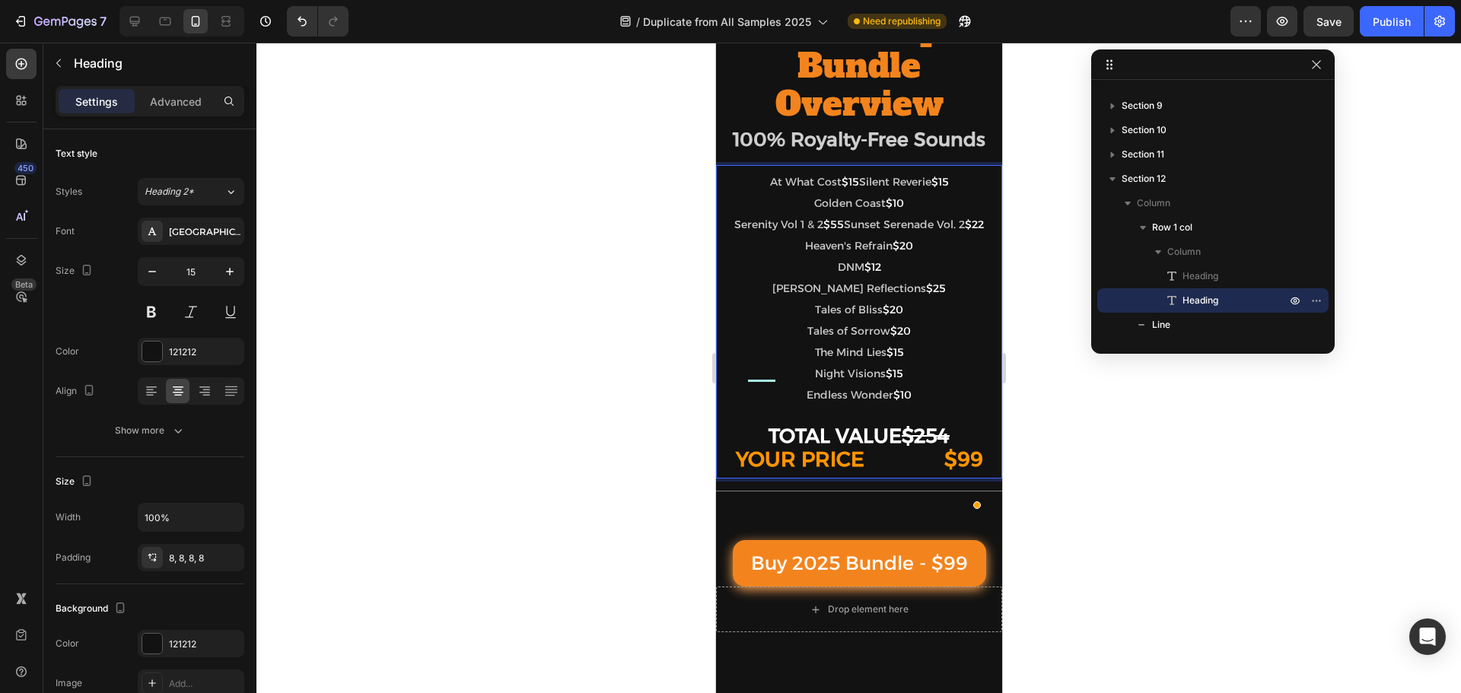
click at [837, 274] on span "DNM" at bounding box center [850, 267] width 27 height 14
click at [864, 274] on span "DNM" at bounding box center [850, 267] width 27 height 14
click at [739, 389] on p "At What Cost $15 Silent Reverie $15 Golden Coast $10 Serenity Vol 1 & 2 $55 Sun…" at bounding box center [858, 321] width 274 height 301
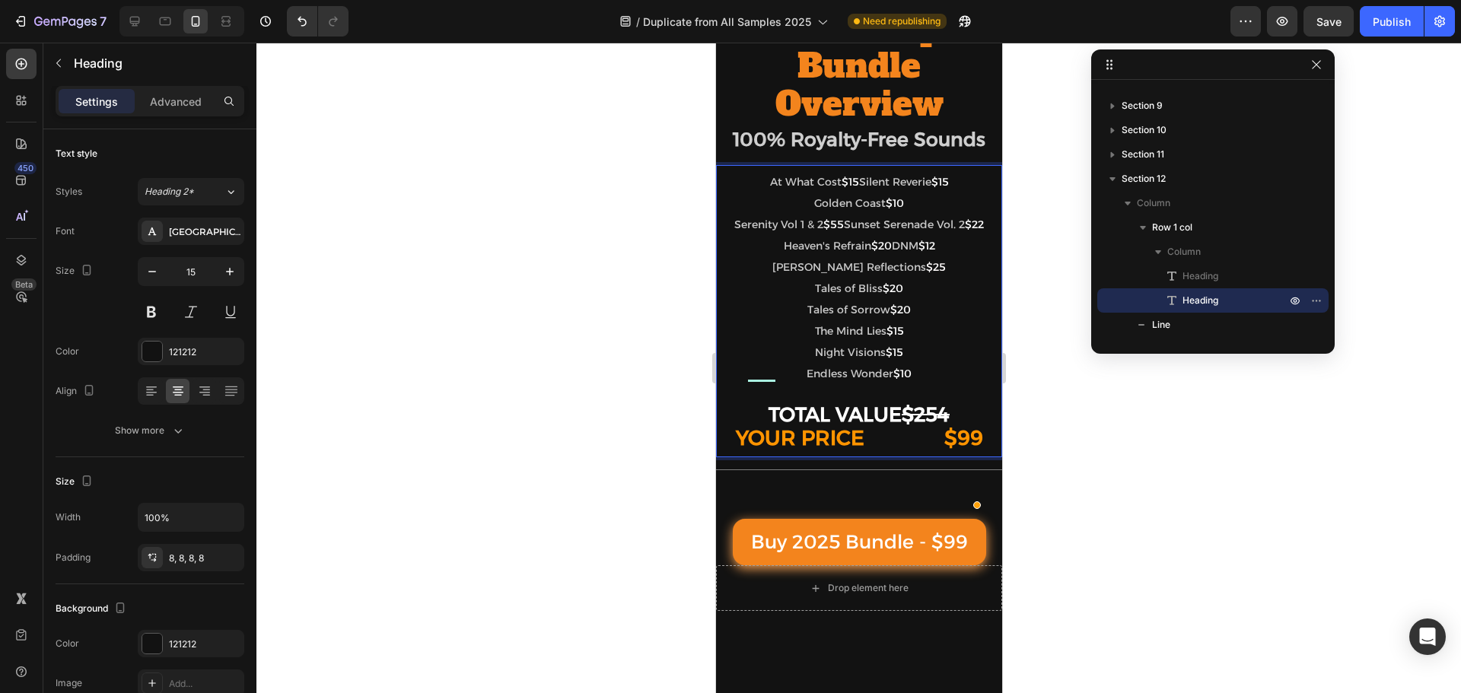
click at [846, 274] on span "Misty Reflections" at bounding box center [849, 267] width 154 height 14
click at [925, 274] on span "Misty Reflections" at bounding box center [849, 267] width 154 height 14
click at [772, 274] on span "Misty Reflections" at bounding box center [849, 267] width 154 height 14
click at [925, 274] on span "Misty Reflections" at bounding box center [849, 267] width 154 height 14
click at [863, 295] on span "Tales of Bliss" at bounding box center [848, 289] width 68 height 14
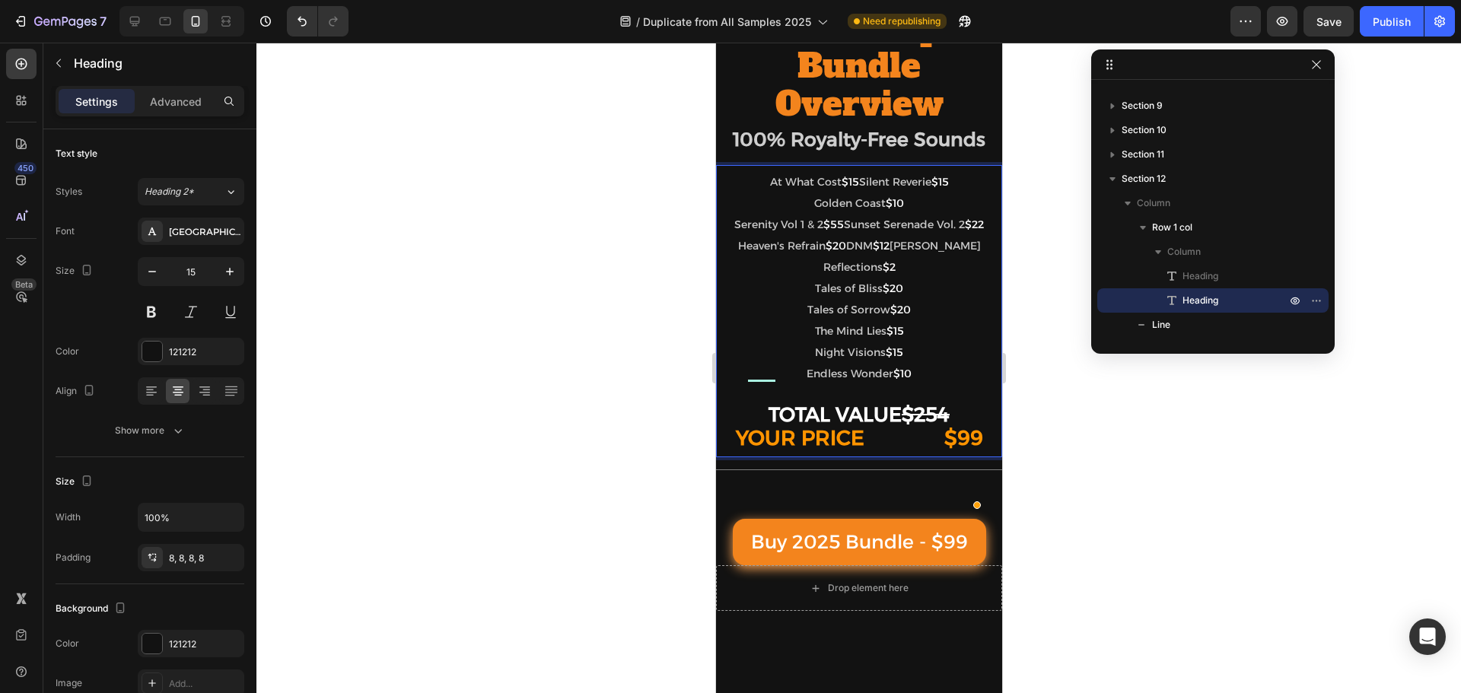
click at [855, 317] on span "Tales of Sorrow" at bounding box center [848, 310] width 83 height 14
click at [849, 338] on span "The Mind Lies" at bounding box center [850, 331] width 72 height 14
click at [852, 359] on span "Night Visions" at bounding box center [849, 352] width 71 height 14
click at [856, 381] on span "Endless Wonder" at bounding box center [849, 374] width 87 height 14
click at [965, 401] on p "At What Cost $15 Silent Reverie $15 Golden Coast $10 Serenity Vol 1 & 2 $55 Sun…" at bounding box center [858, 311] width 274 height 280
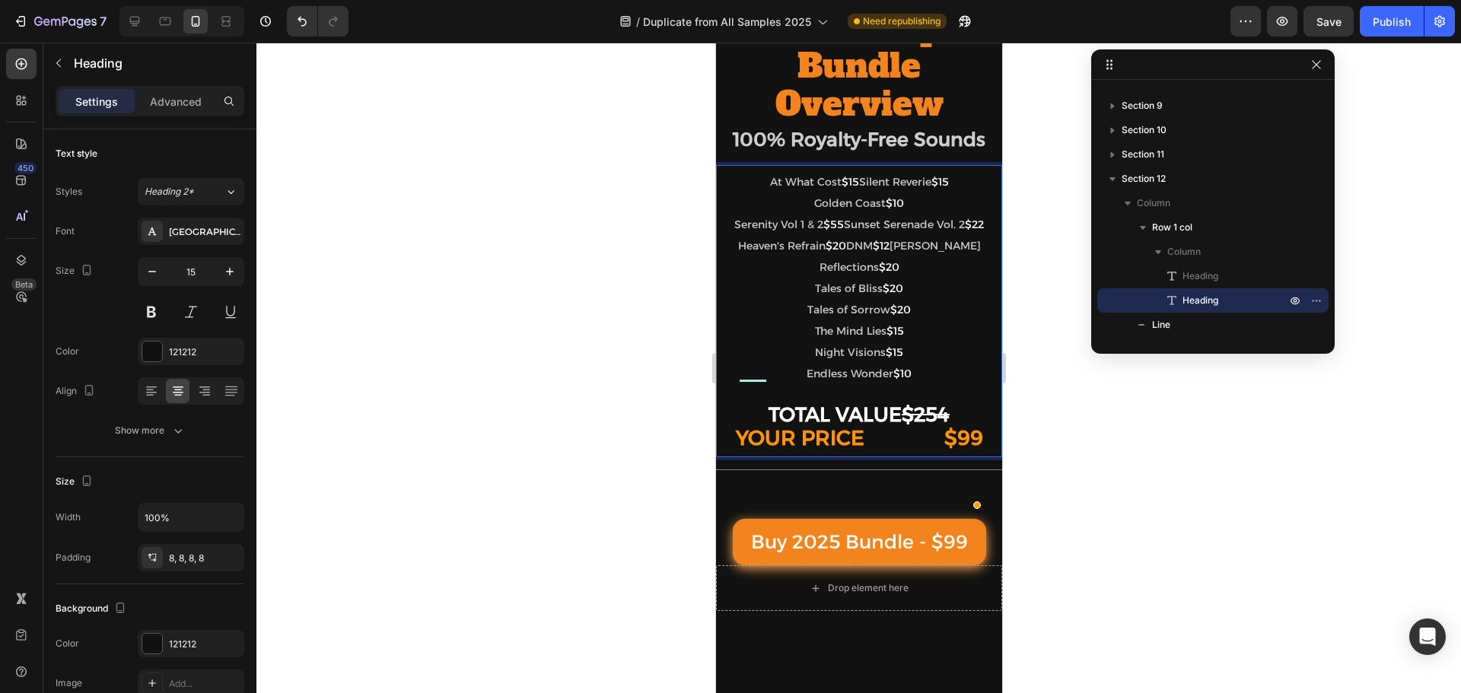
click at [819, 274] on span "Misty Reflections" at bounding box center [899, 256] width 161 height 35
click at [862, 274] on span "Misty Reflections" at bounding box center [899, 256] width 161 height 35
click at [845, 253] on span "DNM" at bounding box center [858, 246] width 27 height 14
click at [867, 361] on p "At What Cost $15 Silent Reverie $15 Golden Coast $10 Serenity Vol 1 & 2 $55 Sun…" at bounding box center [858, 311] width 274 height 280
click at [885, 231] on span "Sunset Serenade Vol. 2" at bounding box center [903, 225] width 121 height 14
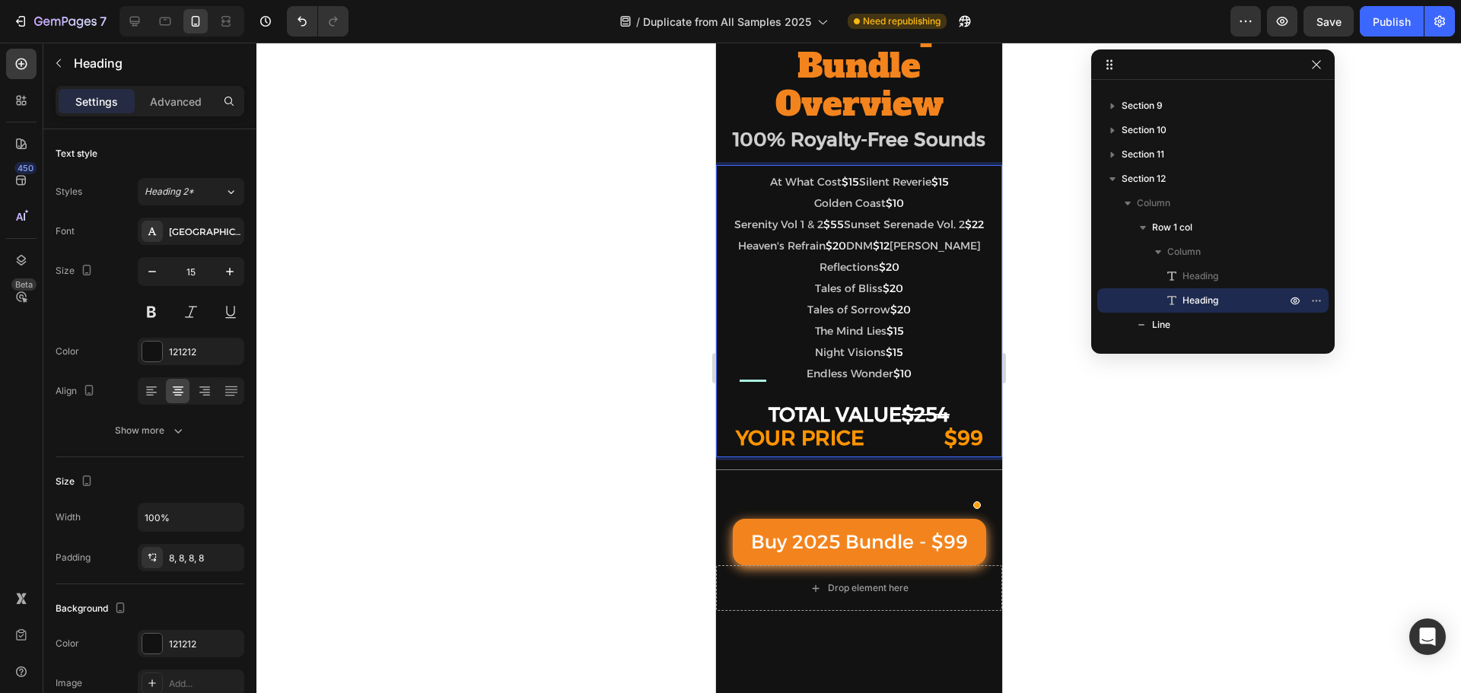
click at [823, 231] on span "Serenity Vol 1 & 2" at bounding box center [778, 225] width 89 height 14
click at [885, 210] on span "Golden Coast" at bounding box center [850, 203] width 72 height 14
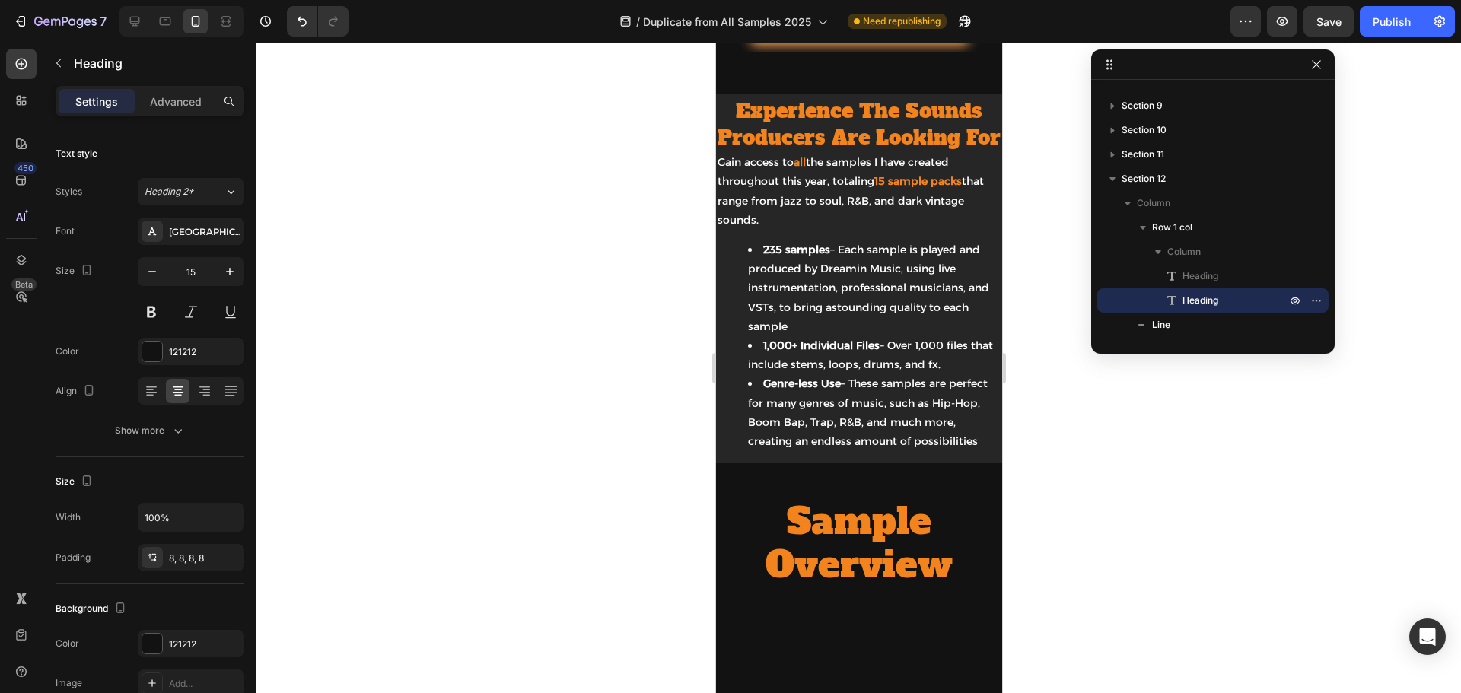
scroll to position [683, 0]
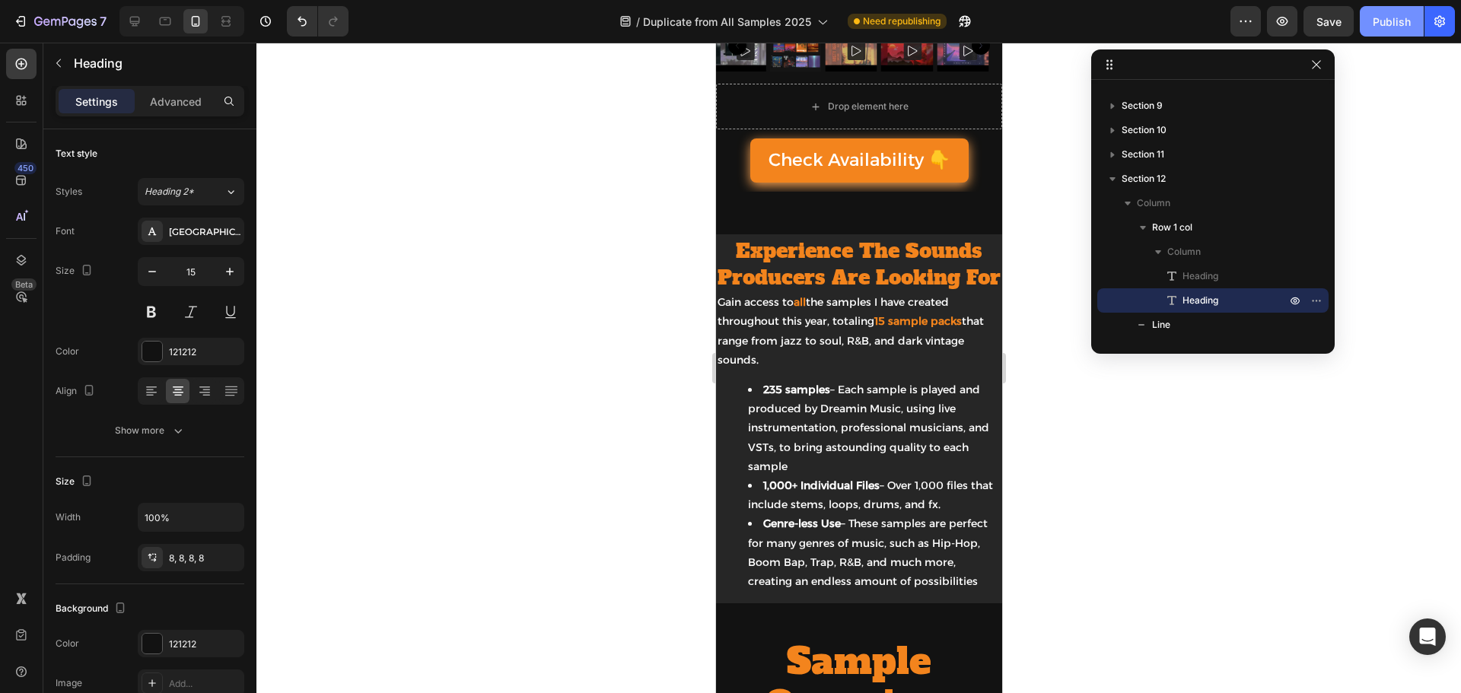
click at [1399, 27] on div "Publish" at bounding box center [1392, 22] width 38 height 16
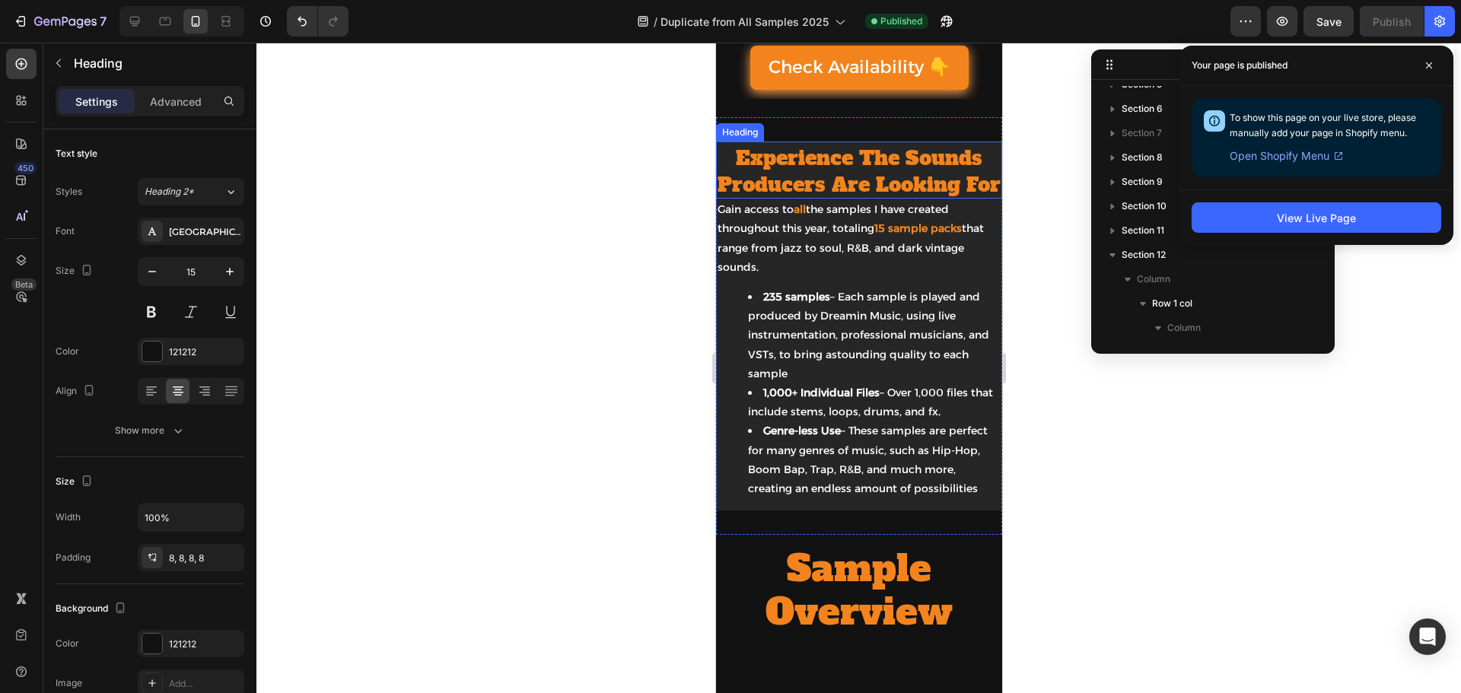
scroll to position [837, 0]
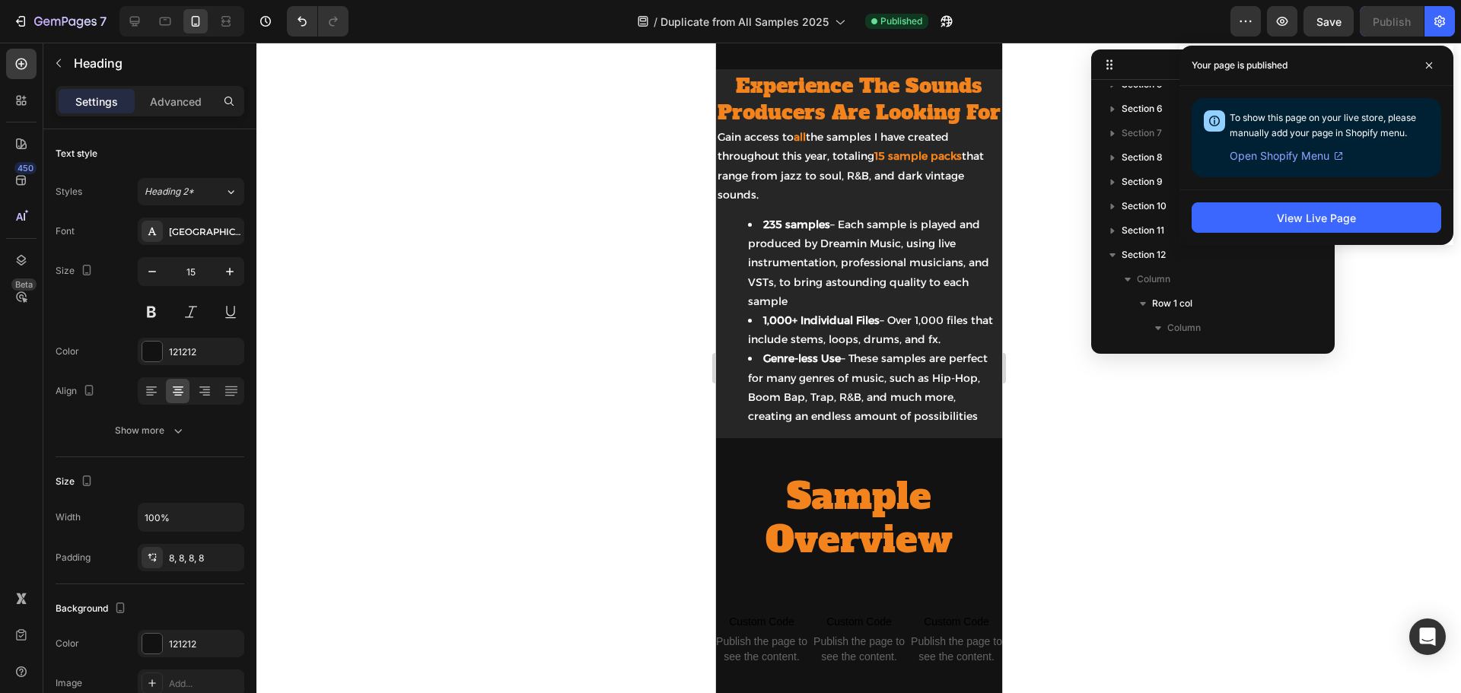
click at [1314, 160] on span "Open Shopify Menu" at bounding box center [1280, 156] width 100 height 18
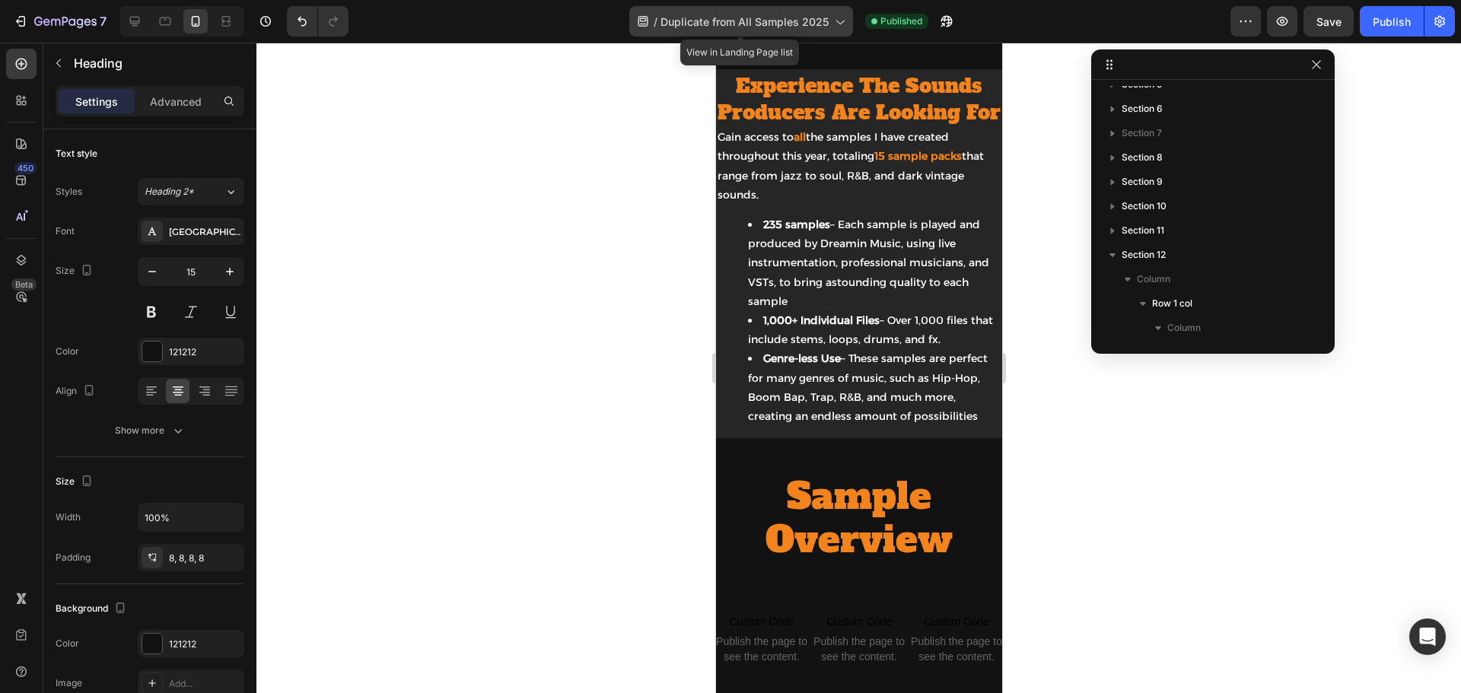
click at [730, 19] on span "Duplicate from All Samples 2025" at bounding box center [745, 22] width 168 height 16
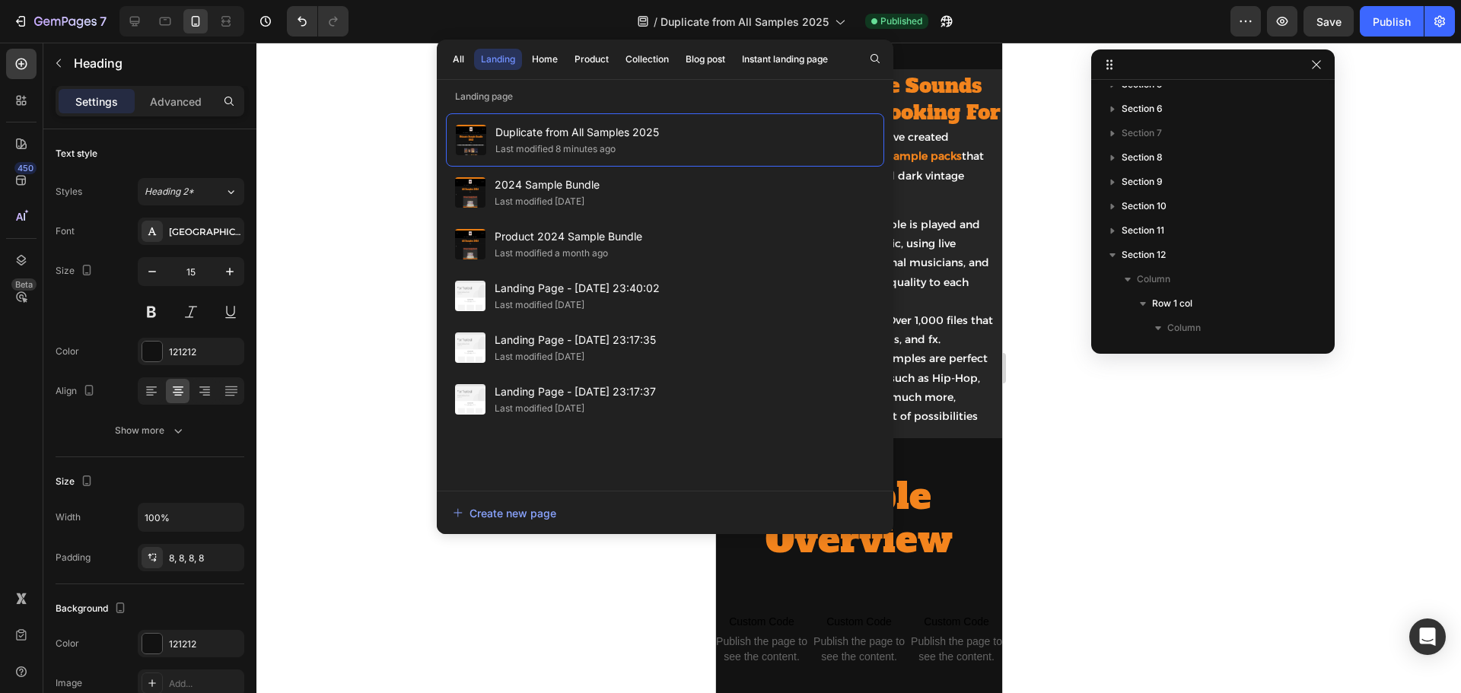
click at [902, 275] on li "235 samples – Each sample is played and produced by Dreamin Music, using live i…" at bounding box center [873, 263] width 253 height 96
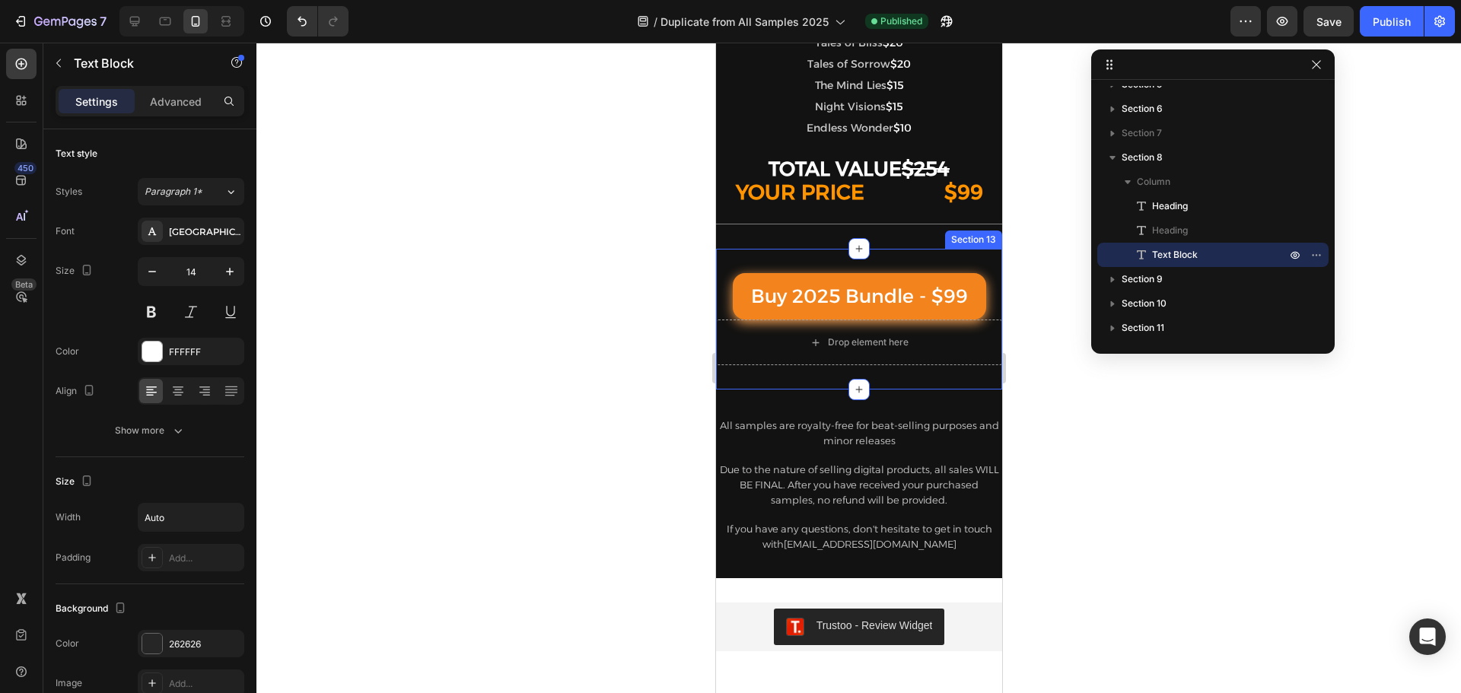
scroll to position [2359, 0]
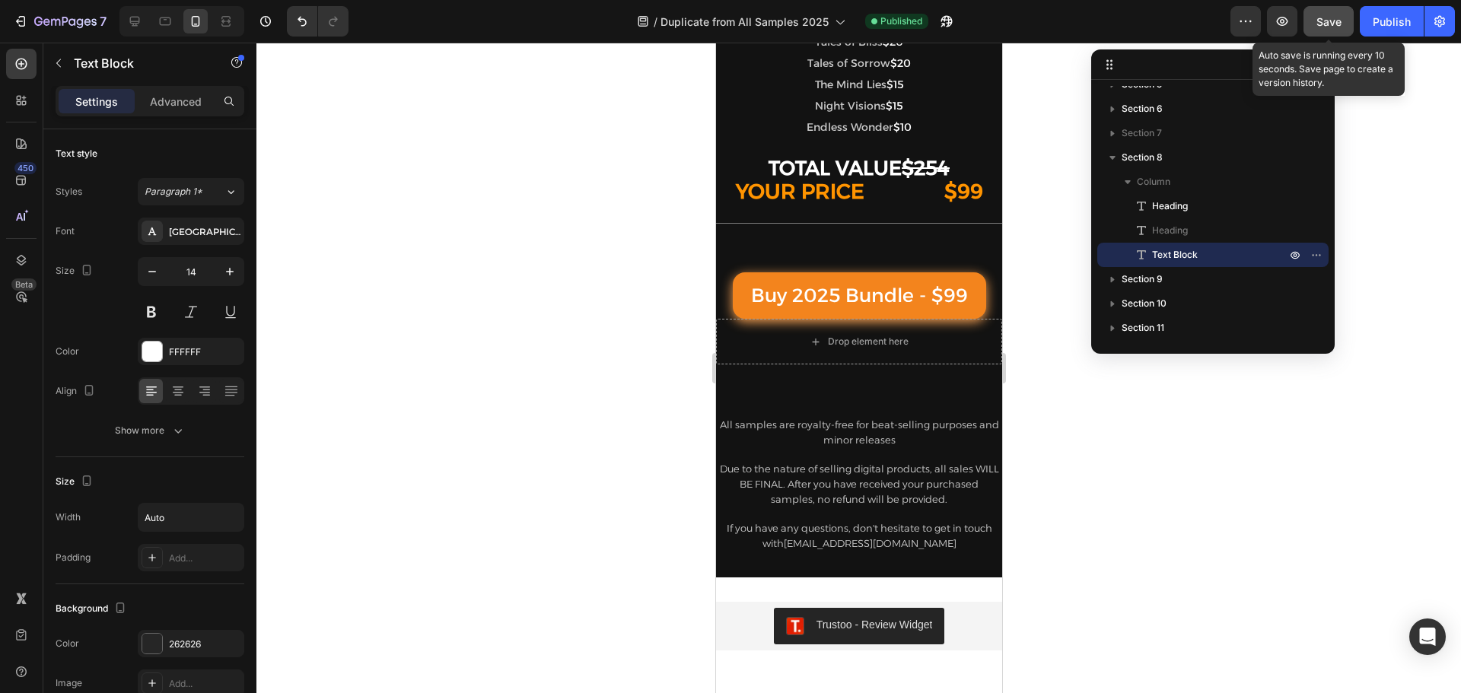
click at [1342, 24] on span "Save" at bounding box center [1329, 21] width 25 height 13
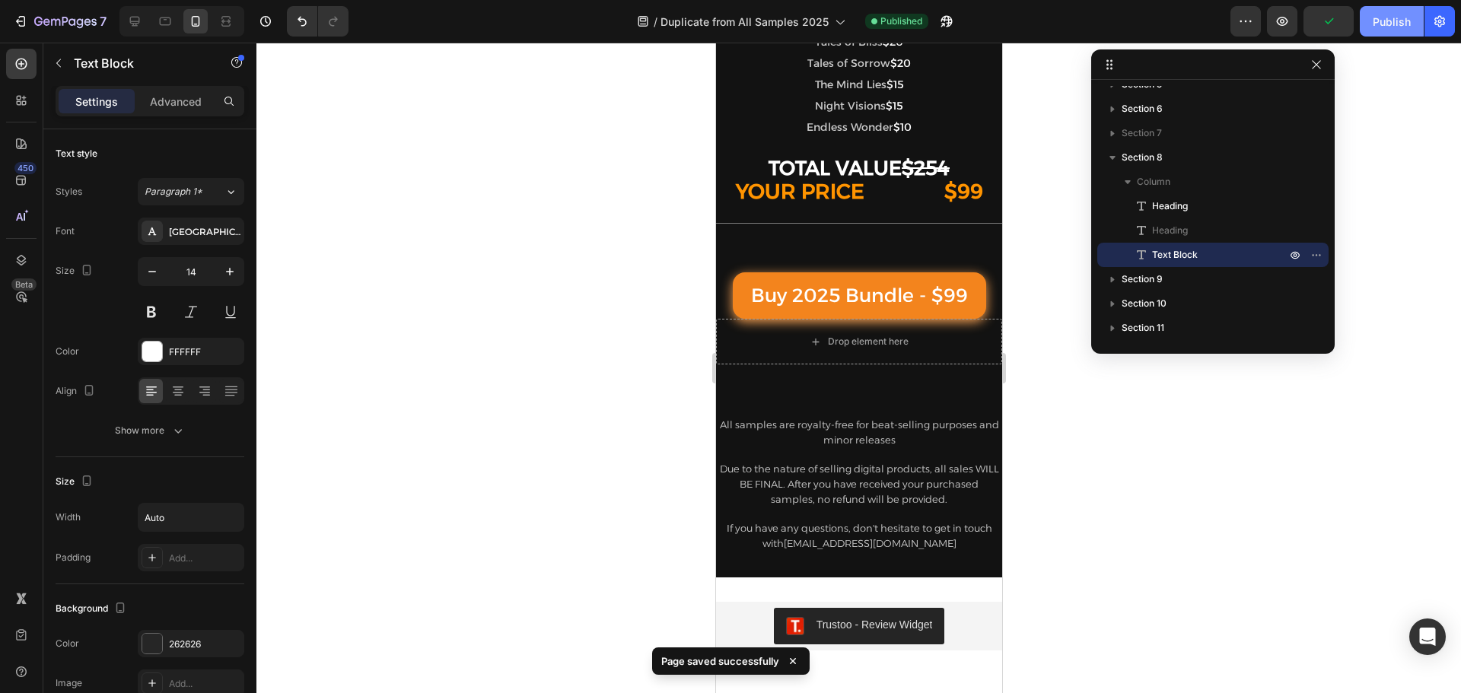
click at [1387, 21] on div "Publish" at bounding box center [1392, 22] width 38 height 16
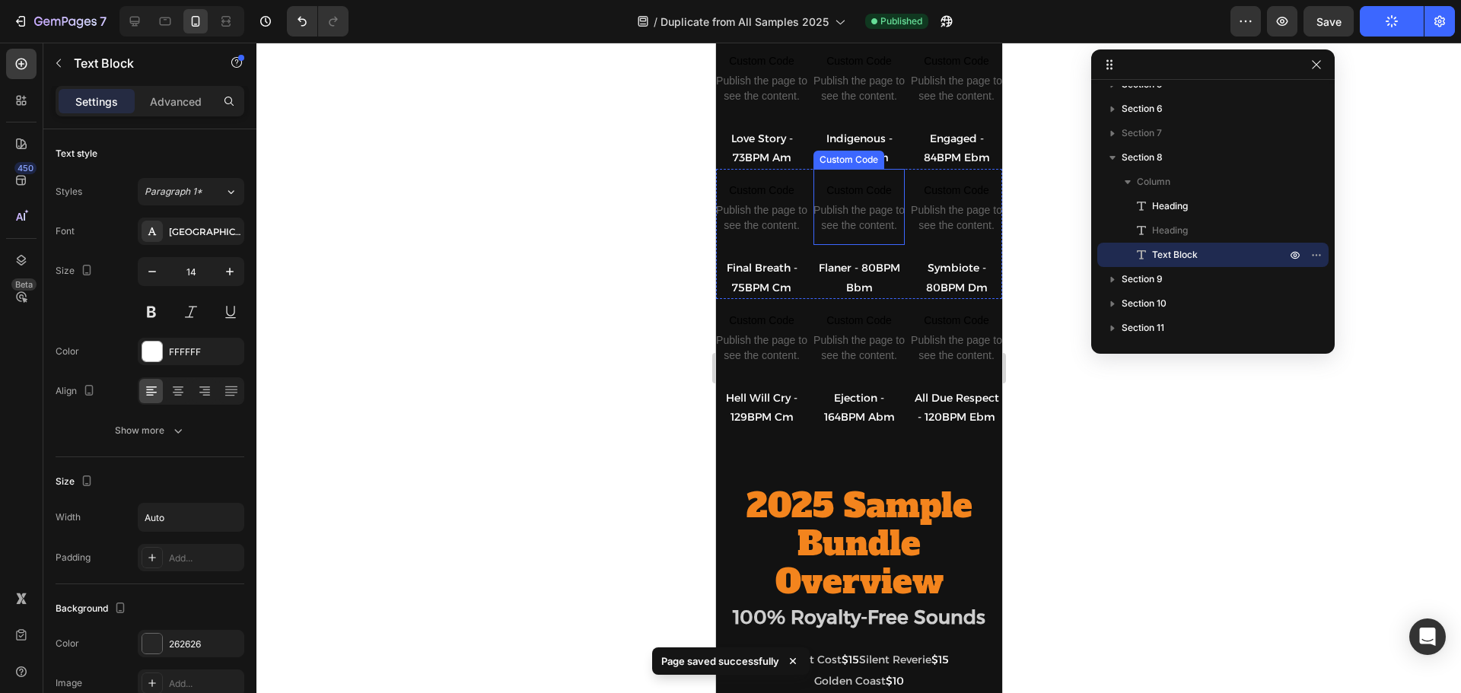
scroll to position [1446, 0]
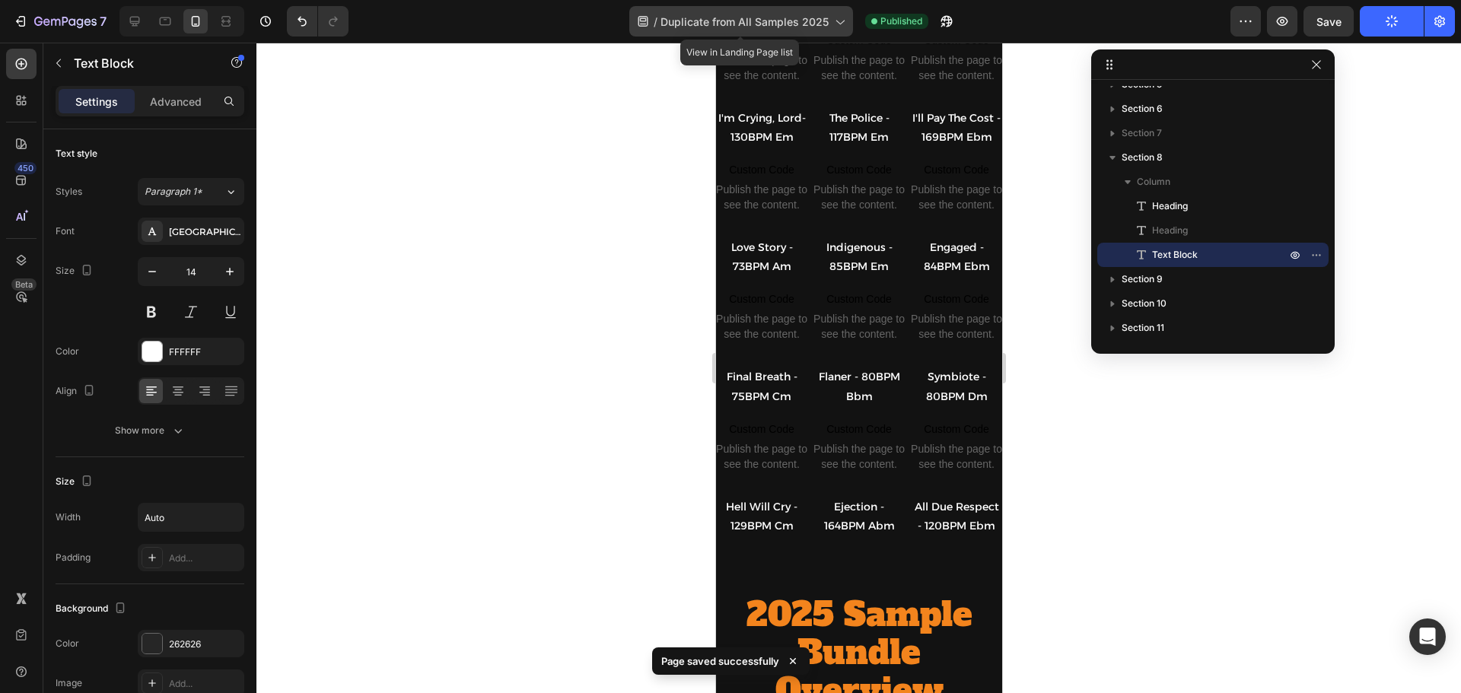
click at [769, 18] on span "Duplicate from All Samples 2025" at bounding box center [745, 22] width 168 height 16
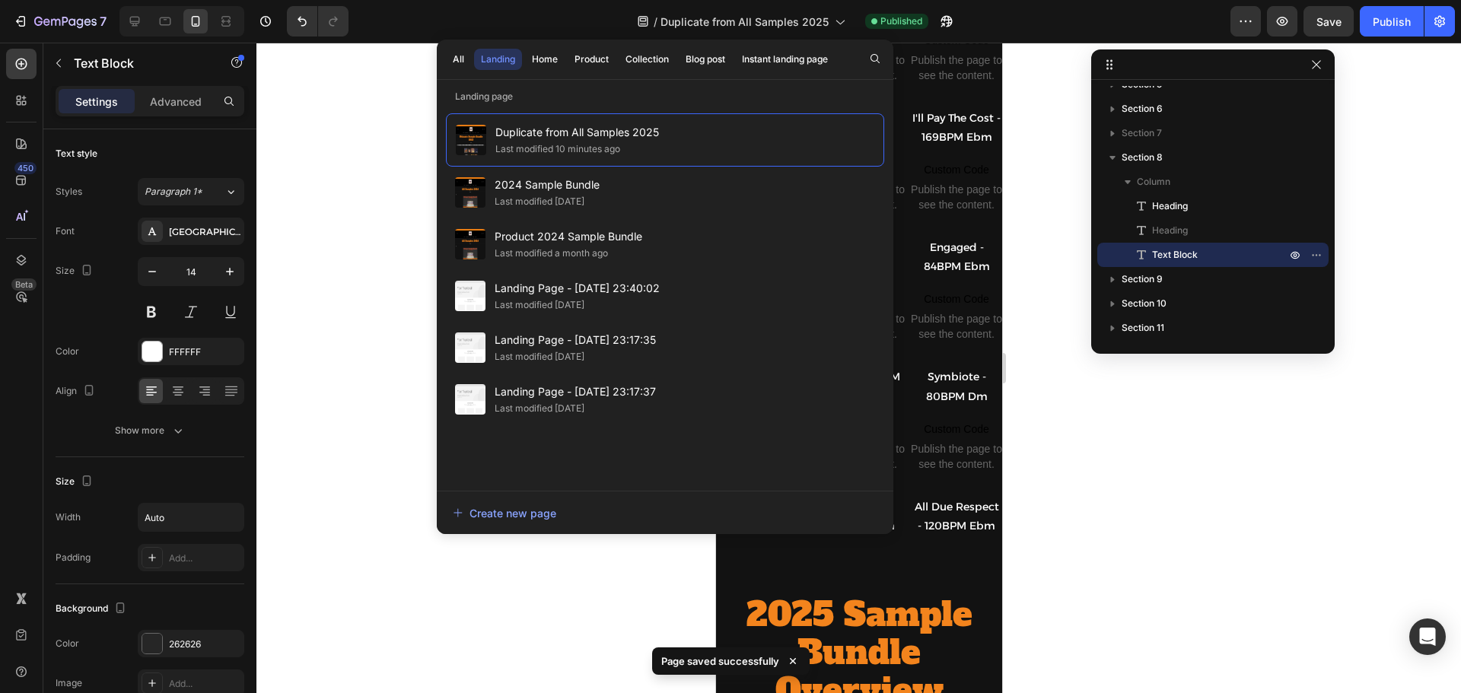
click at [354, 287] on div at bounding box center [858, 368] width 1205 height 651
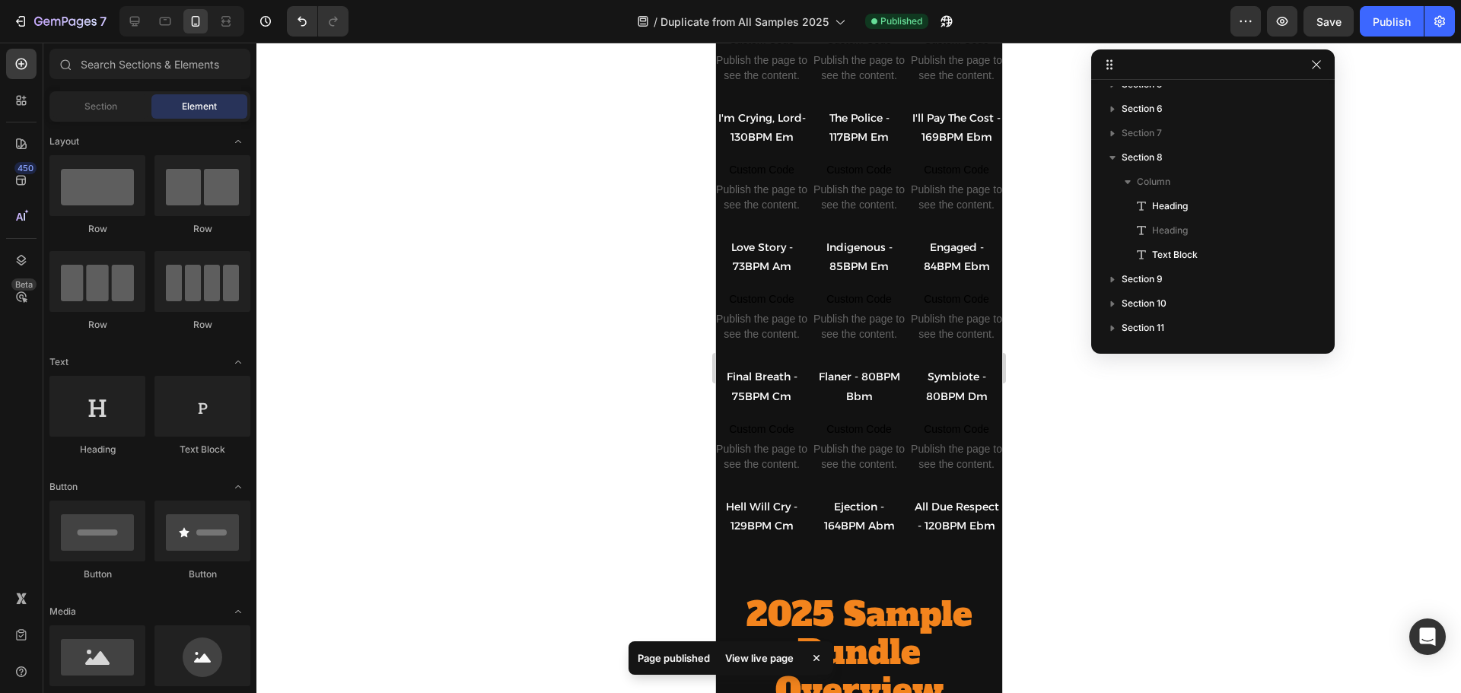
click at [759, 657] on div "View live page" at bounding box center [759, 658] width 87 height 21
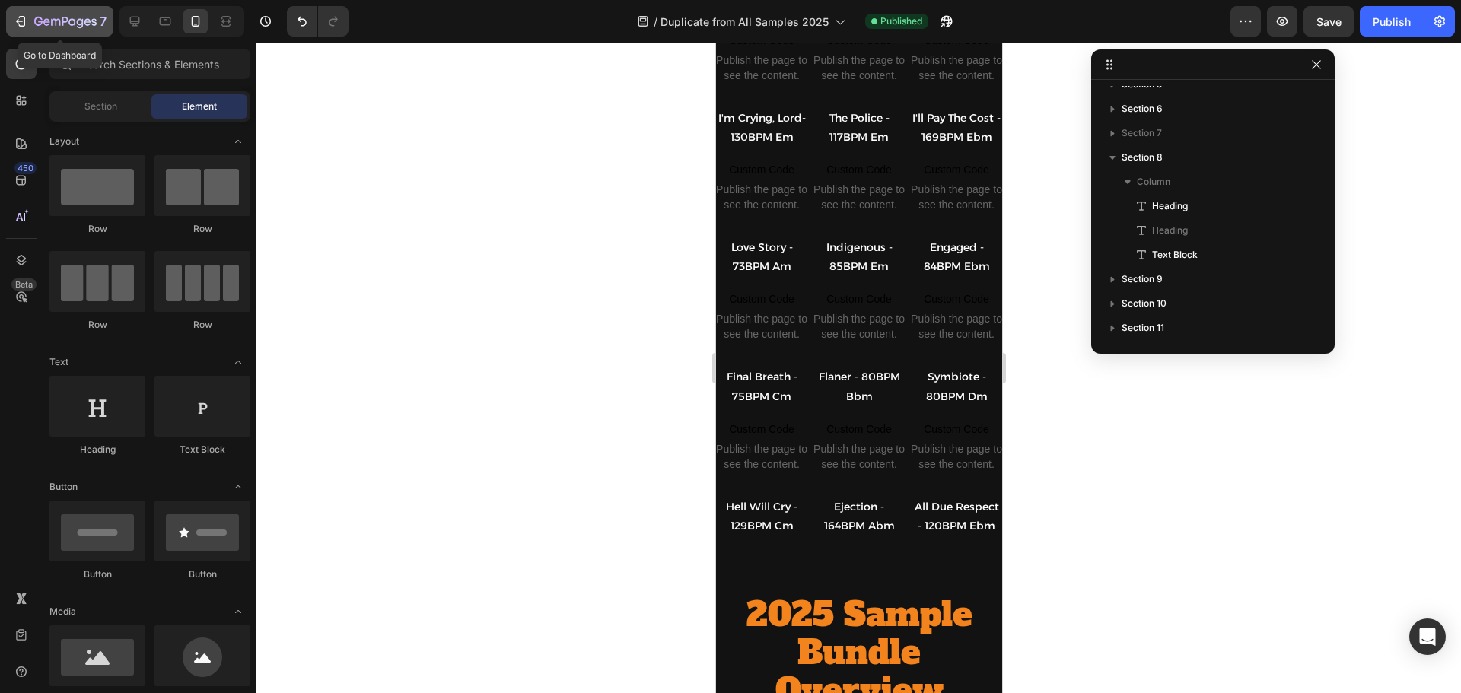
click at [31, 24] on div "7" at bounding box center [60, 21] width 94 height 18
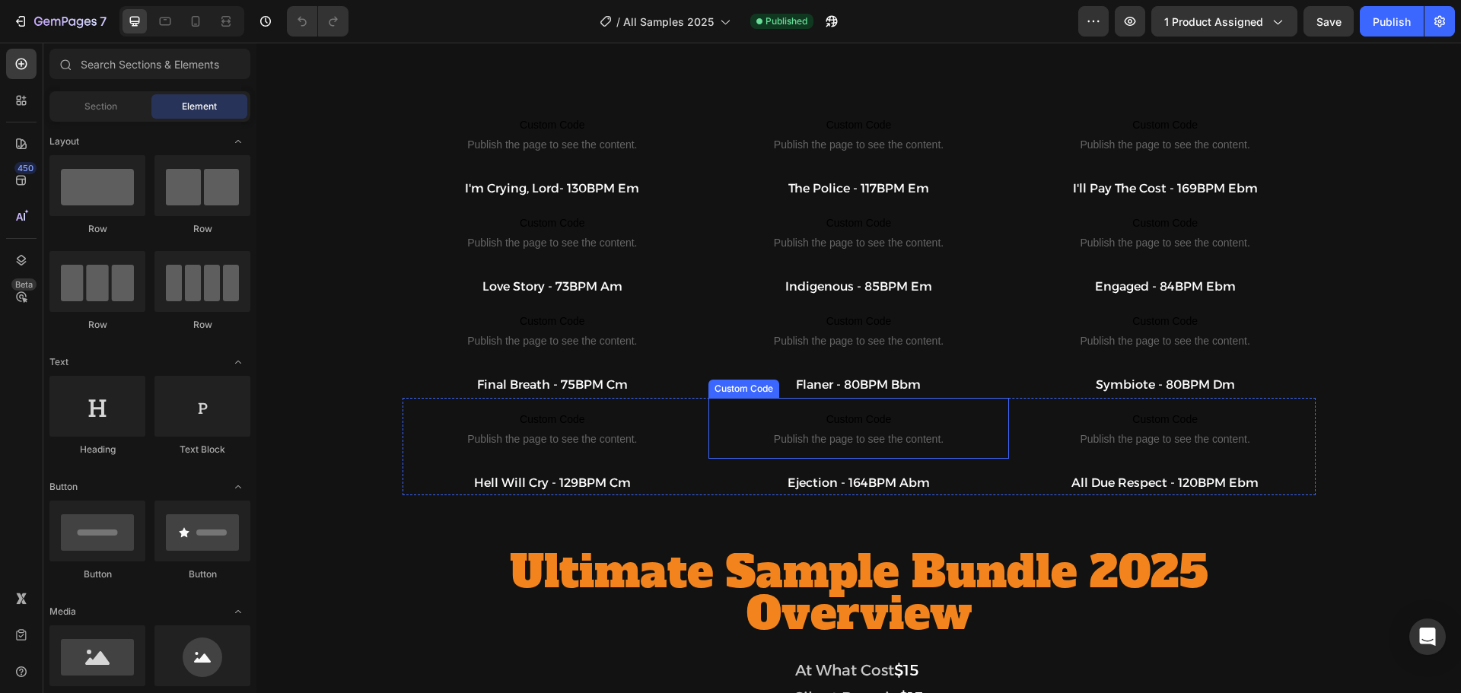
scroll to position [1065, 0]
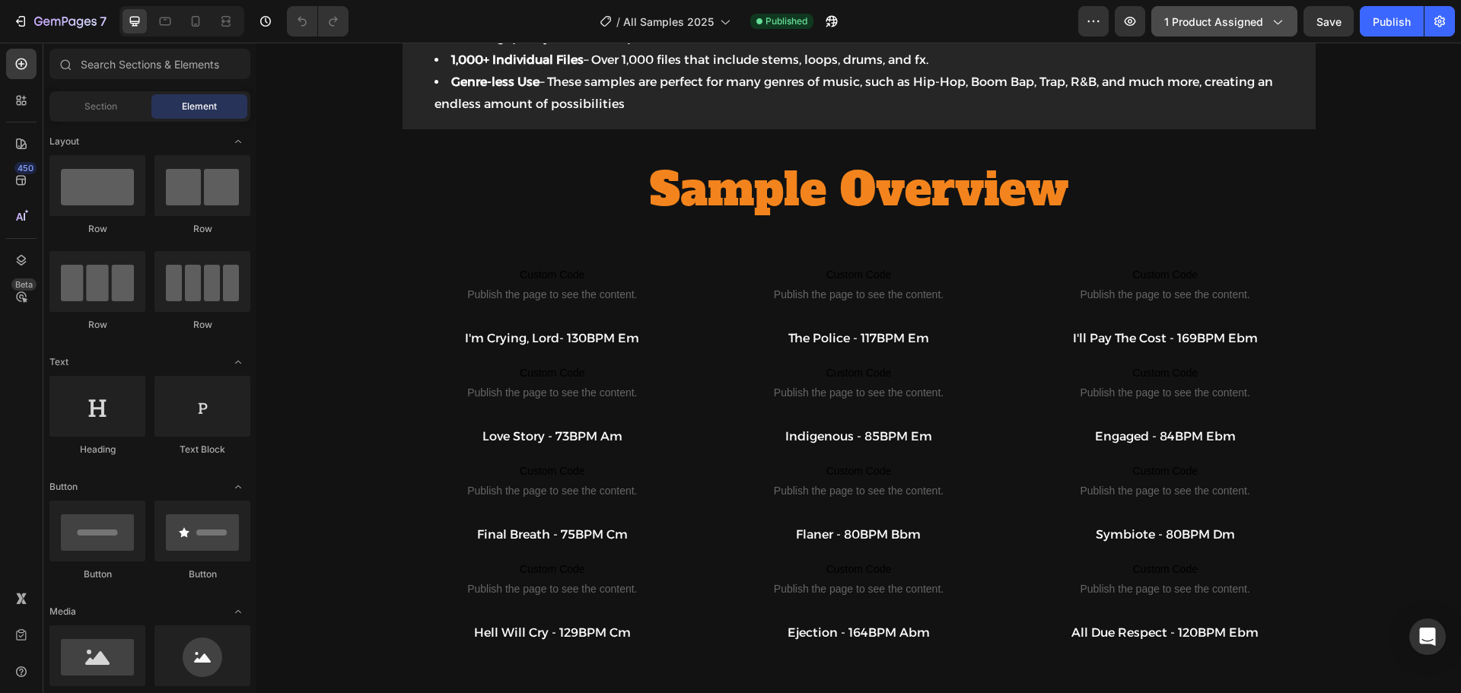
click at [1242, 8] on button "1 product assigned" at bounding box center [1224, 21] width 146 height 30
click at [1095, 21] on icon "button" at bounding box center [1094, 22] width 2 height 2
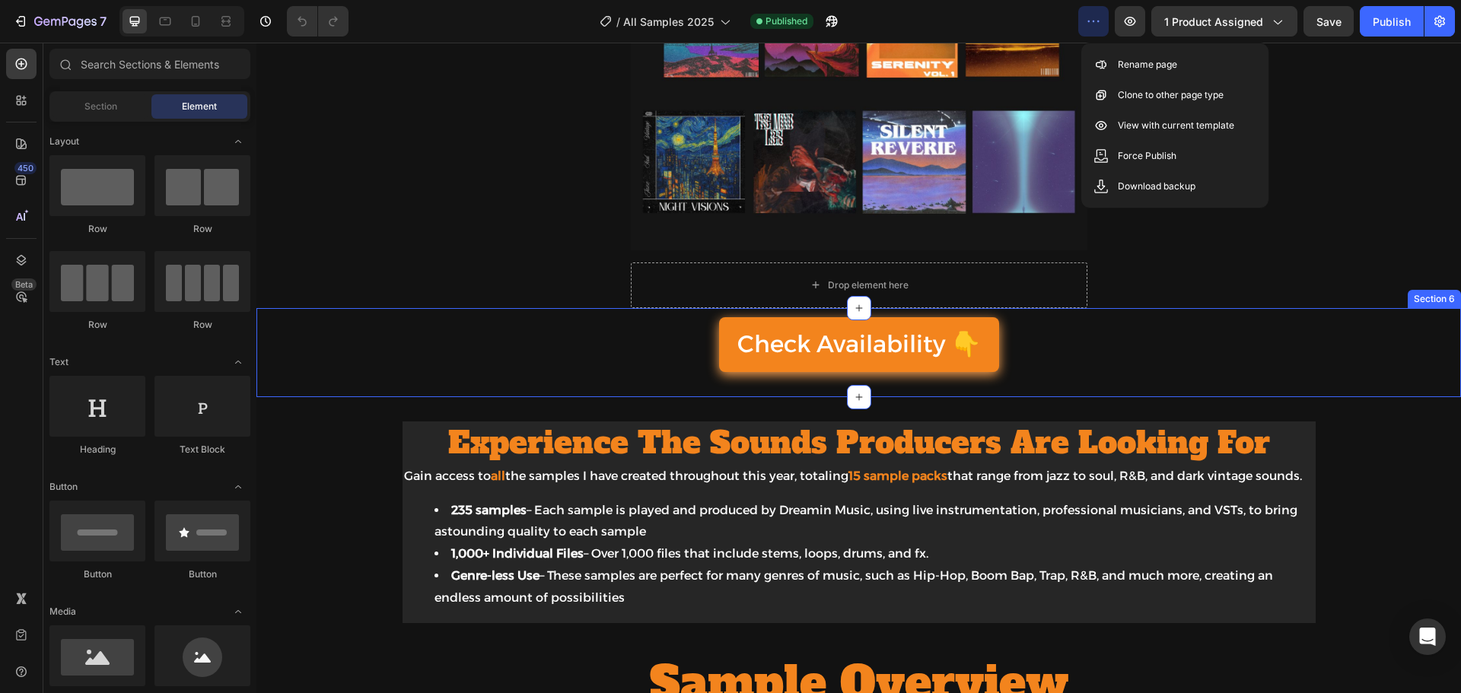
scroll to position [457, 0]
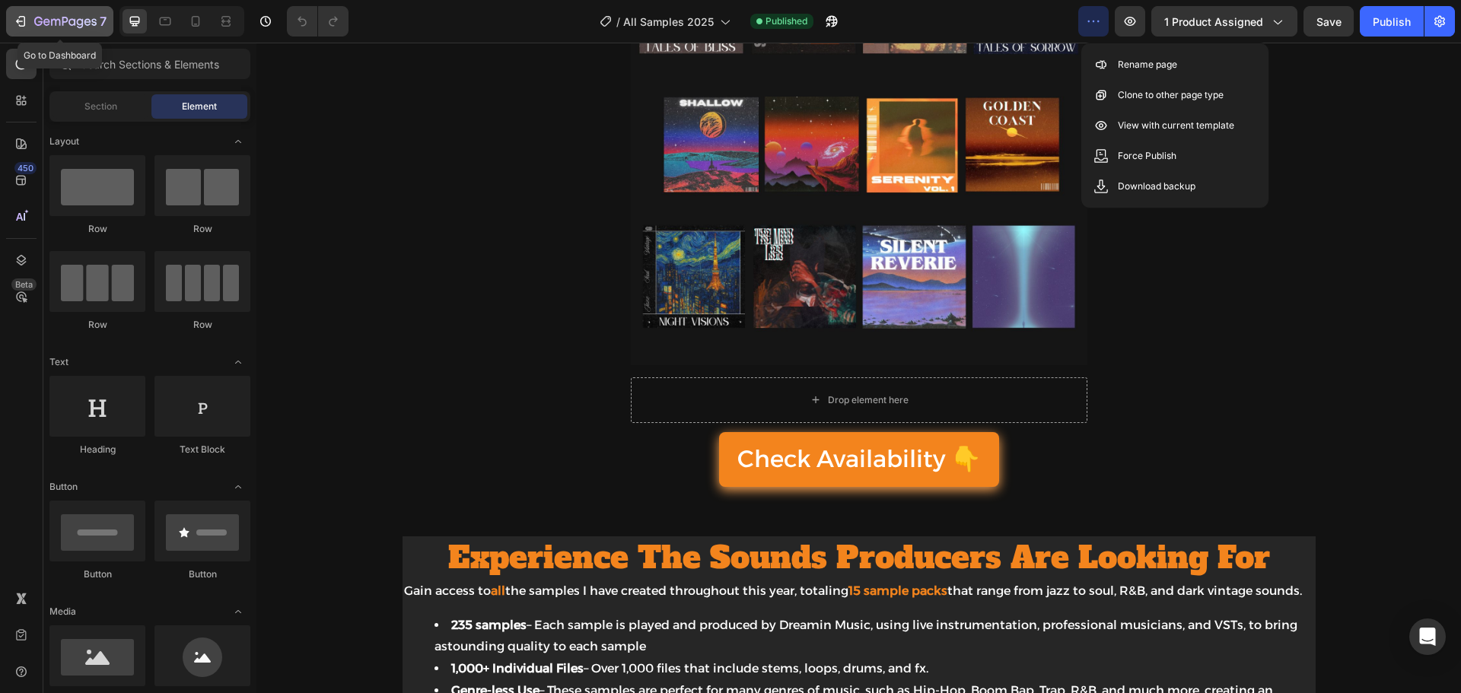
click at [56, 27] on icon "button" at bounding box center [65, 22] width 62 height 13
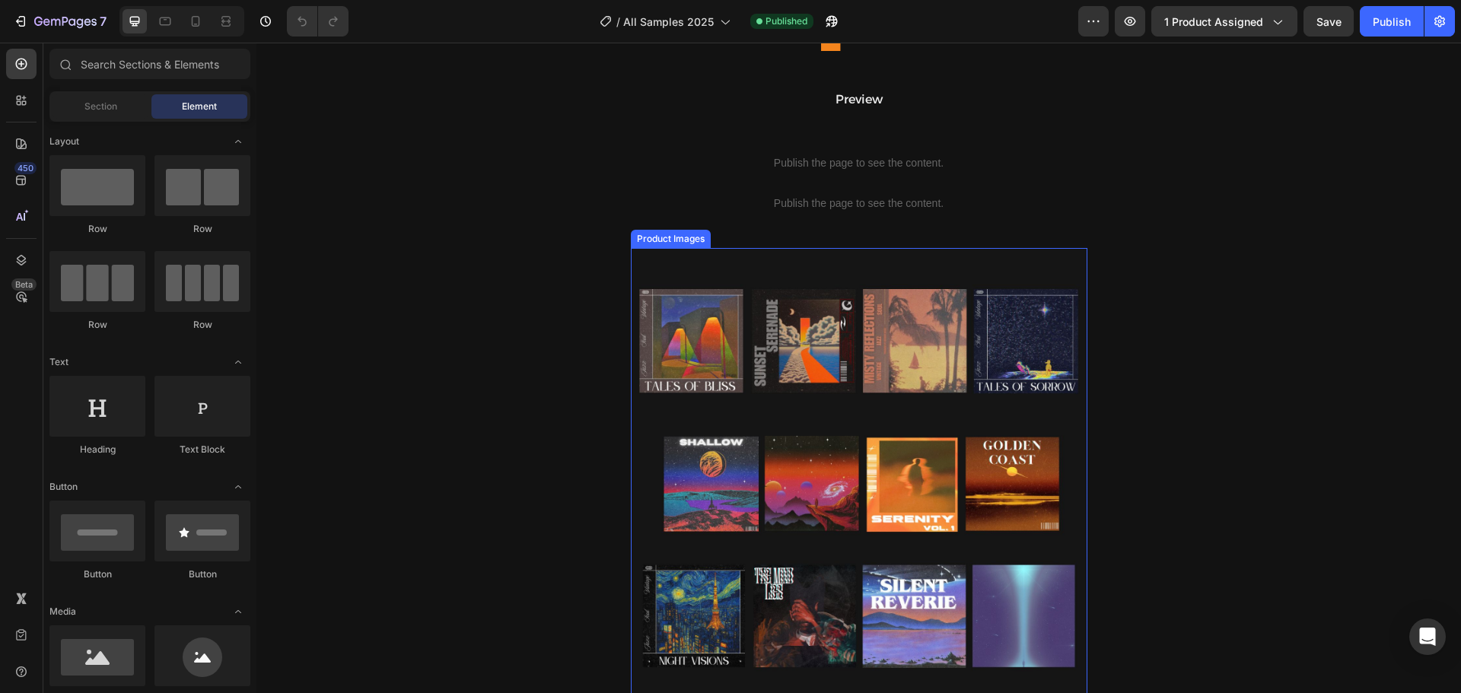
scroll to position [228, 0]
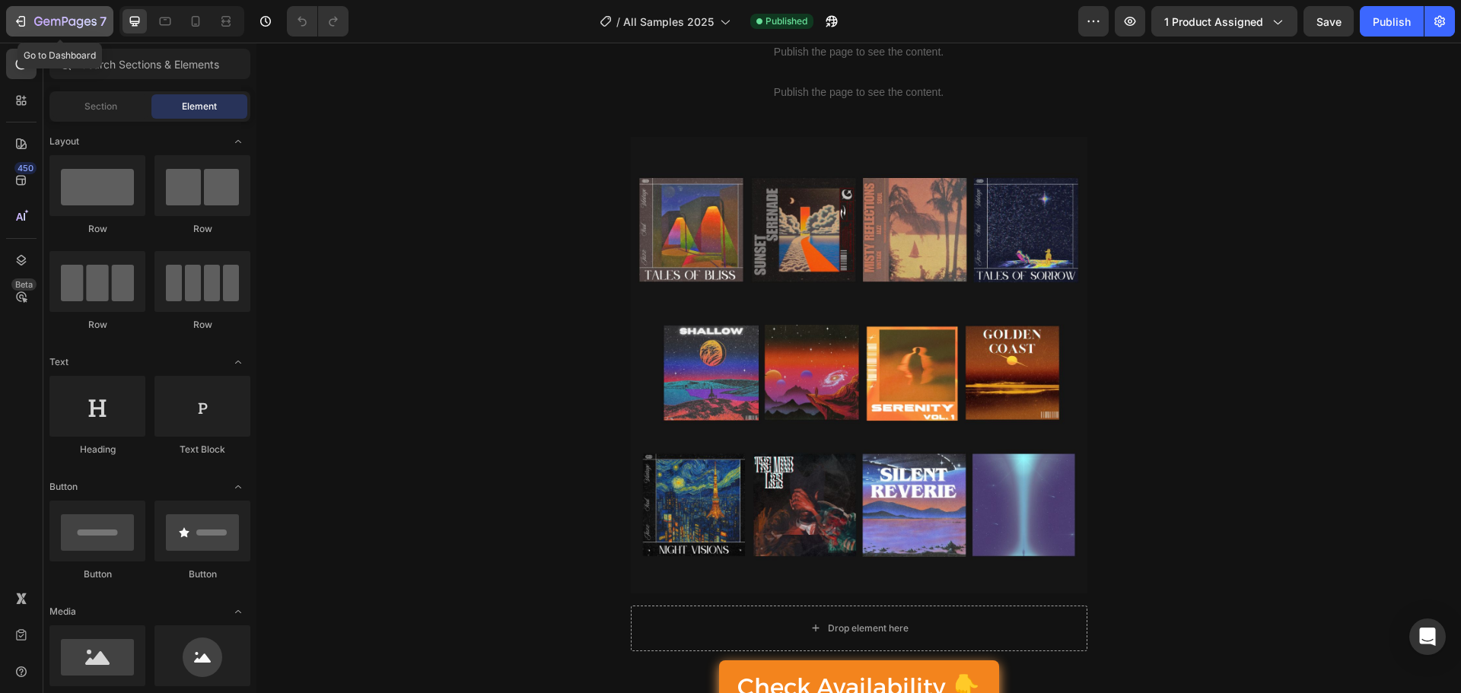
click at [14, 14] on icon "button" at bounding box center [20, 21] width 15 height 15
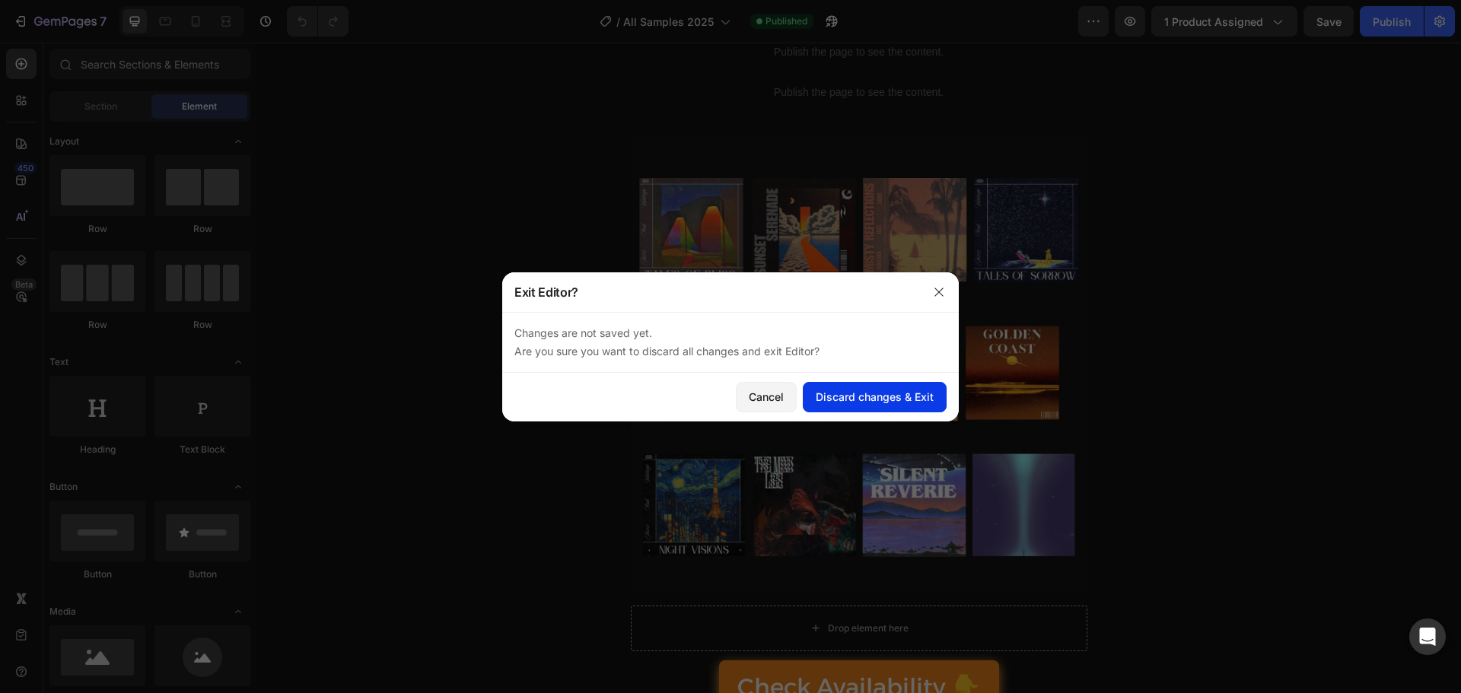
click at [821, 399] on div "Discard changes & Exit" at bounding box center [875, 397] width 118 height 16
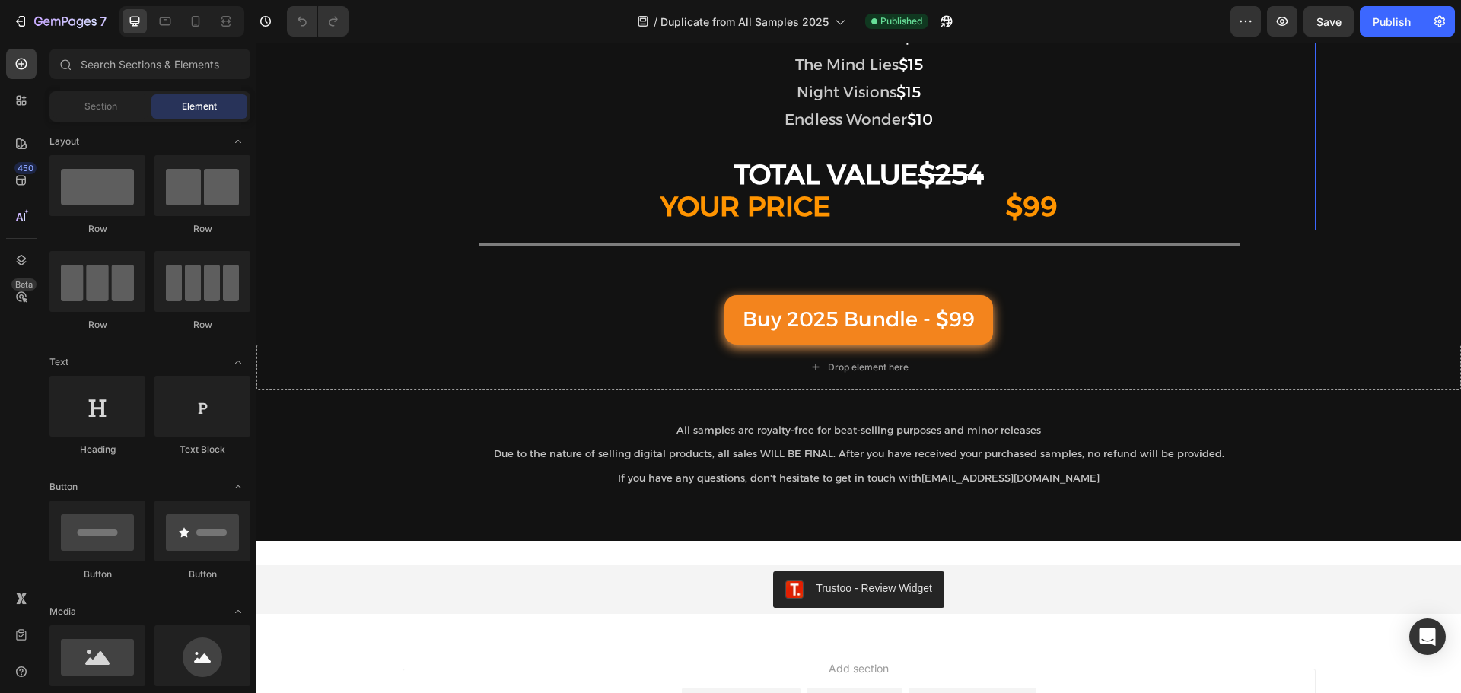
scroll to position [2131, 0]
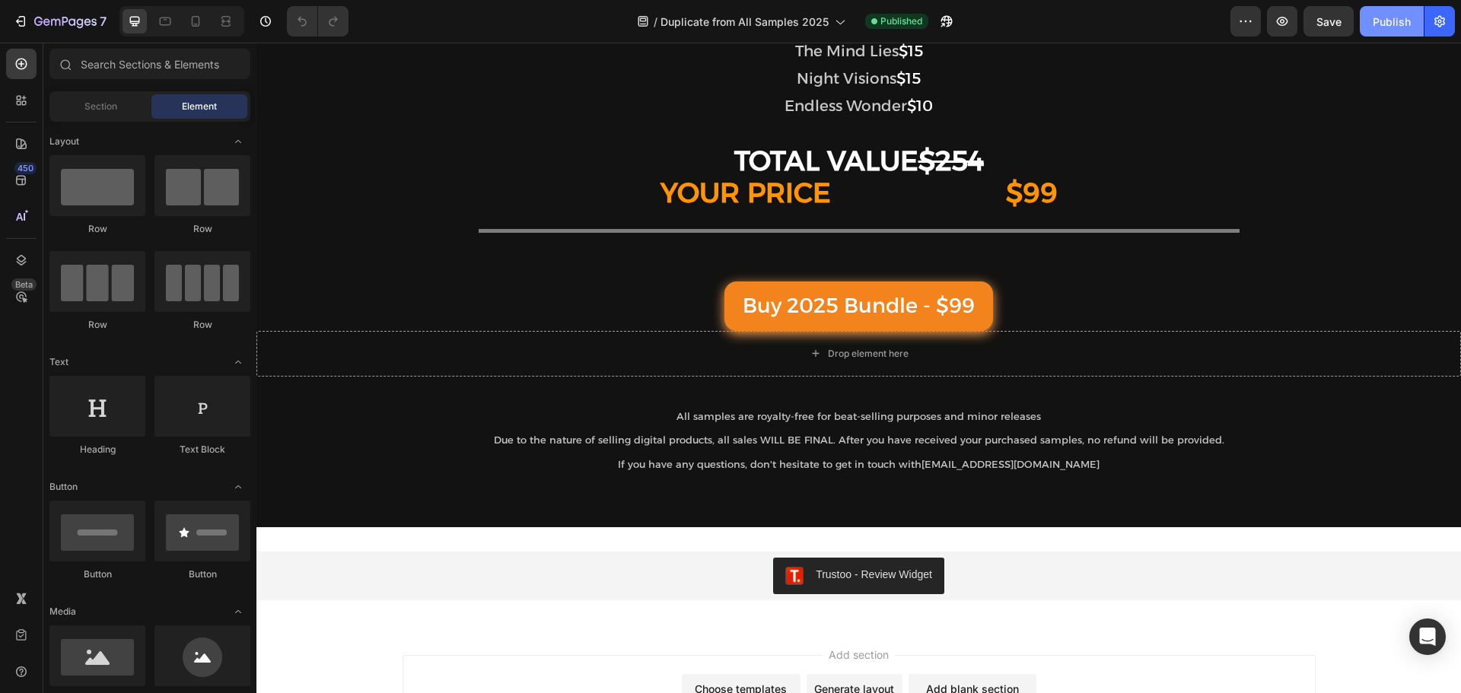
click at [1376, 30] on button "Publish" at bounding box center [1392, 21] width 64 height 30
click at [1232, 20] on button "button" at bounding box center [1246, 21] width 30 height 30
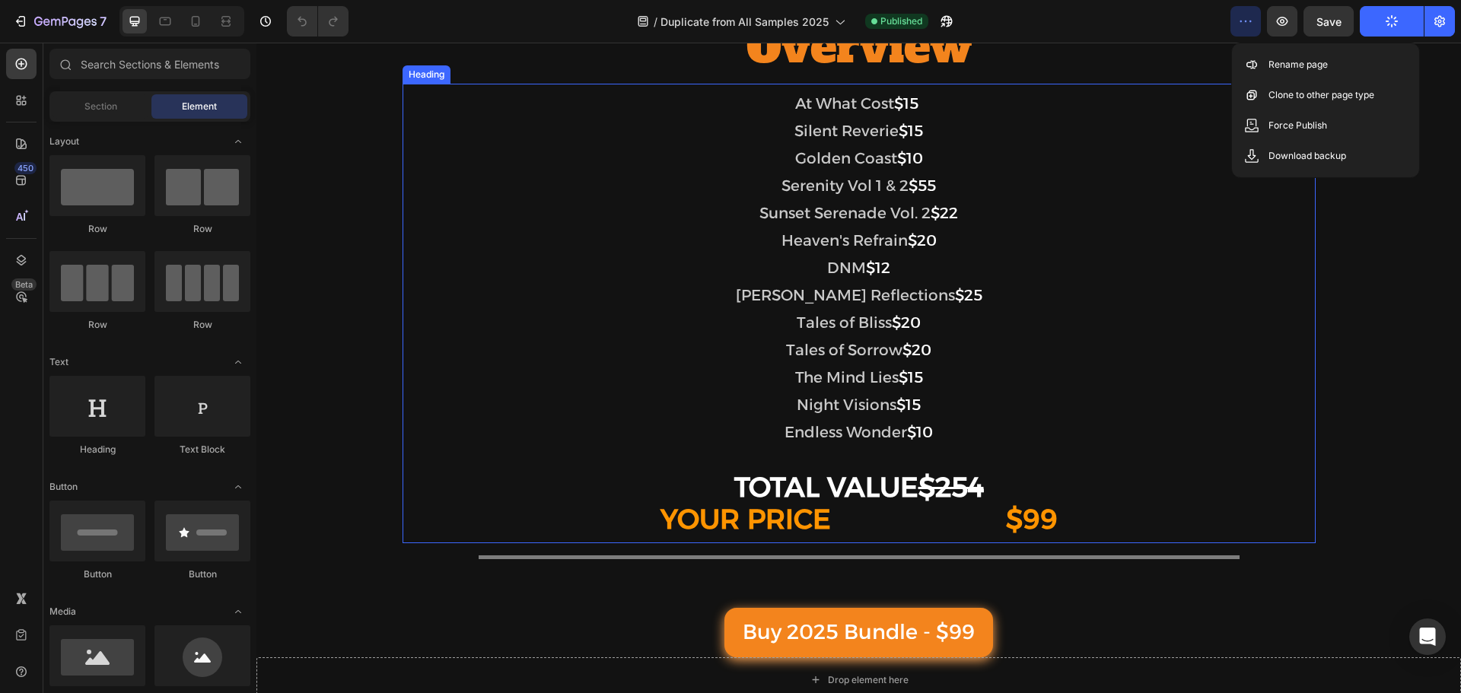
scroll to position [1826, 0]
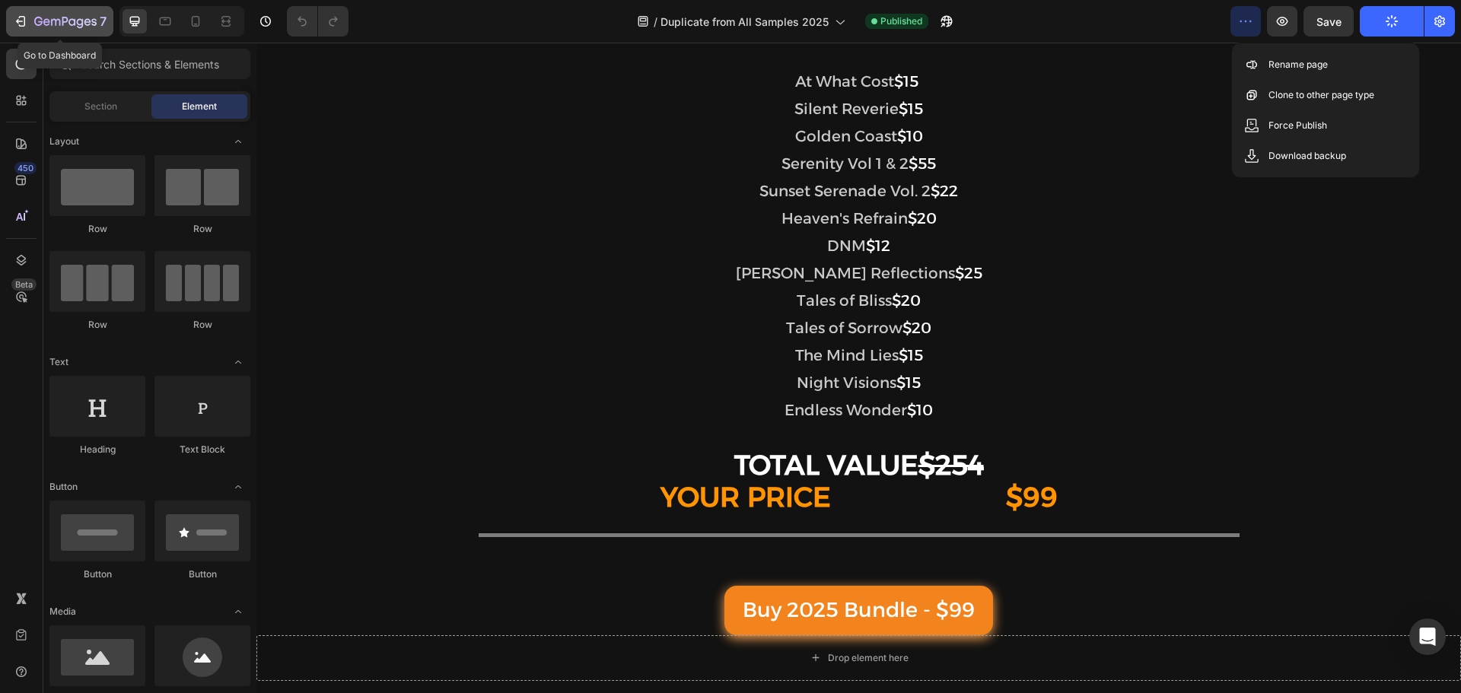
click at [49, 30] on div "7" at bounding box center [70, 21] width 72 height 18
